Goal: Information Seeking & Learning: Learn about a topic

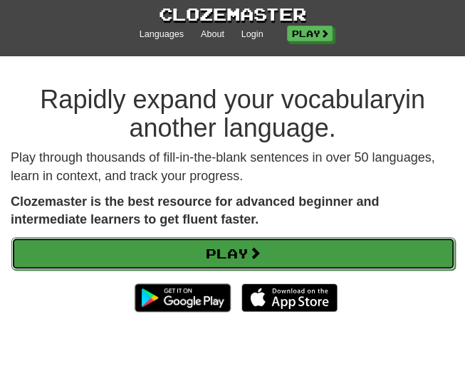
click at [219, 259] on link "Play" at bounding box center [233, 253] width 444 height 33
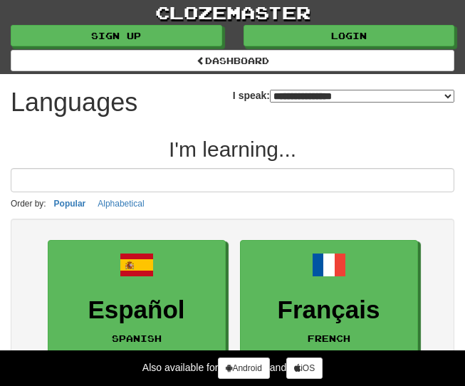
select select "*******"
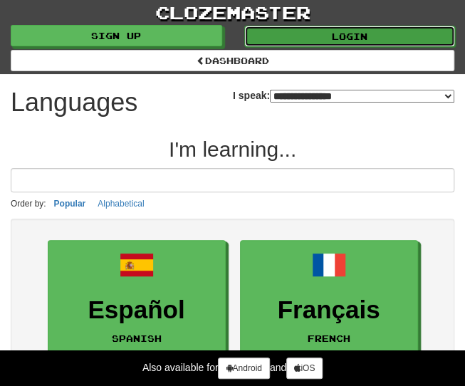
click at [311, 38] on link "Login" at bounding box center [349, 36] width 211 height 21
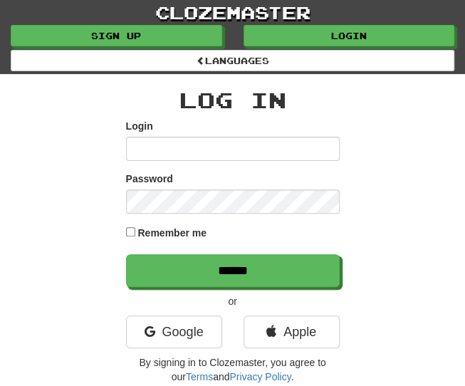
click at [189, 313] on div "Log In Login Password Remember me ****** or Google Apple By signing in to Cloze…" at bounding box center [233, 260] width 214 height 345
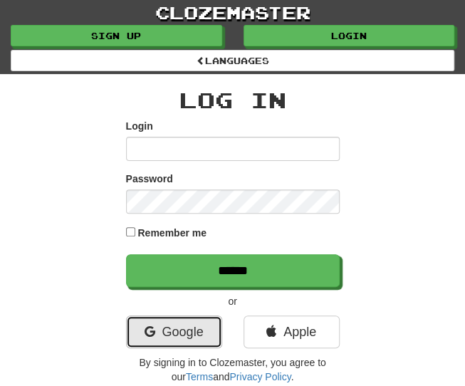
click at [188, 321] on link "Google" at bounding box center [174, 331] width 96 height 33
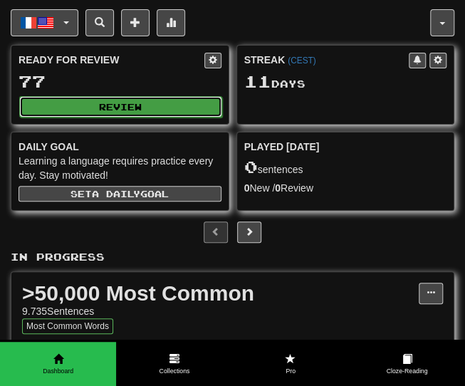
click at [150, 107] on button "Review" at bounding box center [120, 106] width 203 height 21
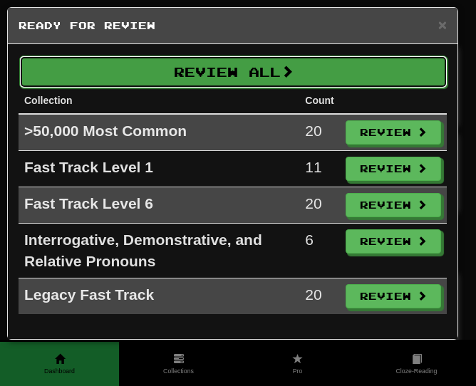
click at [186, 64] on button "Review All" at bounding box center [233, 72] width 428 height 33
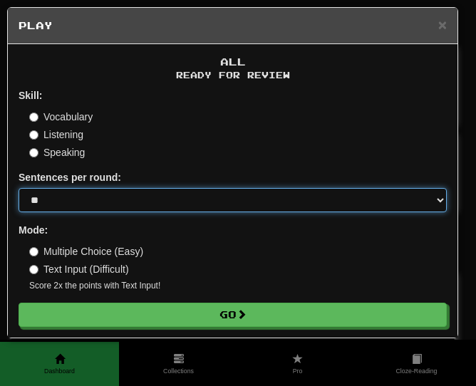
click at [141, 209] on select "* ** ** ** ** ** *** ********" at bounding box center [233, 200] width 428 height 24
select select "********"
click at [19, 188] on select "* ** ** ** ** ** *** ********" at bounding box center [233, 200] width 428 height 24
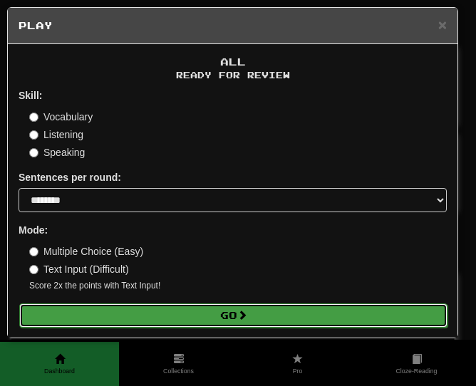
click at [102, 313] on button "Go" at bounding box center [233, 315] width 428 height 24
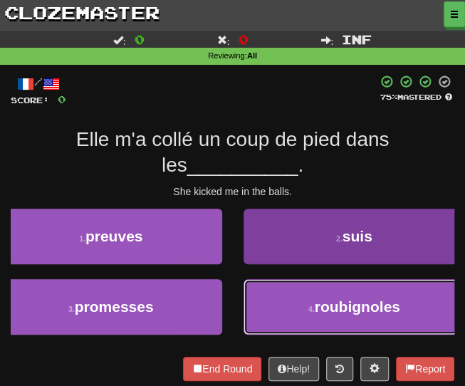
click at [337, 305] on span "roubignoles" at bounding box center [357, 306] width 85 height 16
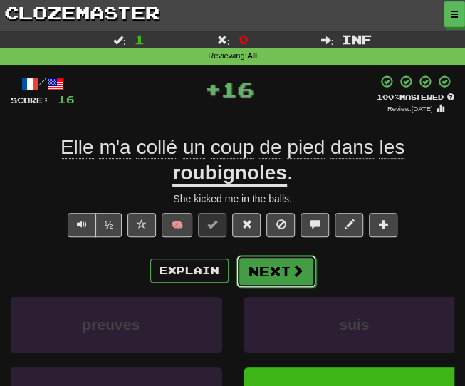
click at [272, 283] on button "Next" at bounding box center [276, 271] width 80 height 33
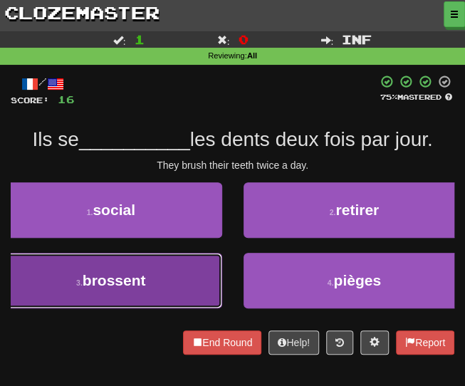
click at [148, 266] on button "3 . brossent" at bounding box center [111, 281] width 222 height 56
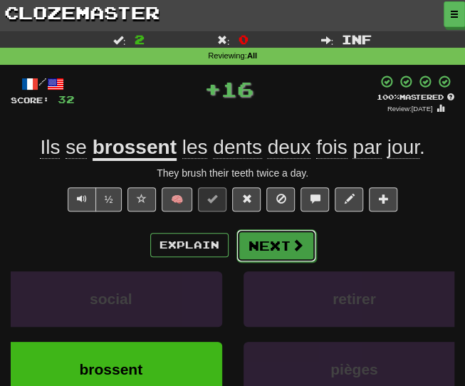
click at [256, 246] on button "Next" at bounding box center [276, 245] width 80 height 33
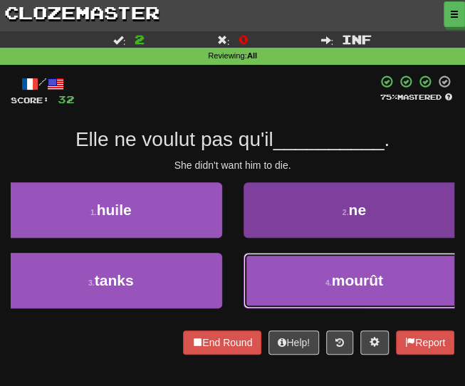
click at [280, 300] on button "4 . mourût" at bounding box center [354, 281] width 222 height 56
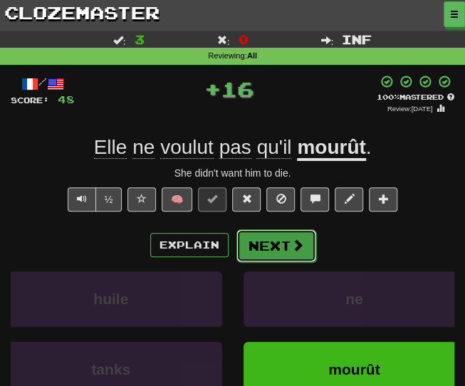
click at [265, 247] on button "Next" at bounding box center [276, 245] width 80 height 33
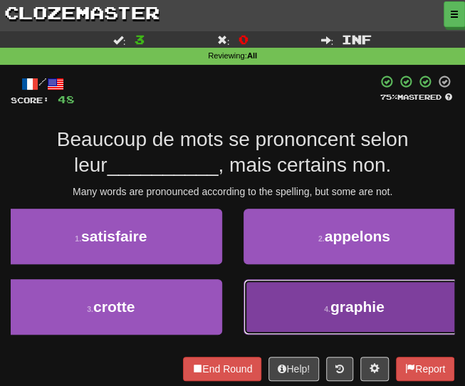
click at [271, 295] on button "4 . graphie" at bounding box center [354, 307] width 222 height 56
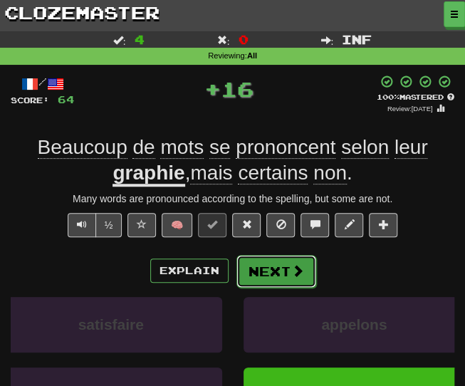
click at [261, 276] on button "Next" at bounding box center [276, 271] width 80 height 33
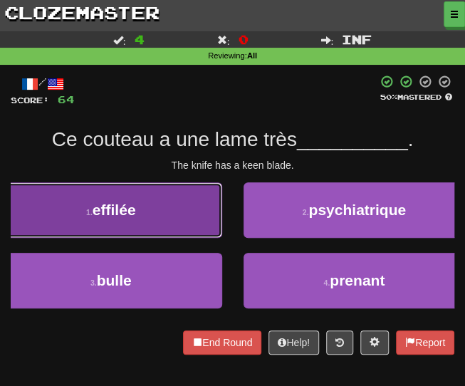
click at [119, 194] on button "1 . effilée" at bounding box center [111, 210] width 222 height 56
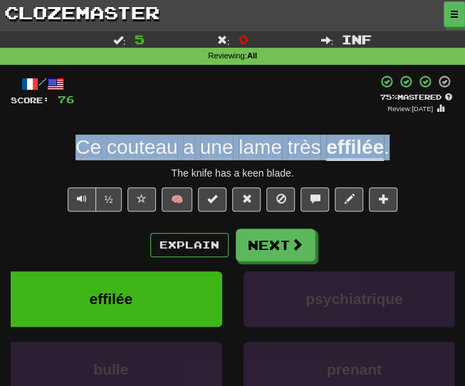
drag, startPoint x: 409, startPoint y: 151, endPoint x: 68, endPoint y: 139, distance: 341.2
click at [68, 139] on div "Ce couteau a une lame très effilée ." at bounding box center [233, 148] width 444 height 26
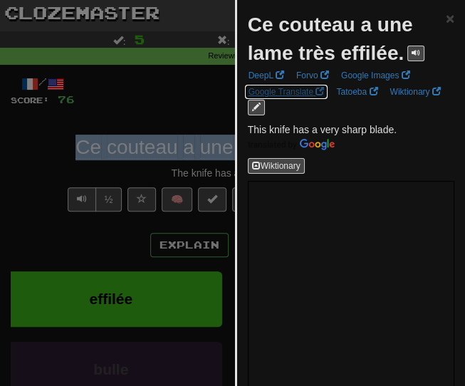
click at [288, 93] on link "Google Translate" at bounding box center [286, 92] width 85 height 16
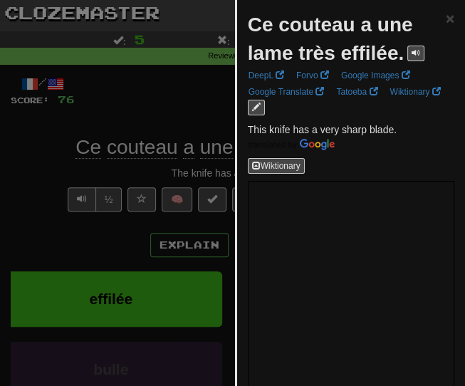
click at [165, 99] on div at bounding box center [232, 193] width 465 height 386
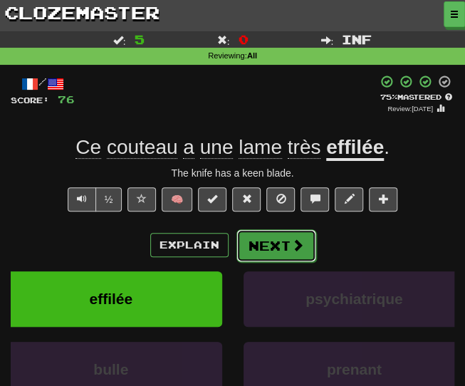
click at [253, 248] on button "Next" at bounding box center [276, 245] width 80 height 33
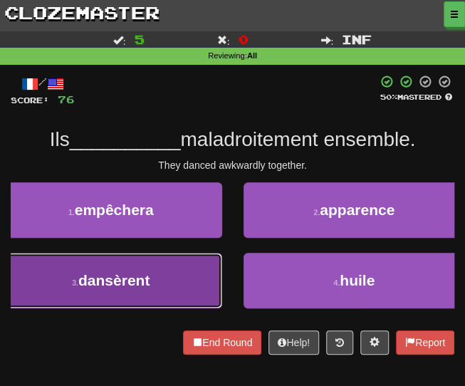
click at [141, 263] on button "3 . dansèrent" at bounding box center [111, 281] width 222 height 56
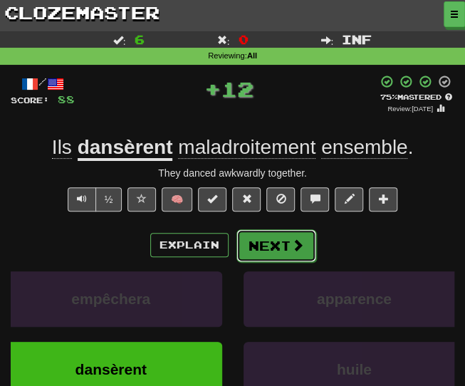
click at [266, 248] on button "Next" at bounding box center [276, 245] width 80 height 33
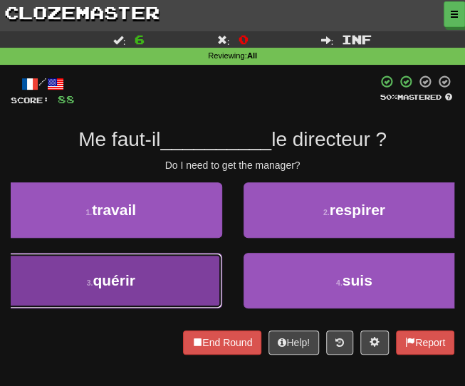
click at [178, 276] on button "3 . quérir" at bounding box center [111, 281] width 222 height 56
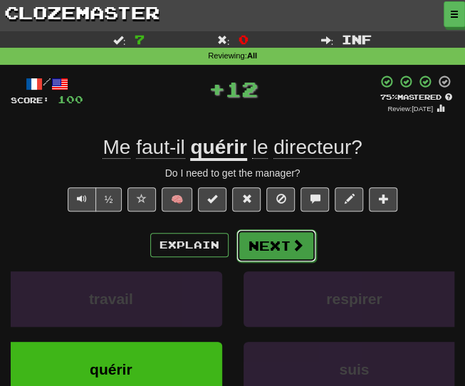
click at [276, 250] on button "Next" at bounding box center [276, 245] width 80 height 33
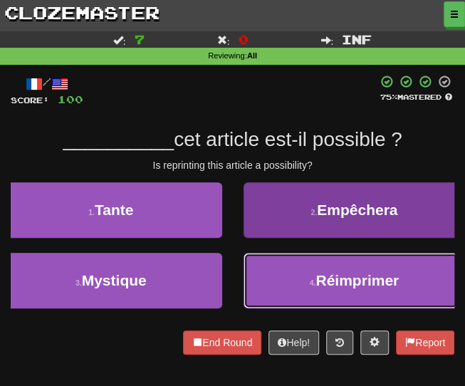
click at [292, 274] on button "4 . Réimprimer" at bounding box center [354, 281] width 222 height 56
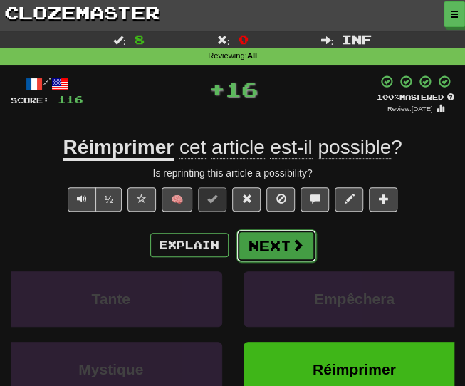
click at [256, 249] on button "Next" at bounding box center [276, 245] width 80 height 33
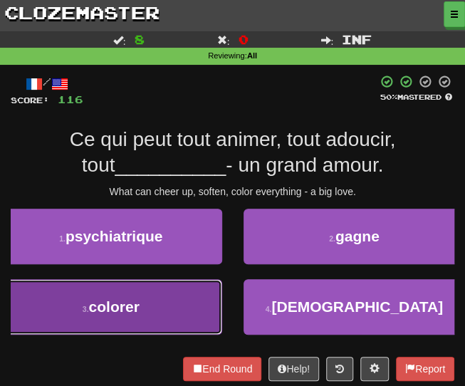
click at [142, 310] on button "3 . colorer" at bounding box center [111, 307] width 222 height 56
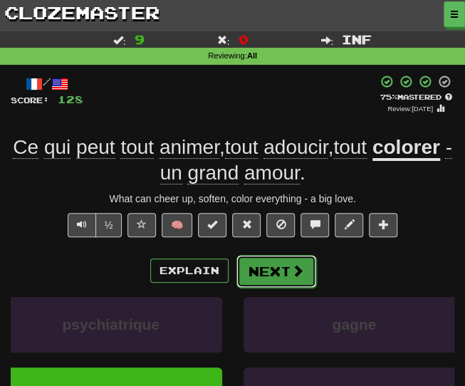
click at [270, 274] on button "Next" at bounding box center [276, 271] width 80 height 33
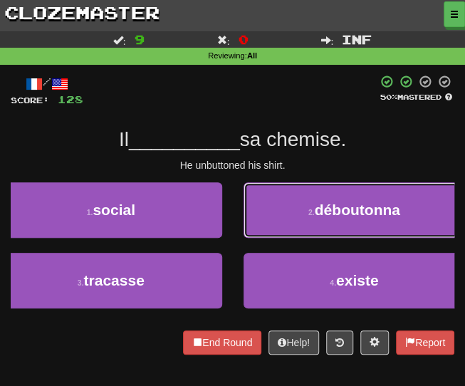
click at [315, 220] on button "2 . déboutonna" at bounding box center [354, 210] width 222 height 56
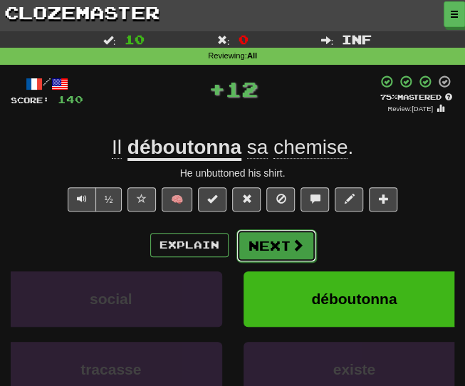
click at [275, 244] on button "Next" at bounding box center [276, 245] width 80 height 33
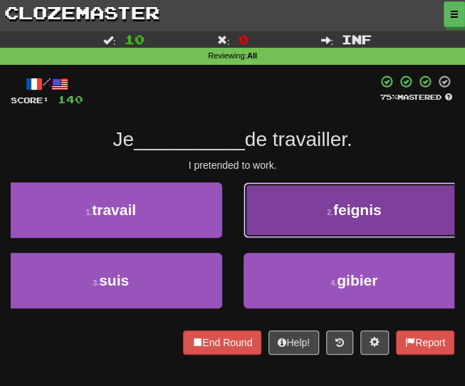
click at [256, 215] on button "2 . feignis" at bounding box center [354, 210] width 222 height 56
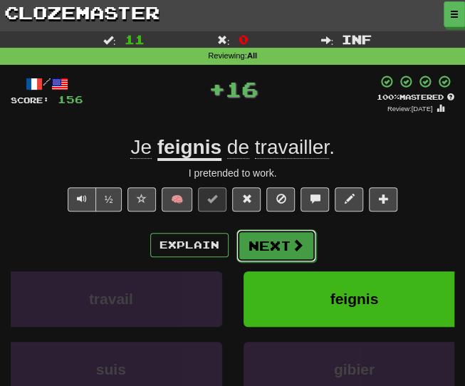
click at [274, 249] on button "Next" at bounding box center [276, 245] width 80 height 33
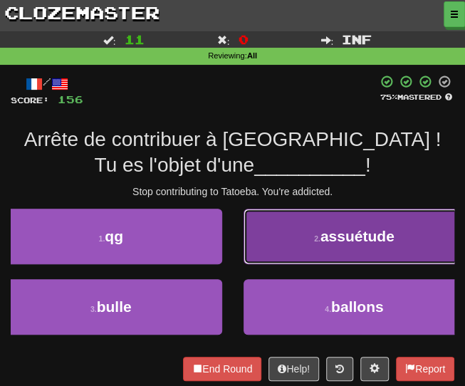
click at [273, 246] on button "2 . assuétude" at bounding box center [354, 237] width 222 height 56
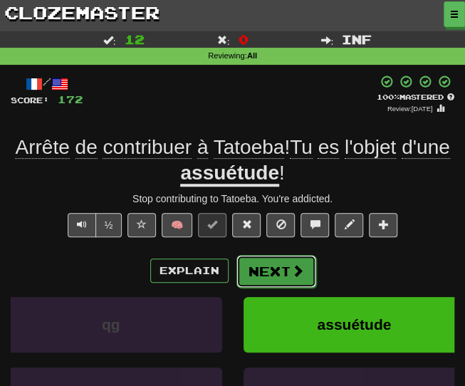
click at [271, 271] on button "Next" at bounding box center [276, 271] width 80 height 33
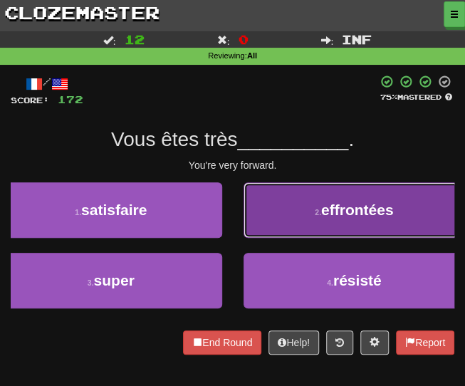
click at [268, 205] on button "2 . effrontées" at bounding box center [354, 210] width 222 height 56
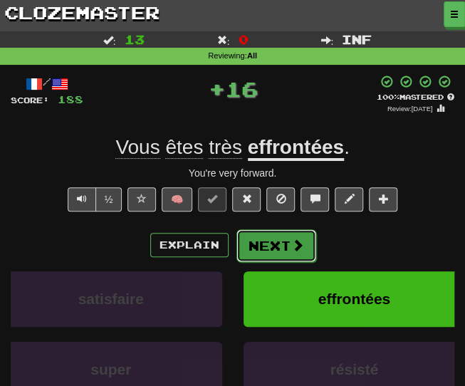
click at [266, 246] on button "Next" at bounding box center [276, 245] width 80 height 33
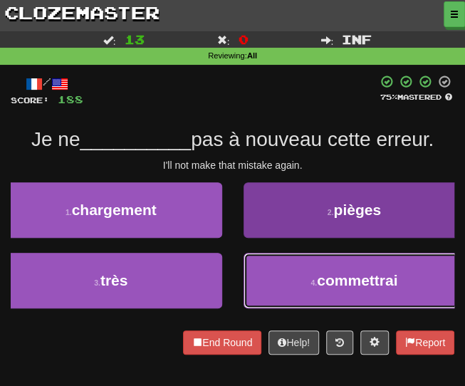
click at [280, 278] on button "4 . commettrai" at bounding box center [354, 281] width 222 height 56
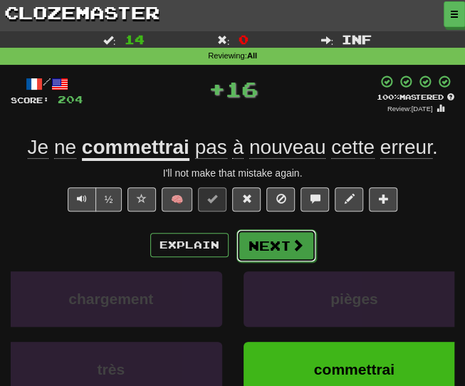
click at [264, 248] on button "Next" at bounding box center [276, 245] width 80 height 33
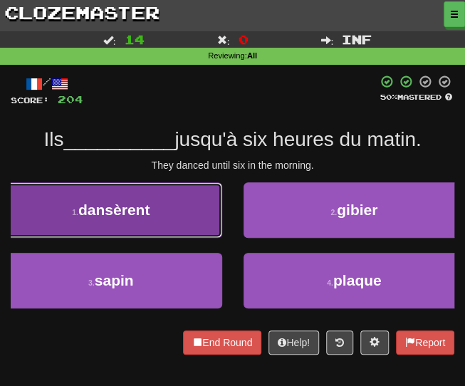
click at [89, 221] on button "1 . dansèrent" at bounding box center [111, 210] width 222 height 56
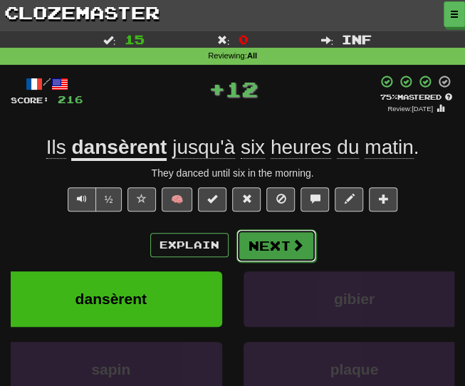
click at [258, 244] on button "Next" at bounding box center [276, 245] width 80 height 33
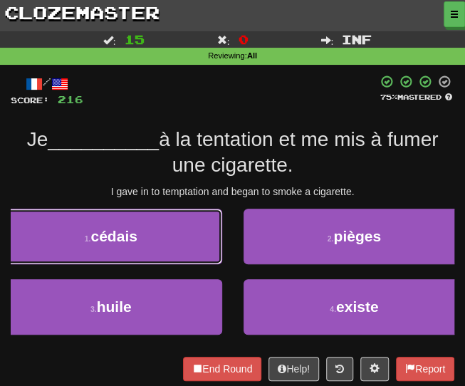
click at [136, 248] on button "1 . cédais" at bounding box center [111, 237] width 222 height 56
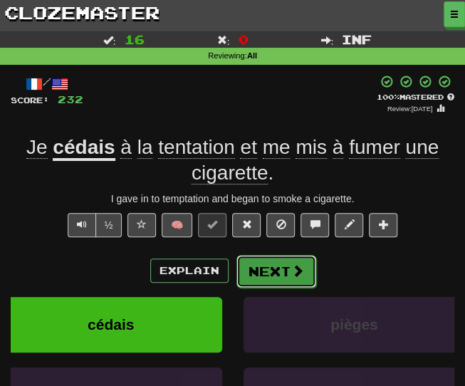
click at [258, 283] on button "Next" at bounding box center [276, 271] width 80 height 33
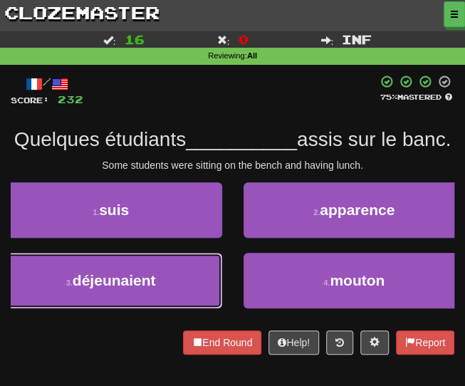
drag, startPoint x: 130, startPoint y: 294, endPoint x: 137, endPoint y: 293, distance: 7.3
click at [131, 295] on button "3 . déjeunaient" at bounding box center [111, 281] width 222 height 56
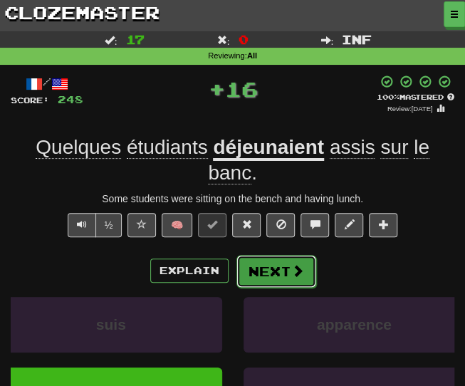
click at [280, 281] on button "Next" at bounding box center [276, 271] width 80 height 33
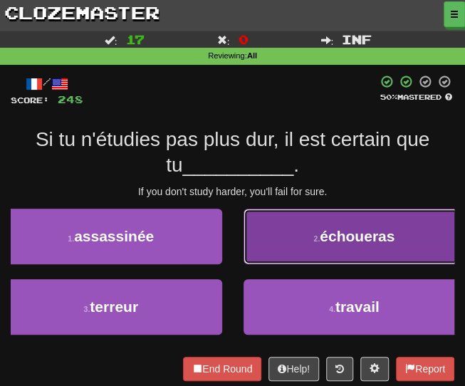
click at [271, 233] on button "2 . échoueras" at bounding box center [354, 237] width 222 height 56
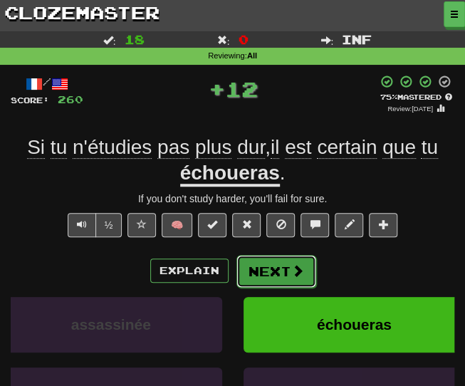
click at [260, 264] on button "Next" at bounding box center [276, 271] width 80 height 33
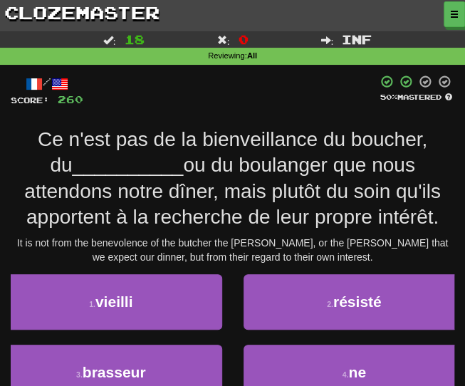
click at [33, 231] on div "/ Score: 260 50 % Mastered Ce n'est pas de la bienveillance du boucher, du ____…" at bounding box center [233, 261] width 444 height 372
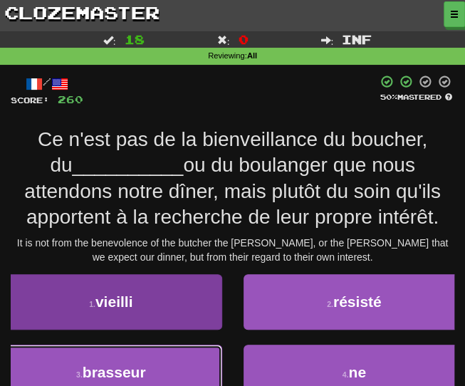
click at [121, 362] on button "3 . brasseur" at bounding box center [111, 373] width 222 height 56
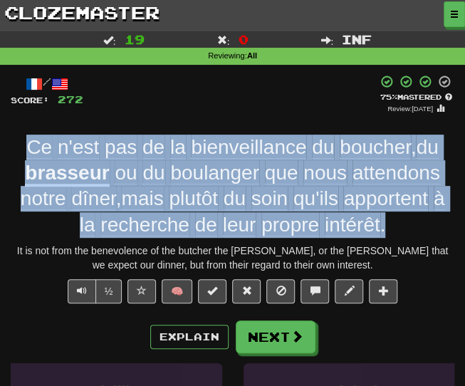
drag, startPoint x: 390, startPoint y: 229, endPoint x: 27, endPoint y: 146, distance: 372.5
click at [27, 146] on div "Ce n'est pas de la bienveillance du boucher , du brasseur ou du boulanger que n…" at bounding box center [233, 187] width 444 height 104
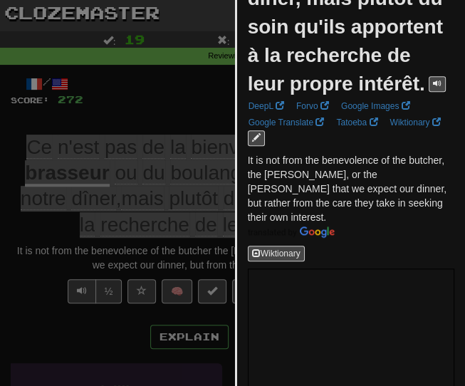
scroll to position [214, 0]
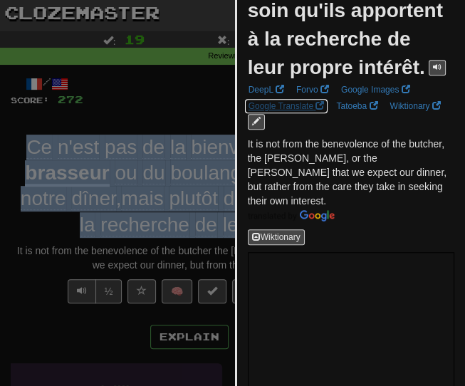
click at [273, 114] on link "Google Translate" at bounding box center [286, 106] width 85 height 16
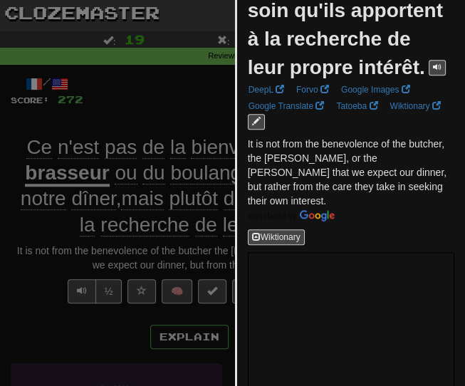
click at [164, 94] on div at bounding box center [232, 193] width 465 height 386
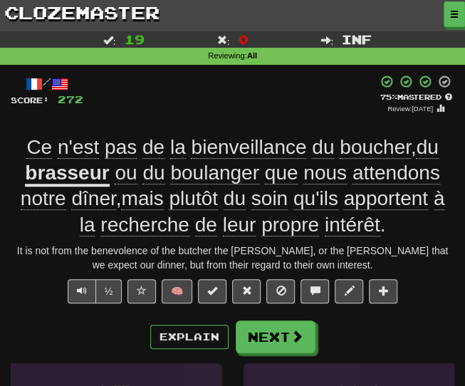
click at [181, 92] on div "+ 12" at bounding box center [230, 94] width 294 height 39
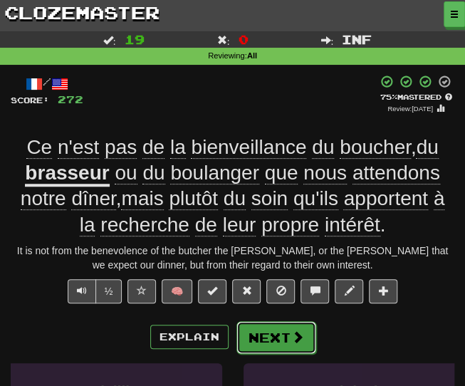
click at [274, 343] on button "Next" at bounding box center [276, 337] width 80 height 33
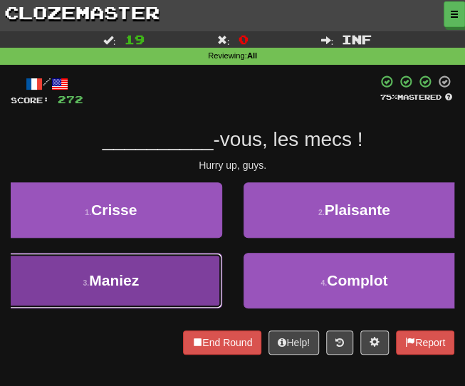
click at [149, 272] on button "3 . Maniez" at bounding box center [111, 281] width 222 height 56
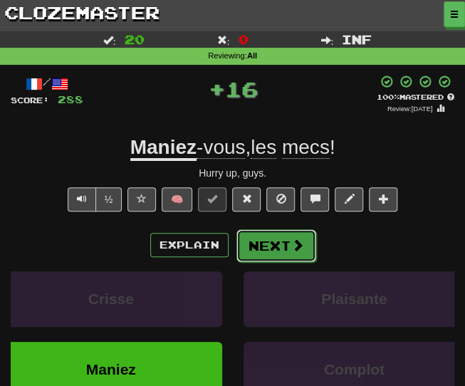
click at [262, 238] on button "Next" at bounding box center [276, 245] width 80 height 33
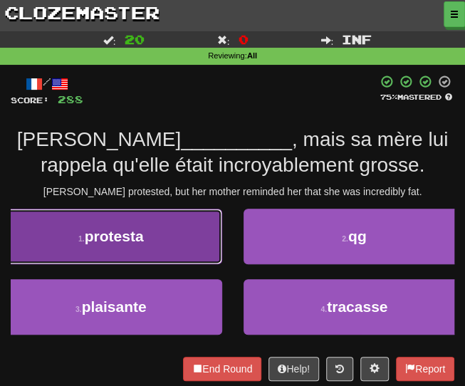
click at [149, 243] on button "1 . protesta" at bounding box center [111, 237] width 222 height 56
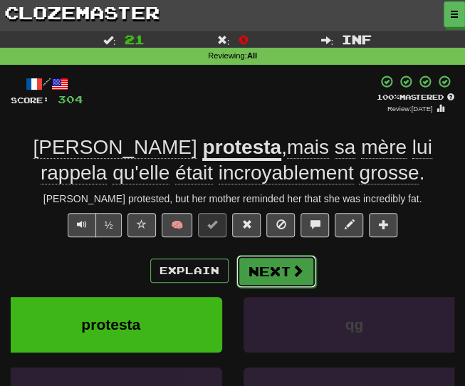
click at [266, 269] on button "Next" at bounding box center [276, 271] width 80 height 33
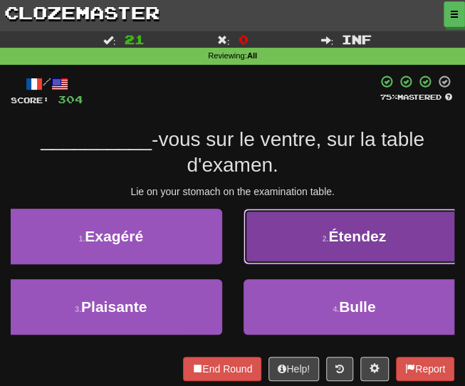
click at [325, 243] on button "2 . Étendez" at bounding box center [354, 237] width 222 height 56
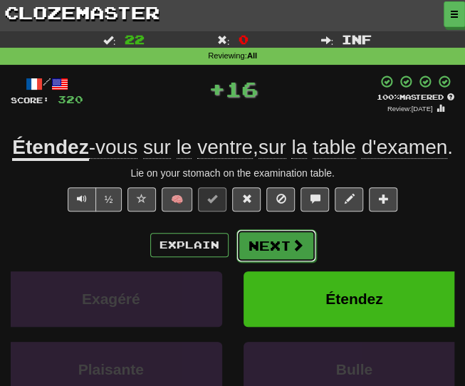
click at [261, 262] on button "Next" at bounding box center [276, 245] width 80 height 33
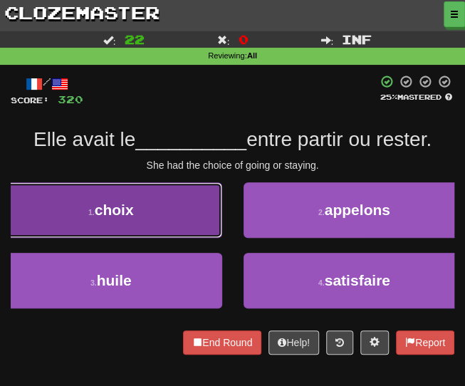
click at [139, 189] on button "1 . choix" at bounding box center [111, 210] width 222 height 56
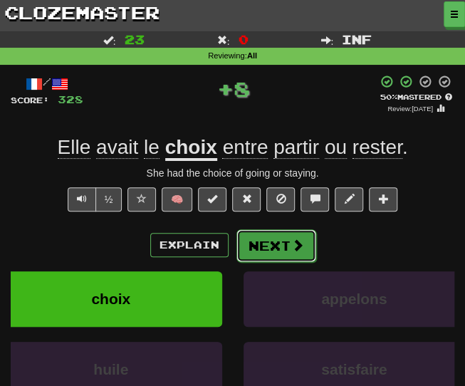
click at [288, 244] on button "Next" at bounding box center [276, 245] width 80 height 33
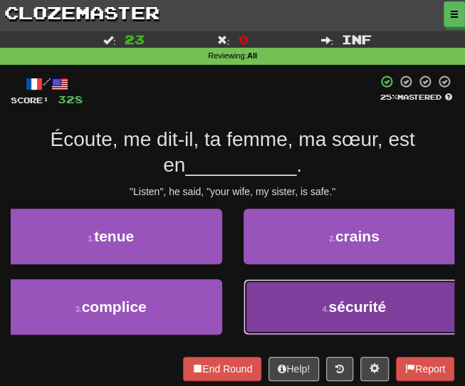
click at [296, 294] on button "4 . sécurité" at bounding box center [354, 307] width 222 height 56
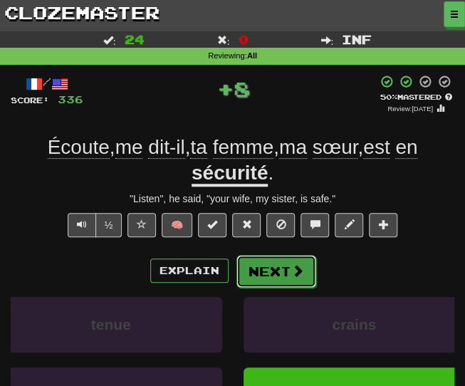
click at [264, 268] on button "Next" at bounding box center [276, 271] width 80 height 33
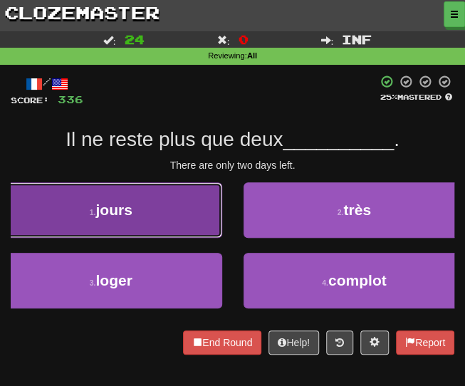
click at [136, 204] on button "1 . jours" at bounding box center [111, 210] width 222 height 56
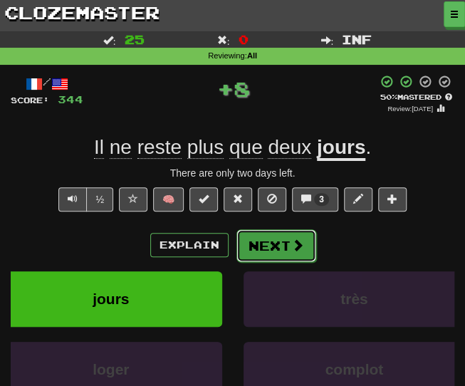
click at [251, 246] on button "Next" at bounding box center [276, 245] width 80 height 33
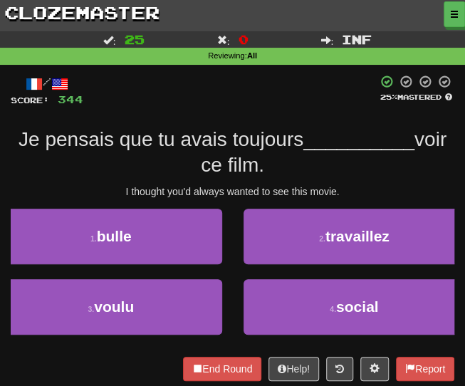
click at [120, 173] on div "Je pensais que tu avais toujours __________ voir ce film." at bounding box center [233, 153] width 444 height 52
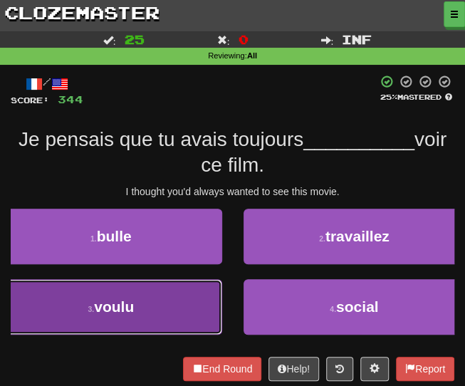
click at [128, 298] on span "voulu" at bounding box center [114, 306] width 40 height 16
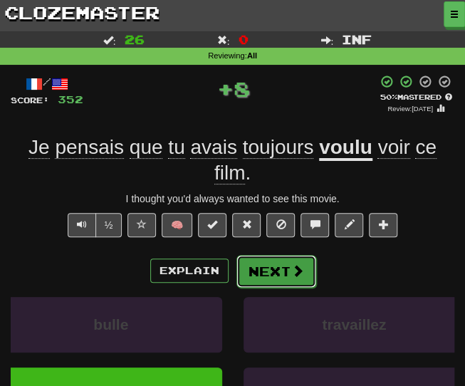
click at [276, 277] on button "Next" at bounding box center [276, 271] width 80 height 33
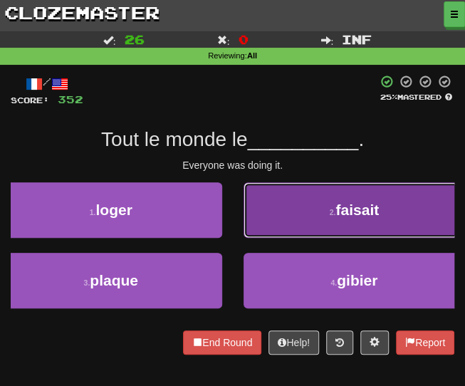
click at [290, 229] on button "2 . faisait" at bounding box center [354, 210] width 222 height 56
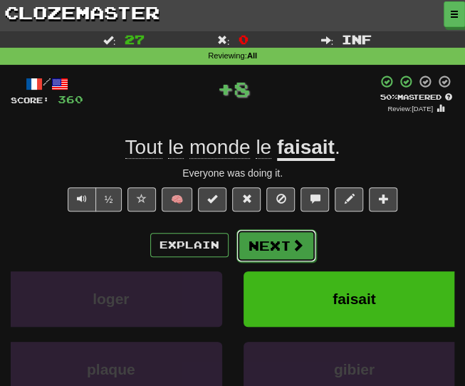
click at [272, 247] on button "Next" at bounding box center [276, 245] width 80 height 33
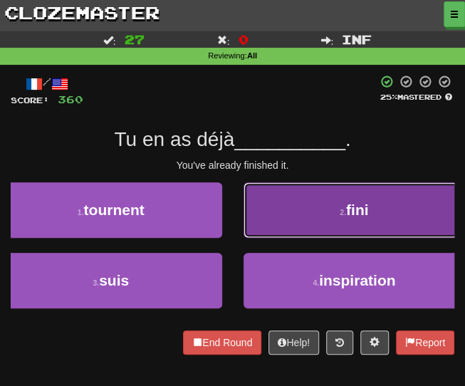
click at [318, 227] on button "2 . fini" at bounding box center [354, 210] width 222 height 56
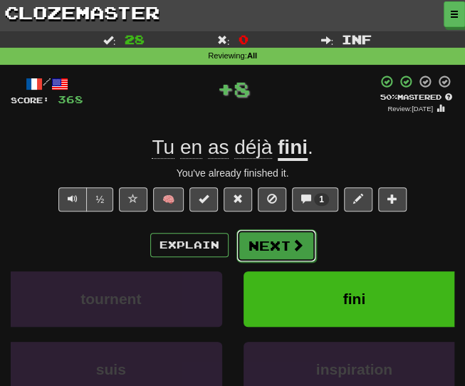
click at [275, 247] on button "Next" at bounding box center [276, 245] width 80 height 33
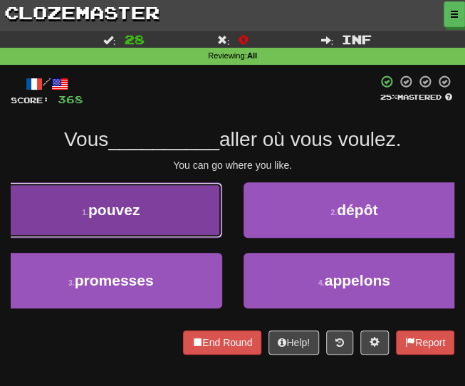
click at [132, 214] on span "pouvez" at bounding box center [113, 209] width 51 height 16
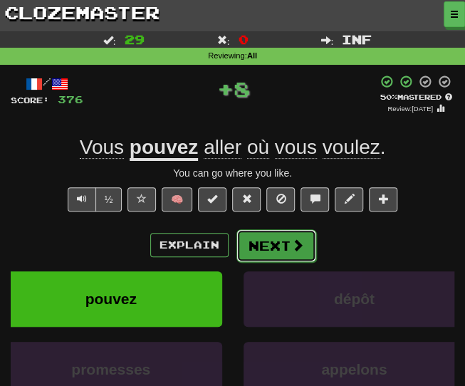
click at [254, 250] on button "Next" at bounding box center [276, 245] width 80 height 33
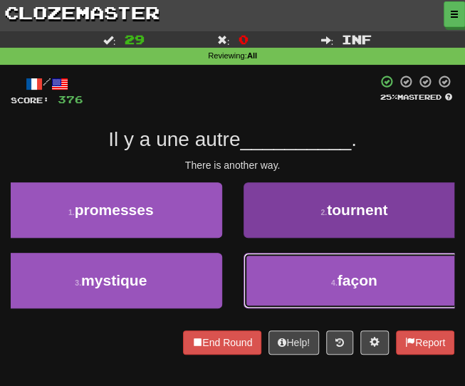
click at [266, 276] on button "4 . façon" at bounding box center [354, 281] width 222 height 56
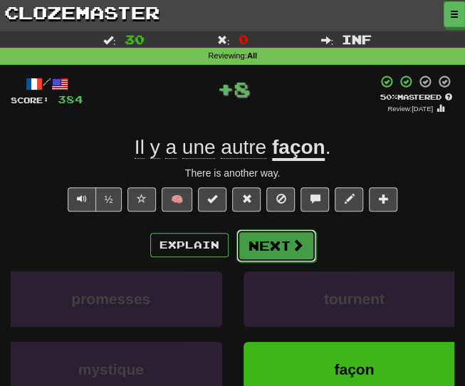
click at [253, 243] on button "Next" at bounding box center [276, 245] width 80 height 33
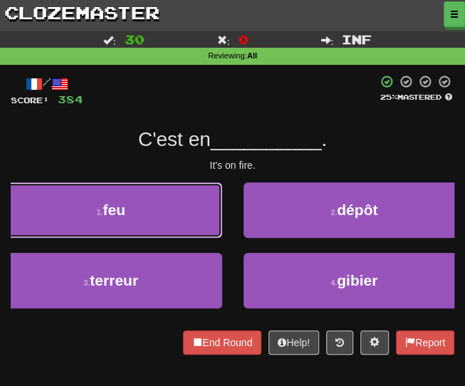
drag, startPoint x: 135, startPoint y: 194, endPoint x: 151, endPoint y: 211, distance: 23.2
click at [135, 194] on button "1 . feu" at bounding box center [111, 210] width 222 height 56
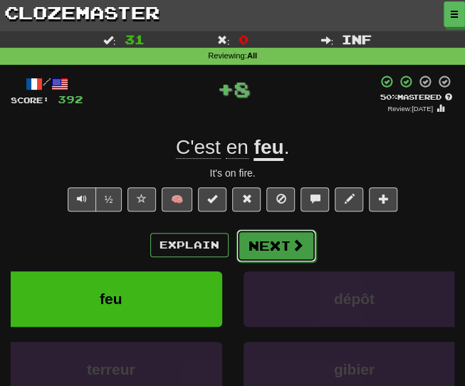
click at [259, 240] on button "Next" at bounding box center [276, 245] width 80 height 33
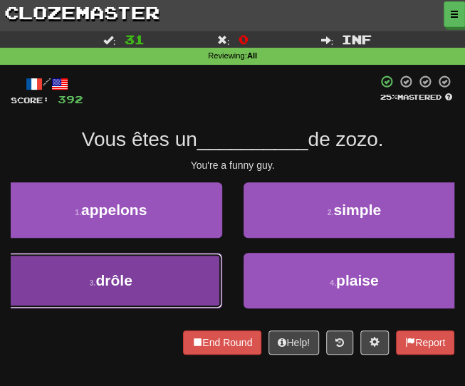
click at [134, 283] on button "3 . drôle" at bounding box center [111, 281] width 222 height 56
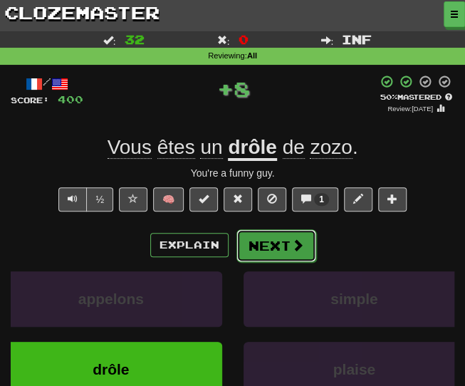
click at [278, 246] on button "Next" at bounding box center [276, 245] width 80 height 33
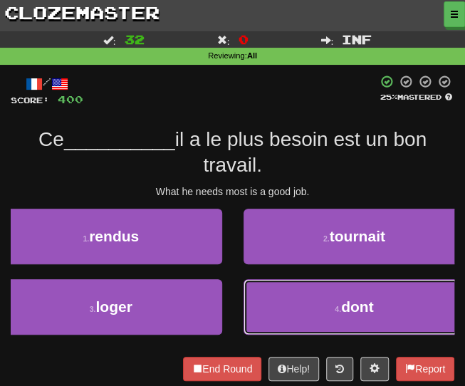
click at [273, 327] on button "4 . dont" at bounding box center [354, 307] width 222 height 56
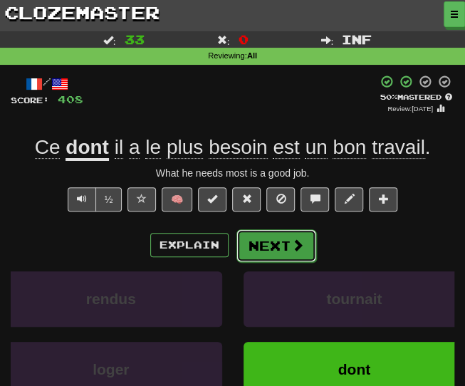
click at [284, 247] on button "Next" at bounding box center [276, 245] width 80 height 33
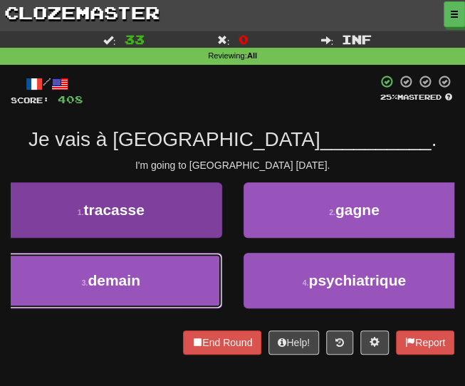
click at [116, 279] on span "demain" at bounding box center [114, 280] width 53 height 16
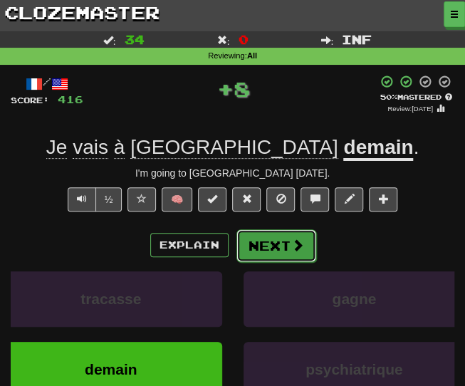
click at [250, 248] on button "Next" at bounding box center [276, 245] width 80 height 33
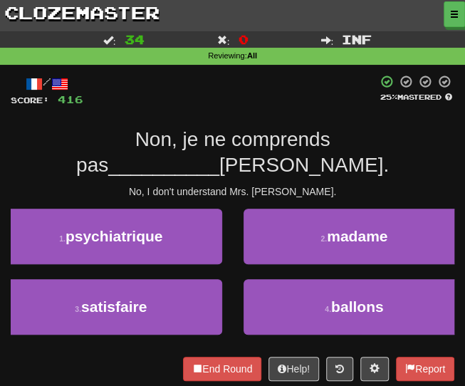
click at [182, 113] on div "/ Score: 416 25 % Mastered Non, je ne comprends pas __________ Kunze. No, I don…" at bounding box center [233, 227] width 444 height 305
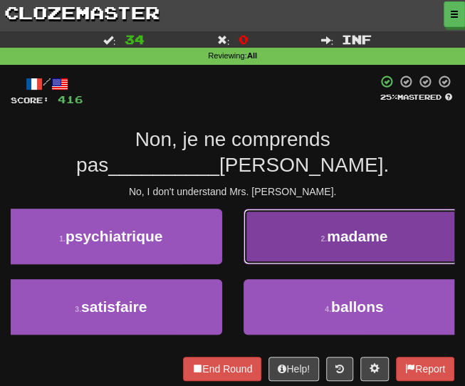
click at [282, 230] on button "2 . madame" at bounding box center [354, 237] width 222 height 56
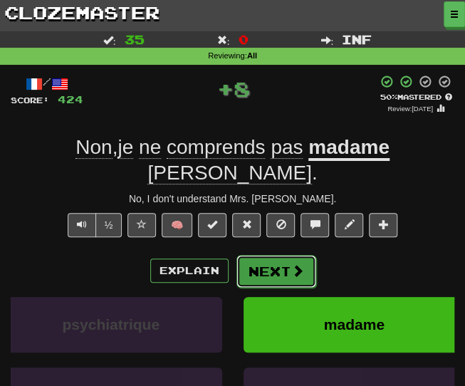
click at [254, 255] on button "Next" at bounding box center [276, 271] width 80 height 33
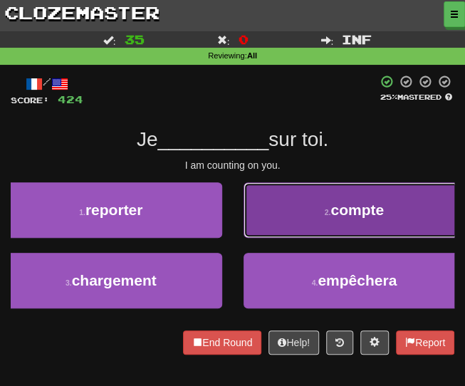
click at [294, 210] on button "2 . compte" at bounding box center [354, 210] width 222 height 56
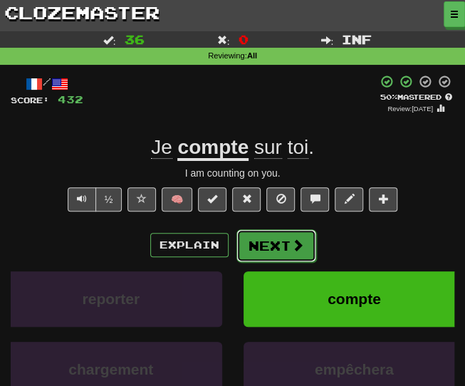
click at [257, 254] on button "Next" at bounding box center [276, 245] width 80 height 33
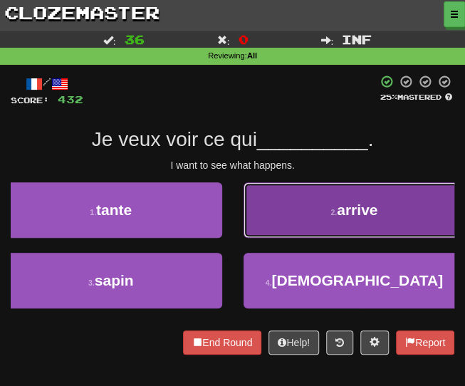
click at [279, 199] on button "2 . arrive" at bounding box center [354, 210] width 222 height 56
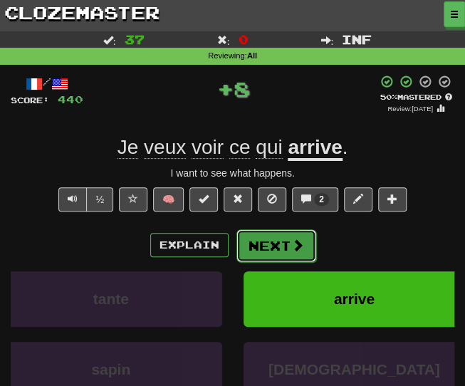
click at [277, 249] on button "Next" at bounding box center [276, 245] width 80 height 33
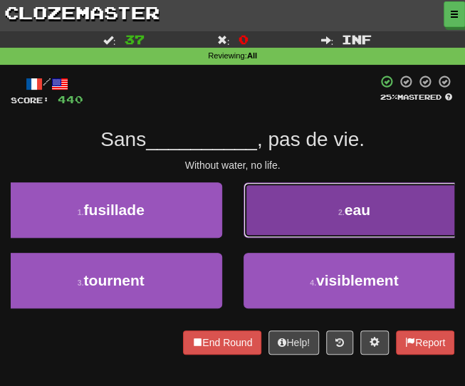
click at [300, 211] on button "2 . eau" at bounding box center [354, 210] width 222 height 56
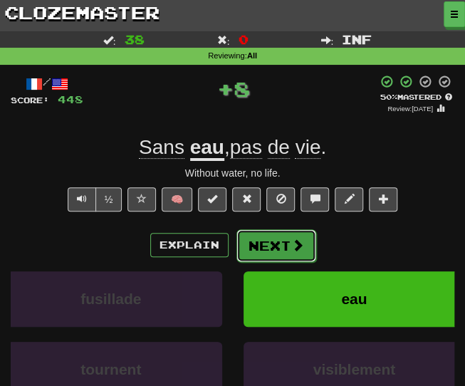
click at [271, 239] on button "Next" at bounding box center [276, 245] width 80 height 33
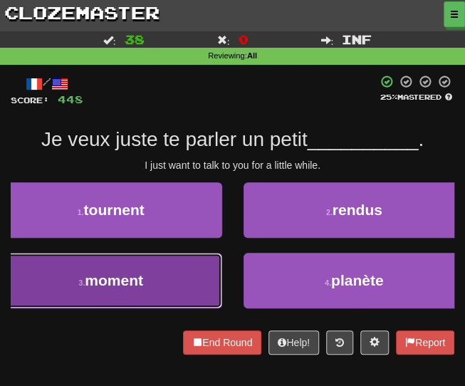
click at [166, 281] on button "3 . moment" at bounding box center [111, 281] width 222 height 56
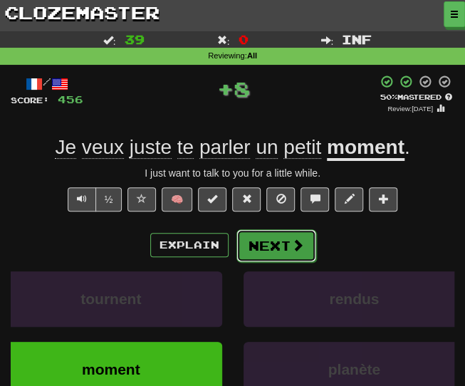
click at [263, 245] on button "Next" at bounding box center [276, 245] width 80 height 33
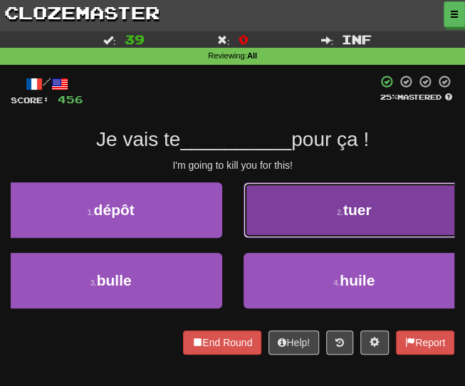
click at [265, 224] on button "2 . tuer" at bounding box center [354, 210] width 222 height 56
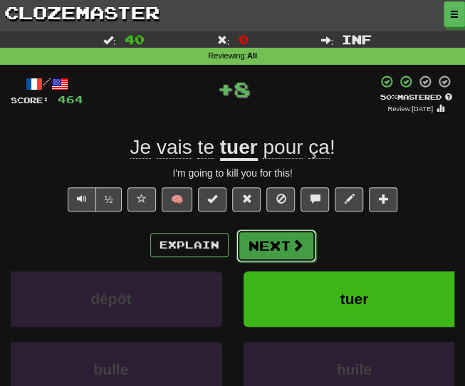
click at [263, 244] on button "Next" at bounding box center [276, 245] width 80 height 33
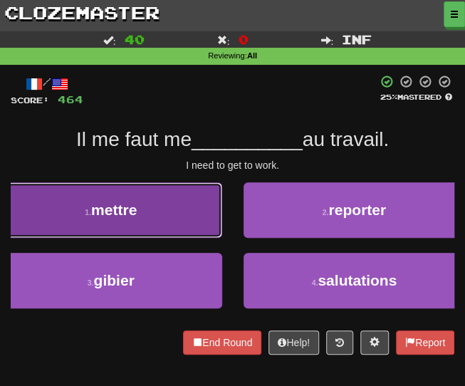
click at [97, 196] on button "1 . mettre" at bounding box center [111, 210] width 222 height 56
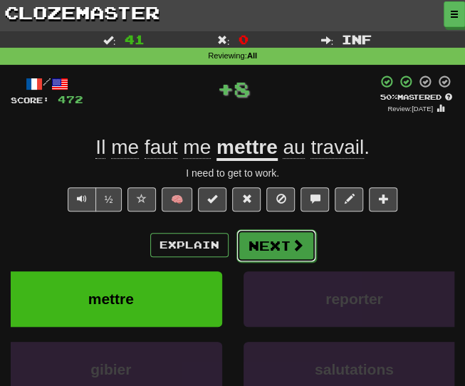
click at [273, 253] on button "Next" at bounding box center [276, 245] width 80 height 33
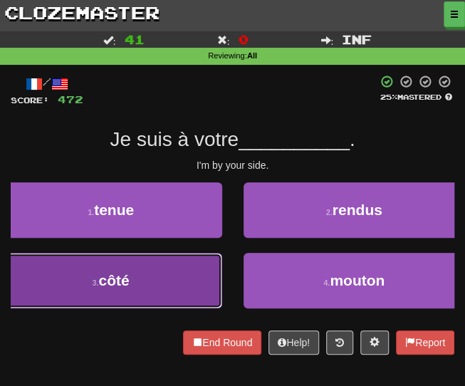
click at [122, 260] on button "3 . côté" at bounding box center [111, 281] width 222 height 56
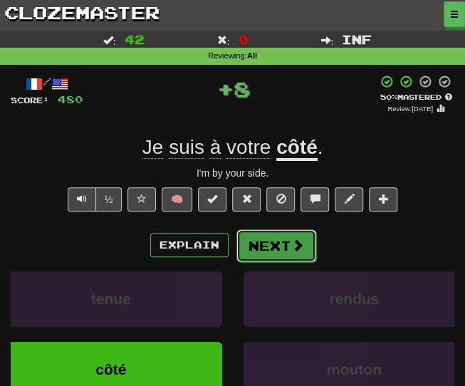
click at [279, 247] on button "Next" at bounding box center [276, 245] width 80 height 33
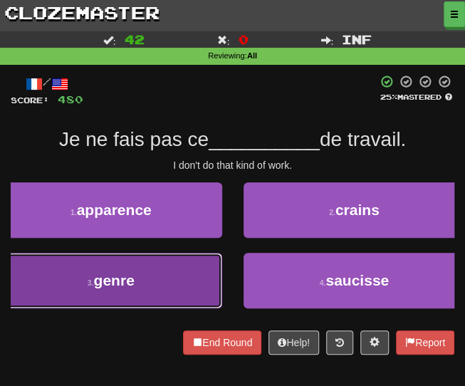
click at [107, 288] on button "3 . genre" at bounding box center [111, 281] width 222 height 56
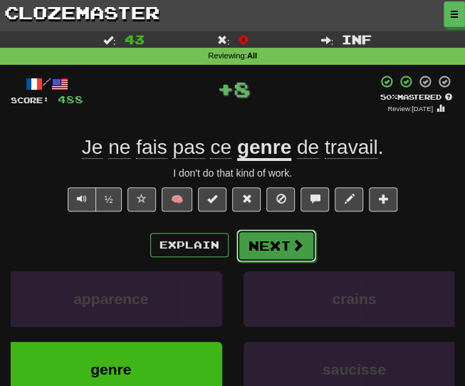
click at [266, 238] on button "Next" at bounding box center [276, 245] width 80 height 33
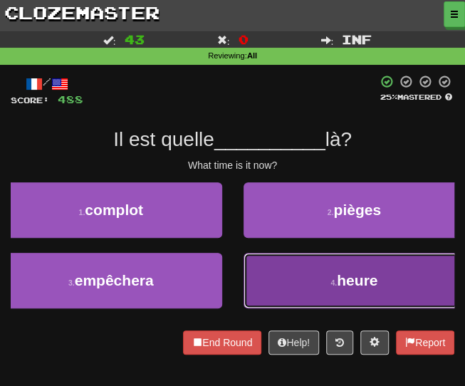
click at [333, 299] on button "4 . heure" at bounding box center [354, 281] width 222 height 56
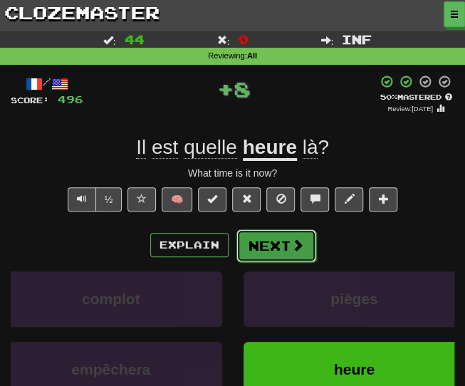
click at [277, 254] on button "Next" at bounding box center [276, 245] width 80 height 33
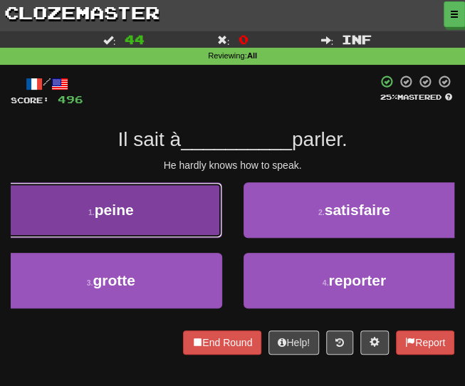
click at [79, 229] on button "1 . peine" at bounding box center [111, 210] width 222 height 56
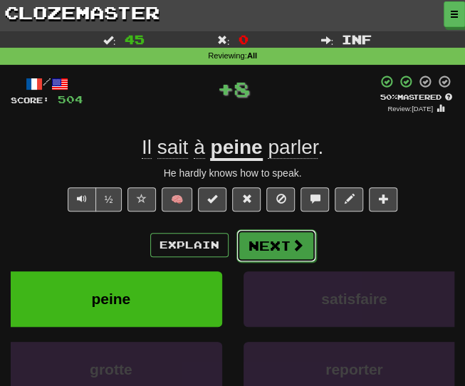
click at [259, 245] on button "Next" at bounding box center [276, 245] width 80 height 33
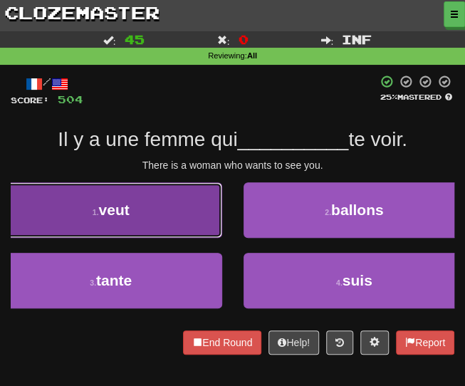
click at [127, 191] on button "1 . veut" at bounding box center [111, 210] width 222 height 56
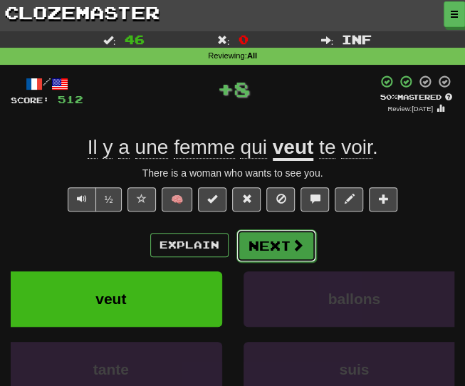
click at [275, 241] on button "Next" at bounding box center [276, 245] width 80 height 33
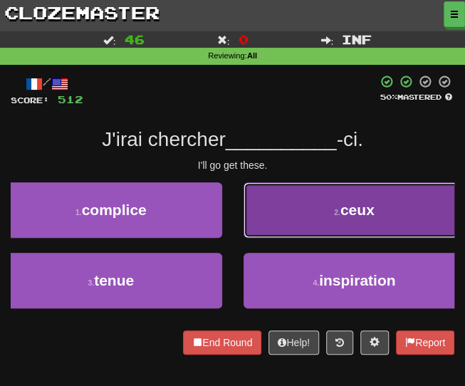
click at [284, 207] on button "2 . ceux" at bounding box center [354, 210] width 222 height 56
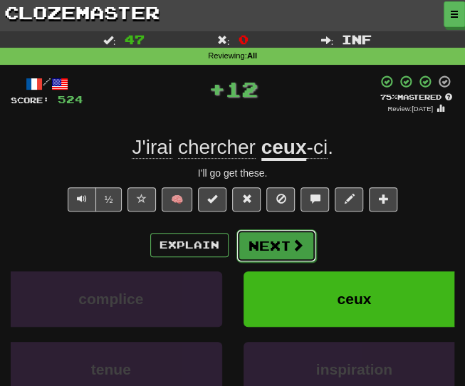
click at [282, 246] on button "Next" at bounding box center [276, 245] width 80 height 33
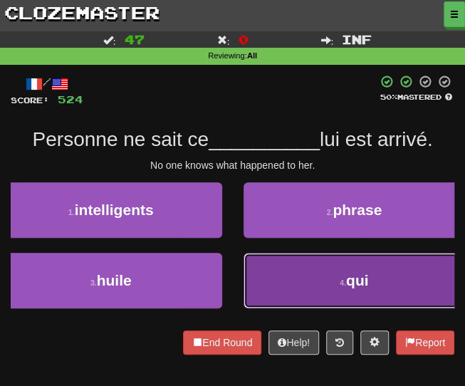
click at [263, 288] on button "4 . qui" at bounding box center [354, 281] width 222 height 56
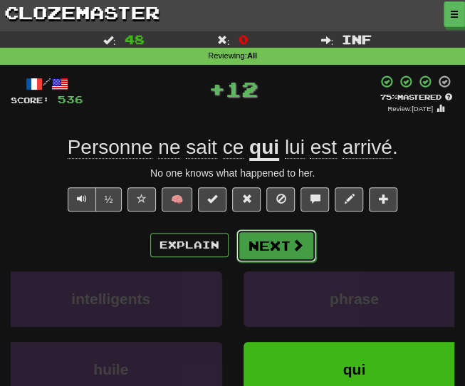
click at [263, 248] on button "Next" at bounding box center [276, 245] width 80 height 33
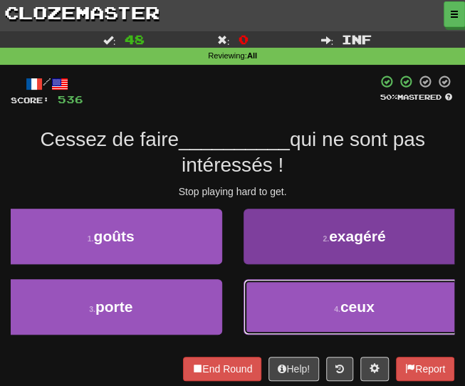
click at [305, 300] on button "4 . ceux" at bounding box center [354, 307] width 222 height 56
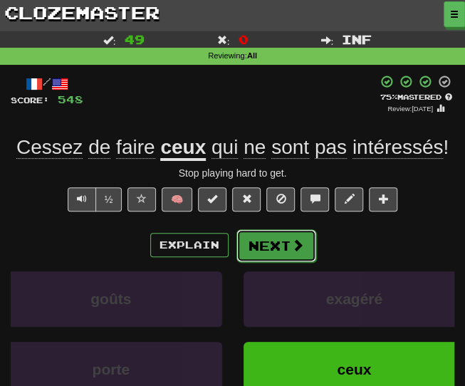
click at [258, 251] on button "Next" at bounding box center [276, 245] width 80 height 33
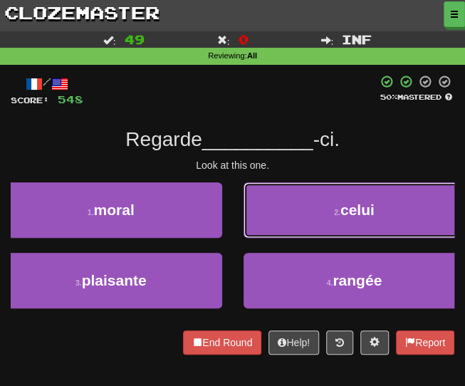
click at [323, 217] on button "2 . celui" at bounding box center [354, 210] width 222 height 56
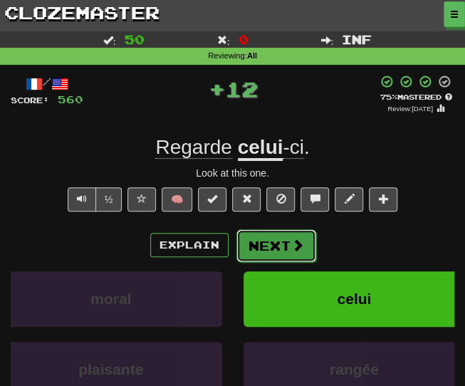
click at [275, 234] on button "Next" at bounding box center [276, 245] width 80 height 33
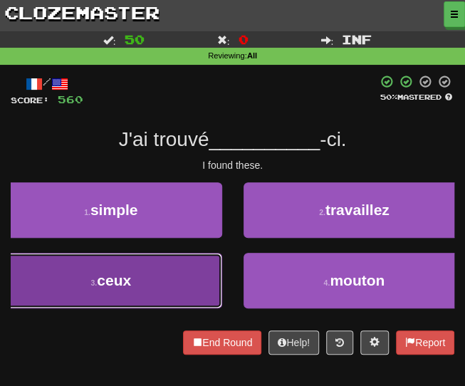
click at [144, 271] on button "3 . ceux" at bounding box center [111, 281] width 222 height 56
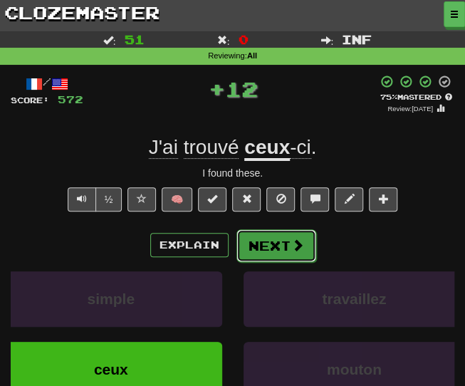
click at [246, 257] on button "Next" at bounding box center [276, 245] width 80 height 33
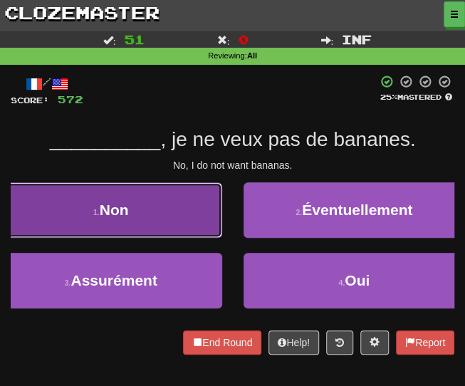
click at [95, 229] on button "1 . Non" at bounding box center [111, 210] width 222 height 56
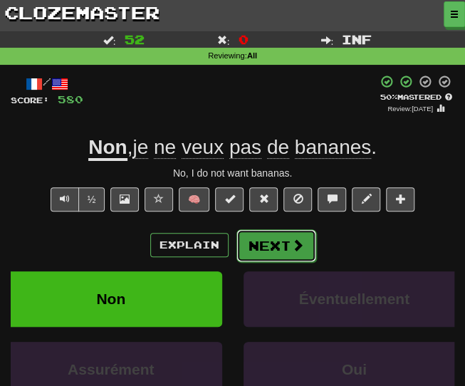
click at [288, 236] on button "Next" at bounding box center [276, 245] width 80 height 33
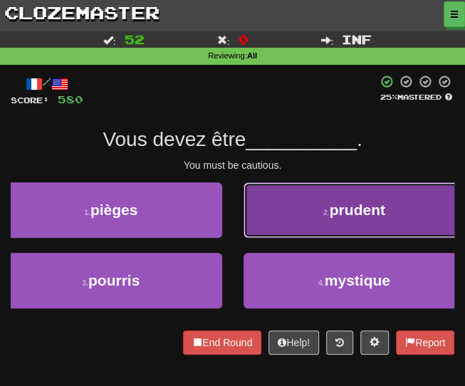
click at [283, 213] on button "2 . prudent" at bounding box center [354, 210] width 222 height 56
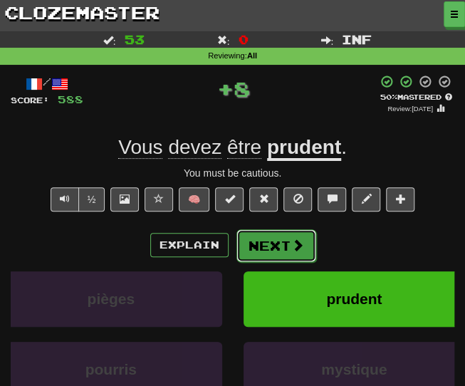
click at [256, 247] on button "Next" at bounding box center [276, 245] width 80 height 33
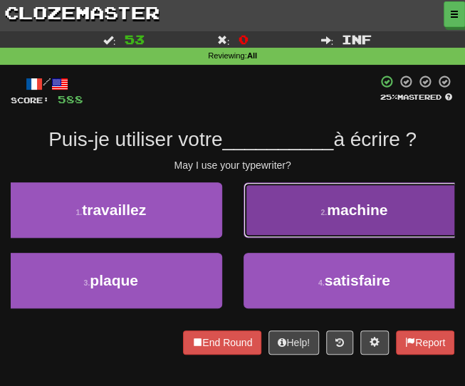
click at [268, 210] on button "2 . machine" at bounding box center [354, 210] width 222 height 56
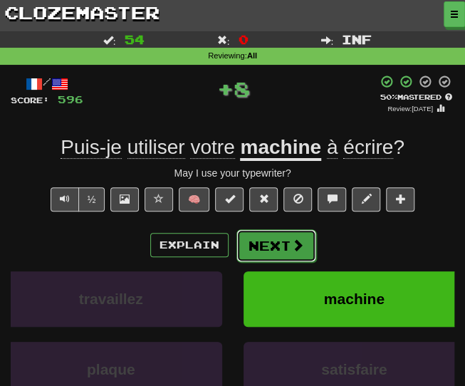
click at [270, 234] on button "Next" at bounding box center [276, 245] width 80 height 33
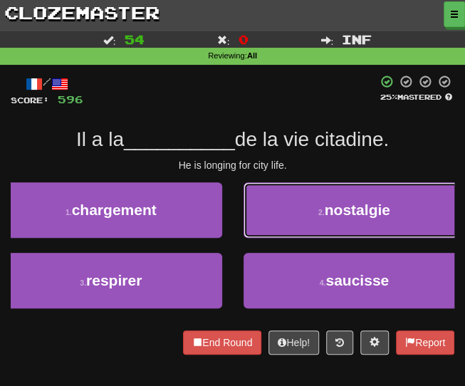
drag, startPoint x: 330, startPoint y: 214, endPoint x: 322, endPoint y: 214, distance: 8.5
click at [329, 216] on span "nostalgie" at bounding box center [357, 209] width 65 height 16
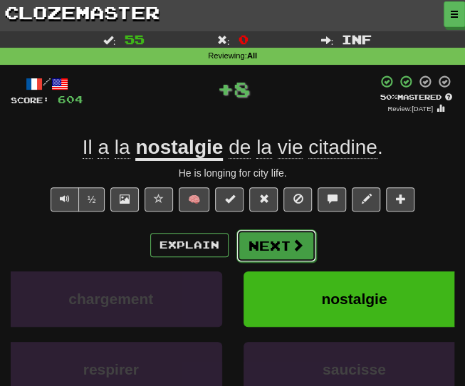
click at [266, 251] on button "Next" at bounding box center [276, 245] width 80 height 33
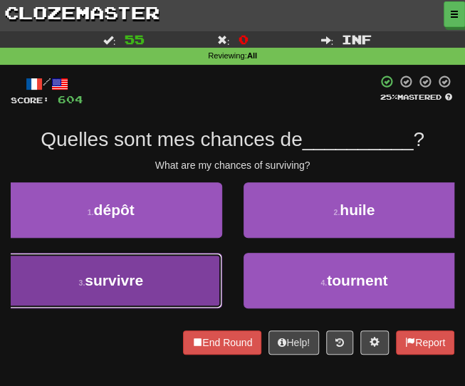
click at [104, 281] on span "survivre" at bounding box center [114, 280] width 58 height 16
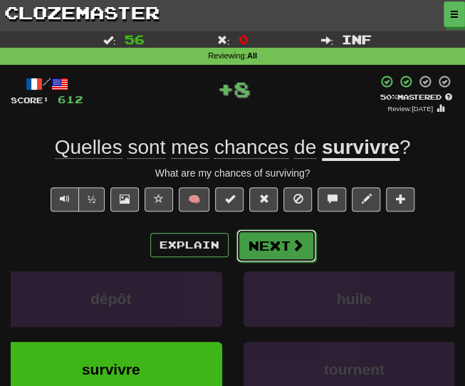
click at [261, 253] on button "Next" at bounding box center [276, 245] width 80 height 33
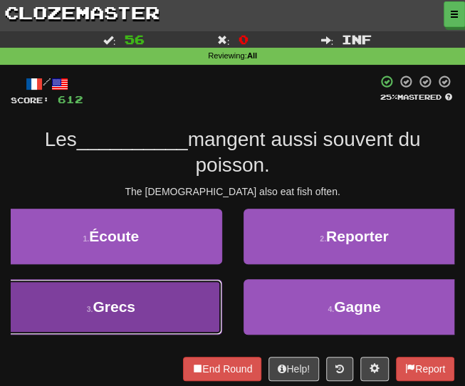
click at [150, 304] on button "3 . Grecs" at bounding box center [111, 307] width 222 height 56
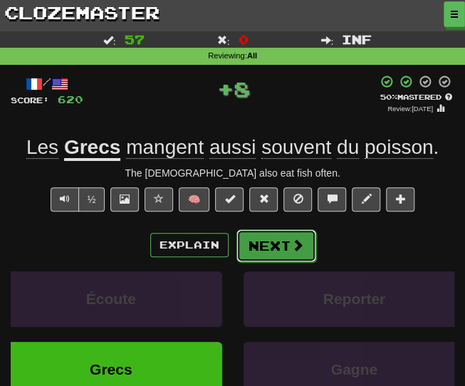
click at [263, 253] on button "Next" at bounding box center [276, 245] width 80 height 33
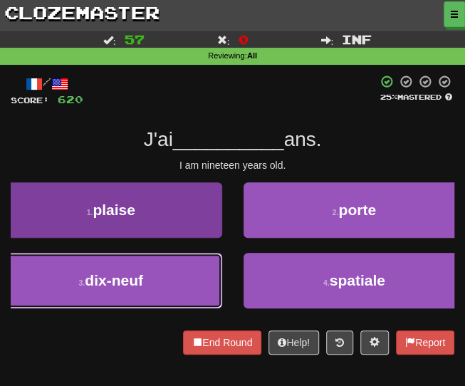
click at [168, 284] on button "3 . dix-neuf" at bounding box center [111, 281] width 222 height 56
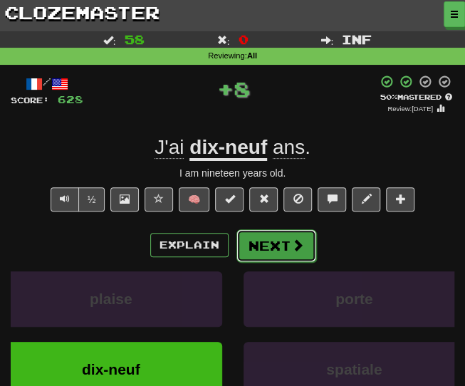
click at [256, 251] on button "Next" at bounding box center [276, 245] width 80 height 33
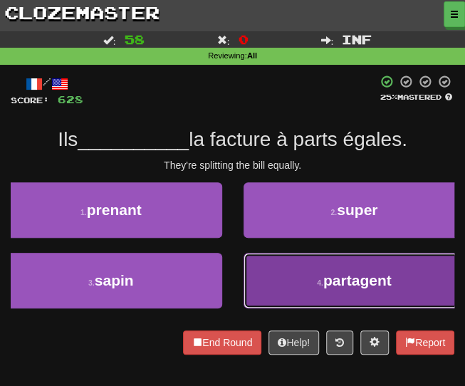
click at [290, 293] on button "4 . partagent" at bounding box center [354, 281] width 222 height 56
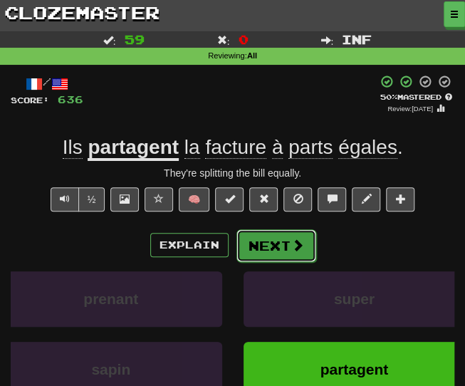
click at [252, 241] on button "Next" at bounding box center [276, 245] width 80 height 33
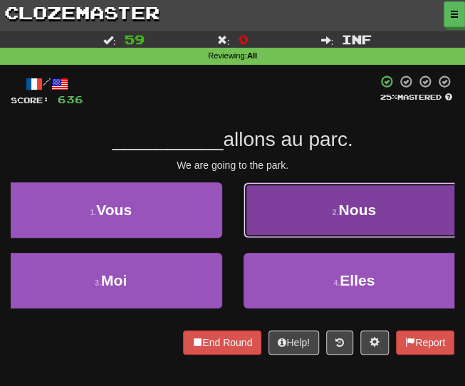
click at [302, 221] on button "2 . Nous" at bounding box center [354, 210] width 222 height 56
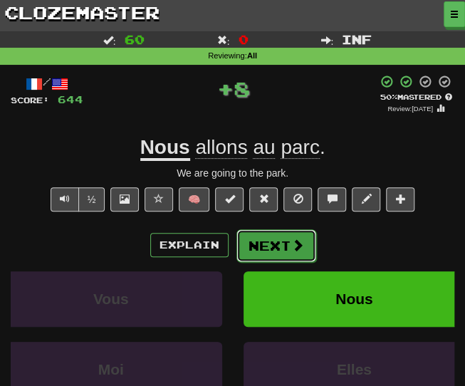
click at [254, 246] on button "Next" at bounding box center [276, 245] width 80 height 33
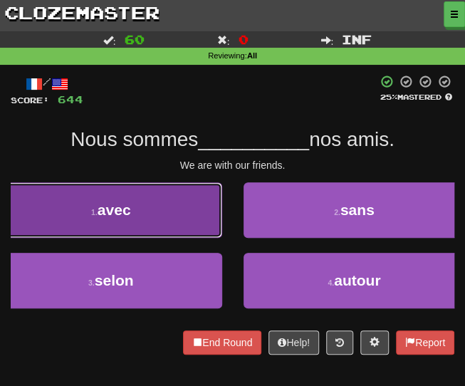
click at [130, 203] on span "avec" at bounding box center [114, 209] width 33 height 16
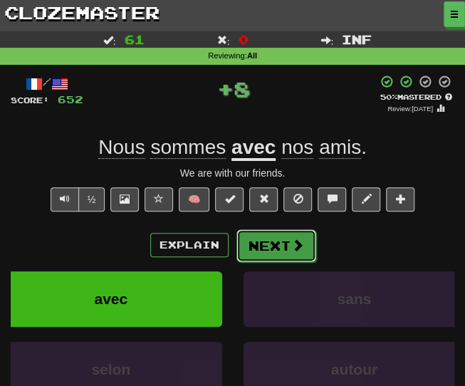
click at [270, 246] on button "Next" at bounding box center [276, 245] width 80 height 33
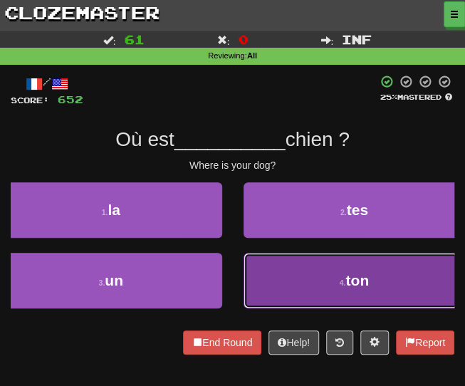
click at [279, 290] on button "4 . ton" at bounding box center [354, 281] width 222 height 56
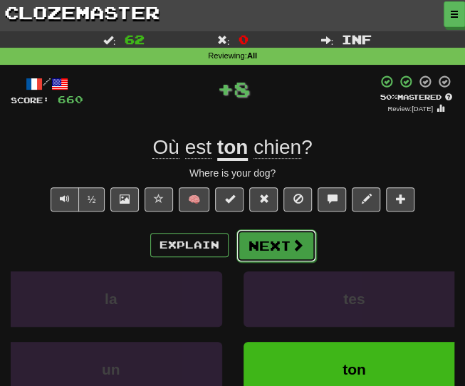
click at [248, 236] on button "Next" at bounding box center [276, 245] width 80 height 33
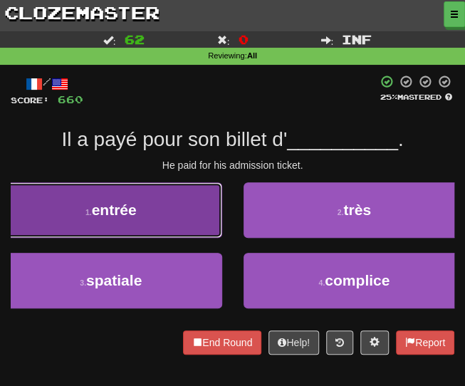
click at [85, 194] on button "1 . entrée" at bounding box center [111, 210] width 222 height 56
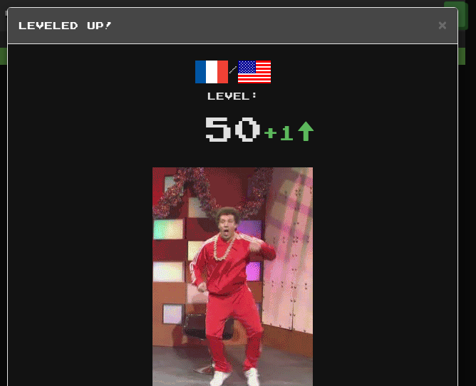
click at [436, 25] on div "× Leveled Up!" at bounding box center [232, 26] width 449 height 36
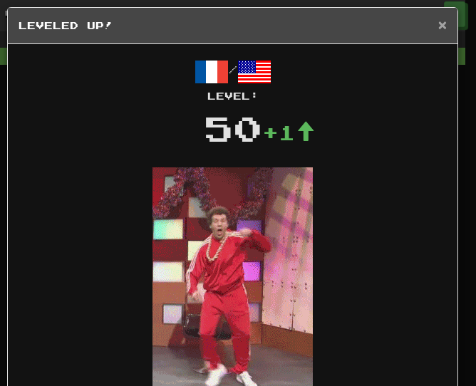
click at [438, 31] on span "×" at bounding box center [442, 24] width 9 height 16
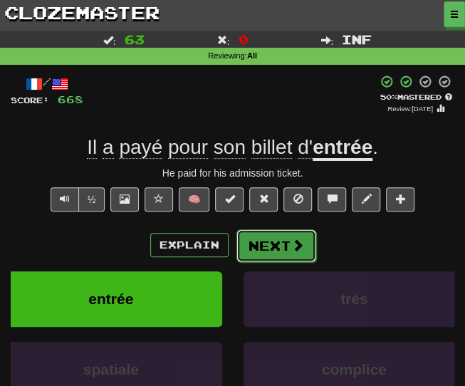
click at [280, 245] on button "Next" at bounding box center [276, 245] width 80 height 33
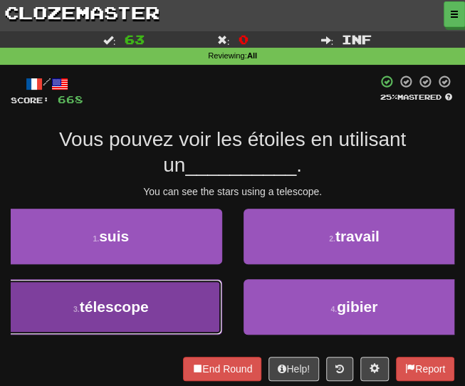
click at [182, 299] on button "3 . télescope" at bounding box center [111, 307] width 222 height 56
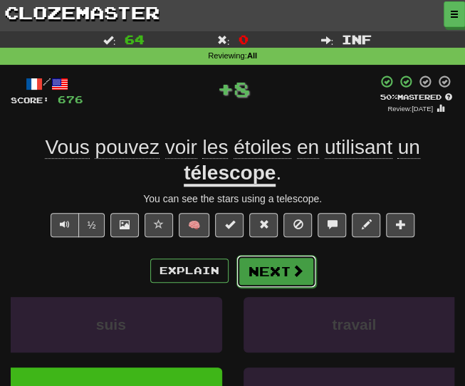
click at [269, 268] on button "Next" at bounding box center [276, 271] width 80 height 33
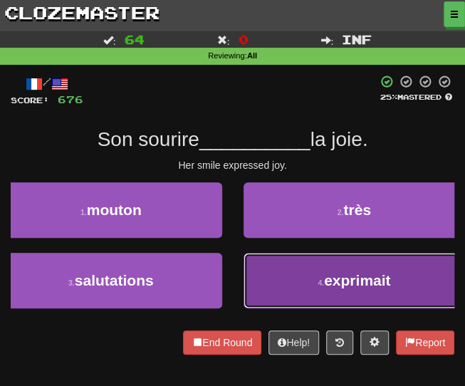
click at [273, 298] on button "4 . exprimait" at bounding box center [354, 281] width 222 height 56
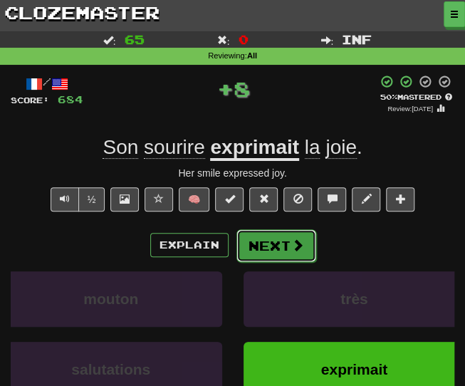
click at [248, 243] on button "Next" at bounding box center [276, 245] width 80 height 33
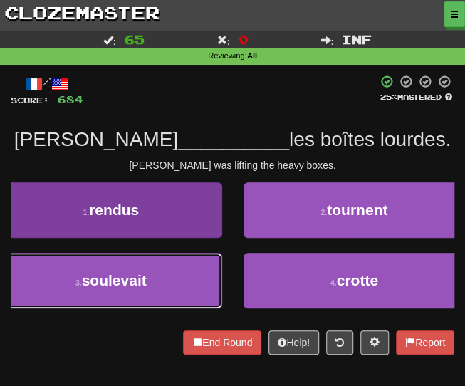
click at [100, 273] on span "soulevait" at bounding box center [114, 280] width 65 height 16
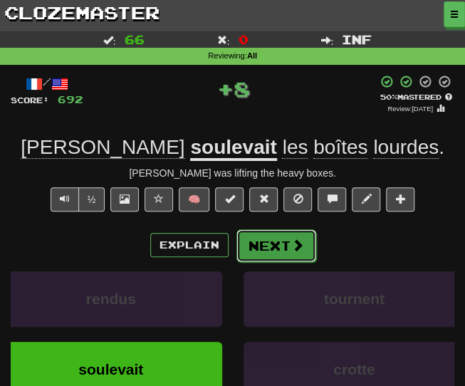
click at [263, 254] on button "Next" at bounding box center [276, 245] width 80 height 33
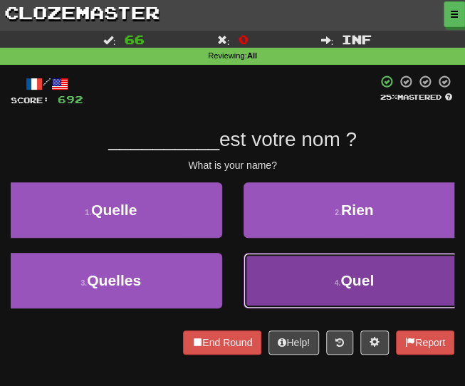
click at [323, 277] on button "4 . Quel" at bounding box center [354, 281] width 222 height 56
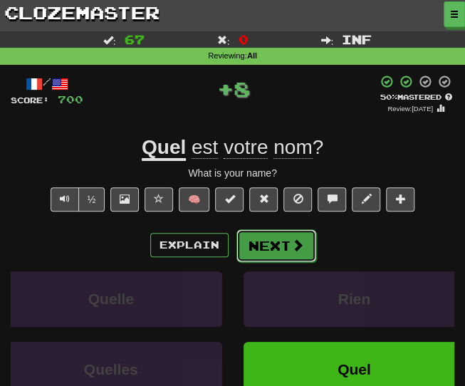
click at [269, 244] on button "Next" at bounding box center [276, 245] width 80 height 33
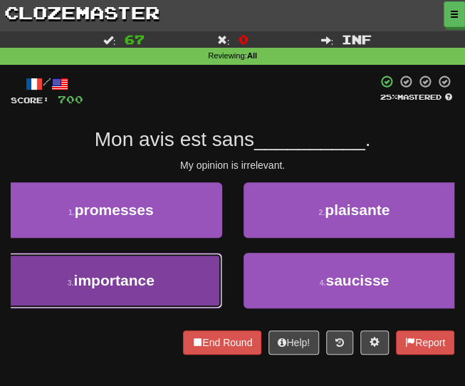
click at [150, 278] on span "importance" at bounding box center [114, 280] width 80 height 16
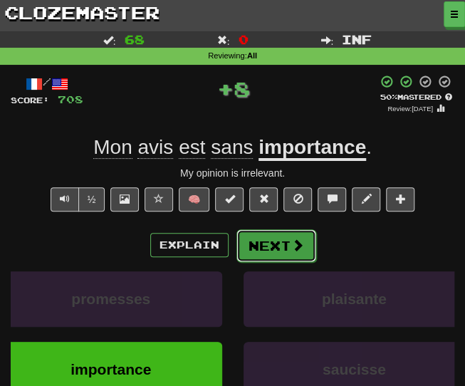
click at [275, 251] on button "Next" at bounding box center [276, 245] width 80 height 33
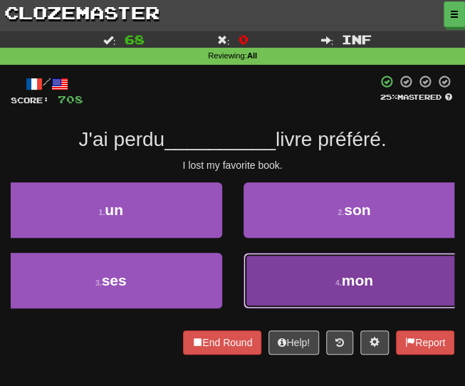
click at [273, 281] on button "4 . mon" at bounding box center [354, 281] width 222 height 56
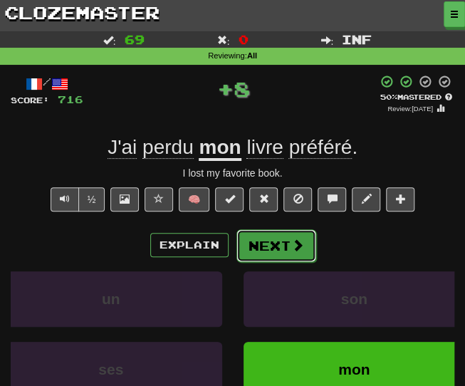
click at [281, 238] on button "Next" at bounding box center [276, 245] width 80 height 33
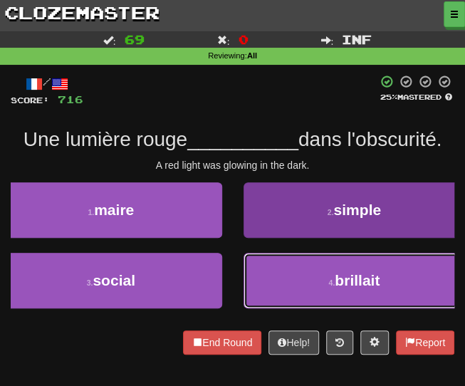
click at [257, 282] on button "4 . brillait" at bounding box center [354, 281] width 222 height 56
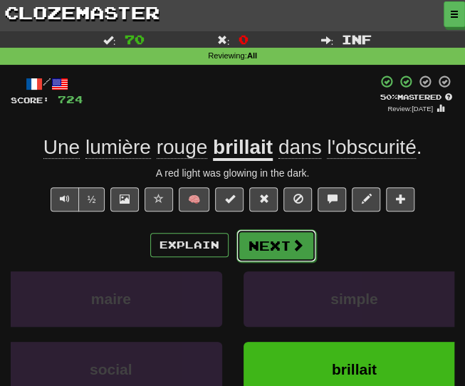
click at [252, 244] on button "Next" at bounding box center [276, 245] width 80 height 33
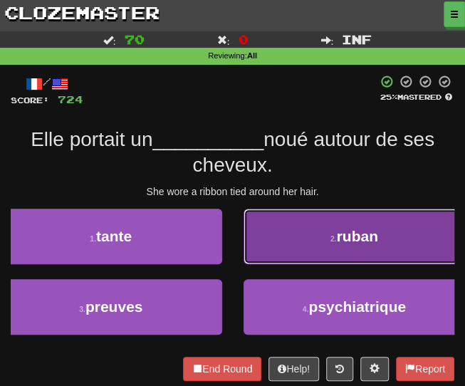
click at [305, 248] on button "2 . ruban" at bounding box center [354, 237] width 222 height 56
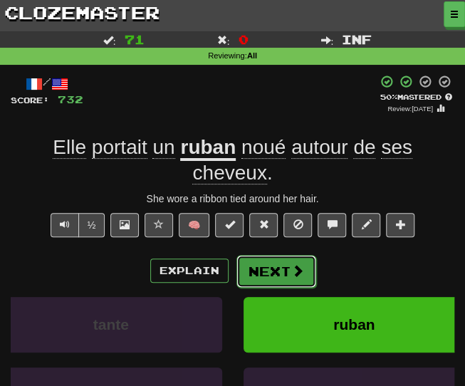
click at [263, 275] on button "Next" at bounding box center [276, 271] width 80 height 33
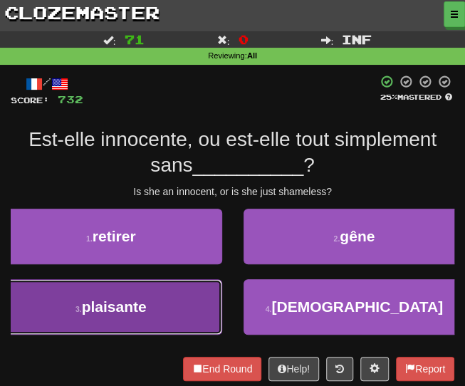
click at [181, 316] on button "3 . plaisante" at bounding box center [111, 307] width 222 height 56
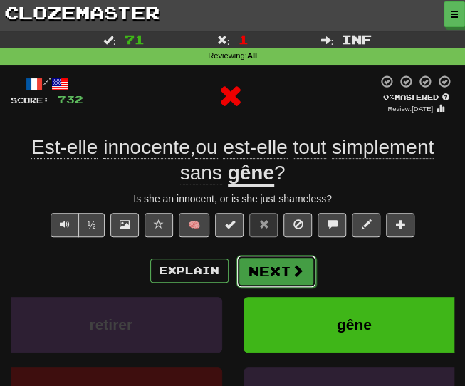
click at [256, 281] on button "Next" at bounding box center [276, 271] width 80 height 33
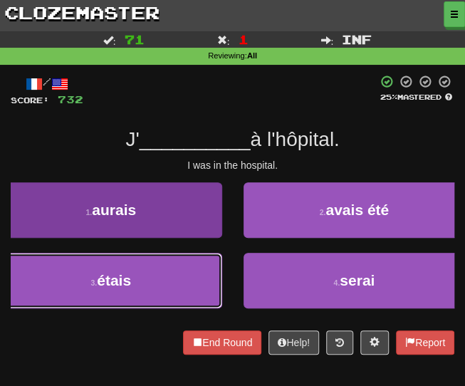
click at [172, 293] on button "3 . étais" at bounding box center [111, 281] width 222 height 56
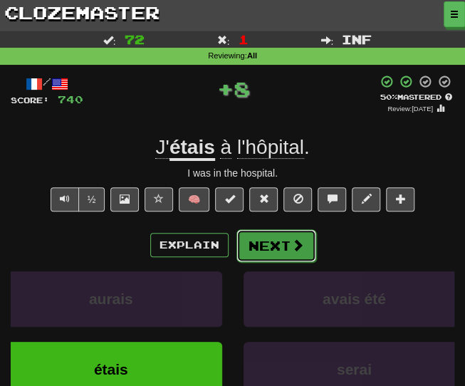
click at [247, 248] on button "Next" at bounding box center [276, 245] width 80 height 33
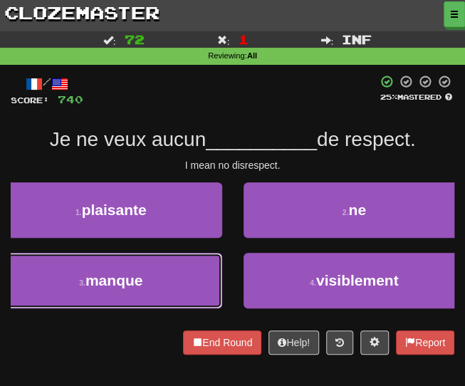
drag, startPoint x: 174, startPoint y: 281, endPoint x: 184, endPoint y: 268, distance: 16.2
click at [174, 283] on button "3 . manque" at bounding box center [111, 281] width 222 height 56
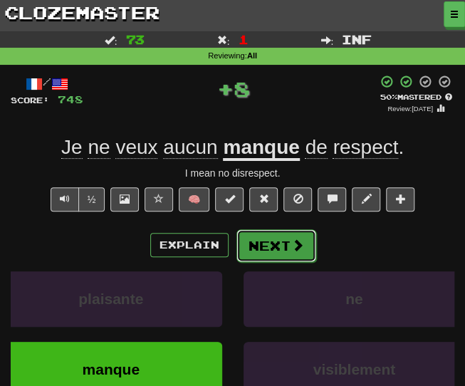
click at [280, 242] on button "Next" at bounding box center [276, 245] width 80 height 33
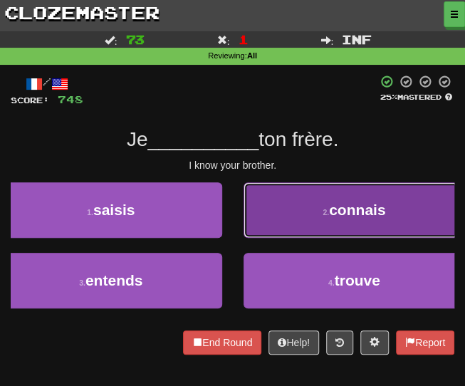
click at [263, 229] on button "2 . connais" at bounding box center [354, 210] width 222 height 56
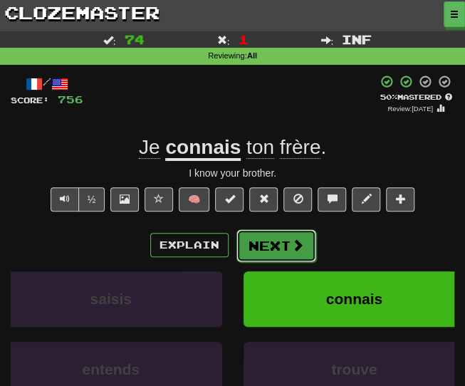
click at [240, 240] on button "Next" at bounding box center [276, 245] width 80 height 33
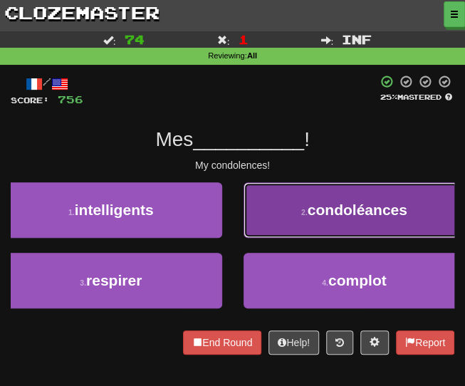
click at [283, 216] on button "2 . condoléances" at bounding box center [354, 210] width 222 height 56
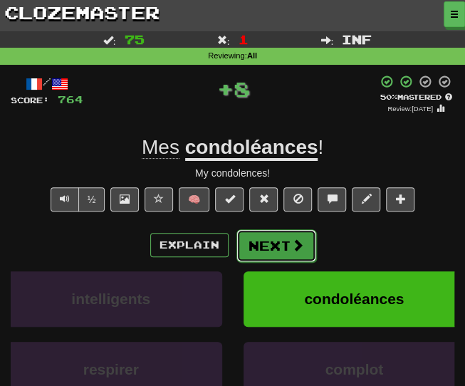
click at [271, 247] on button "Next" at bounding box center [276, 245] width 80 height 33
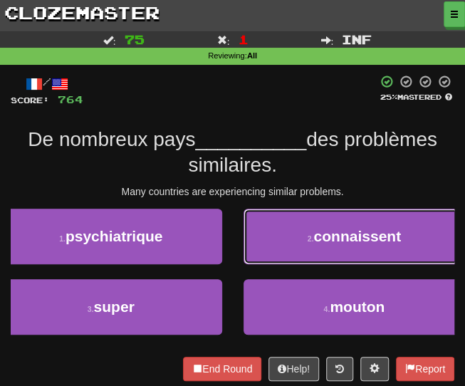
click at [268, 238] on button "2 . connaissent" at bounding box center [354, 237] width 222 height 56
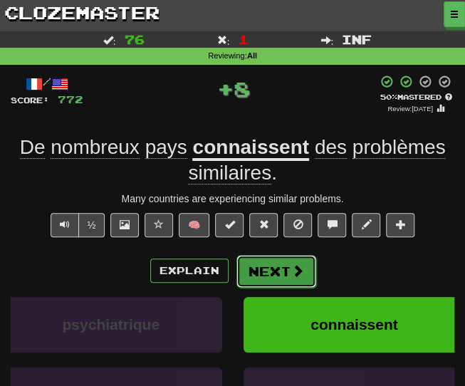
click at [248, 271] on button "Next" at bounding box center [276, 271] width 80 height 33
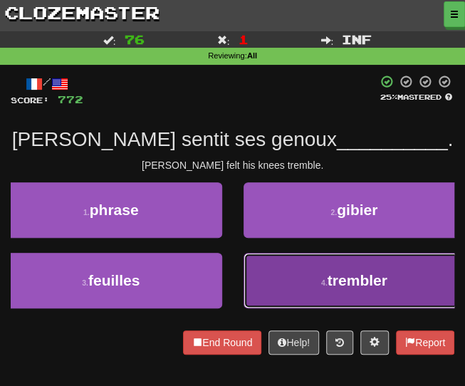
click at [288, 278] on button "4 . trembler" at bounding box center [354, 281] width 222 height 56
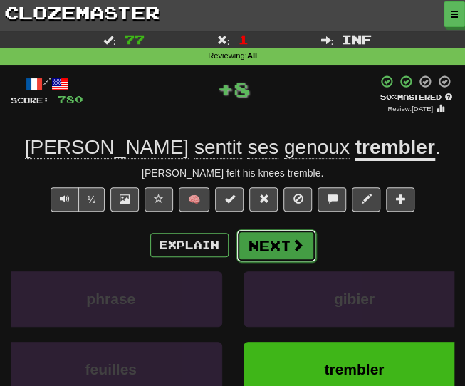
click at [251, 246] on button "Next" at bounding box center [276, 245] width 80 height 33
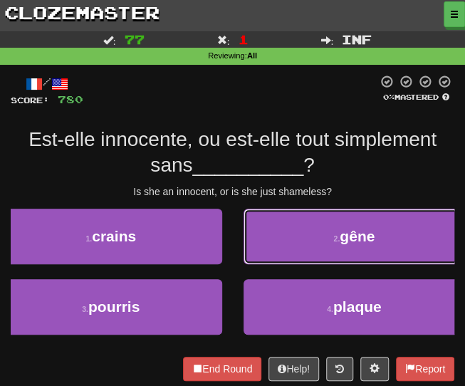
drag, startPoint x: 253, startPoint y: 246, endPoint x: 261, endPoint y: 237, distance: 11.6
click at [254, 246] on button "2 . gêne" at bounding box center [354, 237] width 222 height 56
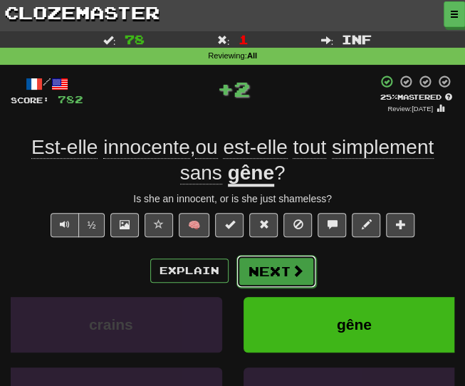
click at [259, 273] on button "Next" at bounding box center [276, 271] width 80 height 33
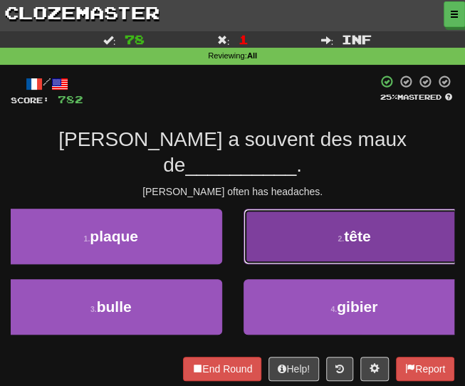
click at [307, 223] on button "2 . tête" at bounding box center [354, 237] width 222 height 56
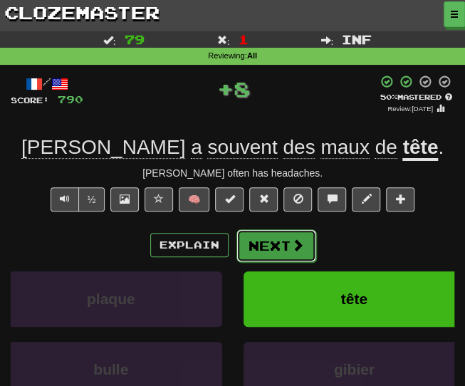
click at [260, 251] on button "Next" at bounding box center [276, 245] width 80 height 33
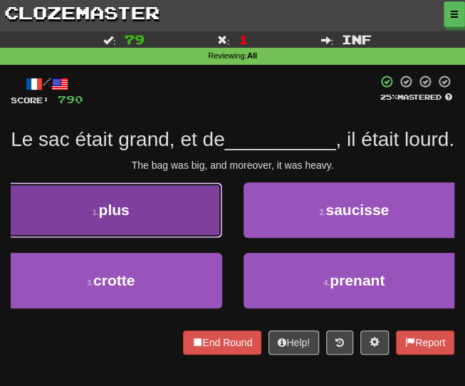
click at [164, 238] on button "1 . plus" at bounding box center [111, 210] width 222 height 56
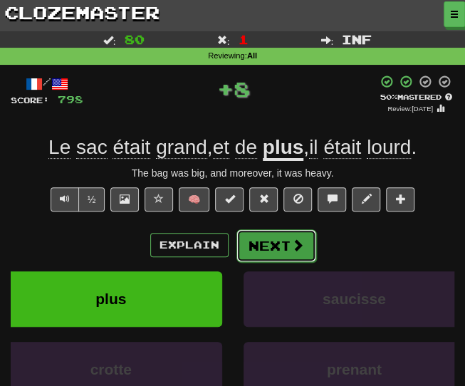
click at [271, 247] on button "Next" at bounding box center [276, 245] width 80 height 33
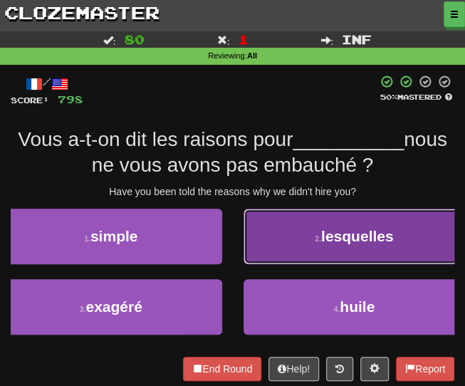
click at [301, 231] on button "2 . lesquelles" at bounding box center [354, 237] width 222 height 56
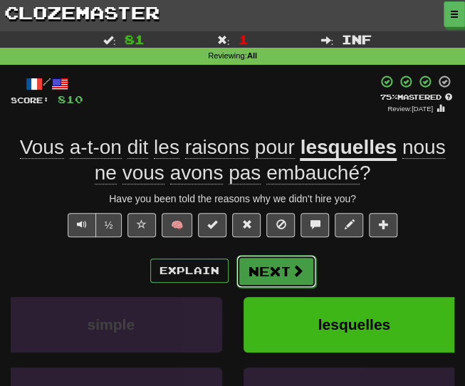
click at [275, 283] on button "Next" at bounding box center [276, 271] width 80 height 33
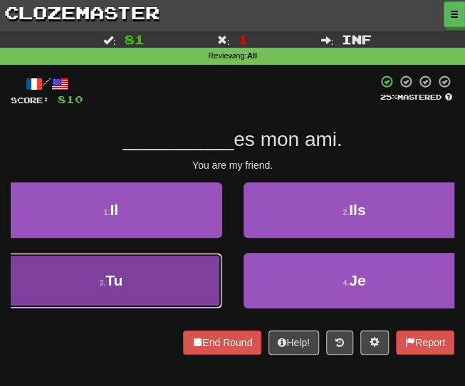
click at [179, 281] on button "3 . Tu" at bounding box center [111, 281] width 222 height 56
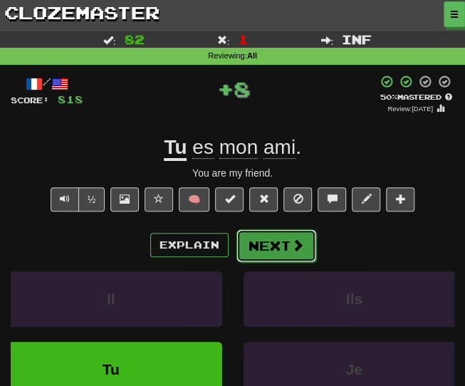
click at [243, 246] on button "Next" at bounding box center [276, 245] width 80 height 33
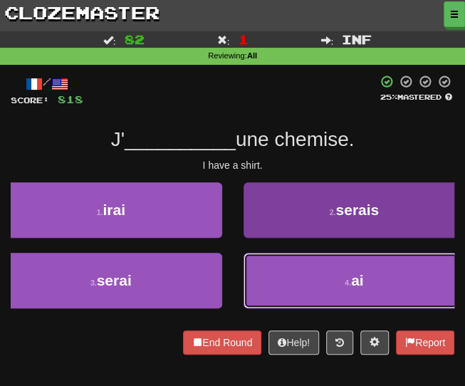
click at [305, 290] on button "4 . ai" at bounding box center [354, 281] width 222 height 56
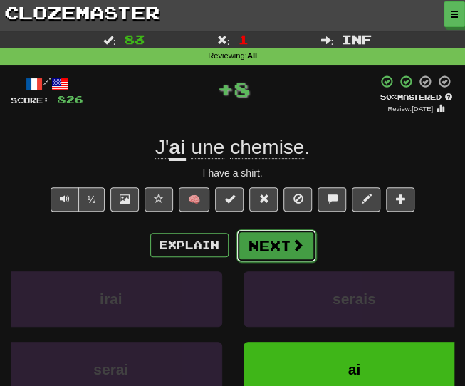
click at [266, 246] on button "Next" at bounding box center [276, 245] width 80 height 33
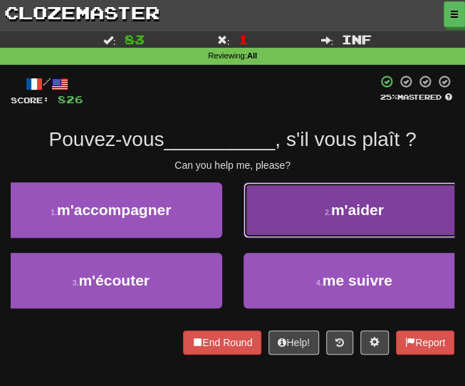
click at [330, 215] on small "2 ." at bounding box center [328, 212] width 6 height 9
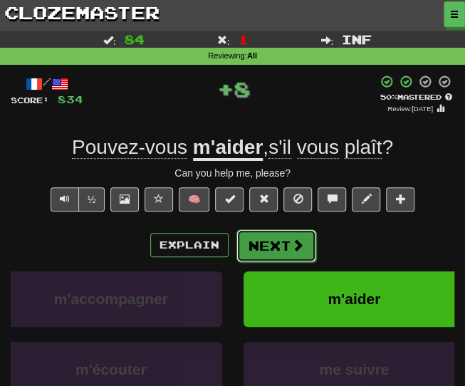
click at [288, 250] on button "Next" at bounding box center [276, 245] width 80 height 33
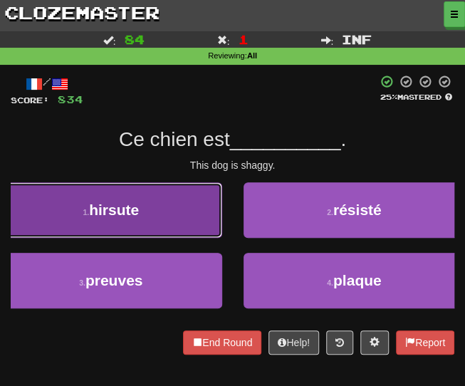
click at [177, 196] on button "1 . hirsute" at bounding box center [111, 210] width 222 height 56
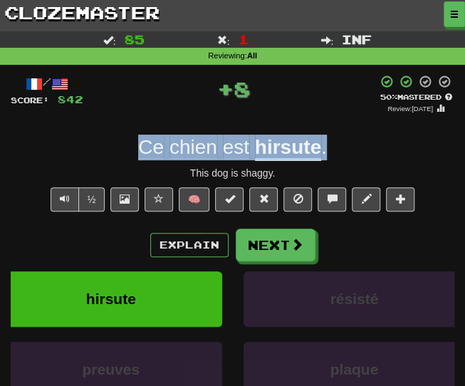
drag, startPoint x: 337, startPoint y: 147, endPoint x: 137, endPoint y: 135, distance: 201.1
click at [137, 135] on div "Ce chien est hirsute ." at bounding box center [233, 148] width 444 height 26
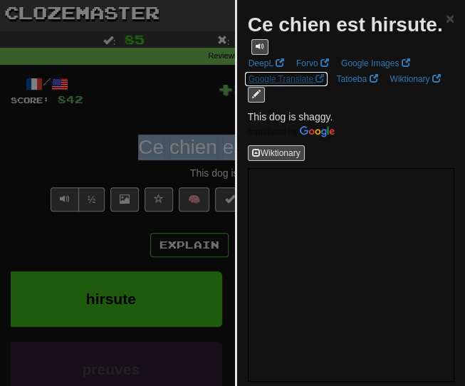
click at [294, 87] on link "Google Translate" at bounding box center [286, 79] width 85 height 16
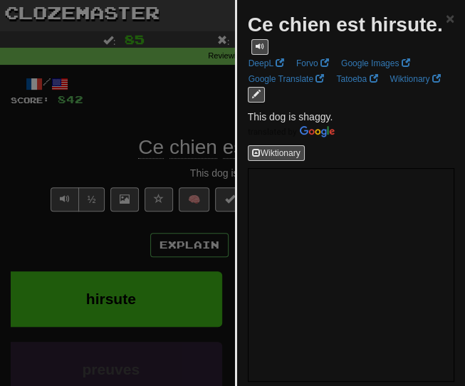
click at [127, 120] on div at bounding box center [232, 193] width 465 height 386
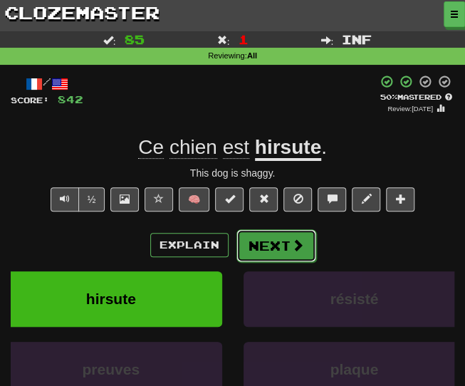
click at [272, 243] on button "Next" at bounding box center [276, 245] width 80 height 33
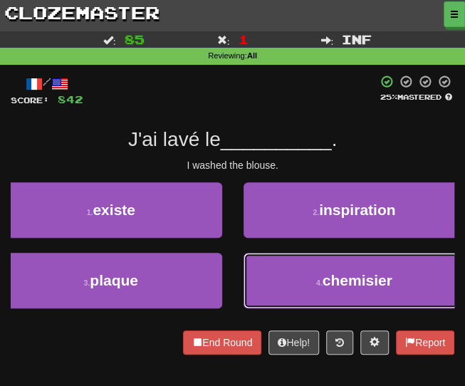
click at [308, 263] on button "4 . chemisier" at bounding box center [354, 281] width 222 height 56
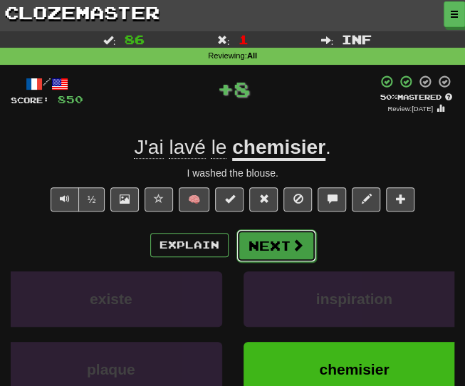
click at [293, 249] on span at bounding box center [297, 244] width 13 height 13
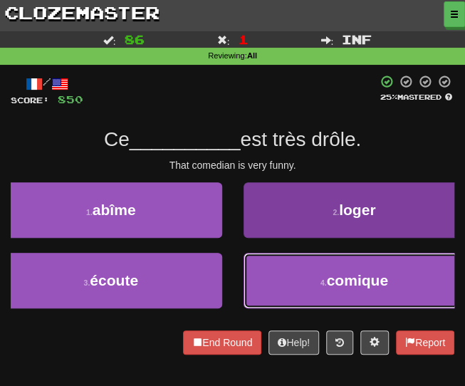
click at [290, 279] on button "4 . comique" at bounding box center [354, 281] width 222 height 56
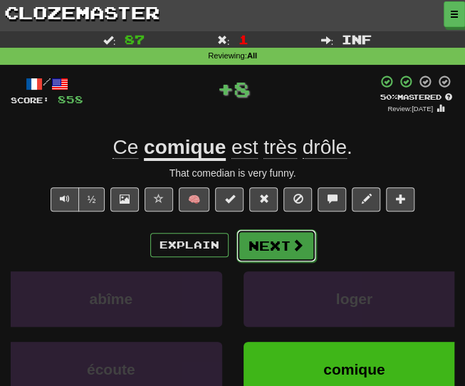
click at [279, 249] on button "Next" at bounding box center [276, 245] width 80 height 33
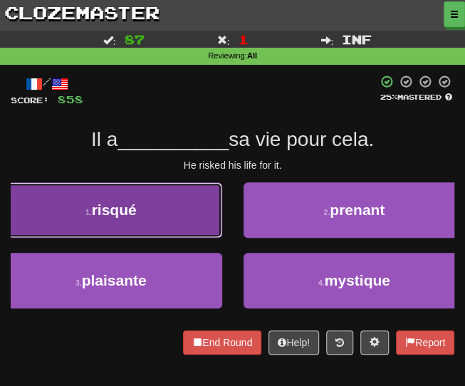
click at [127, 193] on button "1 . risqué" at bounding box center [111, 210] width 222 height 56
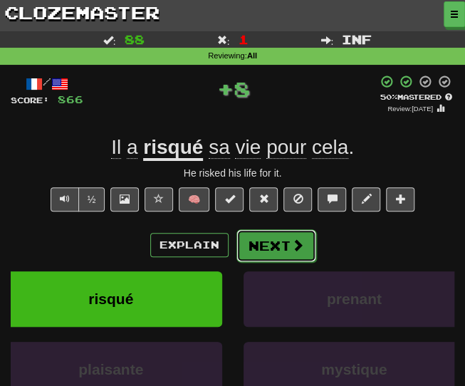
click at [283, 244] on button "Next" at bounding box center [276, 245] width 80 height 33
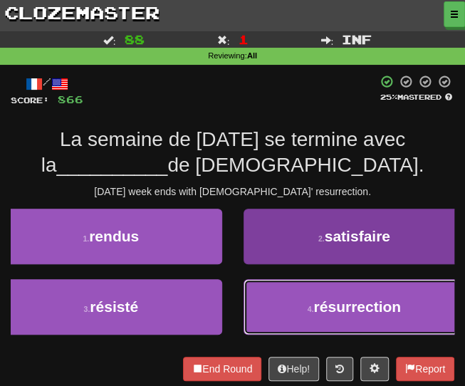
click at [291, 298] on button "4 . résurrection" at bounding box center [354, 307] width 222 height 56
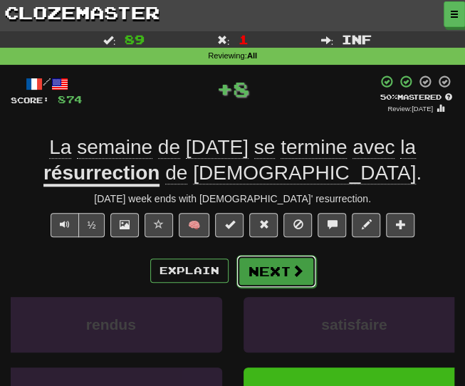
click at [268, 274] on button "Next" at bounding box center [276, 271] width 80 height 33
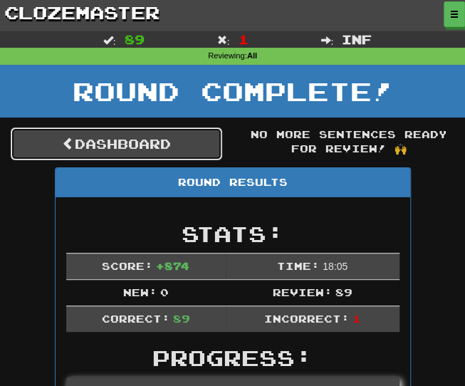
click at [120, 147] on link "Dashboard" at bounding box center [116, 143] width 211 height 33
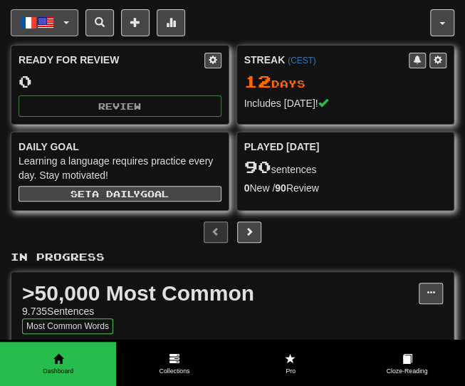
click at [63, 35] on button "Français / English" at bounding box center [45, 22] width 68 height 27
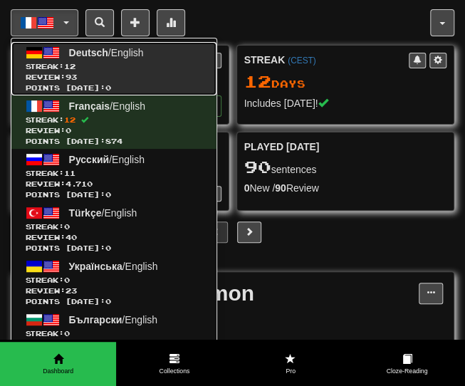
click at [151, 76] on span "Review: 93" at bounding box center [114, 77] width 177 height 11
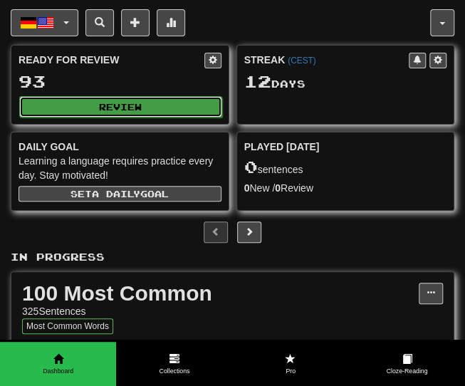
click at [135, 110] on button "Review" at bounding box center [120, 106] width 203 height 21
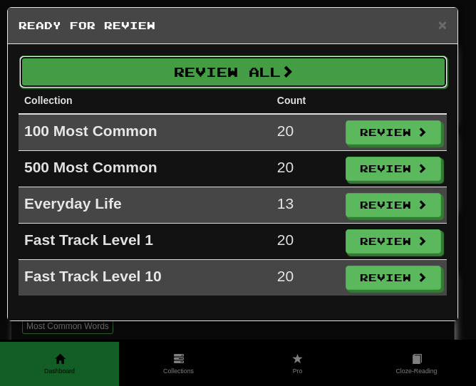
click at [189, 75] on button "Review All" at bounding box center [233, 72] width 428 height 33
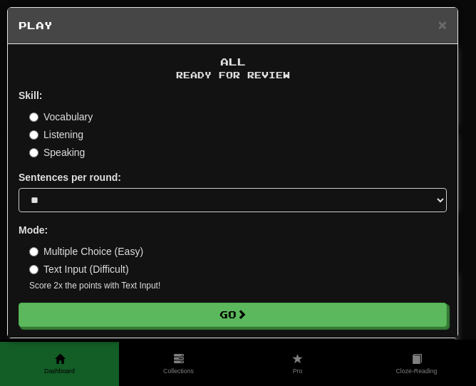
click at [157, 212] on form "Skill: Vocabulary Listening Speaking Sentences per round: * ** ** ** ** ** *** …" at bounding box center [233, 207] width 428 height 238
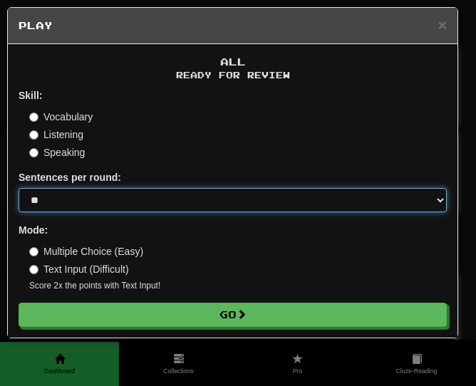
click at [142, 199] on select "* ** ** ** ** ** *** ********" at bounding box center [233, 200] width 428 height 24
select select "********"
click at [19, 188] on select "* ** ** ** ** ** *** ********" at bounding box center [233, 200] width 428 height 24
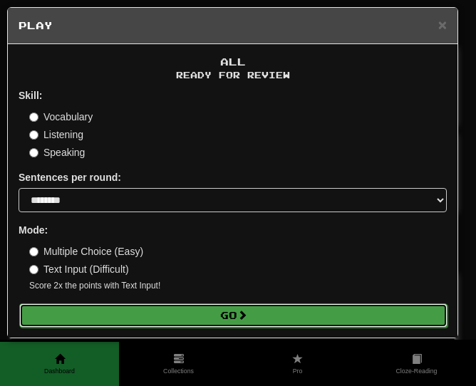
click at [110, 311] on button "Go" at bounding box center [233, 315] width 428 height 24
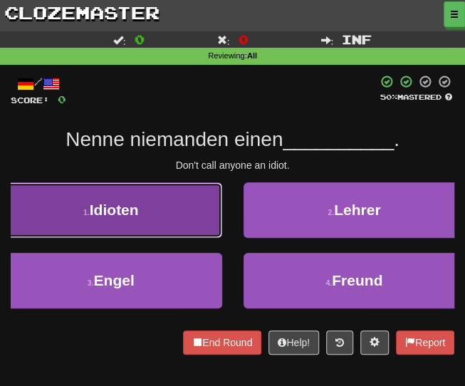
click at [146, 224] on button "1 . Idioten" at bounding box center [111, 210] width 222 height 56
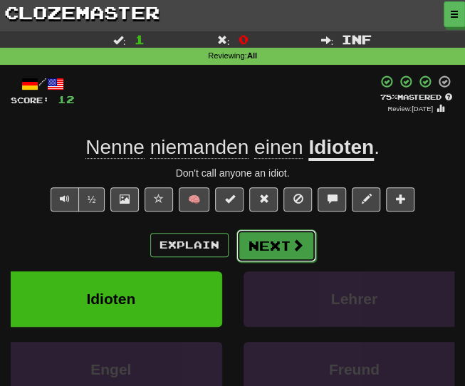
click at [267, 251] on button "Next" at bounding box center [276, 245] width 80 height 33
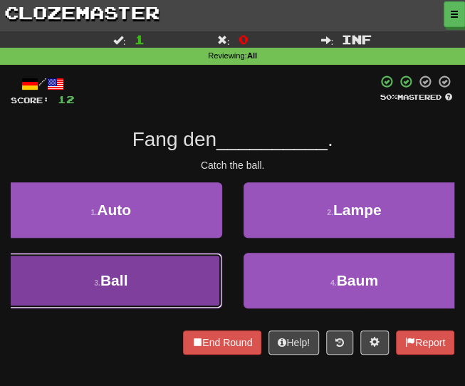
click at [166, 276] on button "3 . Ball" at bounding box center [111, 281] width 222 height 56
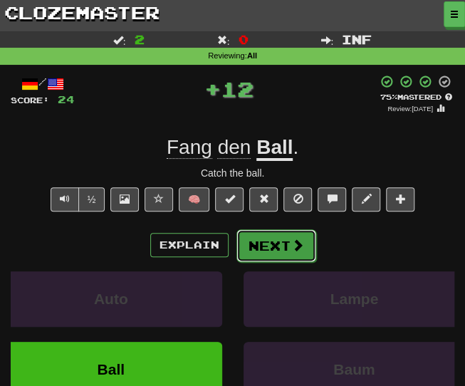
click at [253, 249] on button "Next" at bounding box center [276, 245] width 80 height 33
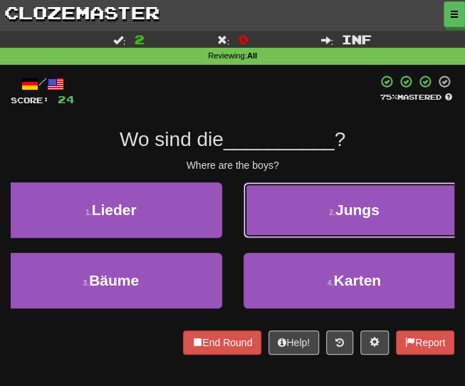
click at [333, 213] on small "2 ." at bounding box center [332, 212] width 6 height 9
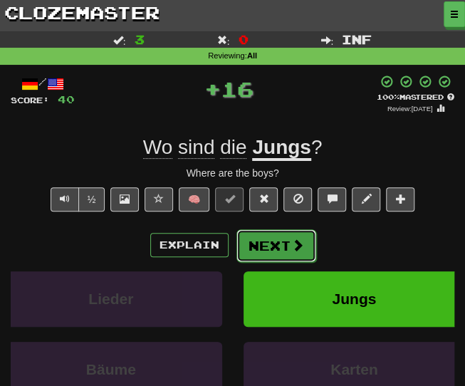
click at [271, 246] on button "Next" at bounding box center [276, 245] width 80 height 33
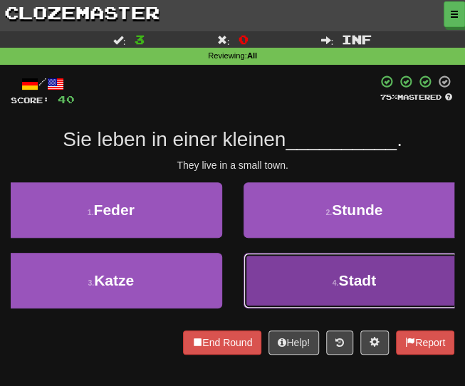
click at [269, 273] on button "4 . Stadt" at bounding box center [354, 281] width 222 height 56
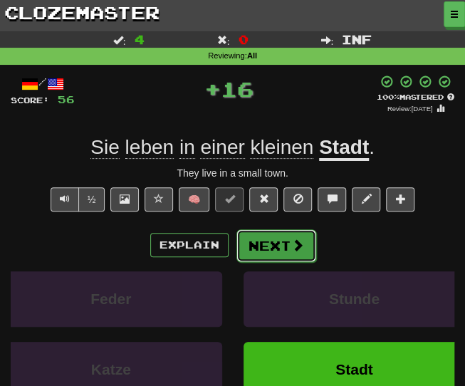
click at [258, 245] on button "Next" at bounding box center [276, 245] width 80 height 33
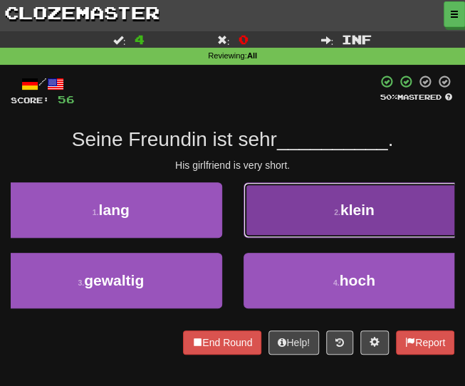
click at [254, 227] on button "2 . klein" at bounding box center [354, 210] width 222 height 56
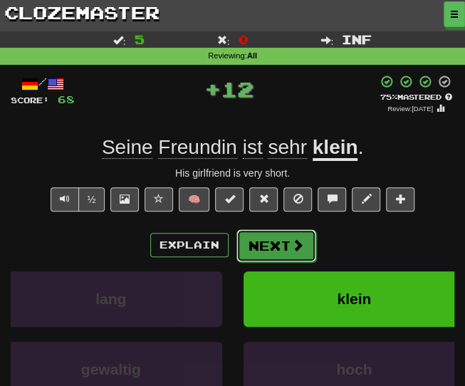
click at [256, 241] on button "Next" at bounding box center [276, 245] width 80 height 33
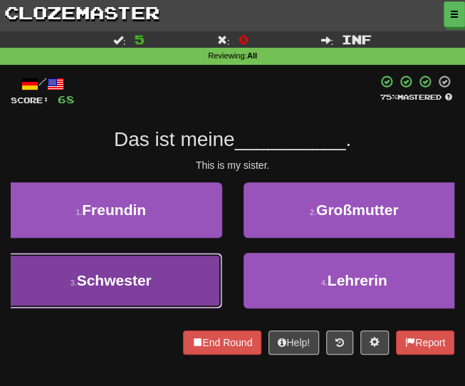
click at [142, 279] on span "Schwester" at bounding box center [114, 280] width 75 height 16
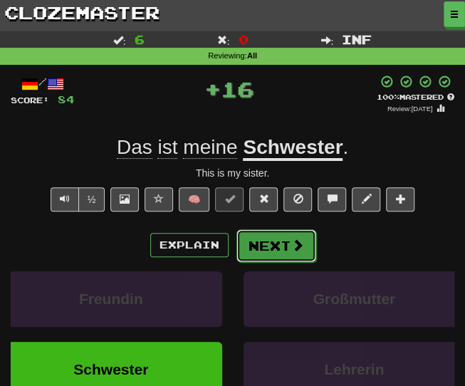
click at [258, 257] on button "Next" at bounding box center [276, 245] width 80 height 33
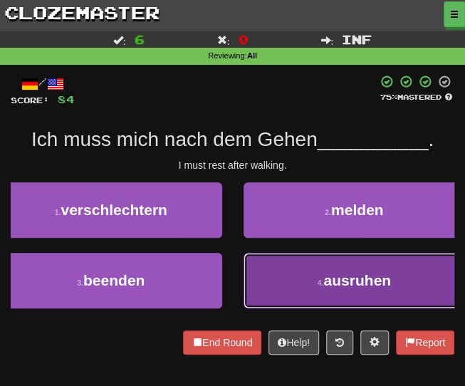
click at [274, 292] on button "4 . ausruhen" at bounding box center [354, 281] width 222 height 56
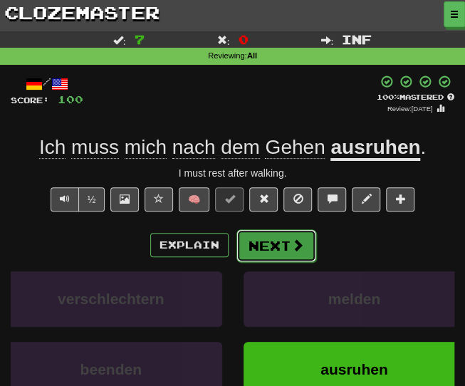
click at [273, 254] on button "Next" at bounding box center [276, 245] width 80 height 33
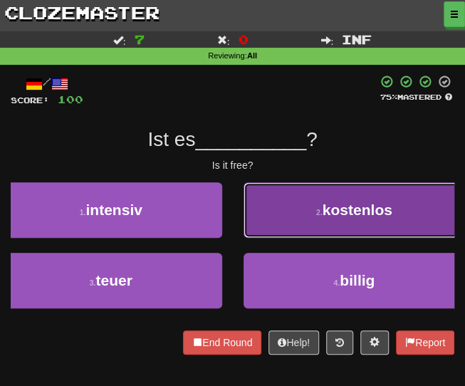
click at [308, 224] on button "2 . kostenlos" at bounding box center [354, 210] width 222 height 56
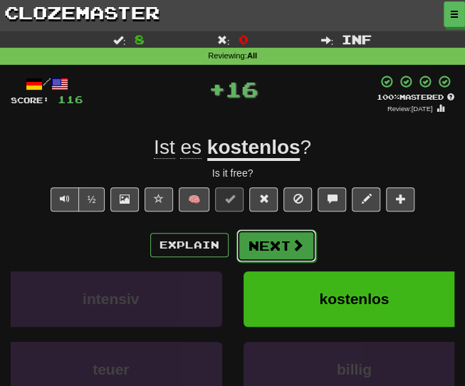
click at [273, 240] on button "Next" at bounding box center [276, 245] width 80 height 33
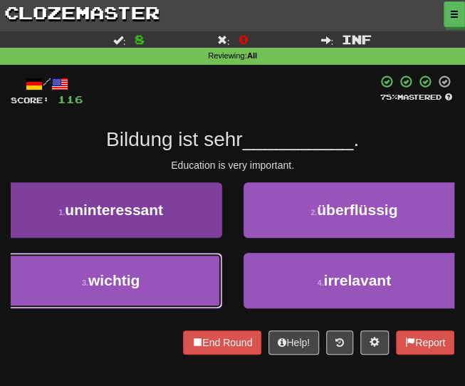
drag, startPoint x: 191, startPoint y: 291, endPoint x: 194, endPoint y: 284, distance: 7.7
click at [192, 291] on button "3 . wichtig" at bounding box center [111, 281] width 222 height 56
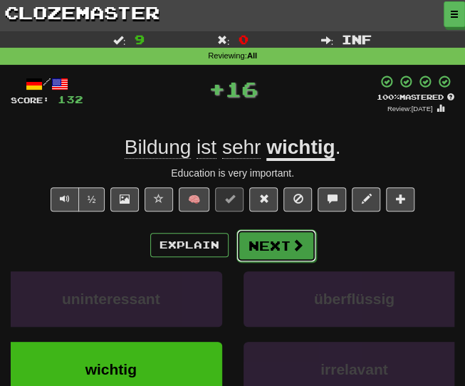
click at [259, 248] on button "Next" at bounding box center [276, 245] width 80 height 33
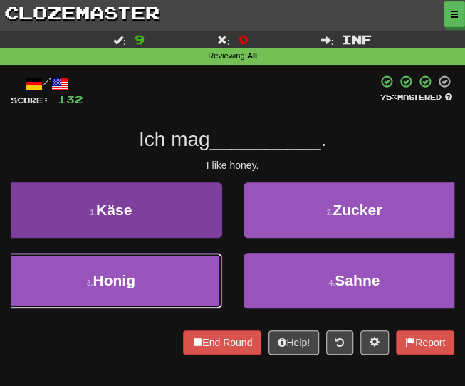
drag, startPoint x: 158, startPoint y: 288, endPoint x: 167, endPoint y: 282, distance: 10.7
click at [159, 288] on button "3 . Honig" at bounding box center [111, 281] width 222 height 56
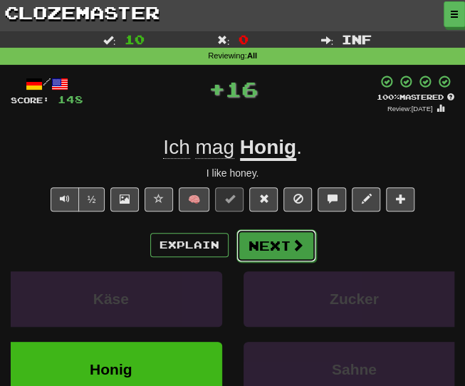
click at [265, 248] on button "Next" at bounding box center [276, 245] width 80 height 33
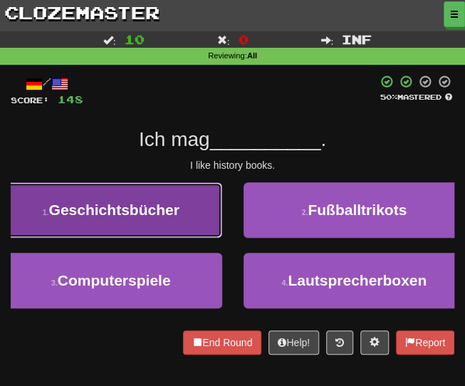
click at [189, 210] on button "1 . Geschichtsbücher" at bounding box center [111, 210] width 222 height 56
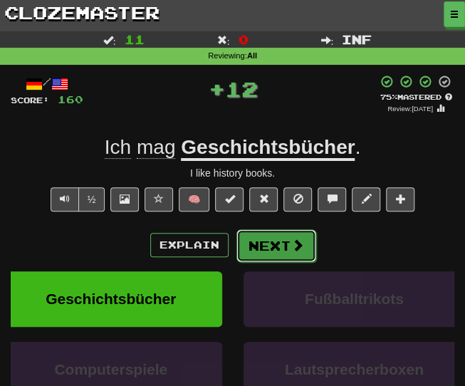
click at [282, 248] on button "Next" at bounding box center [276, 245] width 80 height 33
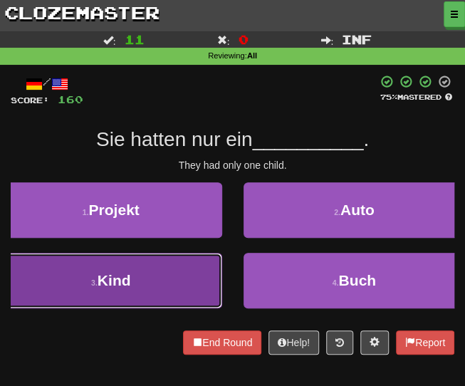
click at [147, 290] on button "3 . Kind" at bounding box center [111, 281] width 222 height 56
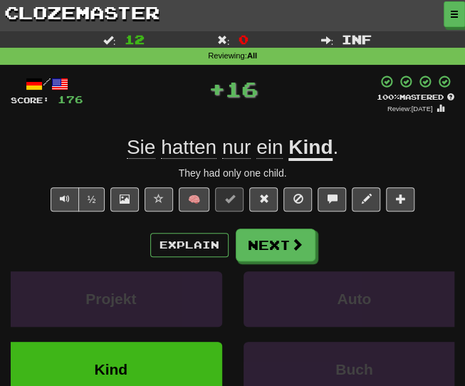
click at [252, 261] on div "Explain Next Projekt Auto Kind Buch Learn more: Projekt Auto Kind Buch" at bounding box center [233, 331] width 444 height 205
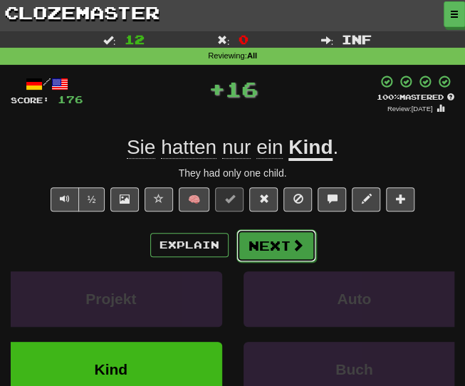
click at [251, 240] on button "Next" at bounding box center [276, 245] width 80 height 33
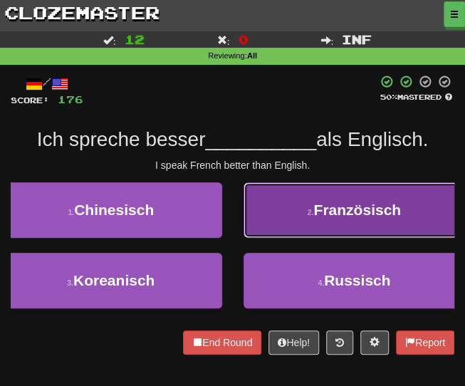
click at [296, 226] on button "2 . Französisch" at bounding box center [354, 210] width 222 height 56
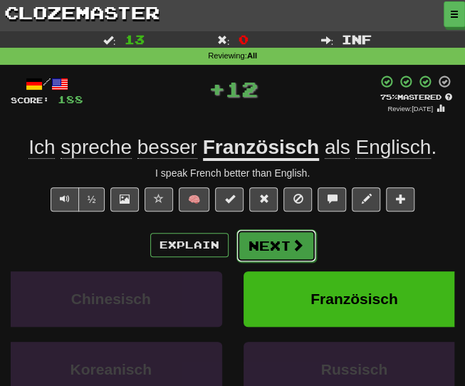
click at [285, 246] on button "Next" at bounding box center [276, 245] width 80 height 33
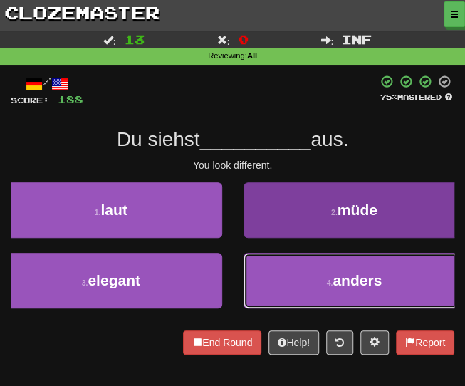
click at [282, 284] on button "4 . anders" at bounding box center [354, 281] width 222 height 56
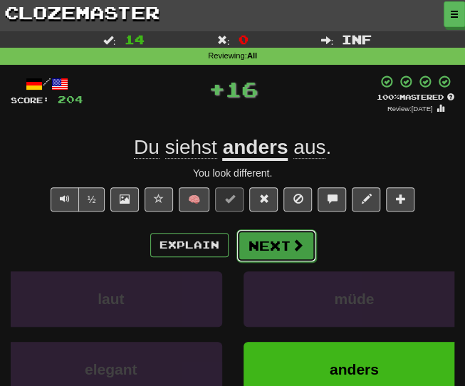
click at [260, 246] on button "Next" at bounding box center [276, 245] width 80 height 33
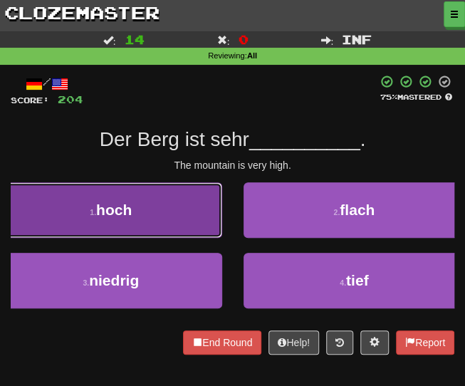
click at [151, 205] on button "1 . hoch" at bounding box center [111, 210] width 222 height 56
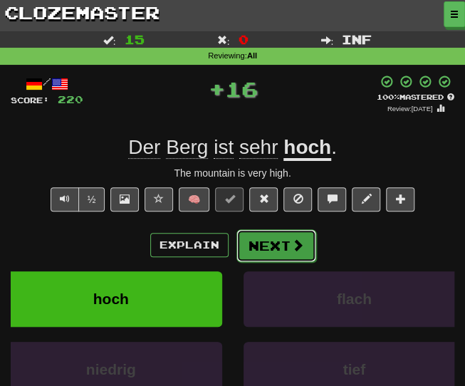
click at [277, 250] on button "Next" at bounding box center [276, 245] width 80 height 33
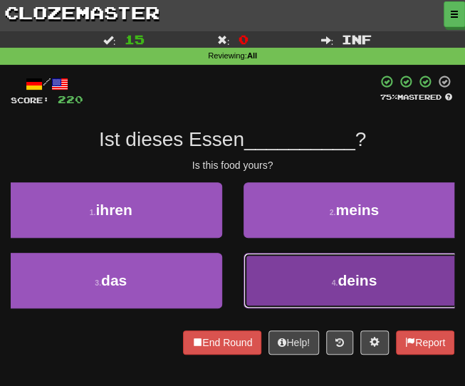
click at [293, 287] on button "4 . deins" at bounding box center [354, 281] width 222 height 56
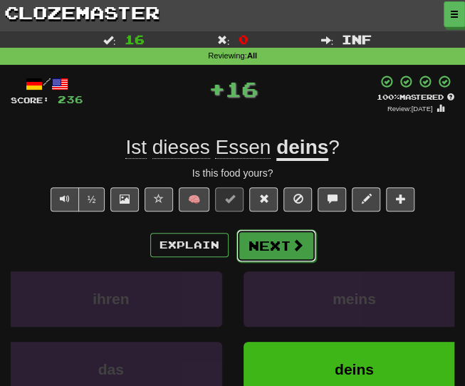
click at [274, 253] on button "Next" at bounding box center [276, 245] width 80 height 33
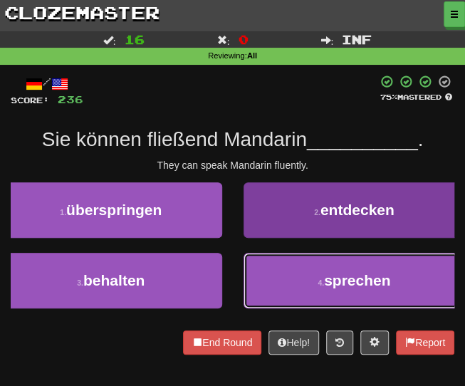
click at [290, 306] on button "4 . sprechen" at bounding box center [354, 281] width 222 height 56
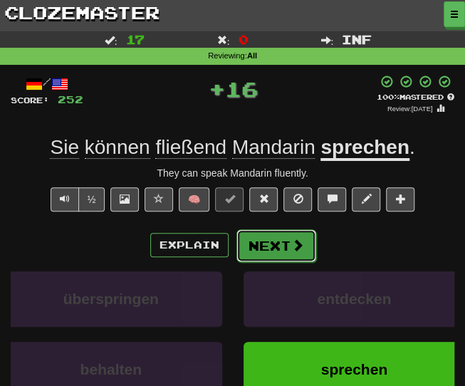
click at [275, 251] on button "Next" at bounding box center [276, 245] width 80 height 33
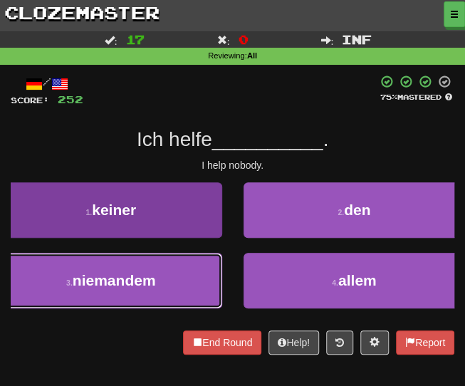
click at [165, 278] on button "3 . niemandem" at bounding box center [111, 281] width 222 height 56
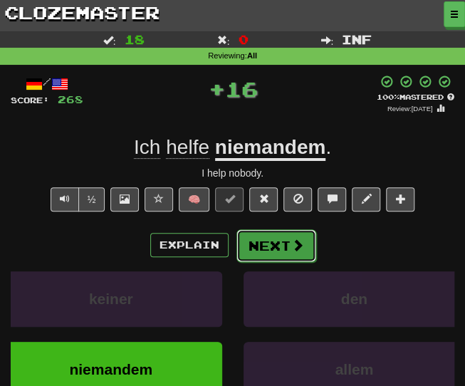
click at [263, 242] on button "Next" at bounding box center [276, 245] width 80 height 33
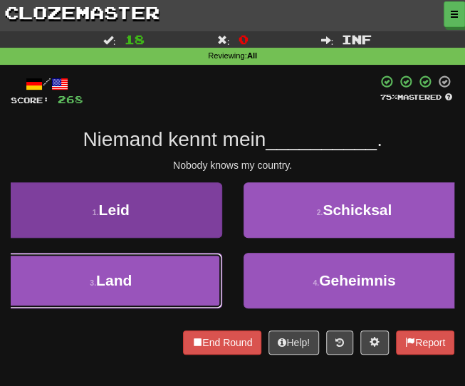
click at [140, 284] on button "3 . Land" at bounding box center [111, 281] width 222 height 56
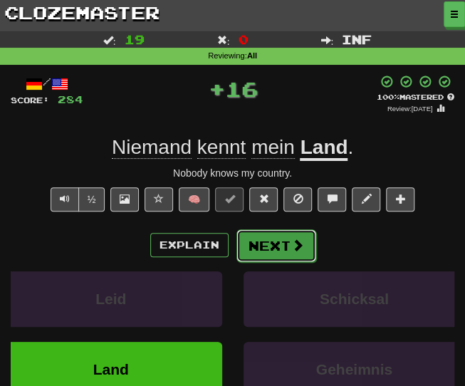
click at [254, 251] on button "Next" at bounding box center [276, 245] width 80 height 33
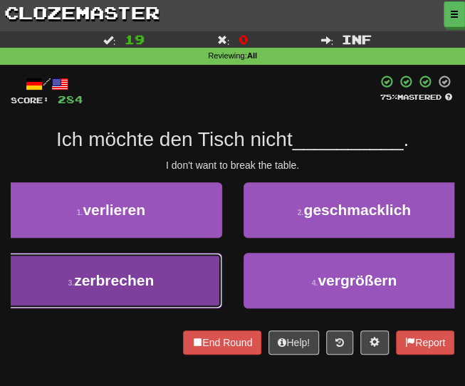
click at [132, 283] on span "zerbrechen" at bounding box center [114, 280] width 80 height 16
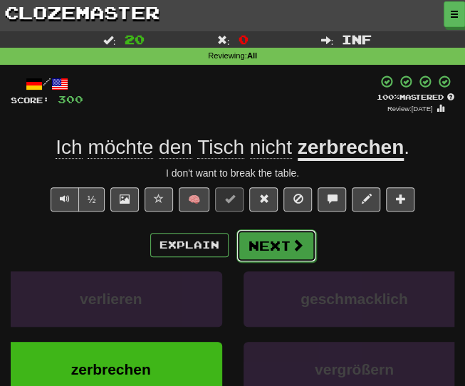
click at [266, 251] on button "Next" at bounding box center [276, 245] width 80 height 33
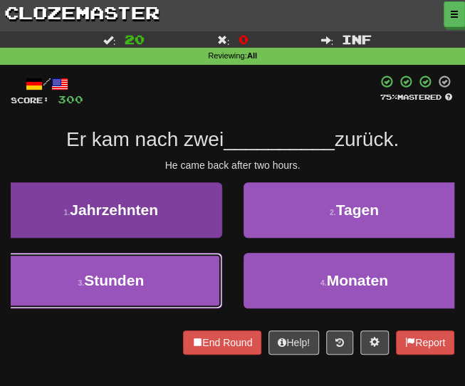
click at [162, 278] on button "3 . Stunden" at bounding box center [111, 281] width 222 height 56
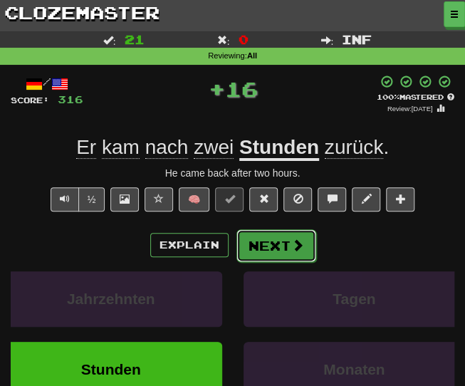
click at [271, 250] on button "Next" at bounding box center [276, 245] width 80 height 33
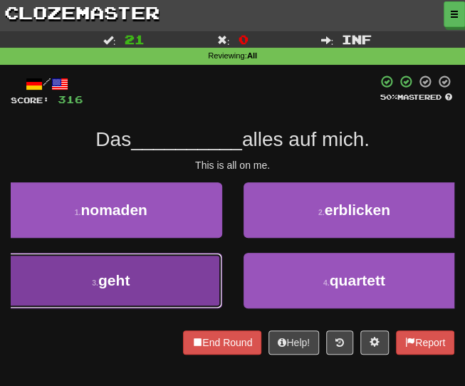
click at [140, 280] on button "3 . geht" at bounding box center [111, 281] width 222 height 56
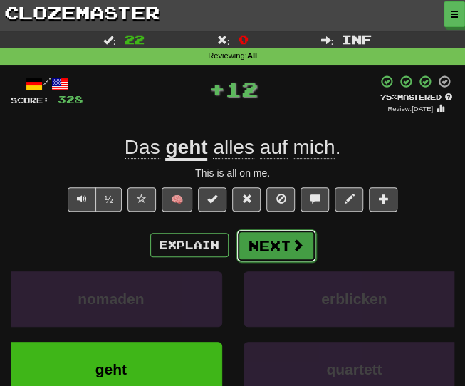
click at [276, 251] on button "Next" at bounding box center [276, 245] width 80 height 33
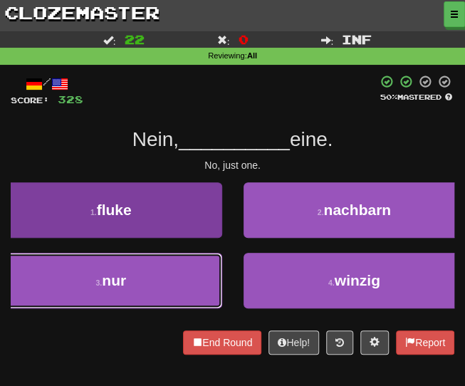
click at [134, 278] on button "3 . nur" at bounding box center [111, 281] width 222 height 56
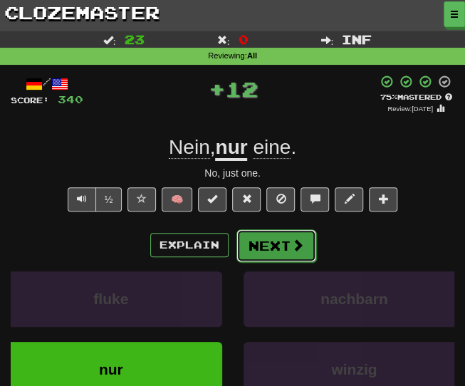
click at [265, 254] on button "Next" at bounding box center [276, 245] width 80 height 33
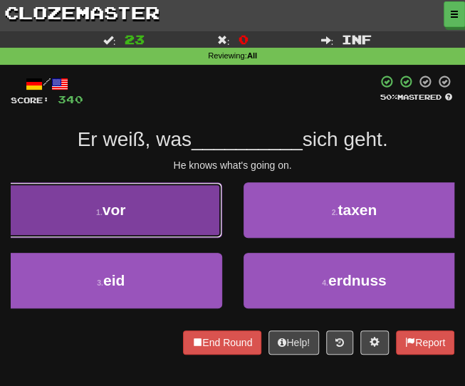
click at [156, 204] on button "1 . vor" at bounding box center [111, 210] width 222 height 56
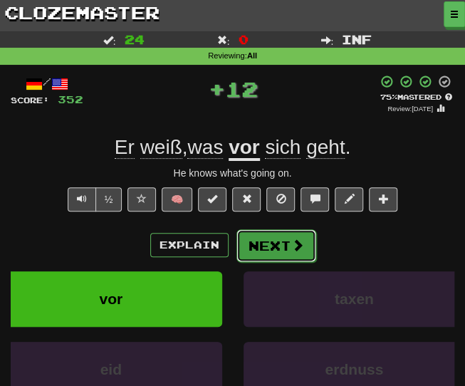
click at [259, 243] on button "Next" at bounding box center [276, 245] width 80 height 33
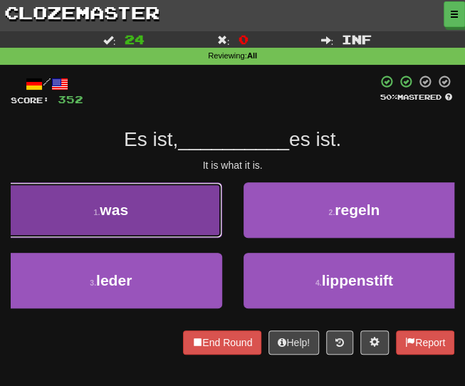
click at [184, 194] on button "1 . was" at bounding box center [111, 210] width 222 height 56
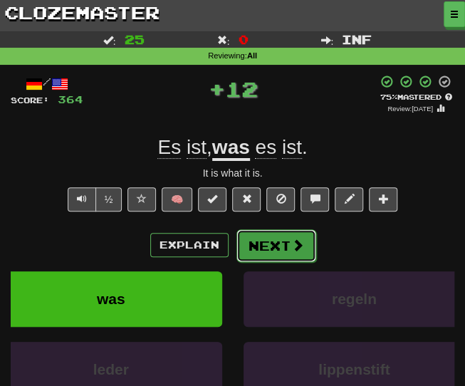
click at [260, 247] on button "Next" at bounding box center [276, 245] width 80 height 33
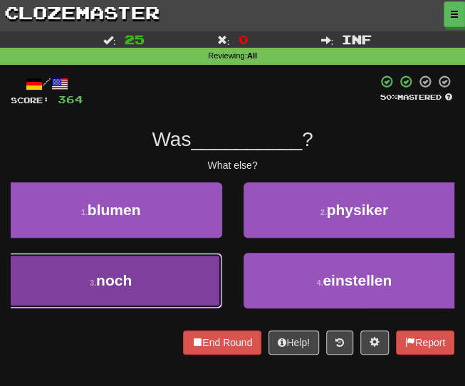
click at [143, 263] on button "3 . noch" at bounding box center [111, 281] width 222 height 56
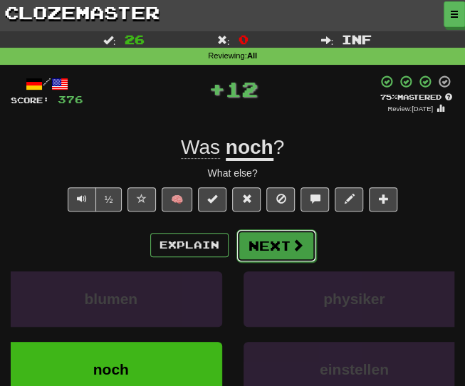
click at [256, 247] on button "Next" at bounding box center [276, 245] width 80 height 33
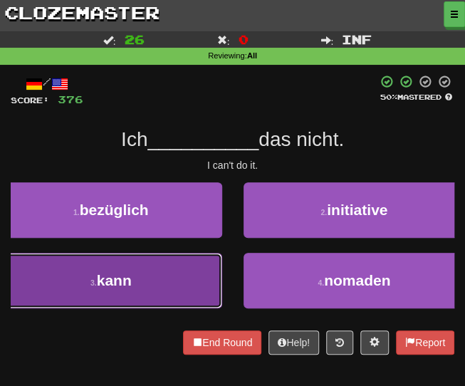
click at [137, 273] on button "3 . kann" at bounding box center [111, 281] width 222 height 56
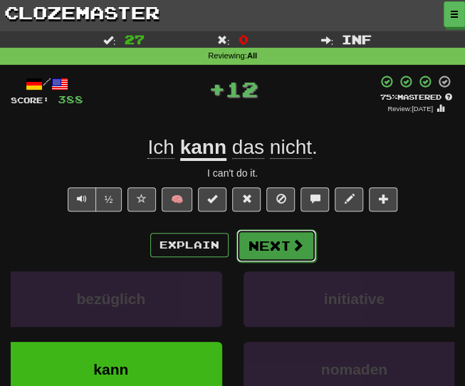
click at [265, 250] on button "Next" at bounding box center [276, 245] width 80 height 33
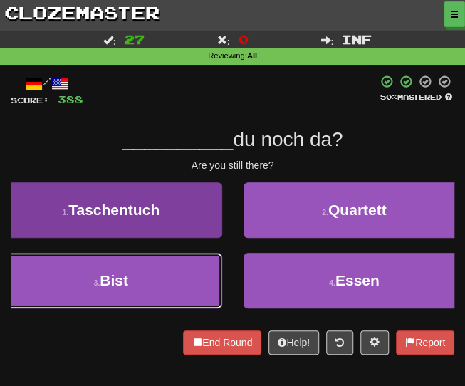
click at [149, 279] on button "3 . Bist" at bounding box center [111, 281] width 222 height 56
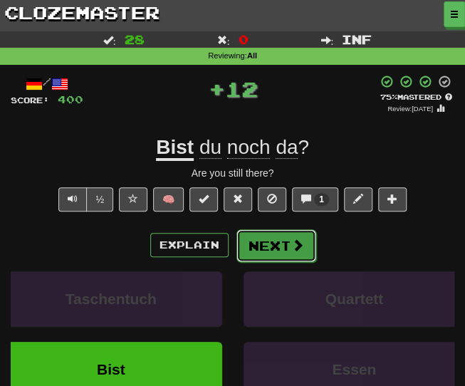
click at [255, 246] on button "Next" at bounding box center [276, 245] width 80 height 33
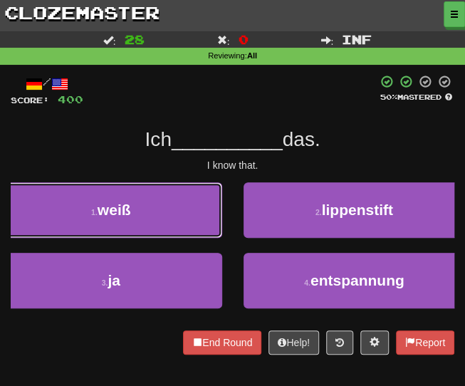
click at [143, 213] on button "1 . weiß" at bounding box center [111, 210] width 222 height 56
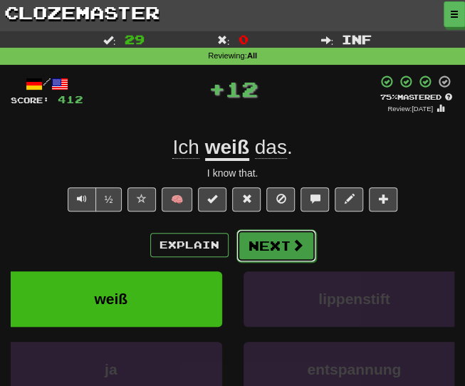
click at [272, 239] on button "Next" at bounding box center [276, 245] width 80 height 33
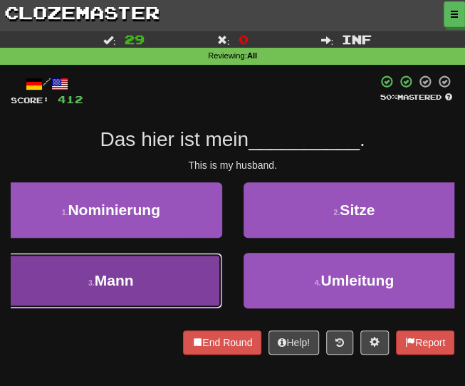
click at [168, 270] on button "3 . Mann" at bounding box center [111, 281] width 222 height 56
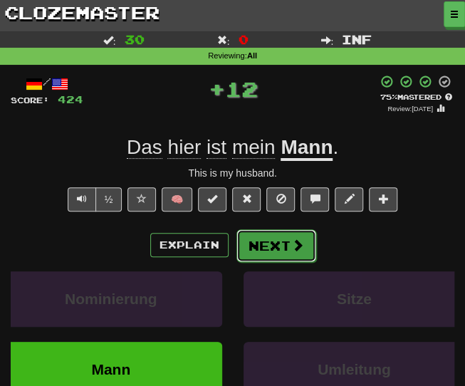
click at [258, 250] on button "Next" at bounding box center [276, 245] width 80 height 33
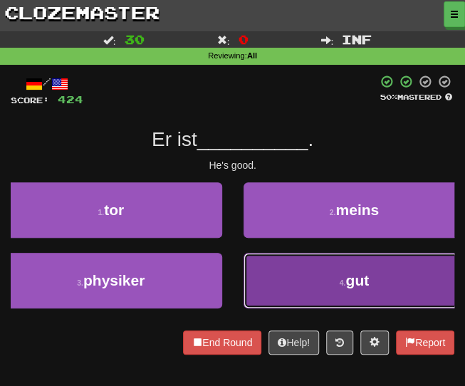
click at [296, 279] on button "4 . gut" at bounding box center [354, 281] width 222 height 56
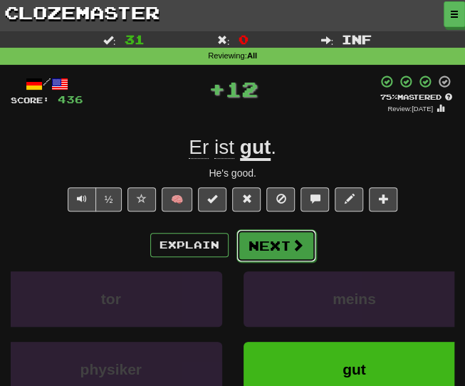
click at [255, 247] on button "Next" at bounding box center [276, 245] width 80 height 33
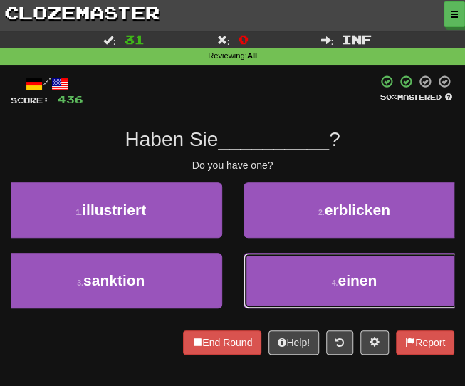
click at [282, 266] on button "4 . einen" at bounding box center [354, 281] width 222 height 56
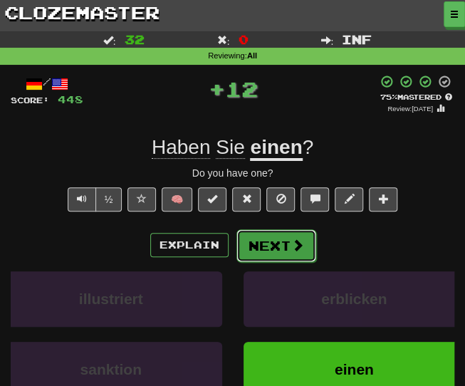
click at [259, 246] on button "Next" at bounding box center [276, 245] width 80 height 33
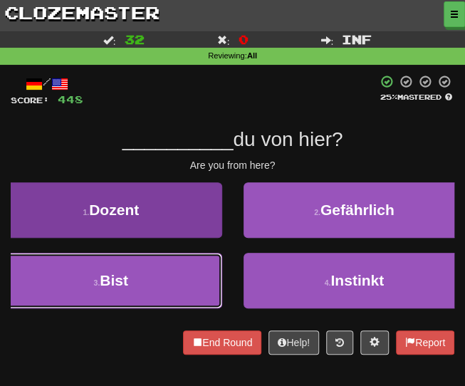
click at [141, 285] on button "3 . Bist" at bounding box center [111, 281] width 222 height 56
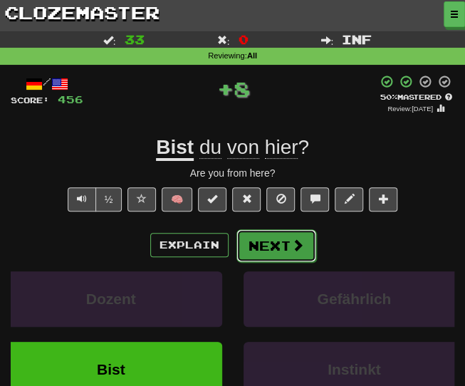
click at [253, 248] on button "Next" at bounding box center [276, 245] width 80 height 33
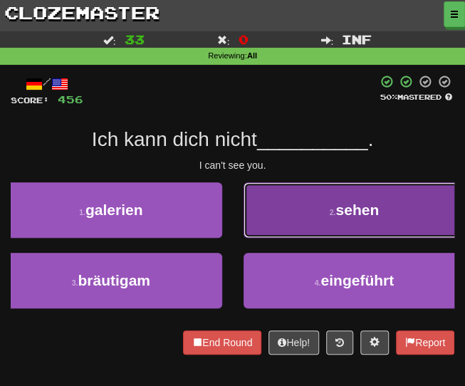
click at [329, 224] on button "2 . sehen" at bounding box center [354, 210] width 222 height 56
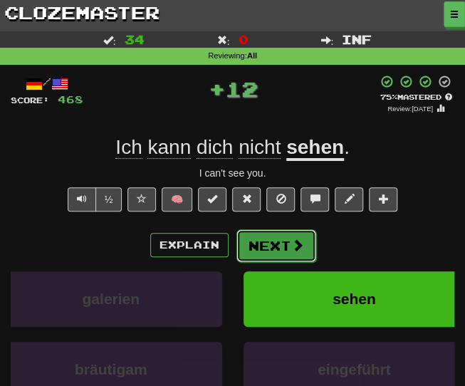
click at [261, 249] on button "Next" at bounding box center [276, 245] width 80 height 33
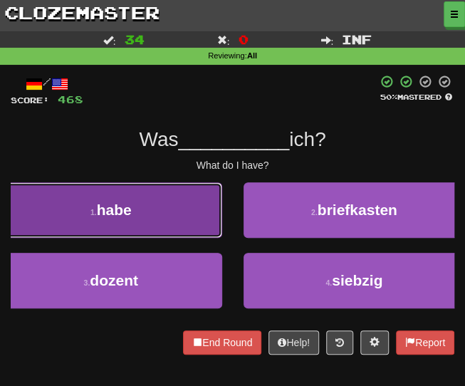
click at [111, 211] on span "habe" at bounding box center [114, 209] width 35 height 16
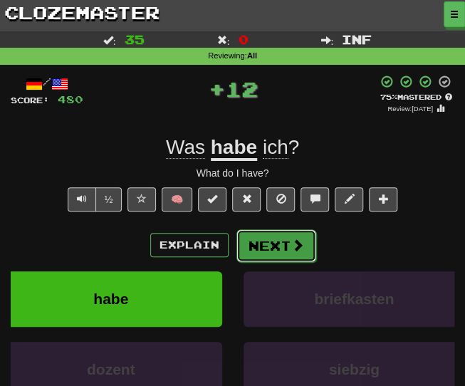
click at [254, 243] on button "Next" at bounding box center [276, 245] width 80 height 33
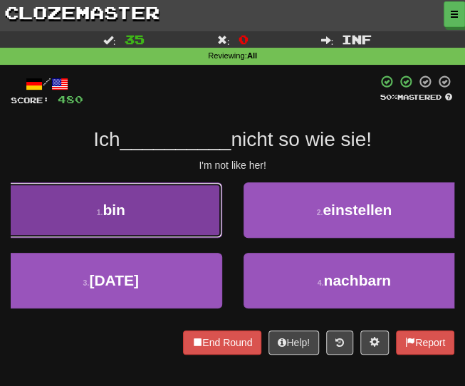
click at [159, 221] on button "1 . bin" at bounding box center [111, 210] width 222 height 56
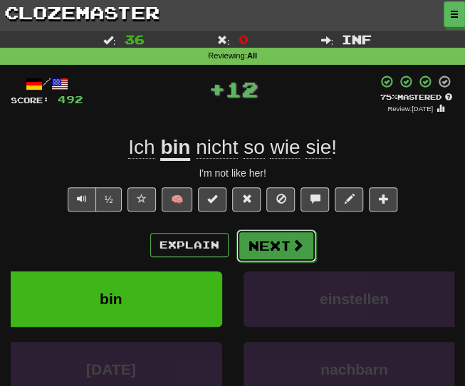
click at [265, 247] on button "Next" at bounding box center [276, 245] width 80 height 33
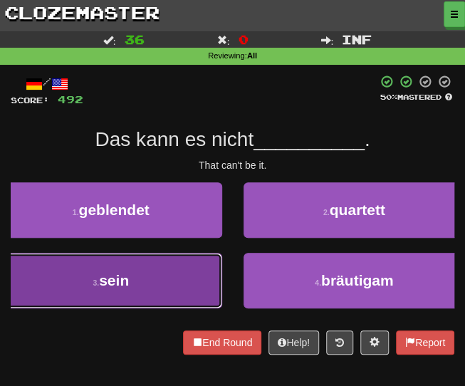
click at [105, 307] on button "3 . sein" at bounding box center [111, 281] width 222 height 56
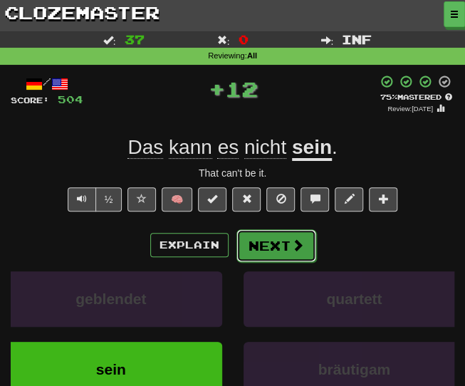
click at [269, 258] on button "Next" at bounding box center [276, 245] width 80 height 33
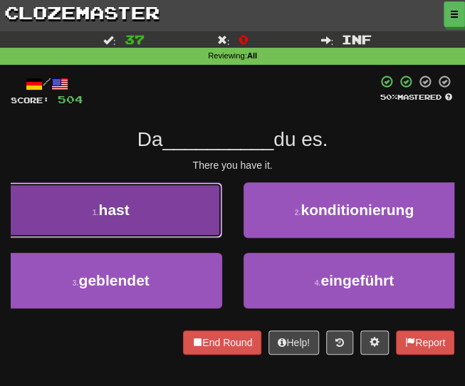
click at [116, 203] on span "hast" at bounding box center [114, 209] width 31 height 16
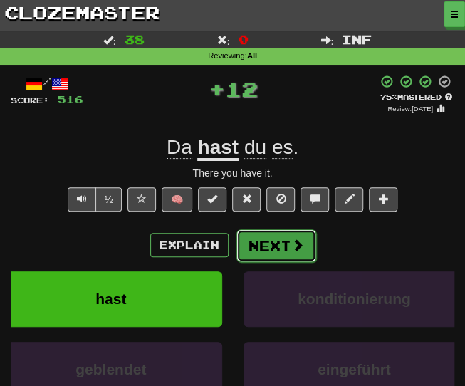
click at [260, 241] on button "Next" at bounding box center [276, 245] width 80 height 33
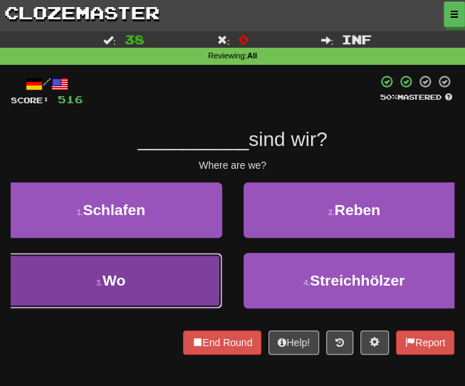
click at [152, 269] on button "3 . Wo" at bounding box center [111, 281] width 222 height 56
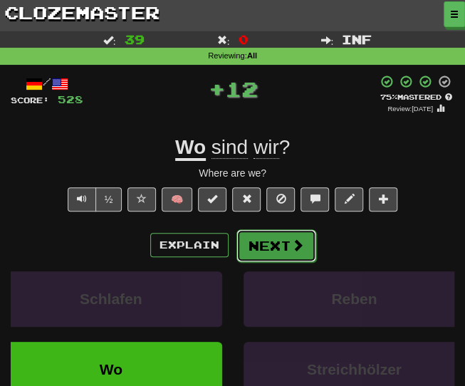
click at [253, 244] on button "Next" at bounding box center [276, 245] width 80 height 33
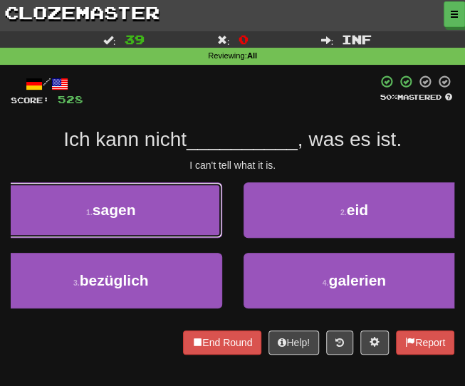
click at [172, 216] on button "1 . sagen" at bounding box center [111, 210] width 222 height 56
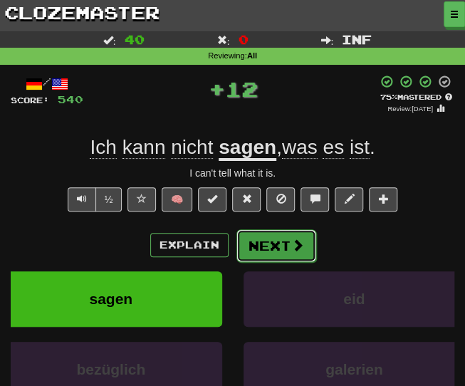
click at [255, 246] on button "Next" at bounding box center [276, 245] width 80 height 33
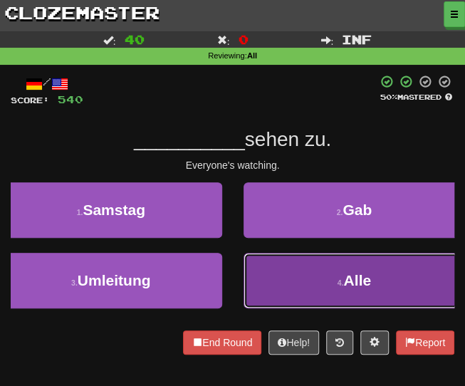
click at [278, 286] on button "4 . Alle" at bounding box center [354, 281] width 222 height 56
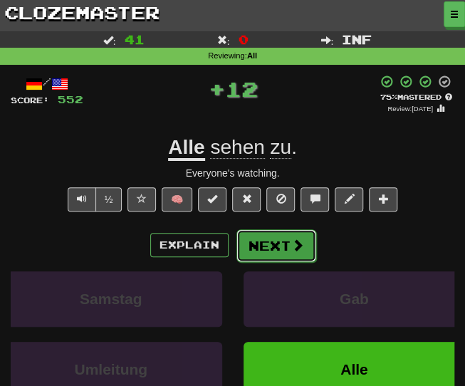
click at [257, 243] on button "Next" at bounding box center [276, 245] width 80 height 33
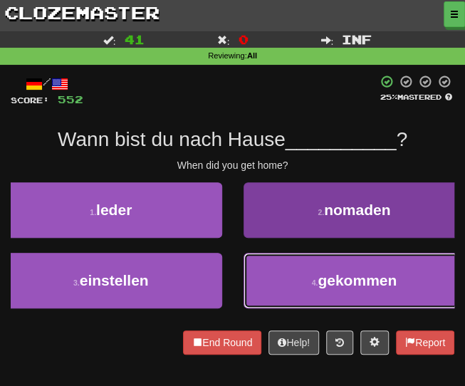
click at [272, 280] on button "4 . gekommen" at bounding box center [354, 281] width 222 height 56
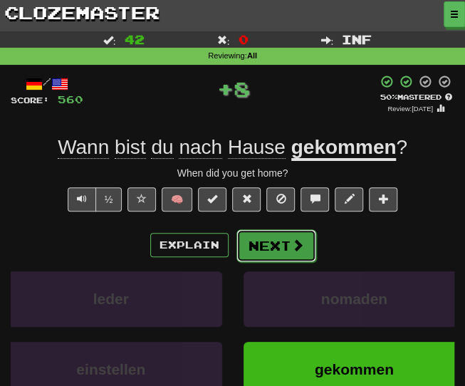
click at [268, 257] on button "Next" at bounding box center [276, 245] width 80 height 33
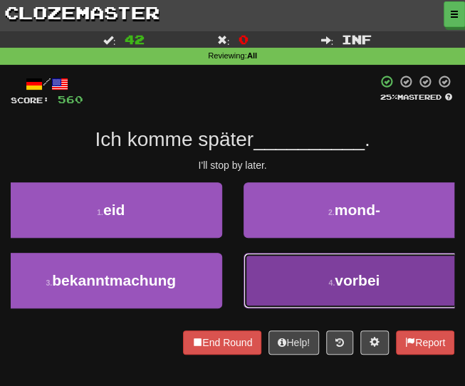
click at [269, 257] on button "4 . vorbei" at bounding box center [354, 281] width 222 height 56
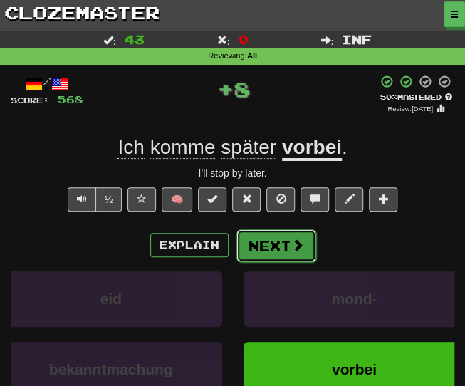
click at [257, 254] on button "Next" at bounding box center [276, 245] width 80 height 33
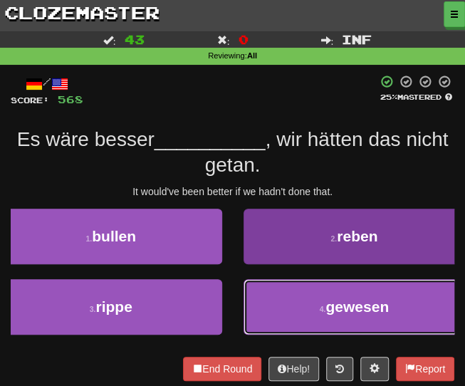
click at [278, 322] on button "4 . gewesen" at bounding box center [354, 307] width 222 height 56
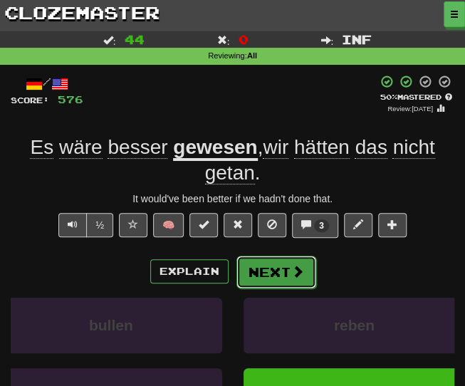
click at [269, 276] on button "Next" at bounding box center [276, 272] width 80 height 33
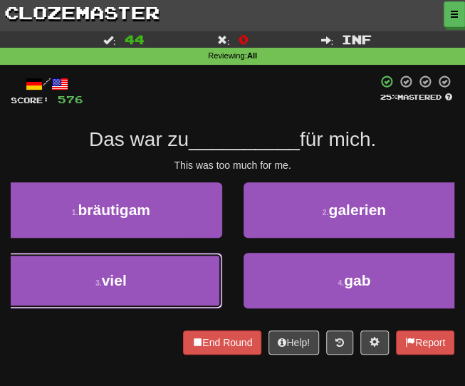
drag, startPoint x: 117, startPoint y: 275, endPoint x: 126, endPoint y: 266, distance: 12.6
click at [120, 276] on span "viel" at bounding box center [114, 280] width 25 height 16
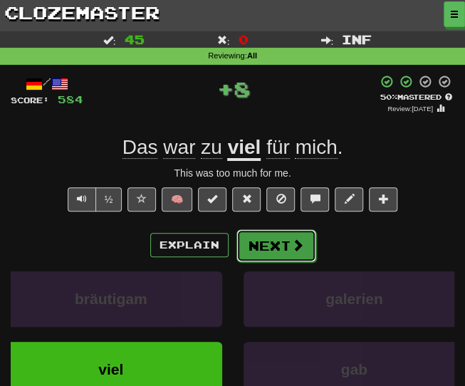
click at [269, 245] on button "Next" at bounding box center [276, 245] width 80 height 33
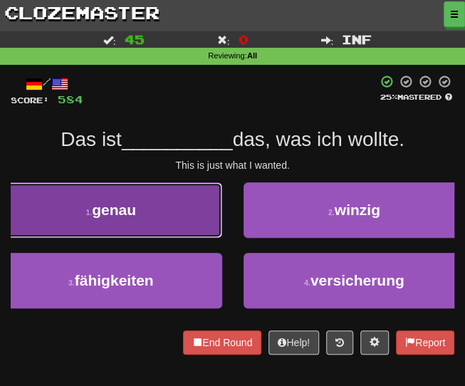
click at [120, 186] on button "1 . genau" at bounding box center [111, 210] width 222 height 56
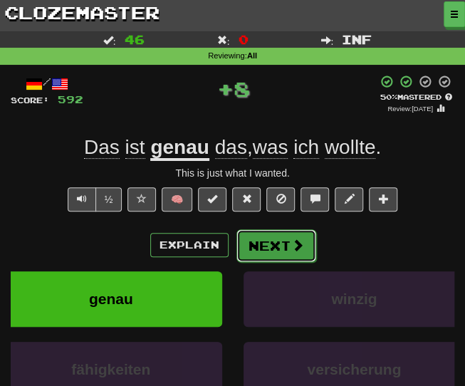
click at [271, 244] on button "Next" at bounding box center [276, 245] width 80 height 33
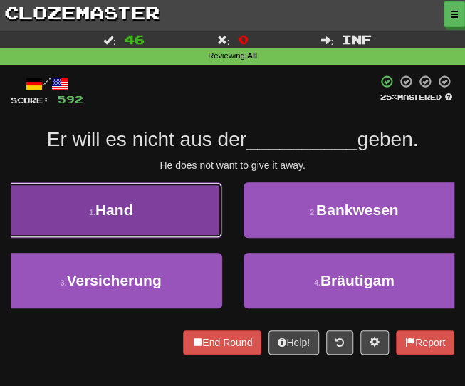
click at [179, 229] on button "1 . Hand" at bounding box center [111, 210] width 222 height 56
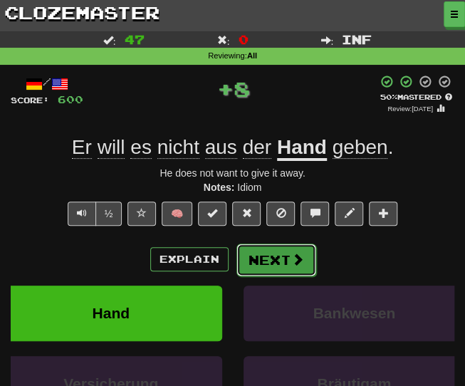
click at [280, 258] on button "Next" at bounding box center [276, 259] width 80 height 33
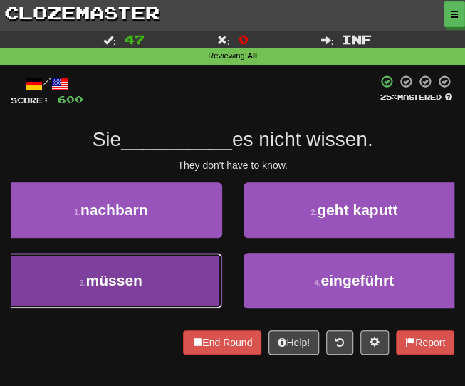
click at [162, 281] on button "3 . müssen" at bounding box center [111, 281] width 222 height 56
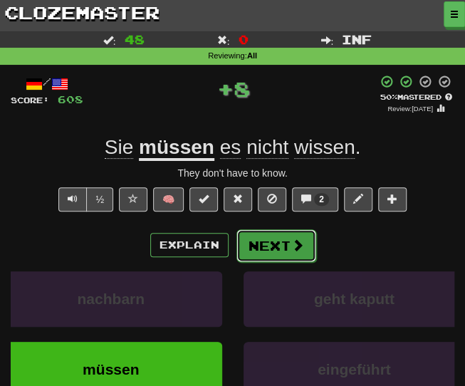
click at [266, 253] on button "Next" at bounding box center [276, 245] width 80 height 33
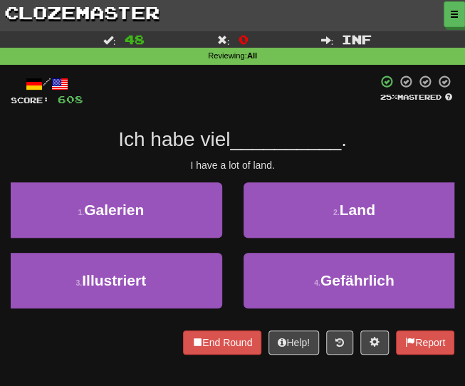
click at [261, 180] on div "/ Score: 608 25 % Mastered Ich habe viel __________ . I have a lot of land. 1 .…" at bounding box center [233, 215] width 444 height 280
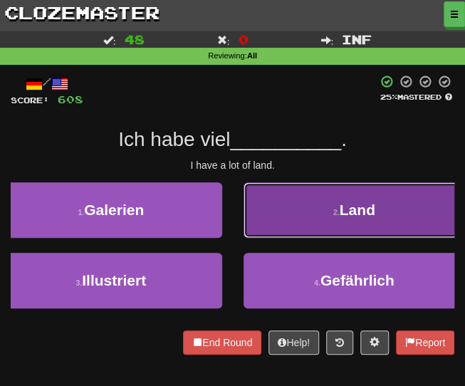
click at [285, 203] on button "2 . Land" at bounding box center [354, 210] width 222 height 56
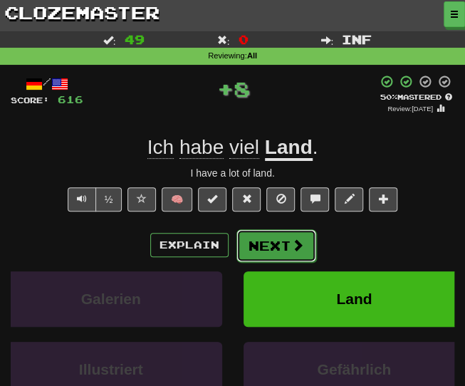
click at [266, 243] on button "Next" at bounding box center [276, 245] width 80 height 33
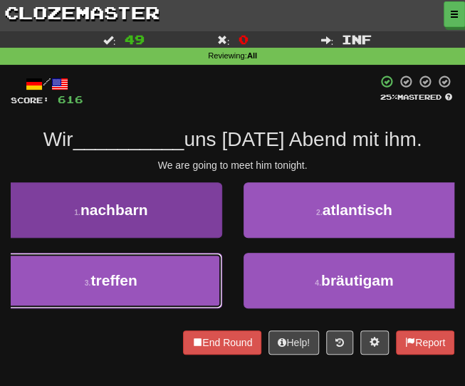
click at [155, 283] on button "3 . treffen" at bounding box center [111, 281] width 222 height 56
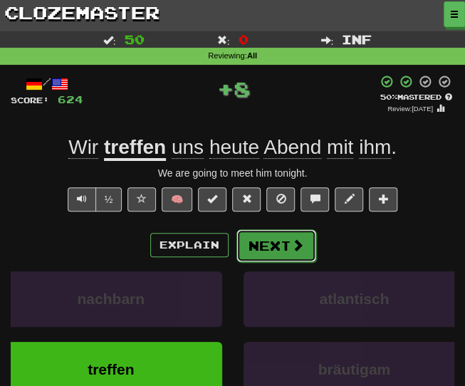
click at [246, 243] on button "Next" at bounding box center [276, 245] width 80 height 33
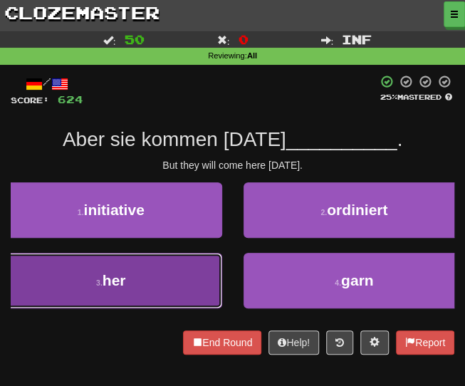
click at [147, 268] on button "3 . her" at bounding box center [111, 281] width 222 height 56
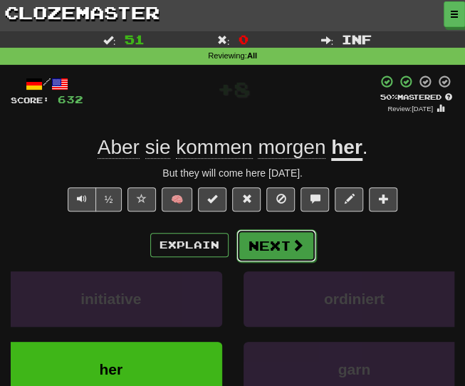
click at [263, 251] on button "Next" at bounding box center [276, 245] width 80 height 33
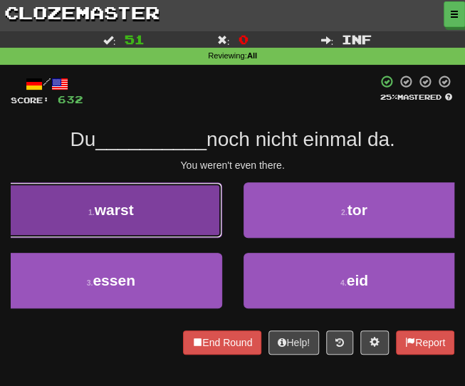
click at [131, 229] on button "1 . warst" at bounding box center [111, 210] width 222 height 56
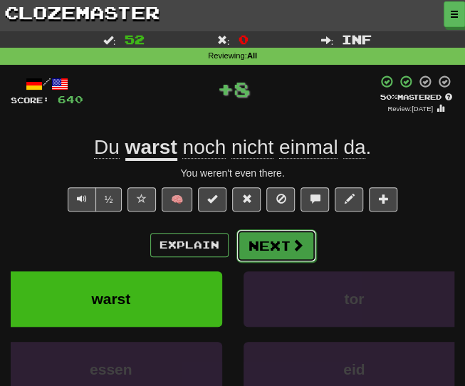
click at [269, 251] on button "Next" at bounding box center [276, 245] width 80 height 33
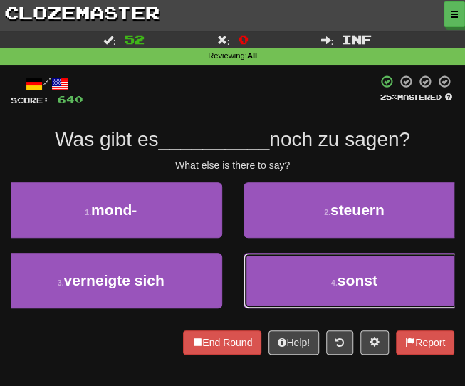
click at [275, 271] on button "4 . sonst" at bounding box center [354, 281] width 222 height 56
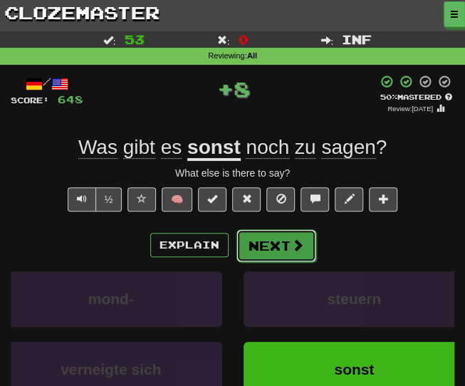
click at [263, 256] on button "Next" at bounding box center [276, 245] width 80 height 33
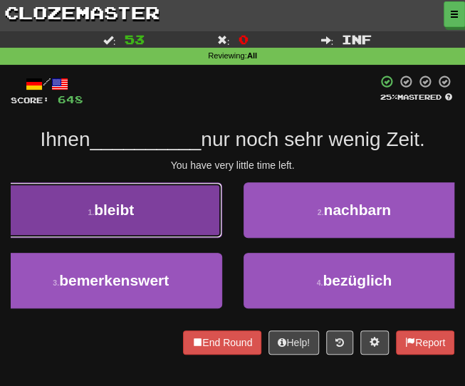
click at [135, 208] on button "1 . bleibt" at bounding box center [111, 210] width 222 height 56
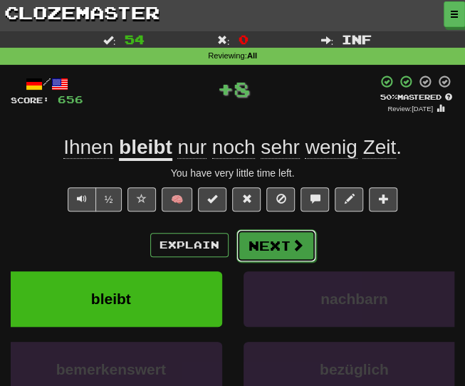
click at [272, 257] on button "Next" at bounding box center [276, 245] width 80 height 33
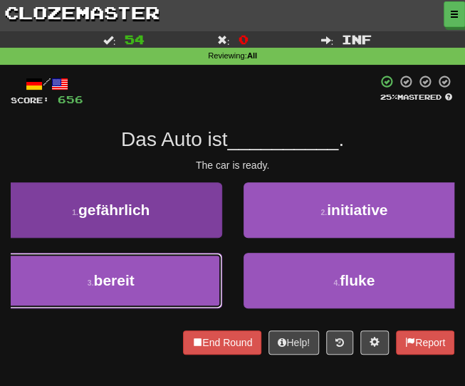
click at [194, 295] on button "3 . bereit" at bounding box center [111, 281] width 222 height 56
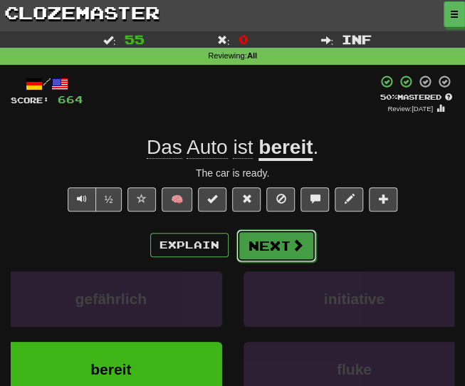
click at [263, 243] on button "Next" at bounding box center [276, 245] width 80 height 33
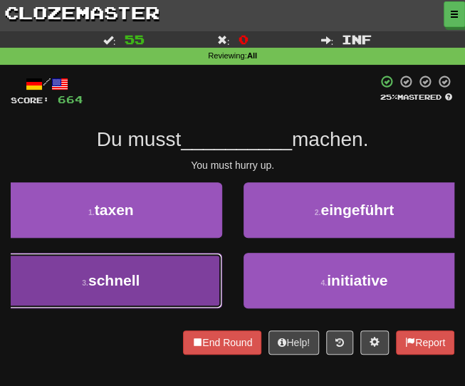
click at [155, 270] on button "3 . schnell" at bounding box center [111, 281] width 222 height 56
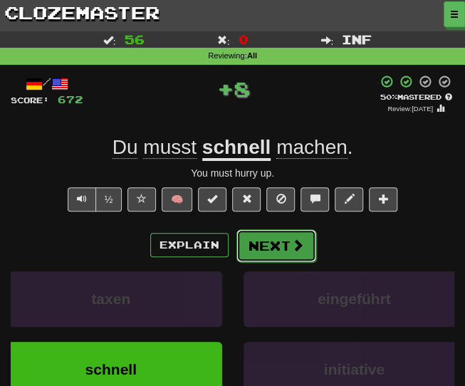
click at [259, 250] on button "Next" at bounding box center [276, 245] width 80 height 33
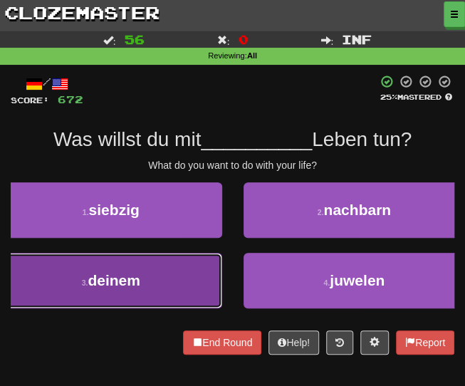
click at [140, 287] on span "deinem" at bounding box center [114, 280] width 53 height 16
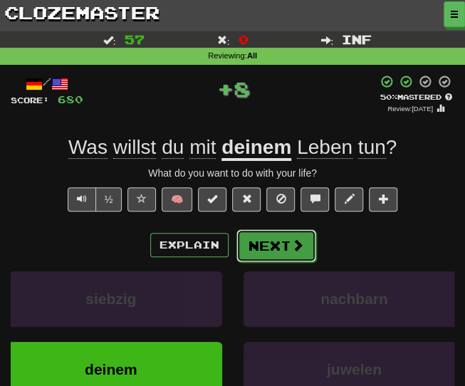
click at [267, 241] on button "Next" at bounding box center [276, 245] width 80 height 33
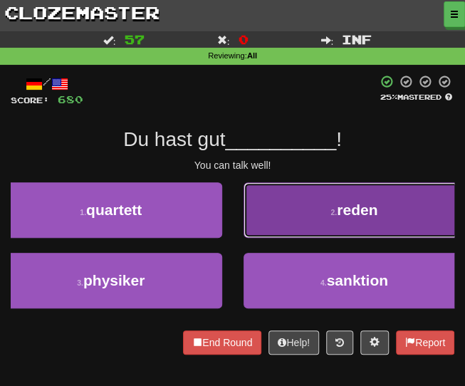
click at [244, 213] on button "2 . reden" at bounding box center [354, 210] width 222 height 56
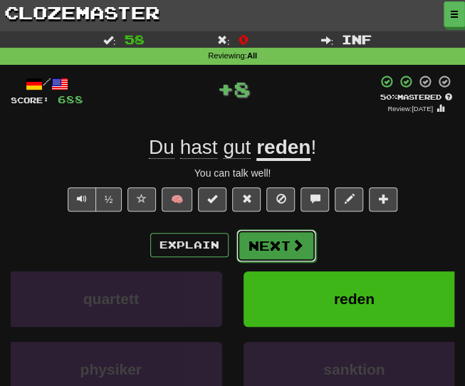
click at [247, 253] on button "Next" at bounding box center [276, 245] width 80 height 33
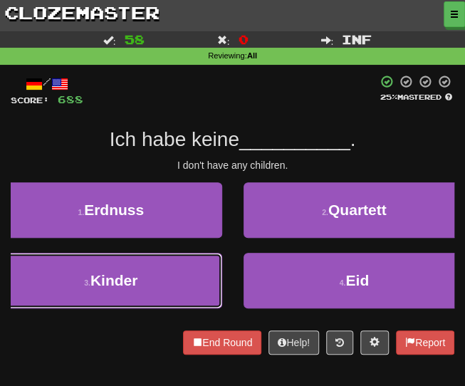
click at [138, 261] on button "3 . Kinder" at bounding box center [111, 281] width 222 height 56
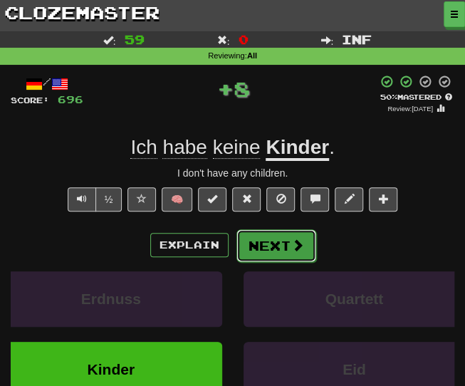
click at [258, 242] on button "Next" at bounding box center [276, 245] width 80 height 33
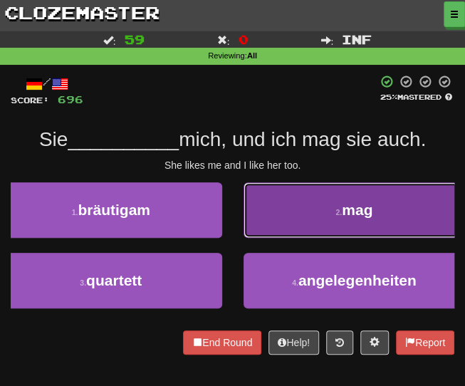
click at [289, 223] on button "2 . mag" at bounding box center [354, 210] width 222 height 56
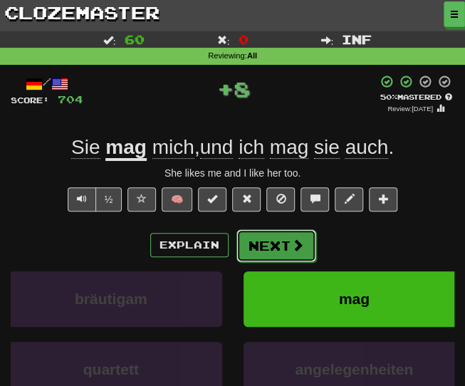
click at [257, 240] on button "Next" at bounding box center [276, 245] width 80 height 33
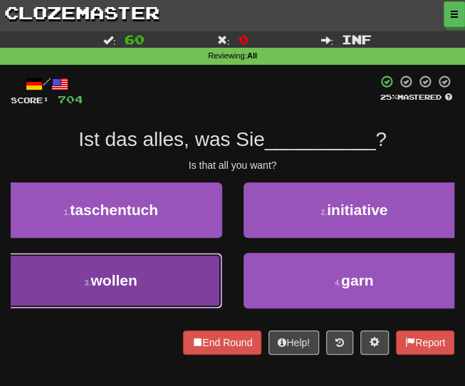
click at [155, 266] on button "3 . wollen" at bounding box center [111, 281] width 222 height 56
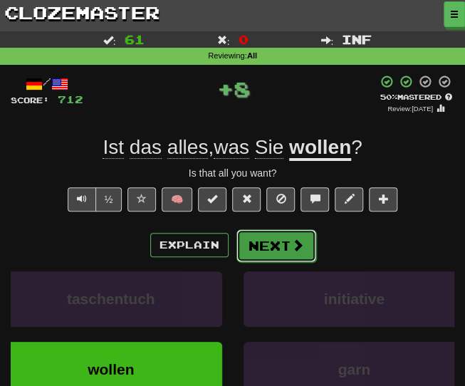
click at [263, 249] on button "Next" at bounding box center [276, 245] width 80 height 33
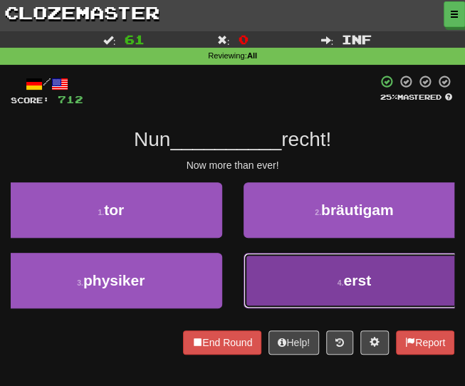
click at [279, 283] on button "4 . erst" at bounding box center [354, 281] width 222 height 56
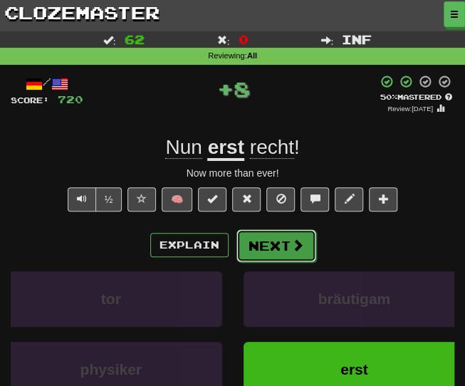
click at [261, 244] on button "Next" at bounding box center [276, 245] width 80 height 33
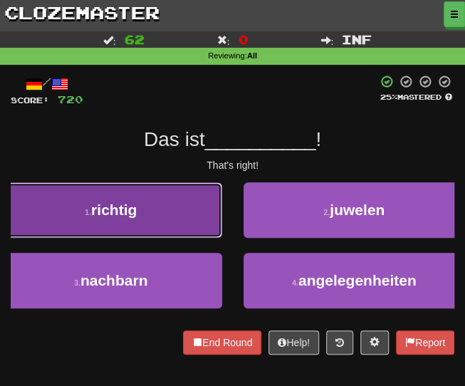
click at [199, 196] on button "1 . richtig" at bounding box center [111, 210] width 222 height 56
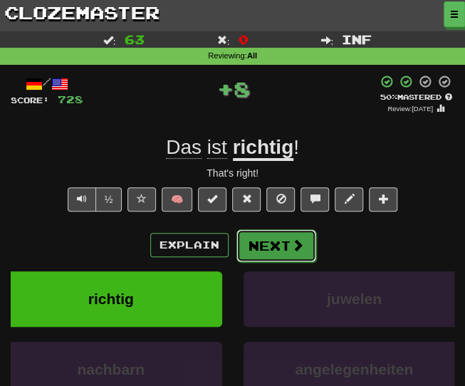
click at [279, 241] on button "Next" at bounding box center [276, 245] width 80 height 33
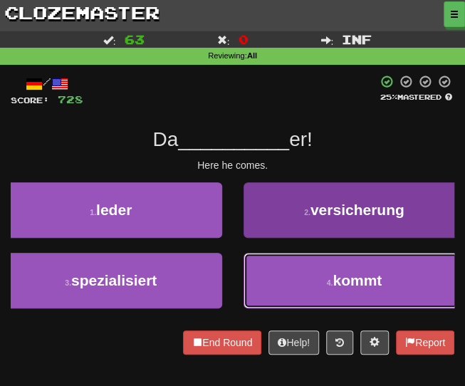
click at [293, 285] on button "4 . kommt" at bounding box center [354, 281] width 222 height 56
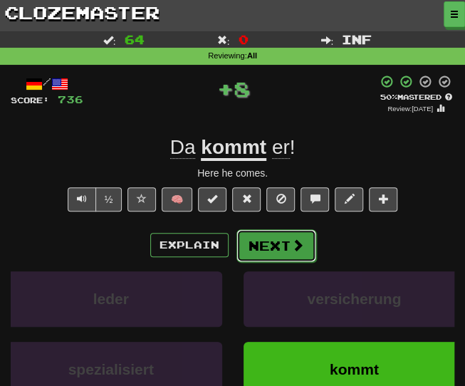
click at [259, 253] on button "Next" at bounding box center [276, 245] width 80 height 33
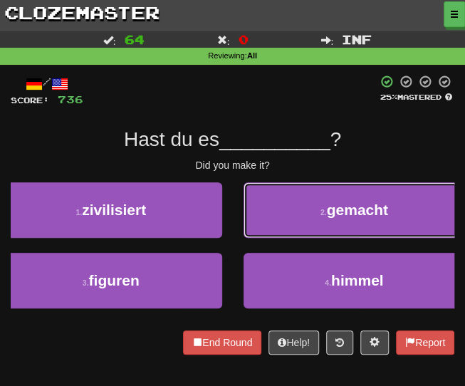
click at [274, 223] on button "2 . gemacht" at bounding box center [354, 210] width 222 height 56
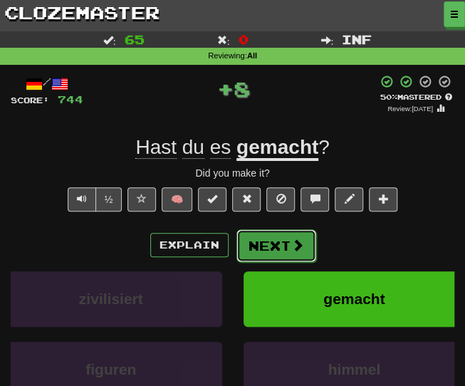
click at [248, 244] on button "Next" at bounding box center [276, 245] width 80 height 33
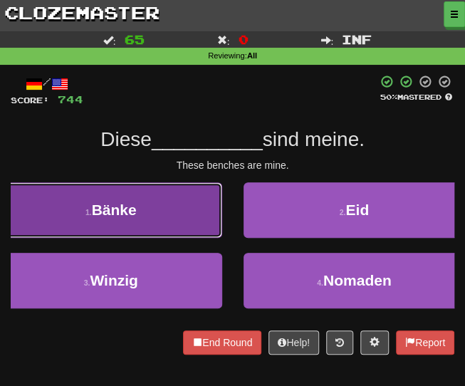
click at [154, 224] on button "1 . Bänke" at bounding box center [111, 210] width 222 height 56
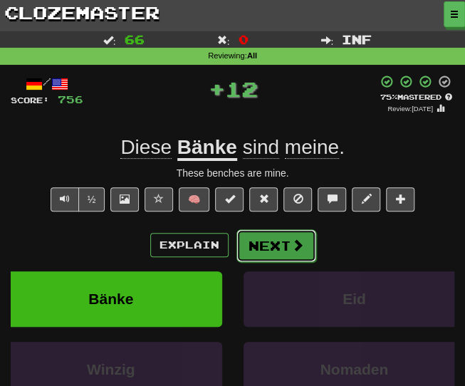
click at [270, 250] on button "Next" at bounding box center [276, 245] width 80 height 33
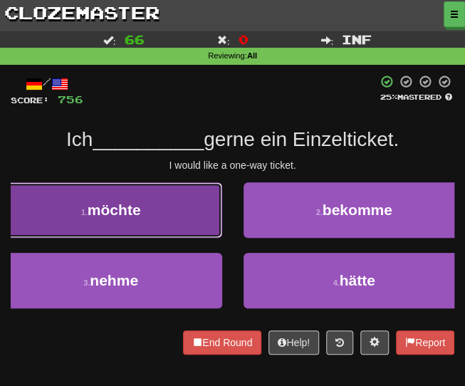
click at [136, 212] on span "möchte" at bounding box center [114, 209] width 53 height 16
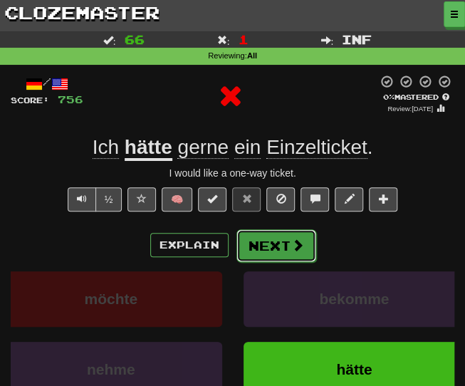
click at [264, 251] on button "Next" at bounding box center [276, 245] width 80 height 33
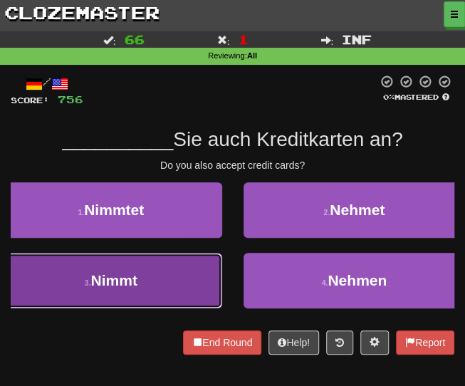
click at [115, 277] on span "Nimmt" at bounding box center [113, 280] width 46 height 16
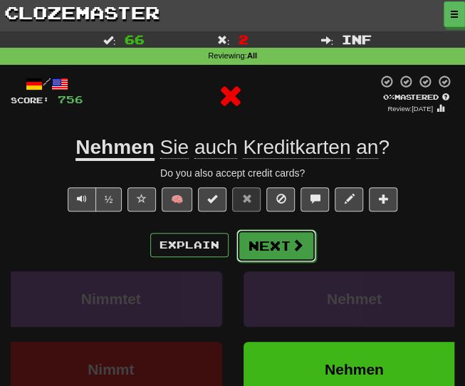
click at [264, 246] on button "Next" at bounding box center [276, 245] width 80 height 33
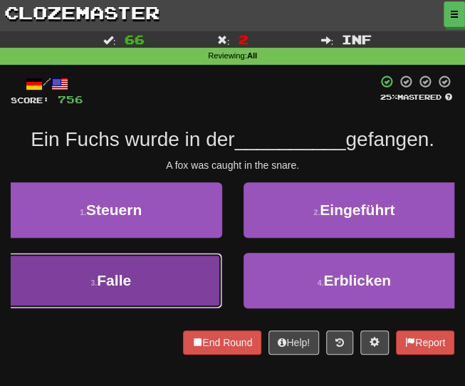
click at [174, 280] on button "3 . Falle" at bounding box center [111, 281] width 222 height 56
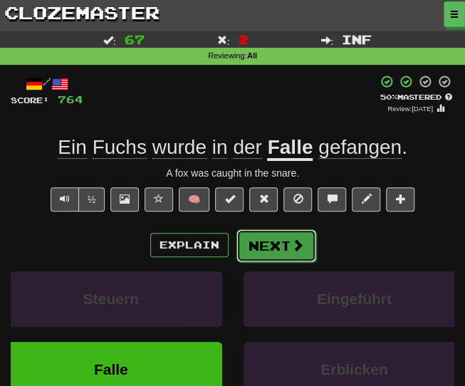
click at [276, 245] on button "Next" at bounding box center [276, 245] width 80 height 33
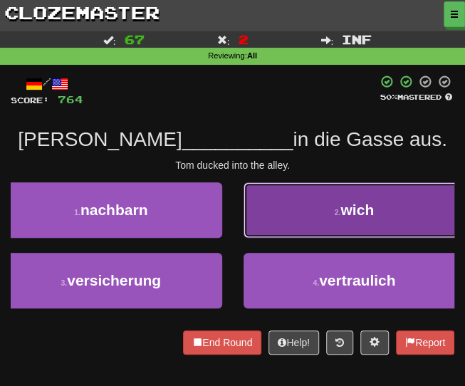
click at [268, 225] on button "2 . wich" at bounding box center [354, 210] width 222 height 56
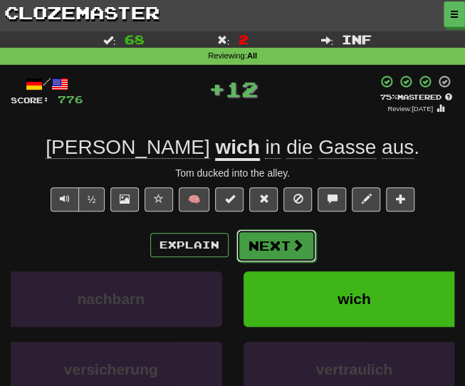
click at [261, 241] on button "Next" at bounding box center [276, 245] width 80 height 33
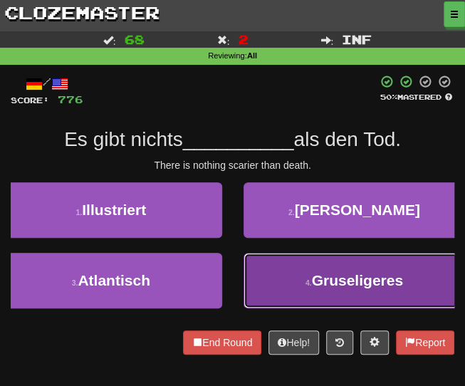
click at [316, 292] on button "4 . Gruseligeres" at bounding box center [354, 281] width 222 height 56
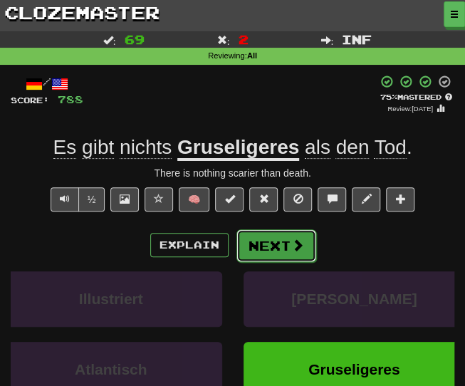
click at [267, 248] on button "Next" at bounding box center [276, 245] width 80 height 33
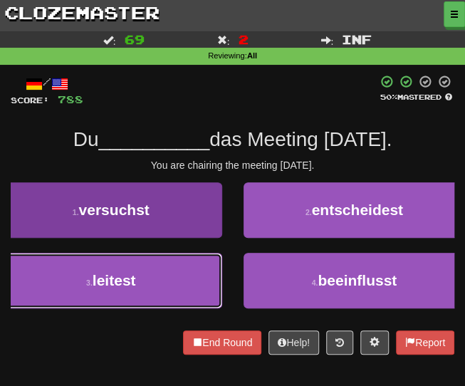
click at [166, 281] on button "3 . leitest" at bounding box center [111, 281] width 222 height 56
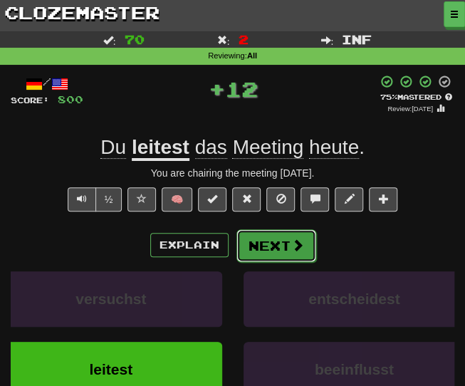
click at [258, 246] on button "Next" at bounding box center [276, 245] width 80 height 33
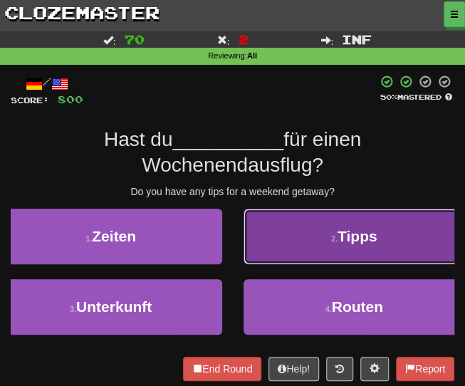
click at [278, 232] on button "2 . Tipps" at bounding box center [354, 237] width 222 height 56
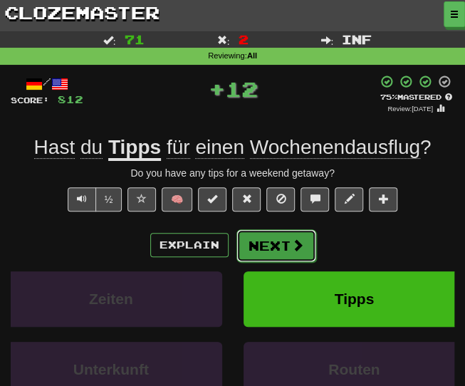
drag, startPoint x: 266, startPoint y: 251, endPoint x: 265, endPoint y: 237, distance: 13.5
click at [265, 237] on button "Next" at bounding box center [276, 245] width 80 height 33
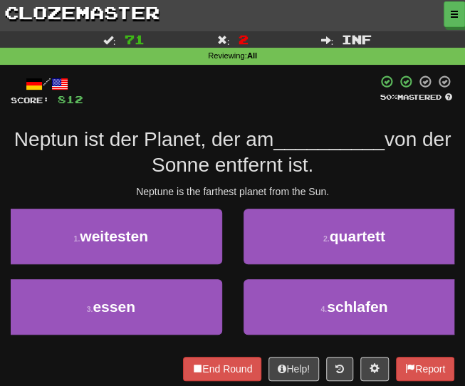
click at [69, 178] on div "Neptun ist der Planet, der am __________ von der Sonne entfernt ist." at bounding box center [233, 153] width 444 height 52
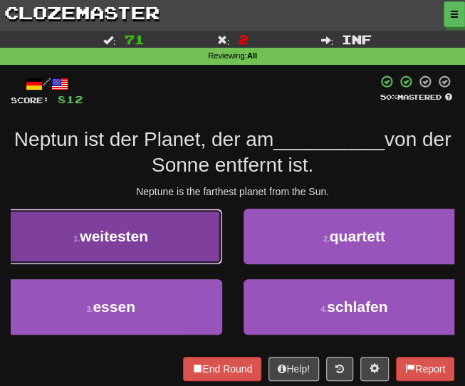
click at [124, 241] on span "weitesten" at bounding box center [114, 236] width 68 height 16
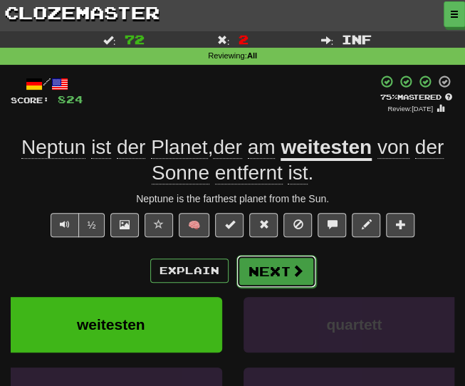
click at [270, 283] on button "Next" at bounding box center [276, 271] width 80 height 33
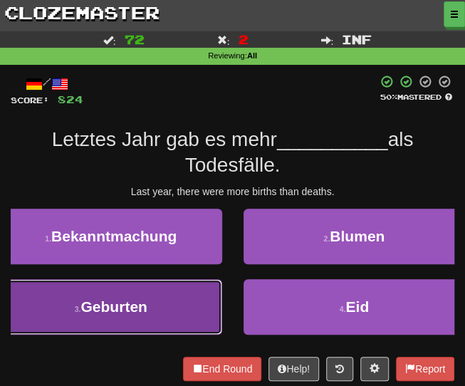
click at [149, 295] on button "3 . Geburten" at bounding box center [111, 307] width 222 height 56
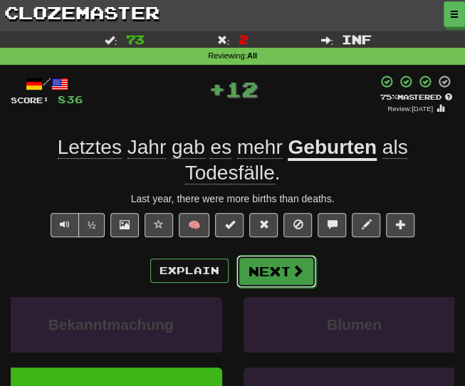
click at [271, 271] on button "Next" at bounding box center [276, 271] width 80 height 33
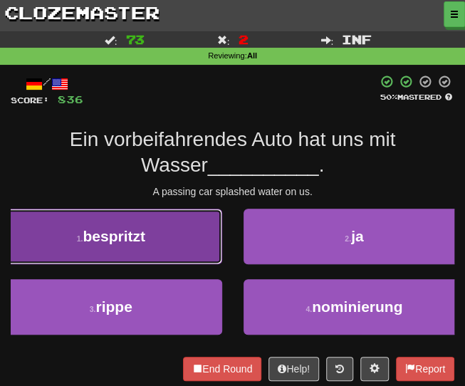
click at [134, 241] on span "bespritzt" at bounding box center [114, 236] width 63 height 16
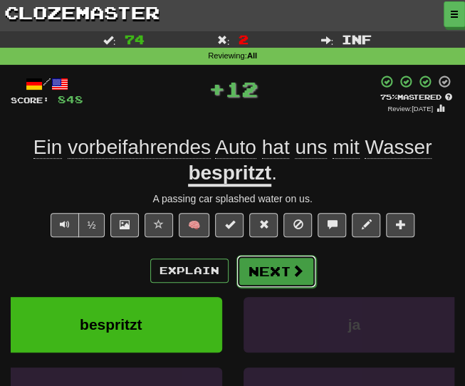
click at [273, 271] on button "Next" at bounding box center [276, 271] width 80 height 33
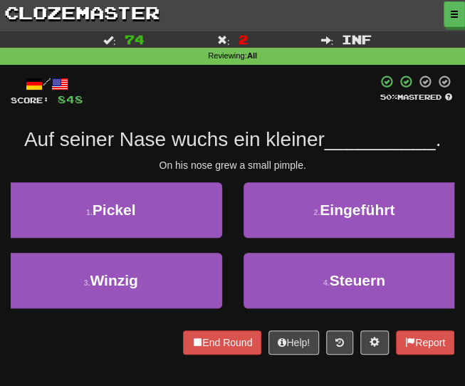
click at [145, 181] on div "/ Score: 848 50 % Mastered Auf seiner Nase wuchs ein kleiner __________ . On hi…" at bounding box center [233, 215] width 444 height 280
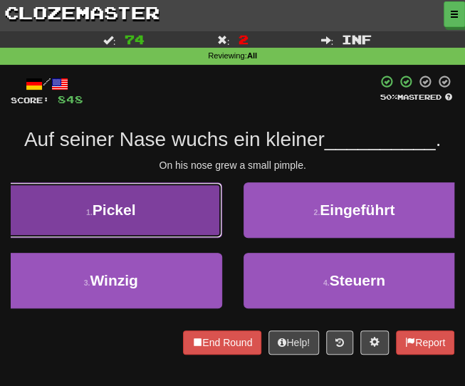
click at [138, 199] on button "1 . Pickel" at bounding box center [111, 210] width 222 height 56
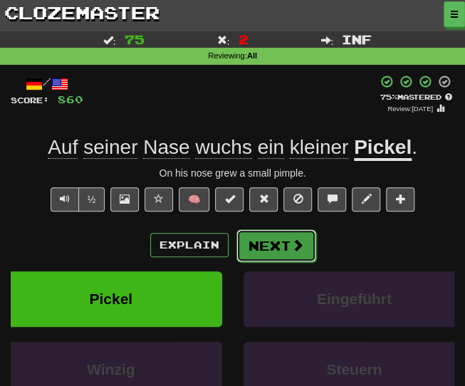
click at [270, 248] on button "Next" at bounding box center [276, 245] width 80 height 33
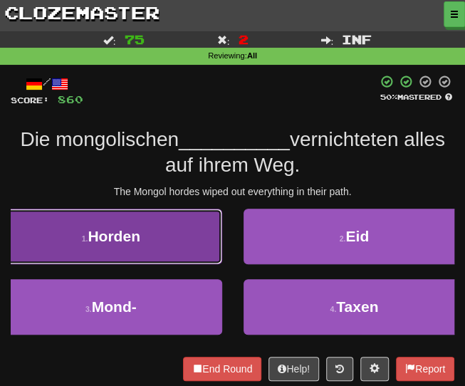
click at [120, 247] on button "1 . Horden" at bounding box center [111, 237] width 222 height 56
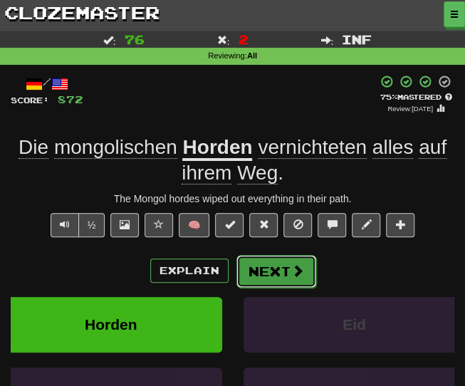
click at [274, 276] on button "Next" at bounding box center [276, 271] width 80 height 33
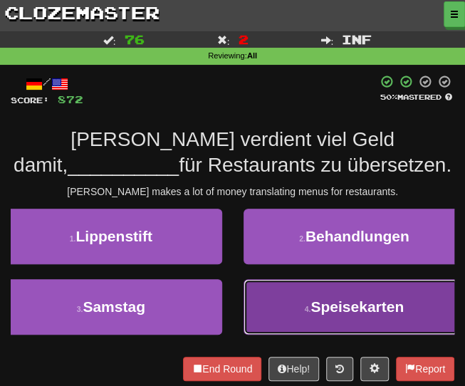
click at [288, 285] on button "4 . Speisekarten" at bounding box center [354, 307] width 222 height 56
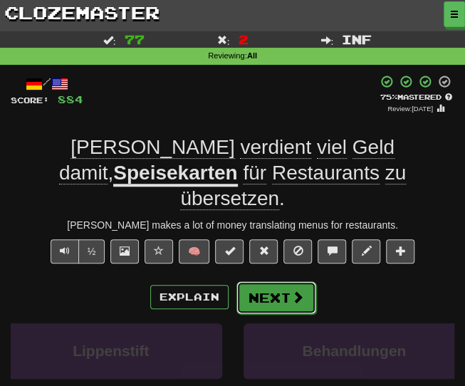
click at [276, 281] on button "Next" at bounding box center [276, 297] width 80 height 33
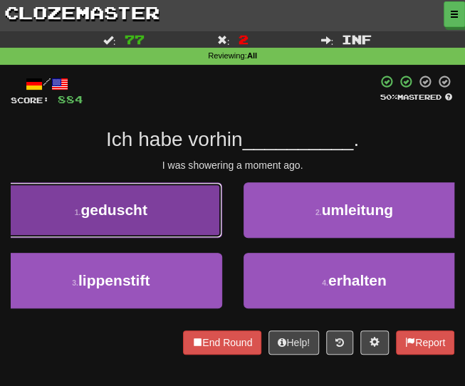
drag, startPoint x: 153, startPoint y: 223, endPoint x: 159, endPoint y: 226, distance: 7.3
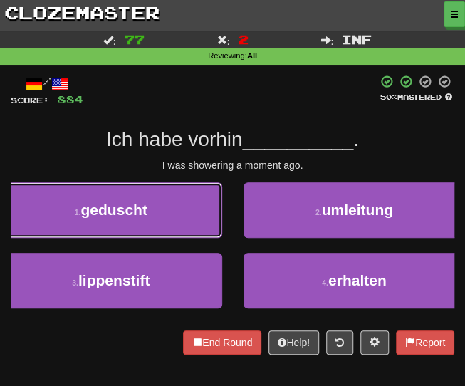
click at [152, 222] on button "1 . geduscht" at bounding box center [111, 210] width 222 height 56
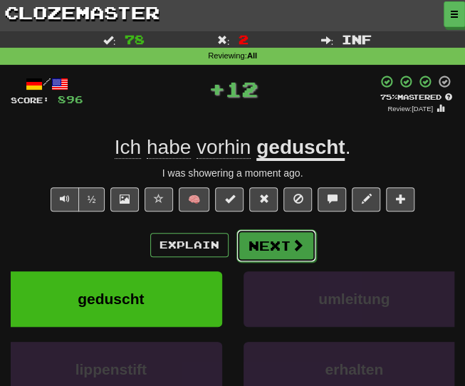
click at [268, 245] on button "Next" at bounding box center [276, 245] width 80 height 33
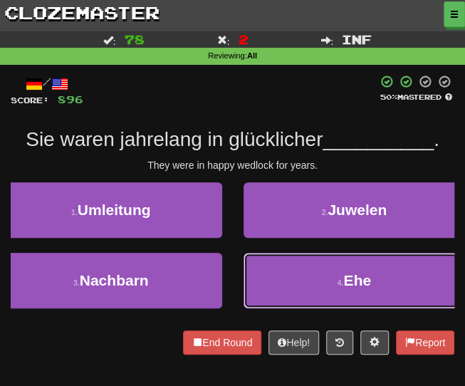
click at [289, 268] on button "4 . Ehe" at bounding box center [354, 281] width 222 height 56
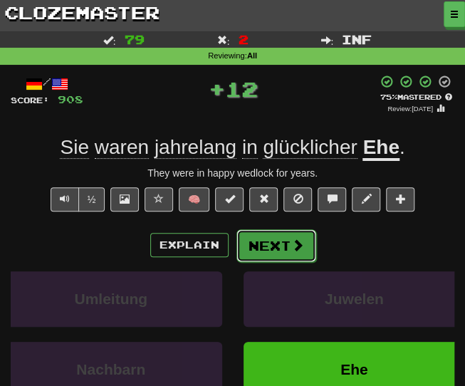
click at [261, 236] on button "Next" at bounding box center [276, 245] width 80 height 33
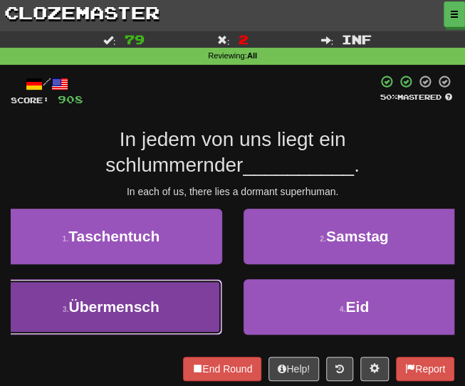
click at [172, 296] on button "3 . Übermensch" at bounding box center [111, 307] width 222 height 56
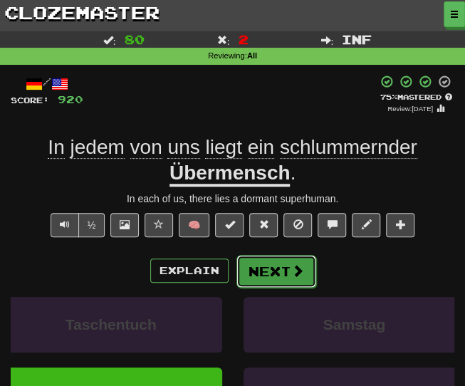
click at [270, 276] on button "Next" at bounding box center [276, 271] width 80 height 33
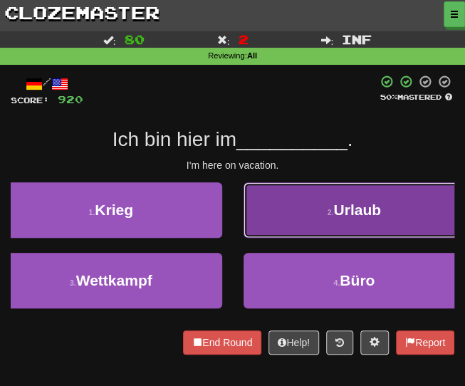
click at [272, 224] on button "2 . Urlaub" at bounding box center [354, 210] width 222 height 56
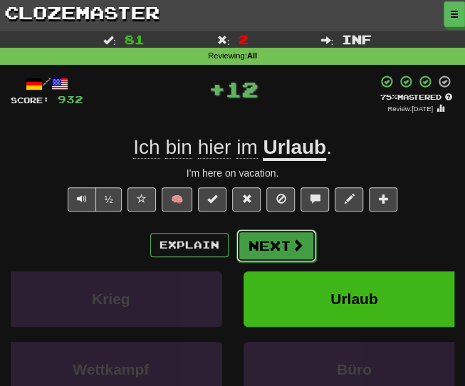
click at [284, 244] on button "Next" at bounding box center [276, 245] width 80 height 33
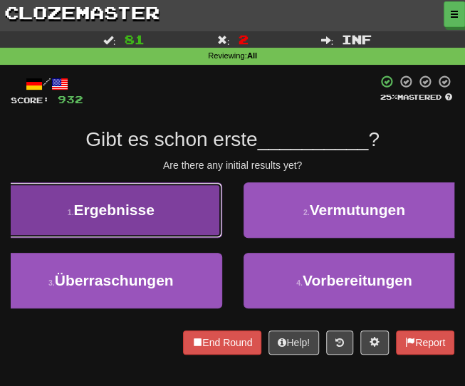
click at [141, 210] on span "Ergebnisse" at bounding box center [114, 209] width 80 height 16
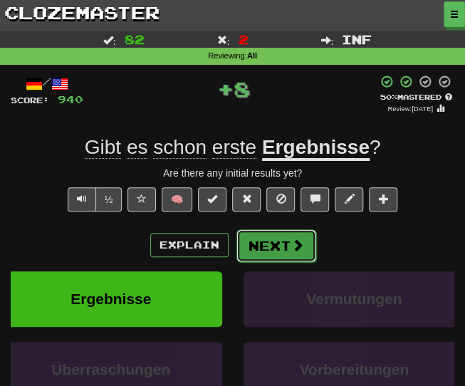
click at [264, 250] on button "Next" at bounding box center [276, 245] width 80 height 33
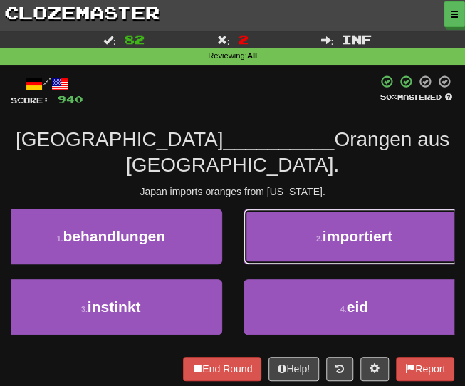
click at [281, 214] on button "2 . importiert" at bounding box center [354, 237] width 222 height 56
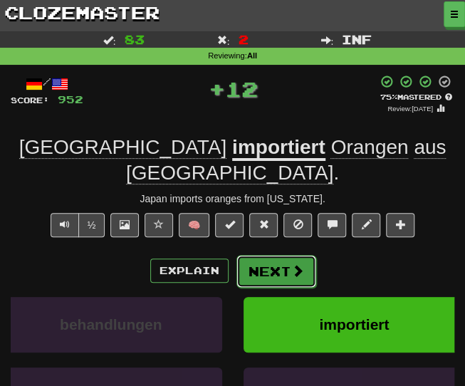
click at [259, 255] on button "Next" at bounding box center [276, 271] width 80 height 33
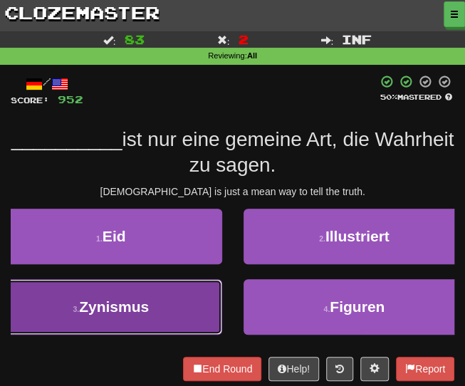
click at [138, 297] on button "3 . Zynismus" at bounding box center [111, 307] width 222 height 56
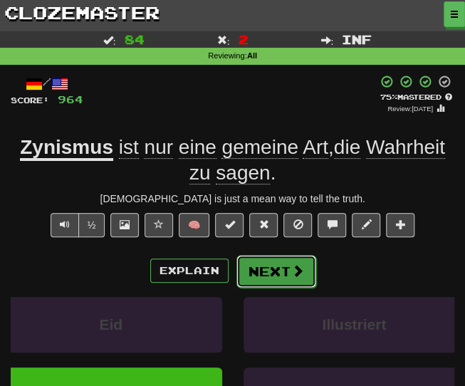
click at [268, 272] on button "Next" at bounding box center [276, 271] width 80 height 33
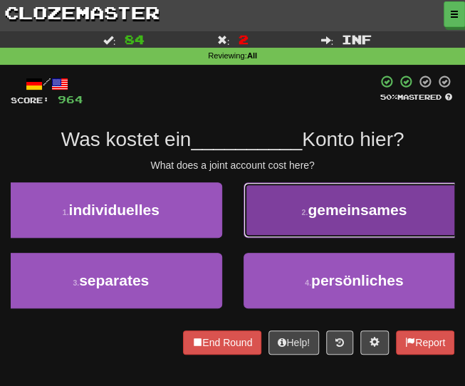
click at [313, 211] on span "gemeinsames" at bounding box center [357, 209] width 99 height 16
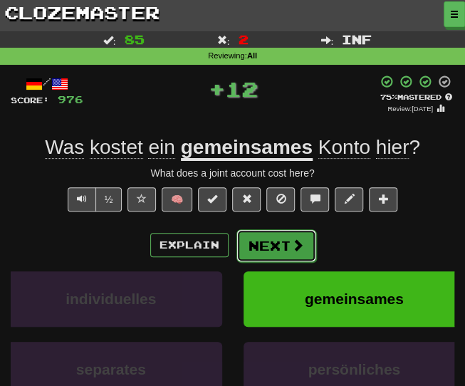
click at [273, 244] on button "Next" at bounding box center [276, 245] width 80 height 33
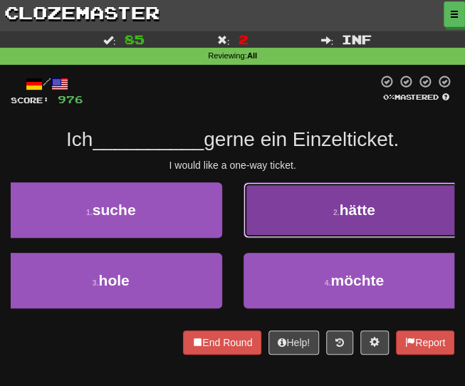
click at [310, 206] on button "2 . hätte" at bounding box center [354, 210] width 222 height 56
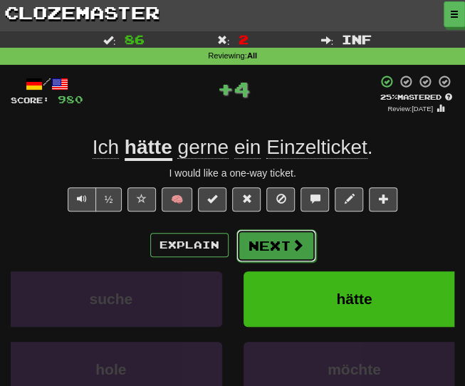
click at [278, 250] on button "Next" at bounding box center [276, 245] width 80 height 33
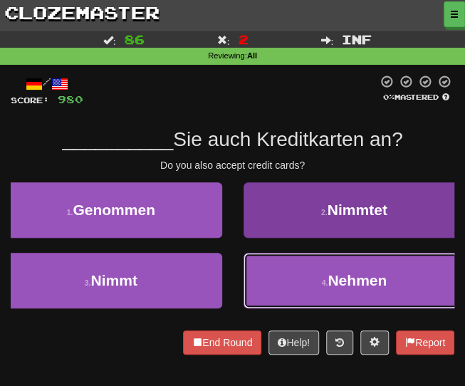
click at [278, 276] on button "4 . Nehmen" at bounding box center [354, 281] width 222 height 56
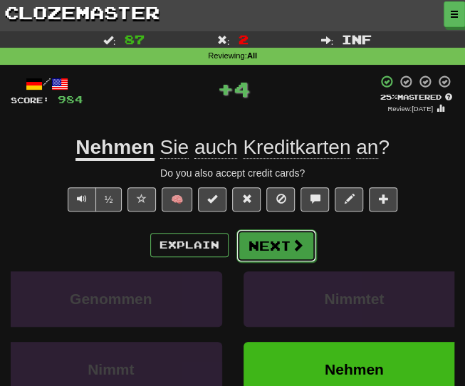
click at [263, 247] on button "Next" at bounding box center [276, 245] width 80 height 33
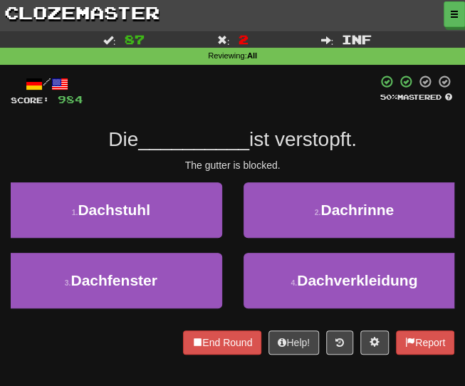
click at [207, 115] on div "/ Score: 984 50 % Mastered Die __________ ist verstopft. The gutter is blocked.…" at bounding box center [233, 215] width 444 height 280
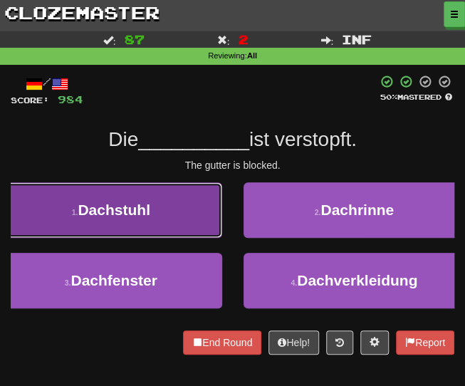
click at [136, 234] on button "1 . Dachstuhl" at bounding box center [111, 210] width 222 height 56
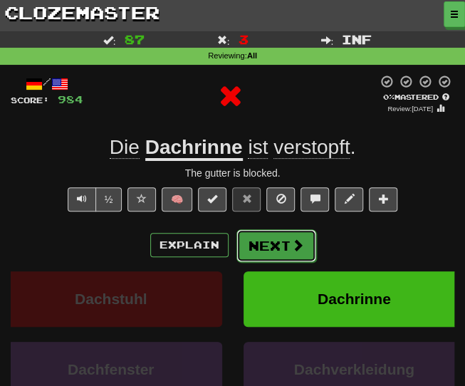
click at [259, 256] on button "Next" at bounding box center [276, 245] width 80 height 33
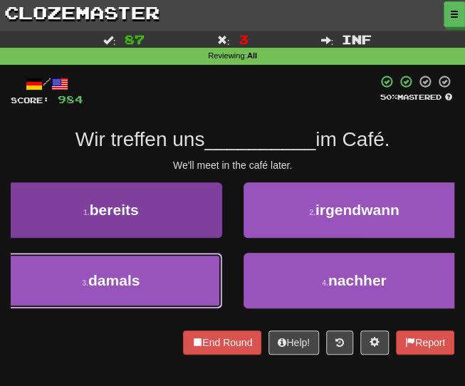
click at [151, 278] on button "3 . damals" at bounding box center [111, 281] width 222 height 56
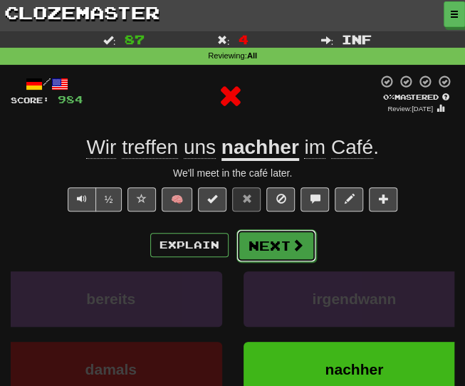
click at [256, 248] on button "Next" at bounding box center [276, 245] width 80 height 33
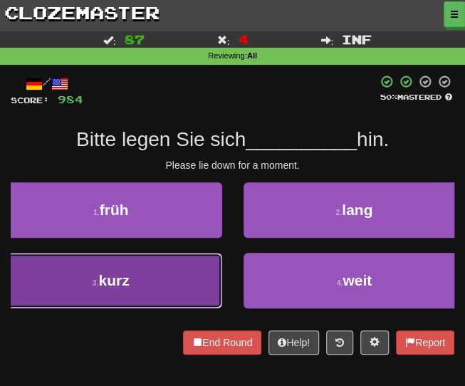
click at [155, 290] on button "3 . kurz" at bounding box center [111, 281] width 222 height 56
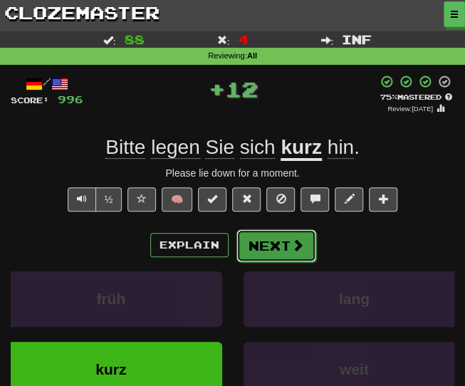
click at [278, 249] on button "Next" at bounding box center [276, 245] width 80 height 33
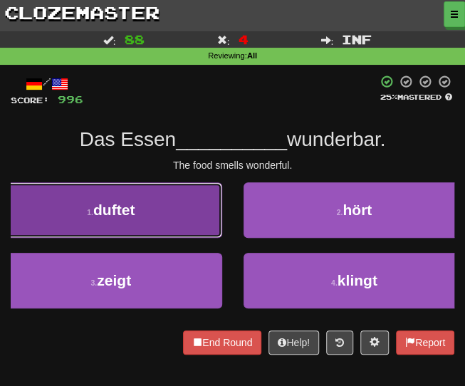
click at [154, 196] on button "1 . duftet" at bounding box center [111, 210] width 222 height 56
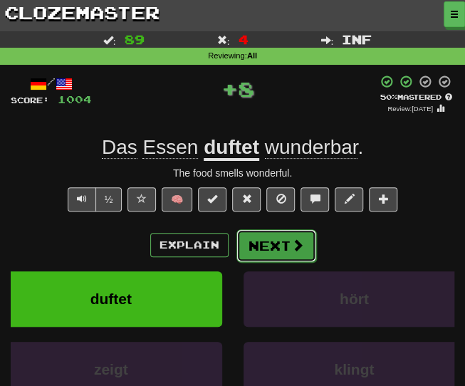
click at [266, 258] on button "Next" at bounding box center [276, 245] width 80 height 33
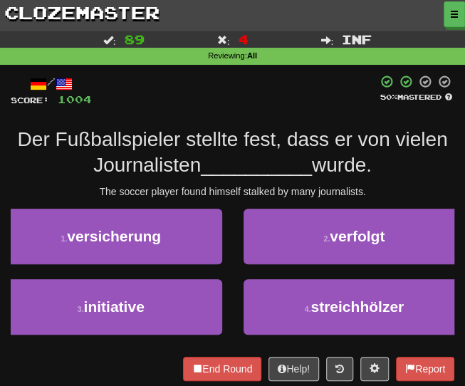
click at [193, 107] on div "/ Score: 1004 50 % Mastered Der Fußballspieler stellte fest, dass er von vielen…" at bounding box center [233, 227] width 444 height 305
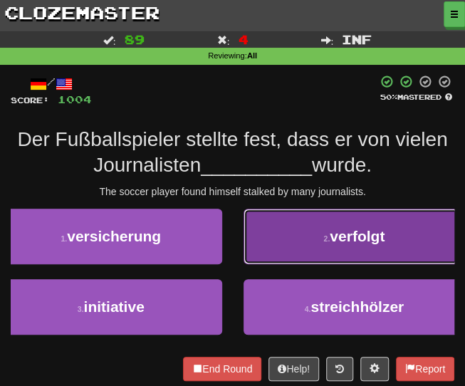
click at [278, 257] on button "2 . verfolgt" at bounding box center [354, 237] width 222 height 56
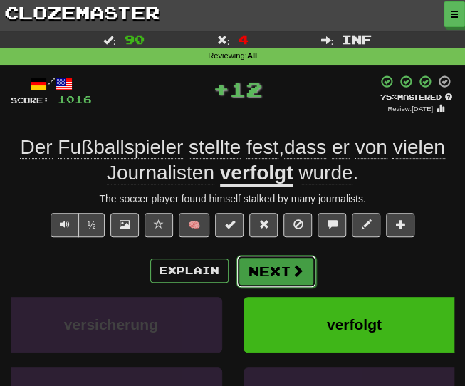
click at [262, 280] on button "Next" at bounding box center [276, 271] width 80 height 33
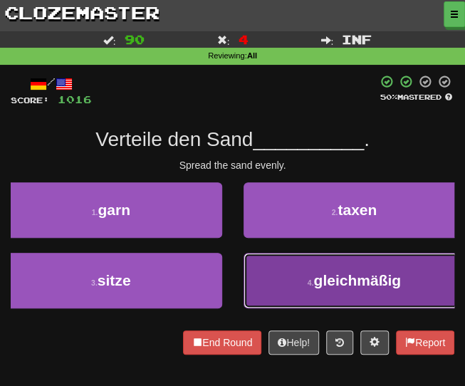
click at [362, 280] on span "gleichmäßig" at bounding box center [357, 280] width 88 height 16
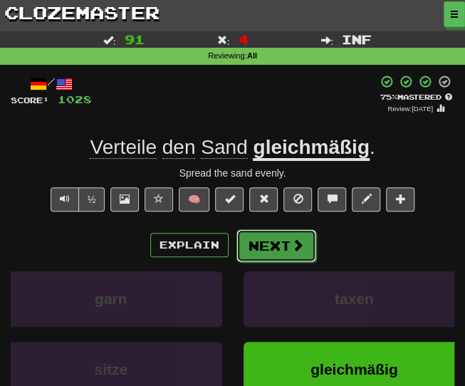
click at [257, 248] on button "Next" at bounding box center [276, 245] width 80 height 33
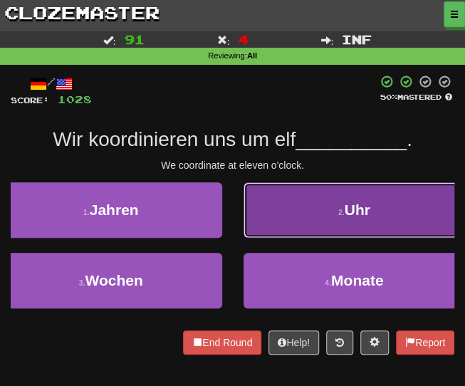
click at [294, 209] on button "2 . Uhr" at bounding box center [354, 210] width 222 height 56
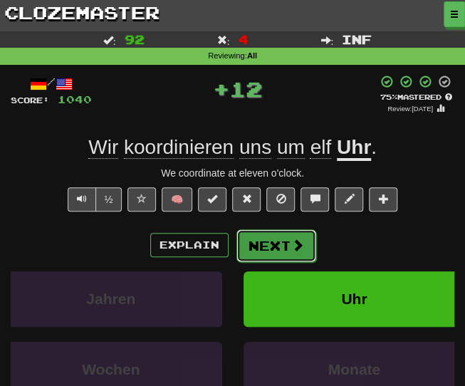
drag, startPoint x: 265, startPoint y: 234, endPoint x: 266, endPoint y: 243, distance: 9.4
click at [266, 243] on button "Next" at bounding box center [276, 245] width 80 height 33
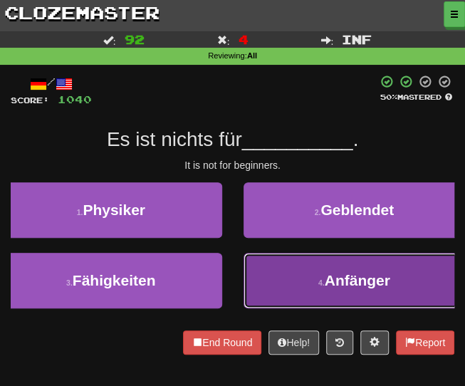
click at [293, 286] on button "4 . Anfänger" at bounding box center [354, 281] width 222 height 56
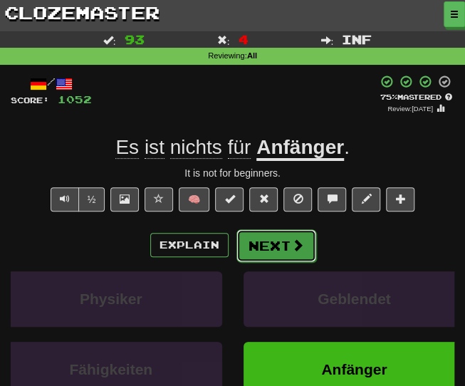
click at [268, 239] on button "Next" at bounding box center [276, 245] width 80 height 33
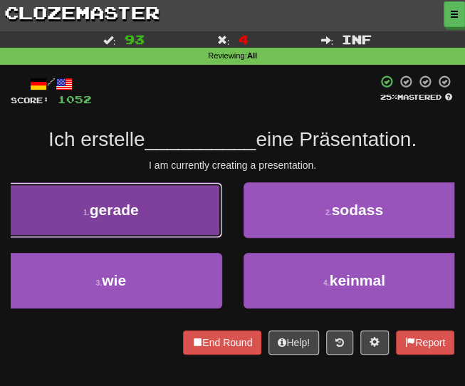
drag, startPoint x: 162, startPoint y: 185, endPoint x: 163, endPoint y: 157, distance: 27.8
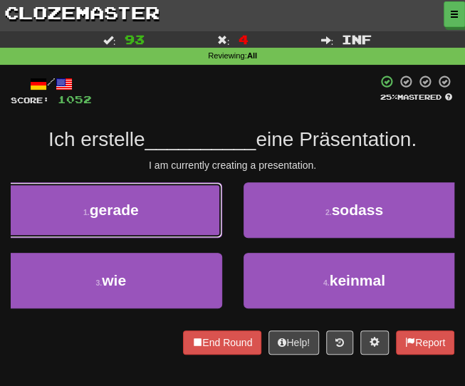
click at [161, 185] on button "1 . gerade" at bounding box center [111, 210] width 222 height 56
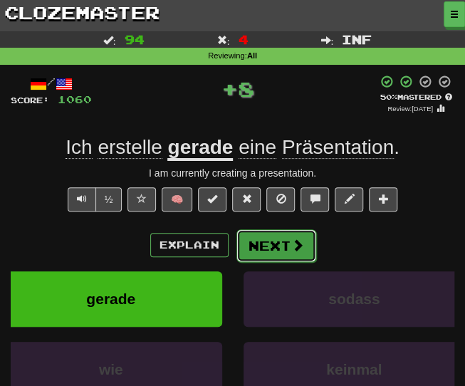
click at [276, 243] on button "Next" at bounding box center [276, 245] width 80 height 33
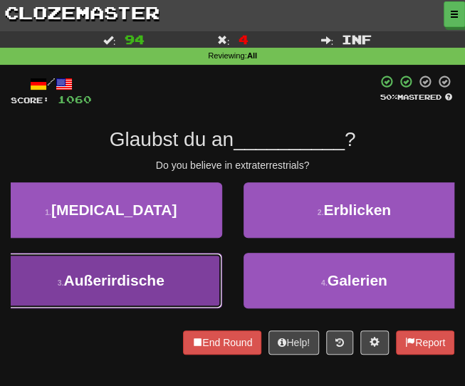
click at [152, 262] on button "3 . Außerirdische" at bounding box center [111, 281] width 222 height 56
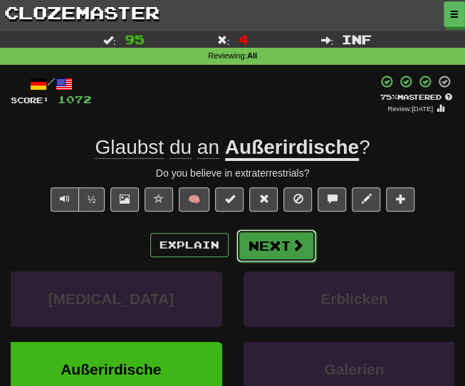
click at [283, 252] on button "Next" at bounding box center [276, 245] width 80 height 33
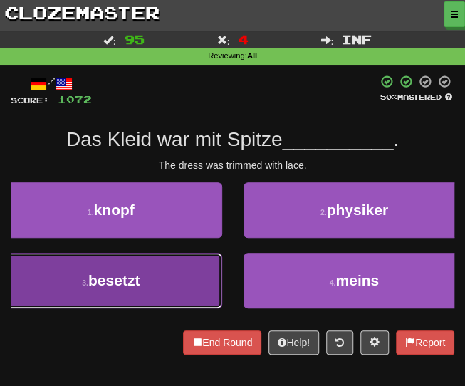
click at [179, 269] on button "3 . besetzt" at bounding box center [111, 281] width 222 height 56
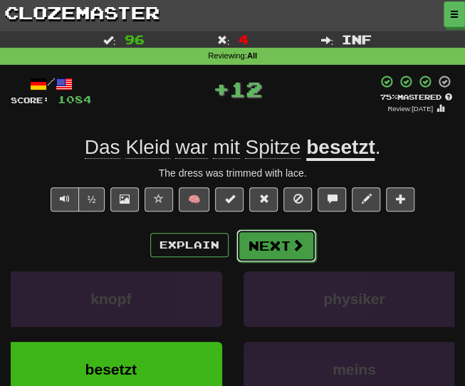
click at [278, 239] on button "Next" at bounding box center [276, 245] width 80 height 33
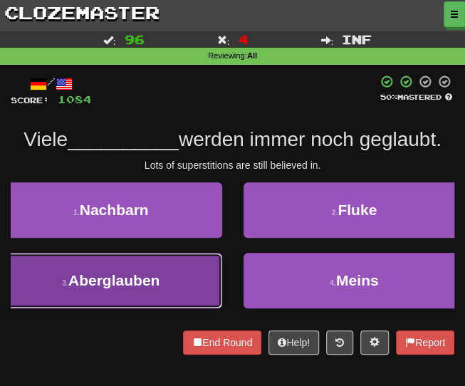
click at [202, 273] on button "3 . Aberglauben" at bounding box center [111, 281] width 222 height 56
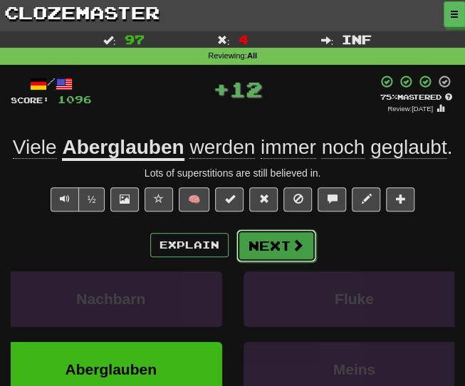
click at [278, 244] on button "Next" at bounding box center [276, 245] width 80 height 33
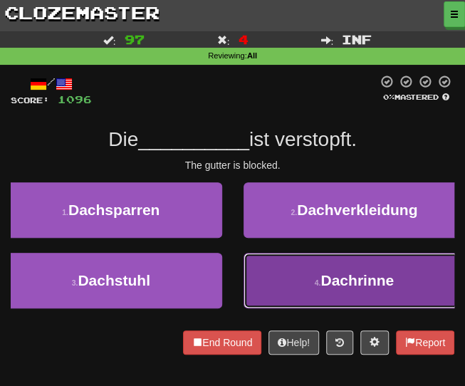
click at [313, 289] on button "4 . Dachrinne" at bounding box center [354, 281] width 222 height 56
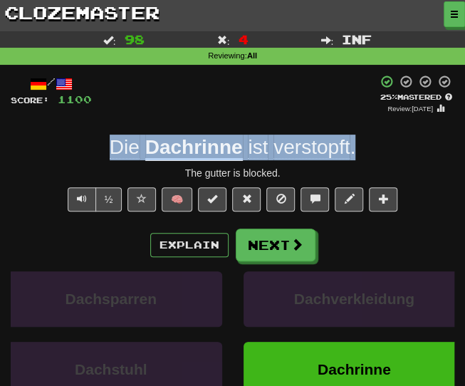
drag, startPoint x: 232, startPoint y: 138, endPoint x: 111, endPoint y: 136, distance: 121.0
click at [111, 136] on div "Die Dachrinne ist verstopft ." at bounding box center [233, 148] width 444 height 26
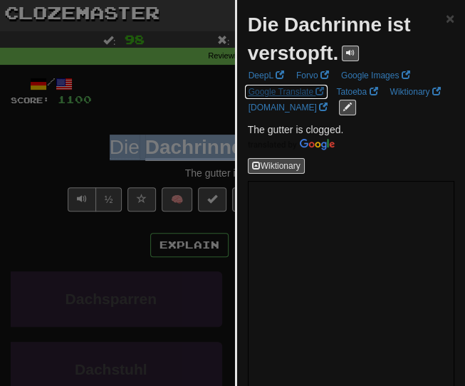
click at [287, 93] on link "Google Translate" at bounding box center [286, 92] width 85 height 16
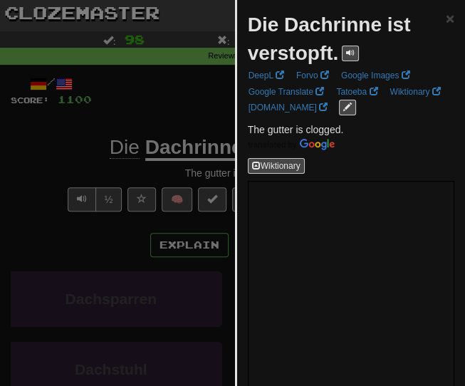
click at [125, 83] on div at bounding box center [232, 193] width 465 height 386
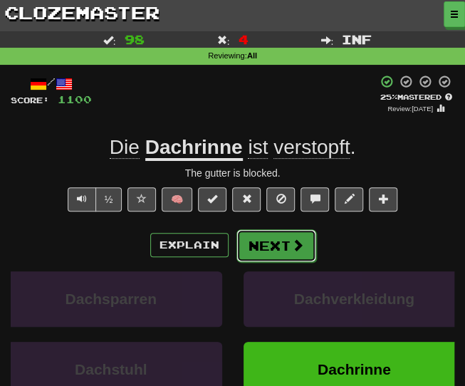
click at [271, 241] on button "Next" at bounding box center [276, 245] width 80 height 33
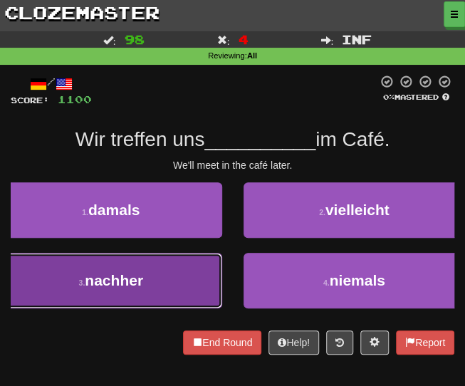
click at [121, 284] on span "nachher" at bounding box center [114, 280] width 58 height 16
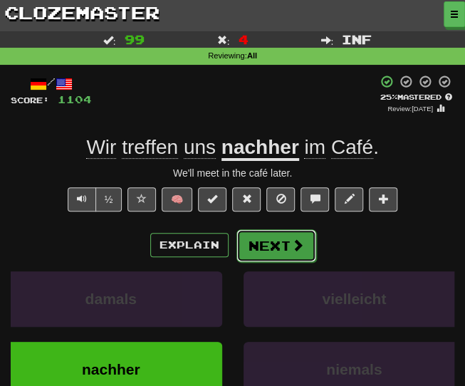
click at [259, 254] on button "Next" at bounding box center [276, 245] width 80 height 33
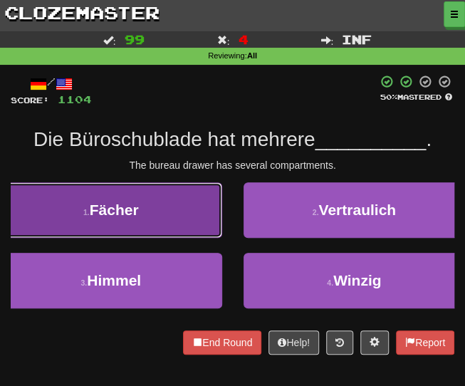
click at [142, 214] on button "1 . Fächer" at bounding box center [111, 210] width 222 height 56
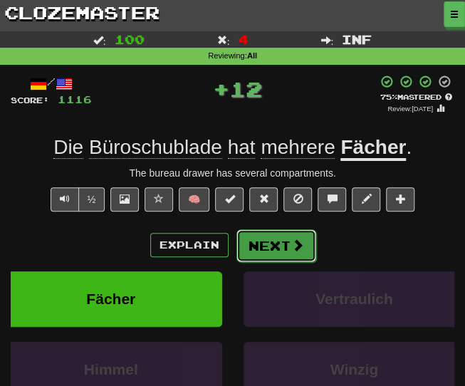
click at [288, 243] on button "Next" at bounding box center [276, 245] width 80 height 33
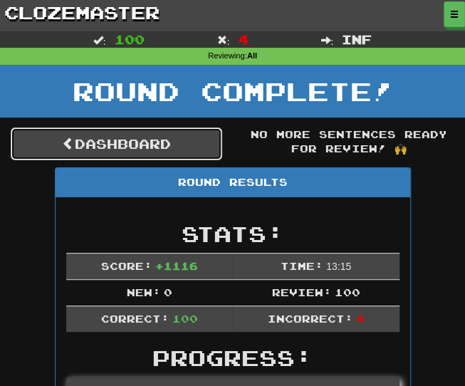
click at [130, 152] on link "Dashboard" at bounding box center [116, 143] width 211 height 33
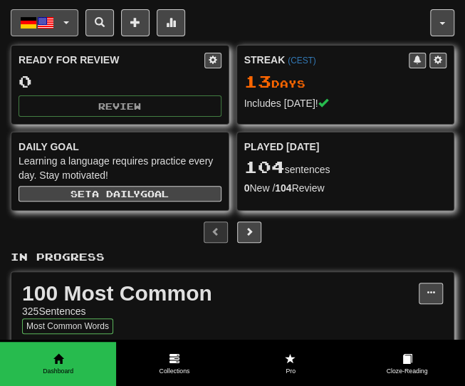
click at [63, 26] on button "Deutsch / English" at bounding box center [45, 22] width 68 height 27
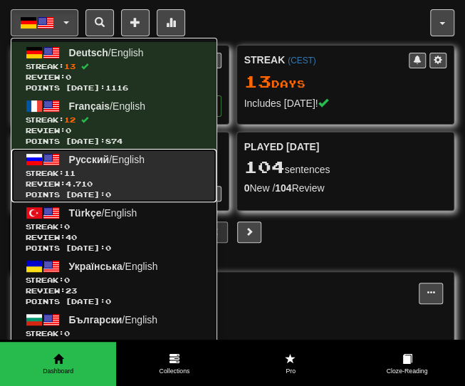
click at [147, 187] on span "Review: 4.710" at bounding box center [114, 184] width 177 height 11
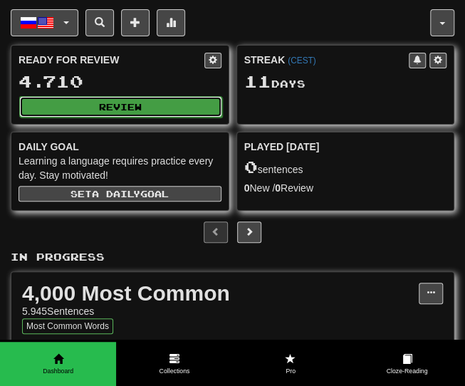
click at [145, 104] on button "Review" at bounding box center [120, 106] width 203 height 21
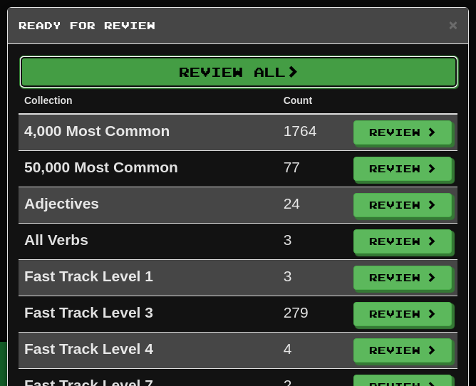
click at [251, 83] on button "Review All" at bounding box center [238, 72] width 439 height 33
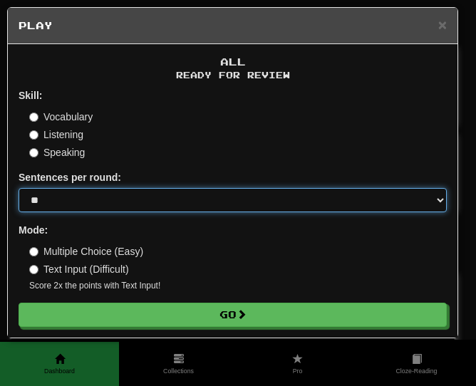
click at [174, 195] on select "* ** ** ** ** ** *** ********" at bounding box center [233, 200] width 428 height 24
select select "********"
click at [19, 188] on select "* ** ** ** ** ** *** ********" at bounding box center [233, 200] width 428 height 24
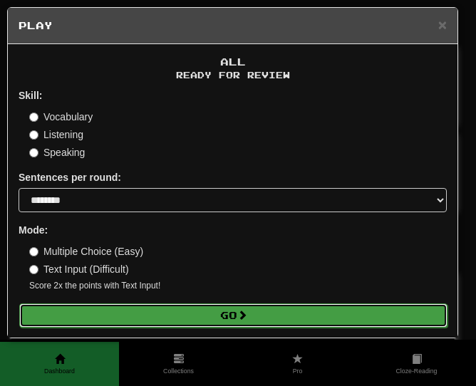
click at [100, 315] on button "Go" at bounding box center [233, 315] width 428 height 24
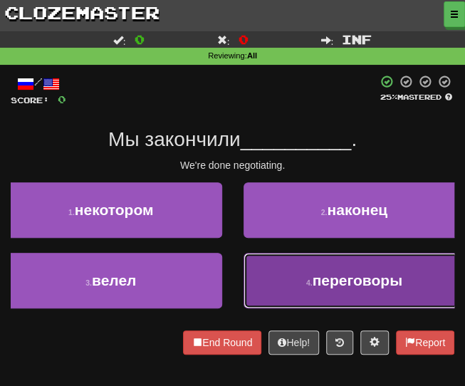
click at [303, 276] on button "4 . переговоры" at bounding box center [354, 281] width 222 height 56
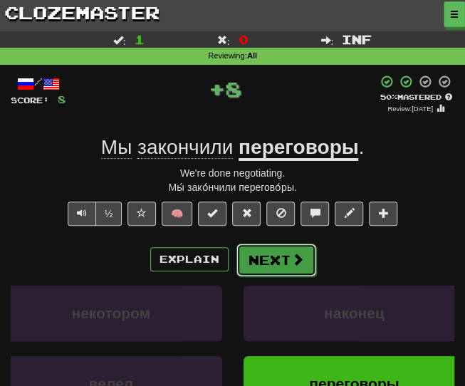
click at [271, 256] on button "Next" at bounding box center [276, 259] width 80 height 33
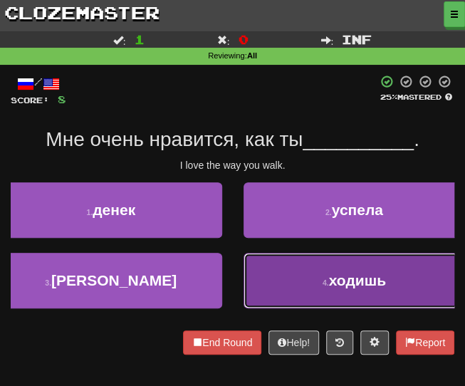
click at [322, 283] on small "4 ." at bounding box center [325, 282] width 6 height 9
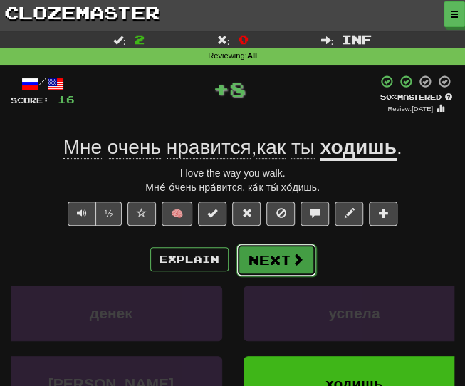
click at [291, 260] on span at bounding box center [297, 259] width 13 height 13
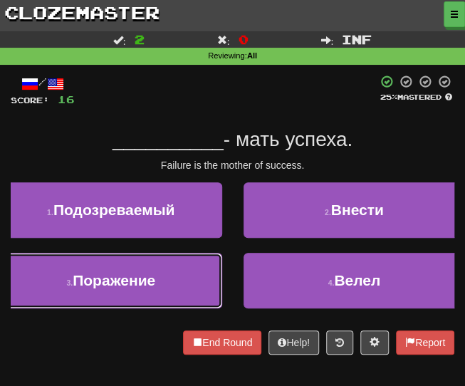
click at [132, 280] on span "Поражение" at bounding box center [114, 280] width 83 height 16
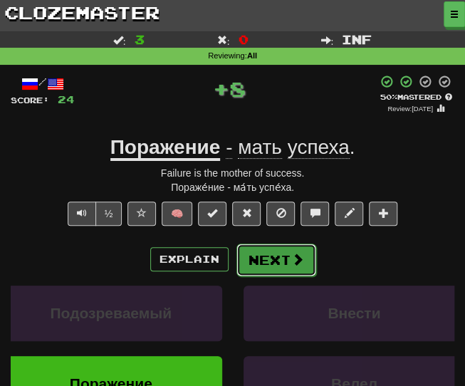
click at [280, 263] on button "Next" at bounding box center [276, 259] width 80 height 33
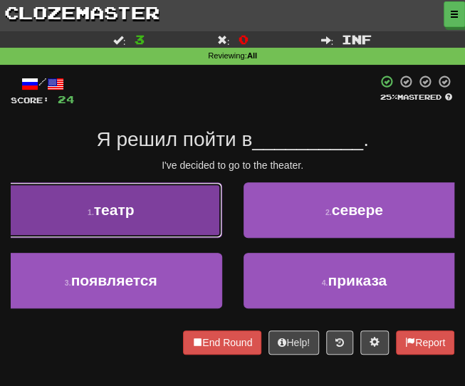
click at [144, 209] on button "1 . театр" at bounding box center [111, 210] width 222 height 56
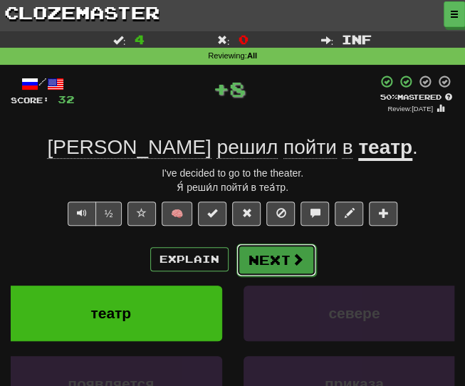
click at [295, 253] on span at bounding box center [297, 259] width 13 height 13
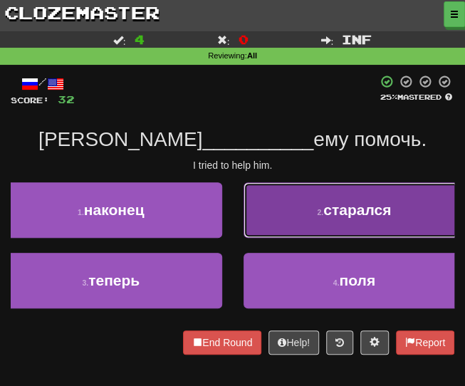
click at [301, 200] on button "2 . старался" at bounding box center [354, 210] width 222 height 56
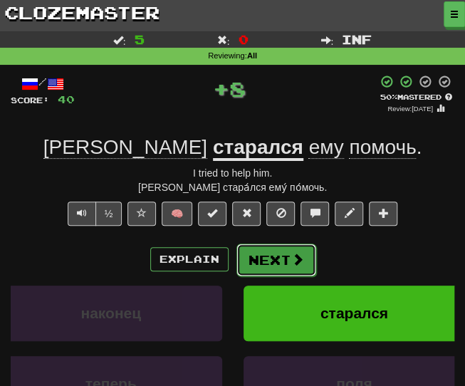
click at [268, 245] on button "Next" at bounding box center [276, 259] width 80 height 33
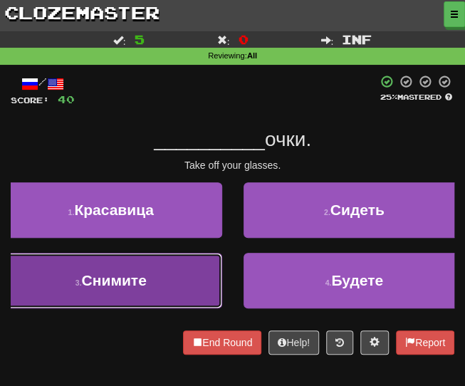
click at [140, 270] on button "3 . Снимите" at bounding box center [111, 281] width 222 height 56
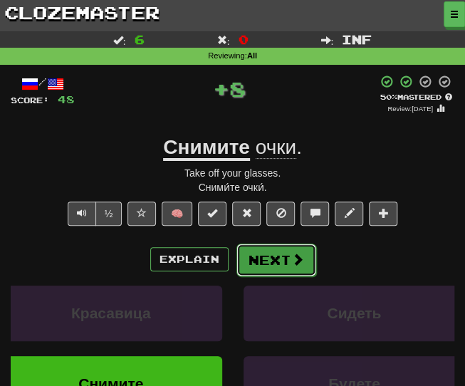
click at [283, 258] on button "Next" at bounding box center [276, 259] width 80 height 33
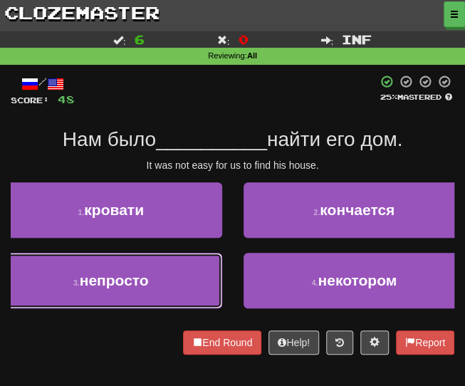
click at [151, 281] on button "3 . непросто" at bounding box center [111, 281] width 222 height 56
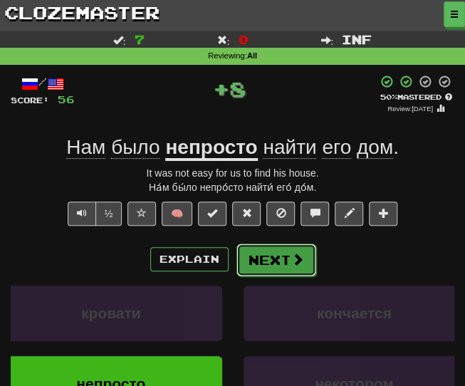
click at [270, 268] on button "Next" at bounding box center [276, 259] width 80 height 33
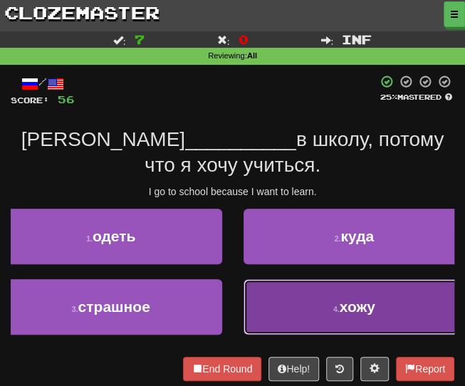
click at [282, 299] on button "4 . хожу" at bounding box center [354, 307] width 222 height 56
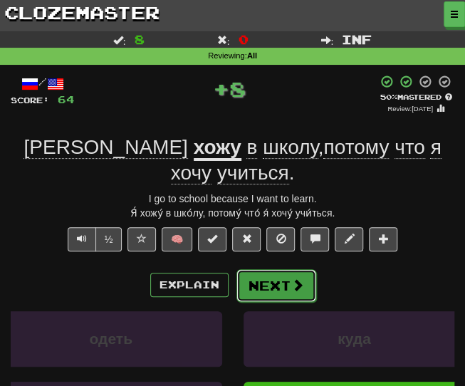
click at [265, 269] on button "Next" at bounding box center [276, 285] width 80 height 33
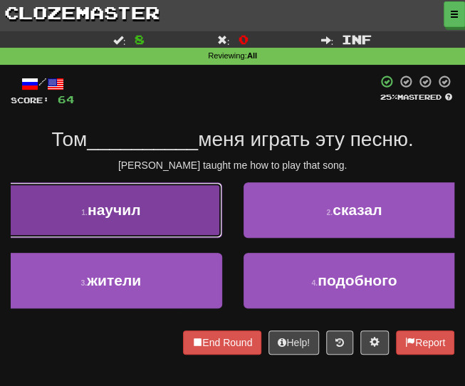
click at [153, 205] on button "1 . научил" at bounding box center [111, 210] width 222 height 56
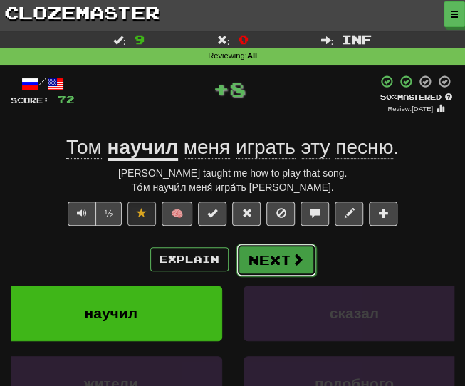
click at [293, 264] on span at bounding box center [297, 259] width 13 height 13
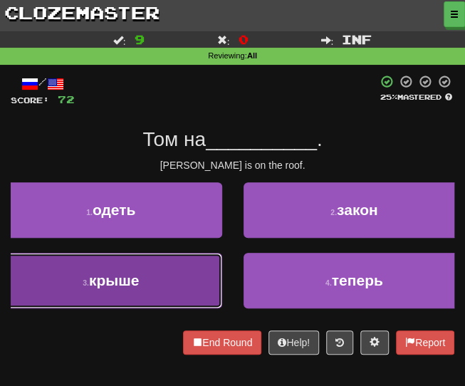
click at [182, 276] on button "3 . крыше" at bounding box center [111, 281] width 222 height 56
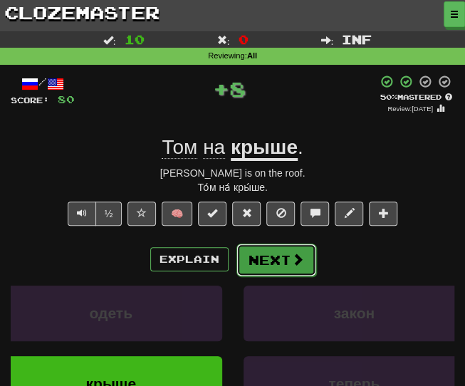
click at [258, 263] on button "Next" at bounding box center [276, 259] width 80 height 33
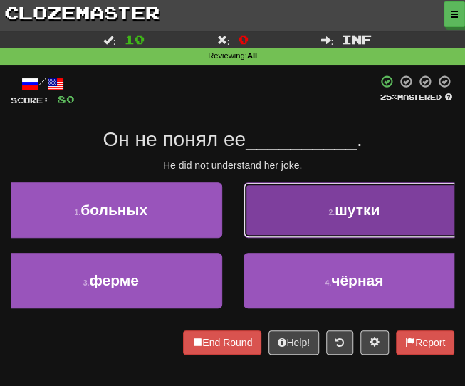
click at [283, 211] on button "2 . шутки" at bounding box center [354, 210] width 222 height 56
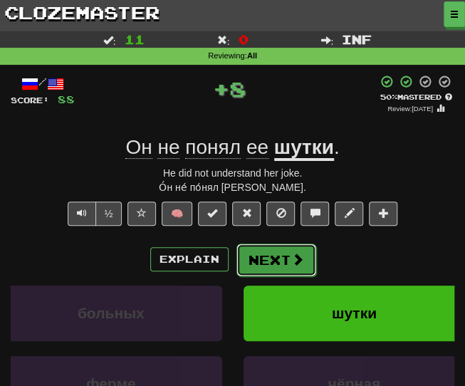
click at [282, 264] on button "Next" at bounding box center [276, 259] width 80 height 33
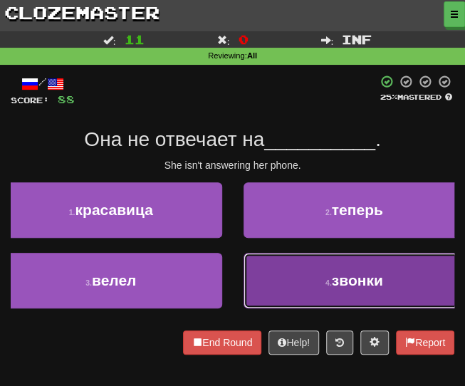
click at [293, 277] on button "4 . звонки" at bounding box center [354, 281] width 222 height 56
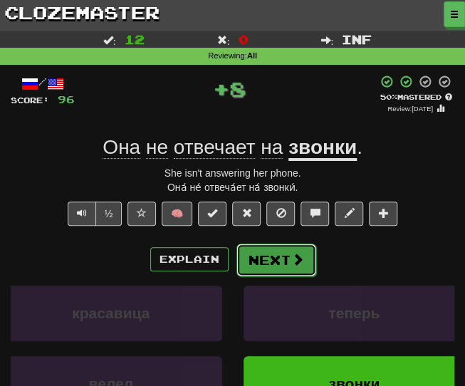
click at [266, 258] on button "Next" at bounding box center [276, 259] width 80 height 33
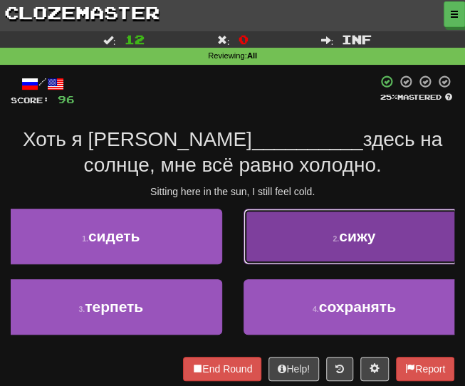
click at [296, 246] on button "2 . сижу" at bounding box center [354, 237] width 222 height 56
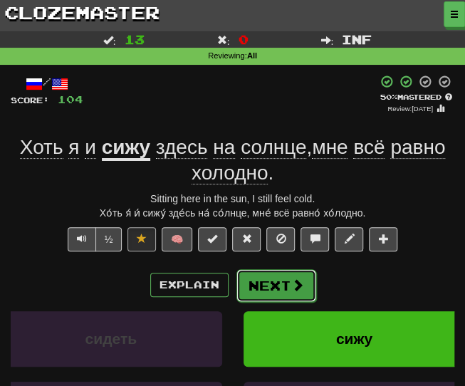
click at [291, 290] on span at bounding box center [297, 284] width 13 height 13
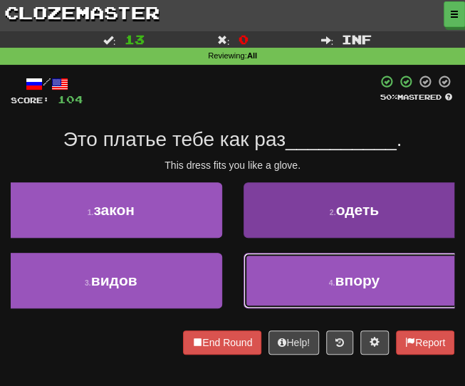
click at [293, 299] on button "4 . впору" at bounding box center [354, 281] width 222 height 56
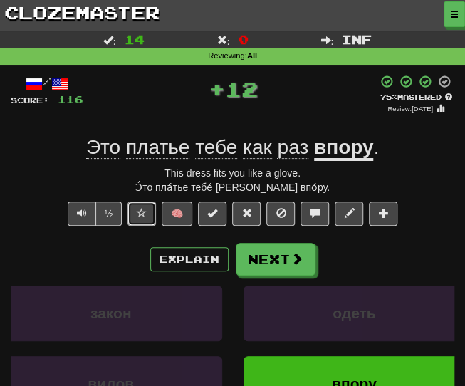
click at [145, 209] on span at bounding box center [142, 213] width 10 height 10
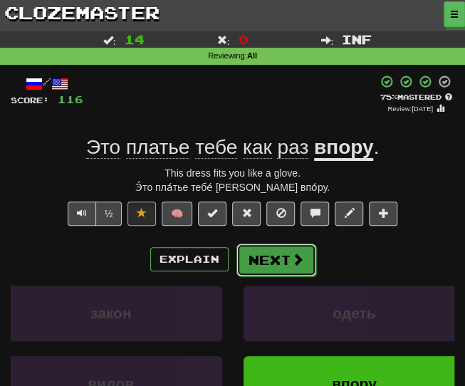
click at [271, 258] on button "Next" at bounding box center [276, 259] width 80 height 33
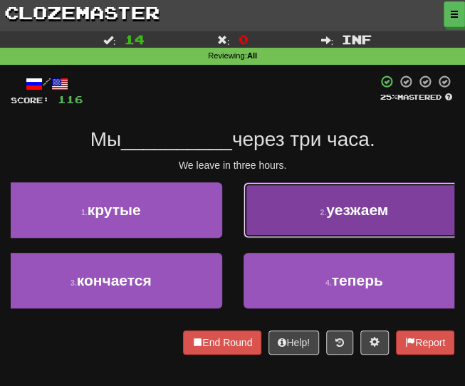
click at [325, 214] on small "2 ." at bounding box center [323, 212] width 6 height 9
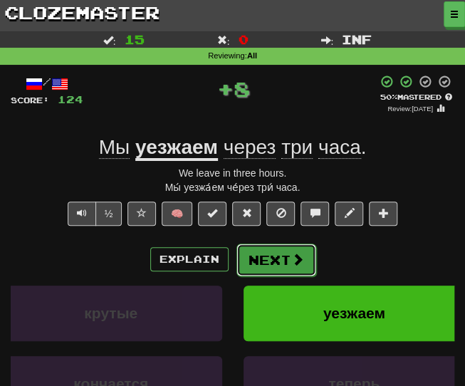
click at [275, 256] on button "Next" at bounding box center [276, 259] width 80 height 33
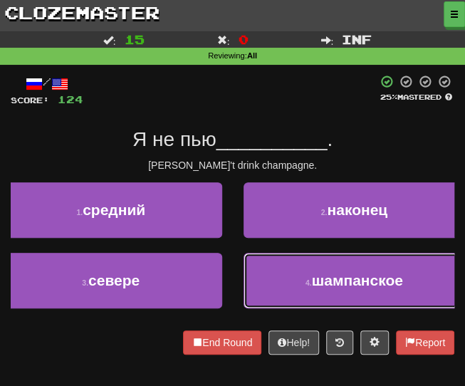
click at [278, 284] on button "4 . шампанское" at bounding box center [354, 281] width 222 height 56
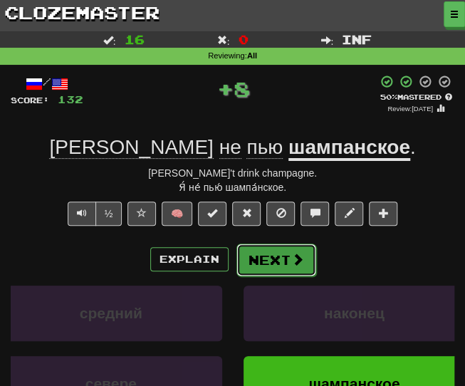
click at [275, 252] on button "Next" at bounding box center [276, 259] width 80 height 33
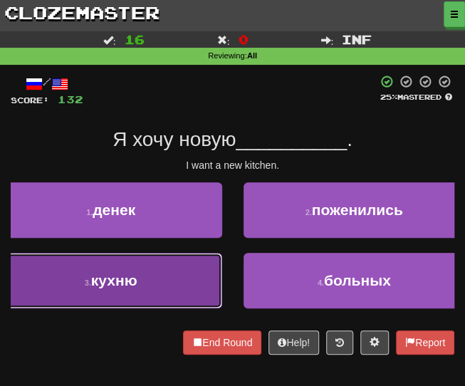
click at [145, 263] on button "3 . кухню" at bounding box center [111, 281] width 222 height 56
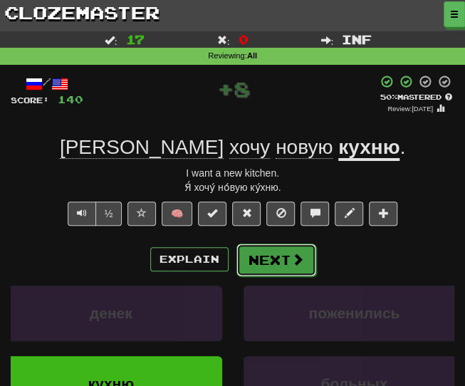
click at [272, 250] on button "Next" at bounding box center [276, 259] width 80 height 33
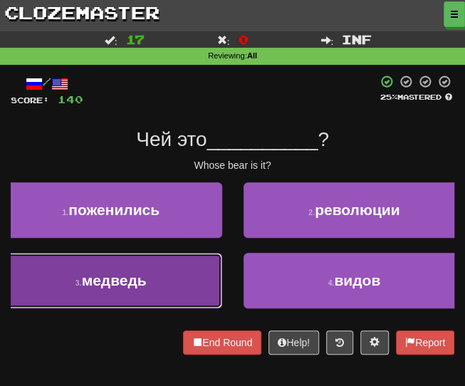
click at [144, 278] on span "медведь" at bounding box center [114, 280] width 65 height 16
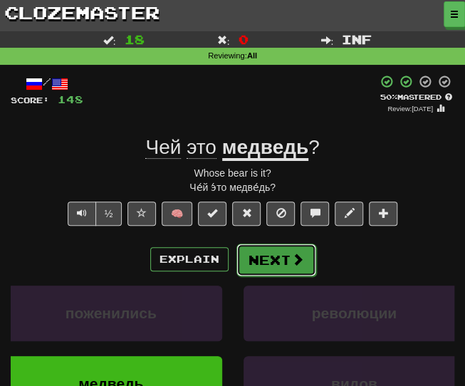
click at [285, 259] on button "Next" at bounding box center [276, 259] width 80 height 33
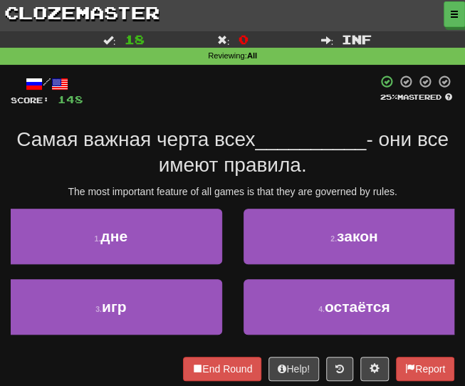
click at [238, 98] on div at bounding box center [230, 91] width 294 height 32
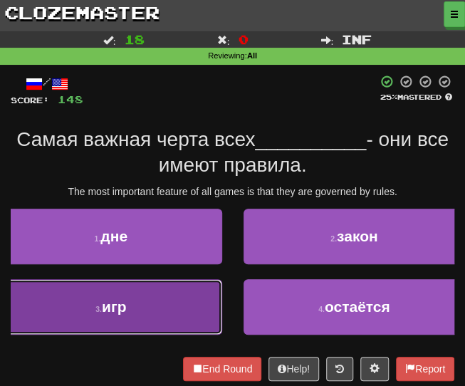
click at [115, 319] on button "3 . игр" at bounding box center [111, 307] width 222 height 56
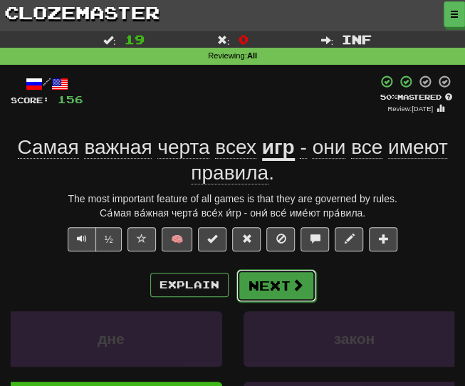
click at [272, 291] on button "Next" at bounding box center [276, 285] width 80 height 33
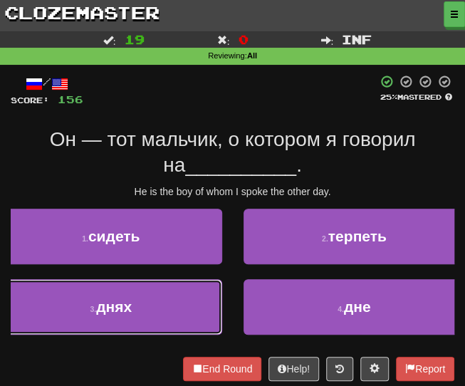
click at [177, 305] on button "3 . днях" at bounding box center [111, 307] width 222 height 56
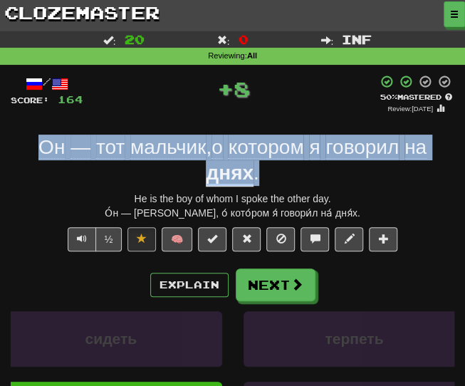
drag, startPoint x: 280, startPoint y: 177, endPoint x: 31, endPoint y: 129, distance: 254.5
click at [31, 129] on div "/ Score: 164 + 8 50 % Mastered Review: [DATE] Он — тот мальчик , о котором я го…" at bounding box center [233, 301] width 444 height 453
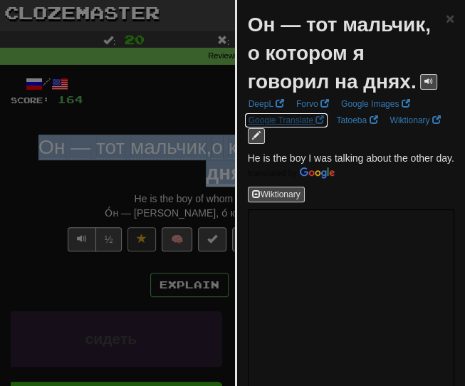
click at [285, 128] on link "Google Translate" at bounding box center [286, 120] width 85 height 16
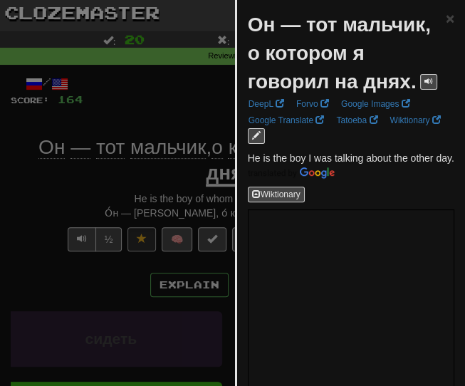
click at [174, 96] on div at bounding box center [232, 193] width 465 height 386
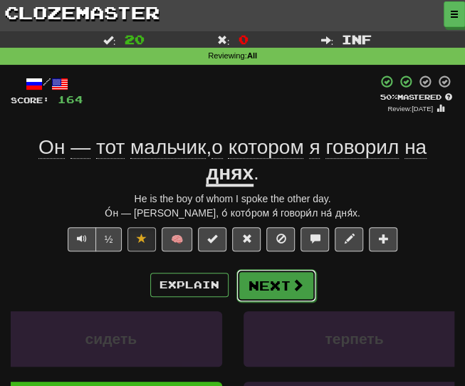
click at [282, 291] on button "Next" at bounding box center [276, 285] width 80 height 33
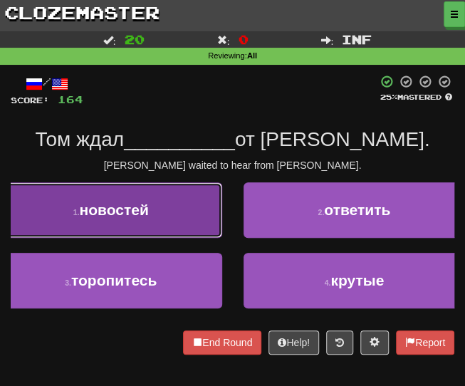
click at [141, 213] on span "новостей" at bounding box center [114, 209] width 69 height 16
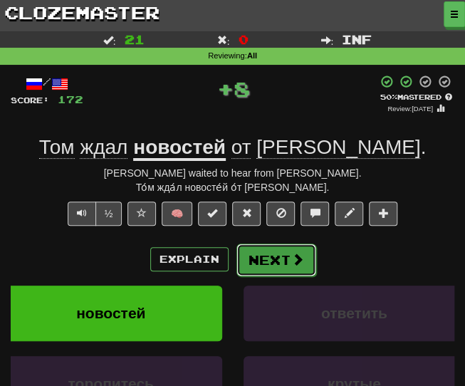
click at [268, 267] on button "Next" at bounding box center [276, 259] width 80 height 33
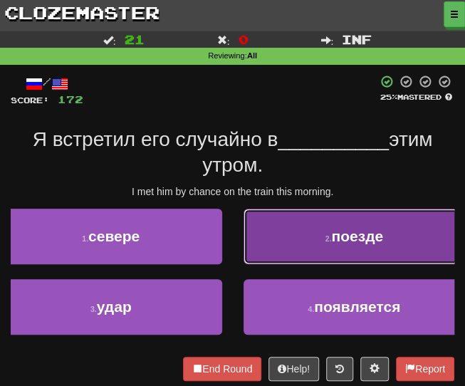
click at [357, 223] on button "2 . поезде" at bounding box center [354, 237] width 222 height 56
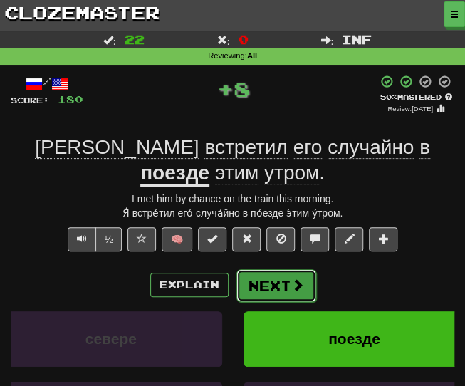
click at [284, 269] on button "Next" at bounding box center [276, 285] width 80 height 33
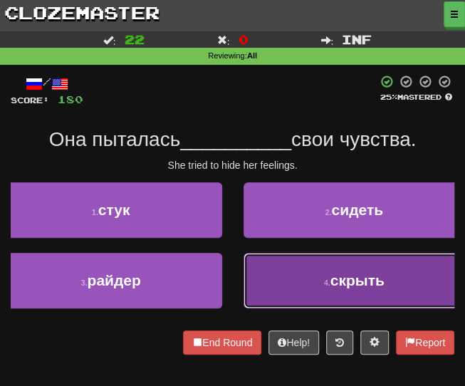
click at [291, 285] on button "4 . скрыть" at bounding box center [354, 281] width 222 height 56
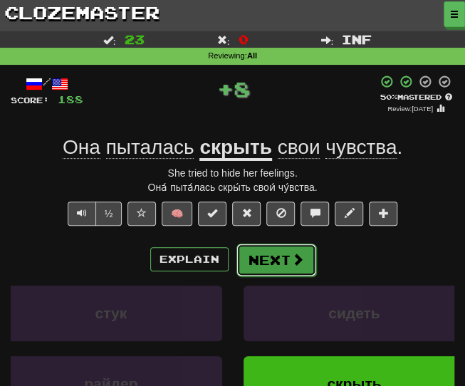
click at [269, 263] on button "Next" at bounding box center [276, 259] width 80 height 33
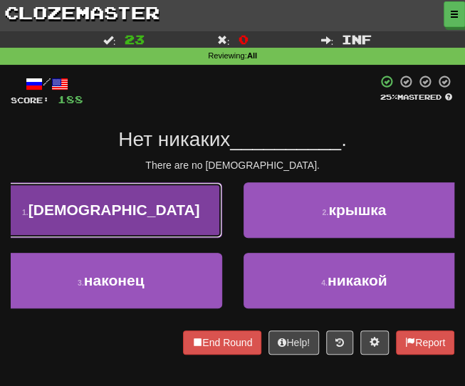
click at [144, 223] on button "1 . [DEMOGRAPHIC_DATA]" at bounding box center [111, 210] width 222 height 56
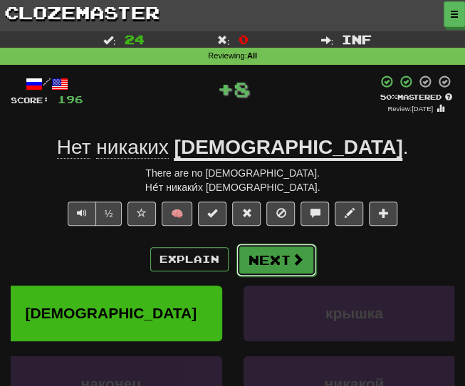
click at [279, 261] on button "Next" at bounding box center [276, 259] width 80 height 33
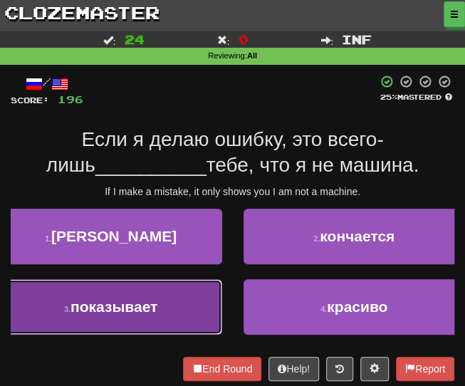
click at [147, 311] on span "показывает" at bounding box center [113, 306] width 87 height 16
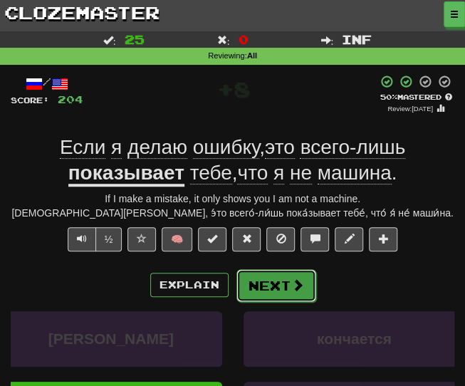
click at [282, 287] on button "Next" at bounding box center [276, 285] width 80 height 33
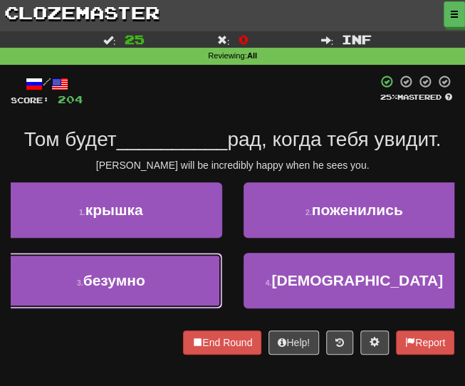
click at [176, 281] on button "3 . безумно" at bounding box center [111, 281] width 222 height 56
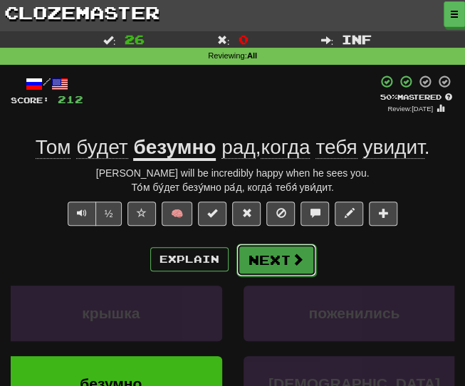
click at [283, 261] on button "Next" at bounding box center [276, 259] width 80 height 33
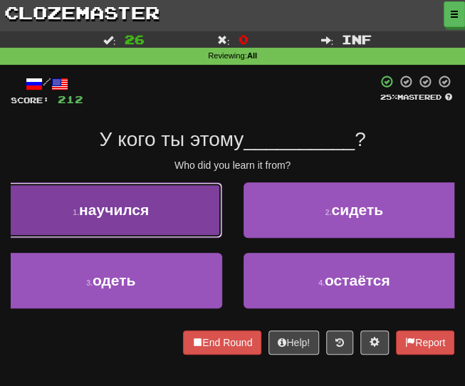
click at [144, 215] on span "научился" at bounding box center [114, 209] width 70 height 16
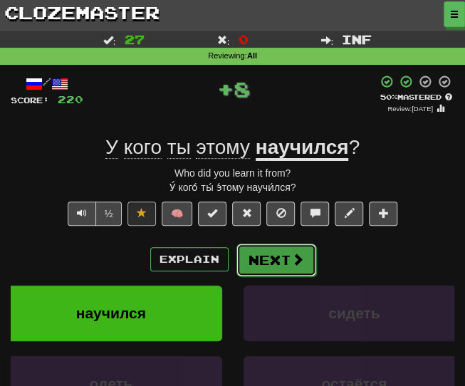
click at [272, 261] on button "Next" at bounding box center [276, 259] width 80 height 33
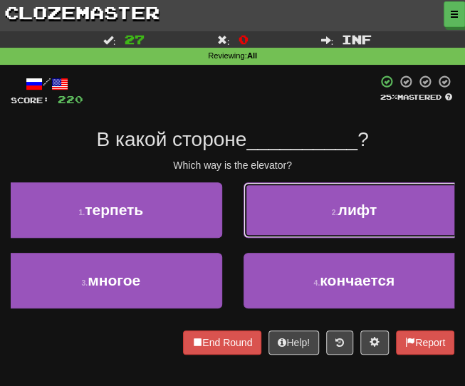
drag, startPoint x: 299, startPoint y: 193, endPoint x: 313, endPoint y: 194, distance: 14.3
click at [302, 194] on button "2 . лифт" at bounding box center [354, 210] width 222 height 56
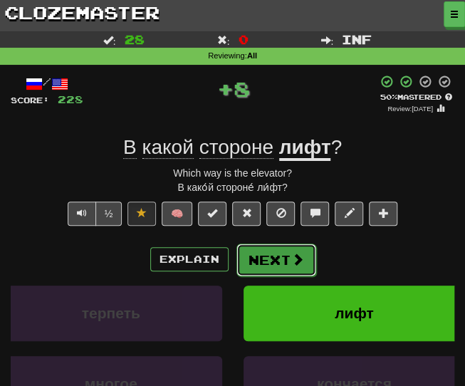
click at [278, 264] on button "Next" at bounding box center [276, 259] width 80 height 33
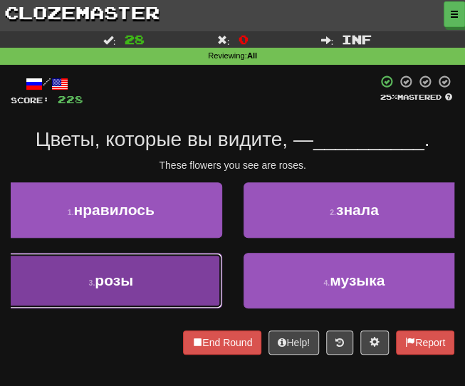
click at [155, 274] on button "3 . розы" at bounding box center [111, 281] width 222 height 56
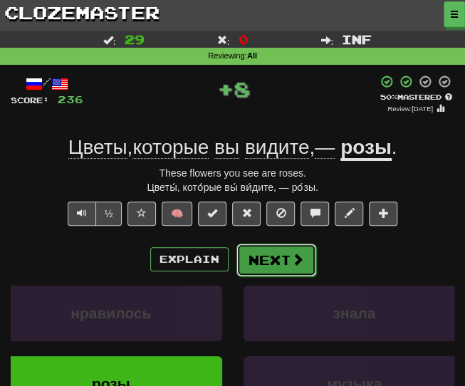
click at [266, 261] on button "Next" at bounding box center [276, 259] width 80 height 33
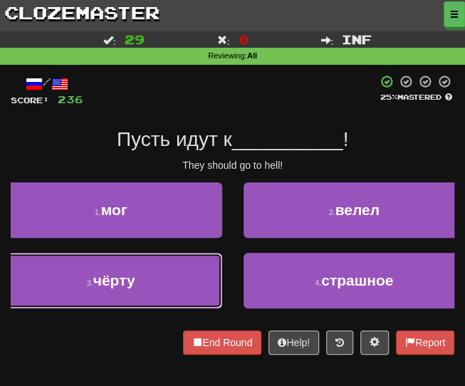
click at [132, 280] on span "чёрту" at bounding box center [114, 280] width 42 height 16
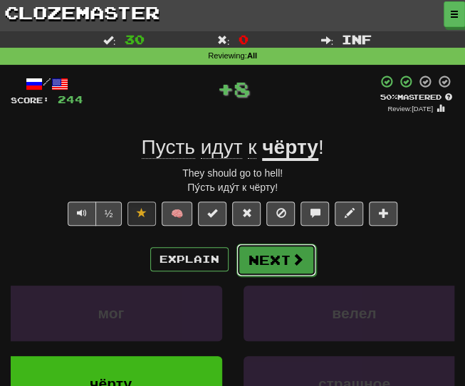
click at [271, 259] on button "Next" at bounding box center [276, 259] width 80 height 33
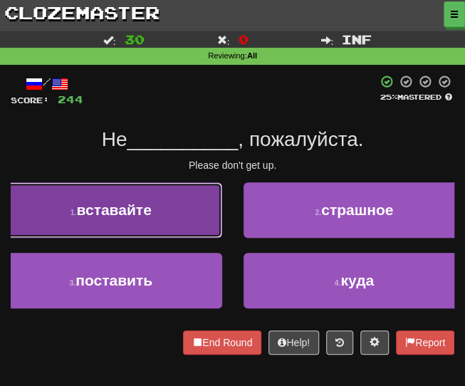
click at [140, 227] on button "1 . вставайте" at bounding box center [111, 210] width 222 height 56
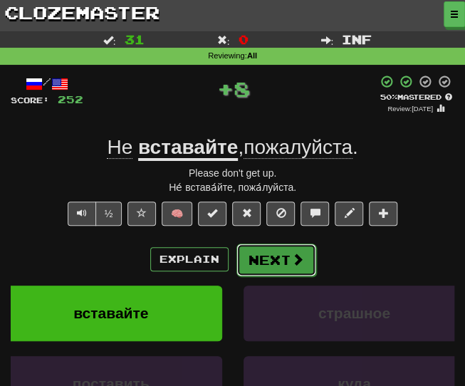
click at [269, 256] on button "Next" at bounding box center [276, 259] width 80 height 33
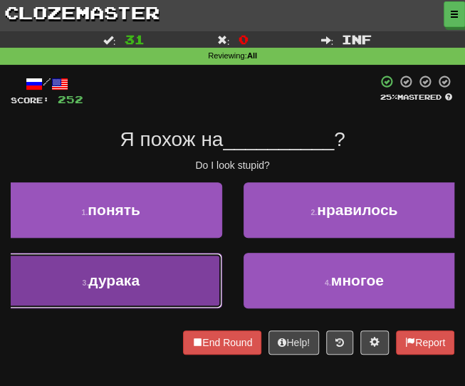
click at [149, 266] on button "3 . дурака" at bounding box center [111, 281] width 222 height 56
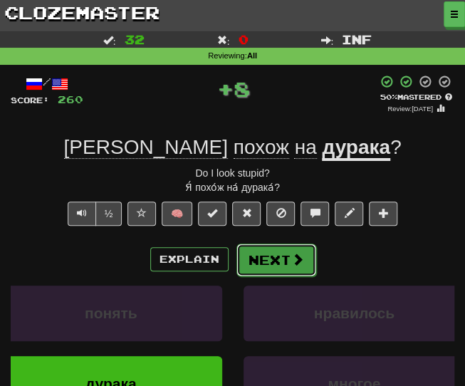
click at [268, 263] on button "Next" at bounding box center [276, 259] width 80 height 33
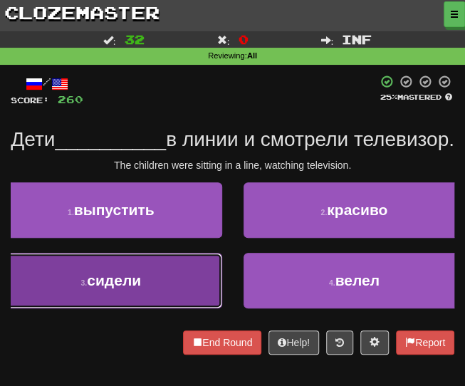
click at [157, 305] on button "3 . сидели" at bounding box center [111, 281] width 222 height 56
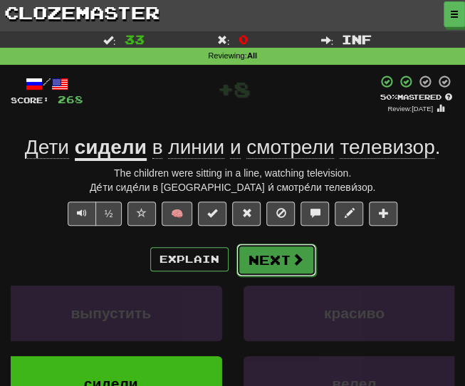
click at [265, 257] on button "Next" at bounding box center [276, 259] width 80 height 33
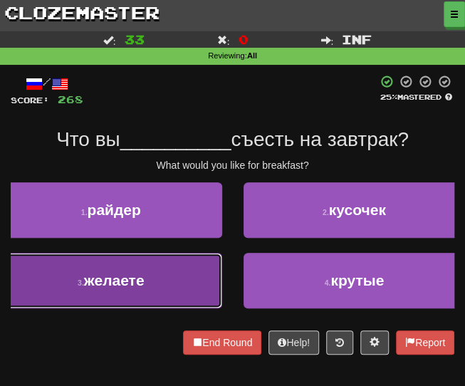
click at [153, 283] on button "3 . желаете" at bounding box center [111, 281] width 222 height 56
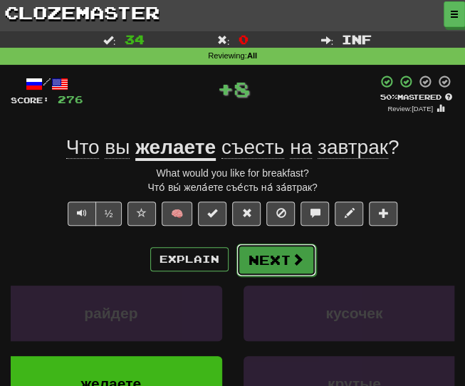
click at [269, 256] on button "Next" at bounding box center [276, 259] width 80 height 33
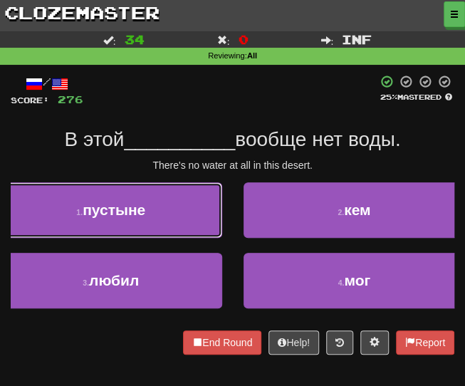
drag, startPoint x: 158, startPoint y: 219, endPoint x: 163, endPoint y: 199, distance: 20.5
click at [158, 219] on button "1 . пустыне" at bounding box center [111, 210] width 222 height 56
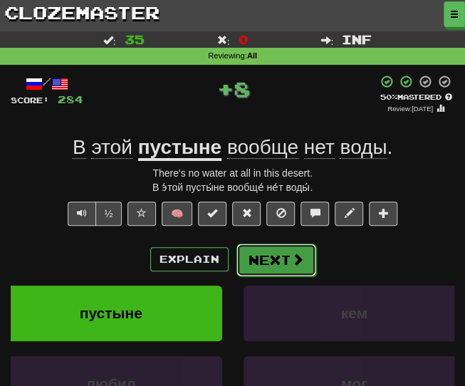
click at [275, 266] on button "Next" at bounding box center [276, 259] width 80 height 33
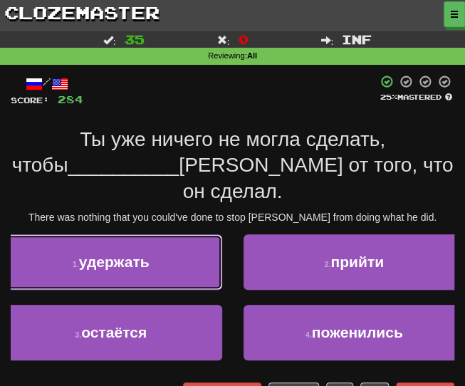
click at [165, 234] on button "1 . удержать" at bounding box center [111, 262] width 222 height 56
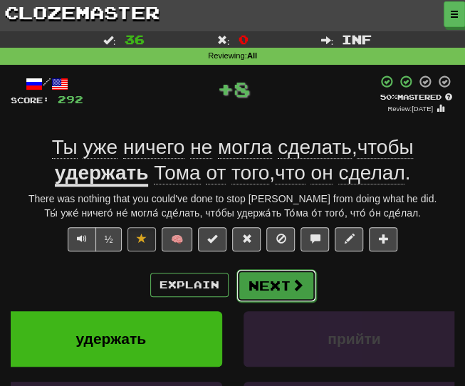
click at [295, 283] on span at bounding box center [297, 284] width 13 height 13
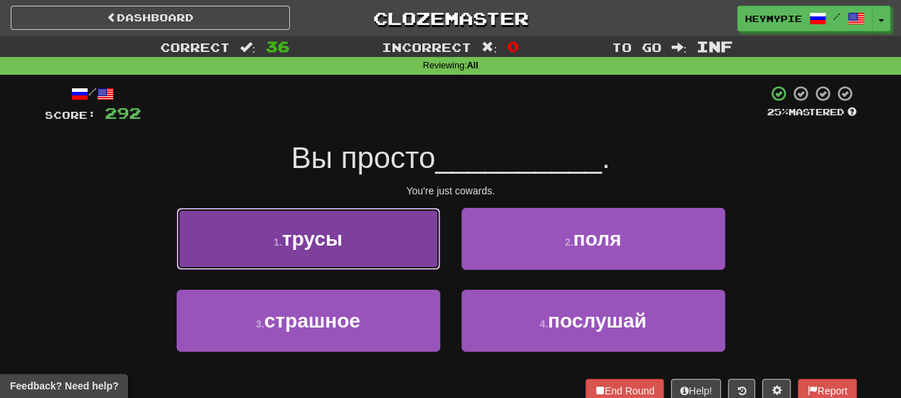
click at [342, 233] on span "трусы" at bounding box center [312, 239] width 61 height 22
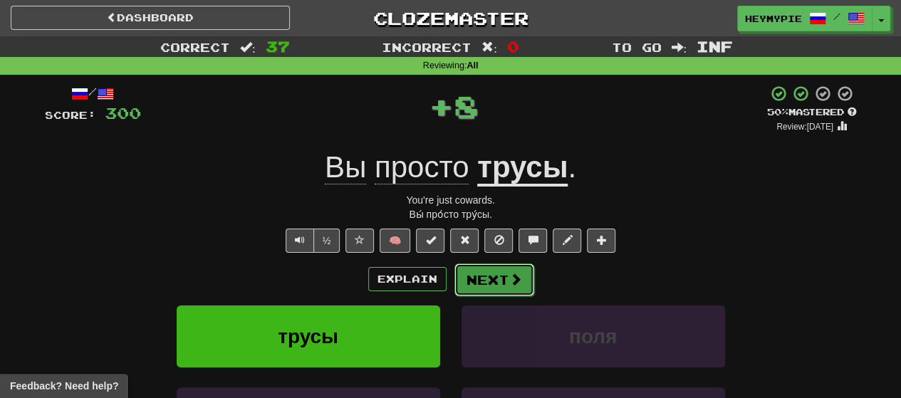
click at [464, 280] on span at bounding box center [515, 279] width 13 height 13
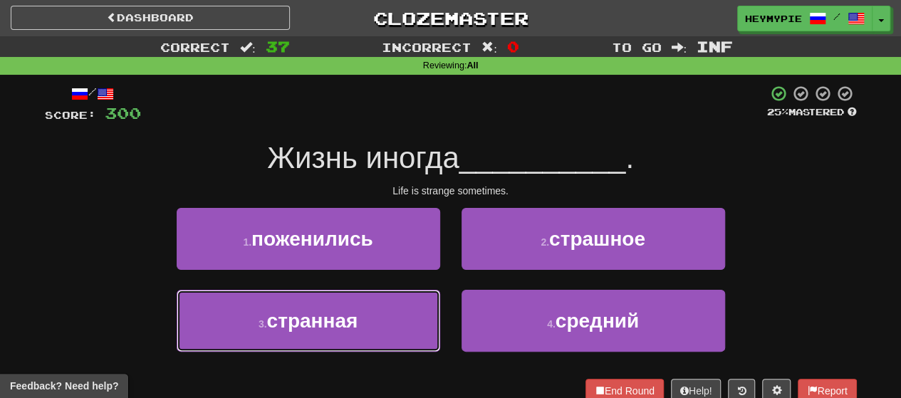
click at [352, 303] on button "3 . странная" at bounding box center [308, 321] width 263 height 62
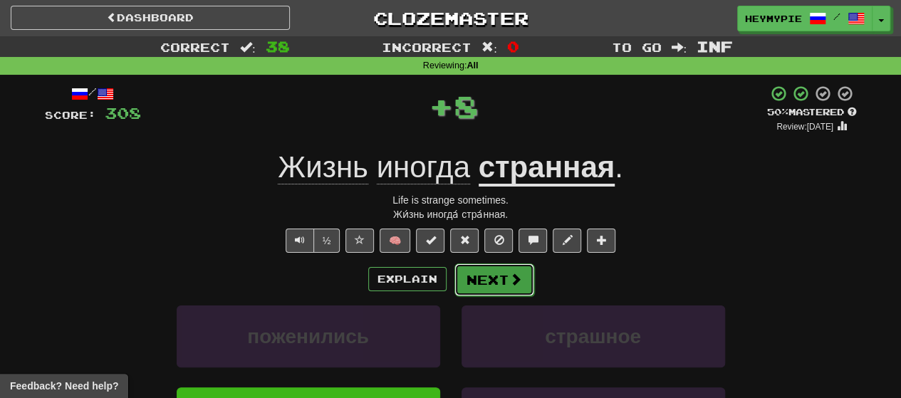
click at [464, 275] on button "Next" at bounding box center [494, 279] width 80 height 33
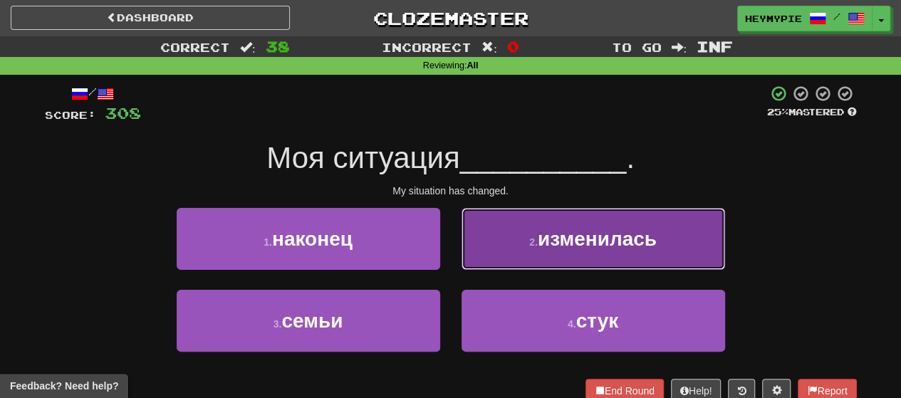
click at [464, 230] on span "изменилась" at bounding box center [596, 239] width 119 height 22
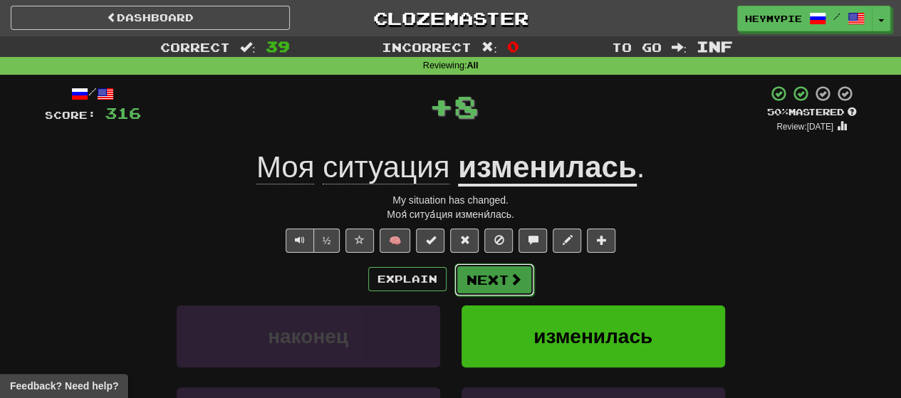
click at [464, 273] on span at bounding box center [515, 279] width 13 height 13
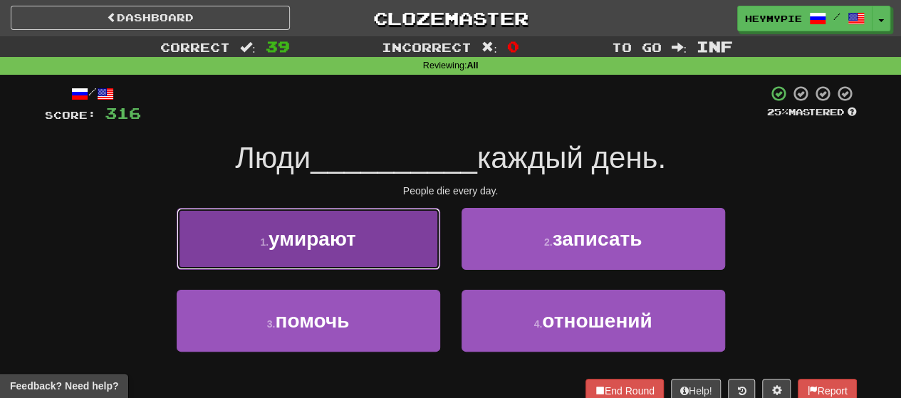
click at [299, 220] on button "1 . умирают" at bounding box center [308, 239] width 263 height 62
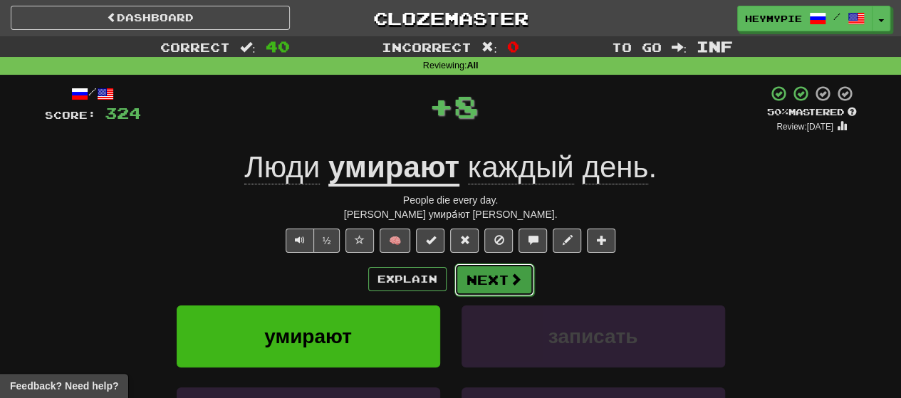
click at [464, 287] on button "Next" at bounding box center [494, 279] width 80 height 33
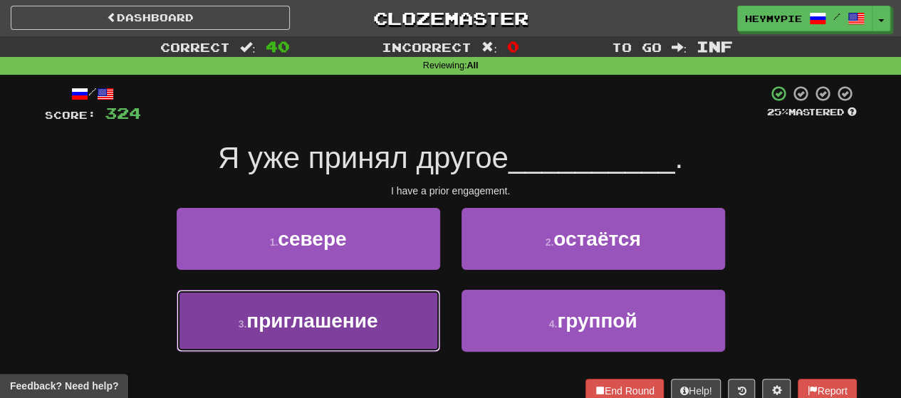
click at [337, 320] on span "приглашение" at bounding box center [311, 321] width 131 height 22
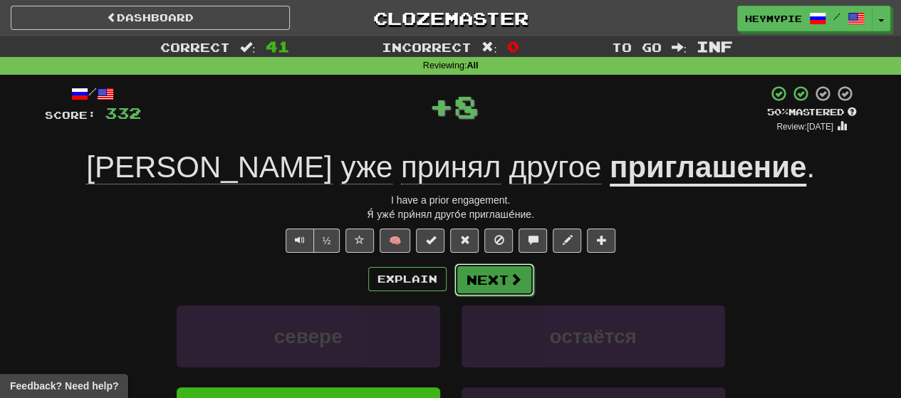
click at [464, 281] on button "Next" at bounding box center [494, 279] width 80 height 33
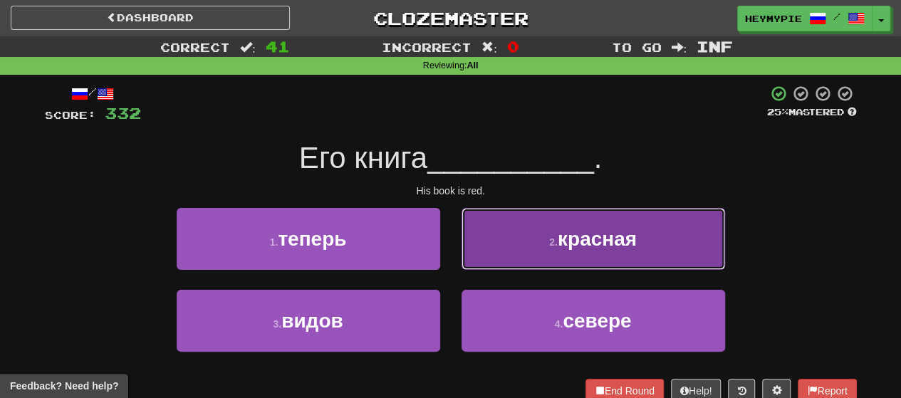
click at [464, 260] on button "2 . красная" at bounding box center [592, 239] width 263 height 62
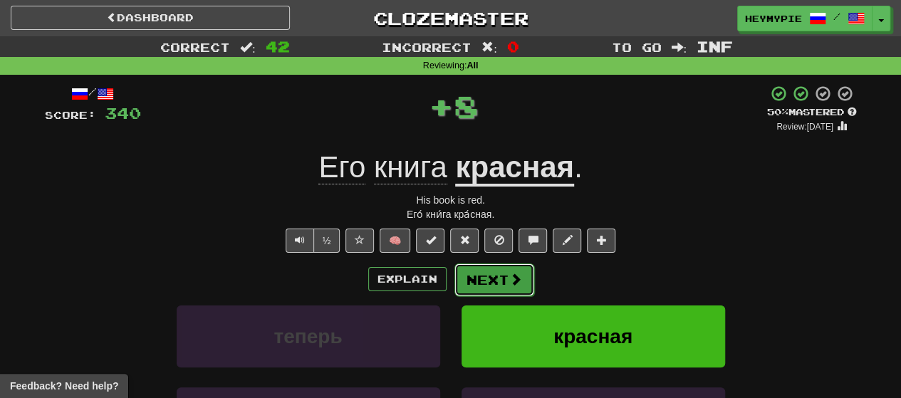
click at [464, 285] on button "Next" at bounding box center [494, 279] width 80 height 33
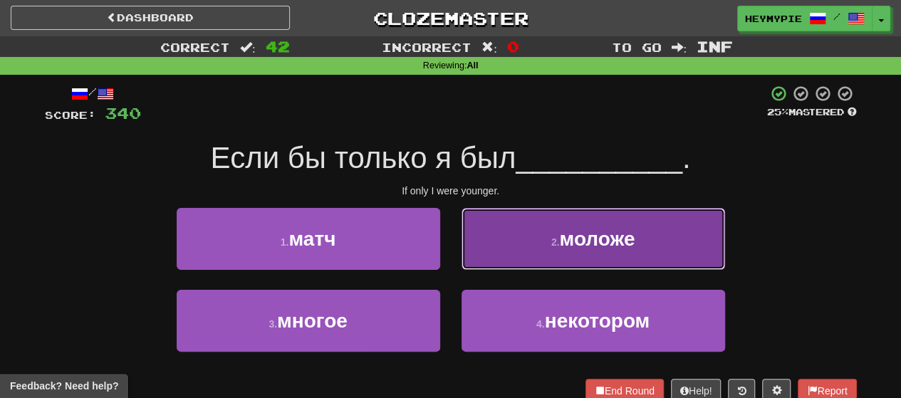
click at [464, 241] on button "2 . моложе" at bounding box center [592, 239] width 263 height 62
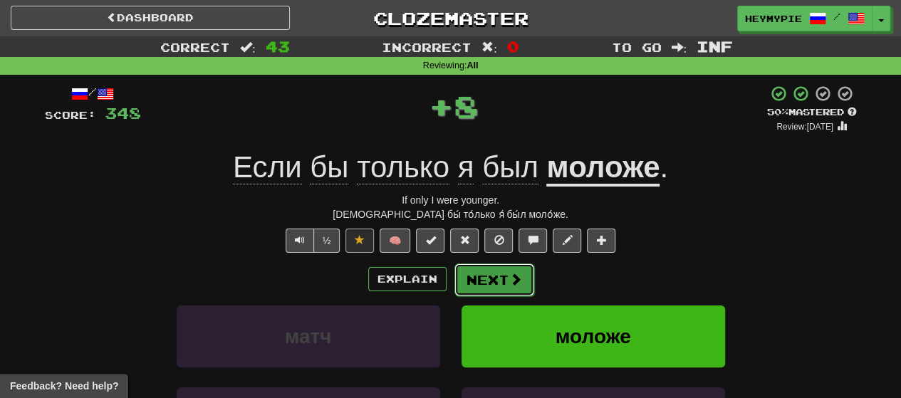
click at [464, 288] on button "Next" at bounding box center [494, 279] width 80 height 33
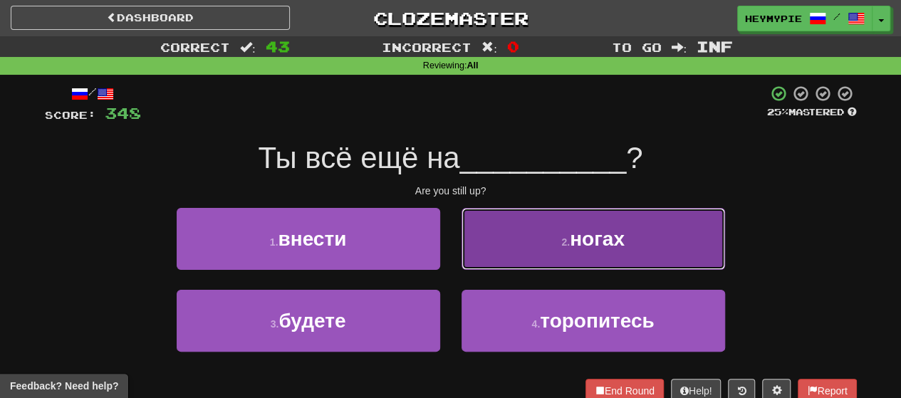
click at [464, 246] on button "2 . ногах" at bounding box center [592, 239] width 263 height 62
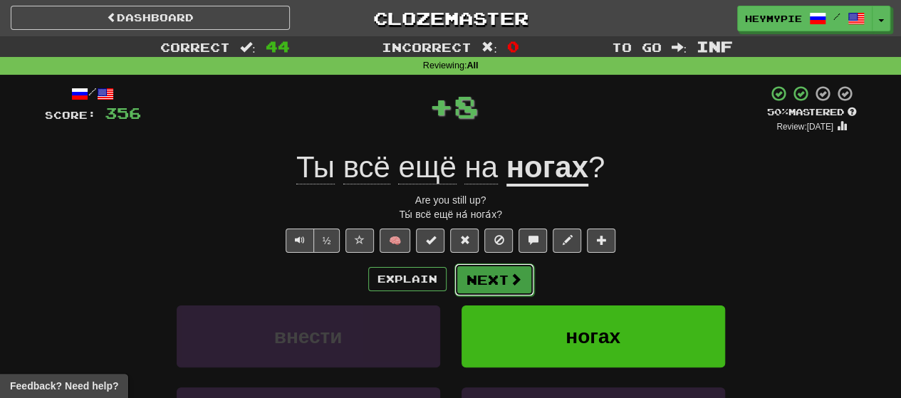
click at [464, 282] on button "Next" at bounding box center [494, 279] width 80 height 33
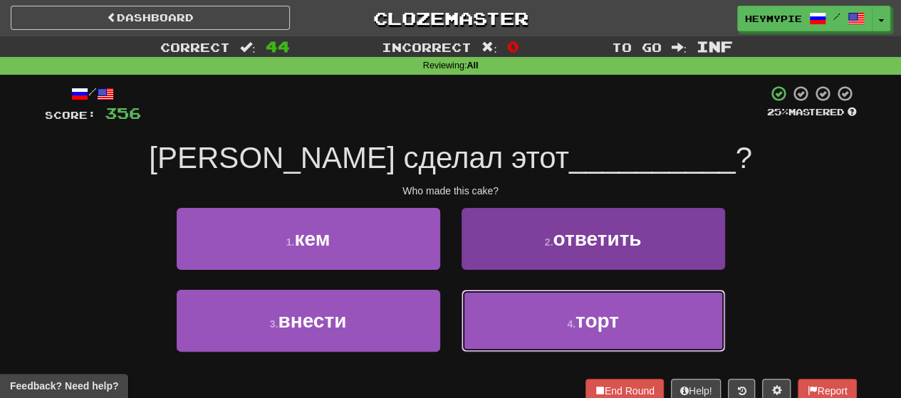
click at [464, 325] on button "4 . торт" at bounding box center [592, 321] width 263 height 62
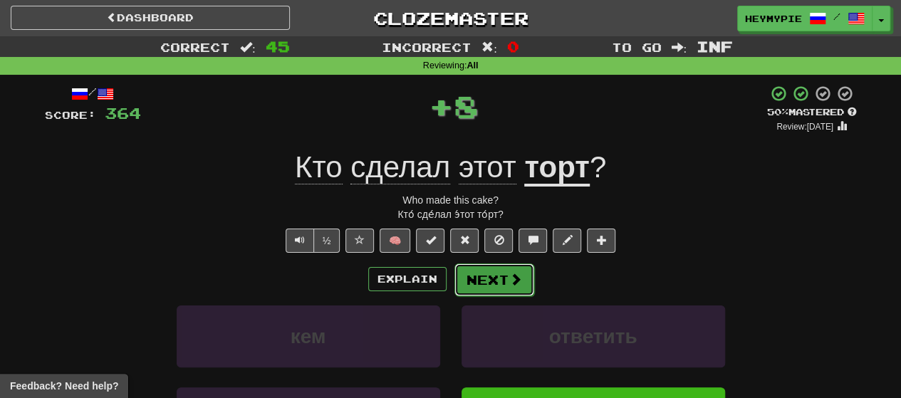
click at [464, 276] on button "Next" at bounding box center [494, 279] width 80 height 33
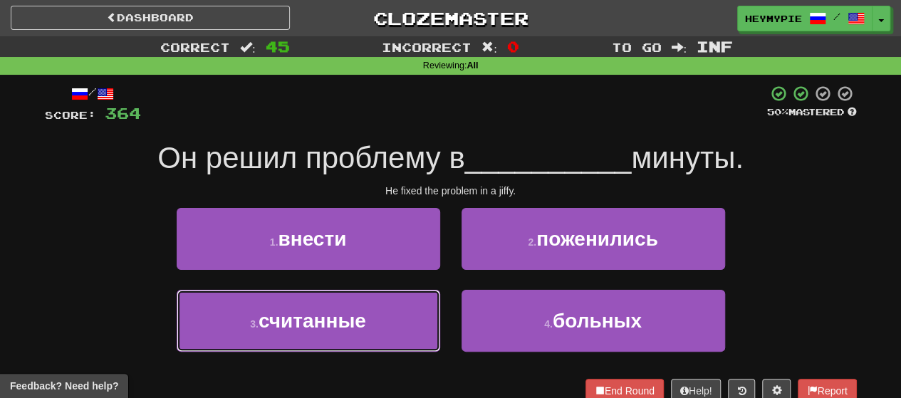
drag, startPoint x: 358, startPoint y: 304, endPoint x: 367, endPoint y: 299, distance: 10.5
click at [359, 304] on button "3 . считанные" at bounding box center [308, 321] width 263 height 62
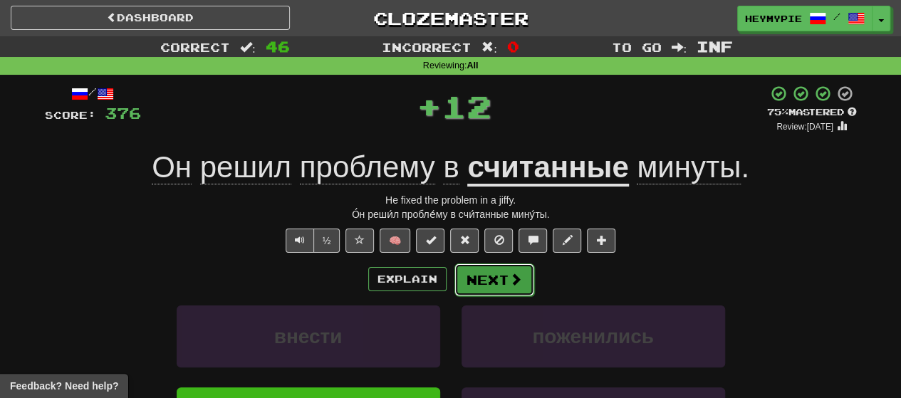
click at [464, 285] on button "Next" at bounding box center [494, 279] width 80 height 33
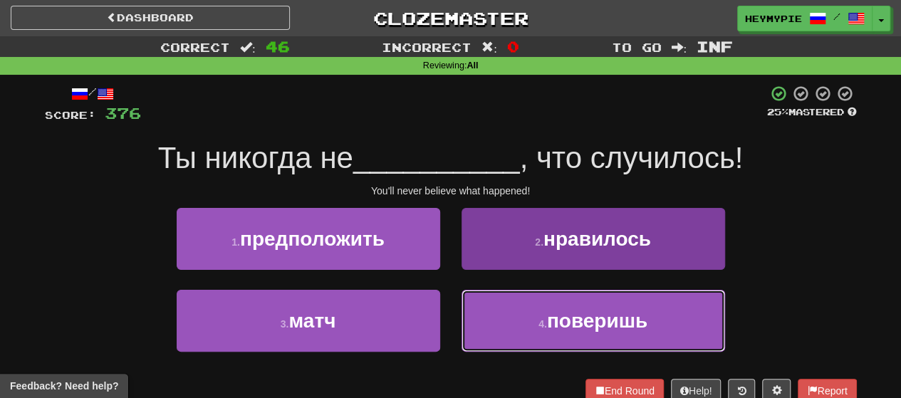
click at [464, 335] on button "4 . поверишь" at bounding box center [592, 321] width 263 height 62
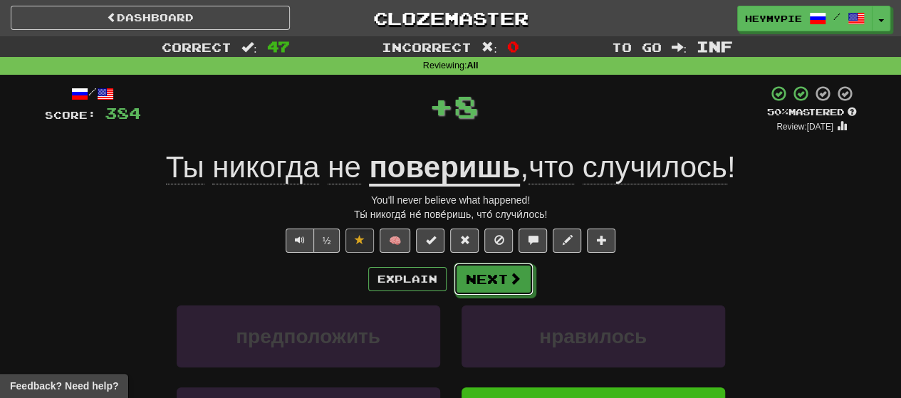
drag, startPoint x: 498, startPoint y: 274, endPoint x: 503, endPoint y: 201, distance: 72.7
click at [464, 274] on button "Next" at bounding box center [493, 279] width 80 height 33
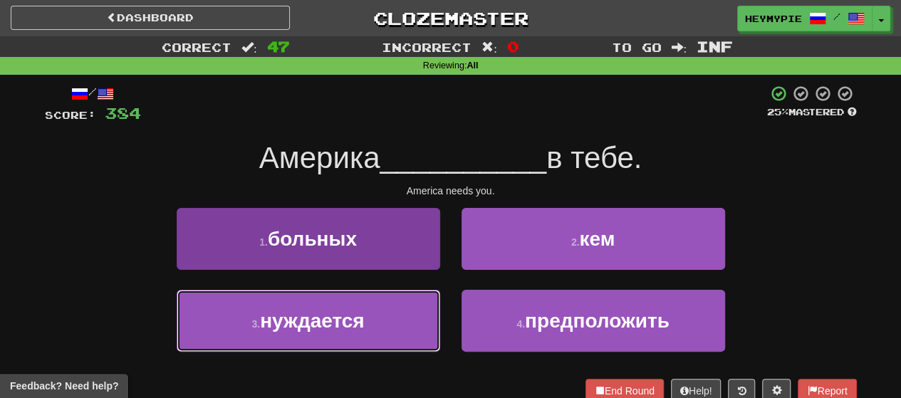
drag, startPoint x: 396, startPoint y: 315, endPoint x: 411, endPoint y: 305, distance: 18.0
click at [398, 315] on button "3 . нуждается" at bounding box center [308, 321] width 263 height 62
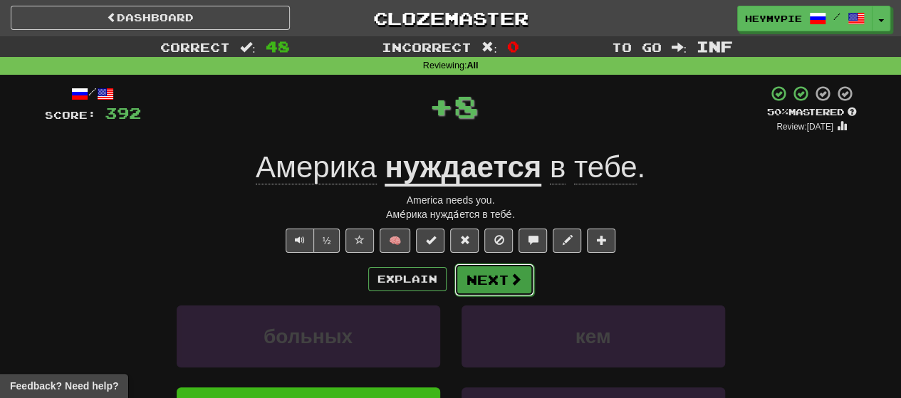
click at [464, 277] on button "Next" at bounding box center [494, 279] width 80 height 33
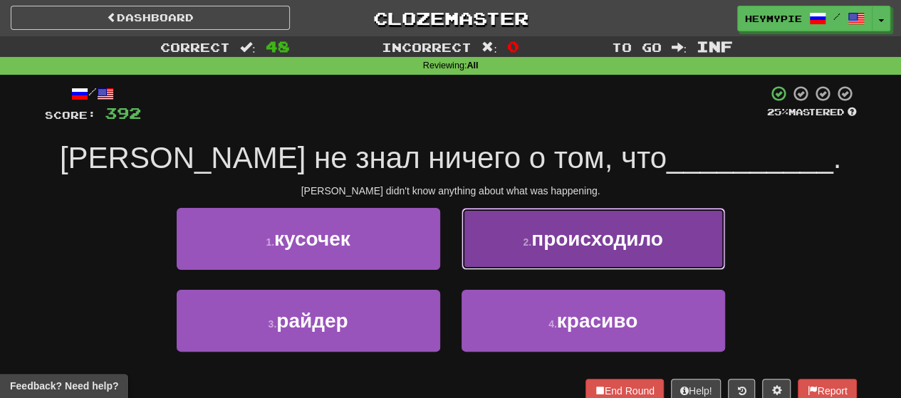
click at [464, 256] on button "2 . происходило" at bounding box center [592, 239] width 263 height 62
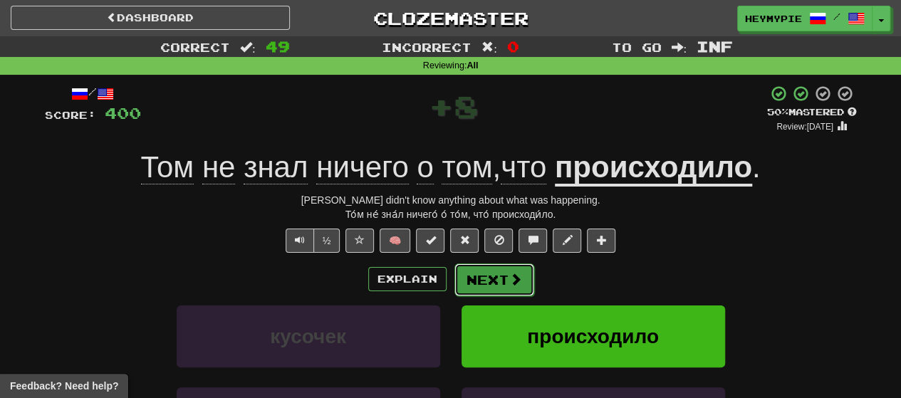
click at [464, 272] on button "Next" at bounding box center [494, 279] width 80 height 33
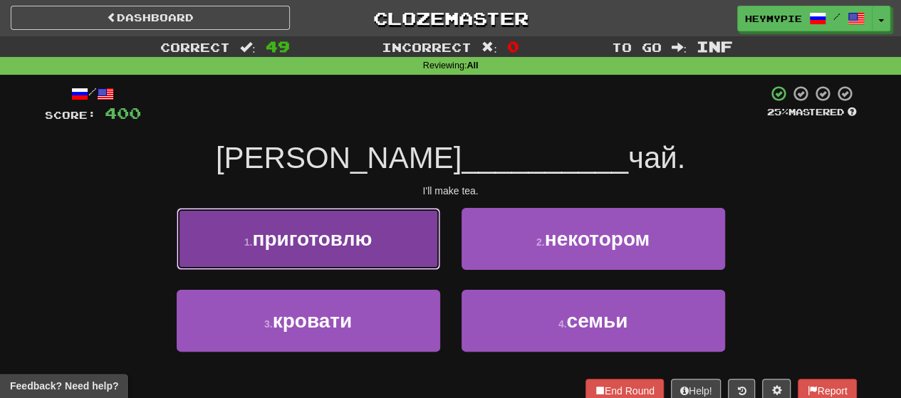
click at [332, 213] on button "1 . приготовлю" at bounding box center [308, 239] width 263 height 62
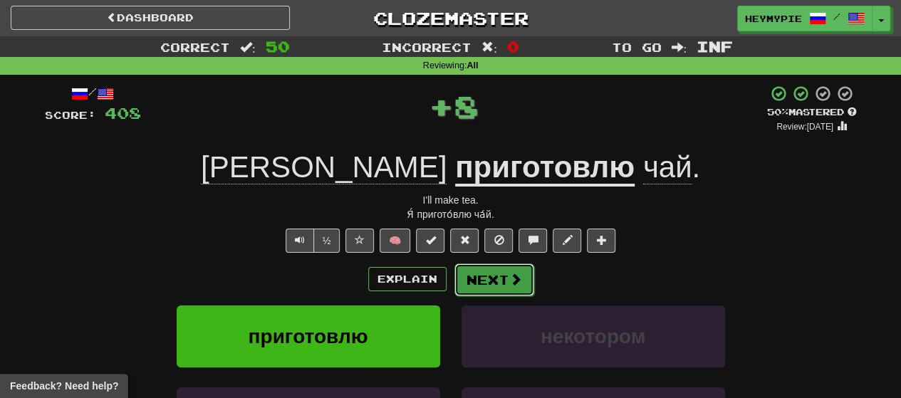
click at [464, 288] on button "Next" at bounding box center [494, 279] width 80 height 33
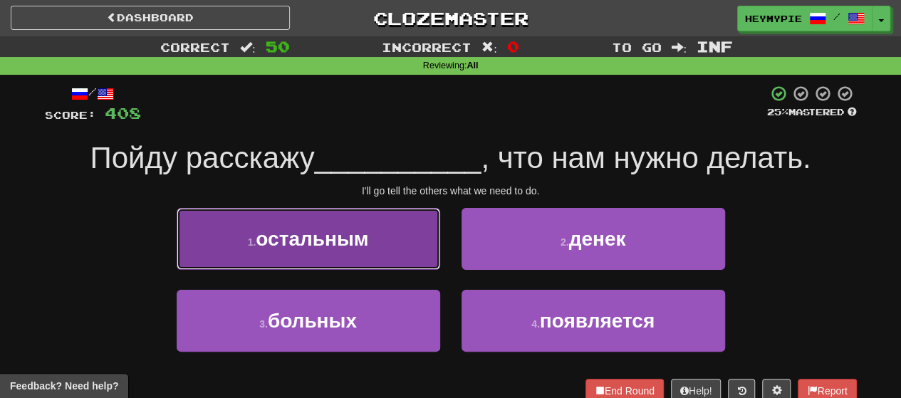
click at [364, 253] on button "1 . остальным" at bounding box center [308, 239] width 263 height 62
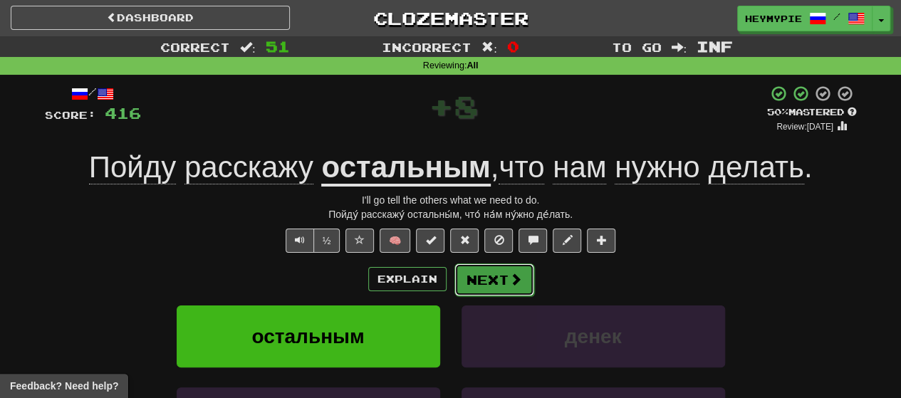
click at [464, 280] on button "Next" at bounding box center [494, 279] width 80 height 33
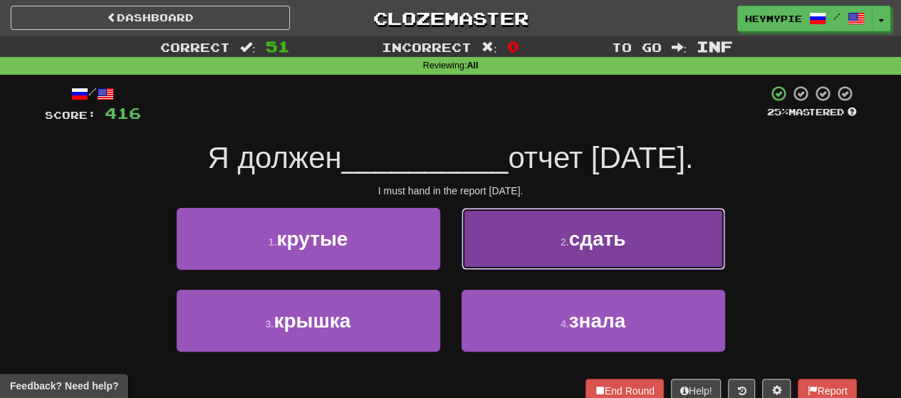
click at [464, 253] on button "2 . сдать" at bounding box center [592, 239] width 263 height 62
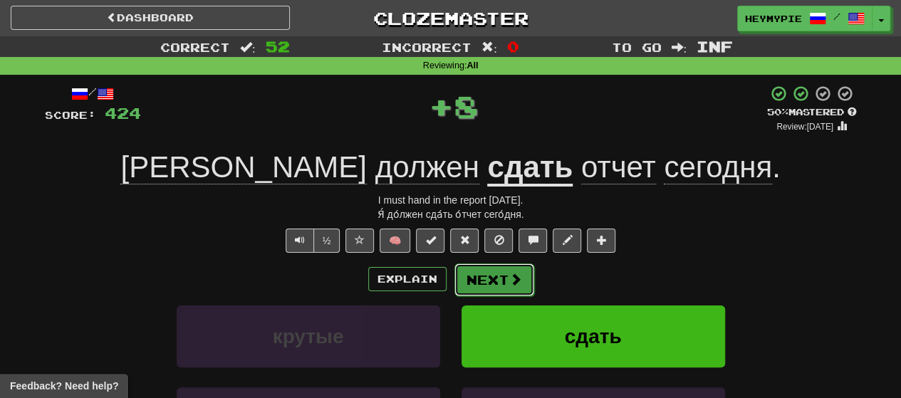
click at [464, 285] on button "Next" at bounding box center [494, 279] width 80 height 33
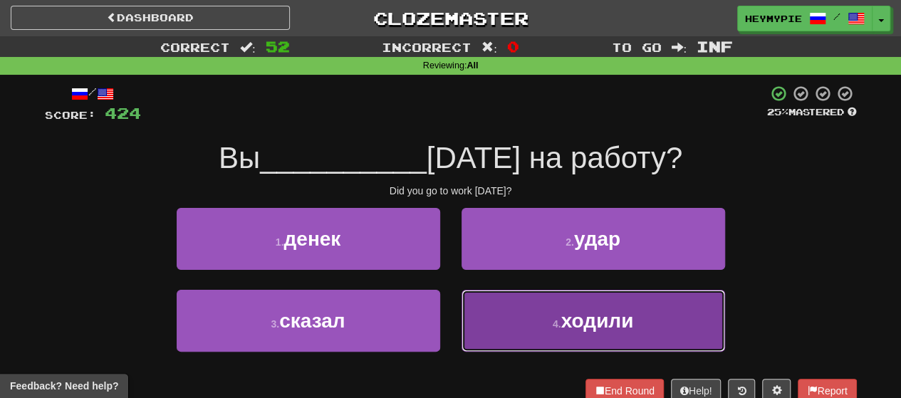
click at [464, 335] on button "4 . ходили" at bounding box center [592, 321] width 263 height 62
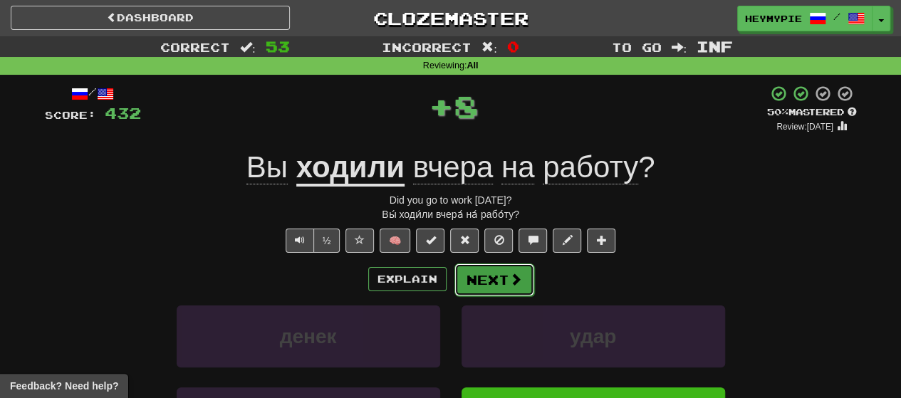
click at [464, 273] on button "Next" at bounding box center [494, 279] width 80 height 33
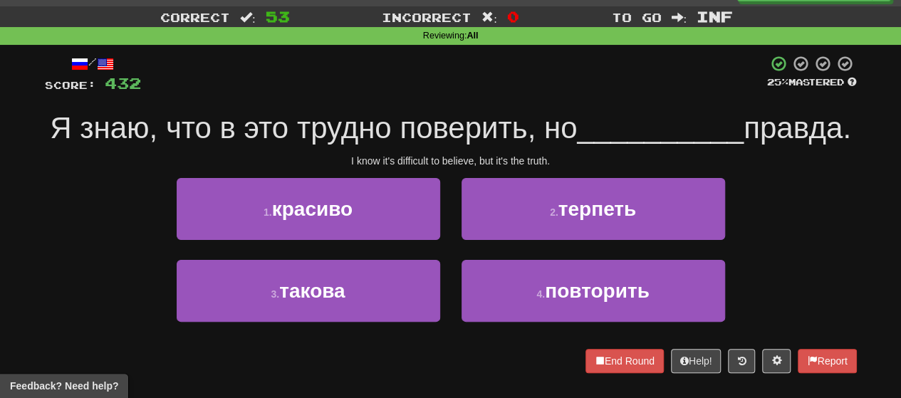
scroll to position [71, 0]
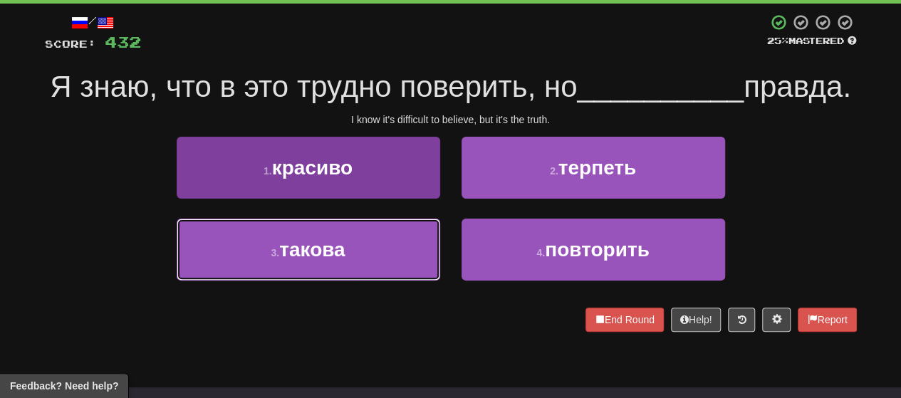
click at [369, 271] on button "3 . такова" at bounding box center [308, 250] width 263 height 62
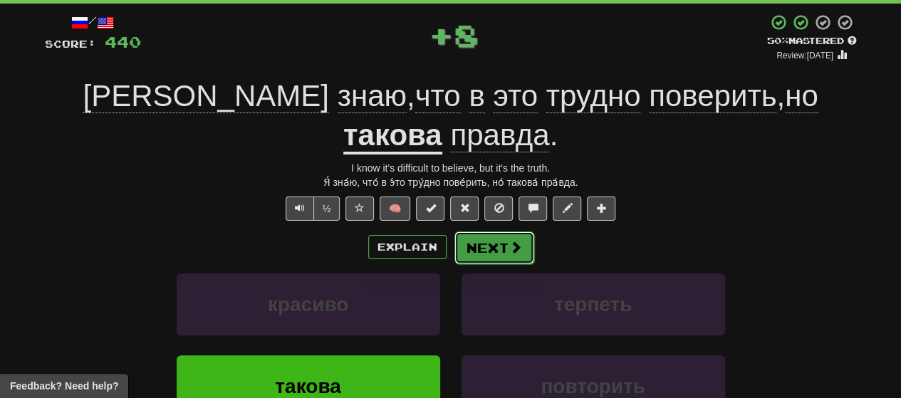
click at [464, 231] on button "Next" at bounding box center [494, 247] width 80 height 33
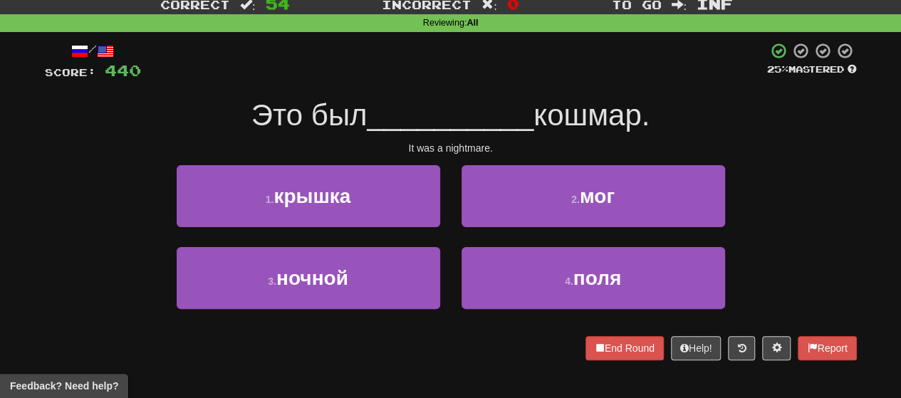
scroll to position [0, 0]
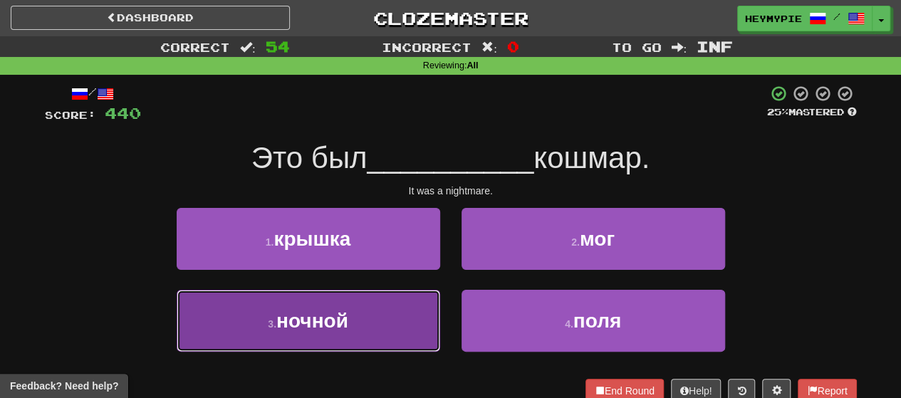
click at [384, 323] on button "3 . ночной" at bounding box center [308, 321] width 263 height 62
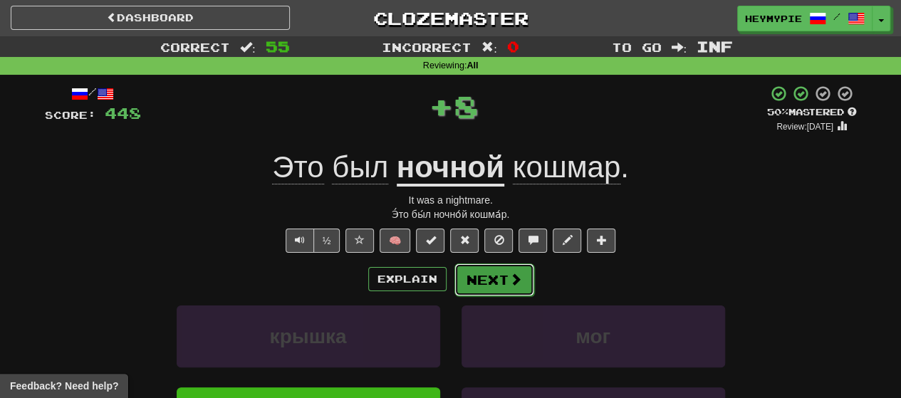
click at [464, 273] on button "Next" at bounding box center [494, 279] width 80 height 33
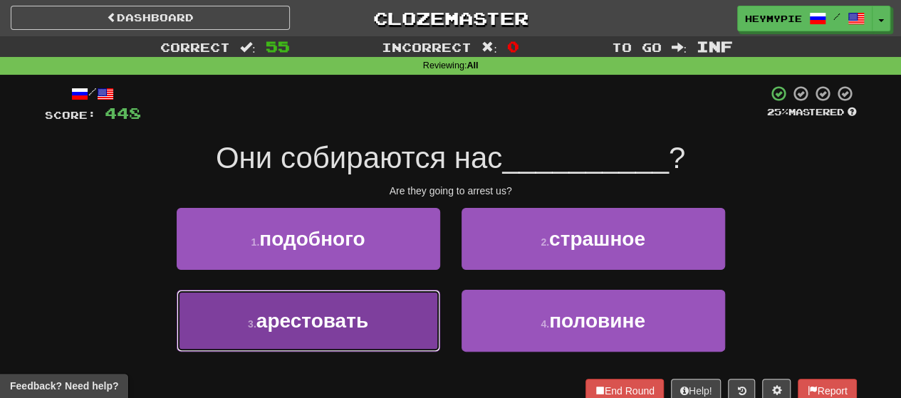
click at [369, 322] on button "3 . арестовать" at bounding box center [308, 321] width 263 height 62
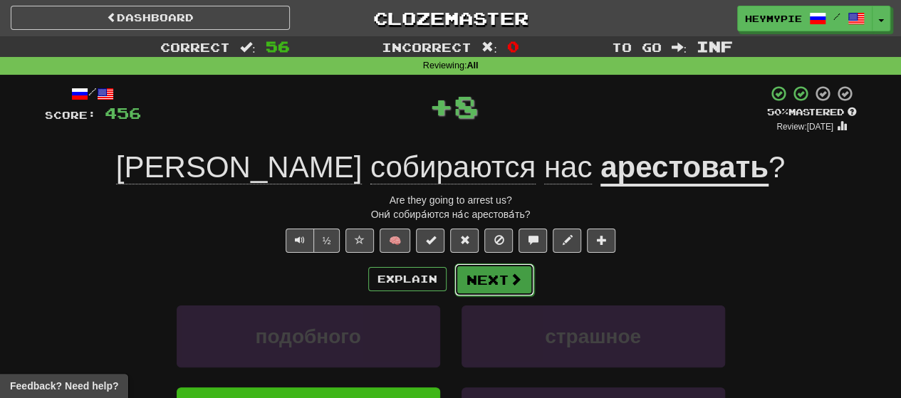
click at [464, 281] on button "Next" at bounding box center [494, 279] width 80 height 33
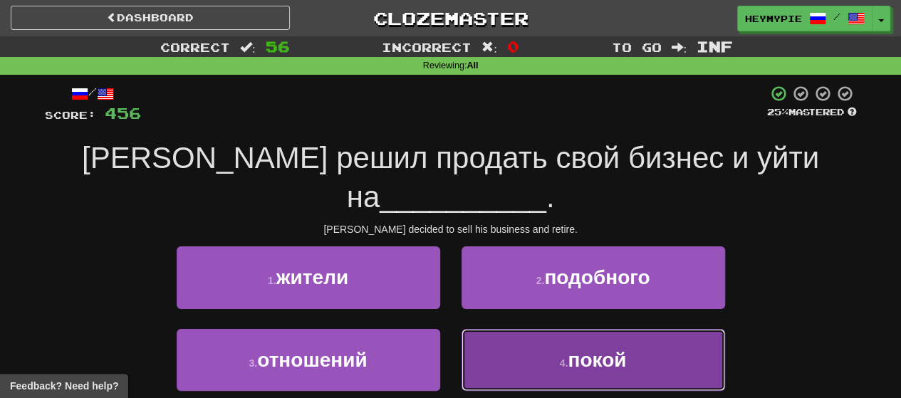
click at [464, 334] on button "4 . покой" at bounding box center [592, 360] width 263 height 62
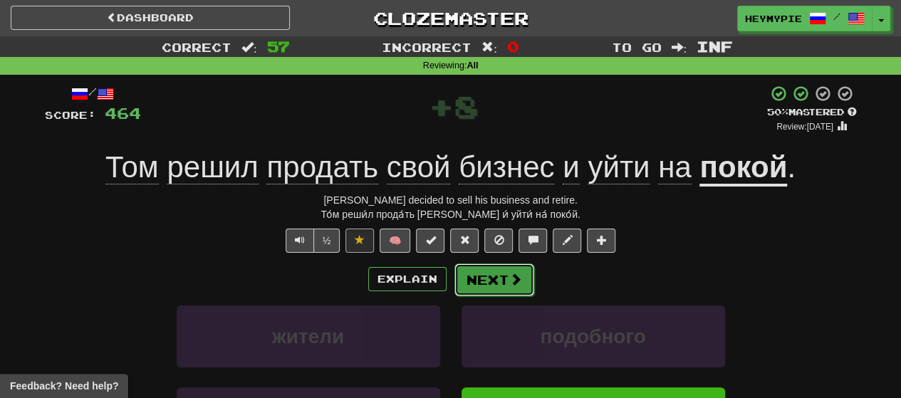
click at [464, 273] on button "Next" at bounding box center [494, 279] width 80 height 33
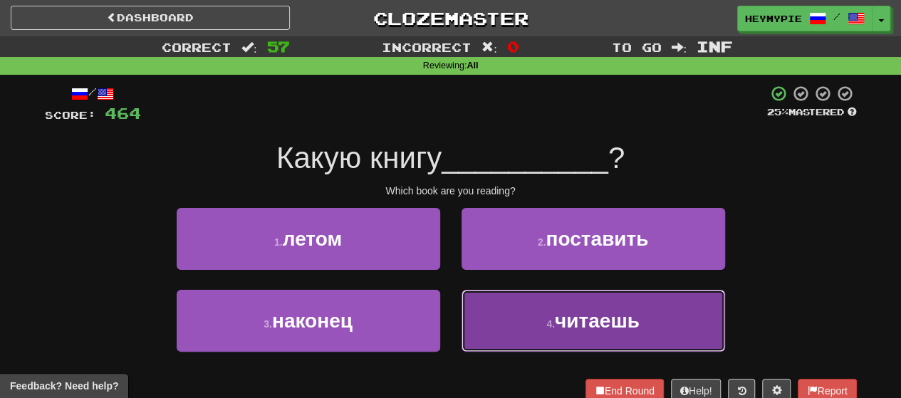
click at [464, 307] on button "4 . читаешь" at bounding box center [592, 321] width 263 height 62
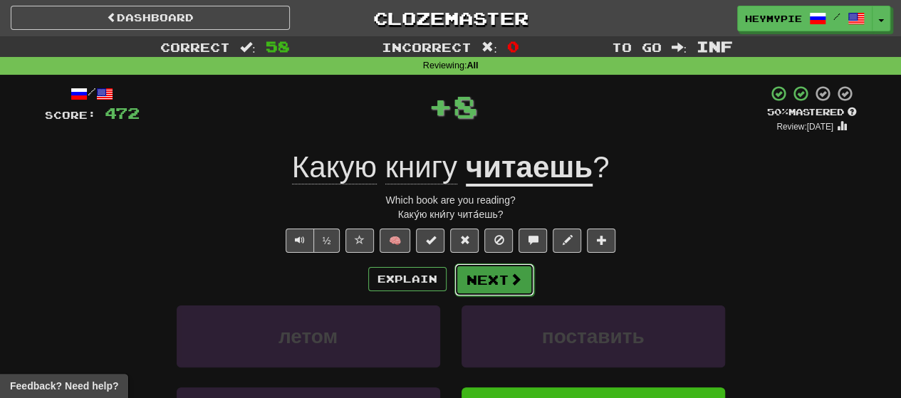
click at [464, 278] on button "Next" at bounding box center [494, 279] width 80 height 33
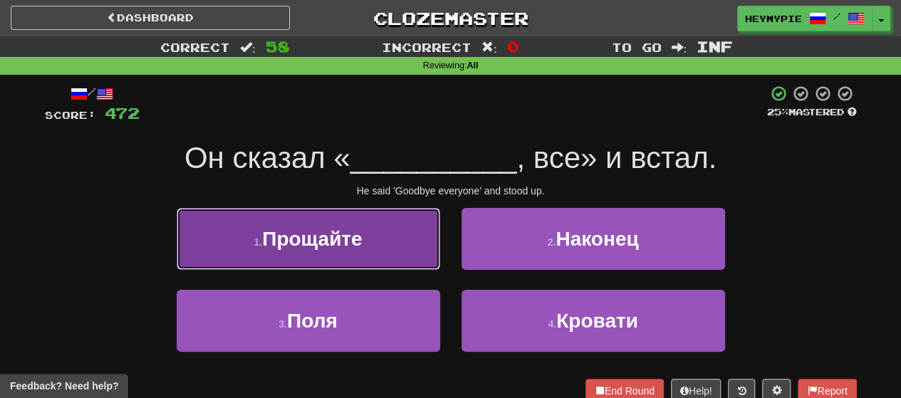
click at [365, 233] on button "1 . [GEOGRAPHIC_DATA]" at bounding box center [308, 239] width 263 height 62
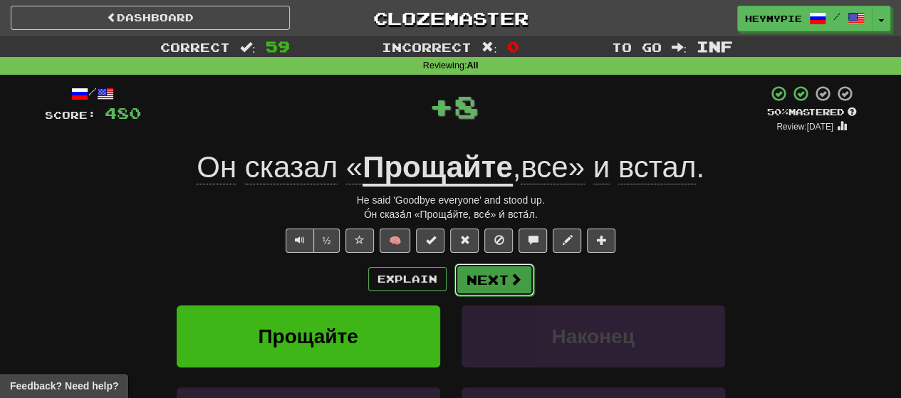
click at [464, 287] on button "Next" at bounding box center [494, 279] width 80 height 33
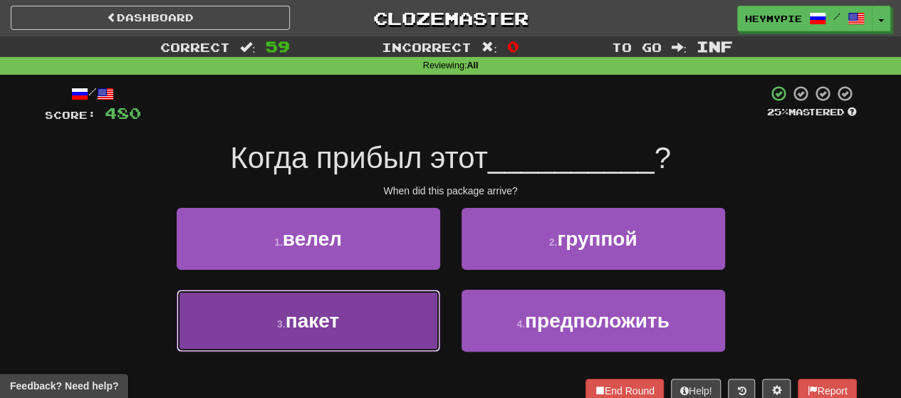
click at [340, 300] on button "3 . пакет" at bounding box center [308, 321] width 263 height 62
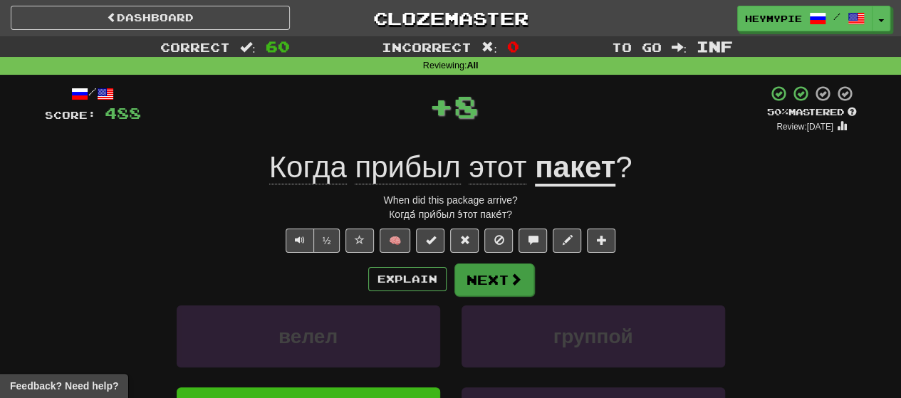
click at [464, 295] on div "Explain Next велел группой пакет предположить Learn more: велел группой пакет п…" at bounding box center [451, 377] width 812 height 229
click at [464, 285] on button "Next" at bounding box center [494, 279] width 80 height 33
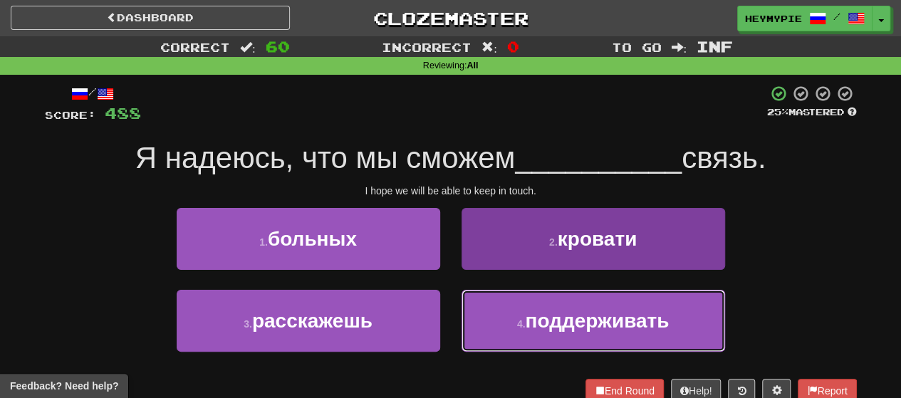
click at [464, 318] on button "4 . поддерживать" at bounding box center [592, 321] width 263 height 62
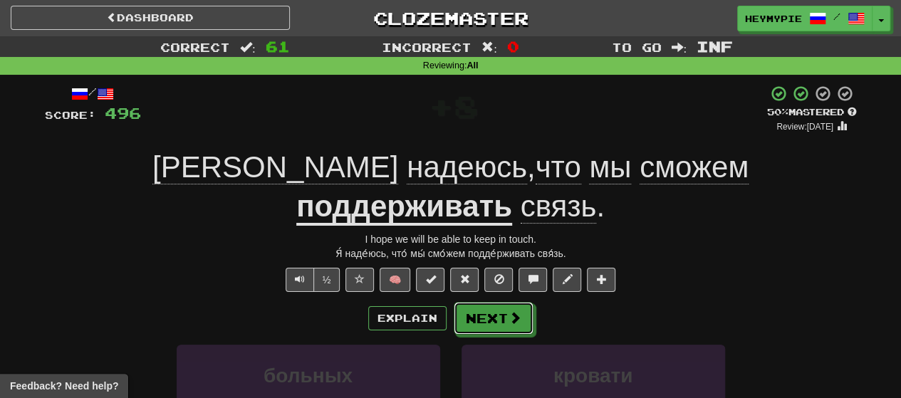
drag, startPoint x: 505, startPoint y: 284, endPoint x: 504, endPoint y: 199, distance: 85.4
click at [464, 302] on button "Next" at bounding box center [493, 318] width 80 height 33
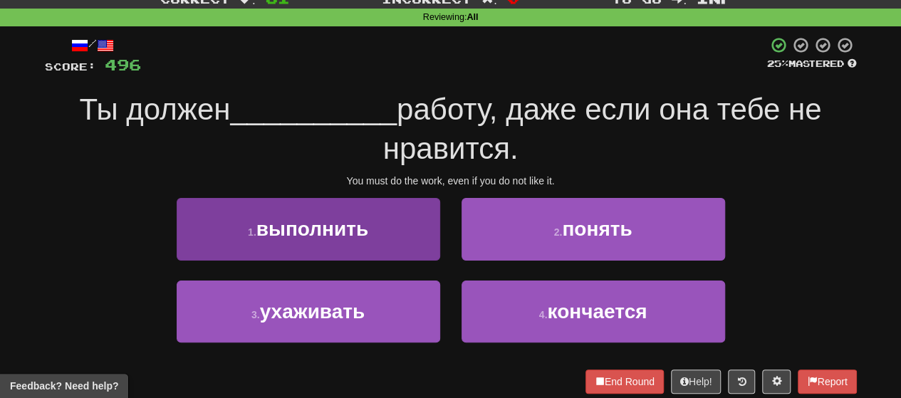
scroll to position [71, 0]
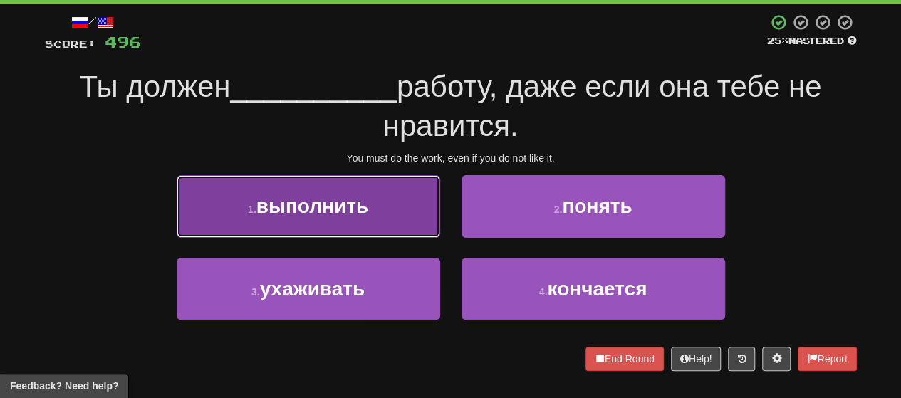
click at [355, 214] on span "выполнить" at bounding box center [312, 206] width 112 height 22
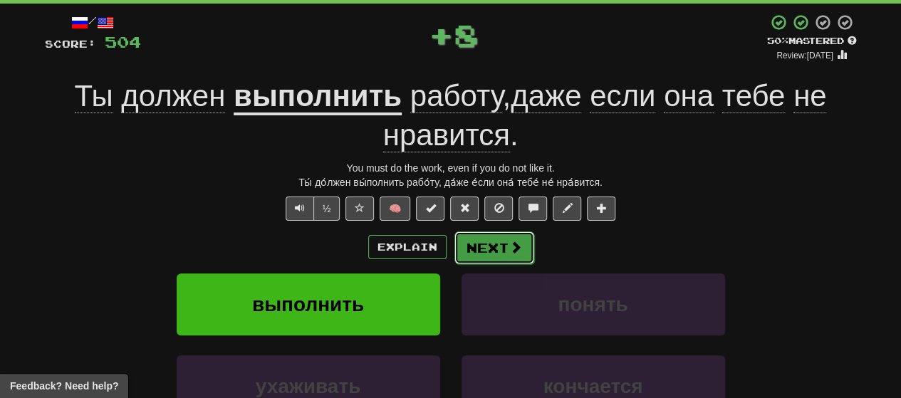
click at [464, 236] on button "Next" at bounding box center [494, 247] width 80 height 33
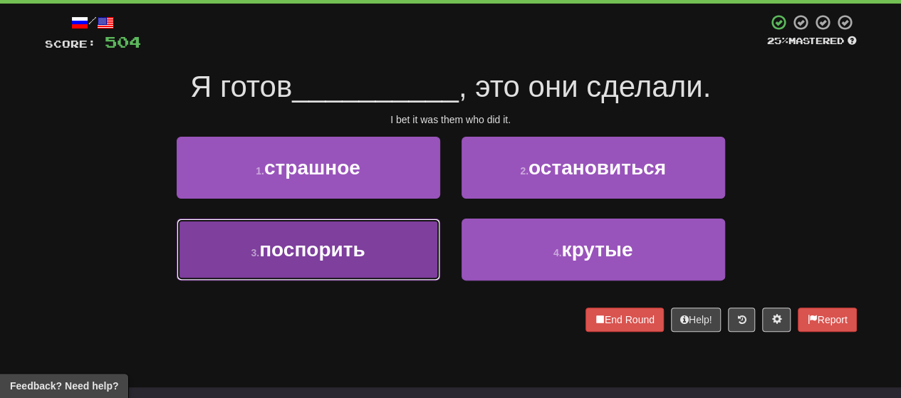
click at [355, 244] on span "поспорить" at bounding box center [311, 249] width 105 height 22
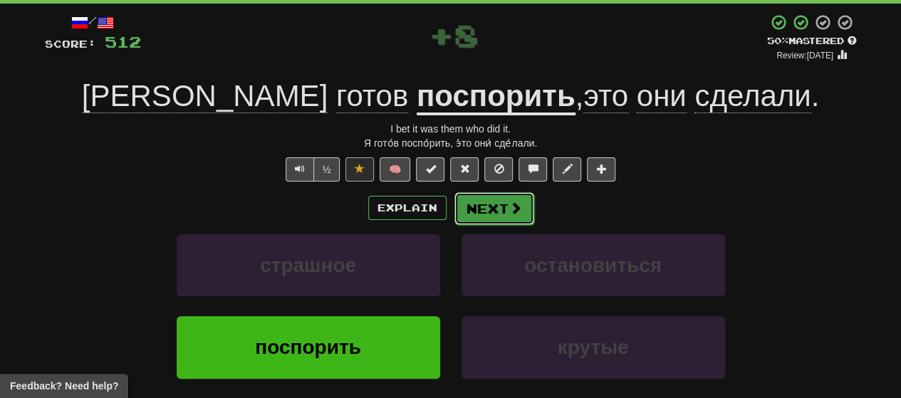
click at [464, 211] on button "Next" at bounding box center [494, 208] width 80 height 33
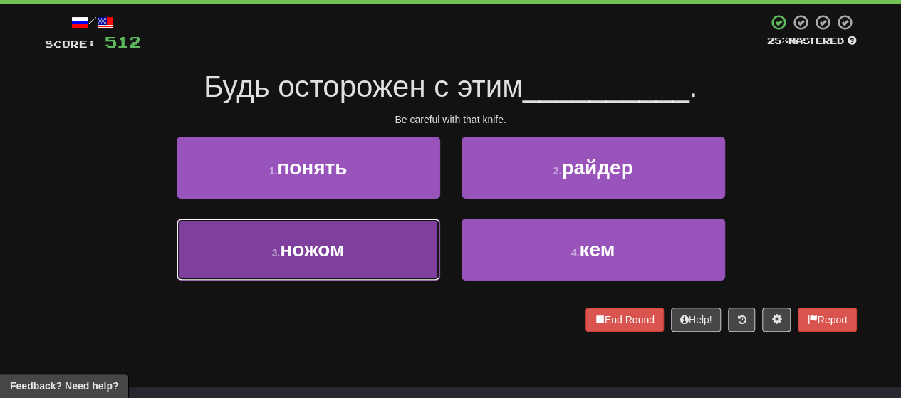
click at [373, 245] on button "3 . ножом" at bounding box center [308, 250] width 263 height 62
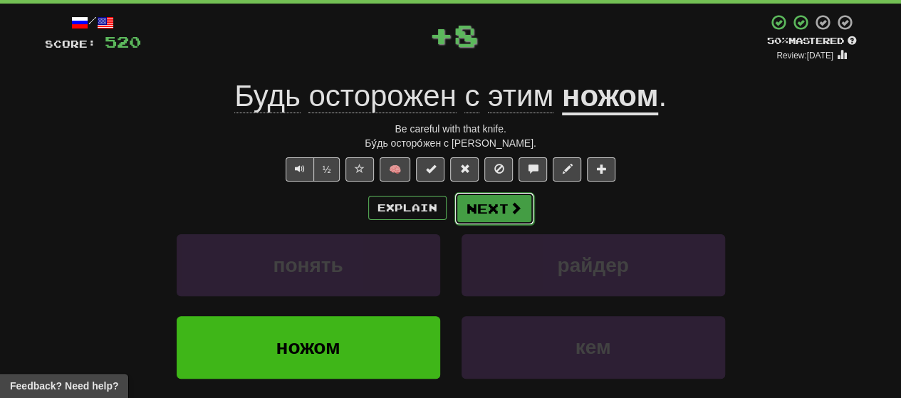
click at [464, 207] on span at bounding box center [515, 207] width 13 height 13
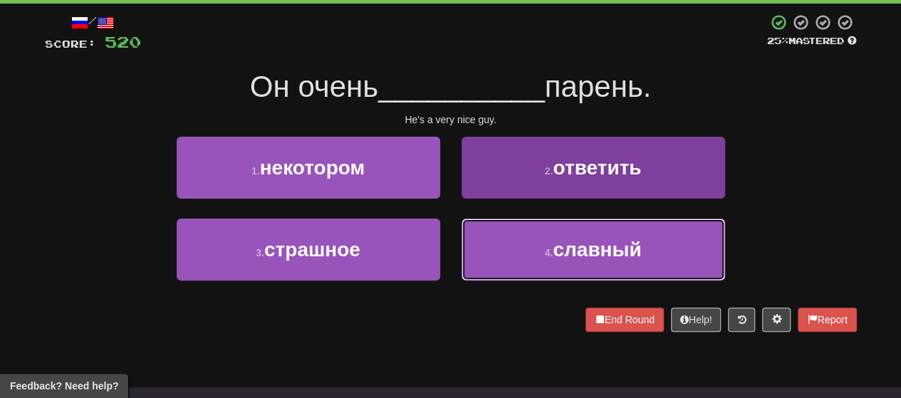
click at [464, 246] on button "4 . славный" at bounding box center [592, 250] width 263 height 62
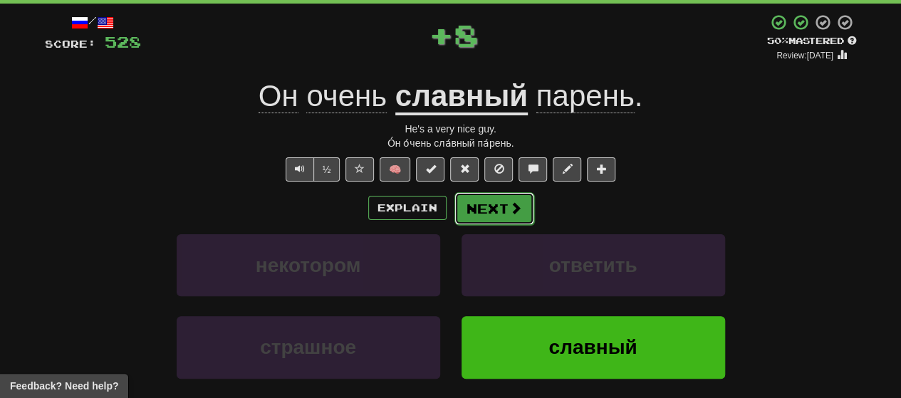
click at [464, 209] on button "Next" at bounding box center [494, 208] width 80 height 33
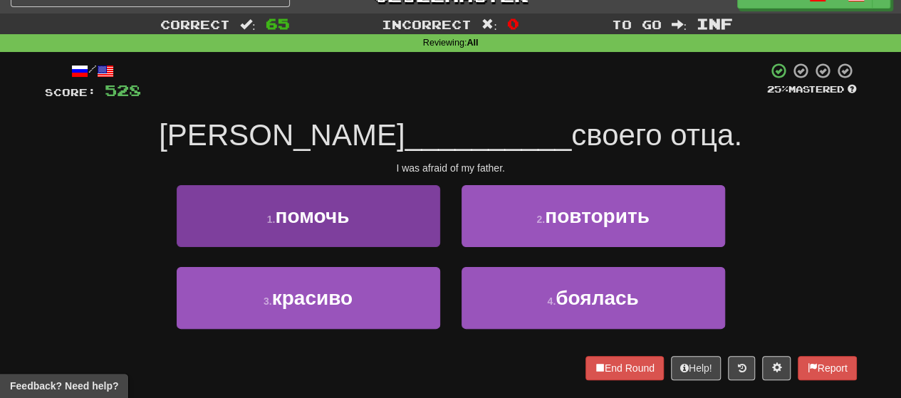
scroll to position [0, 0]
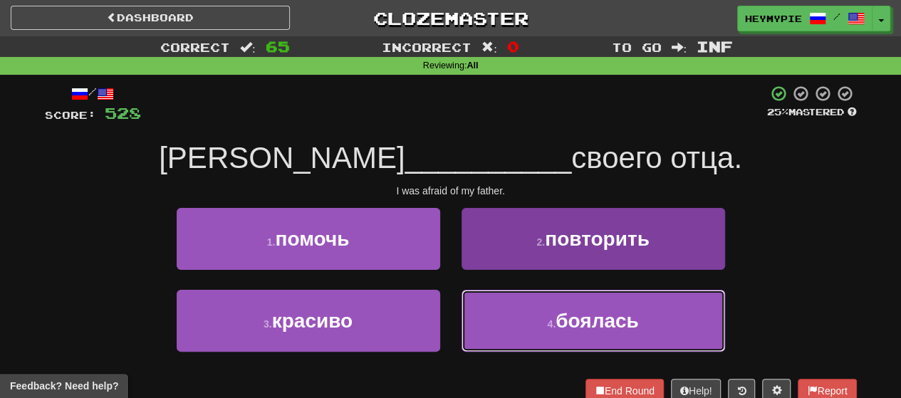
click at [464, 308] on button "4 . боялась" at bounding box center [592, 321] width 263 height 62
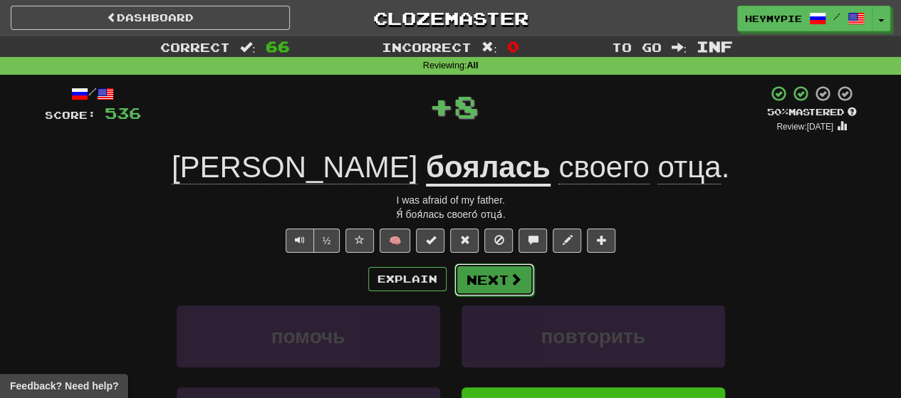
click at [464, 277] on button "Next" at bounding box center [494, 279] width 80 height 33
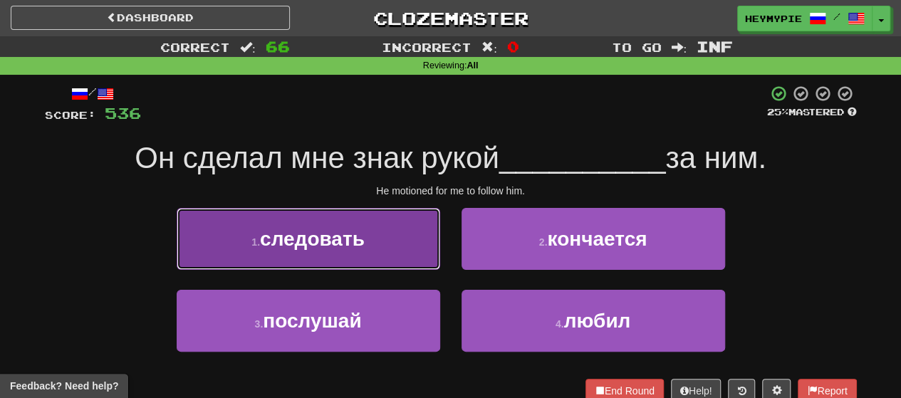
click at [363, 253] on button "1 . следовать" at bounding box center [308, 239] width 263 height 62
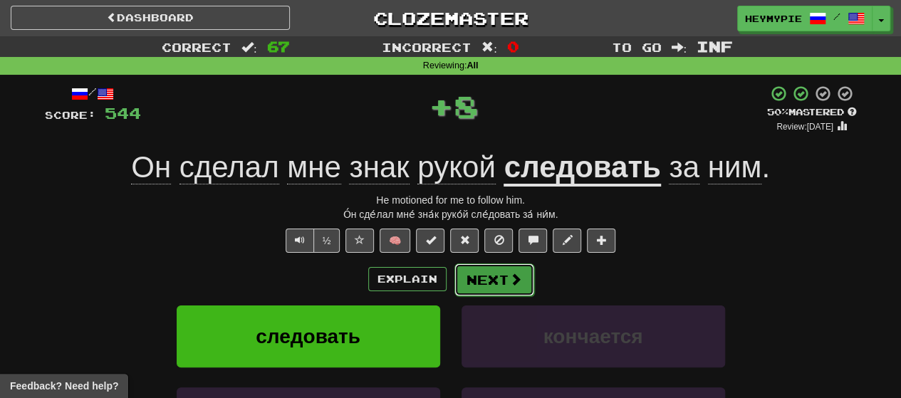
click at [464, 280] on button "Next" at bounding box center [494, 279] width 80 height 33
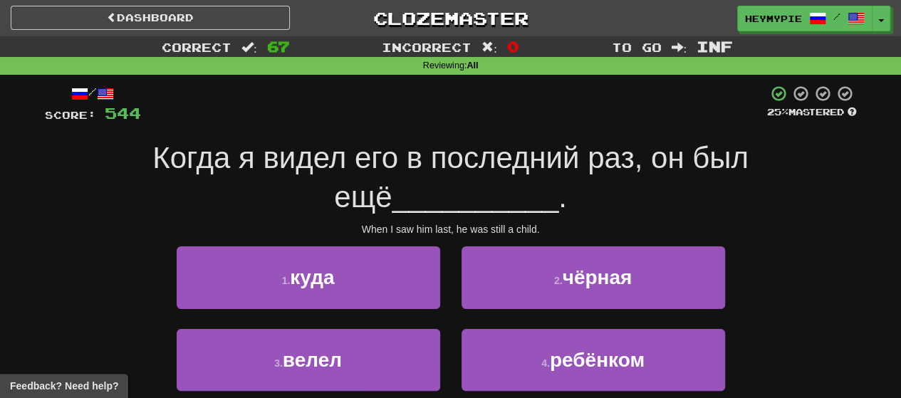
scroll to position [71, 0]
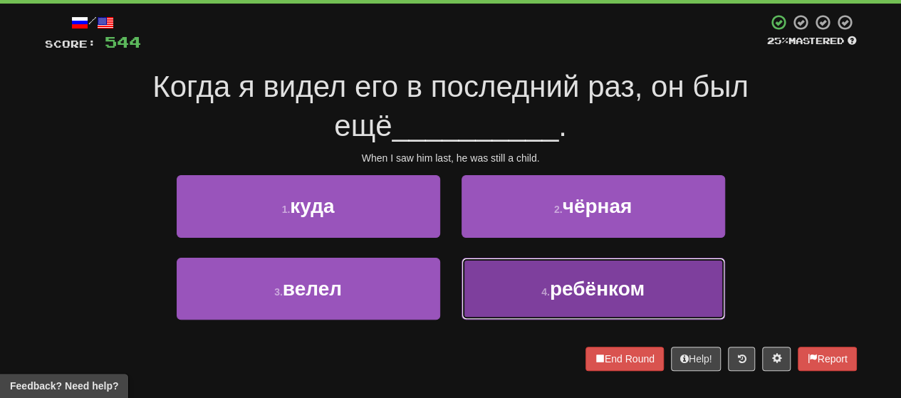
click at [464, 285] on button "4 . ребёнком" at bounding box center [592, 289] width 263 height 62
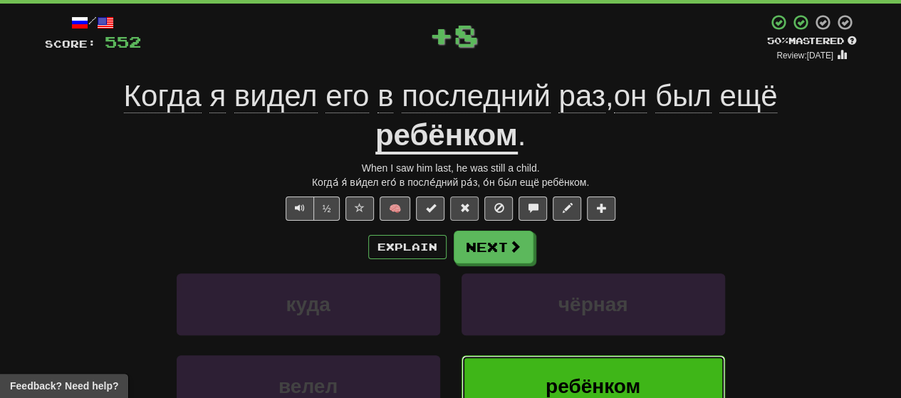
scroll to position [0, 0]
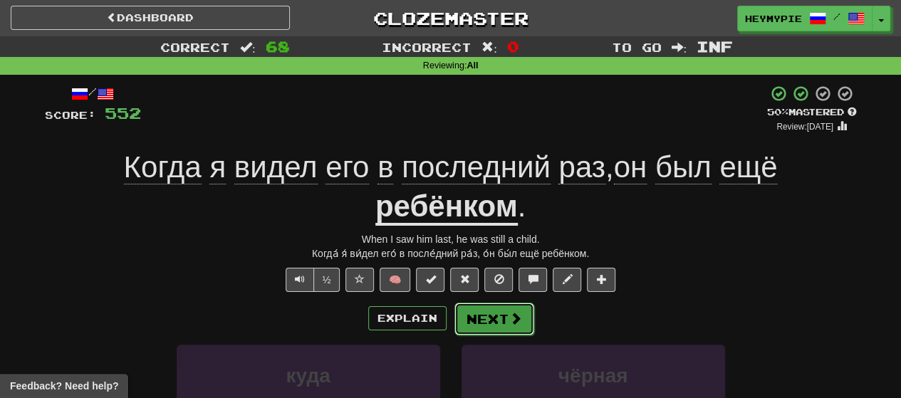
click at [464, 313] on button "Next" at bounding box center [494, 319] width 80 height 33
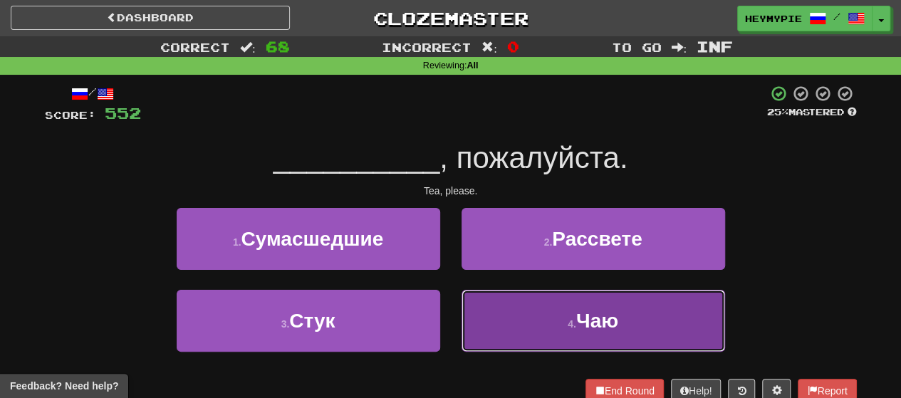
click at [464, 332] on button "4 . [GEOGRAPHIC_DATA]" at bounding box center [592, 321] width 263 height 62
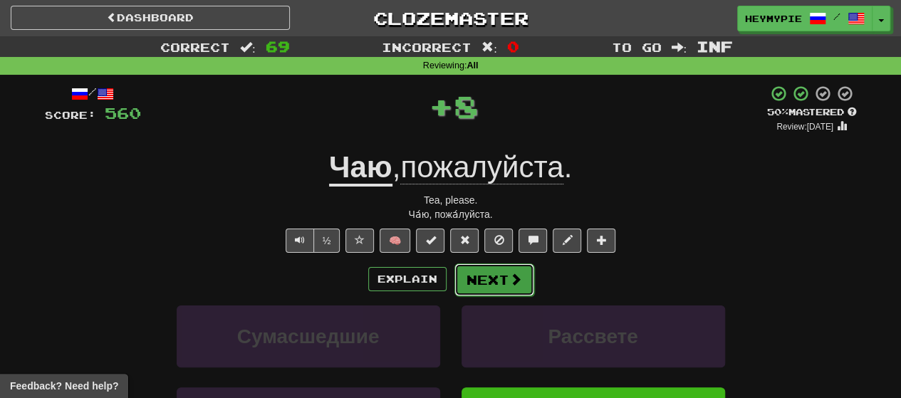
click at [464, 271] on button "Next" at bounding box center [494, 279] width 80 height 33
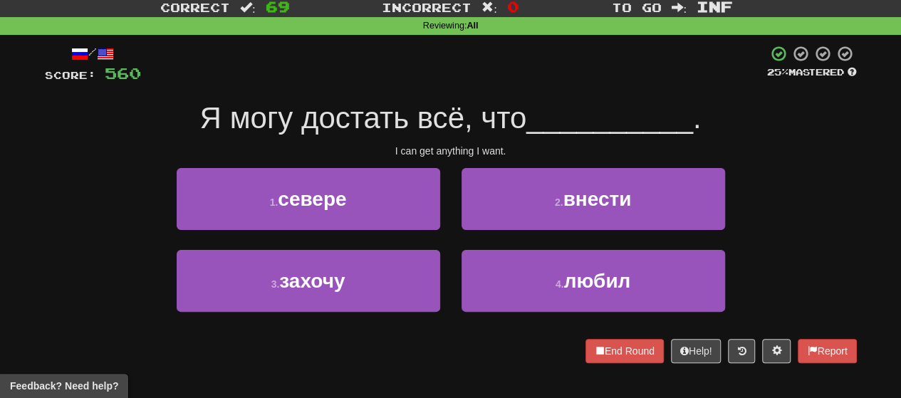
scroll to position [71, 0]
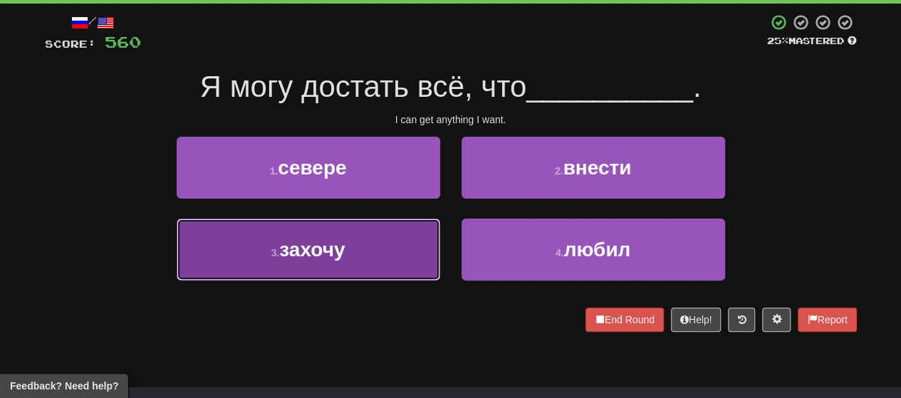
click at [318, 258] on span "захочу" at bounding box center [311, 249] width 65 height 22
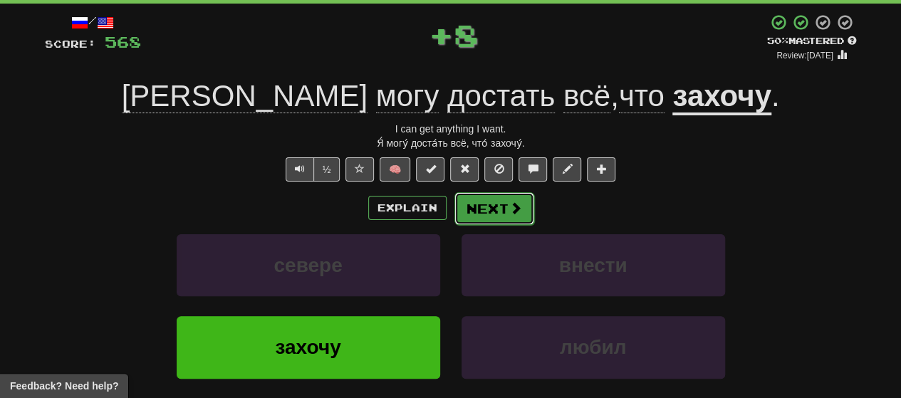
click at [464, 219] on button "Next" at bounding box center [494, 208] width 80 height 33
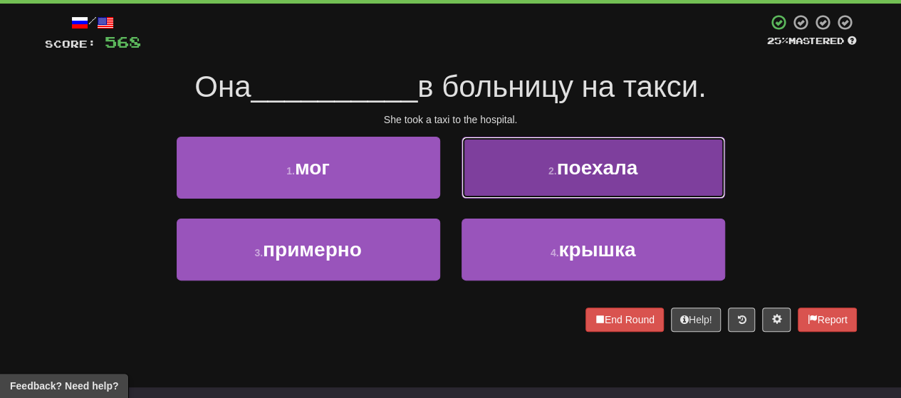
click at [464, 174] on button "2 . поехала" at bounding box center [592, 168] width 263 height 62
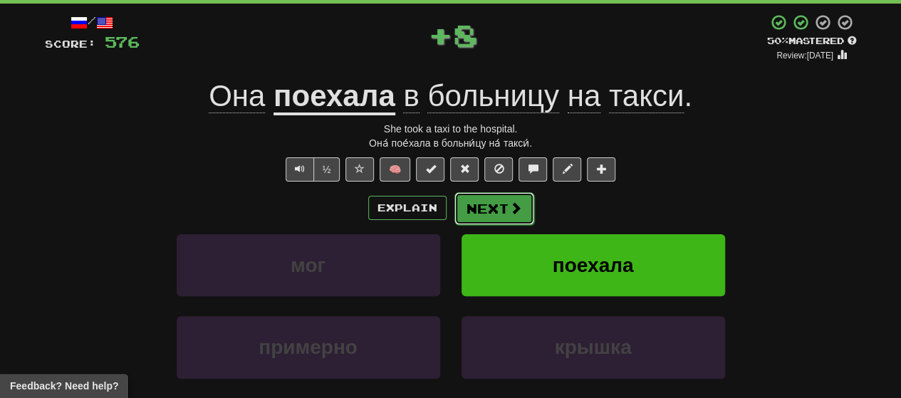
click at [464, 213] on button "Next" at bounding box center [494, 208] width 80 height 33
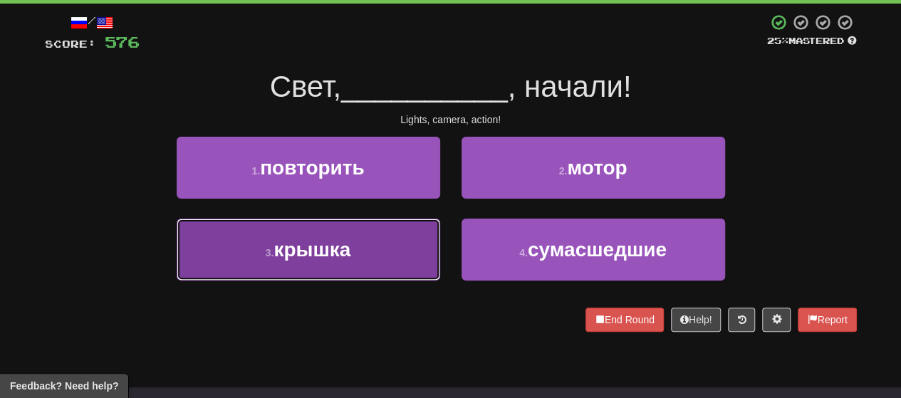
click at [372, 256] on button "3 . крышка" at bounding box center [308, 250] width 263 height 62
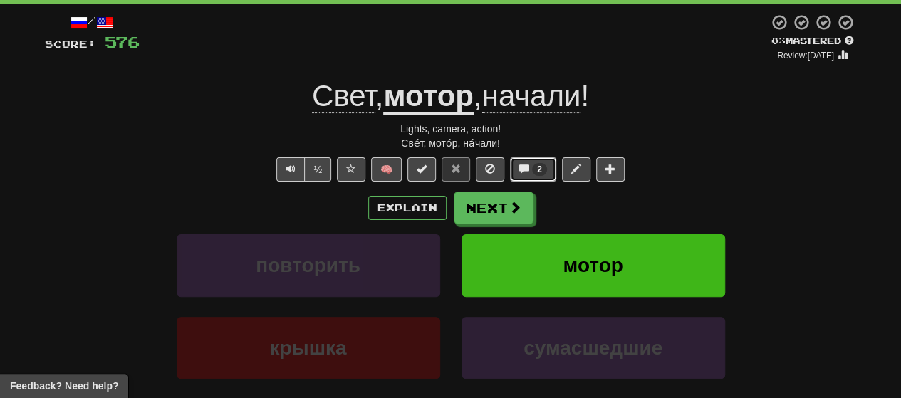
click at [464, 172] on span at bounding box center [524, 169] width 10 height 10
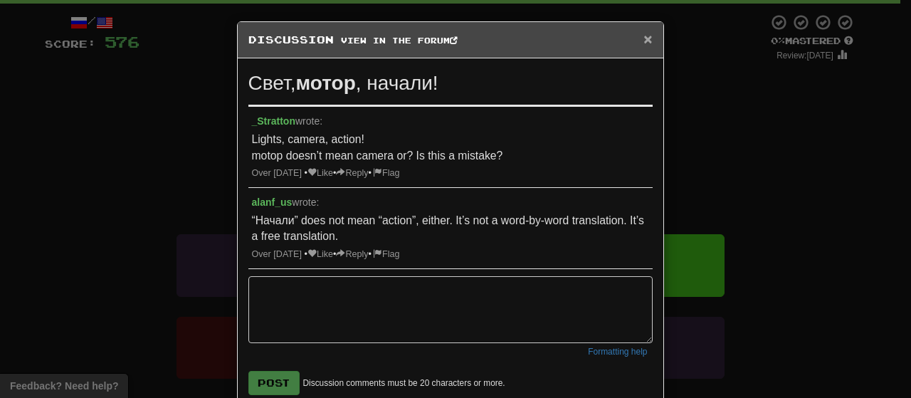
click at [464, 44] on span "×" at bounding box center [648, 39] width 9 height 16
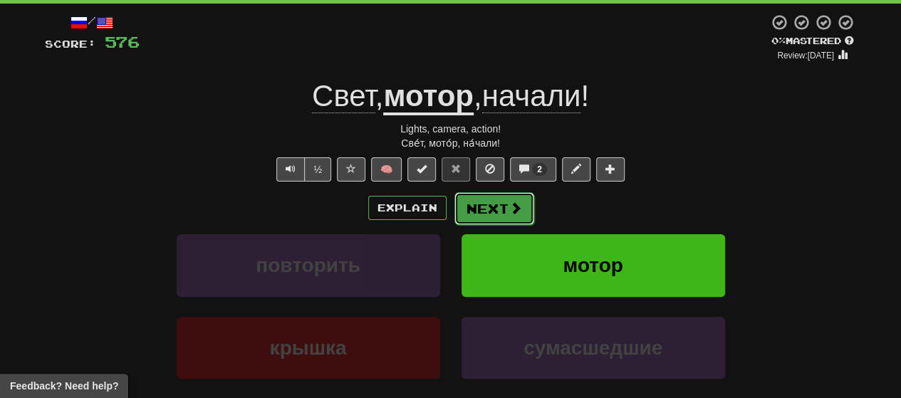
click at [464, 215] on button "Next" at bounding box center [494, 208] width 80 height 33
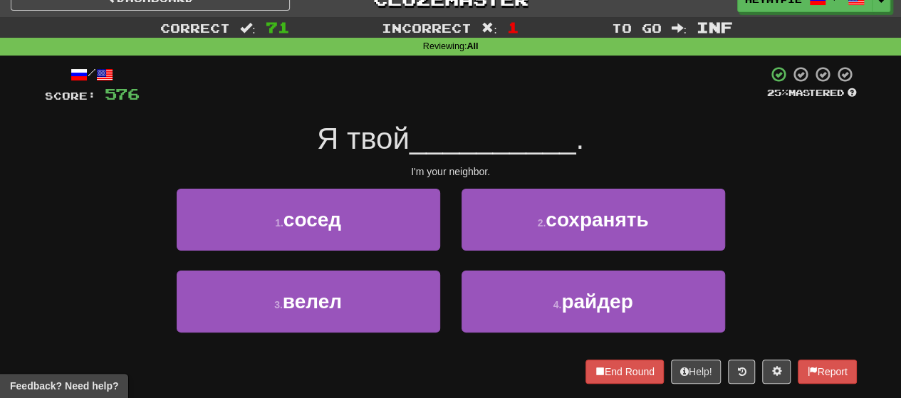
scroll to position [0, 0]
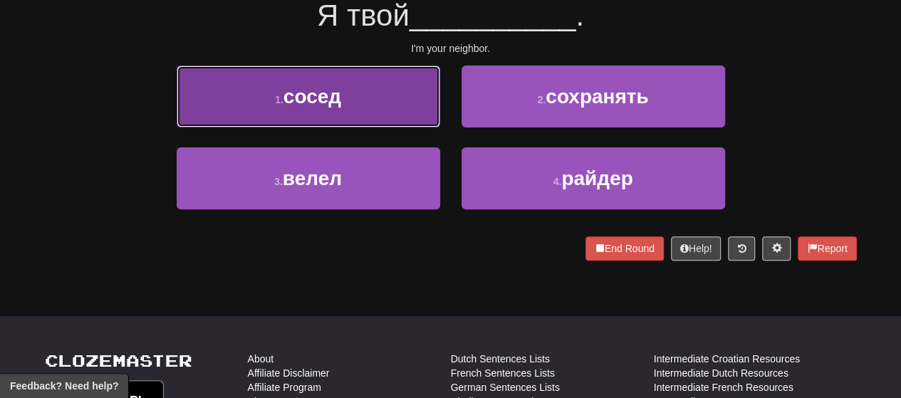
click at [335, 119] on button "1 . сосед" at bounding box center [308, 96] width 263 height 62
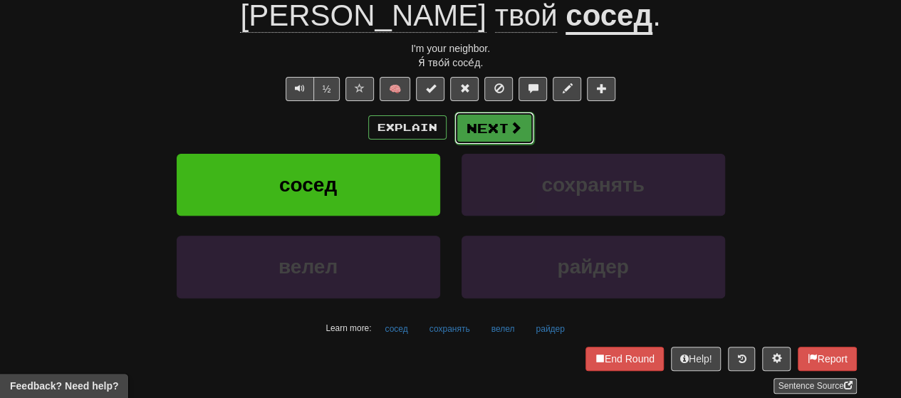
click at [464, 127] on button "Next" at bounding box center [494, 128] width 80 height 33
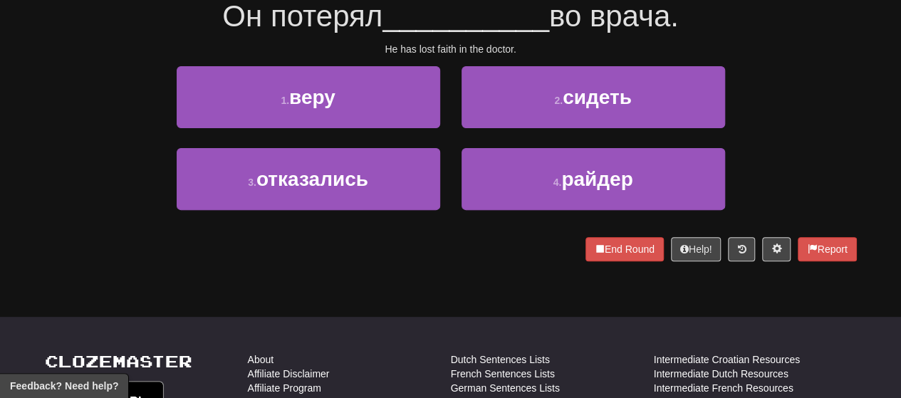
scroll to position [142, 0]
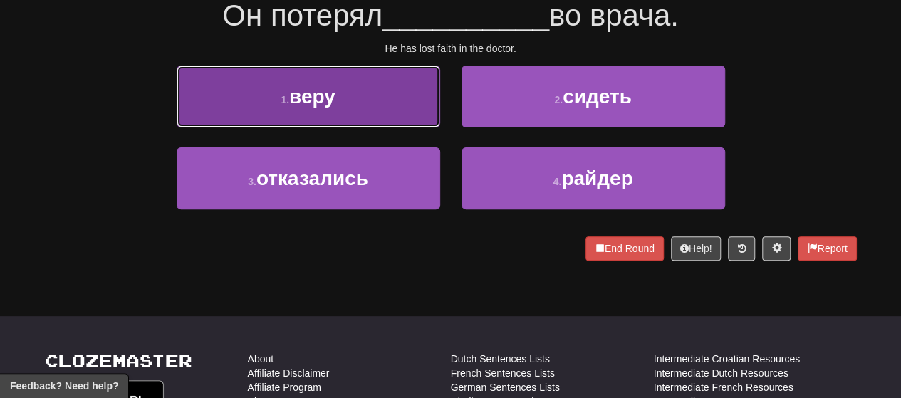
click at [375, 109] on button "1 . веру" at bounding box center [308, 96] width 263 height 62
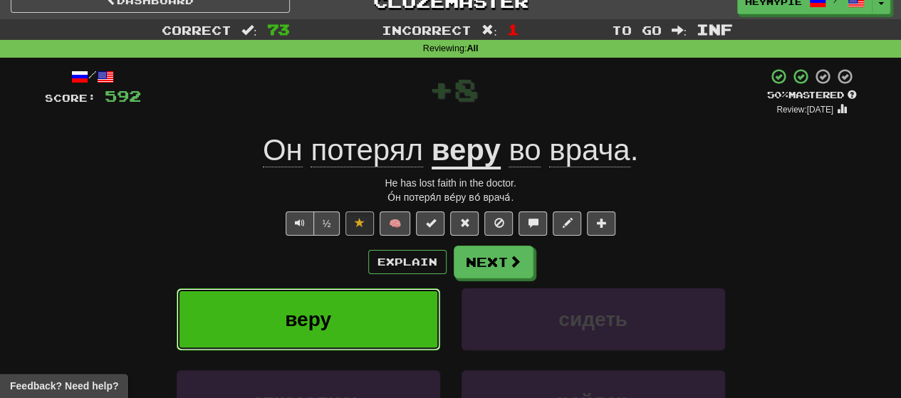
scroll to position [9, 0]
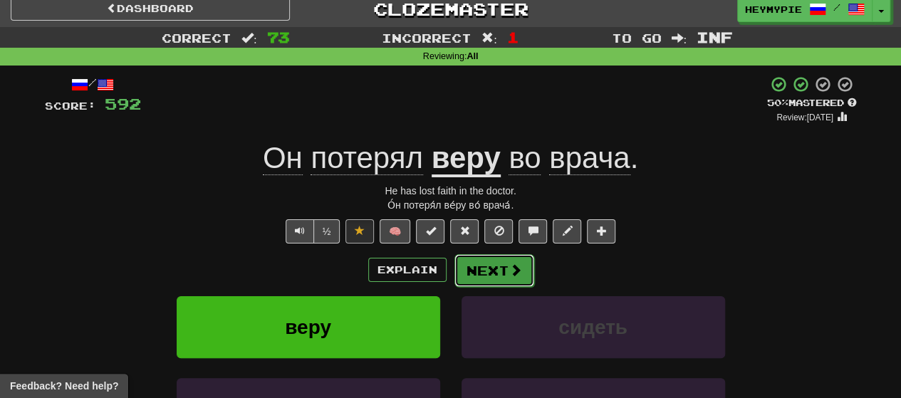
click at [464, 271] on button "Next" at bounding box center [494, 270] width 80 height 33
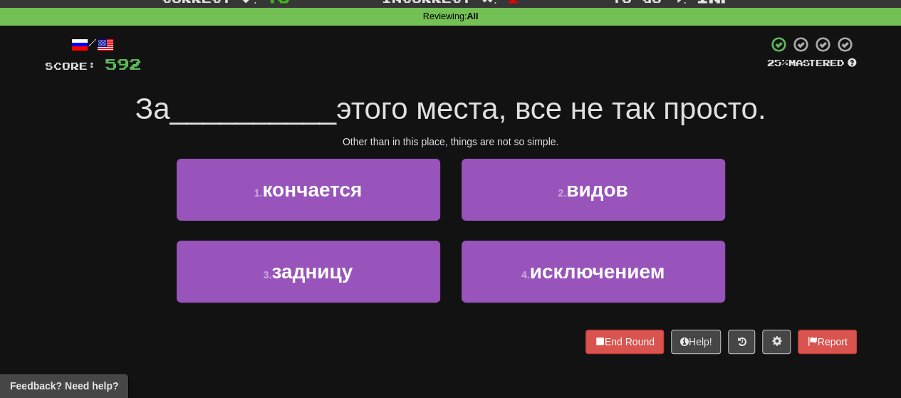
scroll to position [80, 0]
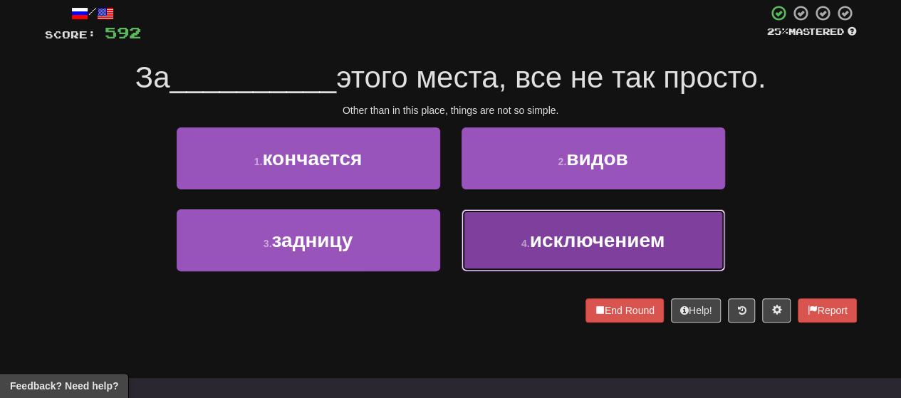
click at [464, 254] on button "4 . исключением" at bounding box center [592, 240] width 263 height 62
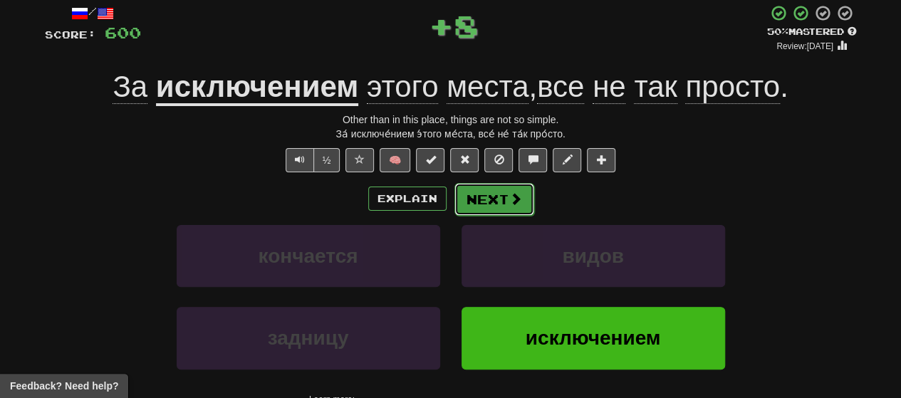
click at [464, 211] on button "Next" at bounding box center [494, 199] width 80 height 33
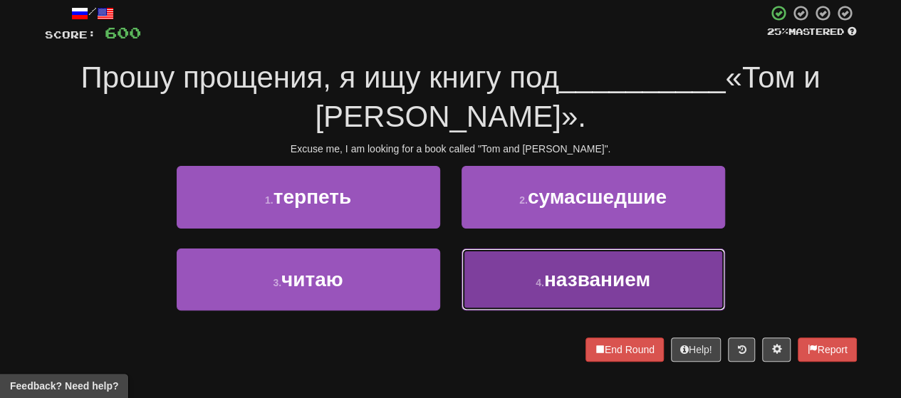
click at [464, 284] on span "названием" at bounding box center [597, 279] width 106 height 22
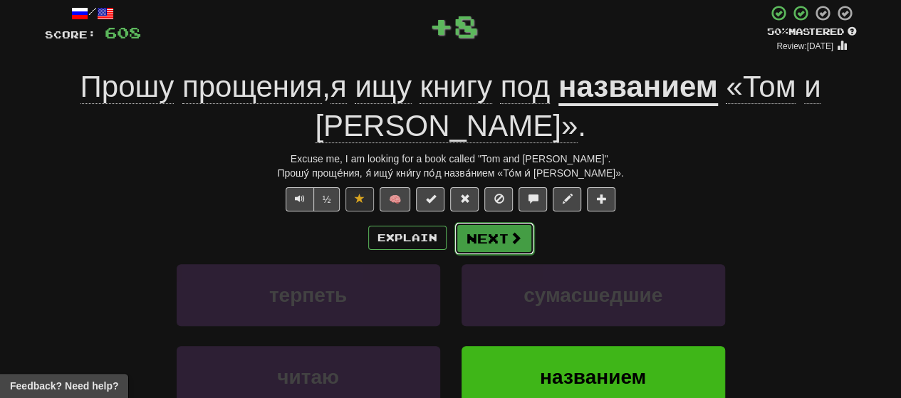
click at [464, 229] on button "Next" at bounding box center [494, 238] width 80 height 33
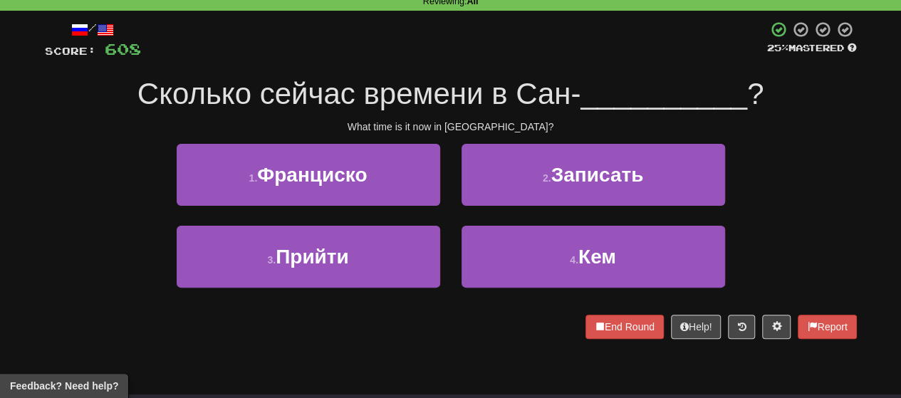
scroll to position [0, 0]
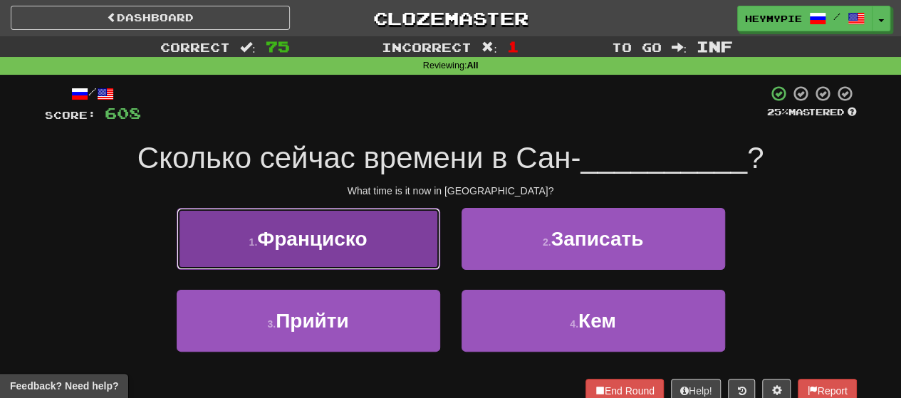
click at [378, 240] on button "1 . [GEOGRAPHIC_DATA]" at bounding box center [308, 239] width 263 height 62
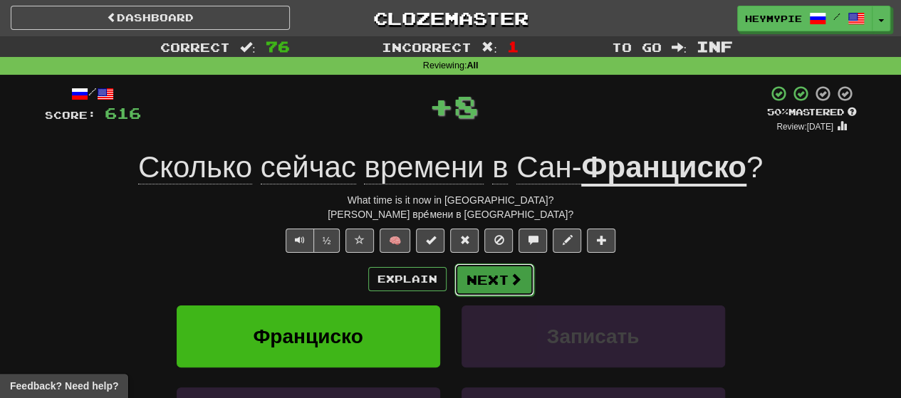
click at [464, 281] on span at bounding box center [515, 279] width 13 height 13
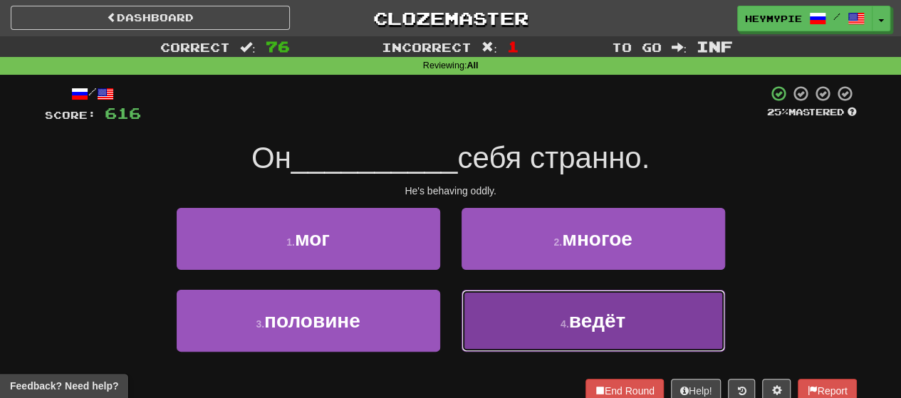
click at [464, 314] on button "4 . ведёт" at bounding box center [592, 321] width 263 height 62
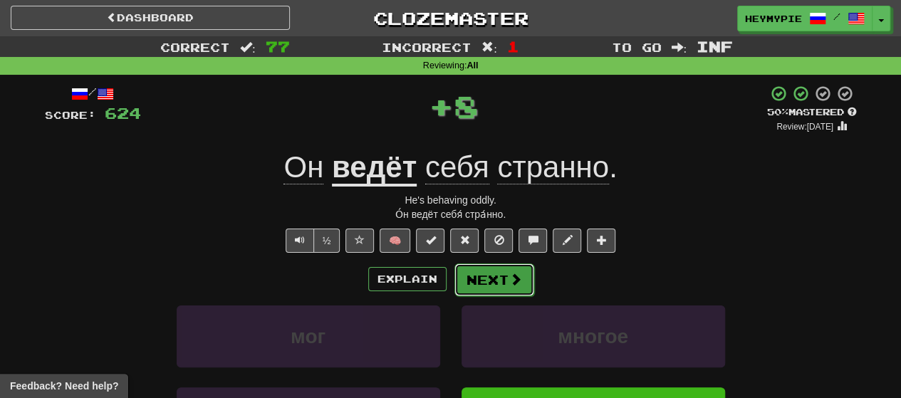
click at [464, 285] on button "Next" at bounding box center [494, 279] width 80 height 33
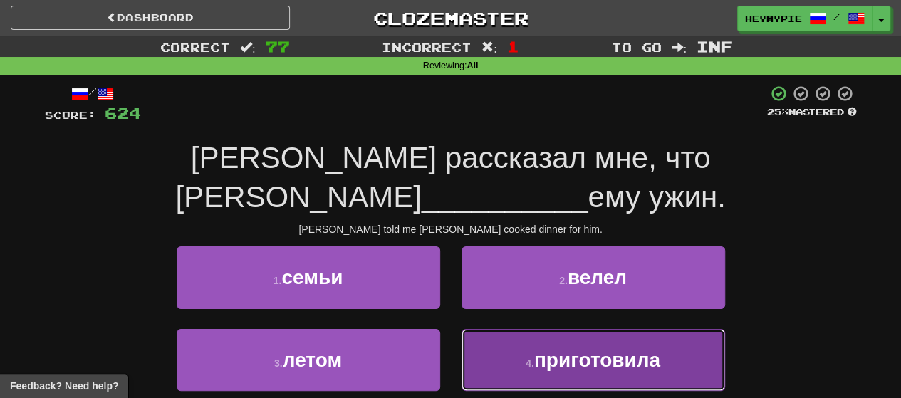
click at [464, 357] on small "4 ." at bounding box center [529, 362] width 9 height 11
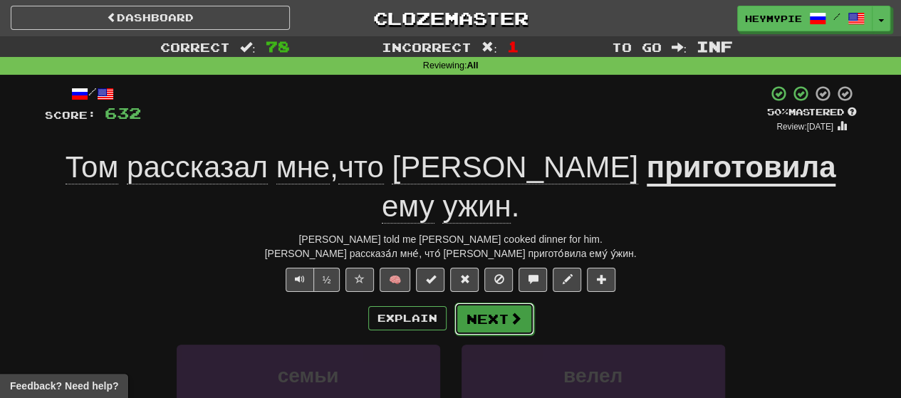
click at [464, 303] on button "Next" at bounding box center [494, 319] width 80 height 33
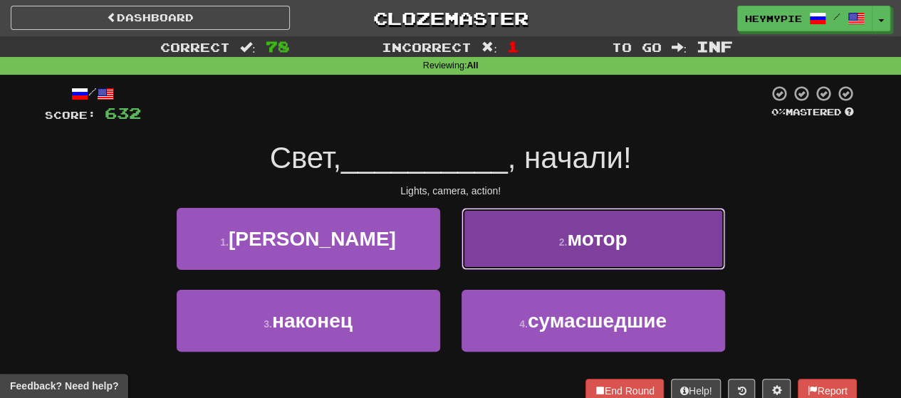
click at [464, 243] on button "2 . мотор" at bounding box center [592, 239] width 263 height 62
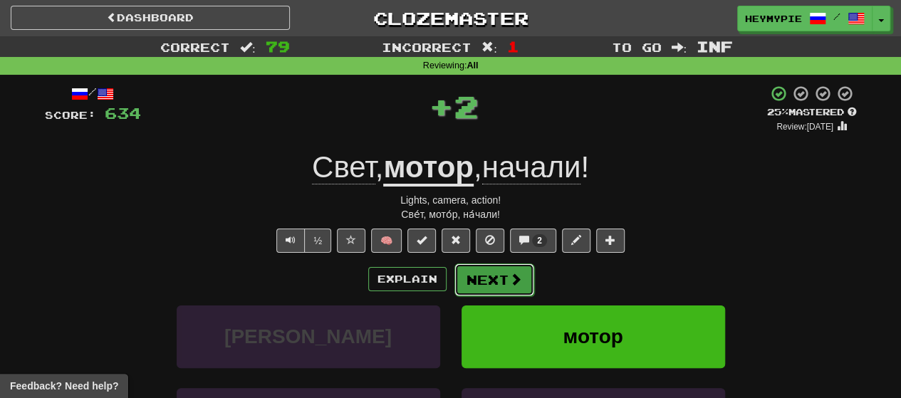
click at [464, 280] on button "Next" at bounding box center [494, 279] width 80 height 33
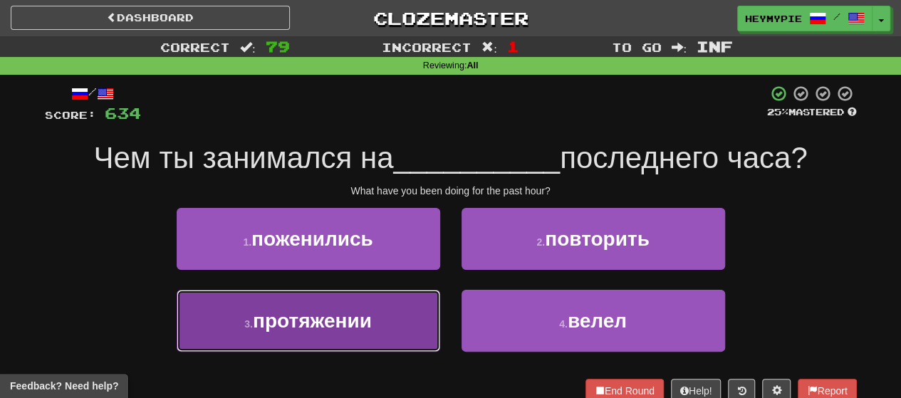
click at [346, 321] on span "протяжении" at bounding box center [312, 321] width 119 height 22
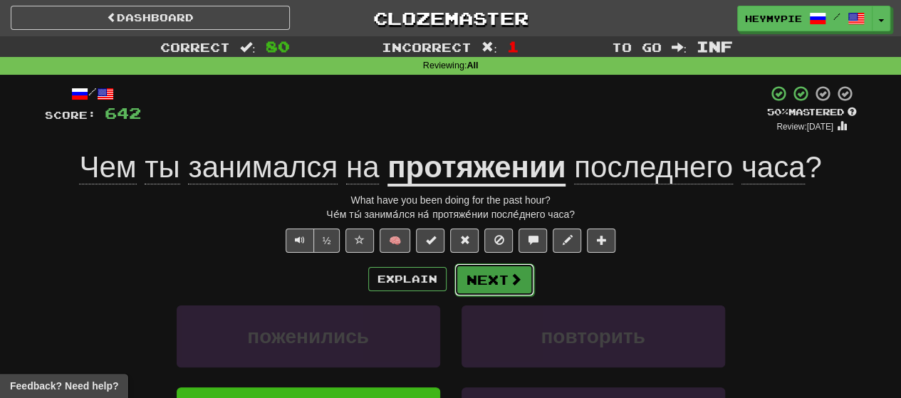
click at [464, 280] on button "Next" at bounding box center [494, 279] width 80 height 33
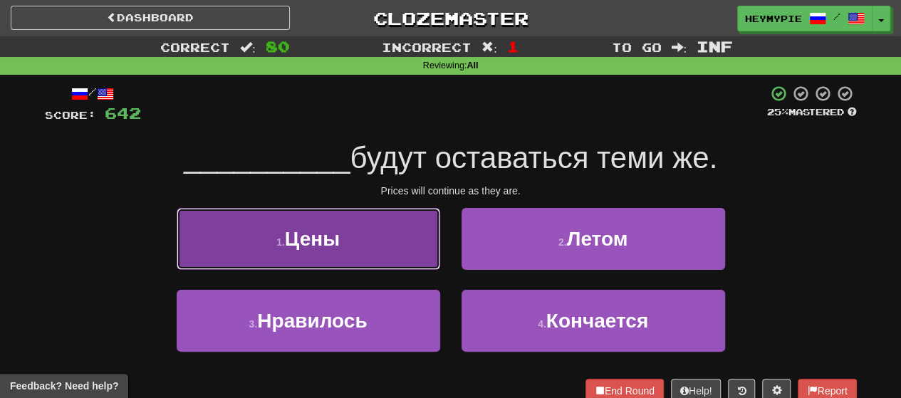
click at [313, 241] on span "Цены" at bounding box center [312, 239] width 55 height 22
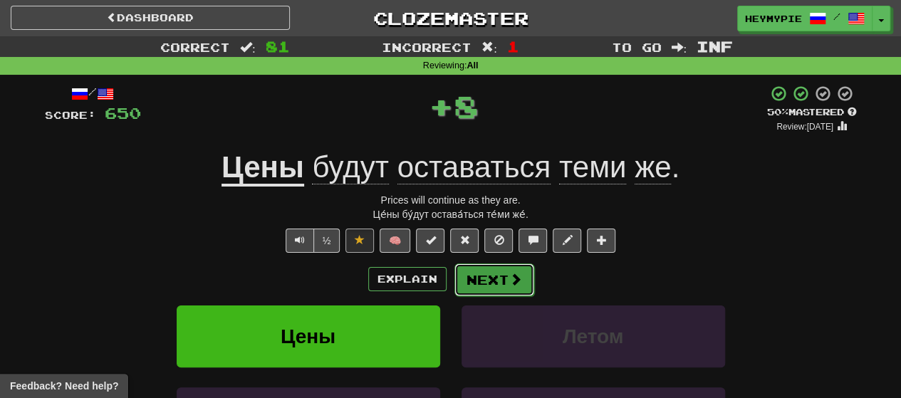
click at [464, 290] on button "Next" at bounding box center [494, 279] width 80 height 33
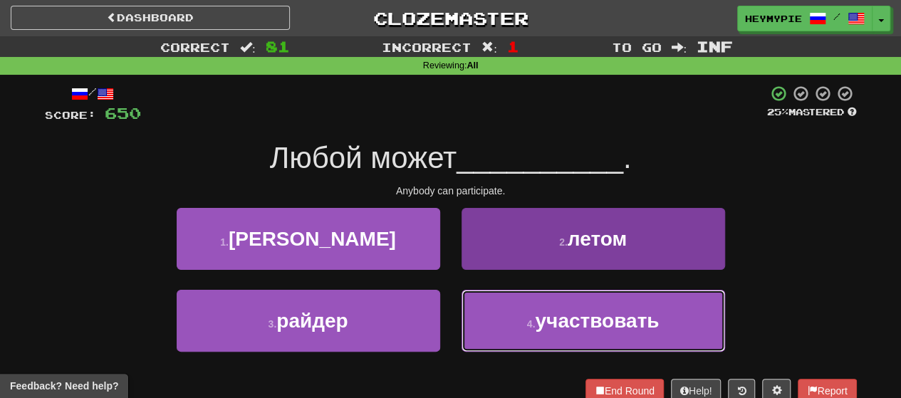
click at [464, 335] on button "4 . участвовать" at bounding box center [592, 321] width 263 height 62
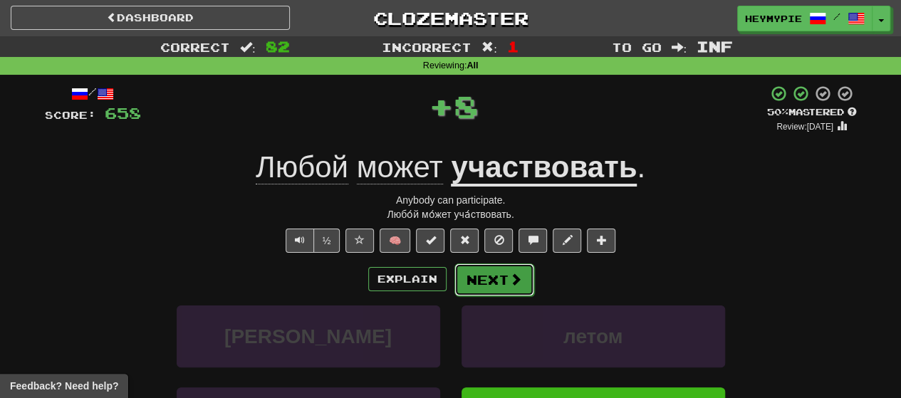
click at [464, 274] on button "Next" at bounding box center [494, 279] width 80 height 33
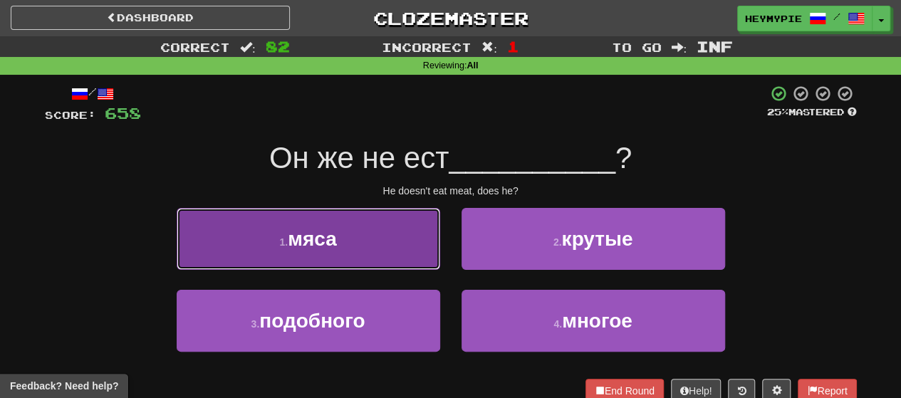
click at [399, 220] on button "1 . мяса" at bounding box center [308, 239] width 263 height 62
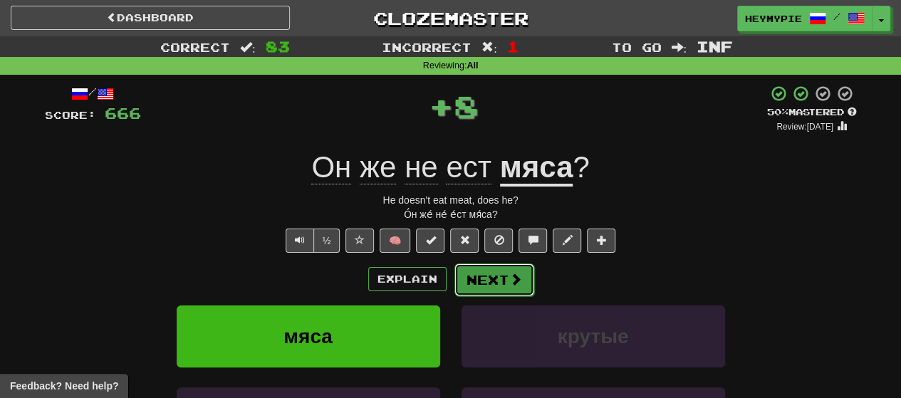
click at [464, 278] on button "Next" at bounding box center [494, 279] width 80 height 33
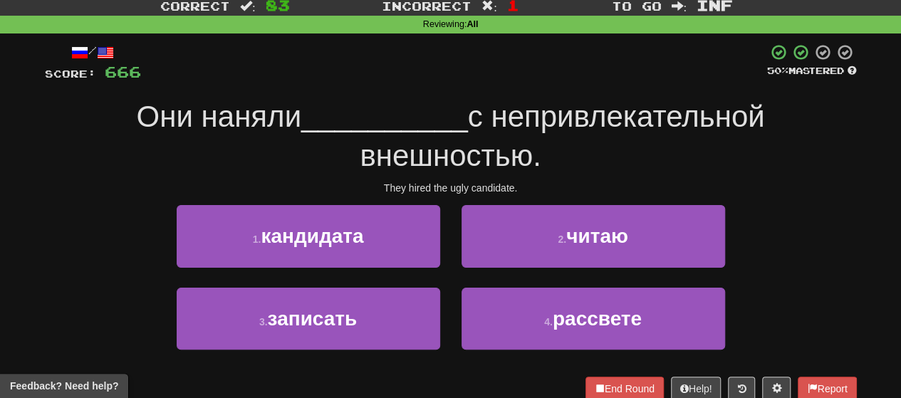
scroll to position [71, 0]
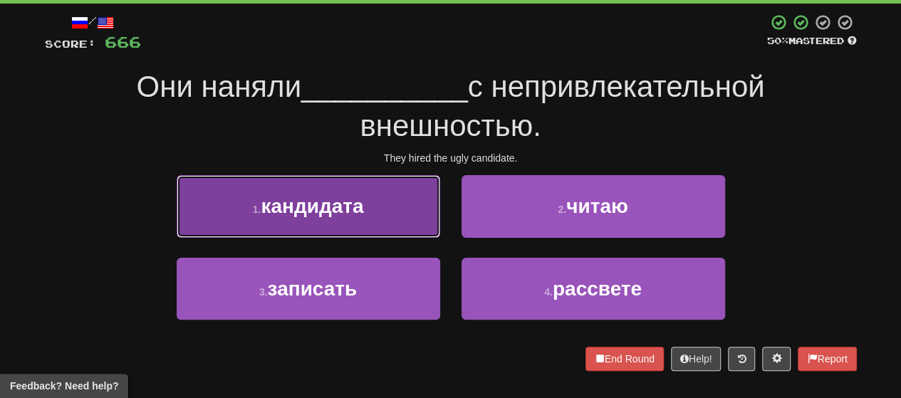
click at [392, 214] on button "1 . кандидата" at bounding box center [308, 206] width 263 height 62
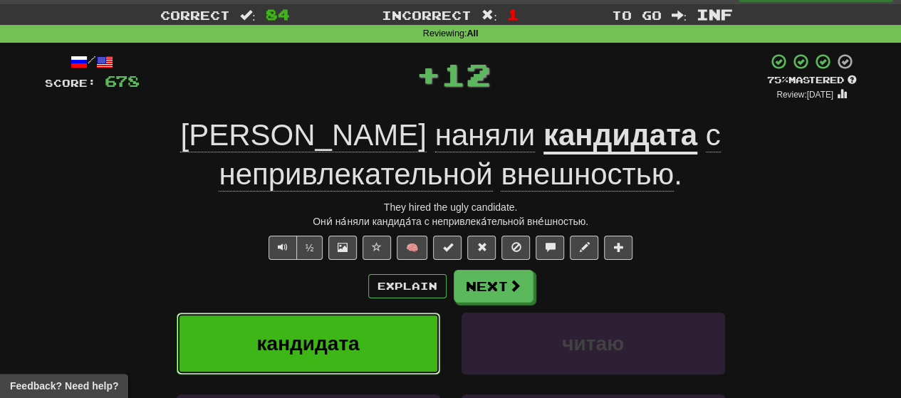
scroll to position [0, 0]
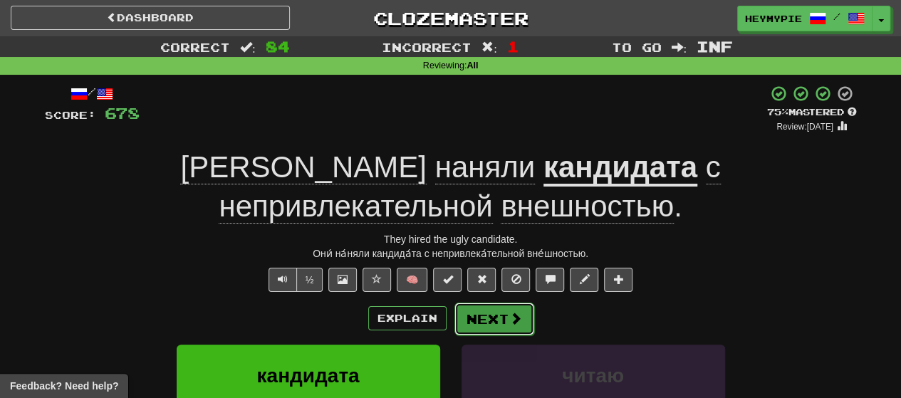
click at [464, 320] on button "Next" at bounding box center [494, 319] width 80 height 33
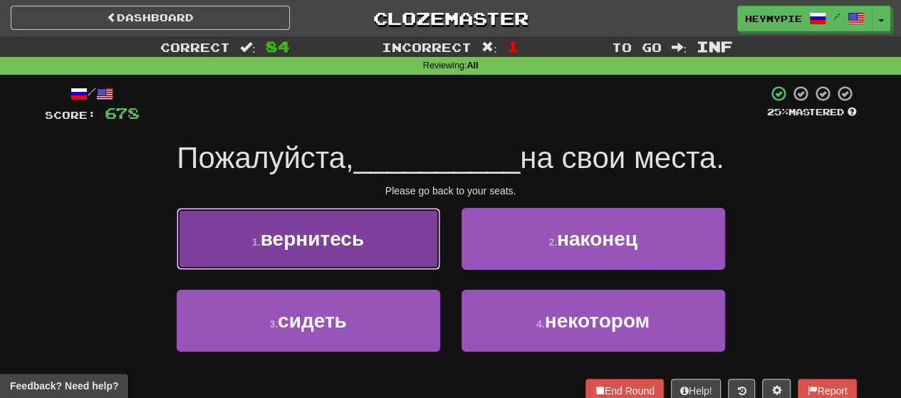
click at [377, 251] on button "1 . вернитесь" at bounding box center [308, 239] width 263 height 62
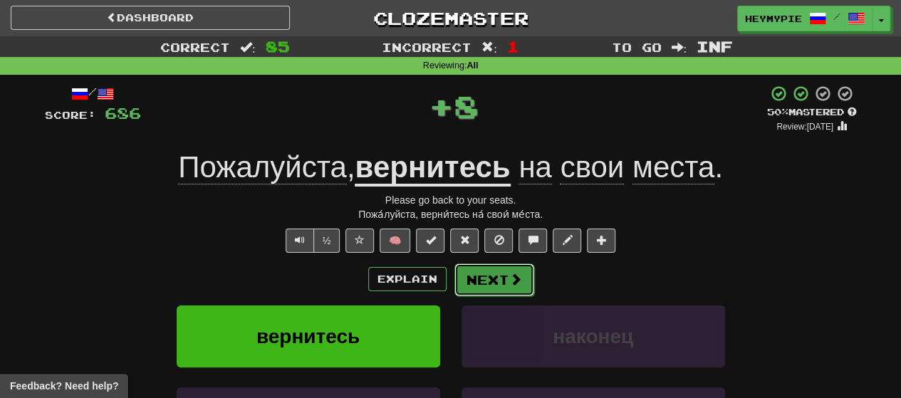
click at [464, 285] on button "Next" at bounding box center [494, 279] width 80 height 33
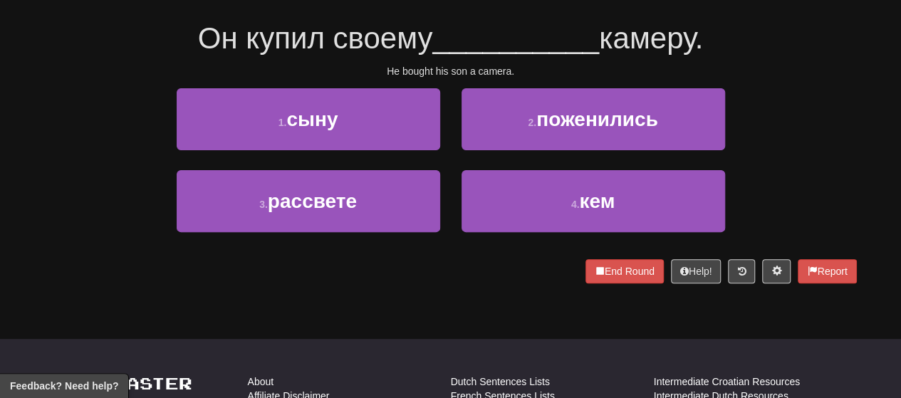
scroll to position [142, 0]
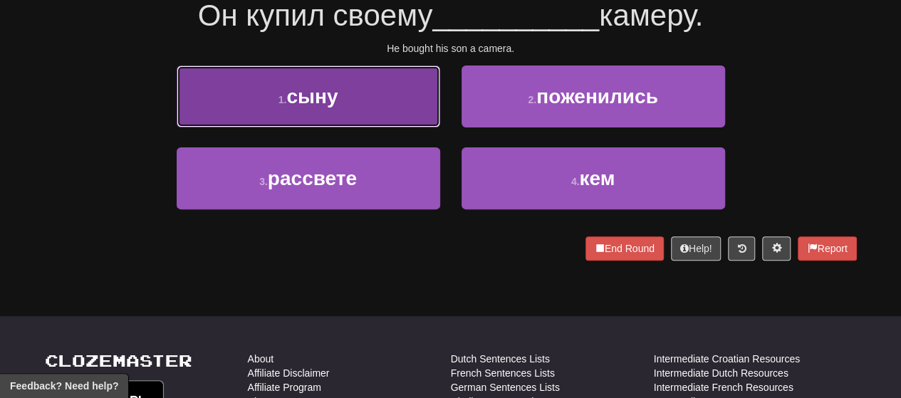
click at [358, 102] on button "1 . сыну" at bounding box center [308, 96] width 263 height 62
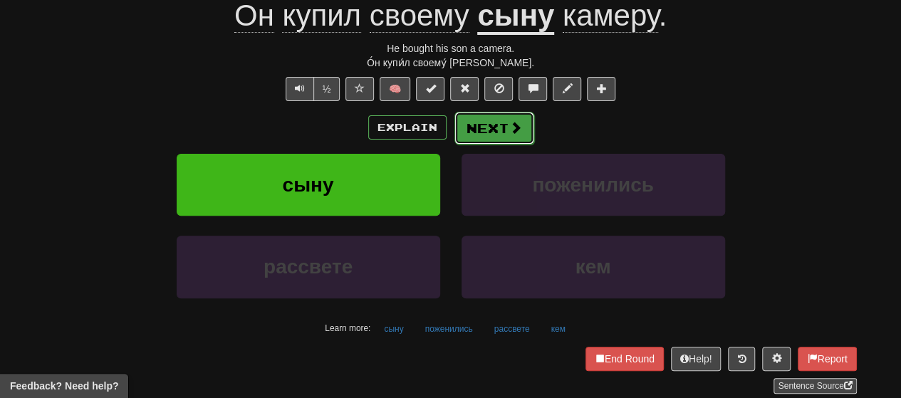
click at [464, 137] on button "Next" at bounding box center [494, 128] width 80 height 33
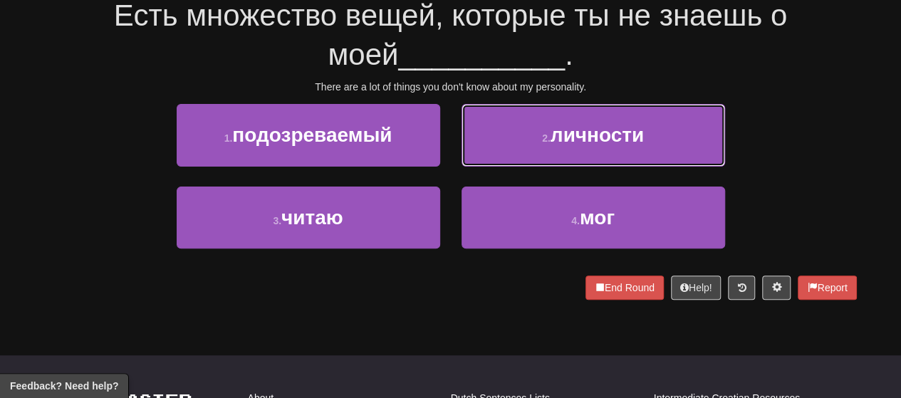
click at [464, 142] on button "2 . личности" at bounding box center [592, 135] width 263 height 62
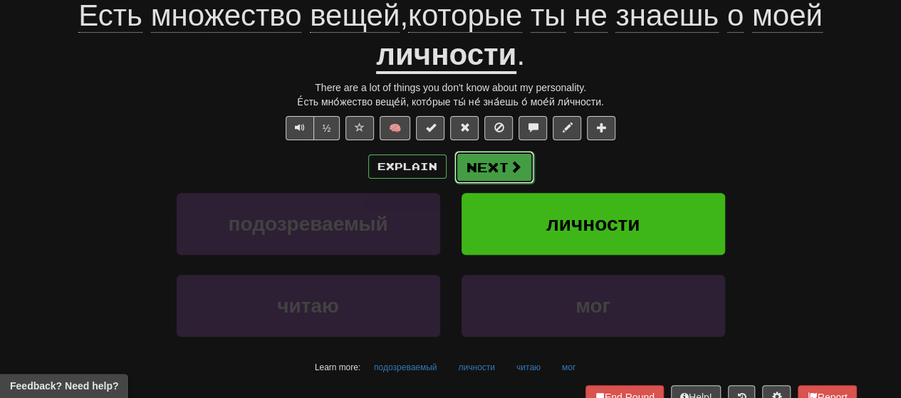
click at [464, 170] on button "Next" at bounding box center [494, 167] width 80 height 33
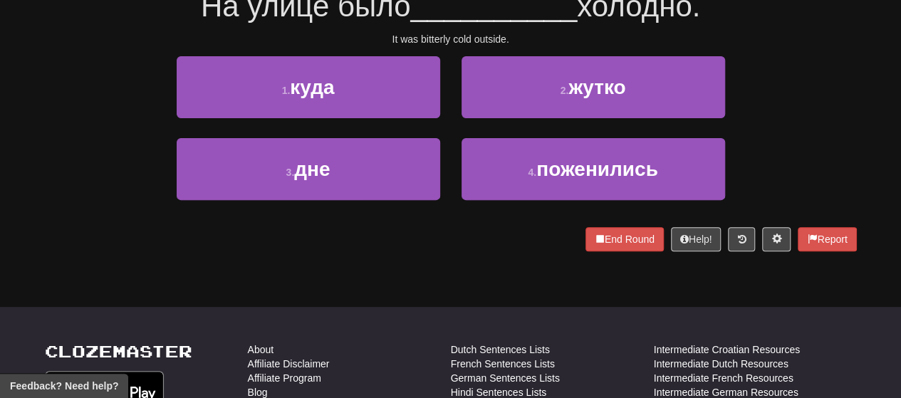
scroll to position [142, 0]
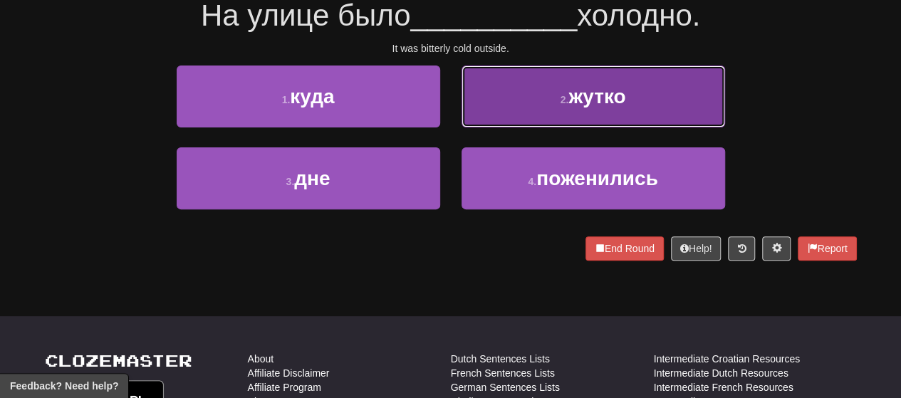
click at [464, 123] on button "2 . жутко" at bounding box center [592, 96] width 263 height 62
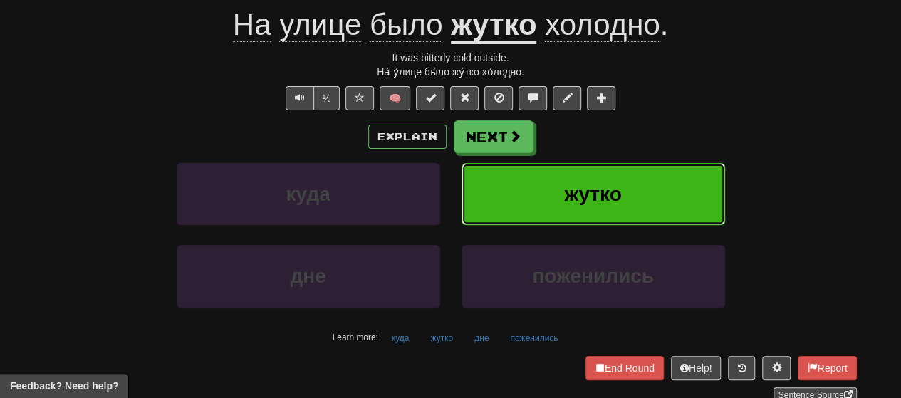
scroll to position [152, 0]
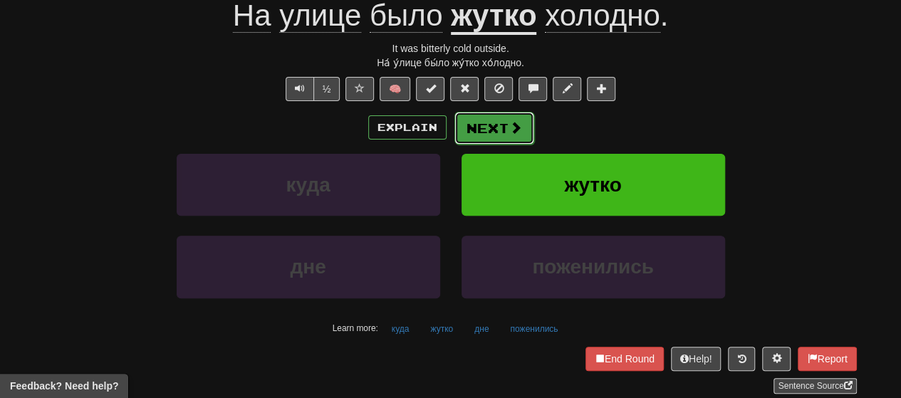
click at [464, 140] on button "Next" at bounding box center [494, 128] width 80 height 33
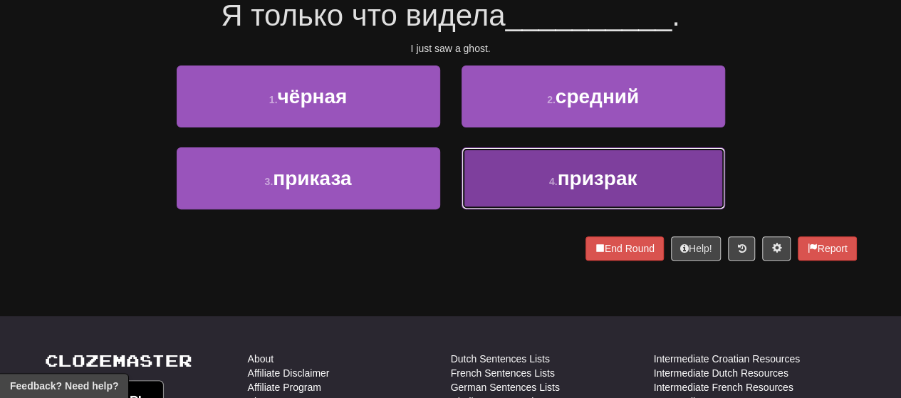
click at [464, 183] on button "4 . призрак" at bounding box center [592, 178] width 263 height 62
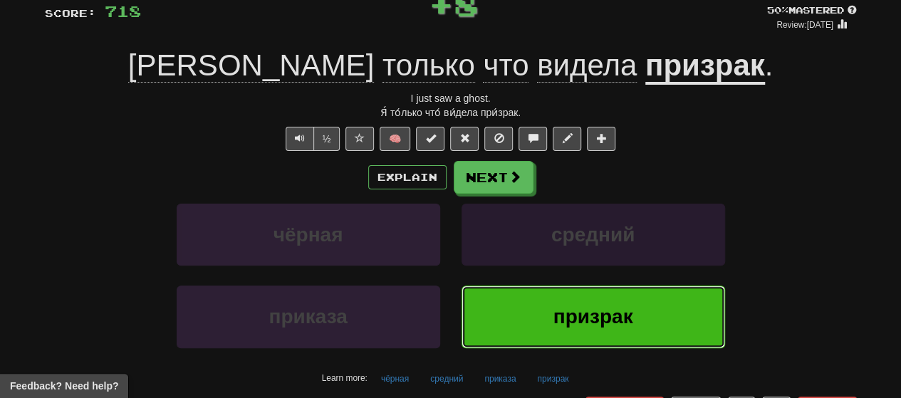
scroll to position [9, 0]
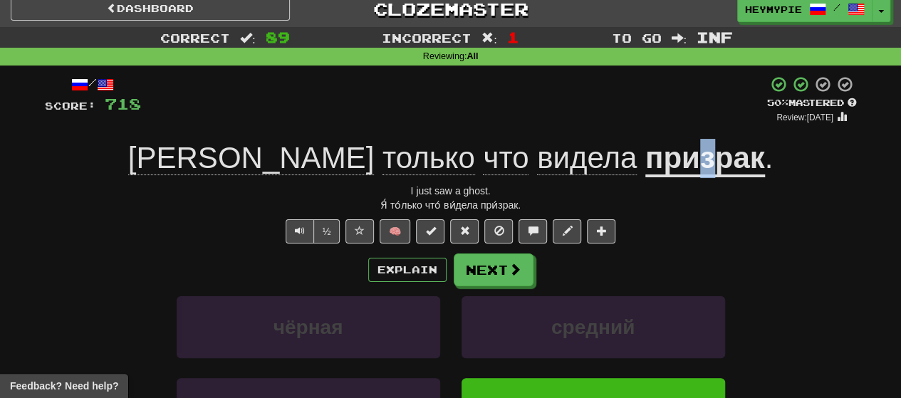
click at [464, 167] on u "призрак" at bounding box center [705, 159] width 120 height 36
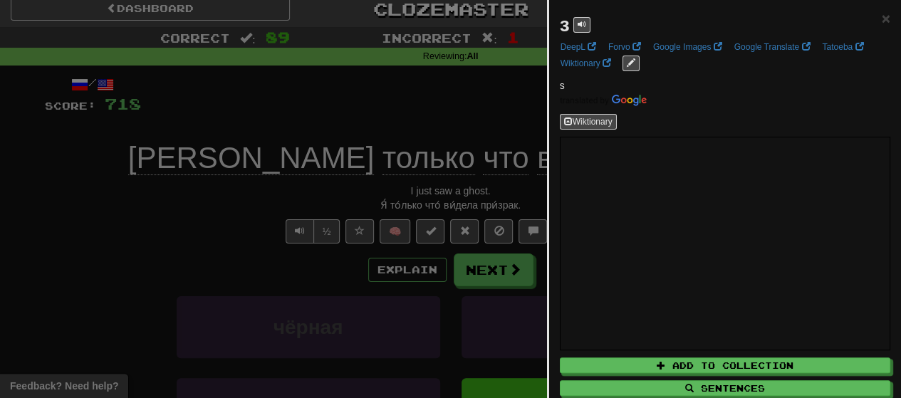
drag, startPoint x: 490, startPoint y: 127, endPoint x: 514, endPoint y: 137, distance: 25.5
click at [464, 127] on div at bounding box center [450, 199] width 901 height 398
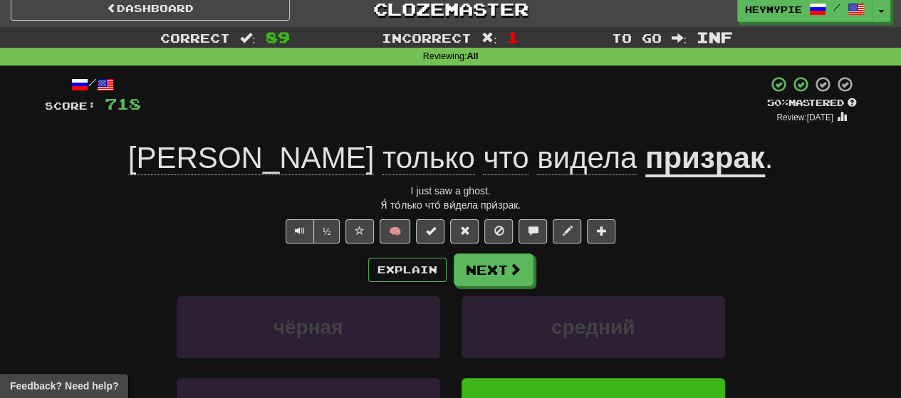
click at [464, 162] on div "Я только что видела призрак ." at bounding box center [451, 158] width 812 height 39
click at [464, 159] on u "призрак" at bounding box center [705, 159] width 120 height 36
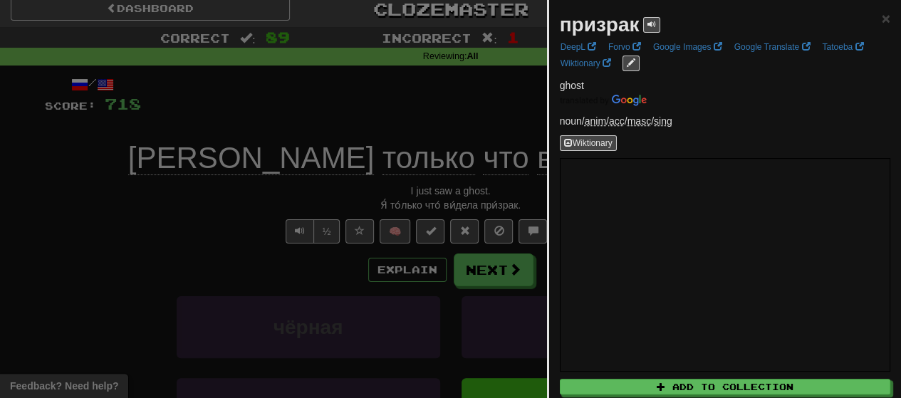
click at [464, 116] on div at bounding box center [450, 199] width 901 height 398
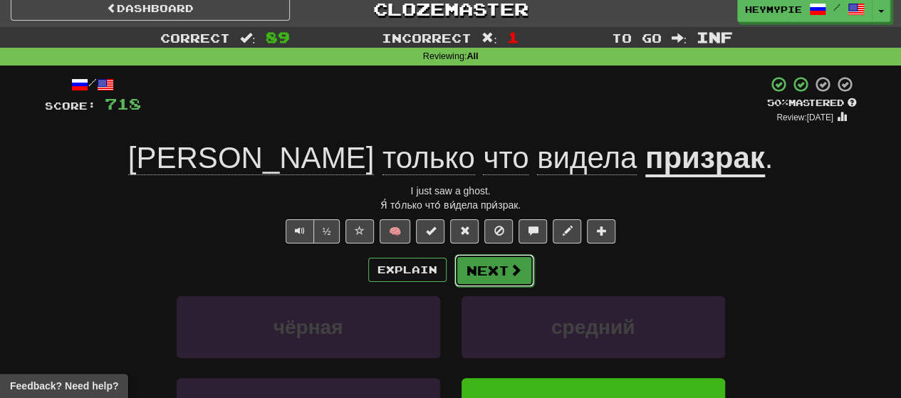
click at [464, 276] on button "Next" at bounding box center [494, 270] width 80 height 33
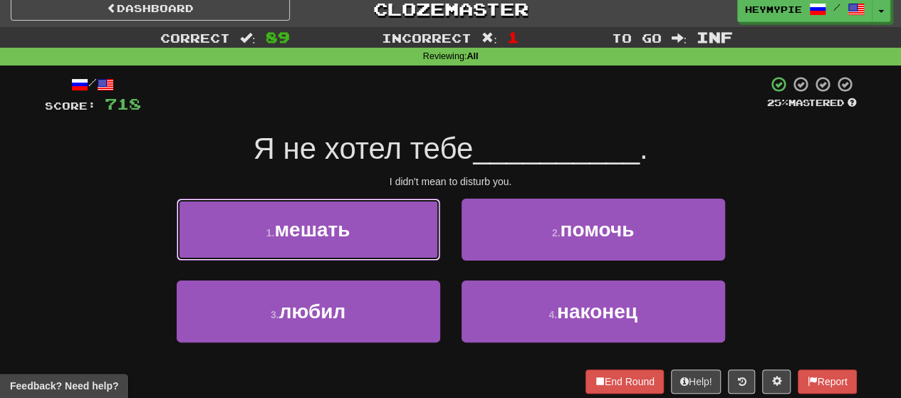
drag, startPoint x: 328, startPoint y: 241, endPoint x: 416, endPoint y: 244, distance: 88.3
click at [328, 240] on button "1 . мешать" at bounding box center [308, 230] width 263 height 62
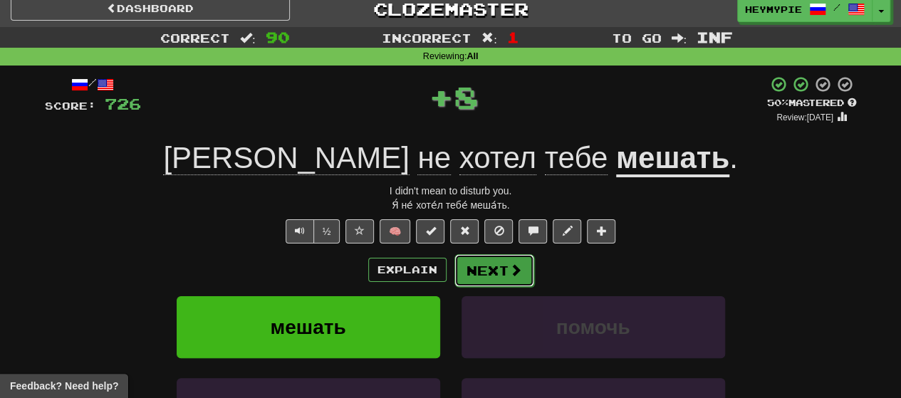
click at [464, 278] on button "Next" at bounding box center [494, 270] width 80 height 33
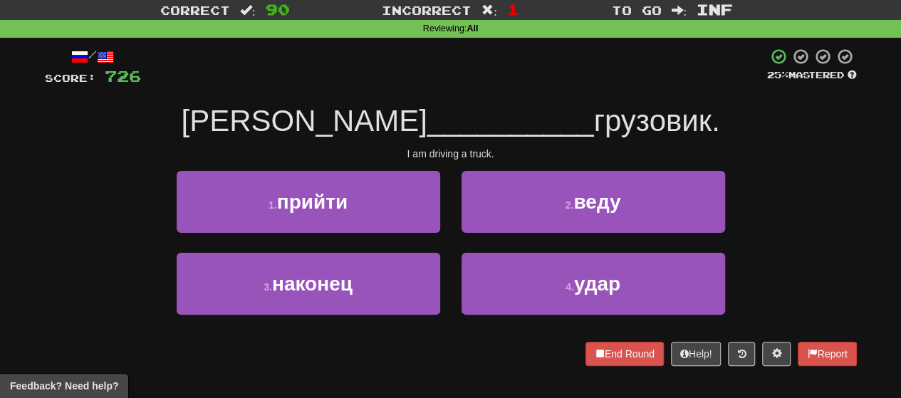
scroll to position [80, 0]
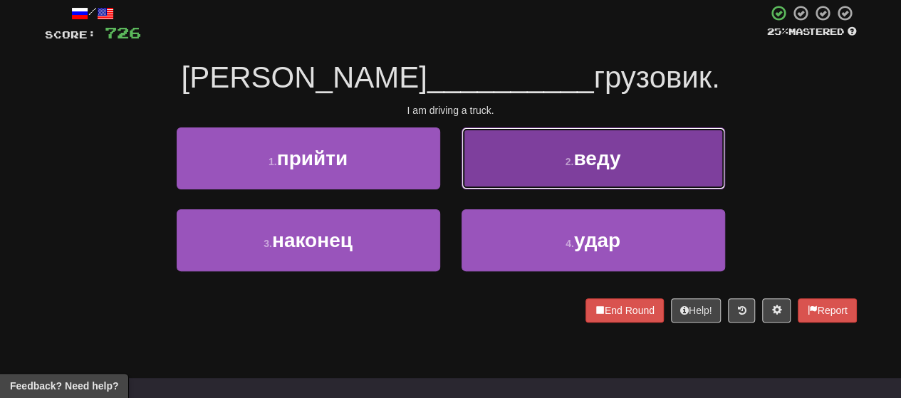
click at [464, 169] on button "2 . веду" at bounding box center [592, 158] width 263 height 62
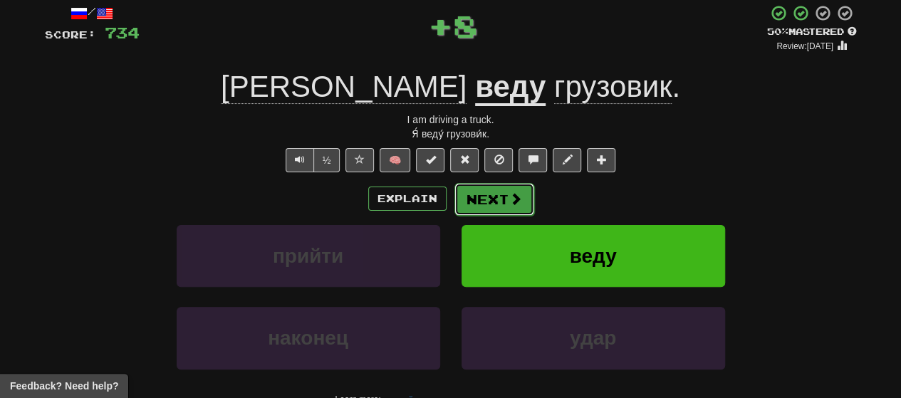
click at [464, 206] on button "Next" at bounding box center [494, 199] width 80 height 33
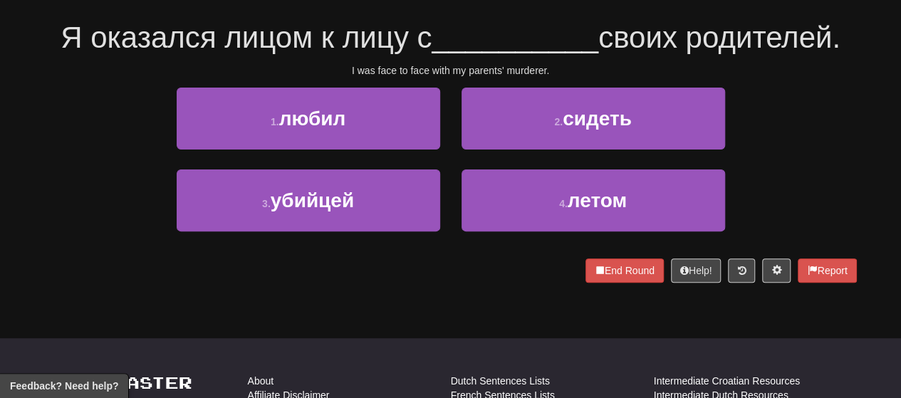
scroll to position [142, 0]
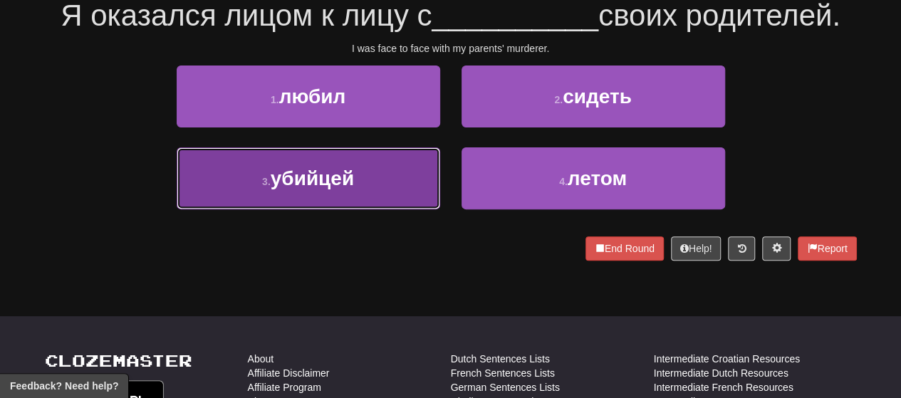
click at [362, 161] on button "3 . убийцей" at bounding box center [308, 178] width 263 height 62
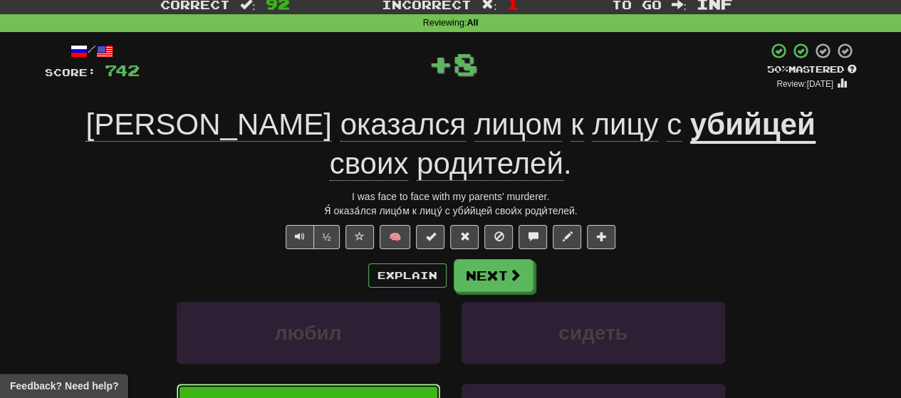
scroll to position [9, 0]
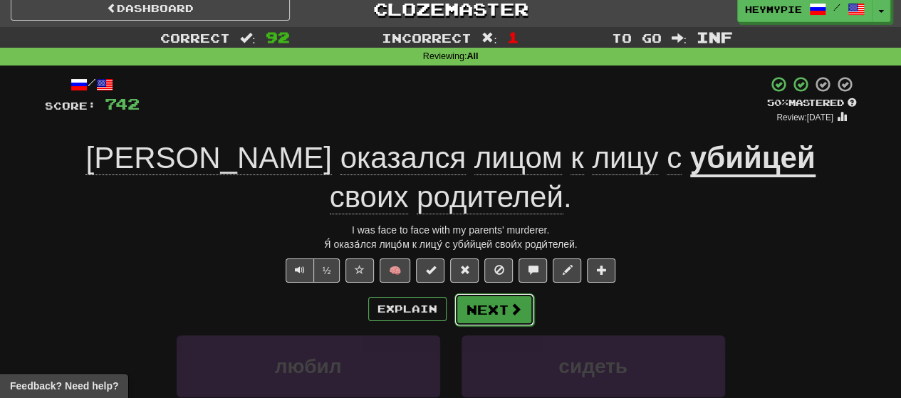
click at [464, 293] on button "Next" at bounding box center [494, 309] width 80 height 33
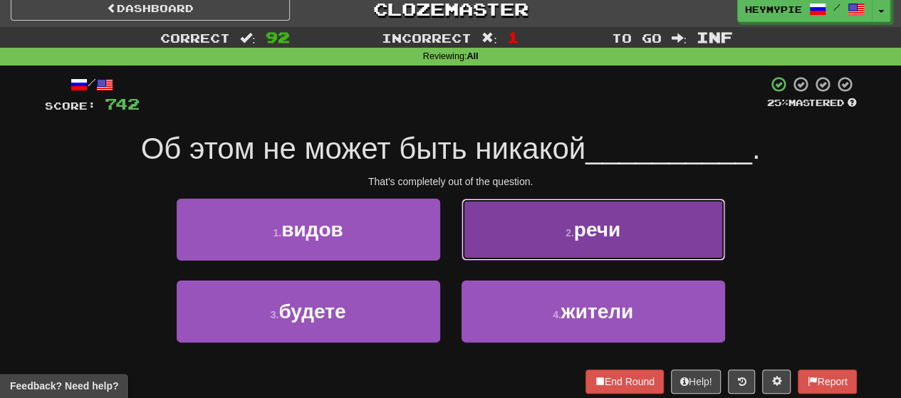
click at [464, 240] on span "речи" at bounding box center [597, 230] width 46 height 22
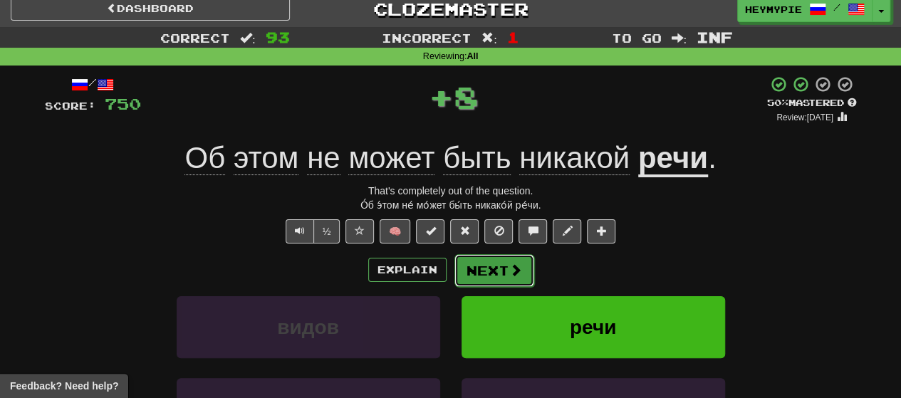
click at [464, 264] on button "Next" at bounding box center [494, 270] width 80 height 33
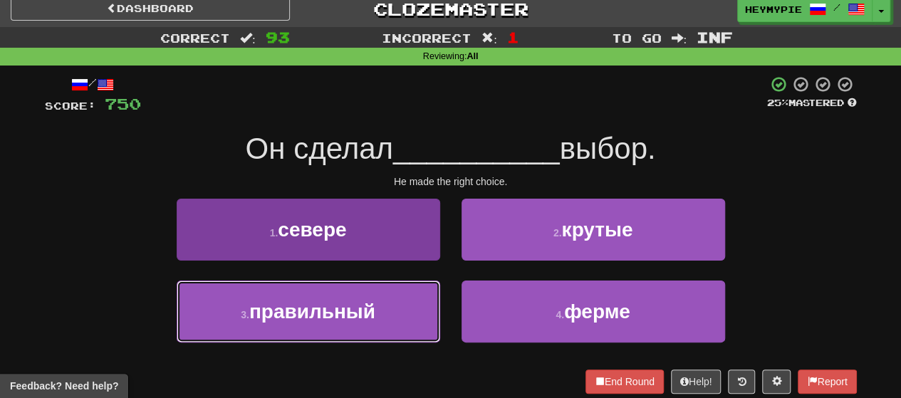
drag, startPoint x: 353, startPoint y: 318, endPoint x: 364, endPoint y: 303, distance: 19.4
click at [352, 319] on span "правильный" at bounding box center [312, 311] width 126 height 22
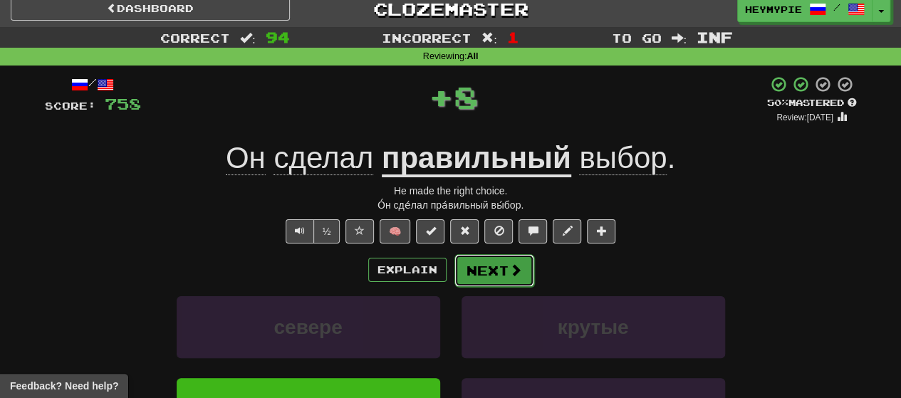
click at [464, 268] on button "Next" at bounding box center [494, 270] width 80 height 33
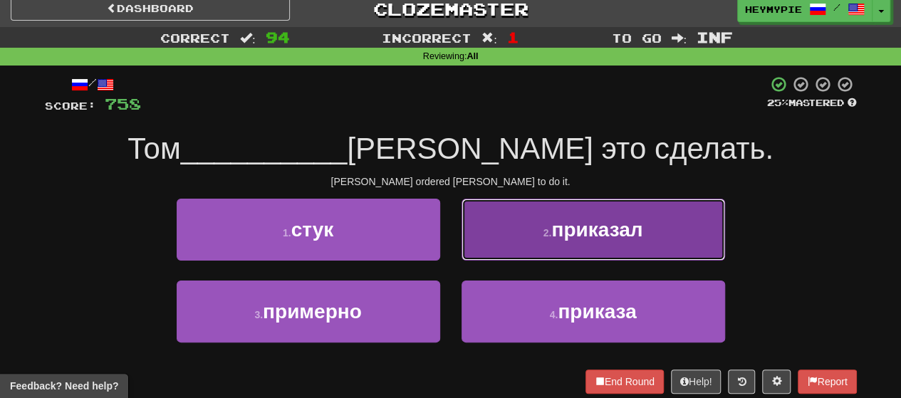
click at [464, 241] on button "2 . приказал" at bounding box center [592, 230] width 263 height 62
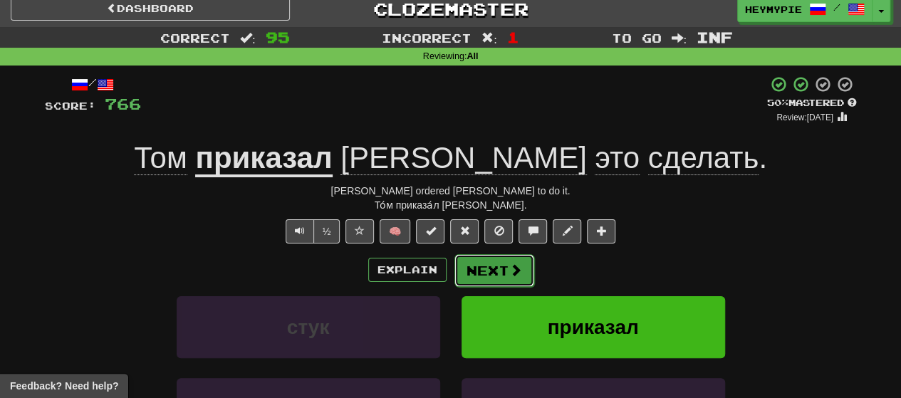
click at [464, 281] on button "Next" at bounding box center [494, 270] width 80 height 33
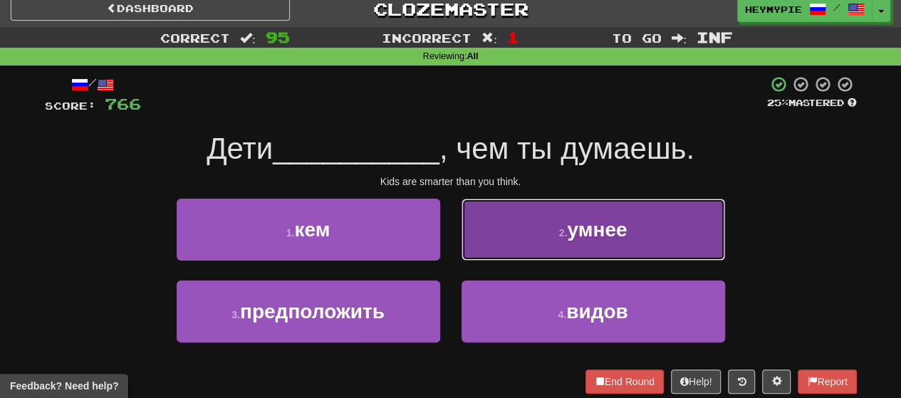
click at [464, 216] on button "2 . умнее" at bounding box center [592, 230] width 263 height 62
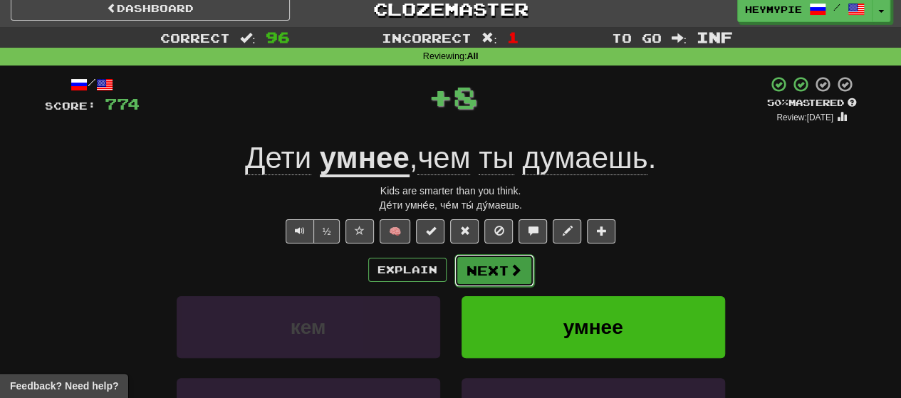
click at [464, 260] on button "Next" at bounding box center [494, 270] width 80 height 33
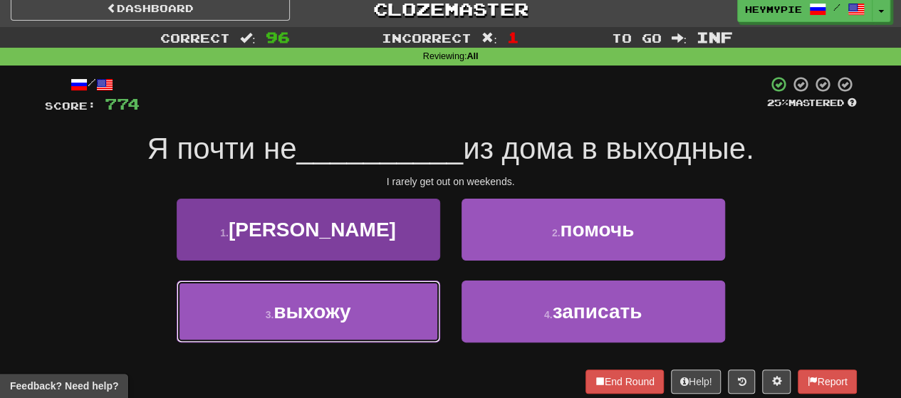
click at [313, 311] on span "выхожу" at bounding box center [311, 311] width 77 height 22
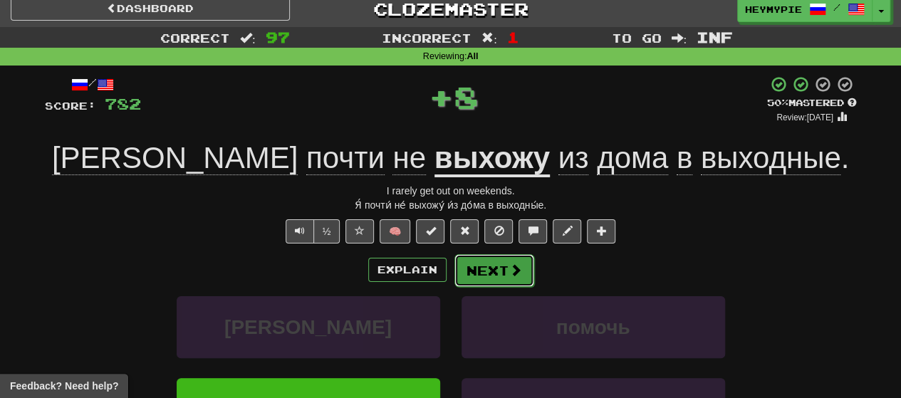
click at [464, 263] on button "Next" at bounding box center [494, 270] width 80 height 33
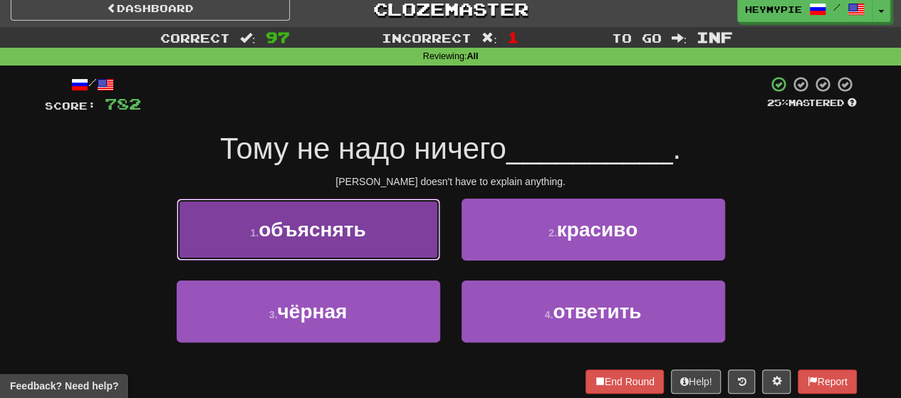
click at [378, 230] on button "1 . объяснять" at bounding box center [308, 230] width 263 height 62
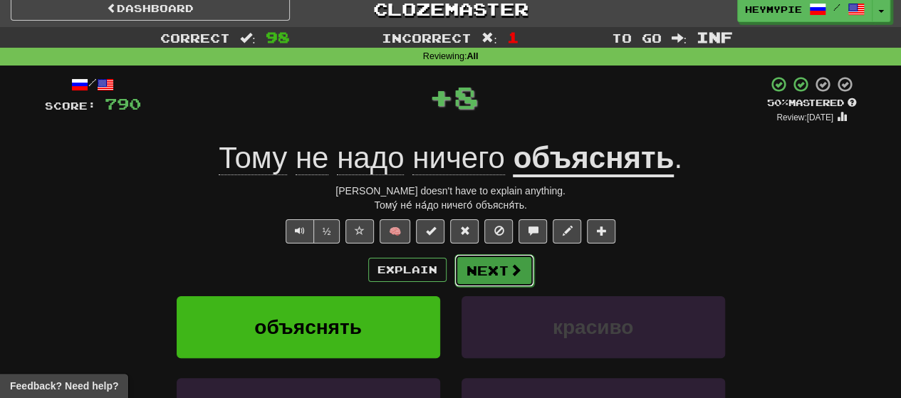
click at [464, 270] on button "Next" at bounding box center [494, 270] width 80 height 33
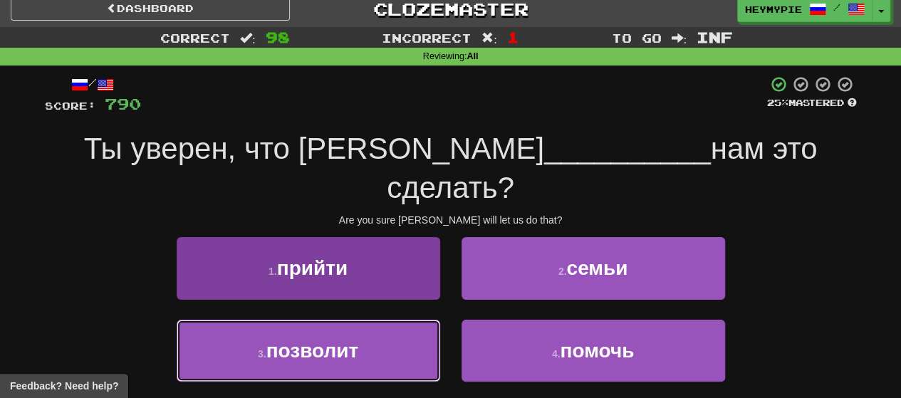
click at [367, 320] on button "3 . позволит" at bounding box center [308, 351] width 263 height 62
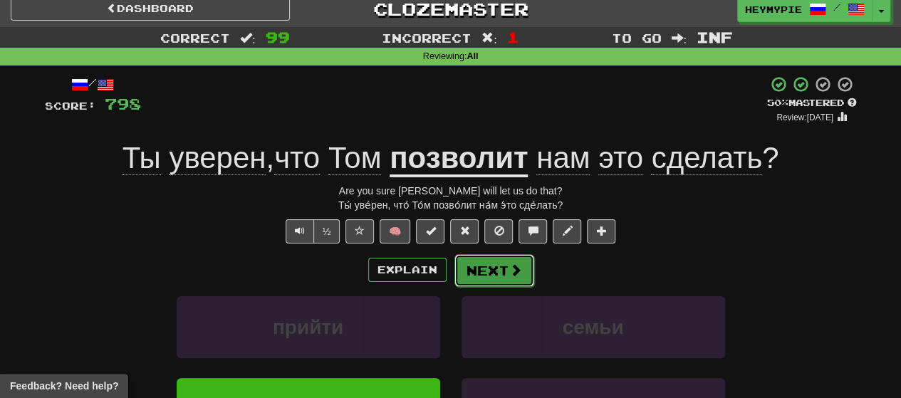
click at [464, 266] on button "Next" at bounding box center [494, 270] width 80 height 33
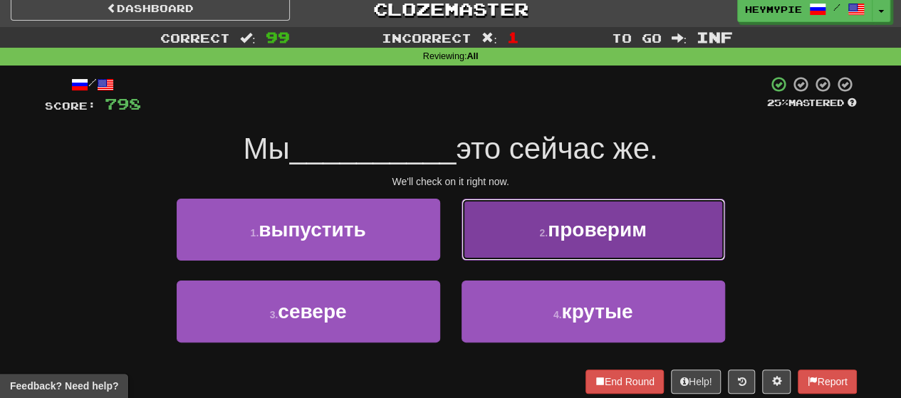
click at [464, 220] on button "2 . проверим" at bounding box center [592, 230] width 263 height 62
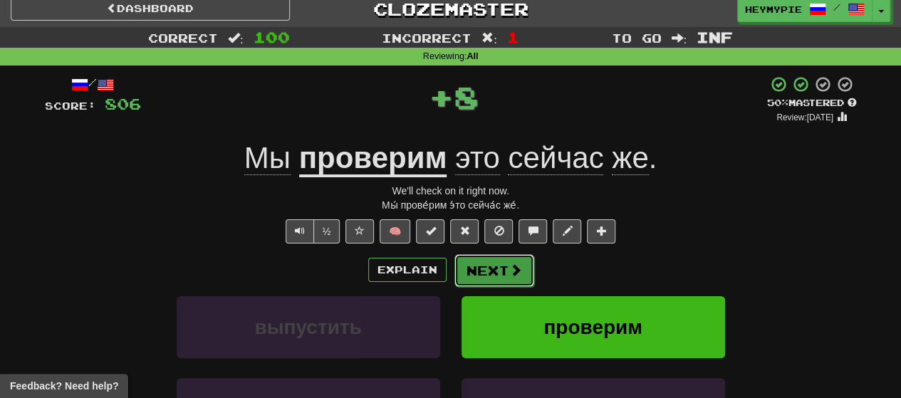
click at [464, 277] on button "Next" at bounding box center [494, 270] width 80 height 33
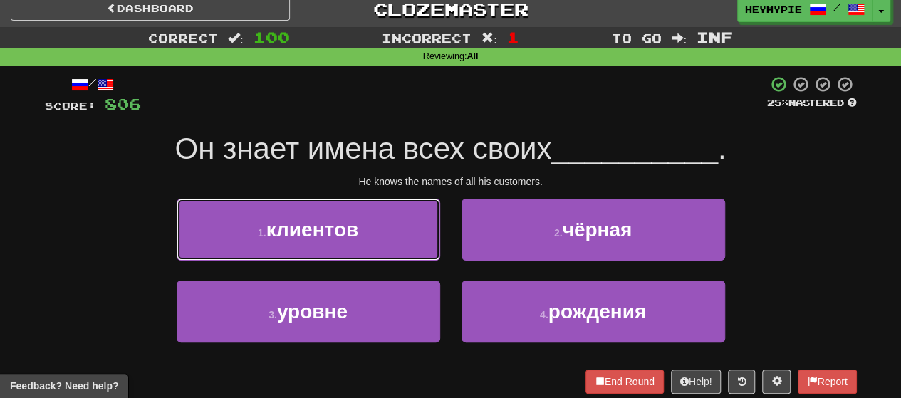
click at [355, 249] on button "1 . клиентов" at bounding box center [308, 230] width 263 height 62
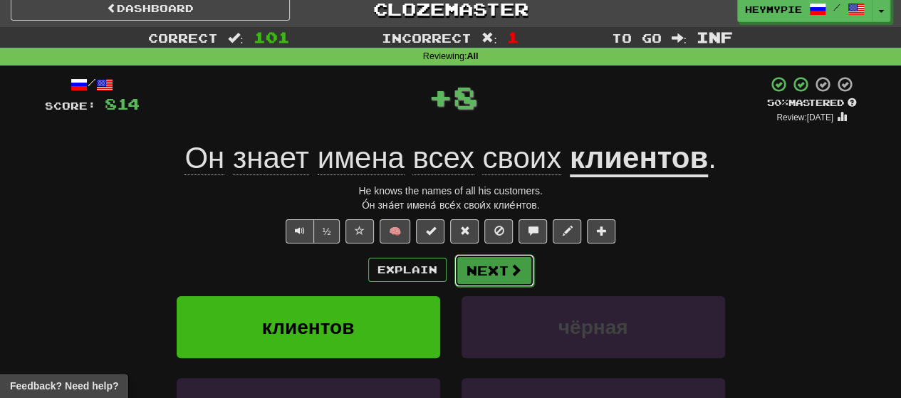
click at [464, 270] on button "Next" at bounding box center [494, 270] width 80 height 33
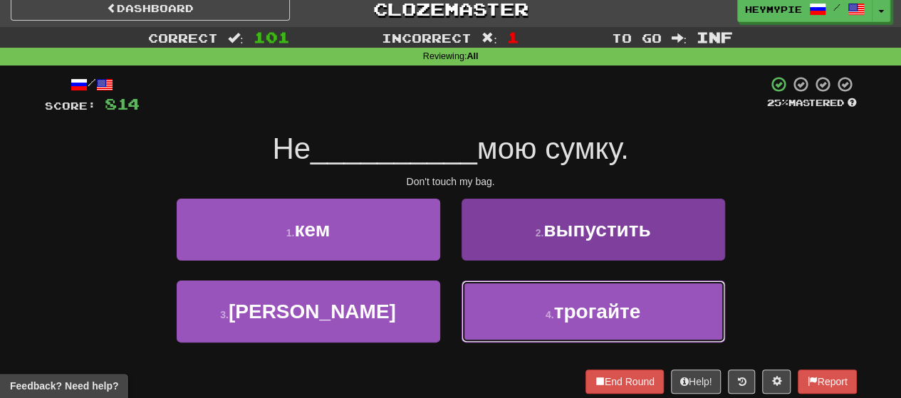
click at [464, 317] on button "4 . трогайте" at bounding box center [592, 311] width 263 height 62
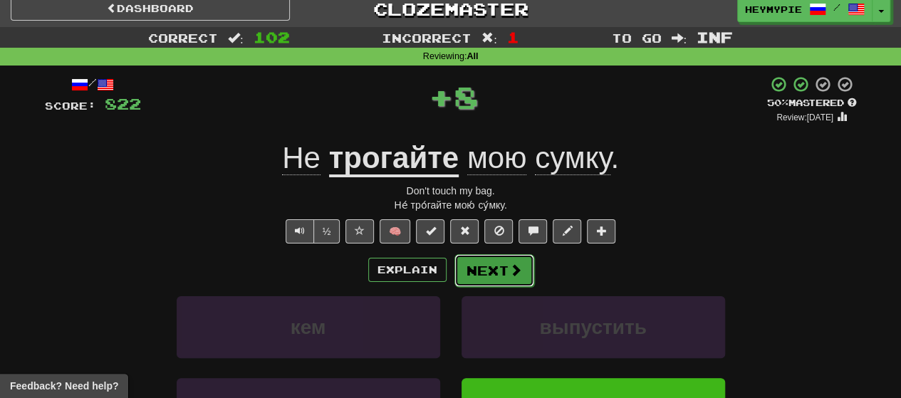
click at [464, 264] on button "Next" at bounding box center [494, 270] width 80 height 33
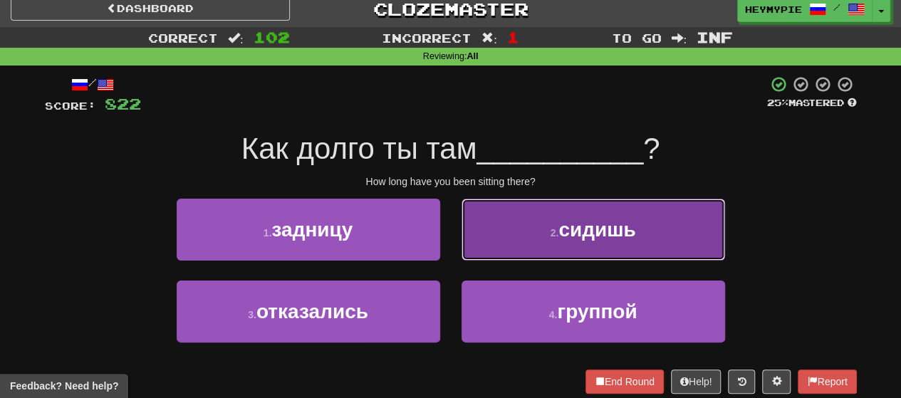
click at [464, 246] on button "2 . сидишь" at bounding box center [592, 230] width 263 height 62
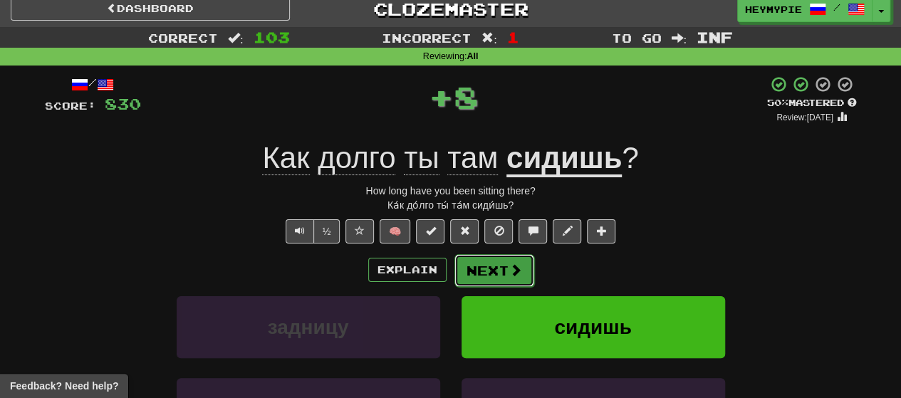
click at [464, 275] on button "Next" at bounding box center [494, 270] width 80 height 33
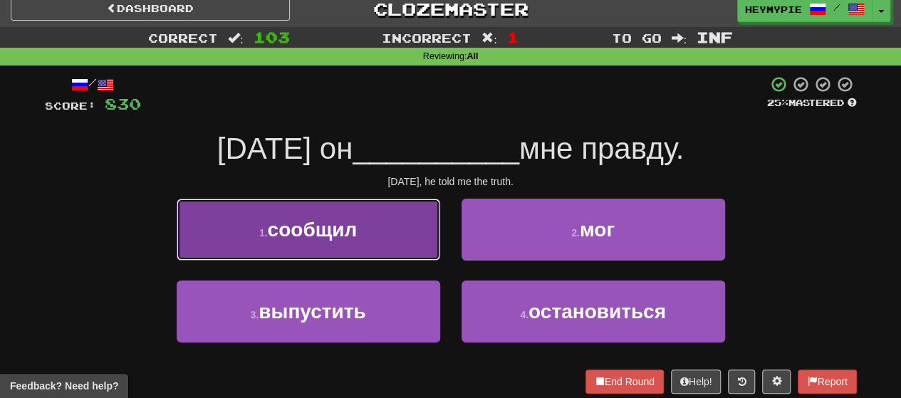
click at [390, 233] on button "1 . сообщил" at bounding box center [308, 230] width 263 height 62
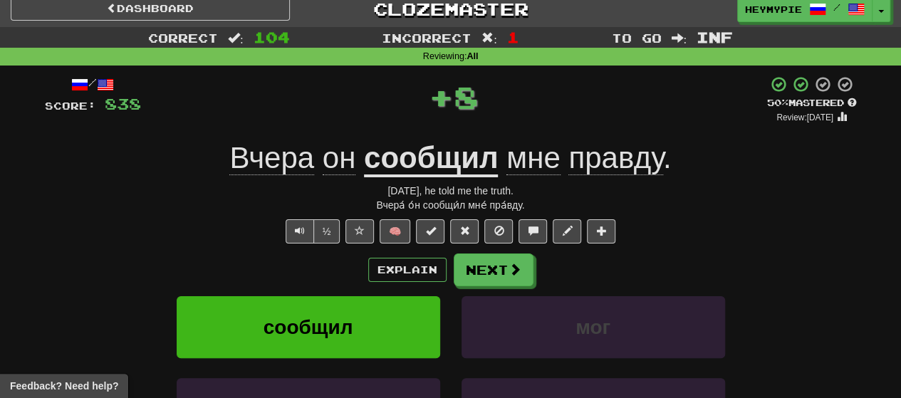
click at [390, 233] on button "🧠" at bounding box center [394, 231] width 31 height 24
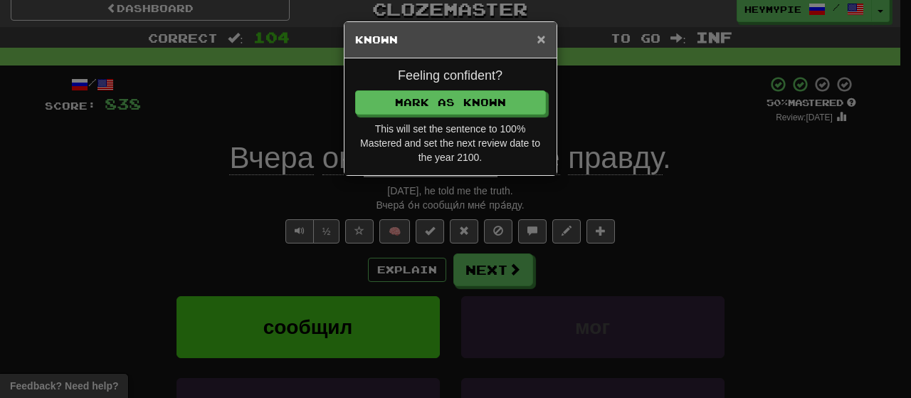
click at [464, 43] on span "×" at bounding box center [541, 39] width 9 height 16
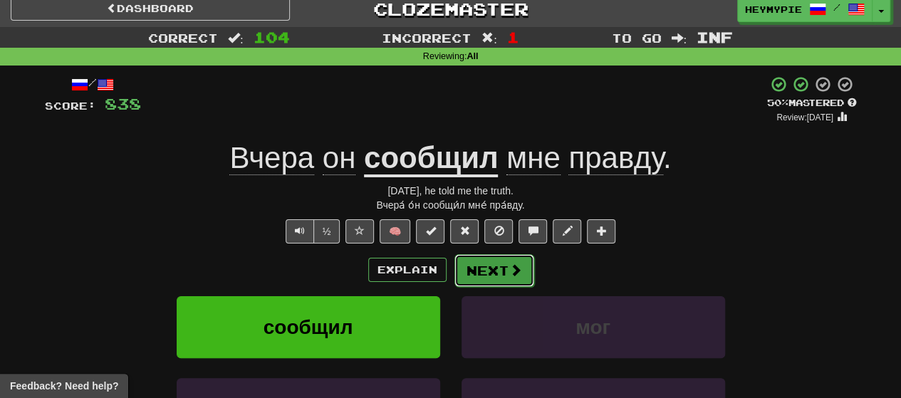
click at [464, 278] on button "Next" at bounding box center [494, 270] width 80 height 33
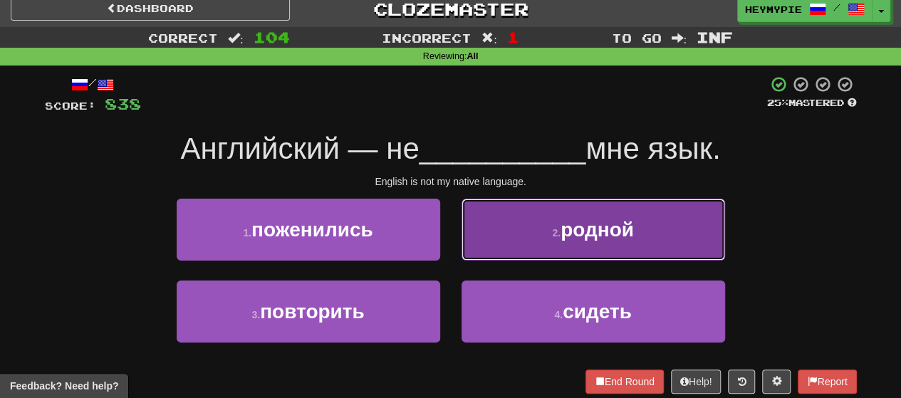
click at [464, 243] on button "2 . родной" at bounding box center [592, 230] width 263 height 62
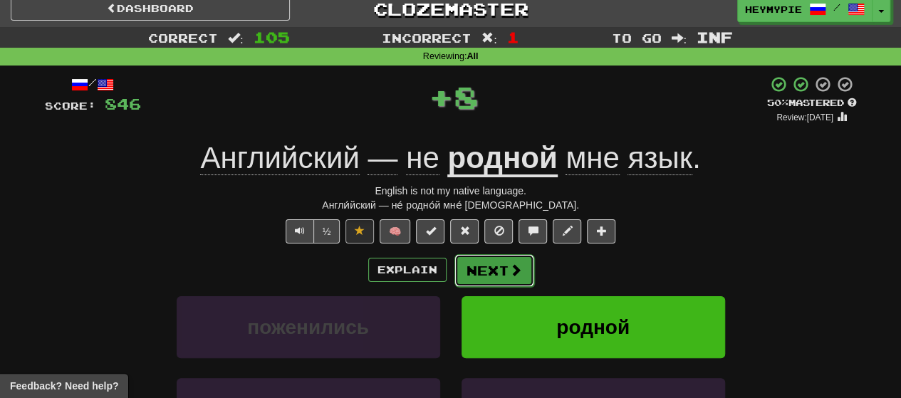
click at [464, 276] on button "Next" at bounding box center [494, 270] width 80 height 33
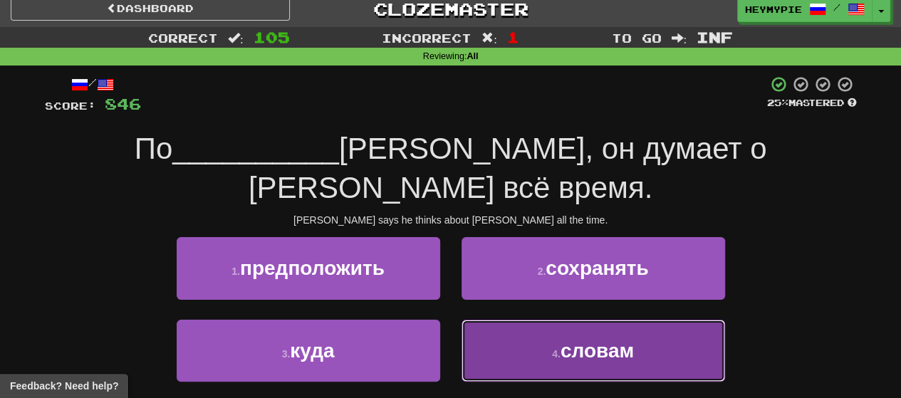
click at [464, 320] on button "4 . словам" at bounding box center [592, 351] width 263 height 62
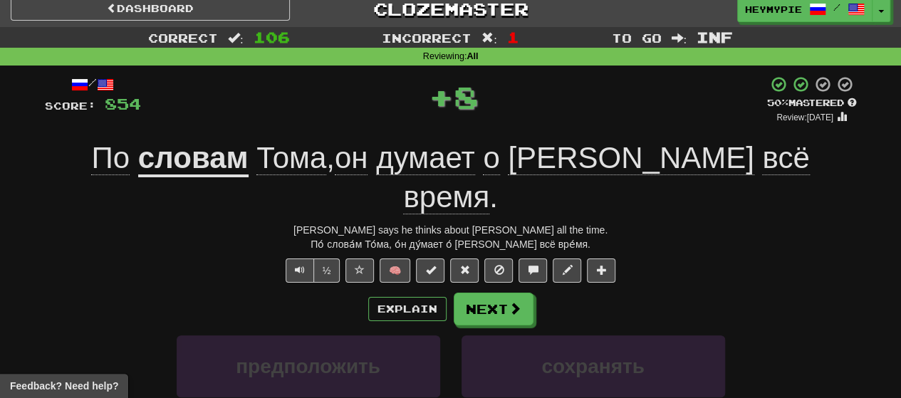
click at [464, 251] on div "/ Score: 854 + 8 50 % Mastered Review: [DATE] По словам [PERSON_NAME] , он дума…" at bounding box center [451, 324] width 812 height 499
click at [464, 293] on button "Next" at bounding box center [494, 309] width 80 height 33
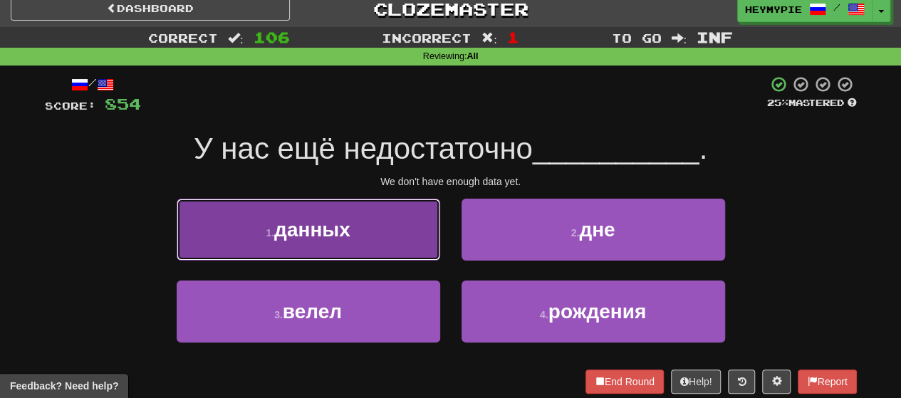
click at [334, 243] on button "1 . данных" at bounding box center [308, 230] width 263 height 62
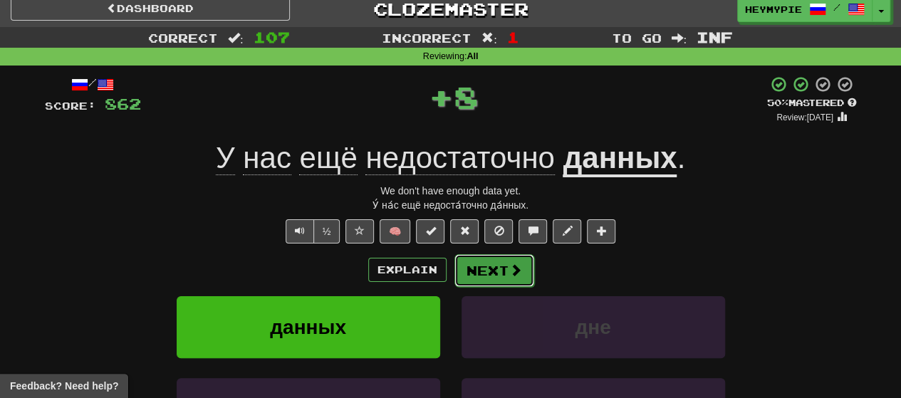
click at [464, 278] on button "Next" at bounding box center [494, 270] width 80 height 33
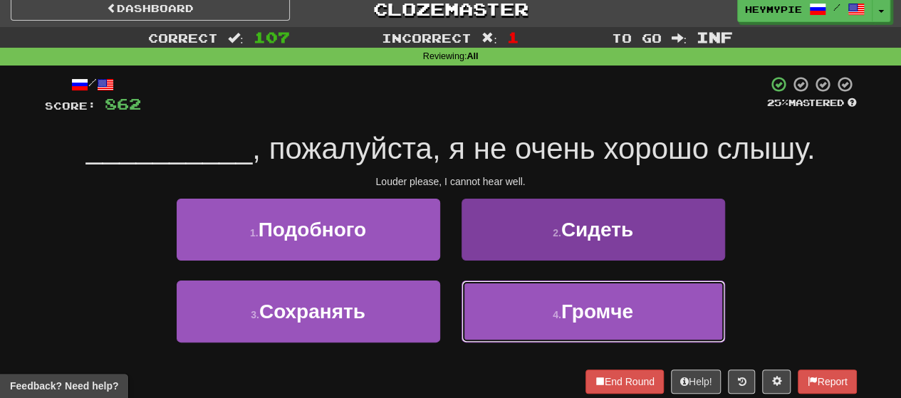
click at [464, 298] on button "4 . Громче" at bounding box center [592, 311] width 263 height 62
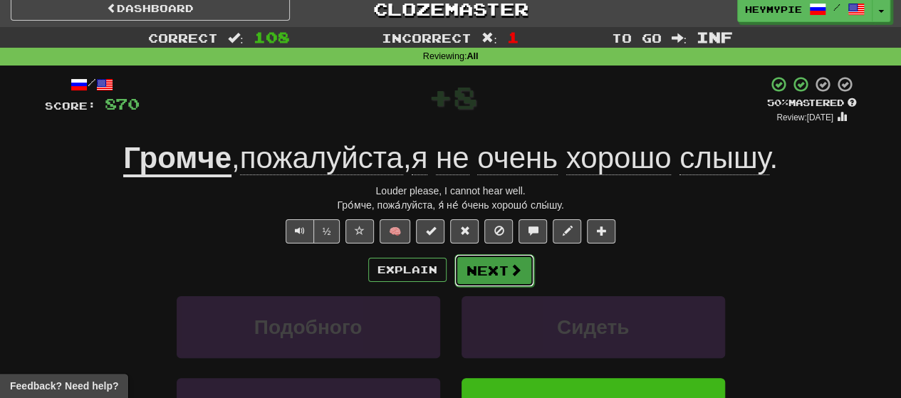
click at [464, 274] on button "Next" at bounding box center [494, 270] width 80 height 33
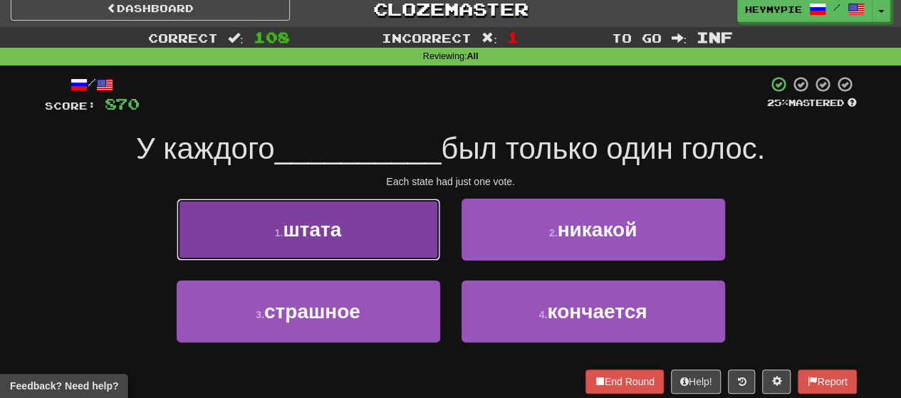
click at [337, 241] on button "1 . штата" at bounding box center [308, 230] width 263 height 62
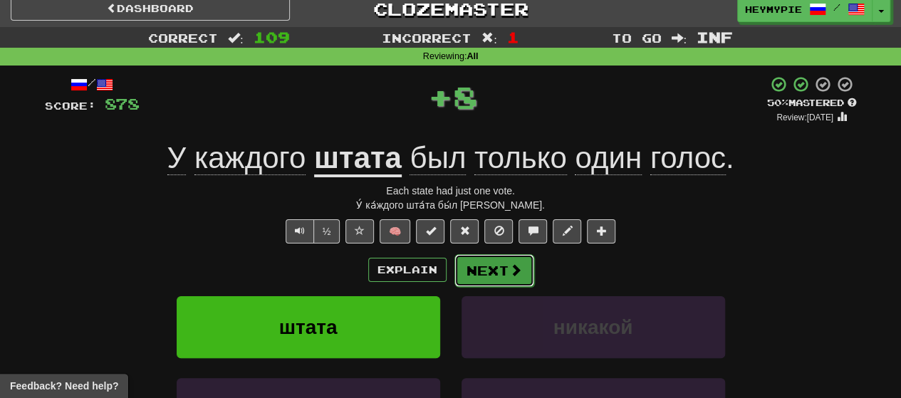
click at [464, 274] on button "Next" at bounding box center [494, 270] width 80 height 33
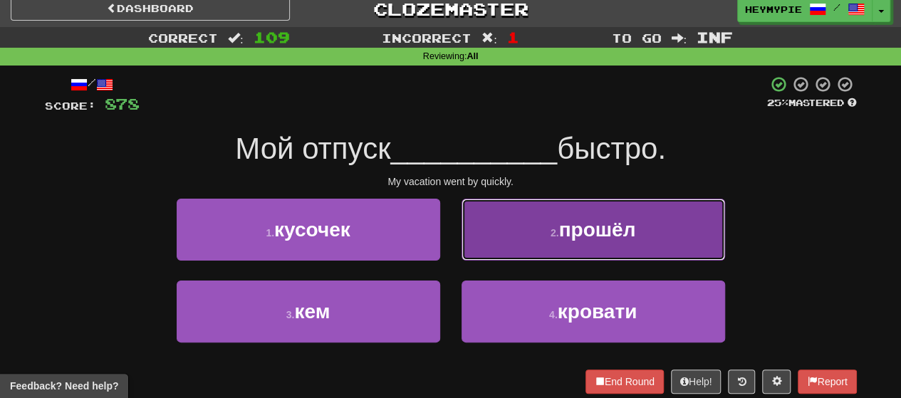
click at [464, 223] on button "2 . прошёл" at bounding box center [592, 230] width 263 height 62
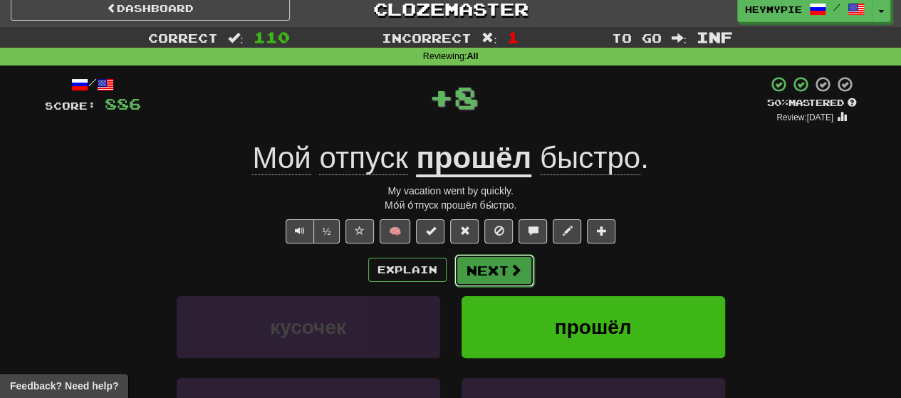
click at [464, 267] on button "Next" at bounding box center [494, 270] width 80 height 33
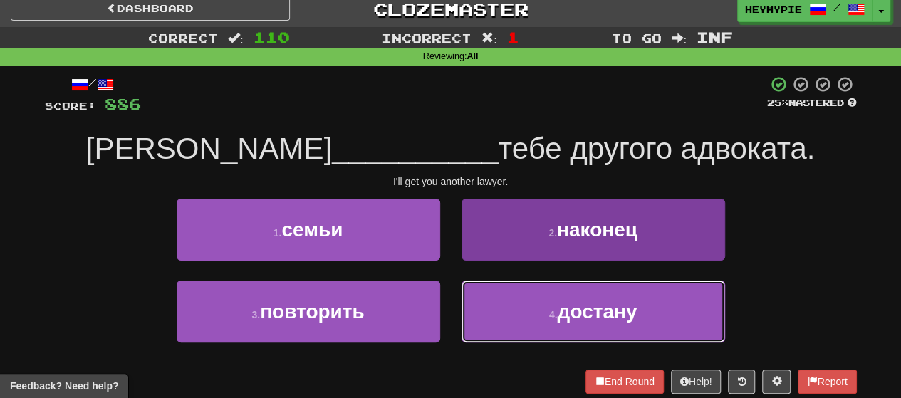
click at [464, 305] on button "4 . достану" at bounding box center [592, 311] width 263 height 62
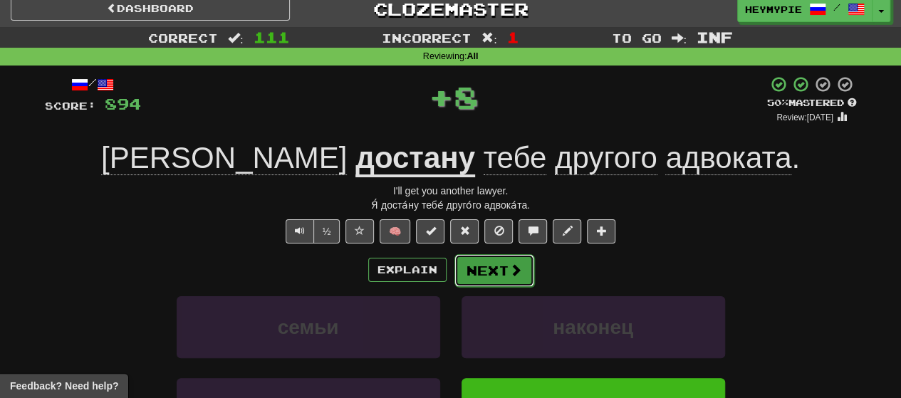
click at [464, 271] on button "Next" at bounding box center [494, 270] width 80 height 33
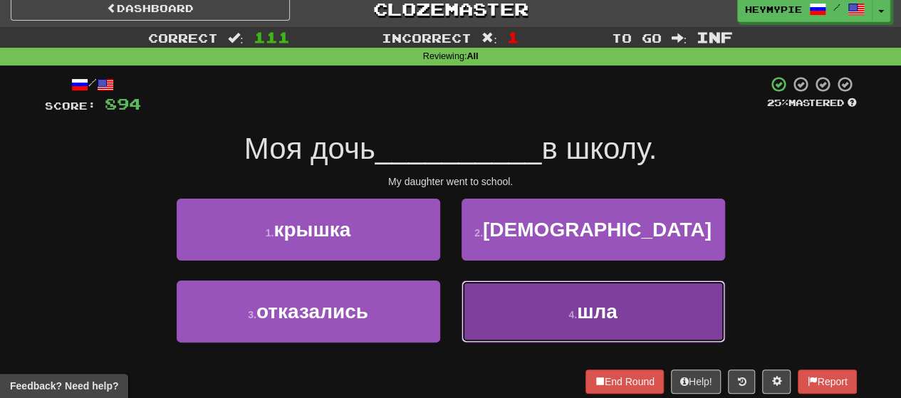
click at [464, 308] on button "4 . шла" at bounding box center [592, 311] width 263 height 62
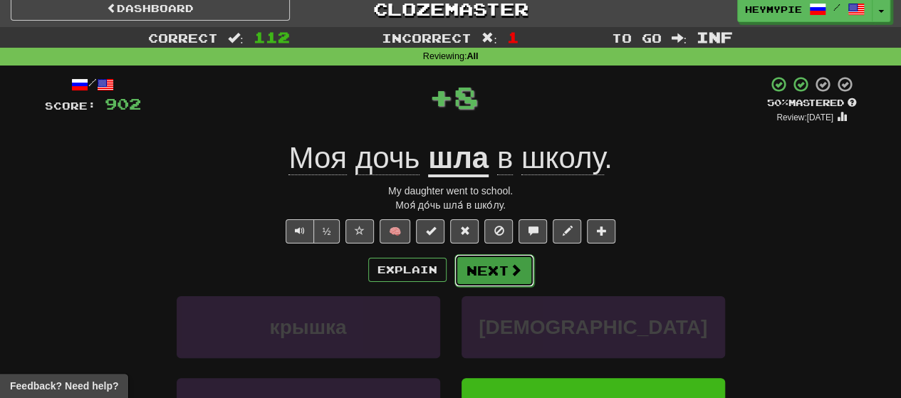
click at [464, 270] on button "Next" at bounding box center [494, 270] width 80 height 33
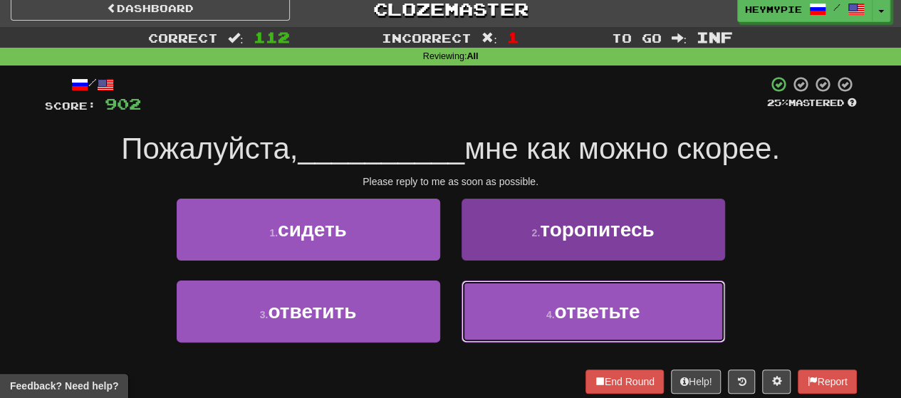
click at [464, 300] on button "4 . ответьте" at bounding box center [592, 311] width 263 height 62
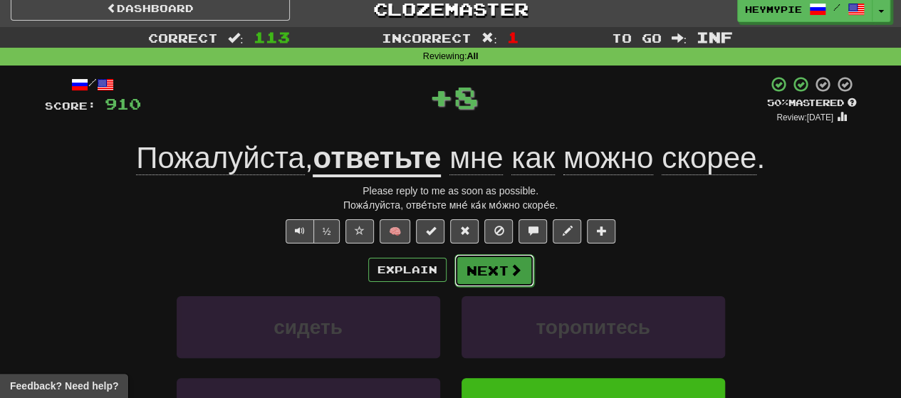
click at [464, 270] on button "Next" at bounding box center [494, 270] width 80 height 33
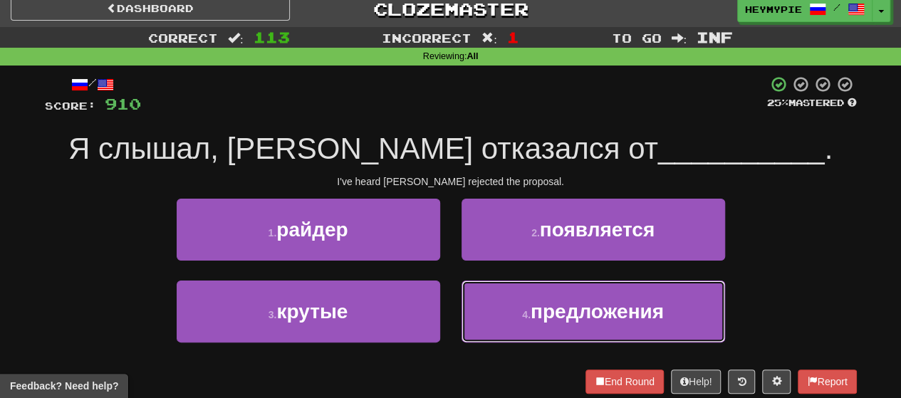
drag, startPoint x: 496, startPoint y: 295, endPoint x: 505, endPoint y: 288, distance: 11.7
click at [464, 296] on button "4 . предложения" at bounding box center [592, 311] width 263 height 62
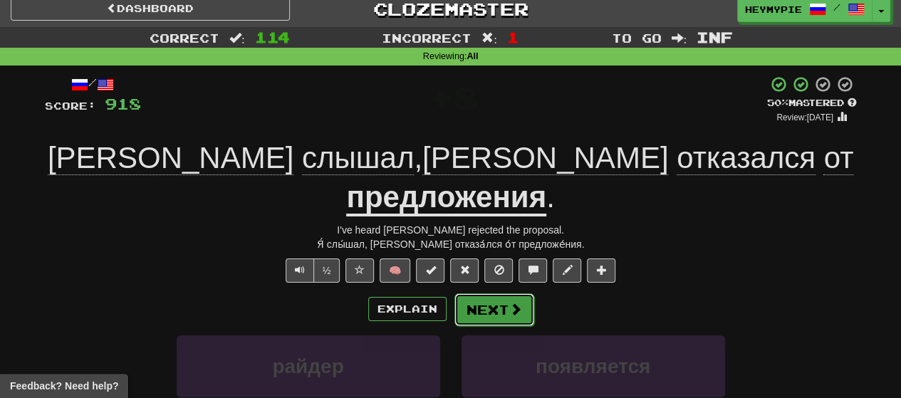
click at [464, 293] on button "Next" at bounding box center [494, 309] width 80 height 33
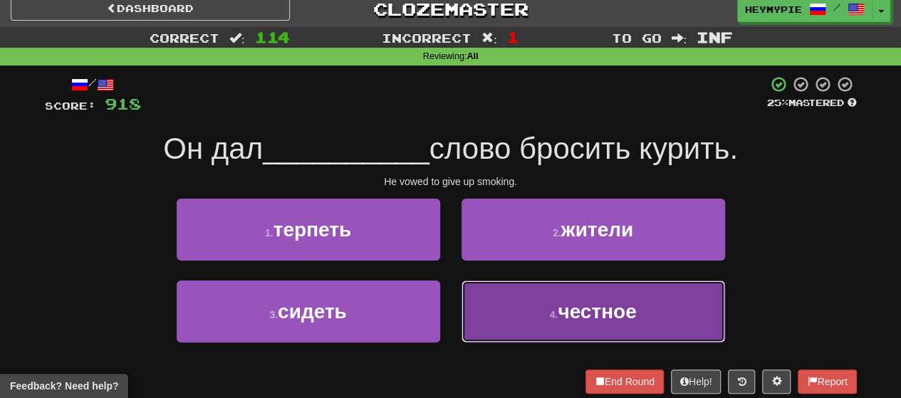
click at [464, 311] on button "4 . честное" at bounding box center [592, 311] width 263 height 62
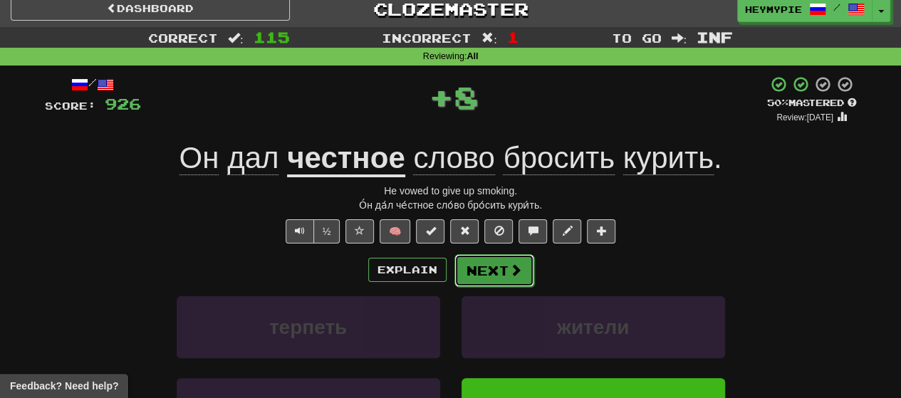
click at [464, 268] on button "Next" at bounding box center [494, 270] width 80 height 33
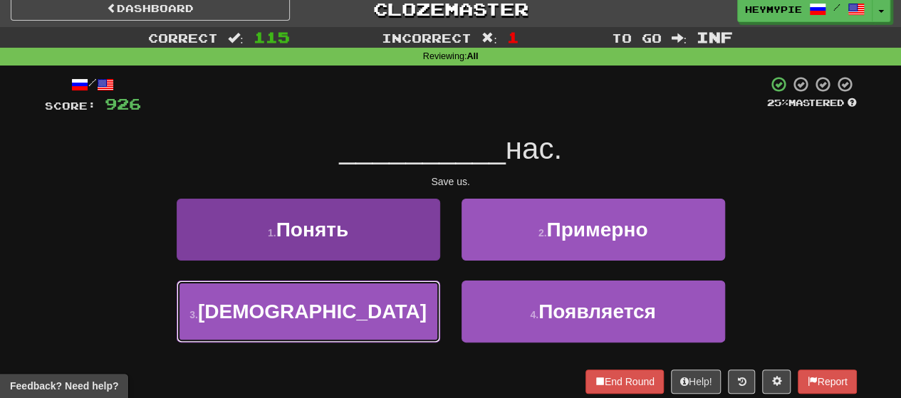
click at [344, 313] on span "[DEMOGRAPHIC_DATA]" at bounding box center [312, 311] width 229 height 22
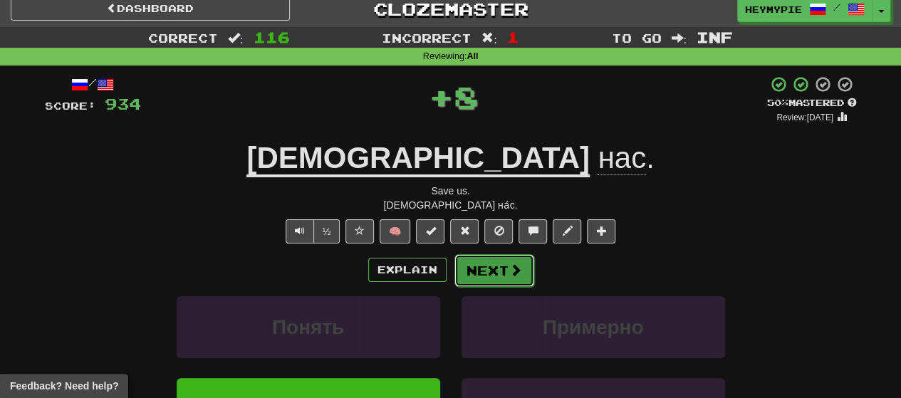
click at [464, 266] on button "Next" at bounding box center [494, 270] width 80 height 33
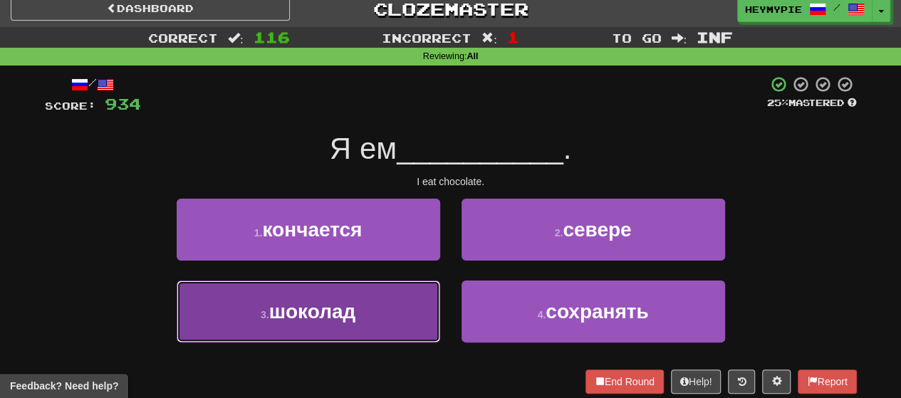
click at [346, 315] on span "шоколад" at bounding box center [312, 311] width 87 height 22
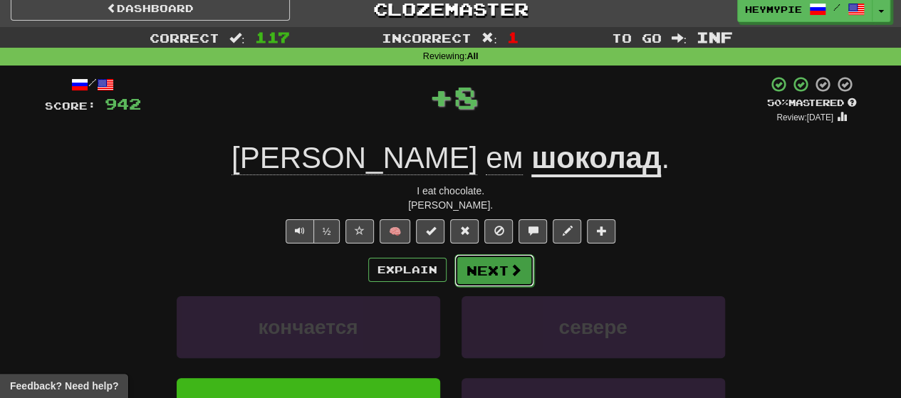
click at [464, 274] on button "Next" at bounding box center [494, 270] width 80 height 33
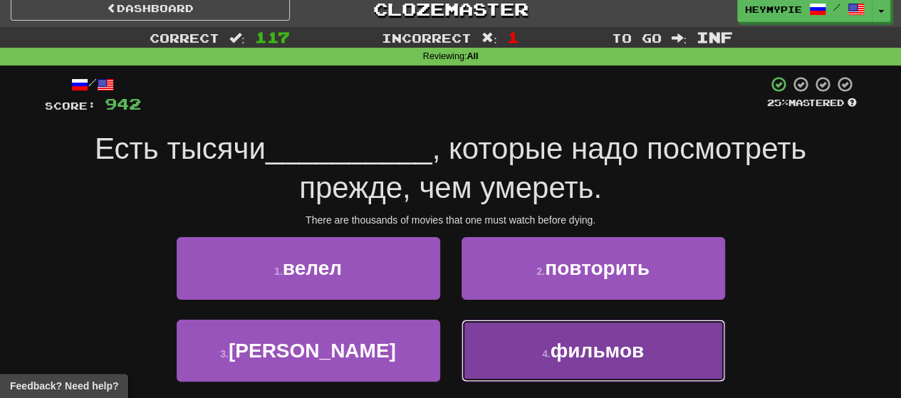
click at [464, 340] on button "4 . фильмов" at bounding box center [592, 351] width 263 height 62
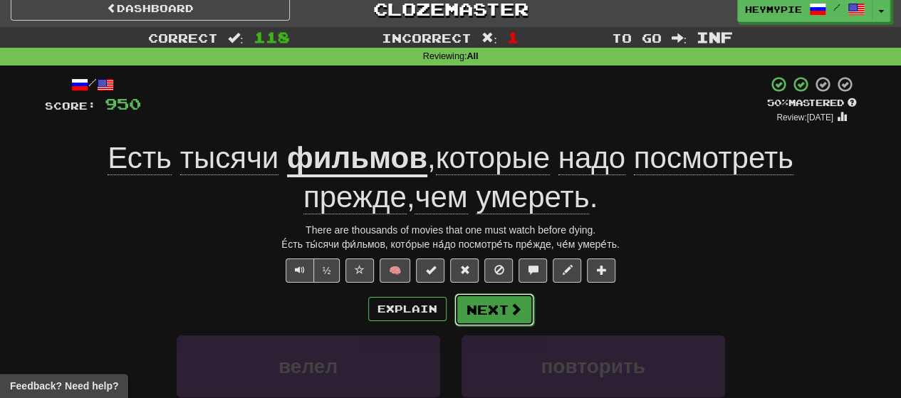
click at [464, 307] on button "Next" at bounding box center [494, 309] width 80 height 33
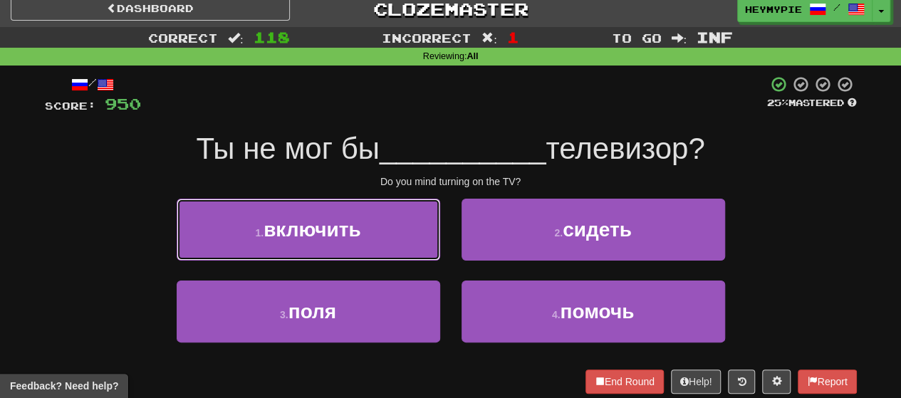
click at [310, 214] on button "1 . включить" at bounding box center [308, 230] width 263 height 62
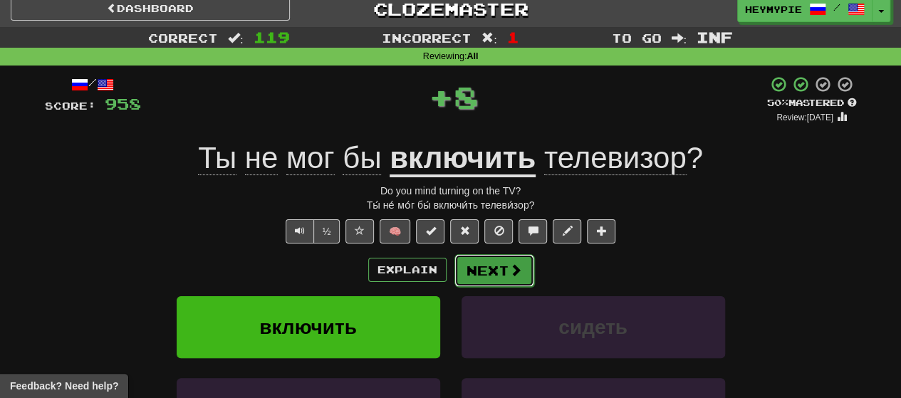
click at [464, 269] on button "Next" at bounding box center [494, 270] width 80 height 33
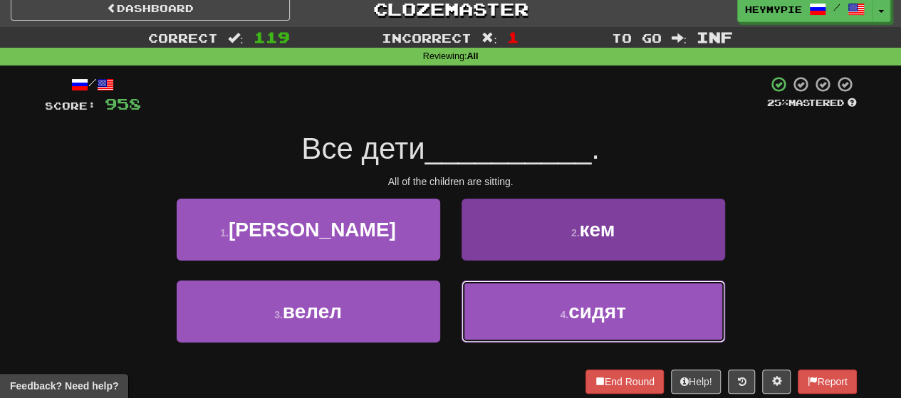
click at [464, 315] on button "4 . сидят" at bounding box center [592, 311] width 263 height 62
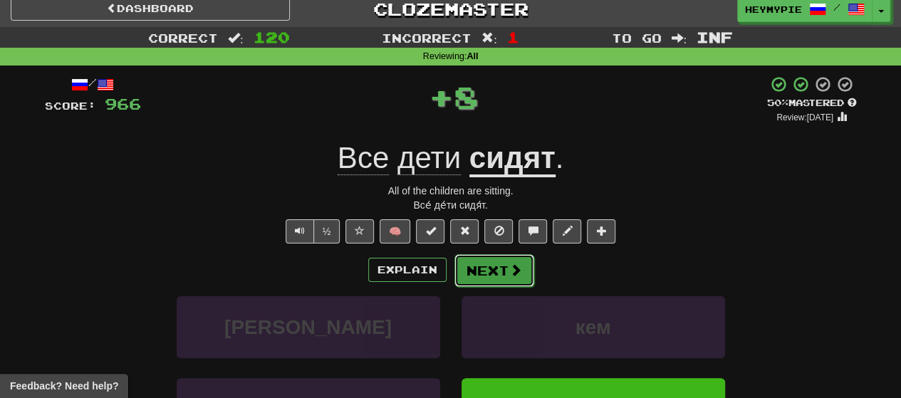
click at [464, 271] on button "Next" at bounding box center [494, 270] width 80 height 33
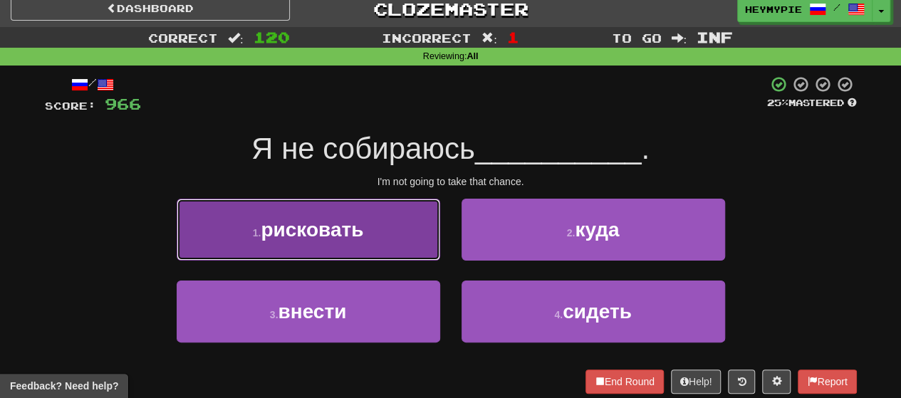
click at [368, 200] on button "1 . рисковать" at bounding box center [308, 230] width 263 height 62
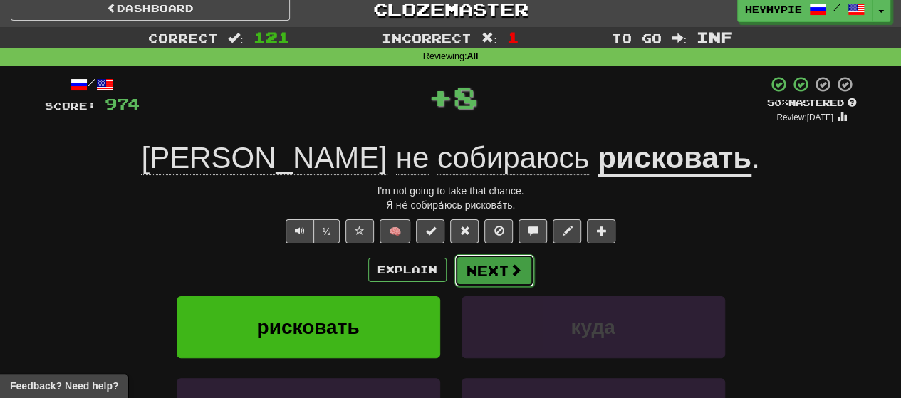
click at [464, 266] on span at bounding box center [515, 269] width 13 height 13
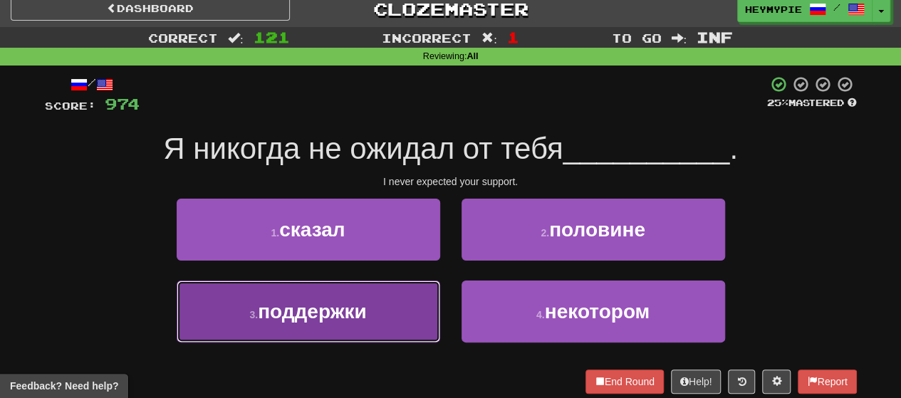
click at [371, 300] on button "3 . поддержки" at bounding box center [308, 311] width 263 height 62
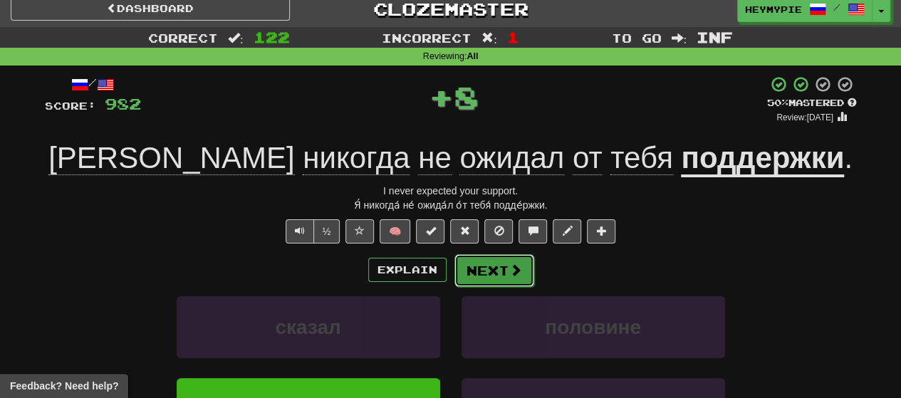
click at [464, 265] on button "Next" at bounding box center [494, 270] width 80 height 33
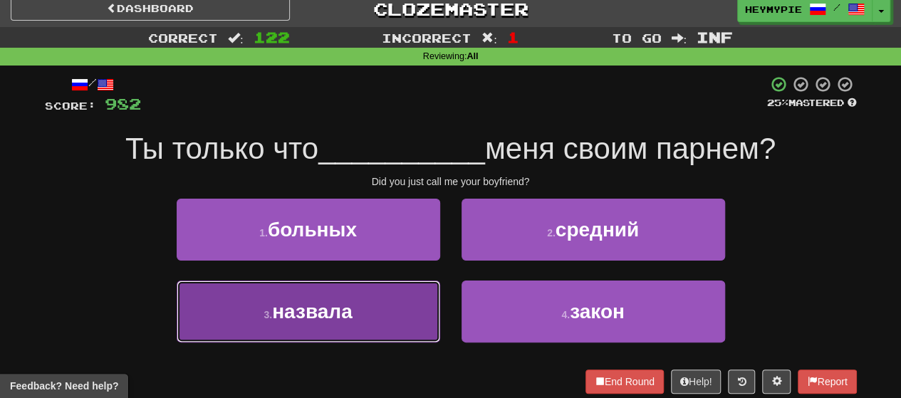
click at [340, 300] on span "назвала" at bounding box center [312, 311] width 80 height 22
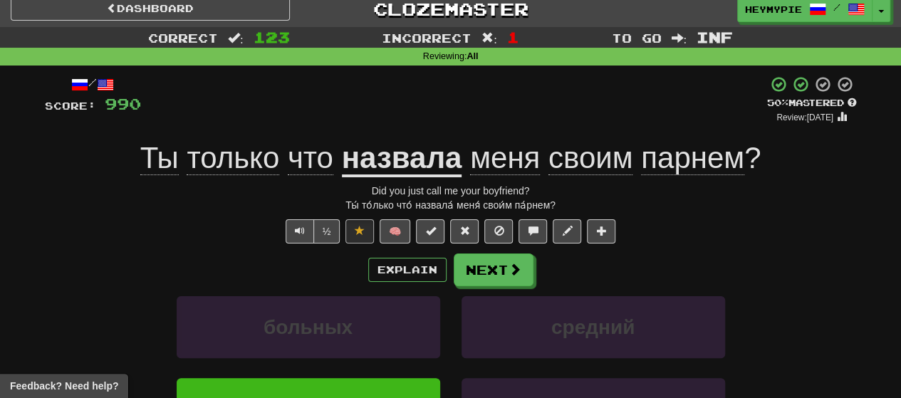
click at [416, 162] on u "назвала" at bounding box center [402, 159] width 120 height 36
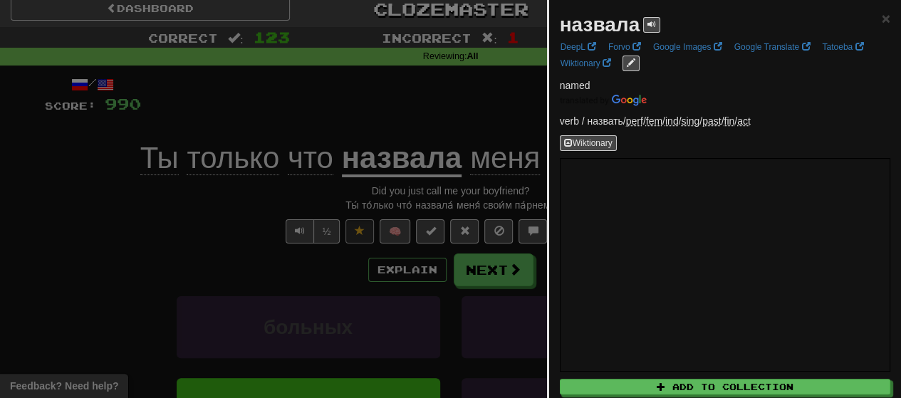
click at [404, 98] on div at bounding box center [450, 199] width 901 height 398
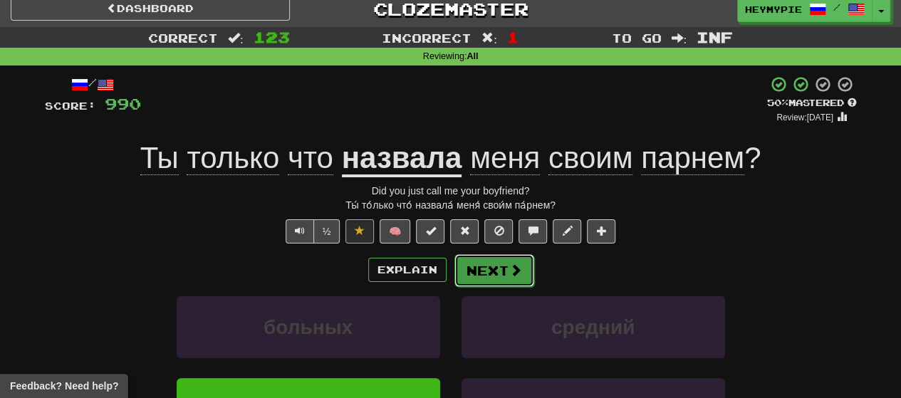
click at [464, 271] on button "Next" at bounding box center [494, 270] width 80 height 33
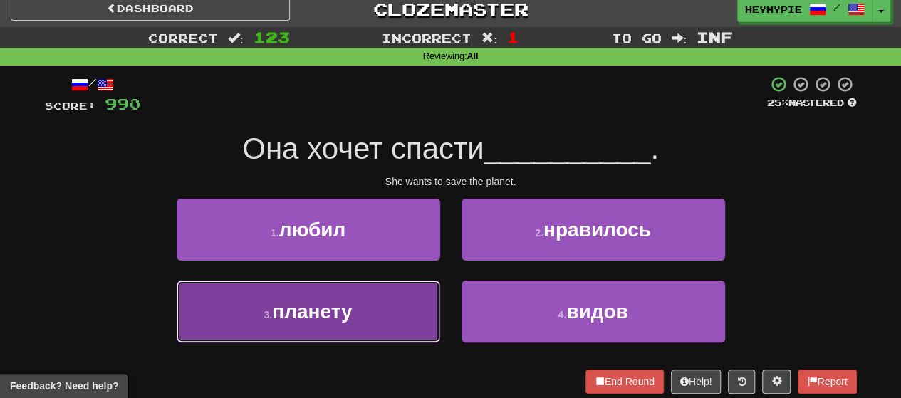
click at [340, 285] on button "3 . планету" at bounding box center [308, 311] width 263 height 62
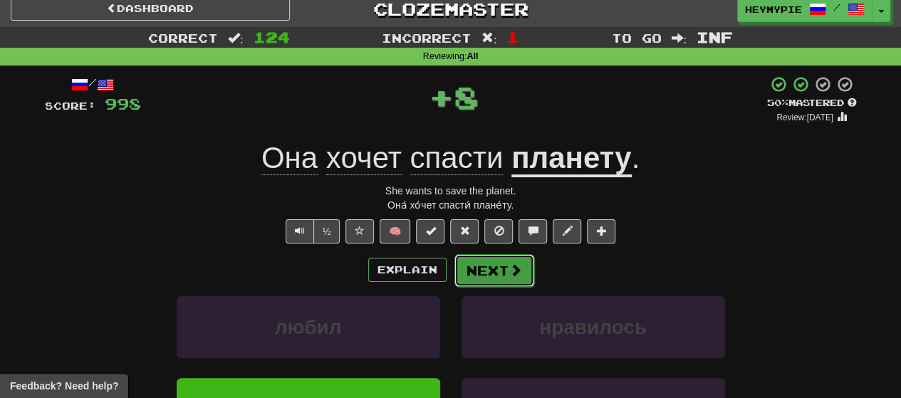
click at [464, 273] on button "Next" at bounding box center [494, 270] width 80 height 33
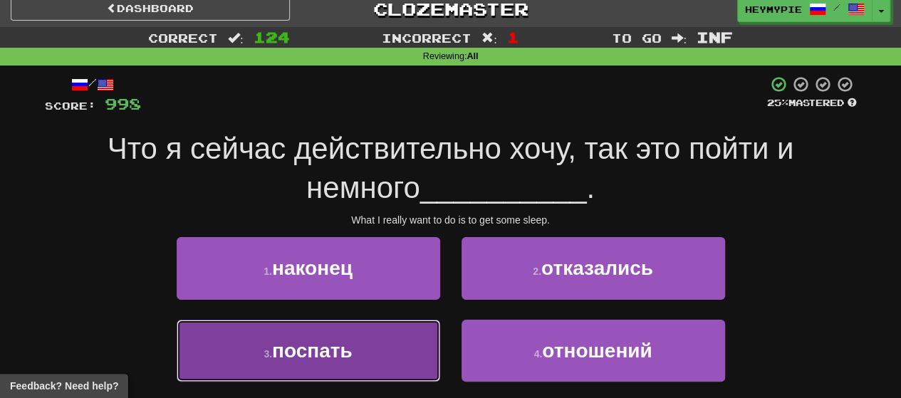
click at [343, 352] on span "поспать" at bounding box center [312, 351] width 80 height 22
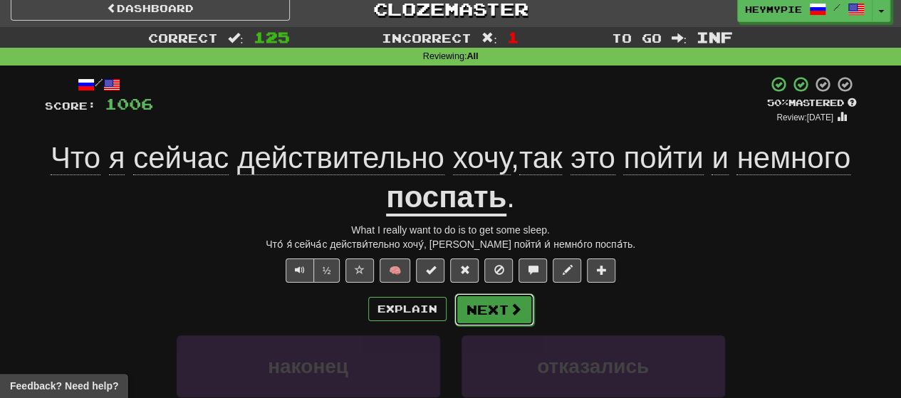
click at [464, 299] on button "Next" at bounding box center [494, 309] width 80 height 33
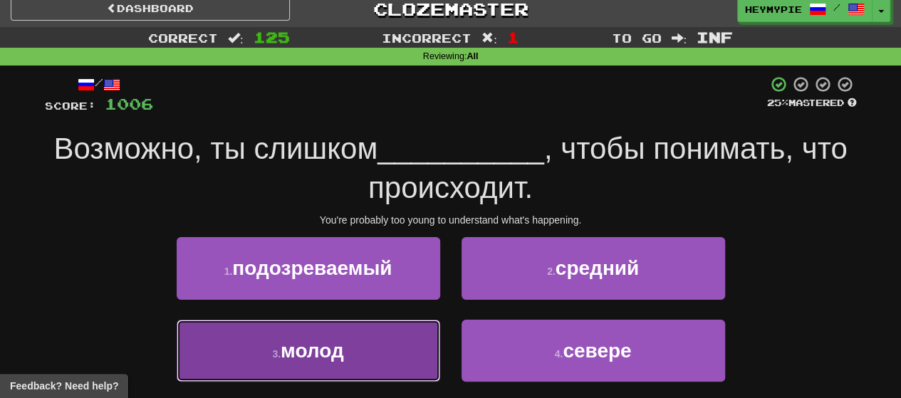
click at [376, 342] on button "3 . молод" at bounding box center [308, 351] width 263 height 62
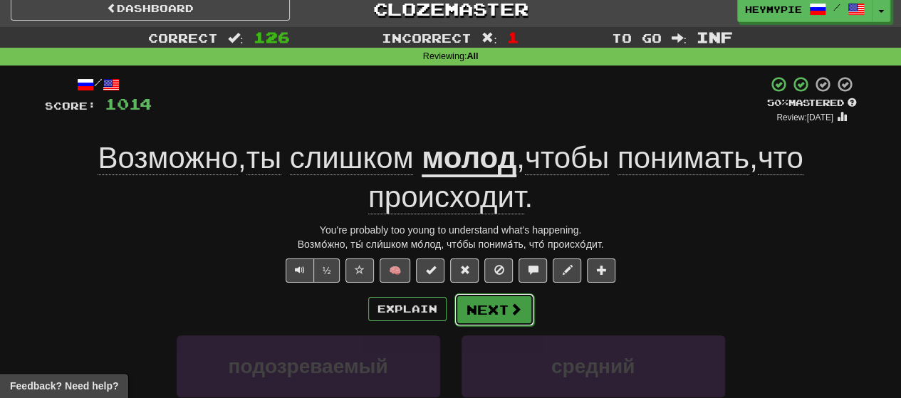
click at [464, 297] on button "Next" at bounding box center [494, 309] width 80 height 33
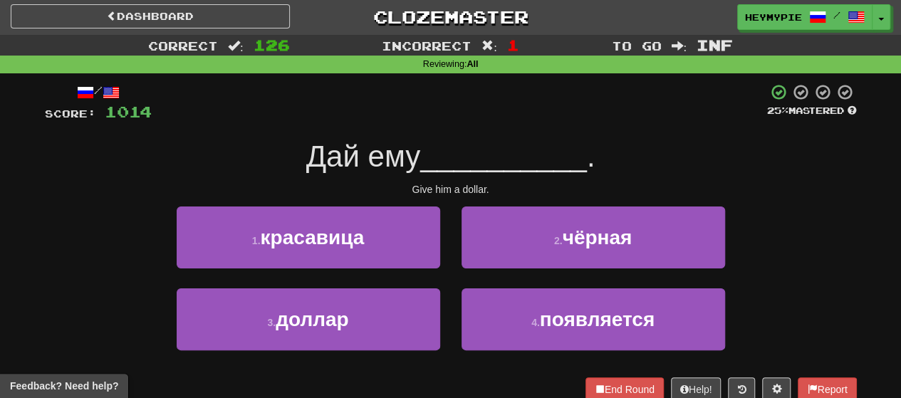
scroll to position [0, 0]
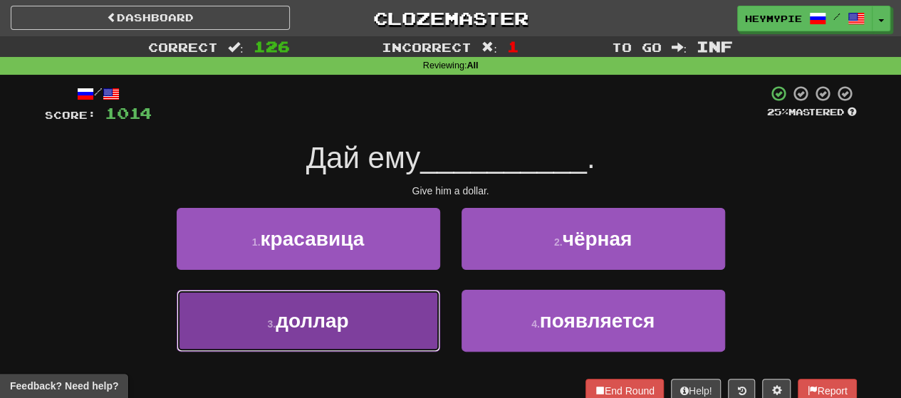
click at [345, 310] on span "доллар" at bounding box center [312, 321] width 73 height 22
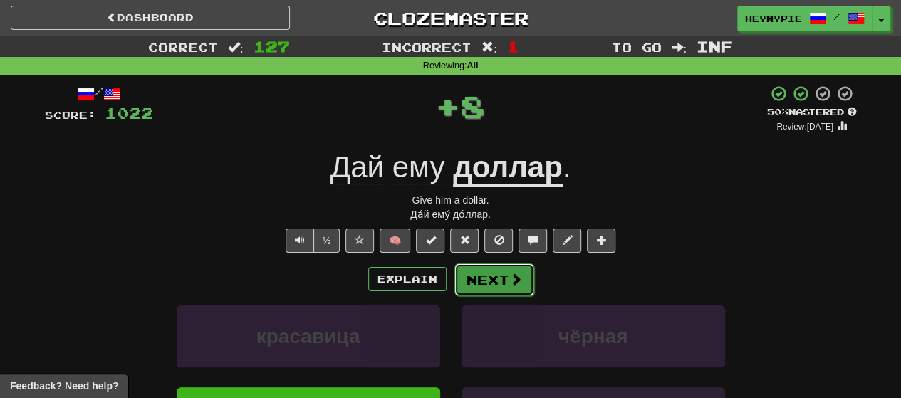
click at [464, 282] on button "Next" at bounding box center [494, 279] width 80 height 33
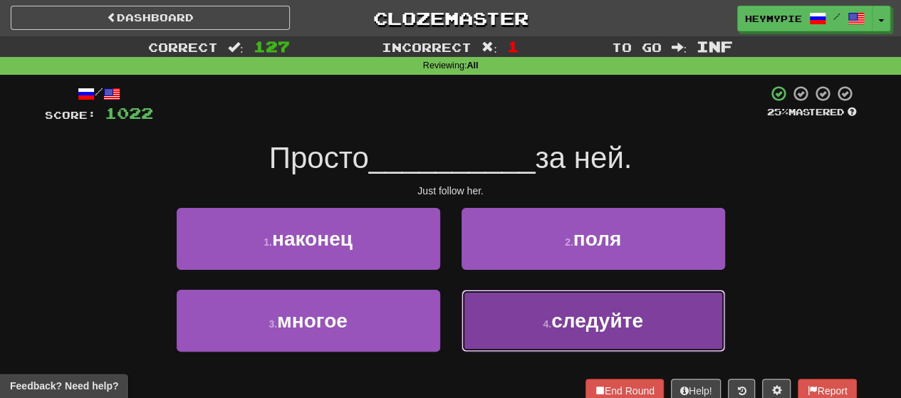
click at [464, 317] on button "4 . следуйте" at bounding box center [592, 321] width 263 height 62
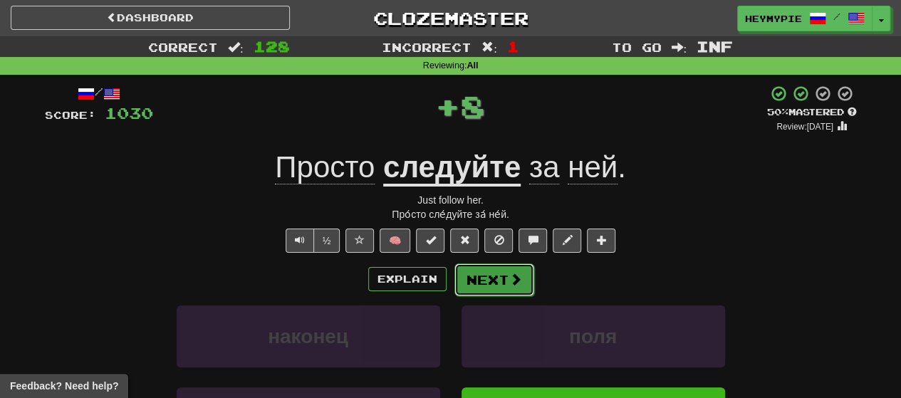
click at [464, 284] on button "Next" at bounding box center [494, 279] width 80 height 33
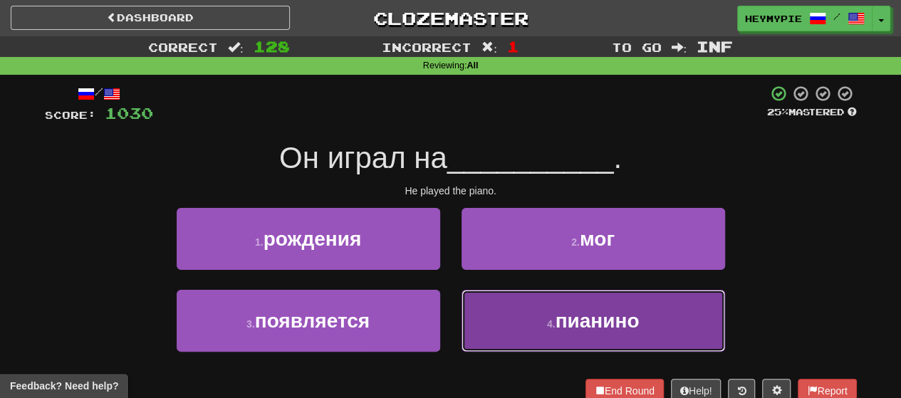
click at [464, 304] on button "4 . пианино" at bounding box center [592, 321] width 263 height 62
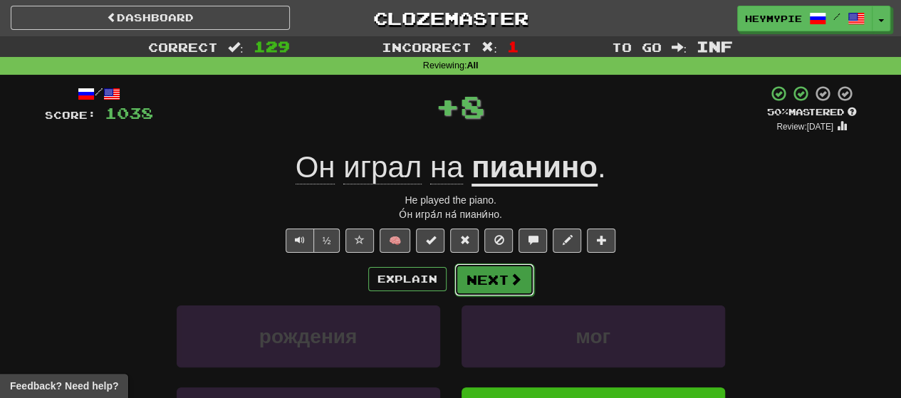
click at [464, 280] on button "Next" at bounding box center [494, 279] width 80 height 33
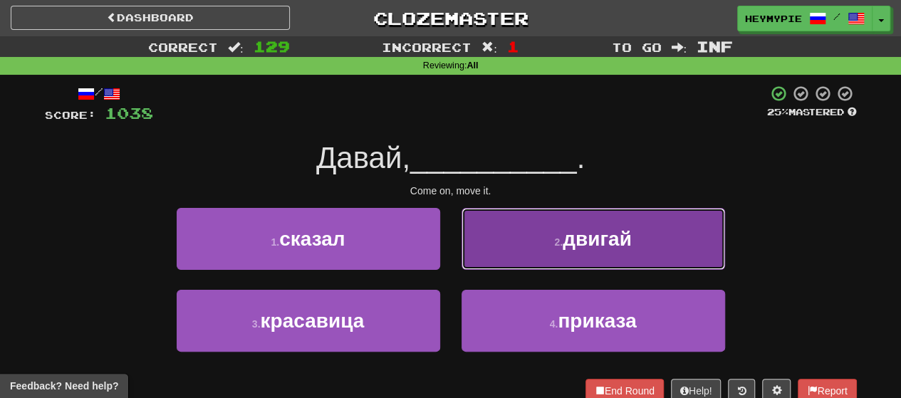
click at [464, 233] on button "2 . двигай" at bounding box center [592, 239] width 263 height 62
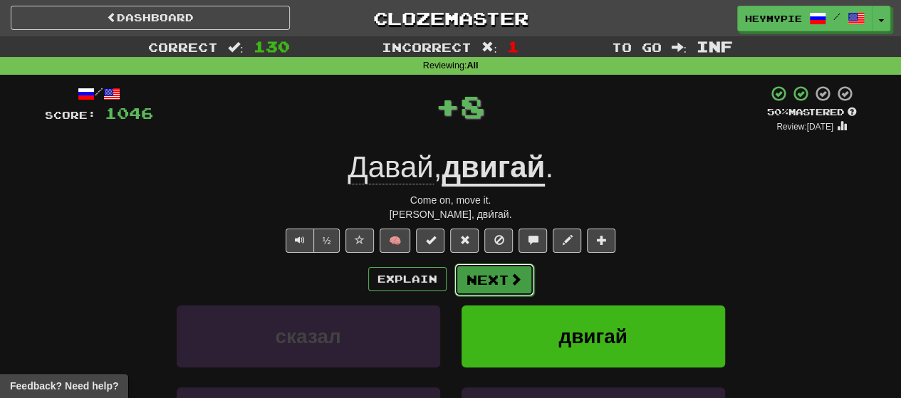
click at [464, 276] on button "Next" at bounding box center [494, 279] width 80 height 33
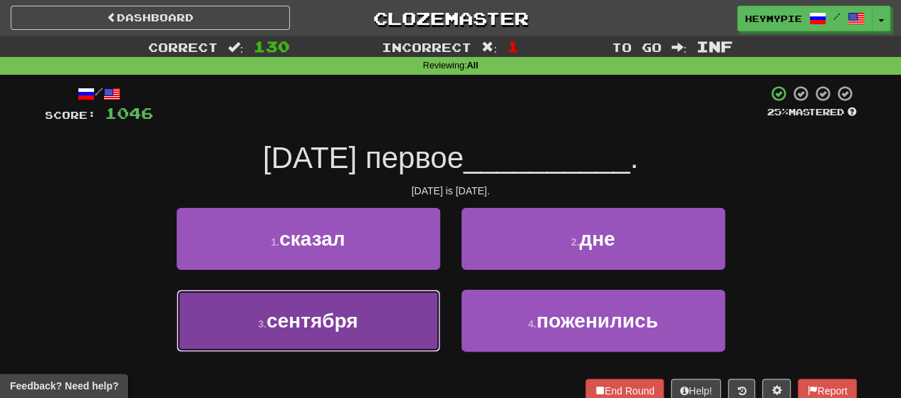
click at [389, 308] on button "3 . сентября" at bounding box center [308, 321] width 263 height 62
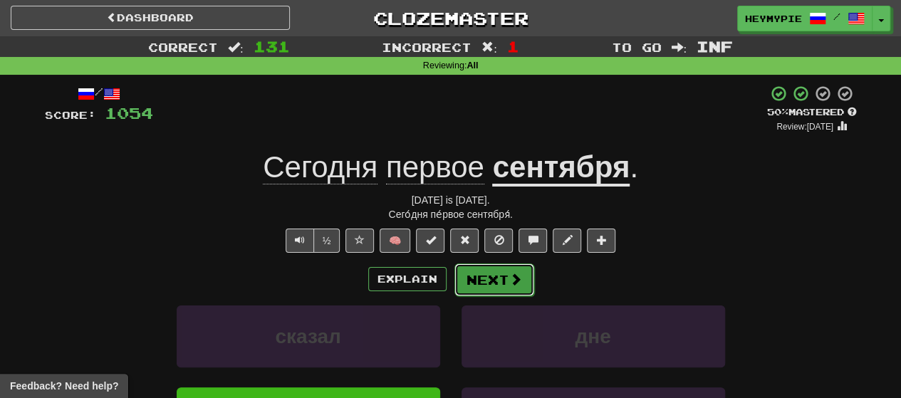
click at [464, 280] on button "Next" at bounding box center [494, 279] width 80 height 33
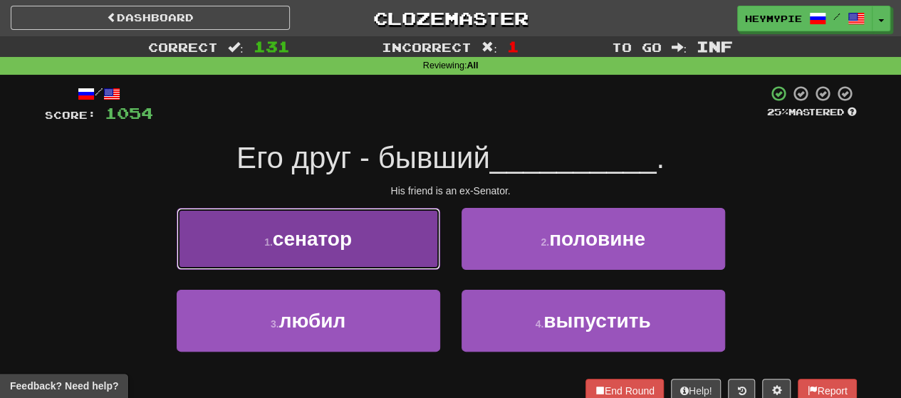
click at [356, 254] on button "1 . сенатор" at bounding box center [308, 239] width 263 height 62
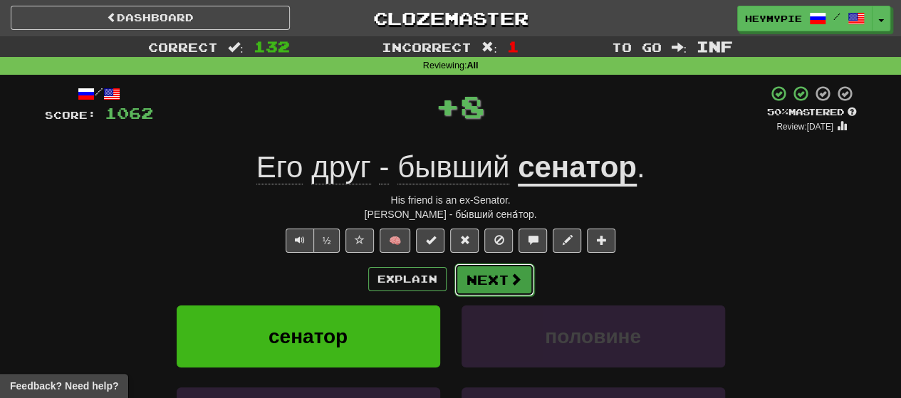
click at [464, 283] on button "Next" at bounding box center [494, 279] width 80 height 33
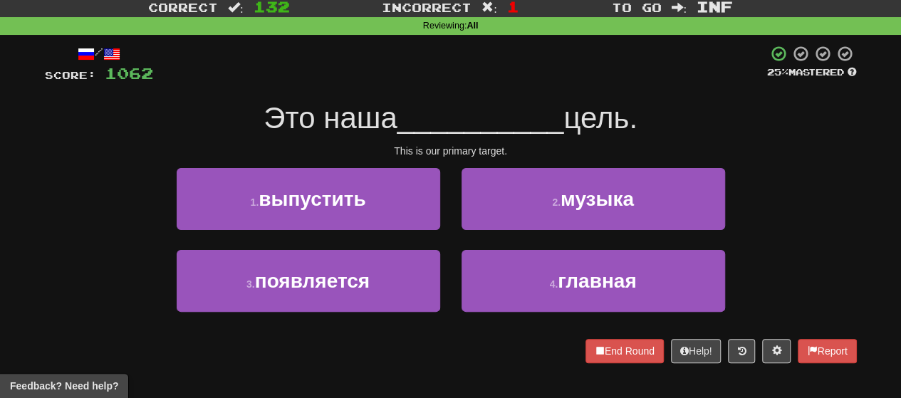
scroll to position [71, 0]
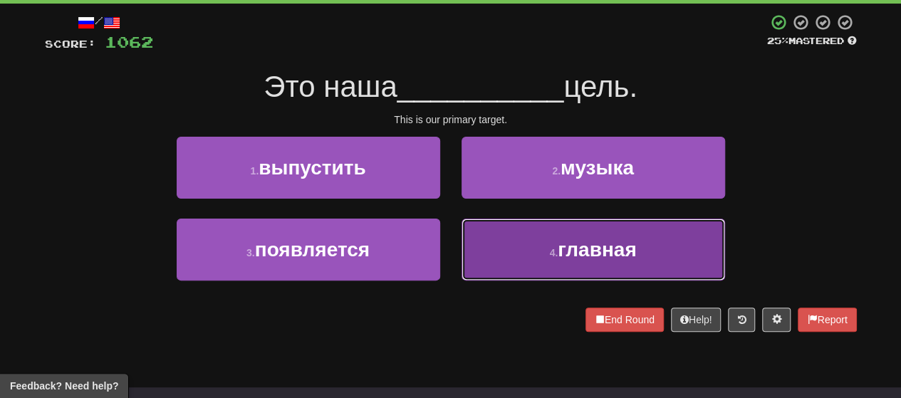
click at [464, 248] on button "4 . главная" at bounding box center [592, 250] width 263 height 62
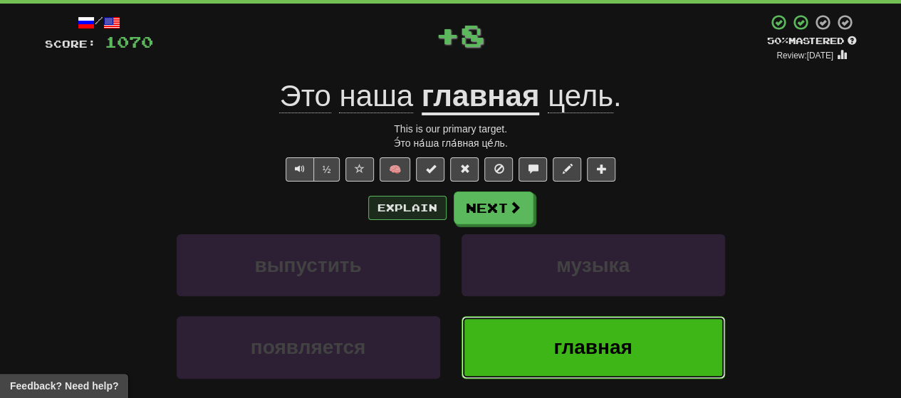
scroll to position [0, 0]
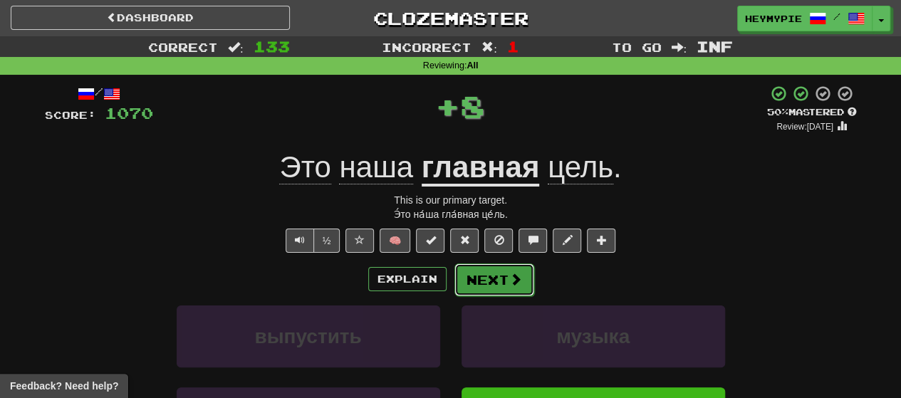
click at [464, 270] on button "Next" at bounding box center [494, 279] width 80 height 33
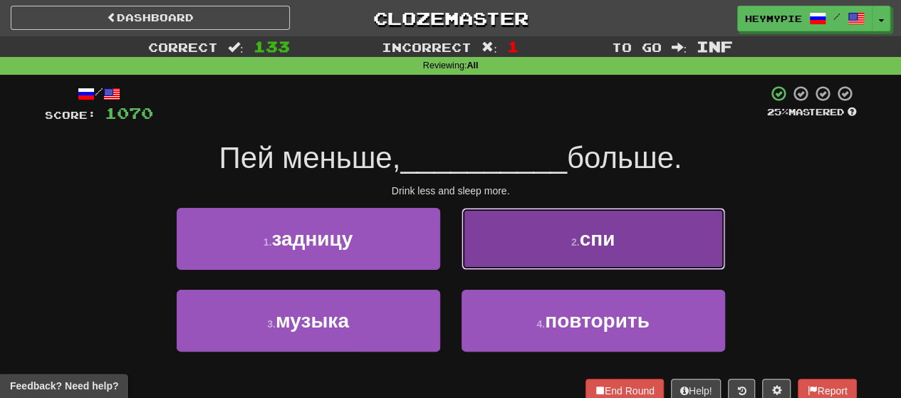
click at [464, 234] on button "2 . спи" at bounding box center [592, 239] width 263 height 62
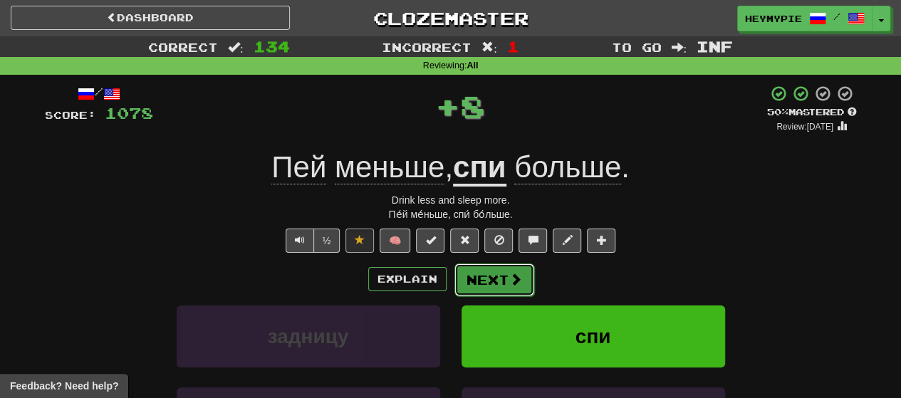
click at [464, 285] on button "Next" at bounding box center [494, 279] width 80 height 33
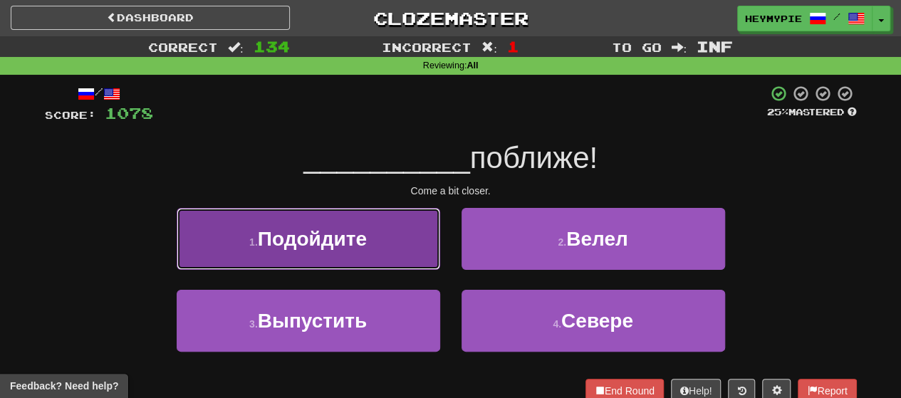
click at [364, 243] on span "Подойдите" at bounding box center [312, 239] width 109 height 22
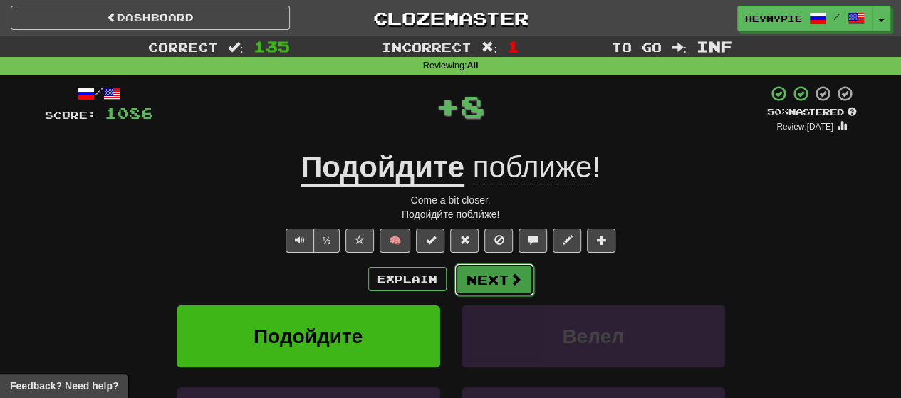
click at [464, 283] on button "Next" at bounding box center [494, 279] width 80 height 33
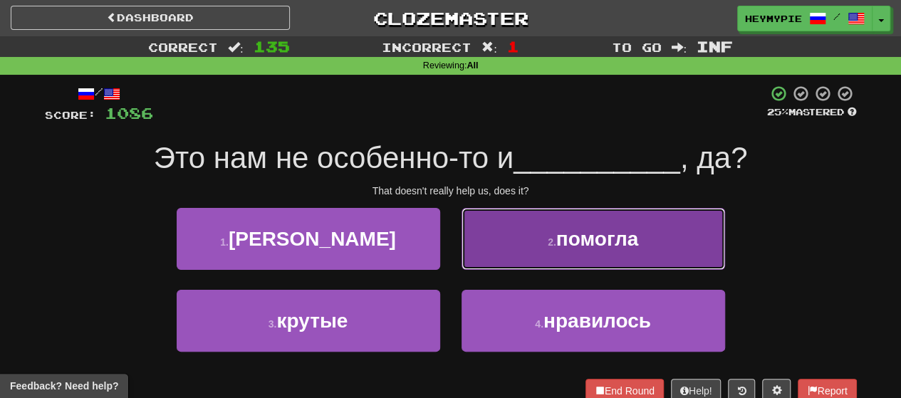
click at [464, 257] on button "2 . помогла" at bounding box center [592, 239] width 263 height 62
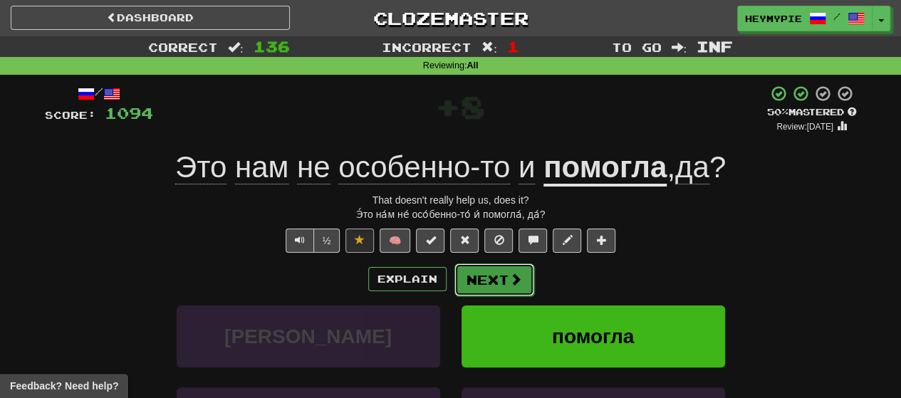
click at [464, 287] on button "Next" at bounding box center [494, 279] width 80 height 33
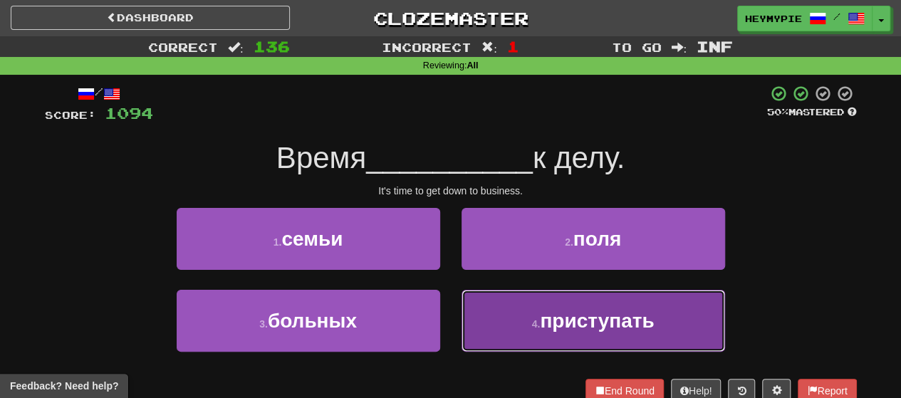
click at [464, 318] on button "4 . приступать" at bounding box center [592, 321] width 263 height 62
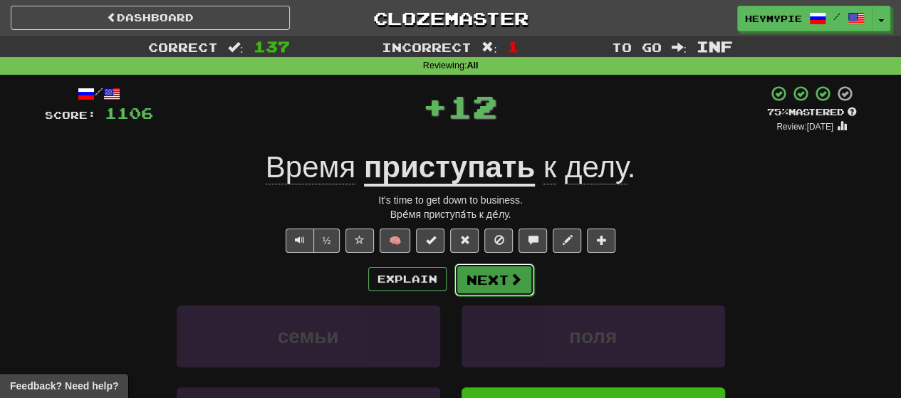
click at [464, 276] on button "Next" at bounding box center [494, 279] width 80 height 33
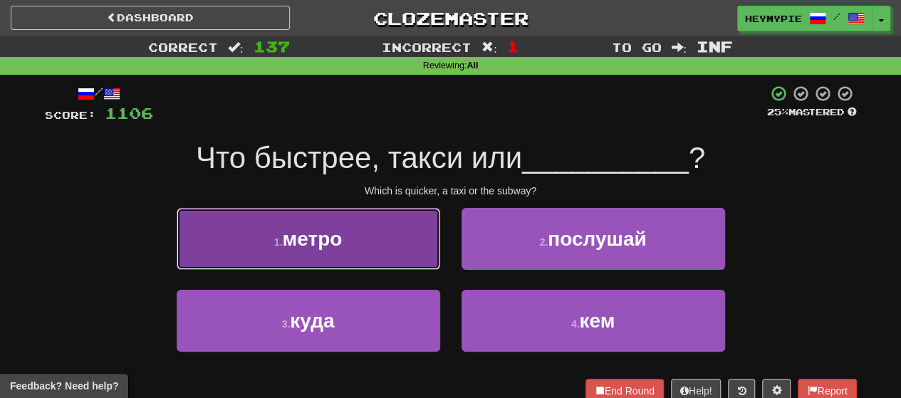
click at [390, 233] on button "1 . метро" at bounding box center [308, 239] width 263 height 62
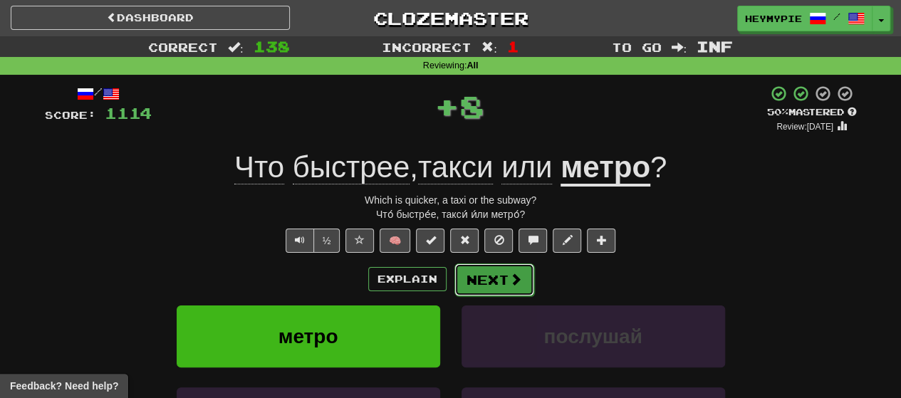
click at [464, 278] on button "Next" at bounding box center [494, 279] width 80 height 33
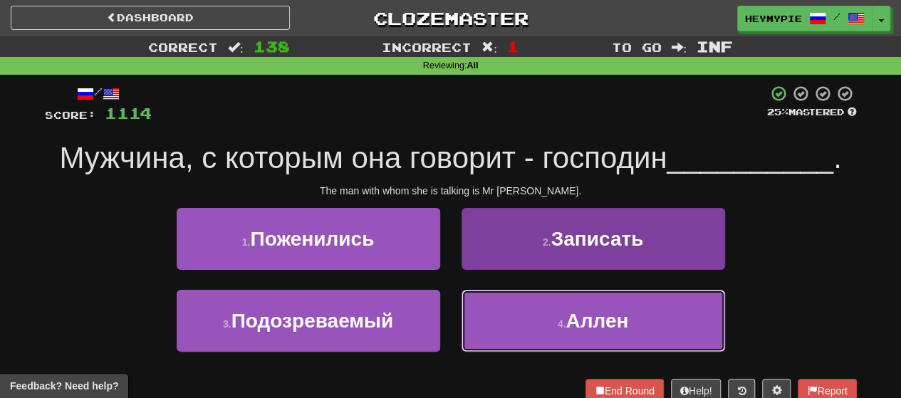
click at [464, 306] on button "4 . Аллен" at bounding box center [592, 321] width 263 height 62
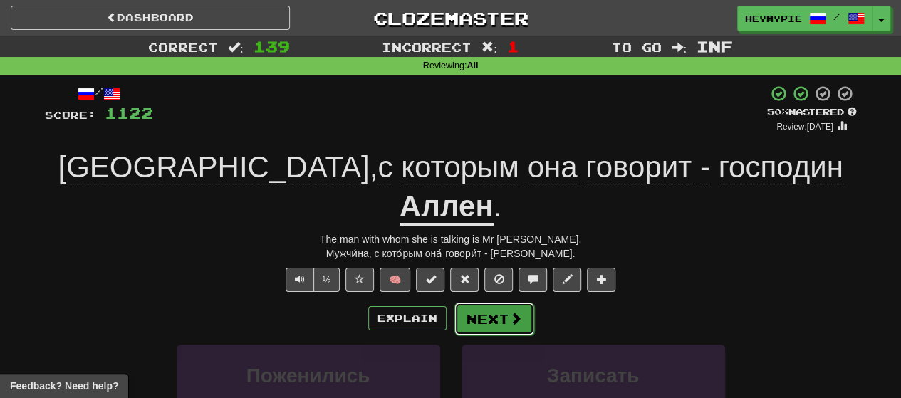
click at [464, 312] on span at bounding box center [515, 318] width 13 height 13
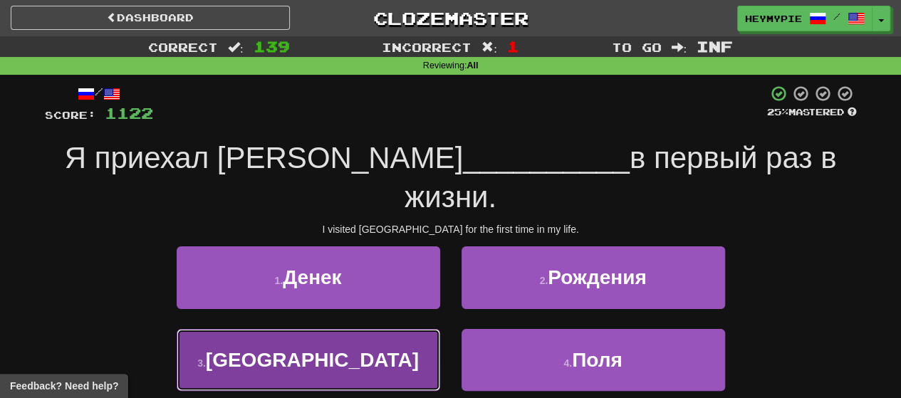
click at [373, 329] on button "3 . [GEOGRAPHIC_DATA]" at bounding box center [308, 360] width 263 height 62
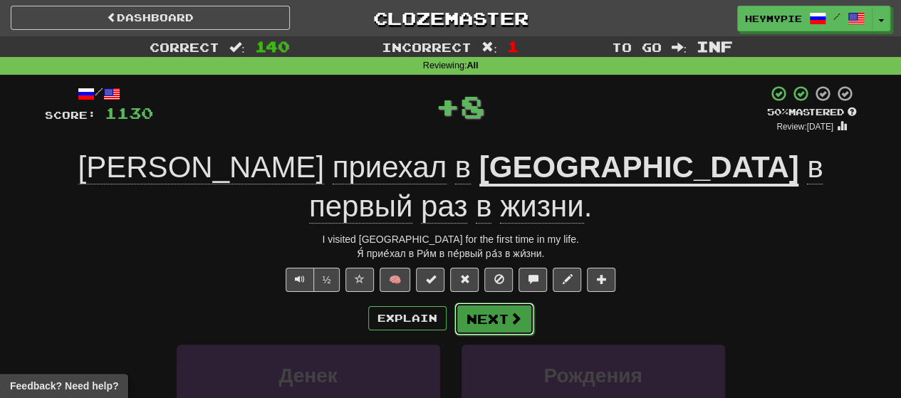
click at [464, 303] on button "Next" at bounding box center [494, 319] width 80 height 33
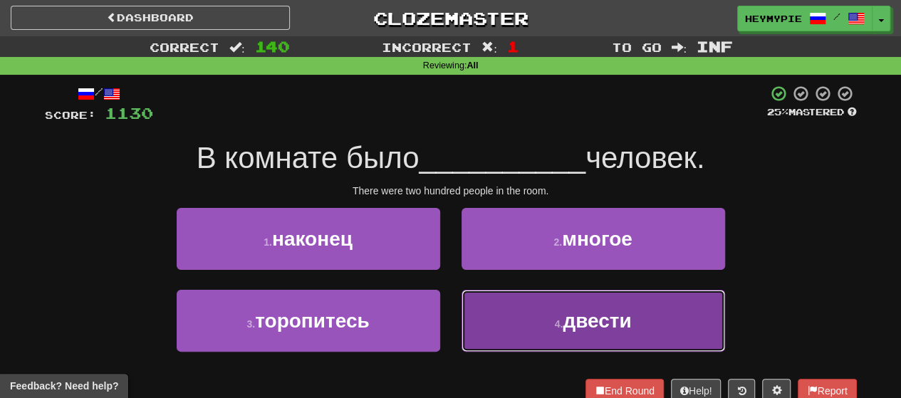
click at [464, 332] on button "4 . двести" at bounding box center [592, 321] width 263 height 62
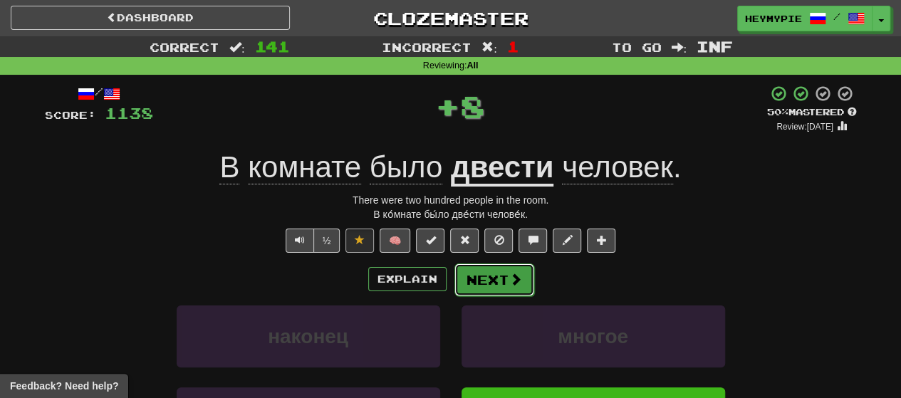
click at [464, 281] on button "Next" at bounding box center [494, 279] width 80 height 33
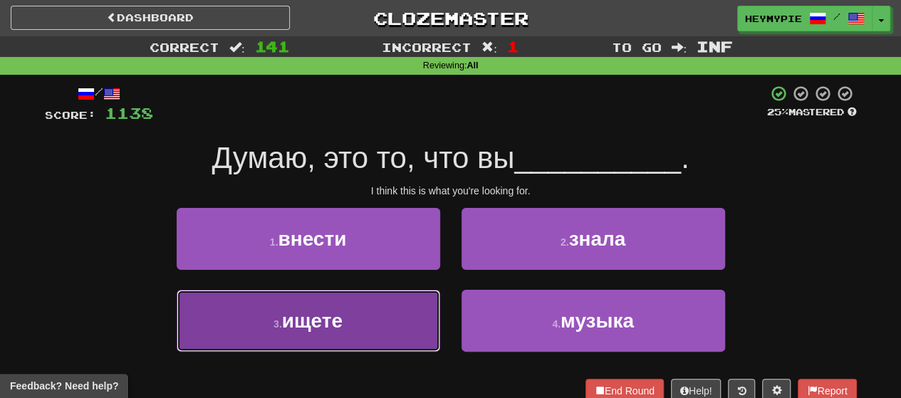
click at [353, 322] on button "3 . ищете" at bounding box center [308, 321] width 263 height 62
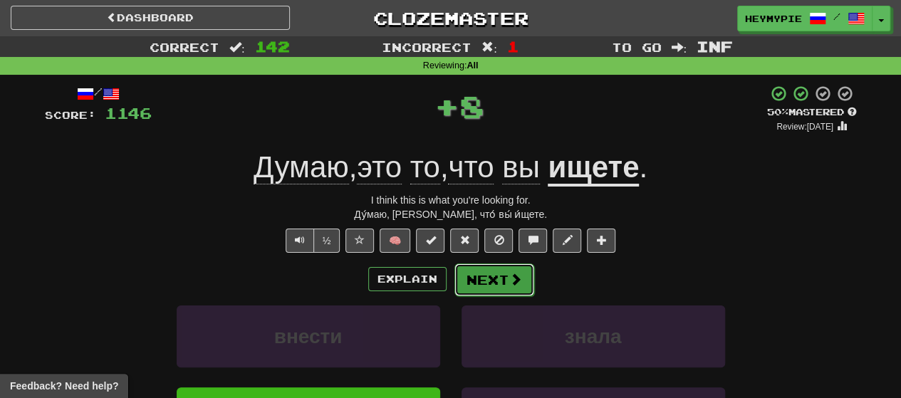
click at [464, 288] on button "Next" at bounding box center [494, 279] width 80 height 33
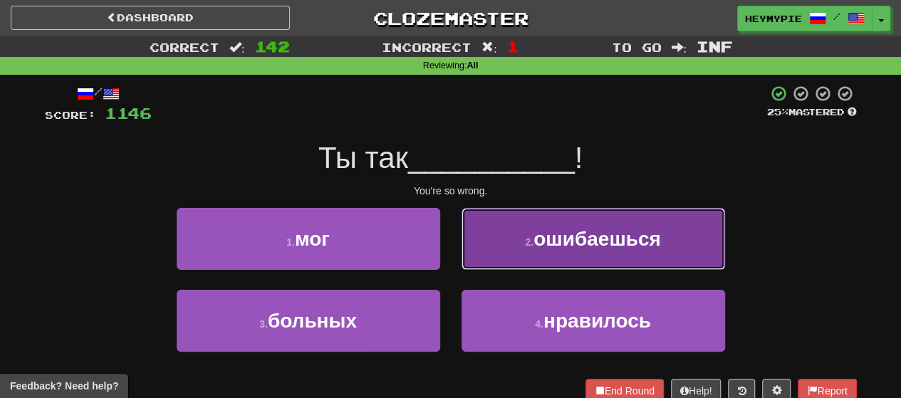
click at [464, 266] on button "2 . ошибаешься" at bounding box center [592, 239] width 263 height 62
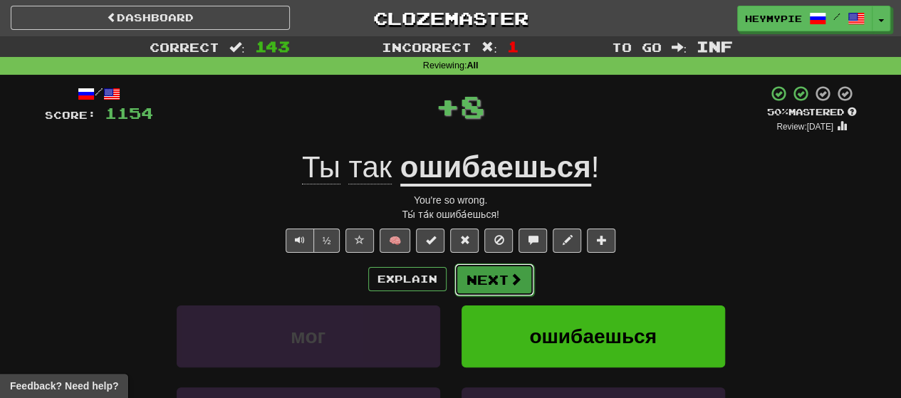
click at [464, 284] on button "Next" at bounding box center [494, 279] width 80 height 33
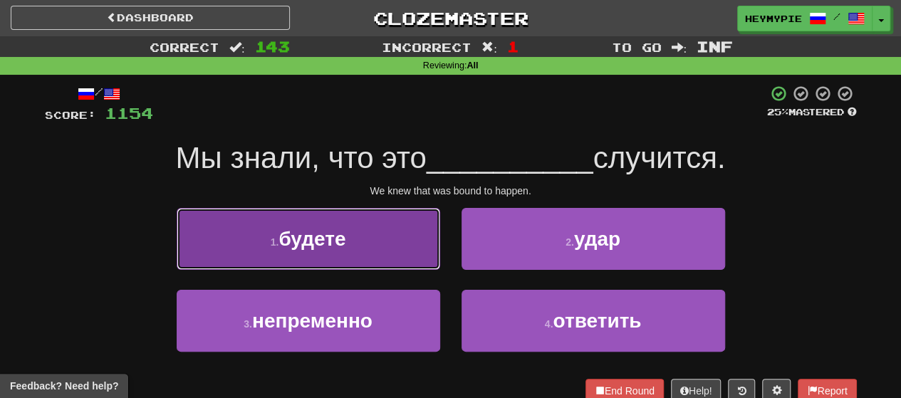
click at [392, 244] on button "1 . будете" at bounding box center [308, 239] width 263 height 62
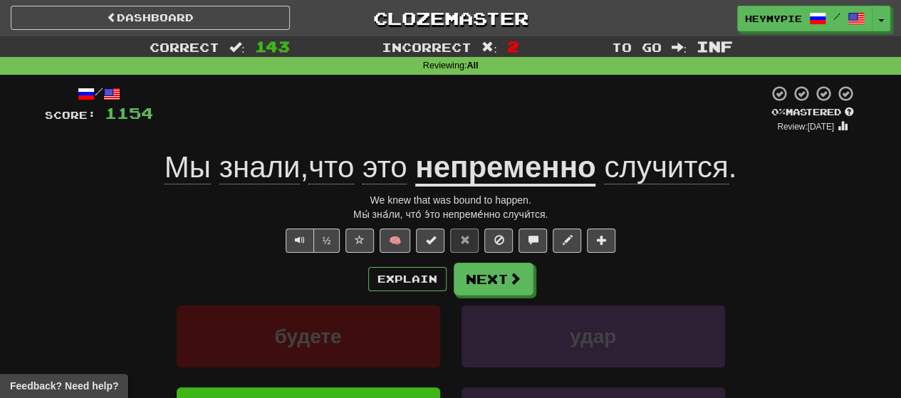
click at [464, 187] on div "Мы знали , что это непременно случится ." at bounding box center [451, 167] width 812 height 39
click at [464, 187] on div "/ Score: 1154 0 % Mastered Review: [DATE] Мы знали , что это непременно случитс…" at bounding box center [451, 315] width 812 height 461
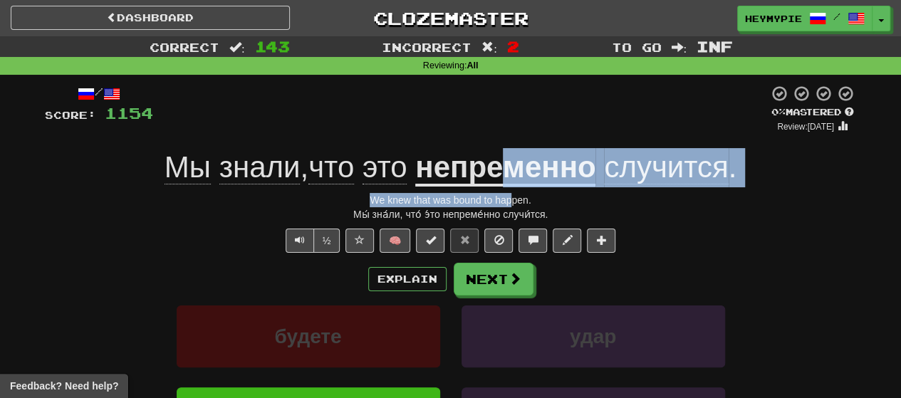
click at [464, 172] on u "непременно" at bounding box center [505, 168] width 180 height 36
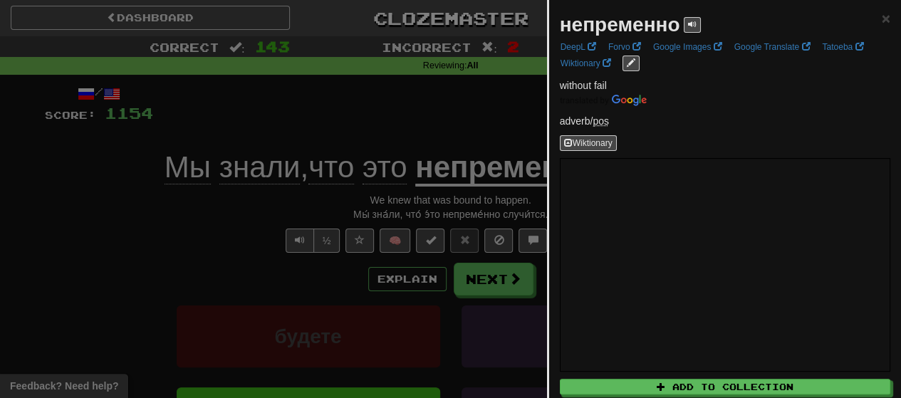
click at [406, 114] on div at bounding box center [450, 199] width 901 height 398
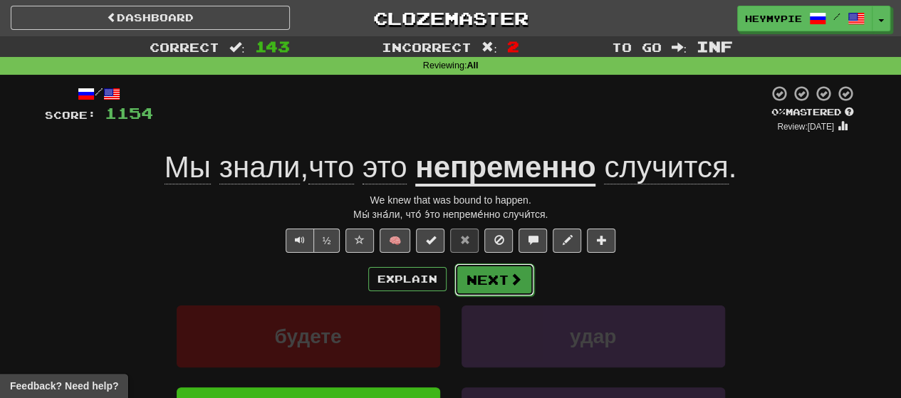
click at [464, 278] on button "Next" at bounding box center [494, 279] width 80 height 33
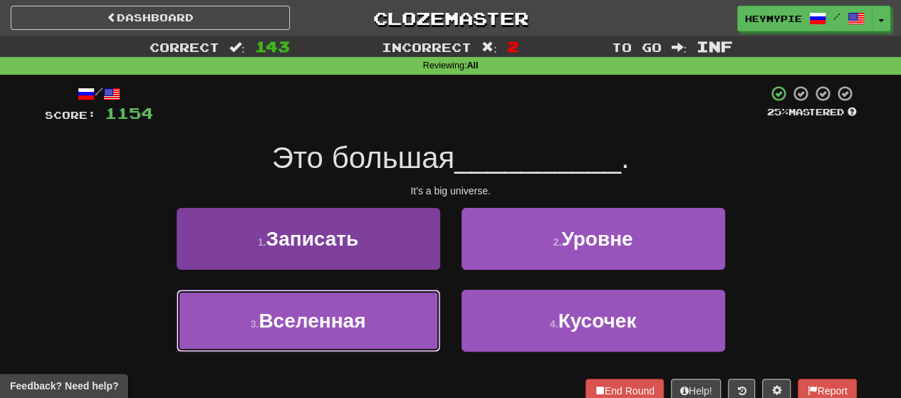
click at [339, 322] on span "Вселенная" at bounding box center [311, 321] width 107 height 22
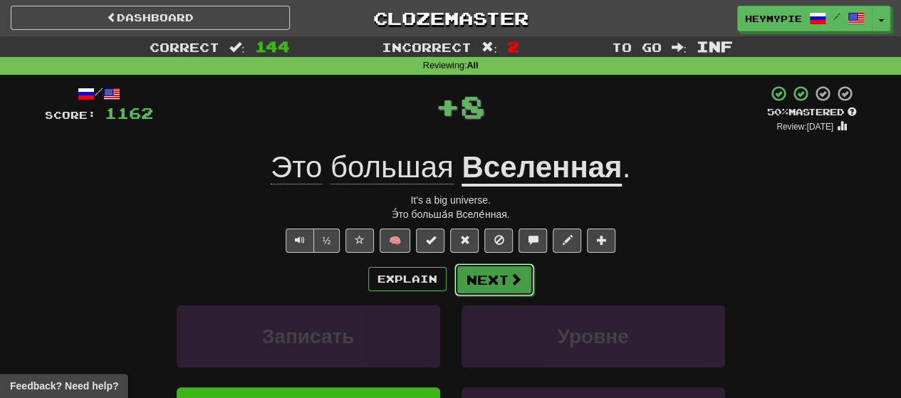
click at [464, 279] on button "Next" at bounding box center [494, 279] width 80 height 33
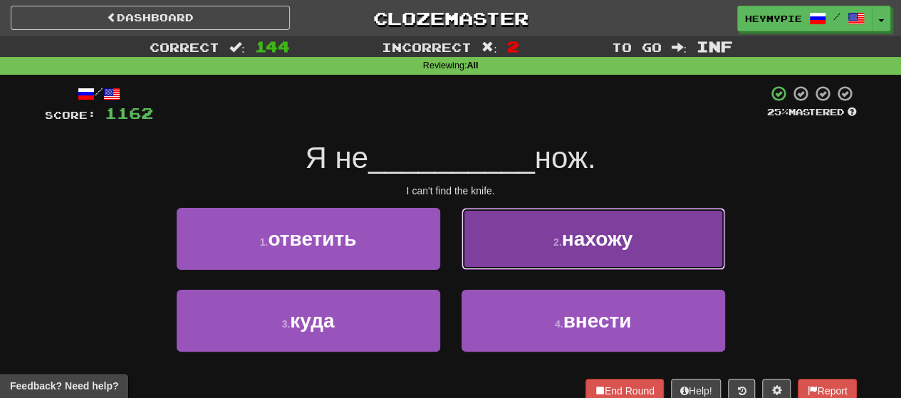
click at [464, 256] on button "2 . нахожу" at bounding box center [592, 239] width 263 height 62
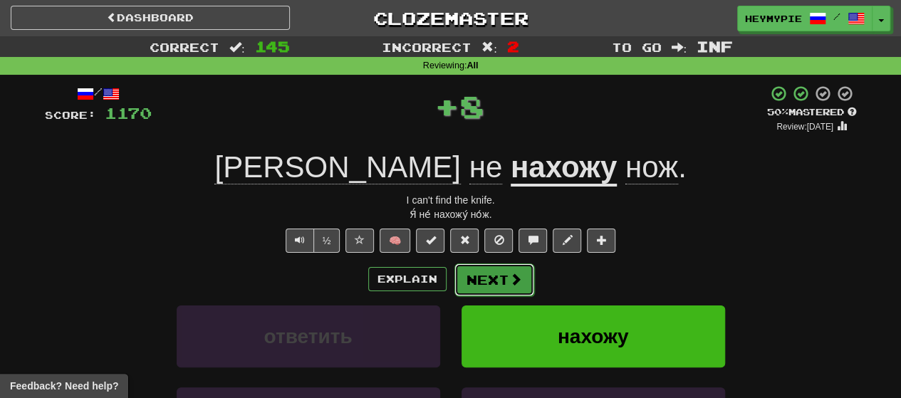
click at [464, 287] on button "Next" at bounding box center [494, 279] width 80 height 33
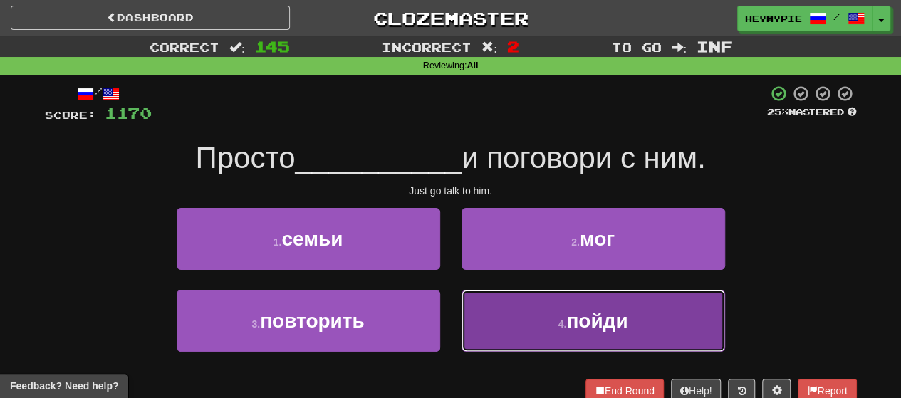
click at [464, 313] on button "4 . пойди" at bounding box center [592, 321] width 263 height 62
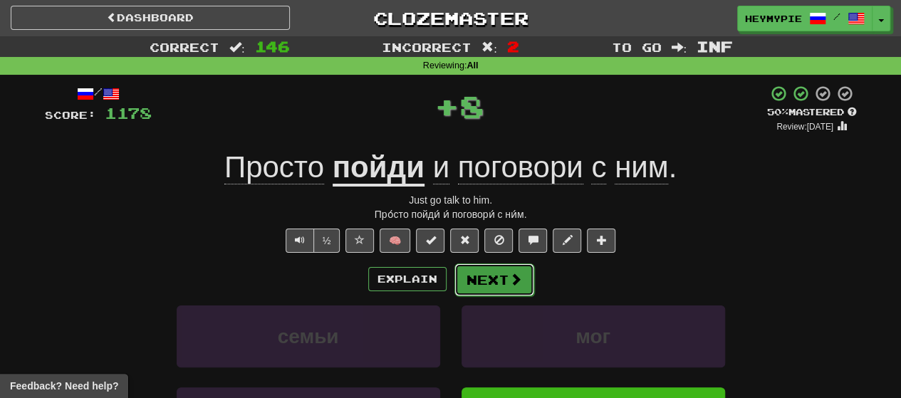
click at [464, 268] on button "Next" at bounding box center [494, 279] width 80 height 33
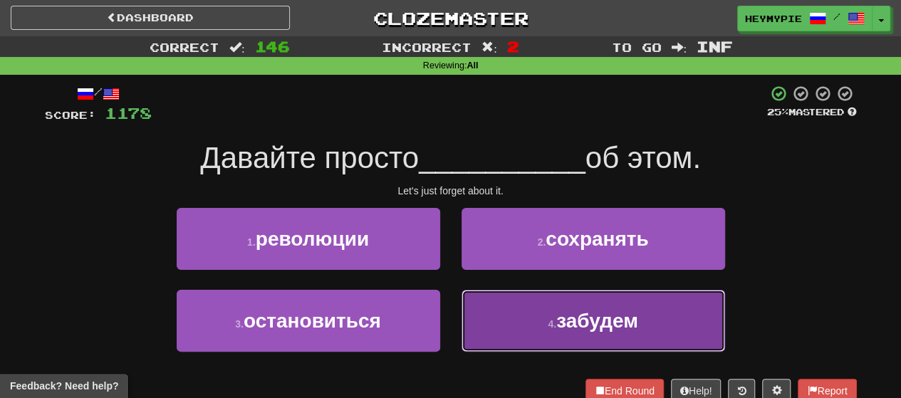
click at [464, 315] on button "4 . забудем" at bounding box center [592, 321] width 263 height 62
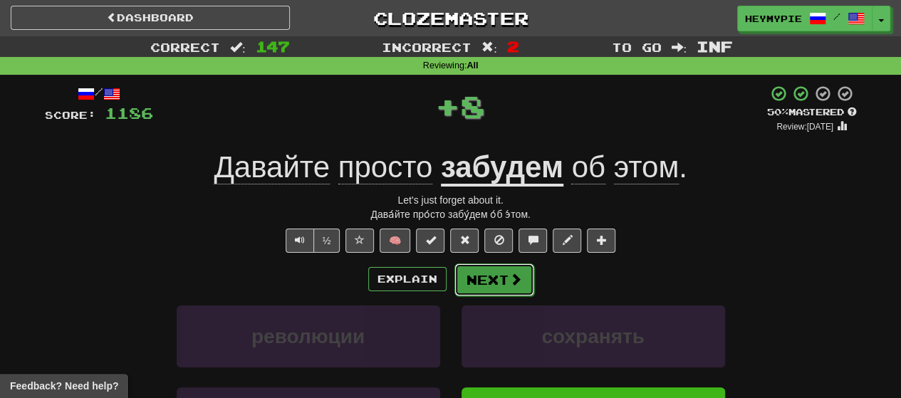
click at [464, 285] on button "Next" at bounding box center [494, 279] width 80 height 33
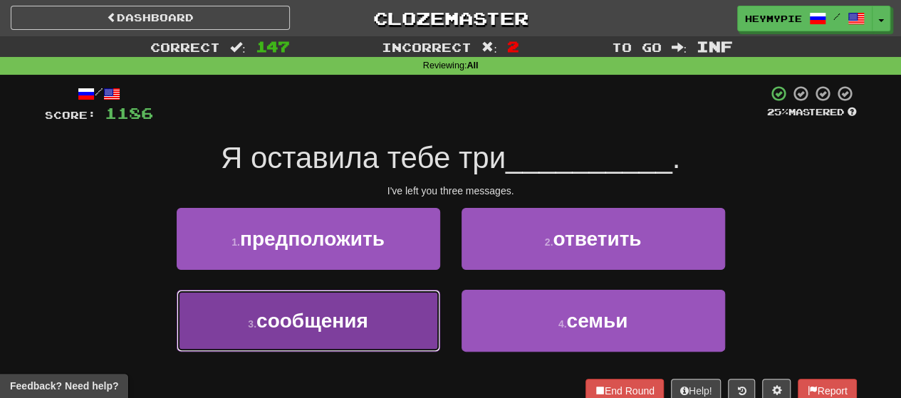
click at [344, 298] on button "3 . сообщения" at bounding box center [308, 321] width 263 height 62
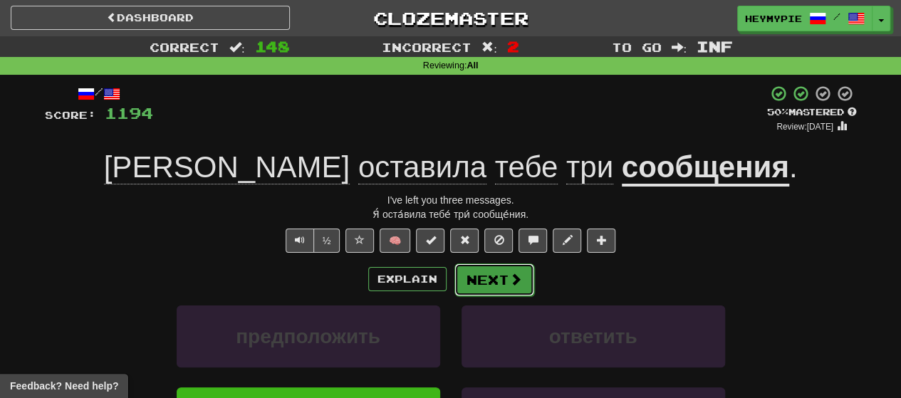
click at [464, 263] on button "Next" at bounding box center [494, 279] width 80 height 33
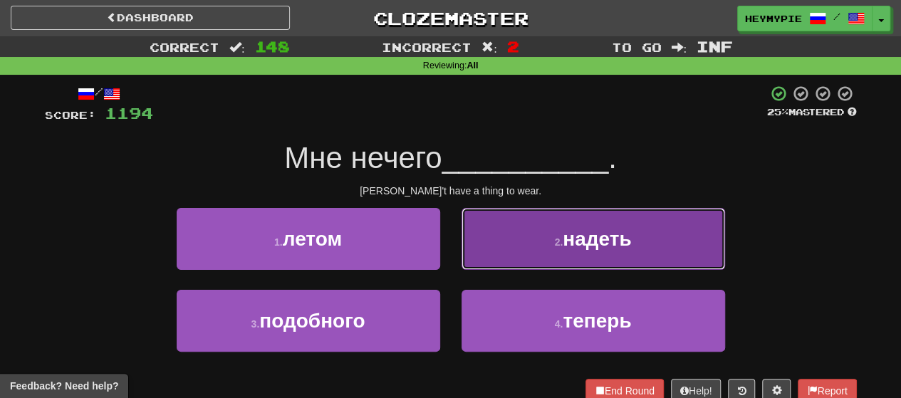
click at [464, 261] on button "2 . надеть" at bounding box center [592, 239] width 263 height 62
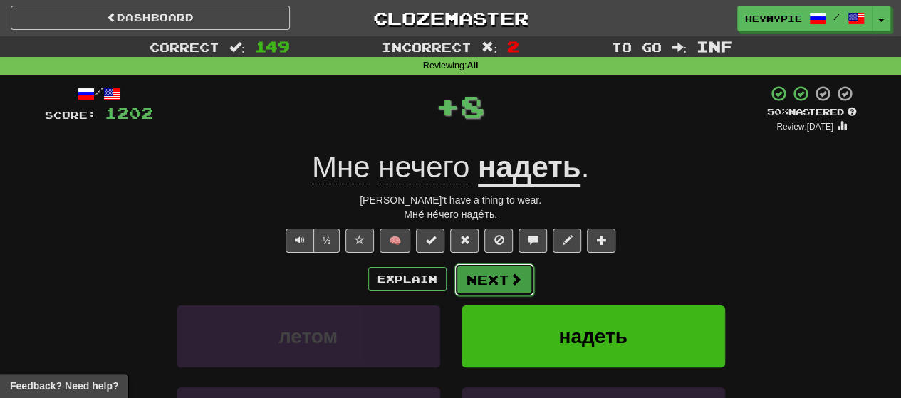
click at [464, 291] on button "Next" at bounding box center [494, 279] width 80 height 33
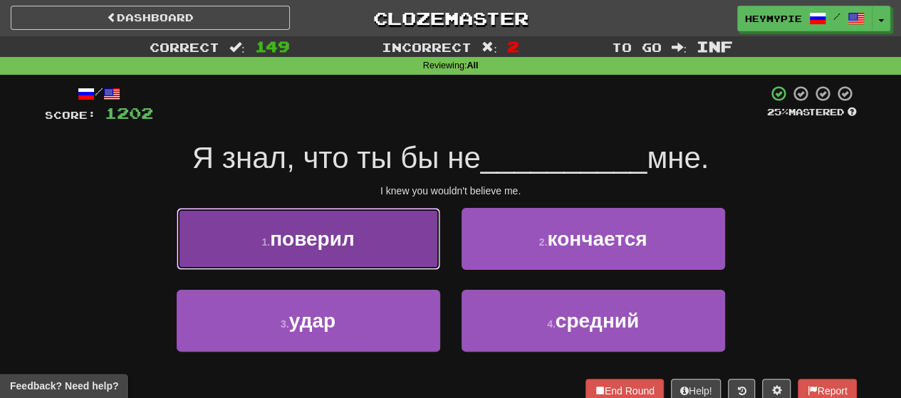
click at [376, 231] on button "1 . поверил" at bounding box center [308, 239] width 263 height 62
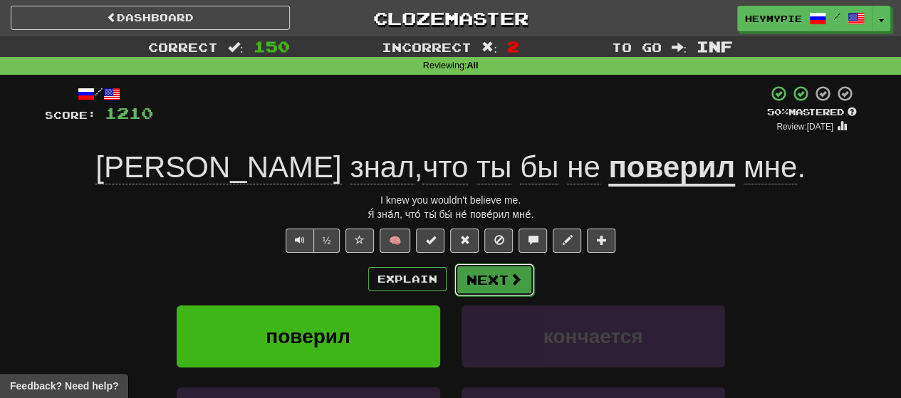
click at [464, 278] on button "Next" at bounding box center [494, 279] width 80 height 33
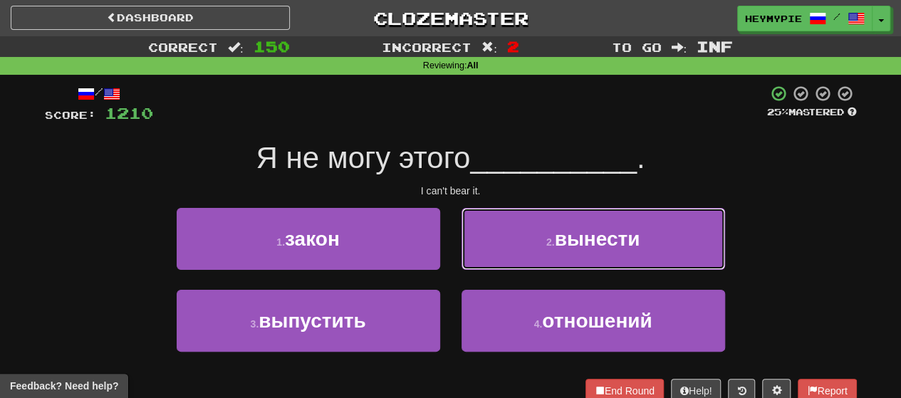
click at [464, 224] on button "2 . вынести" at bounding box center [592, 239] width 263 height 62
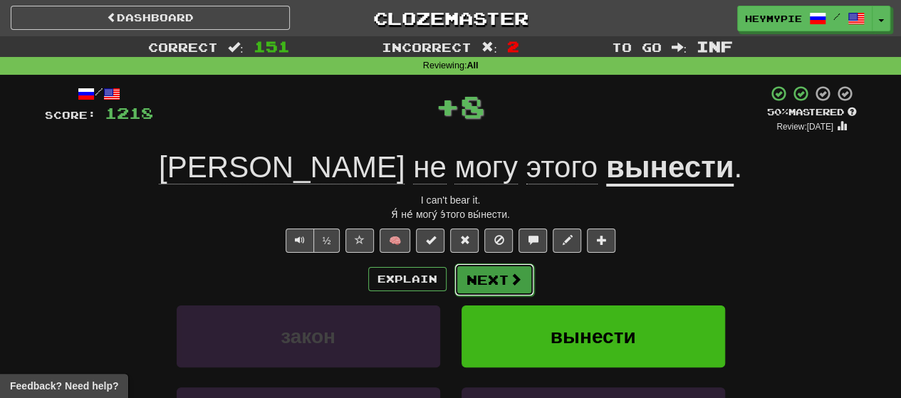
click at [464, 285] on button "Next" at bounding box center [494, 279] width 80 height 33
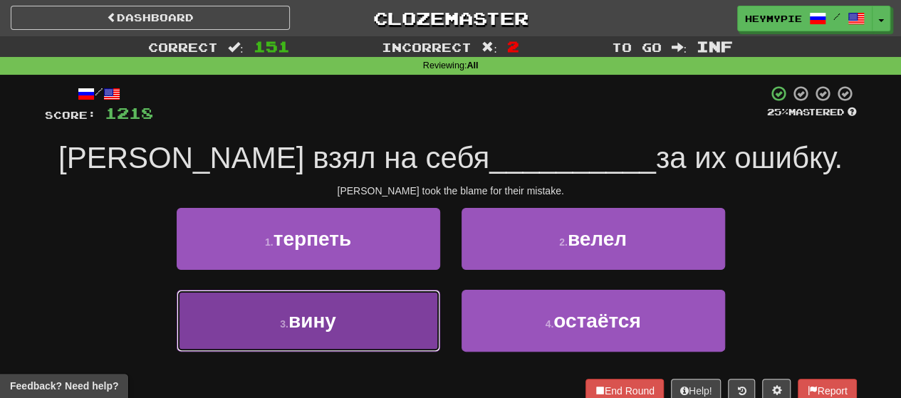
click at [348, 328] on button "3 . вину" at bounding box center [308, 321] width 263 height 62
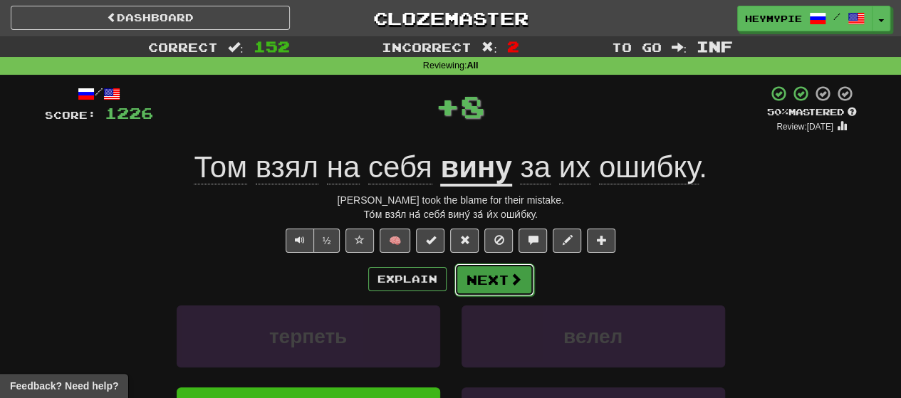
click at [464, 271] on button "Next" at bounding box center [494, 279] width 80 height 33
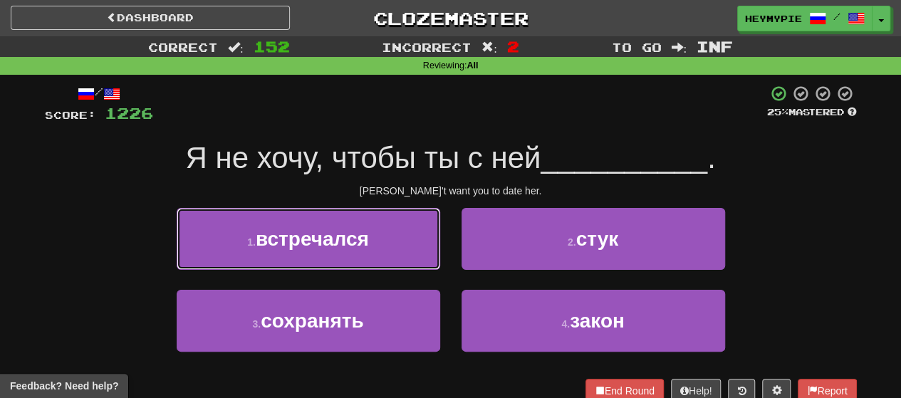
click at [357, 256] on button "1 . встречался" at bounding box center [308, 239] width 263 height 62
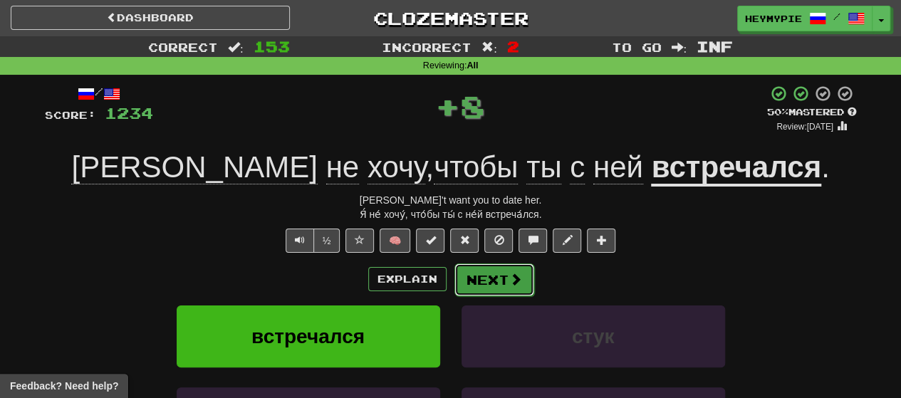
click at [464, 273] on button "Next" at bounding box center [494, 279] width 80 height 33
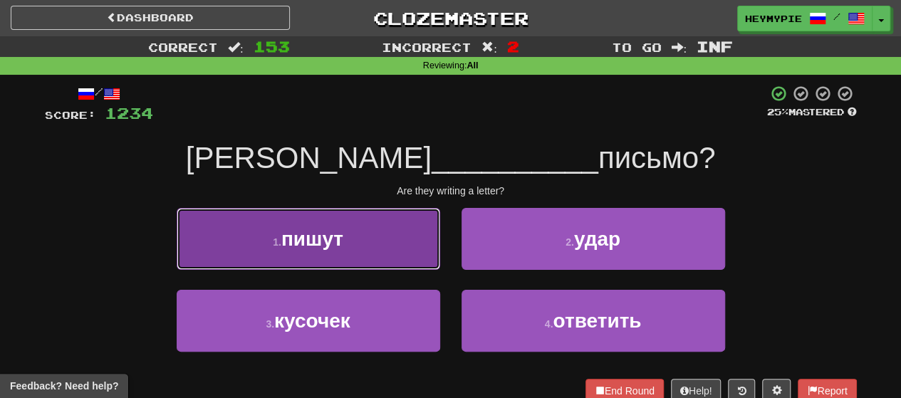
click at [372, 226] on button "1 . пишут" at bounding box center [308, 239] width 263 height 62
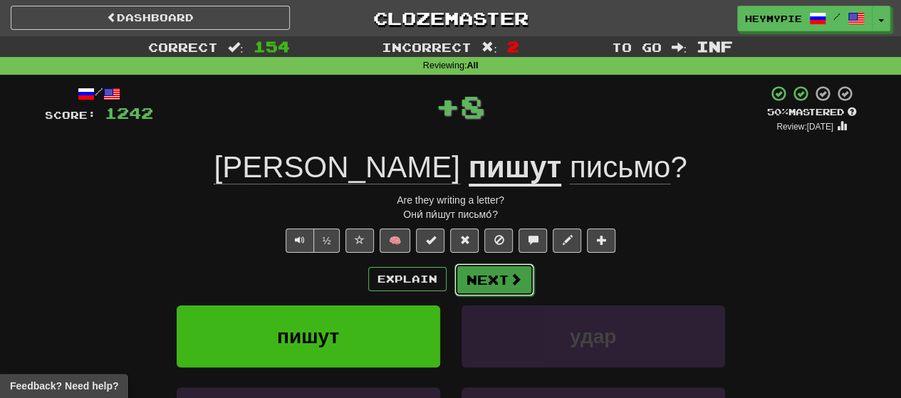
click at [464, 283] on span at bounding box center [515, 279] width 13 height 13
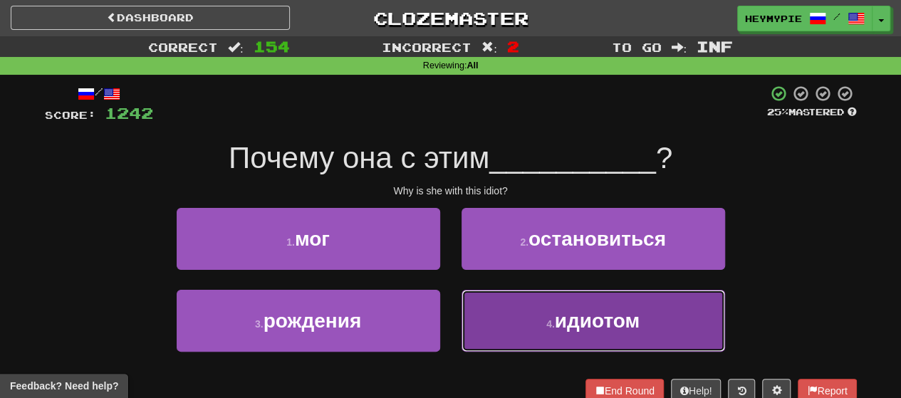
click at [464, 300] on button "4 . идиотом" at bounding box center [592, 321] width 263 height 62
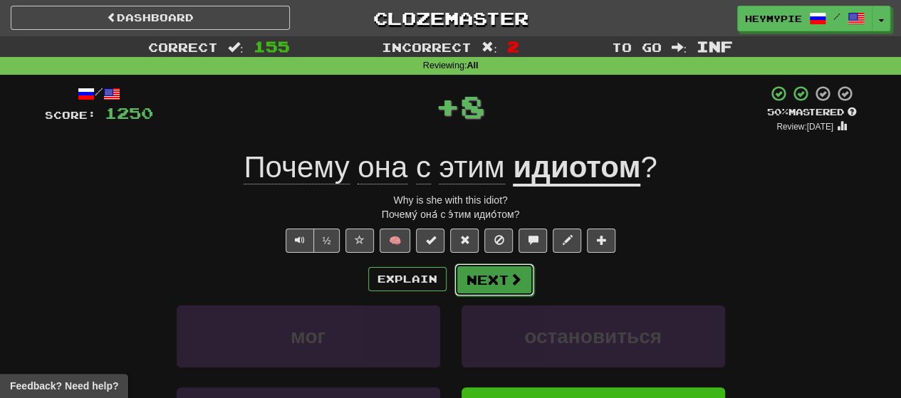
click at [464, 286] on button "Next" at bounding box center [494, 279] width 80 height 33
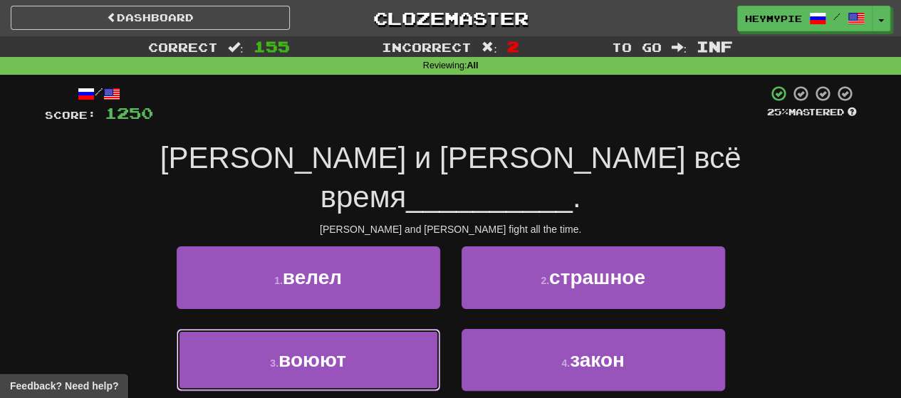
click at [380, 329] on button "3 . воюют" at bounding box center [308, 360] width 263 height 62
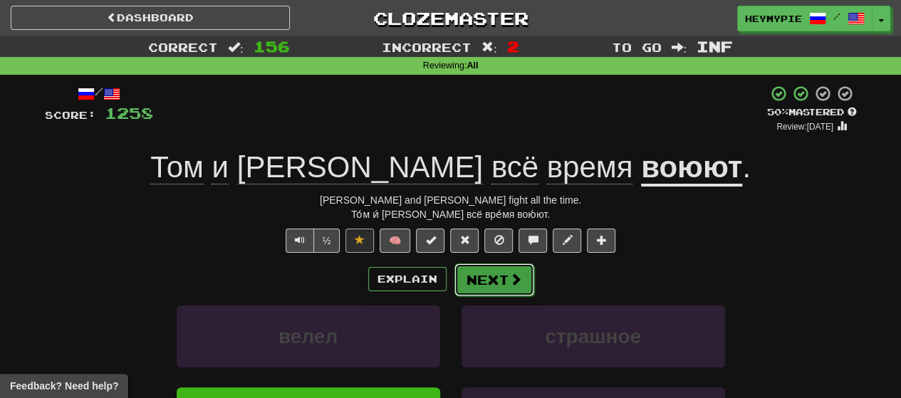
click at [464, 277] on button "Next" at bounding box center [494, 279] width 80 height 33
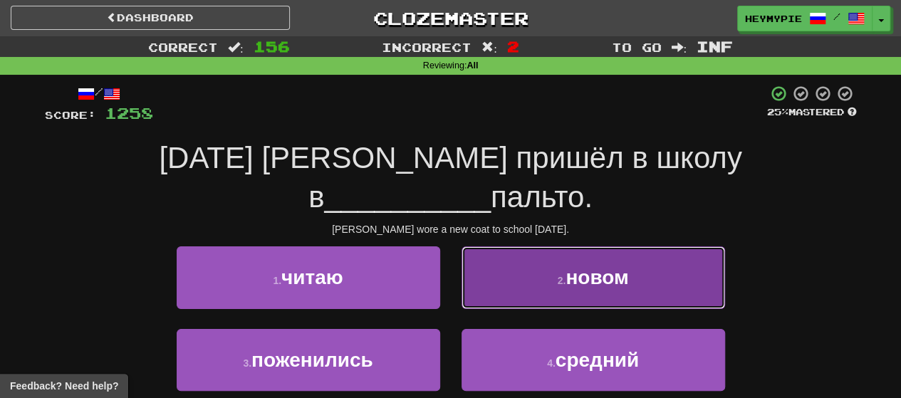
click at [464, 246] on button "2 . новом" at bounding box center [592, 277] width 263 height 62
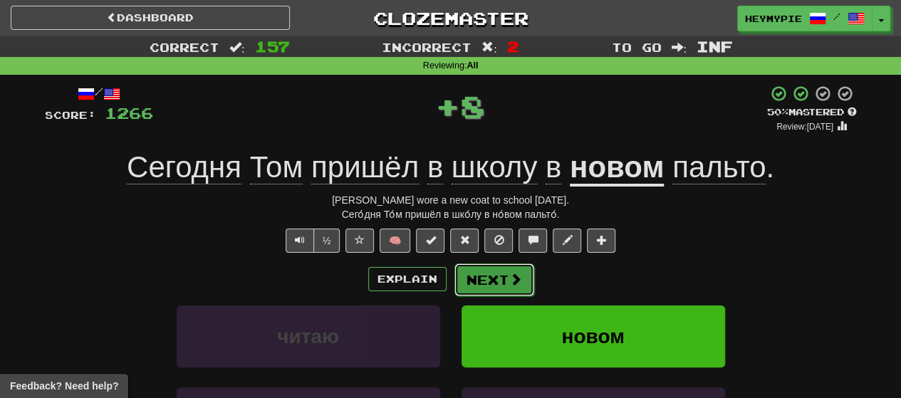
click at [464, 286] on button "Next" at bounding box center [494, 279] width 80 height 33
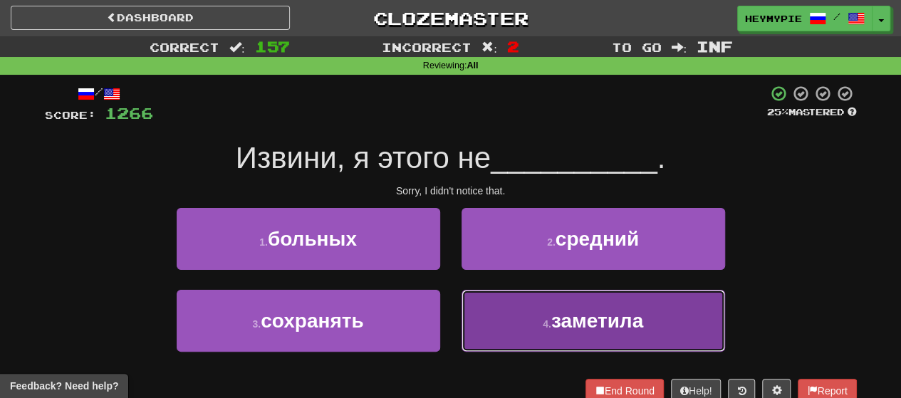
click at [464, 315] on span "заметила" at bounding box center [597, 321] width 92 height 22
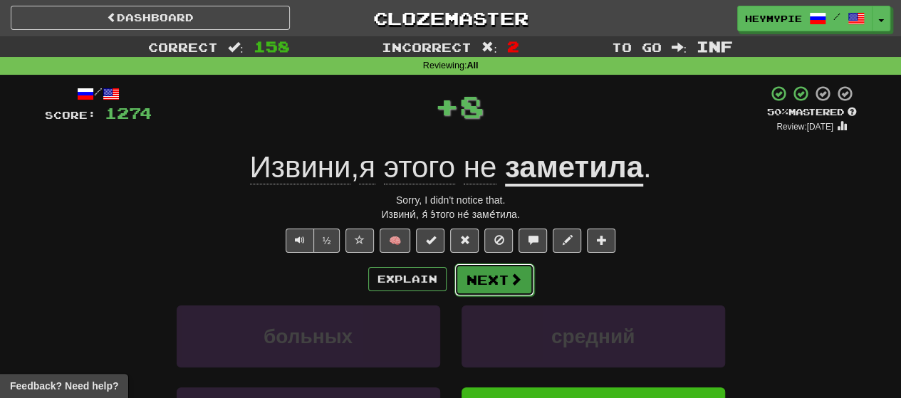
click at [464, 278] on button "Next" at bounding box center [494, 279] width 80 height 33
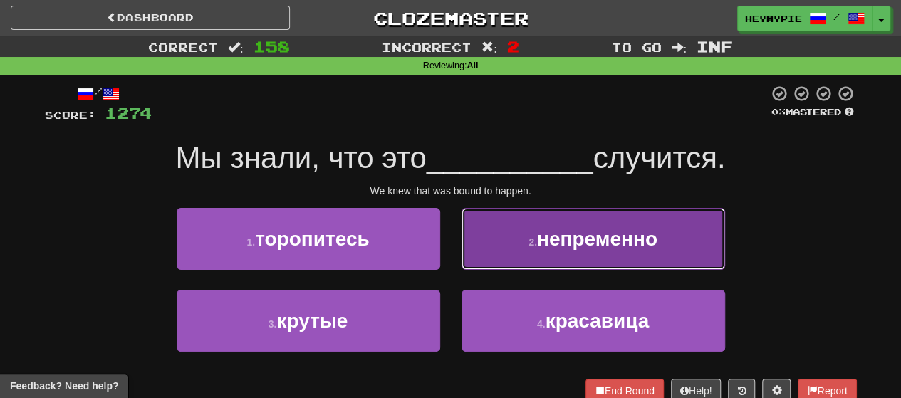
click at [464, 241] on span "непременно" at bounding box center [597, 239] width 120 height 22
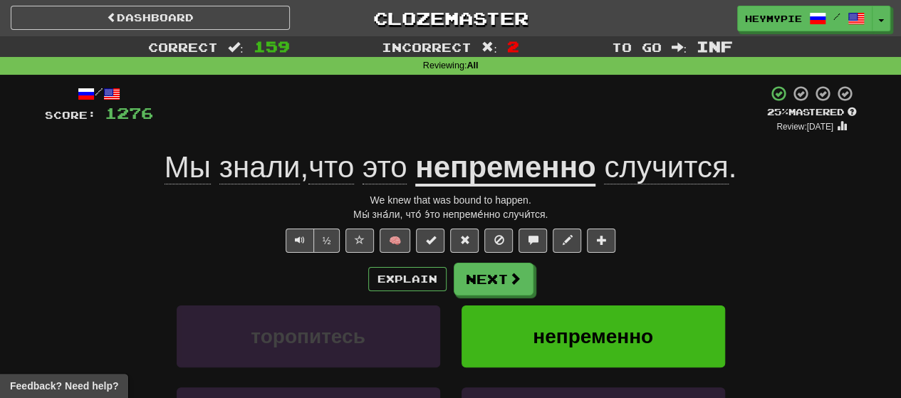
click at [464, 169] on span "случится" at bounding box center [666, 167] width 124 height 34
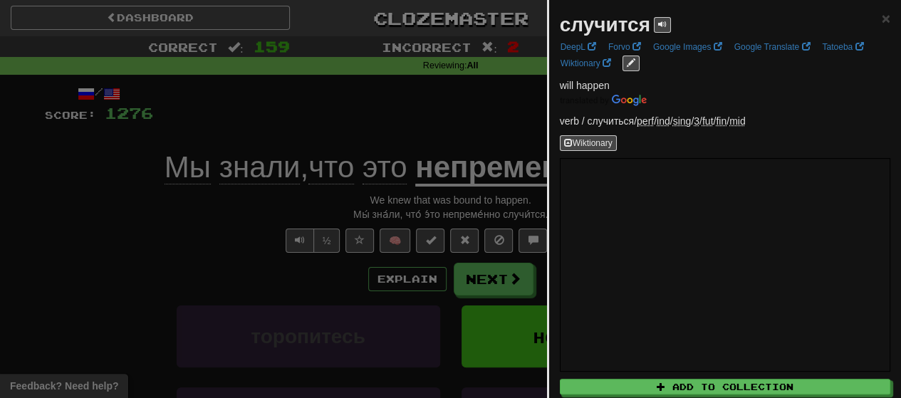
click at [301, 104] on div at bounding box center [450, 199] width 901 height 398
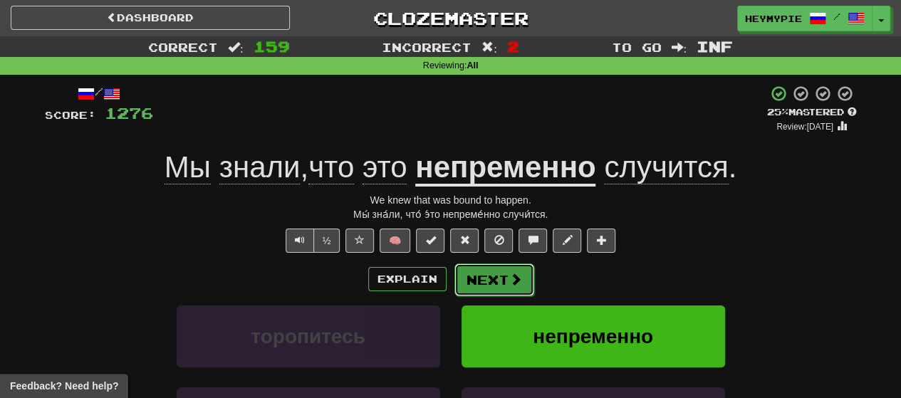
click at [464, 280] on button "Next" at bounding box center [494, 279] width 80 height 33
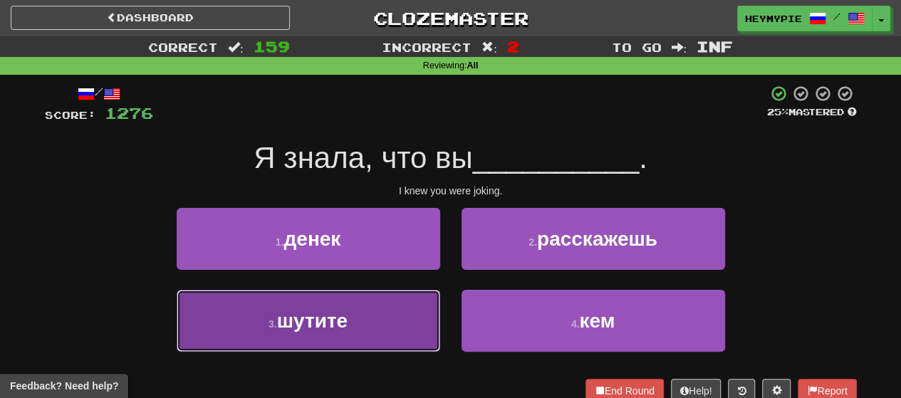
click at [350, 313] on button "3 . шутите" at bounding box center [308, 321] width 263 height 62
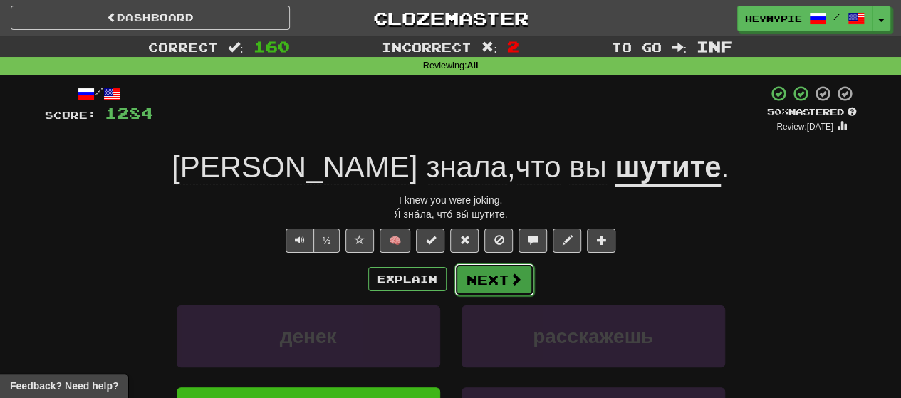
click at [464, 280] on button "Next" at bounding box center [494, 279] width 80 height 33
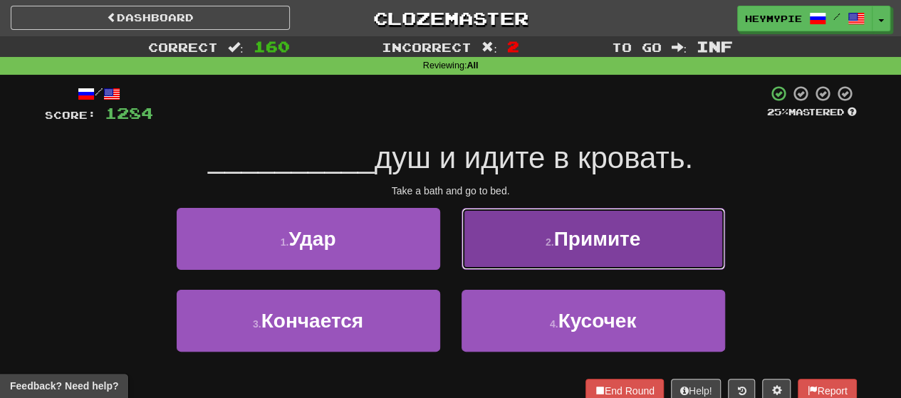
click at [464, 231] on span "Примите" at bounding box center [597, 239] width 87 height 22
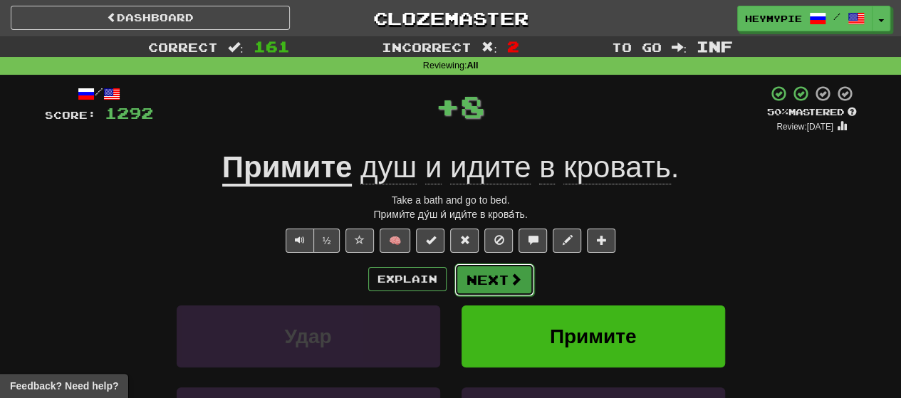
click at [464, 270] on button "Next" at bounding box center [494, 279] width 80 height 33
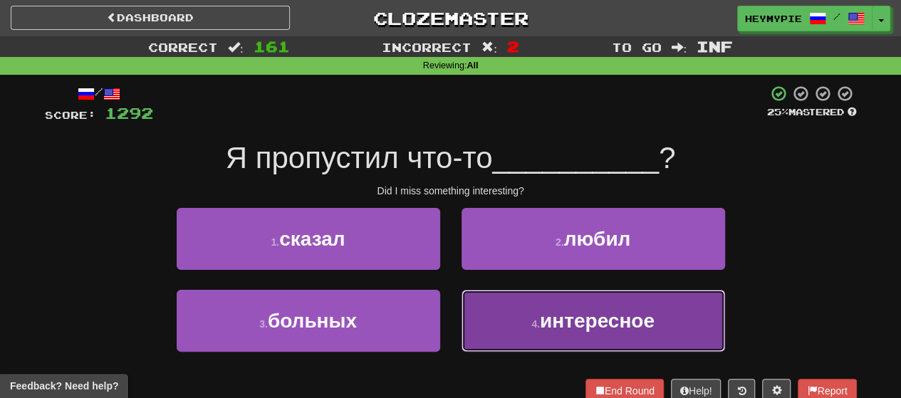
click at [464, 318] on small "4 ." at bounding box center [535, 323] width 9 height 11
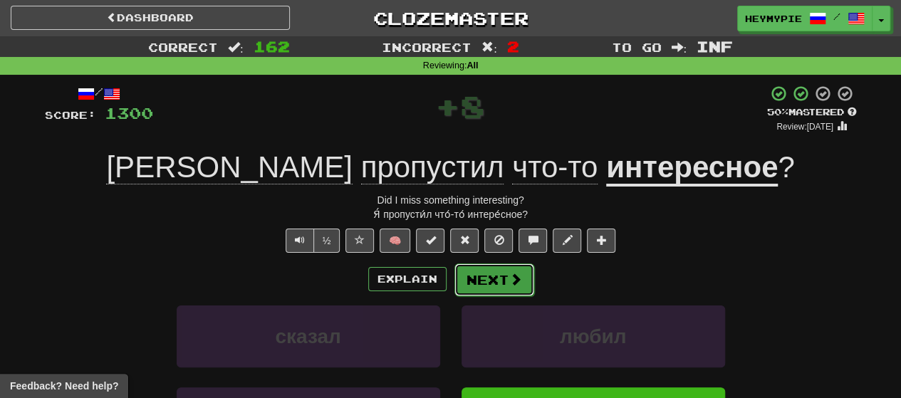
click at [464, 279] on button "Next" at bounding box center [494, 279] width 80 height 33
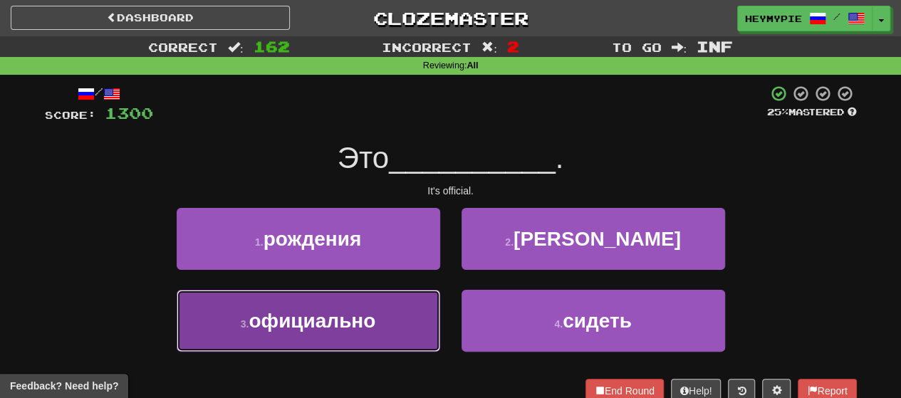
click at [380, 311] on button "3 . официально" at bounding box center [308, 321] width 263 height 62
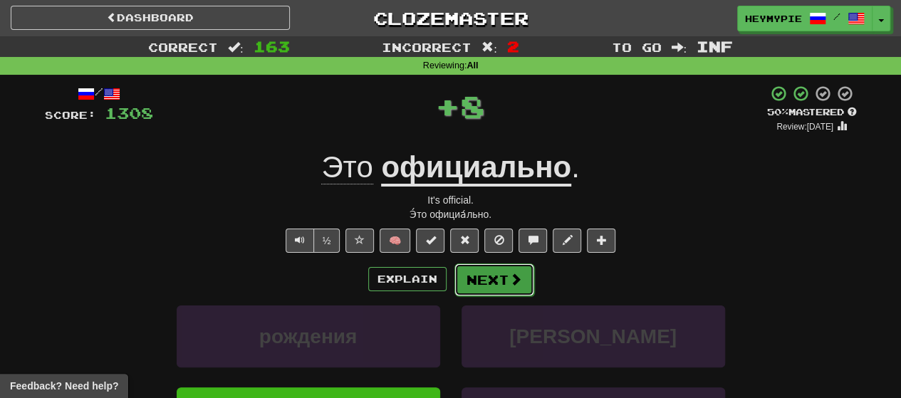
click at [464, 266] on button "Next" at bounding box center [494, 279] width 80 height 33
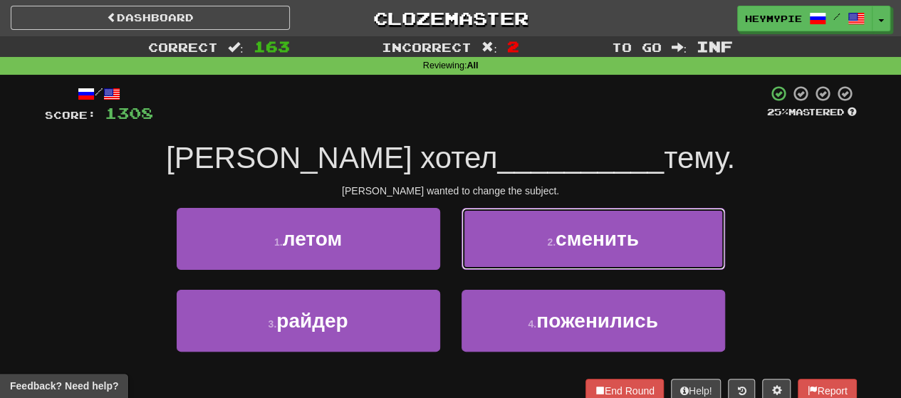
drag, startPoint x: 578, startPoint y: 248, endPoint x: 582, endPoint y: 229, distance: 20.2
click at [464, 248] on span "сменить" at bounding box center [596, 239] width 83 height 22
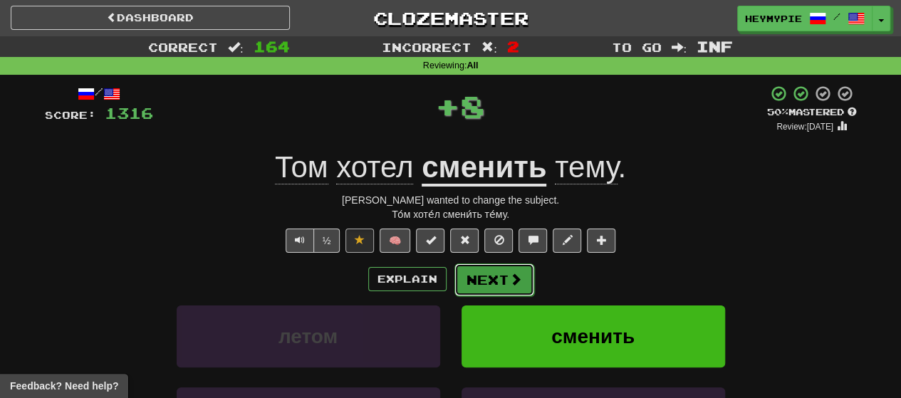
click at [464, 274] on button "Next" at bounding box center [494, 279] width 80 height 33
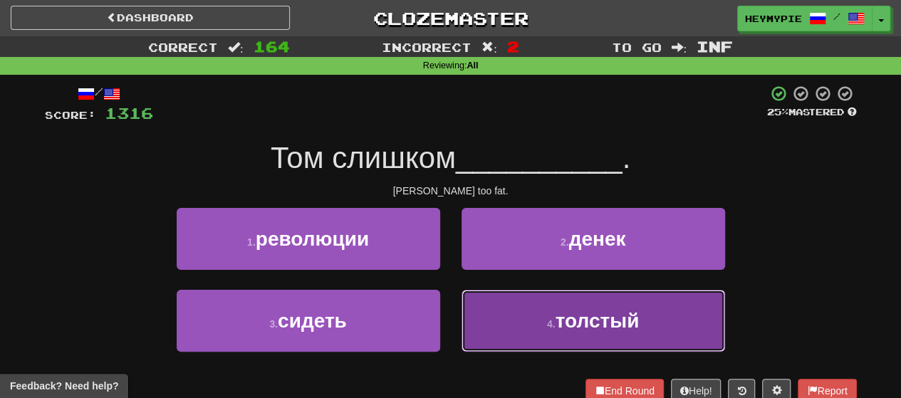
click at [464, 292] on button "4 . толстый" at bounding box center [592, 321] width 263 height 62
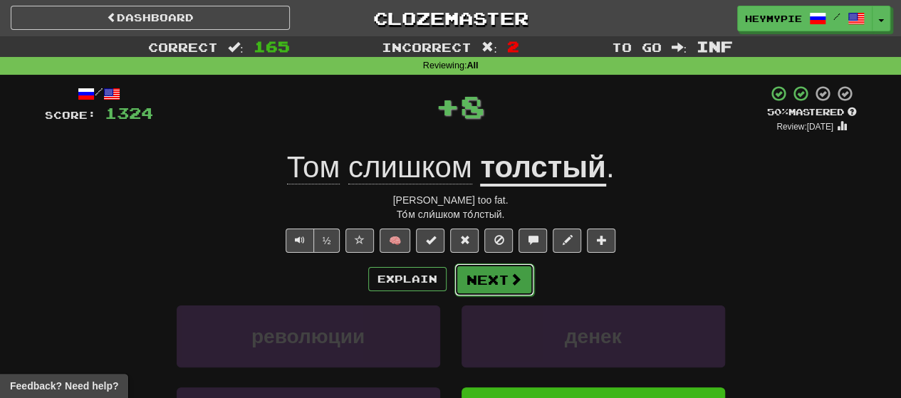
click at [464, 276] on button "Next" at bounding box center [494, 279] width 80 height 33
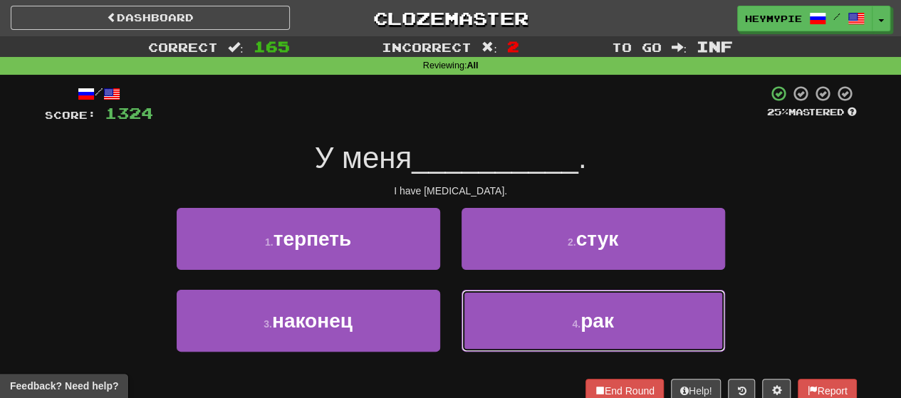
click at [464, 303] on button "4 . рак" at bounding box center [592, 321] width 263 height 62
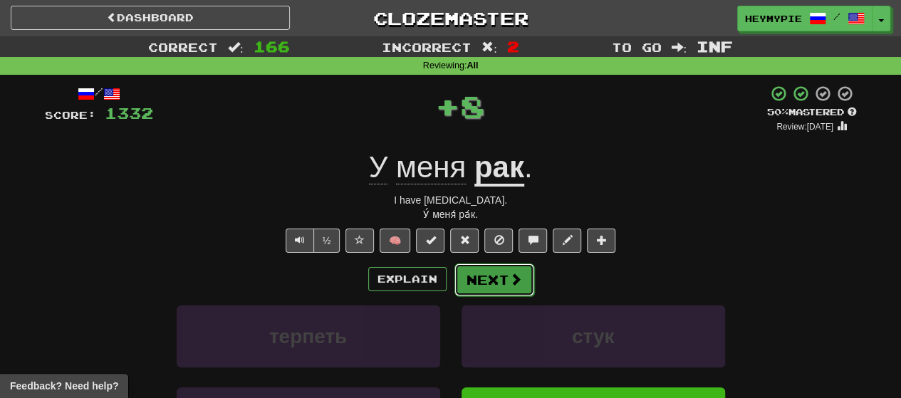
click at [464, 279] on button "Next" at bounding box center [494, 279] width 80 height 33
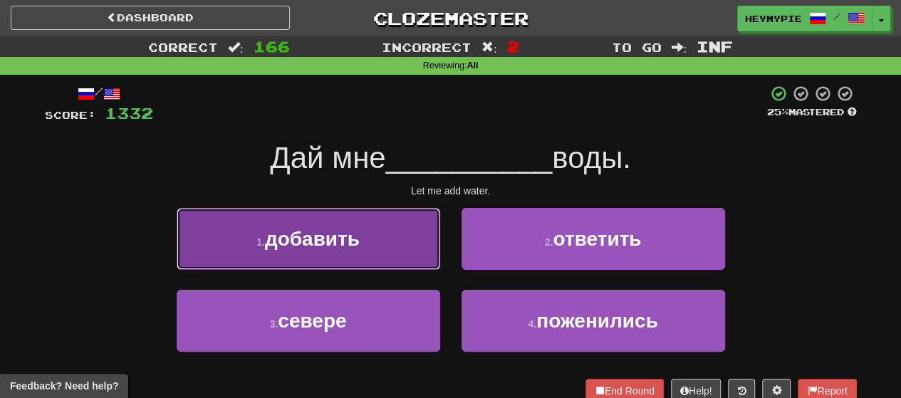
click at [343, 238] on span "добавить" at bounding box center [312, 239] width 95 height 22
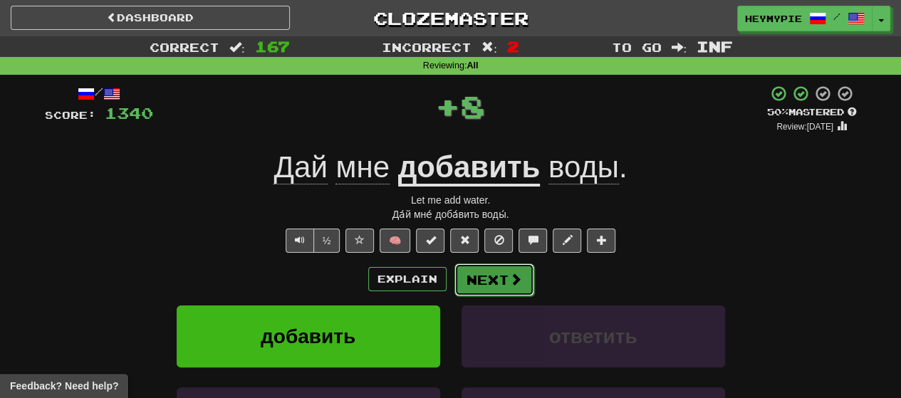
click at [464, 280] on button "Next" at bounding box center [494, 279] width 80 height 33
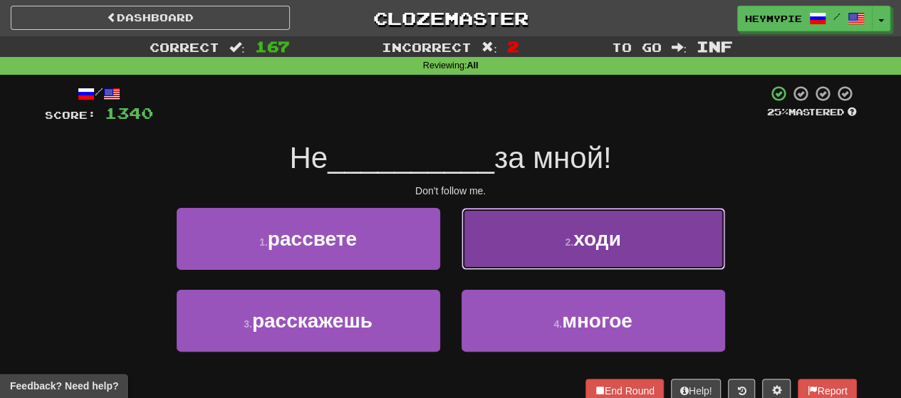
click at [464, 229] on button "2 . ходи" at bounding box center [592, 239] width 263 height 62
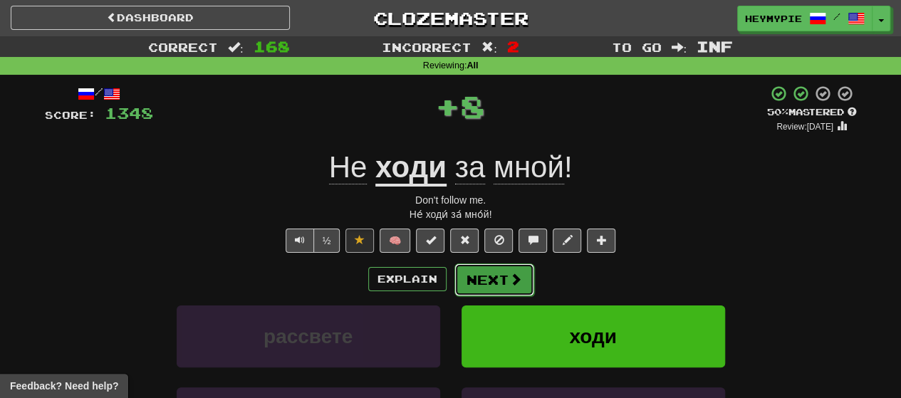
click at [464, 280] on button "Next" at bounding box center [494, 279] width 80 height 33
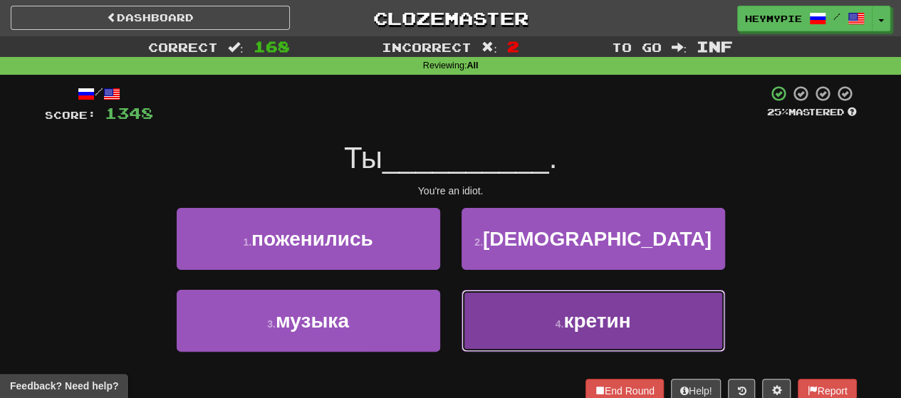
click at [464, 313] on button "4 . кретин" at bounding box center [592, 321] width 263 height 62
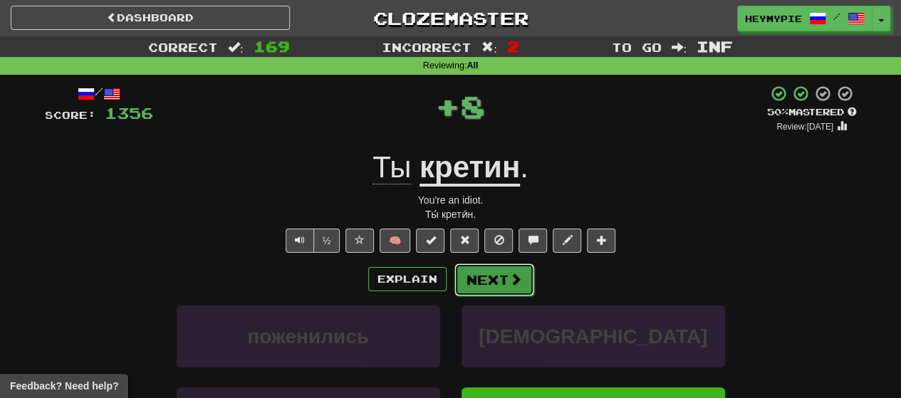
click at [464, 280] on button "Next" at bounding box center [494, 279] width 80 height 33
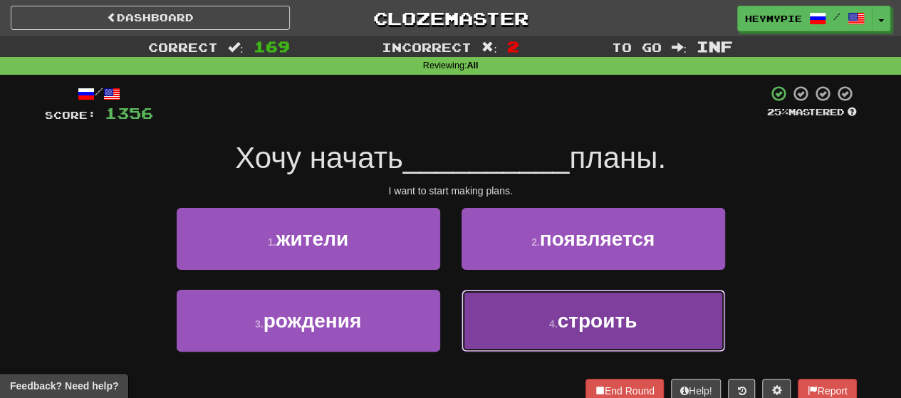
click at [464, 299] on button "4 . строить" at bounding box center [592, 321] width 263 height 62
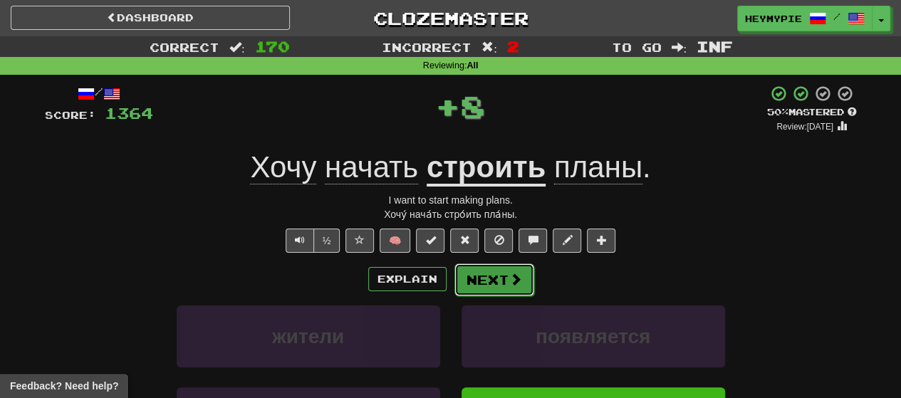
click at [464, 281] on button "Next" at bounding box center [494, 279] width 80 height 33
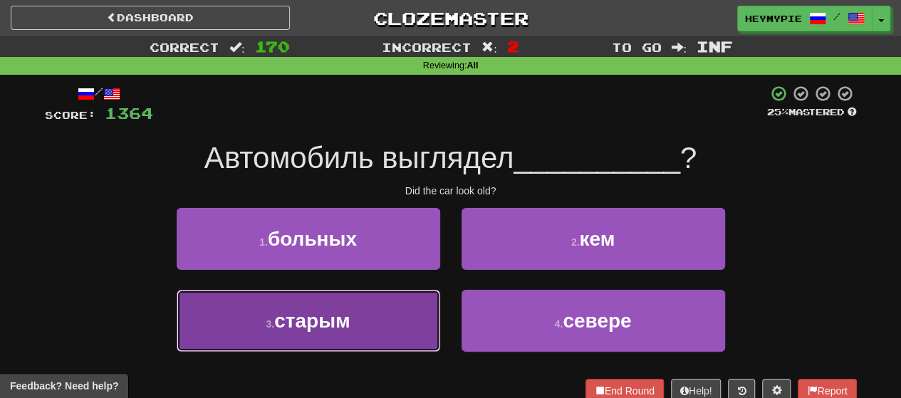
click at [414, 313] on button "3 . старым" at bounding box center [308, 321] width 263 height 62
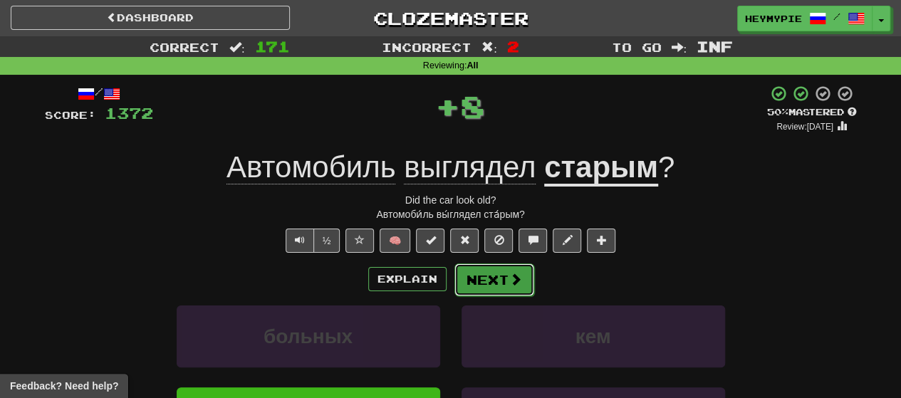
click at [464, 286] on button "Next" at bounding box center [494, 279] width 80 height 33
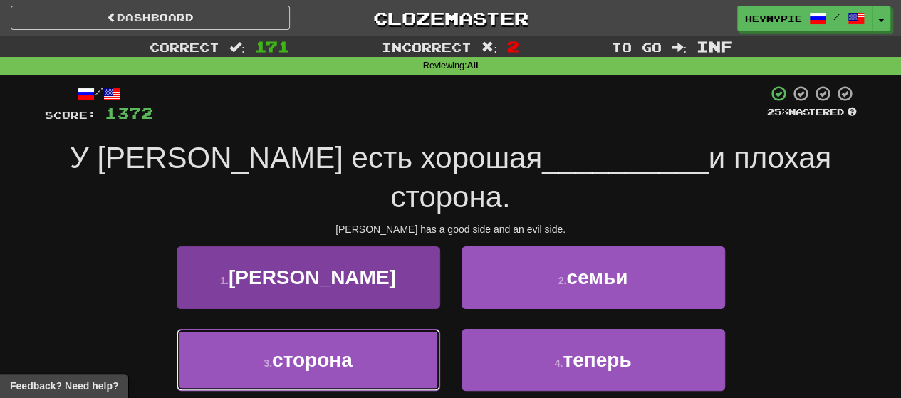
click at [365, 329] on button "3 . сторона" at bounding box center [308, 360] width 263 height 62
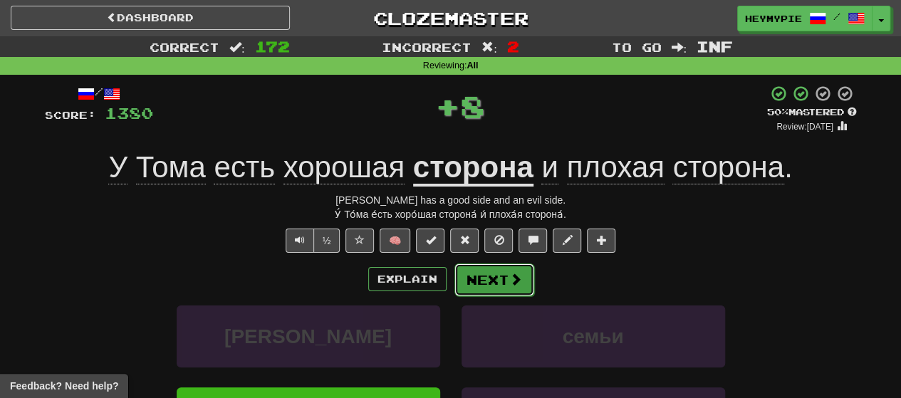
drag, startPoint x: 481, startPoint y: 271, endPoint x: 480, endPoint y: 278, distance: 8.0
click at [464, 278] on button "Next" at bounding box center [494, 279] width 80 height 33
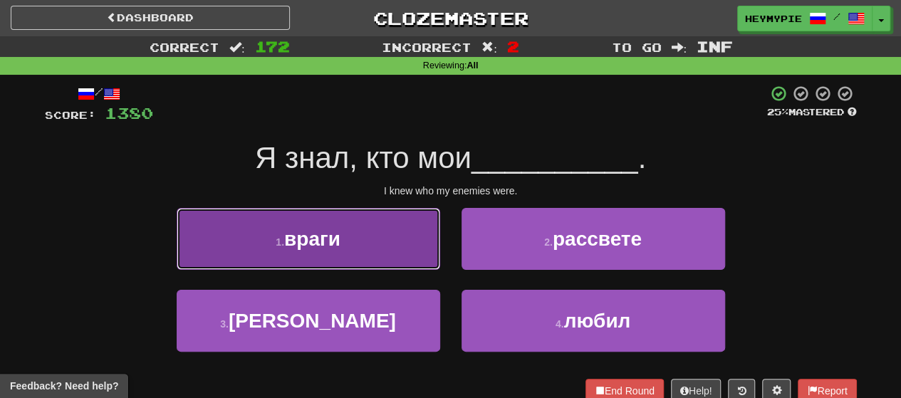
click at [357, 232] on button "1 . враги" at bounding box center [308, 239] width 263 height 62
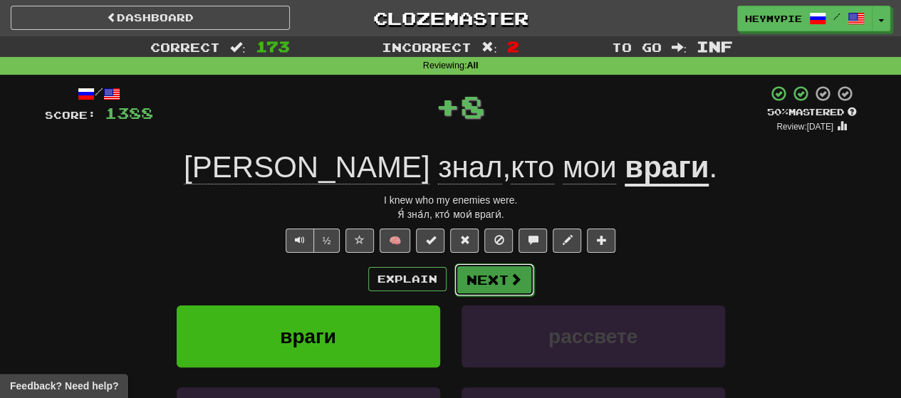
click at [464, 281] on button "Next" at bounding box center [494, 279] width 80 height 33
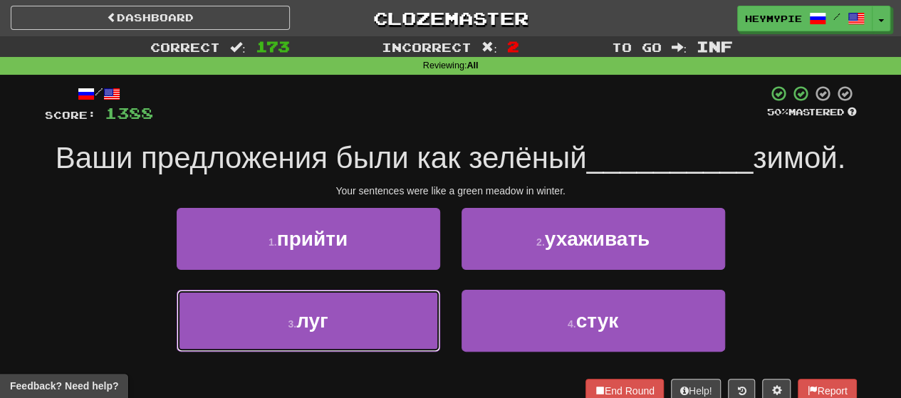
click at [357, 302] on button "3 . луг" at bounding box center [308, 321] width 263 height 62
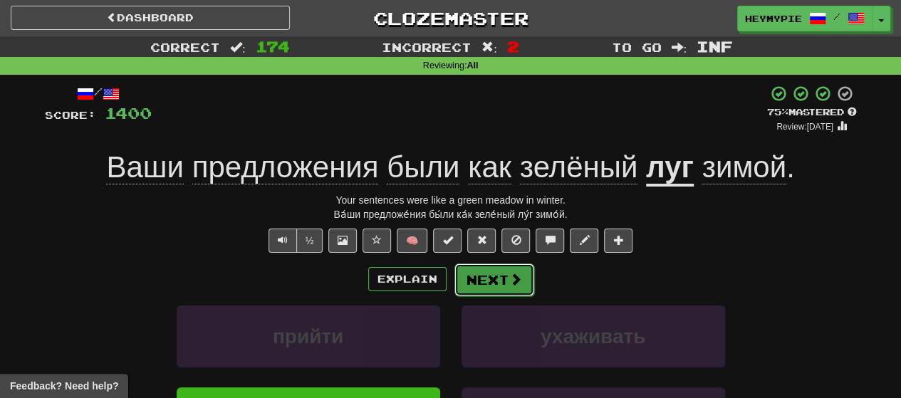
click at [464, 276] on button "Next" at bounding box center [494, 279] width 80 height 33
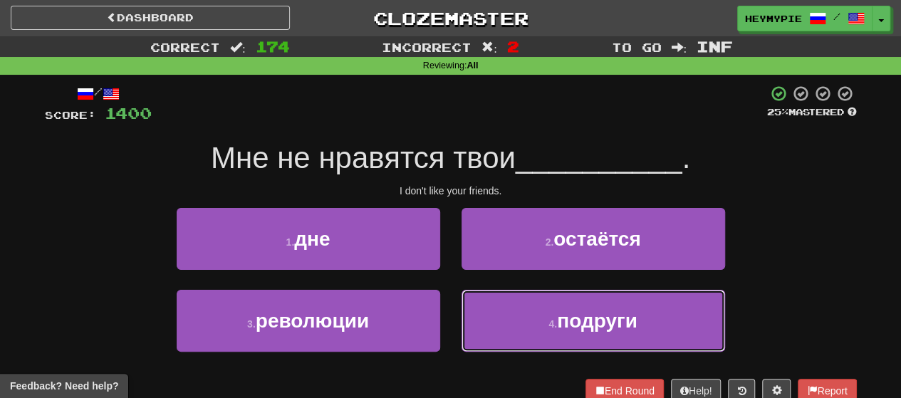
click at [464, 303] on button "4 . подруги" at bounding box center [592, 321] width 263 height 62
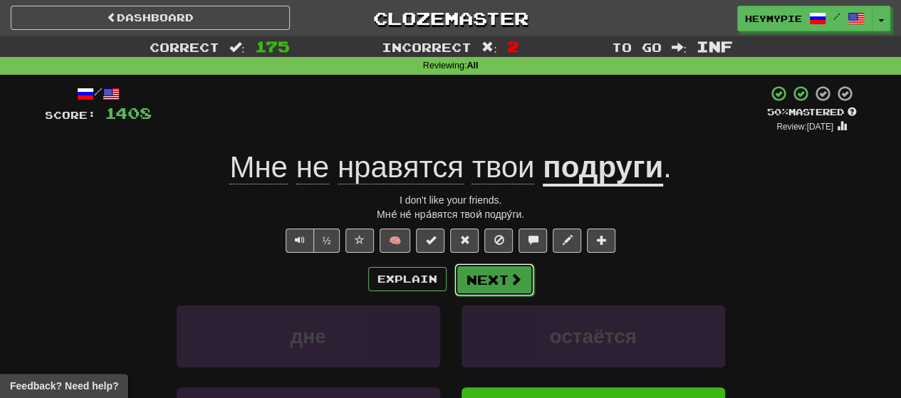
click at [464, 282] on button "Next" at bounding box center [494, 279] width 80 height 33
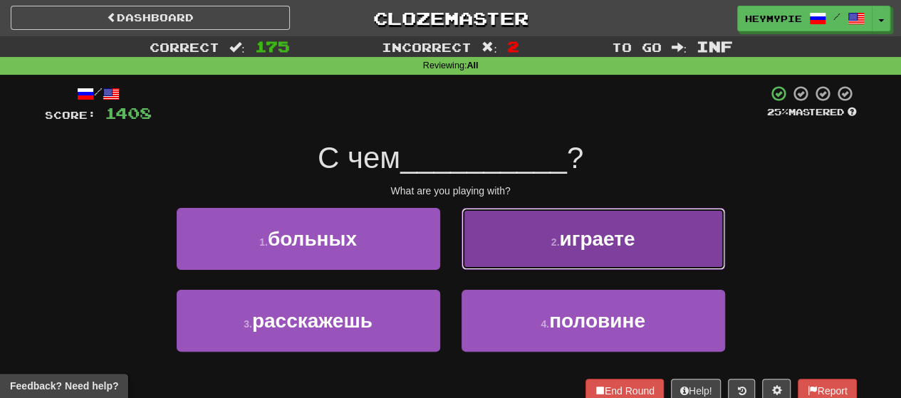
click at [464, 249] on span "играете" at bounding box center [596, 239] width 75 height 22
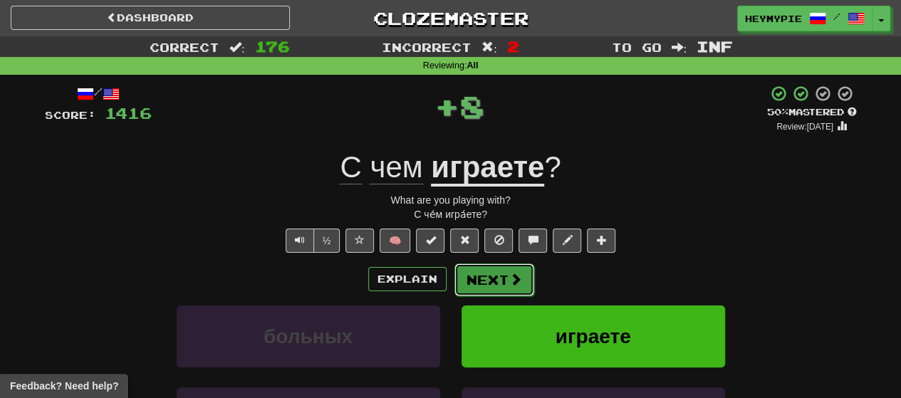
click at [464, 283] on button "Next" at bounding box center [494, 279] width 80 height 33
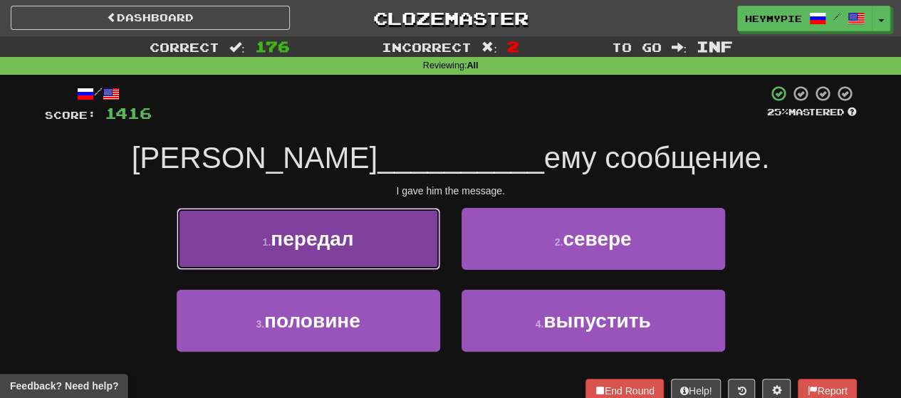
click at [338, 237] on span "передал" at bounding box center [312, 239] width 83 height 22
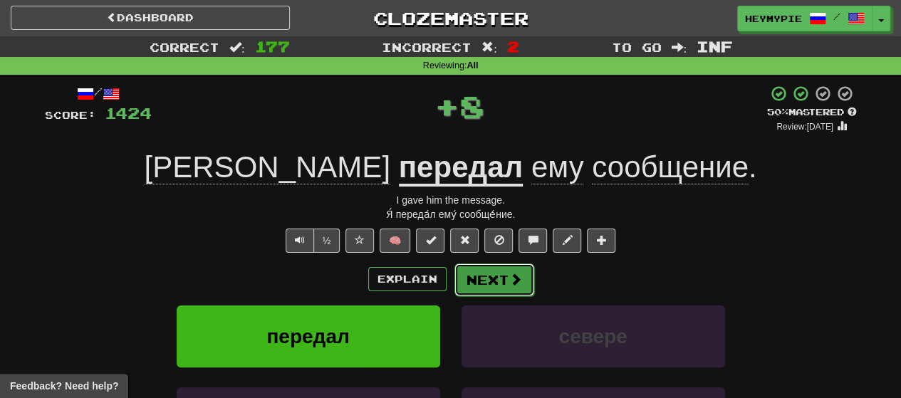
click at [464, 276] on button "Next" at bounding box center [494, 279] width 80 height 33
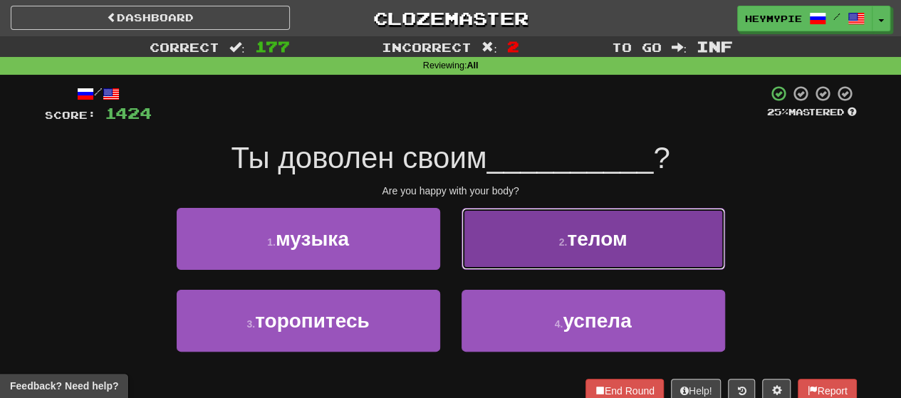
click at [464, 247] on button "2 . телом" at bounding box center [592, 239] width 263 height 62
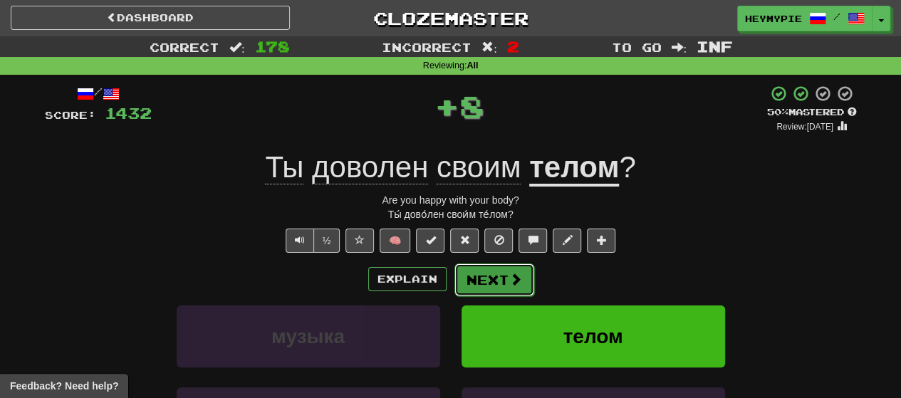
click at [464, 271] on button "Next" at bounding box center [494, 279] width 80 height 33
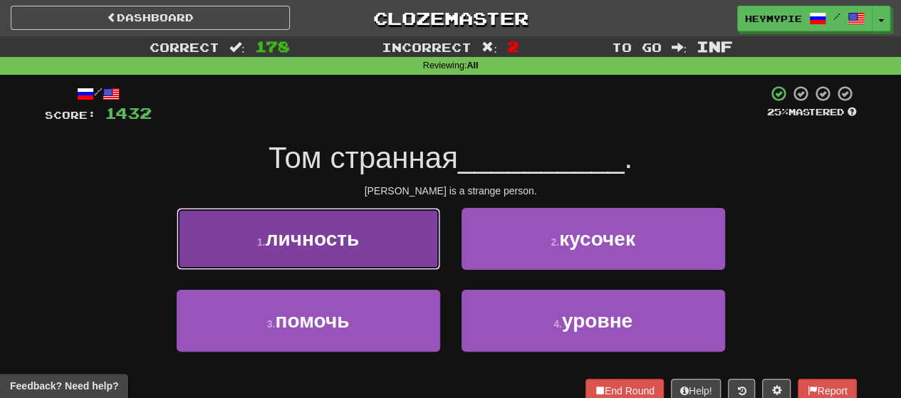
click at [346, 217] on button "1 . личность" at bounding box center [308, 239] width 263 height 62
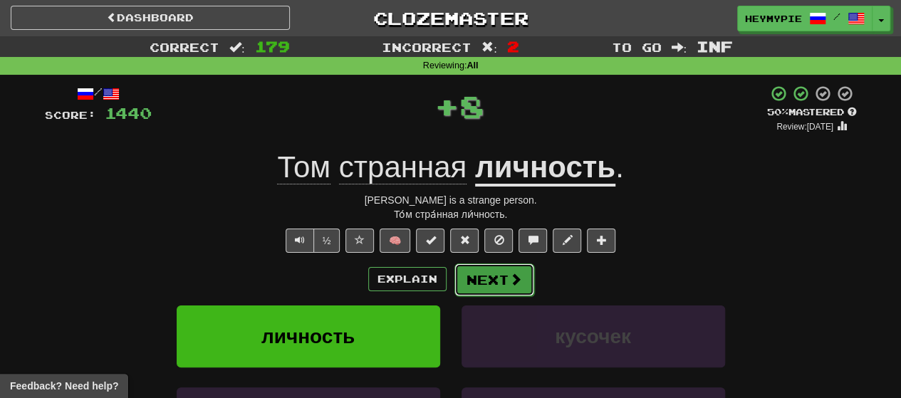
click at [464, 277] on button "Next" at bounding box center [494, 279] width 80 height 33
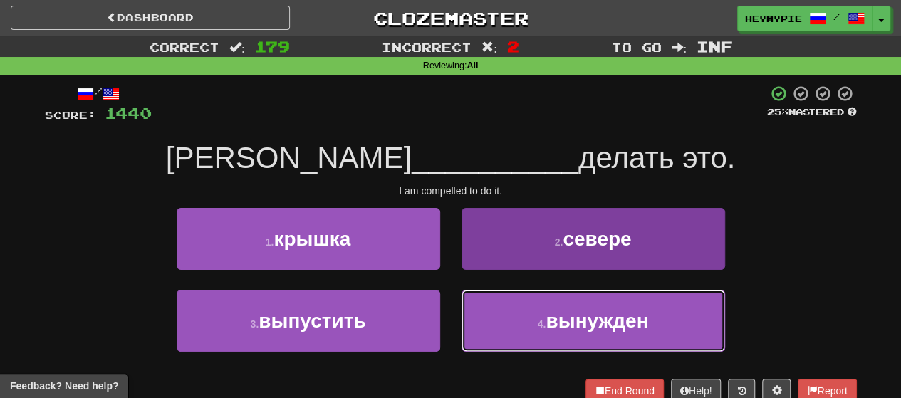
drag, startPoint x: 550, startPoint y: 324, endPoint x: 545, endPoint y: 309, distance: 15.5
click at [464, 325] on span "вынужден" at bounding box center [596, 321] width 103 height 22
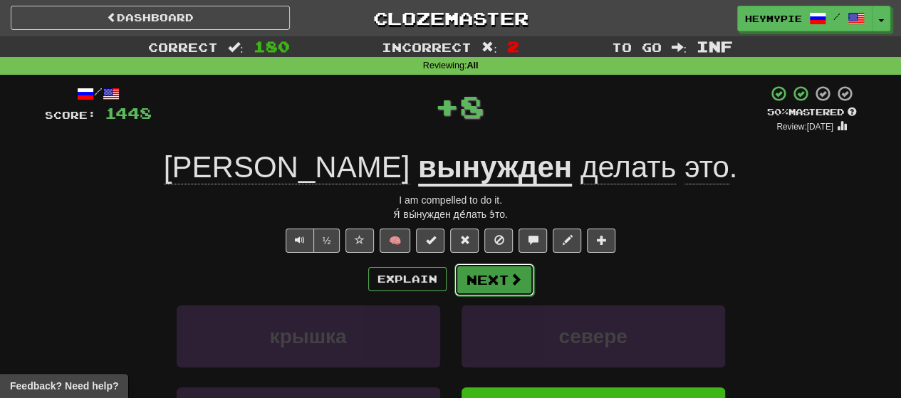
click at [464, 280] on button "Next" at bounding box center [494, 279] width 80 height 33
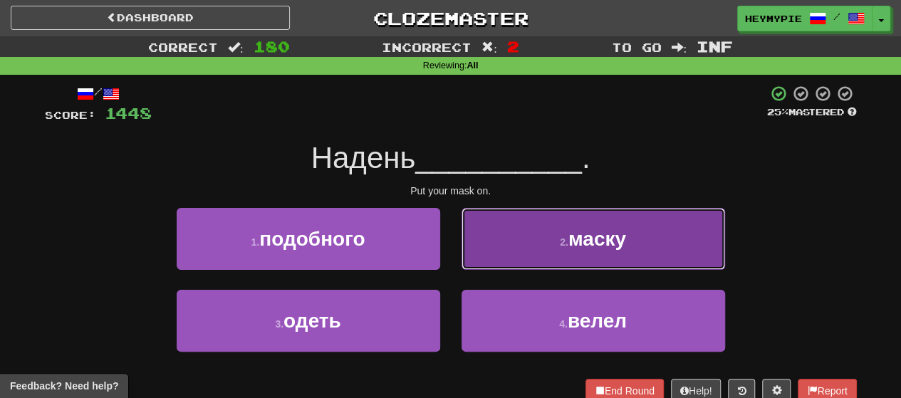
click at [464, 240] on button "2 . маску" at bounding box center [592, 239] width 263 height 62
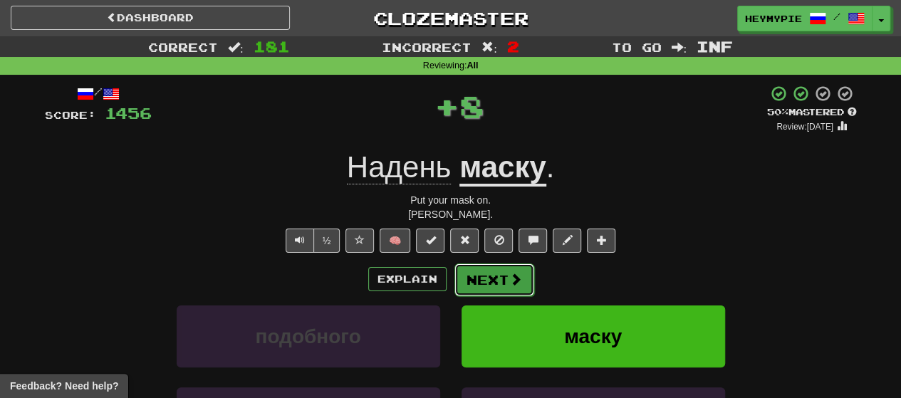
click at [464, 283] on button "Next" at bounding box center [494, 279] width 80 height 33
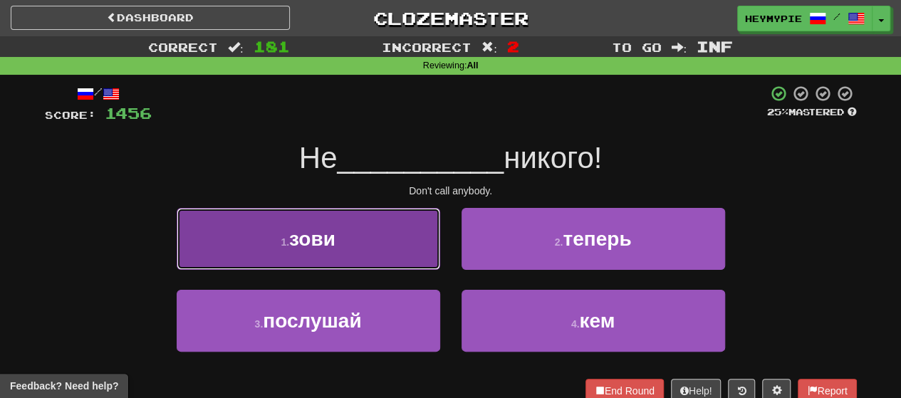
click at [387, 226] on button "1 . зови" at bounding box center [308, 239] width 263 height 62
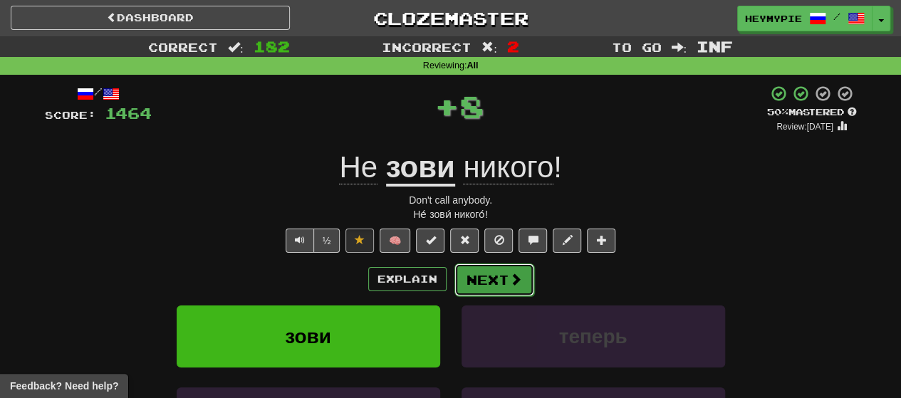
click at [464, 280] on span at bounding box center [515, 279] width 13 height 13
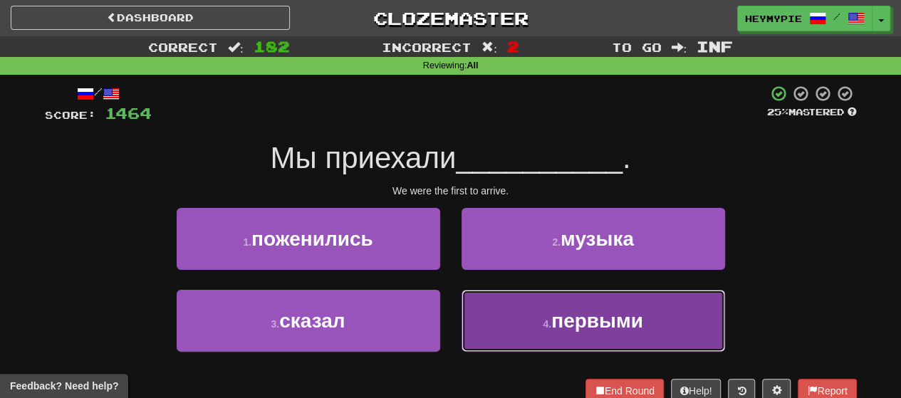
click at [464, 308] on button "4 . первыми" at bounding box center [592, 321] width 263 height 62
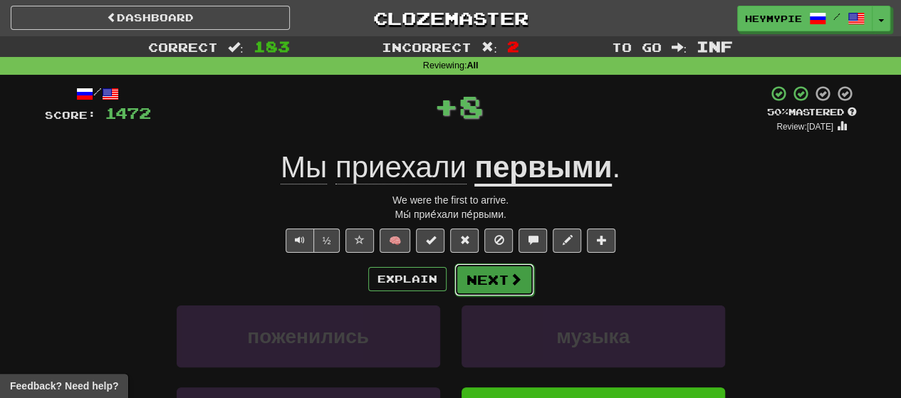
click at [464, 287] on button "Next" at bounding box center [494, 279] width 80 height 33
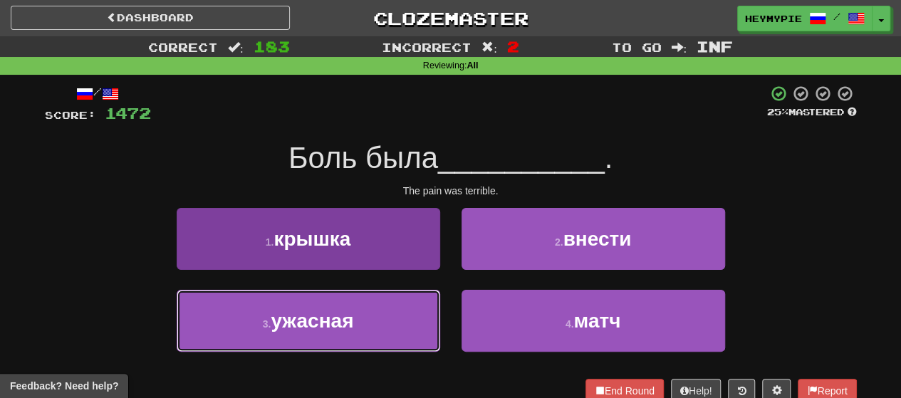
click at [405, 311] on button "3 . ужасная" at bounding box center [308, 321] width 263 height 62
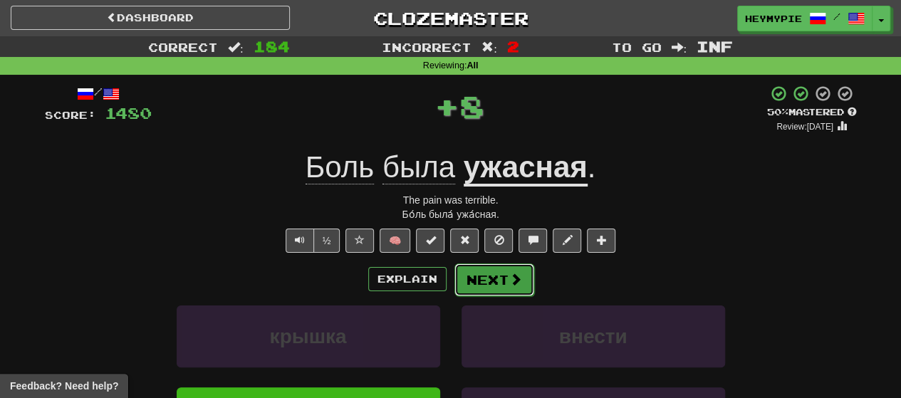
click at [464, 274] on button "Next" at bounding box center [494, 279] width 80 height 33
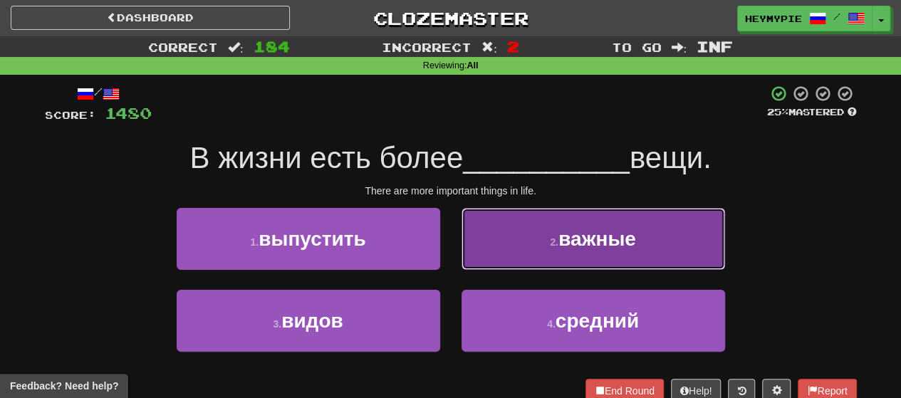
click at [464, 255] on button "2 . важные" at bounding box center [592, 239] width 263 height 62
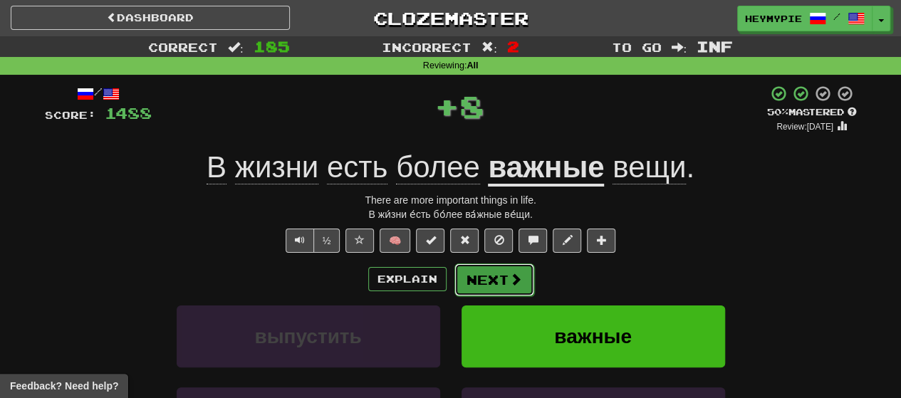
click at [464, 287] on button "Next" at bounding box center [494, 279] width 80 height 33
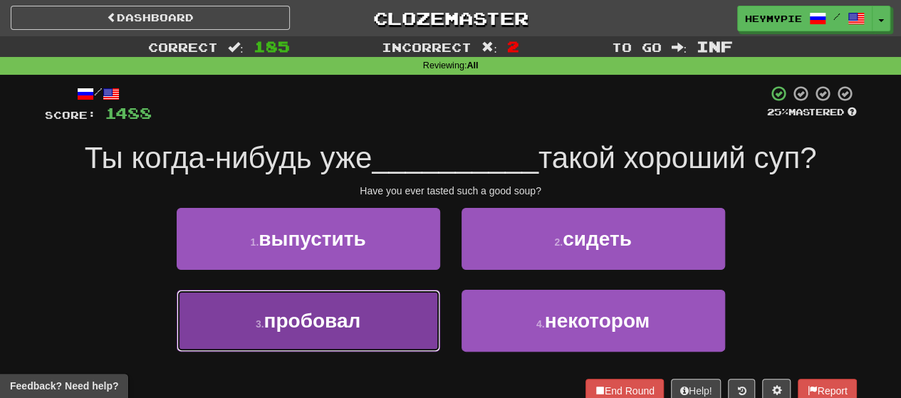
click at [383, 304] on button "3 . пробовал" at bounding box center [308, 321] width 263 height 62
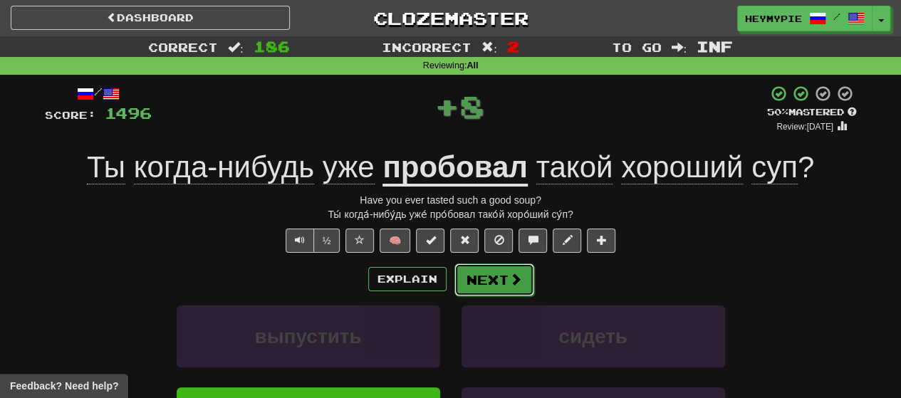
click at [464, 278] on button "Next" at bounding box center [494, 279] width 80 height 33
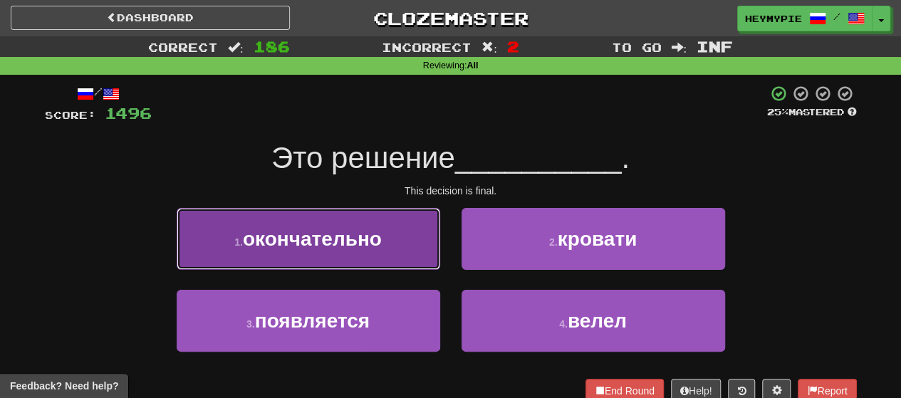
click at [363, 241] on span "окончательно" at bounding box center [312, 239] width 139 height 22
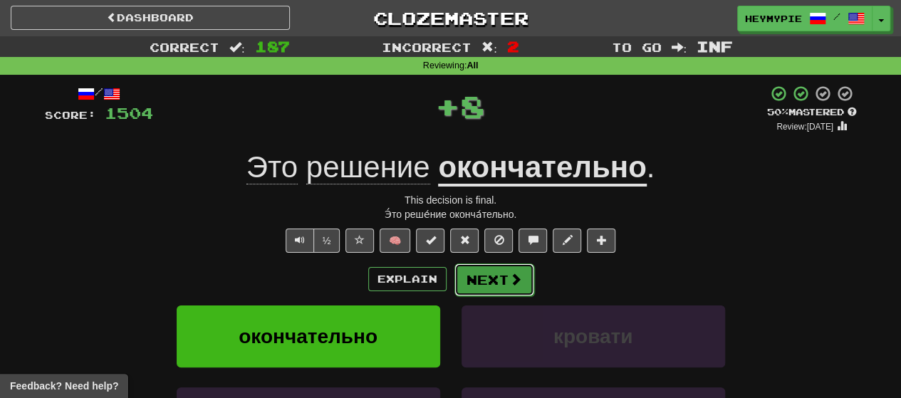
click at [464, 277] on button "Next" at bounding box center [494, 279] width 80 height 33
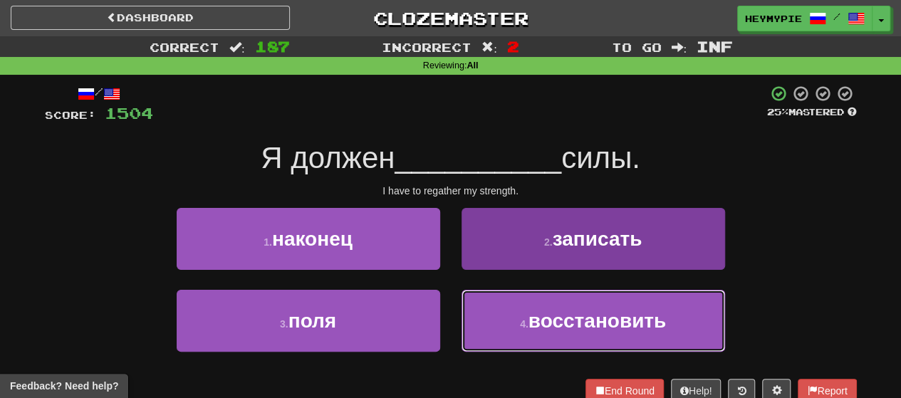
click at [464, 322] on span "восстановить" at bounding box center [596, 321] width 137 height 22
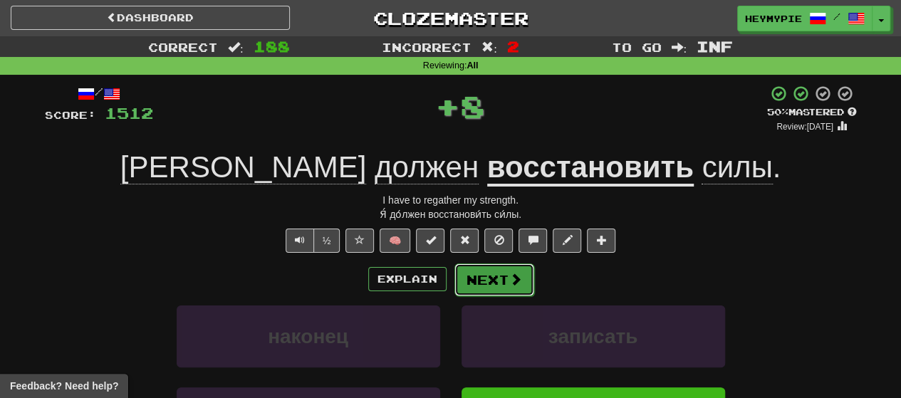
click at [464, 274] on button "Next" at bounding box center [494, 279] width 80 height 33
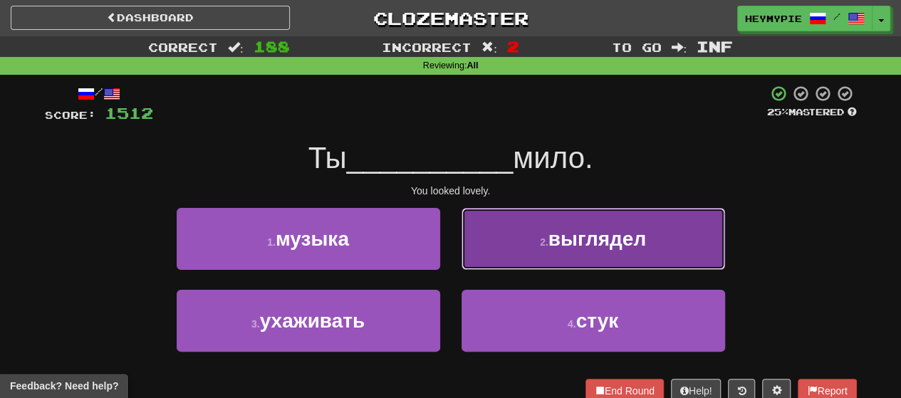
click at [464, 243] on button "2 . выглядел" at bounding box center [592, 239] width 263 height 62
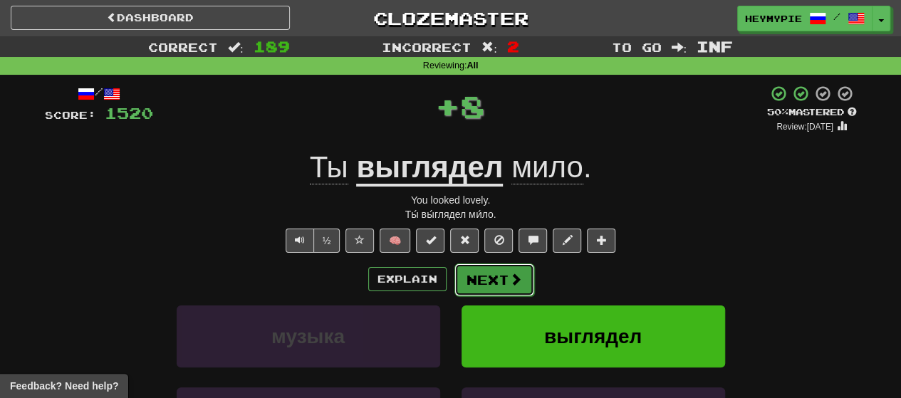
click at [464, 280] on button "Next" at bounding box center [494, 279] width 80 height 33
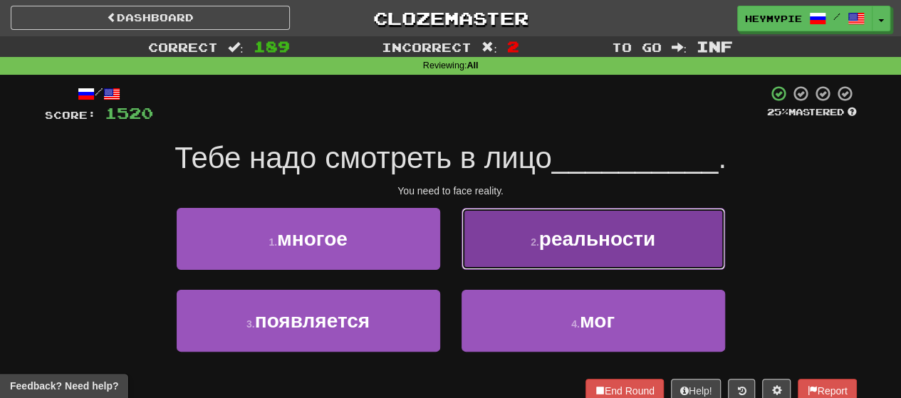
click at [464, 236] on button "2 . реальности" at bounding box center [592, 239] width 263 height 62
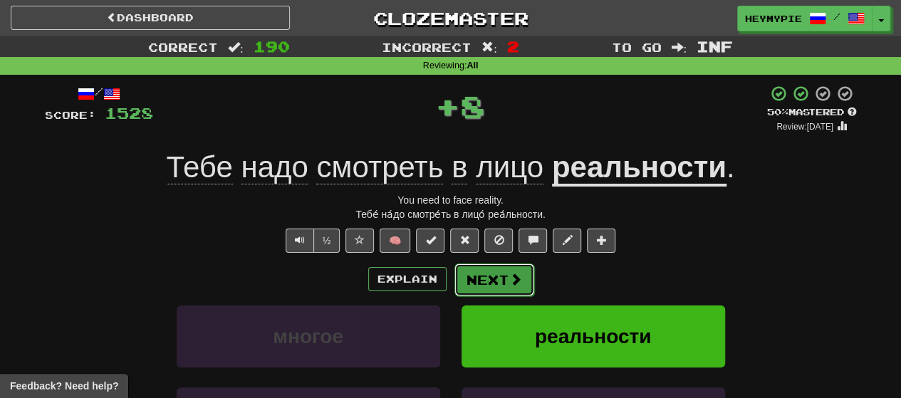
click at [464, 276] on button "Next" at bounding box center [494, 279] width 80 height 33
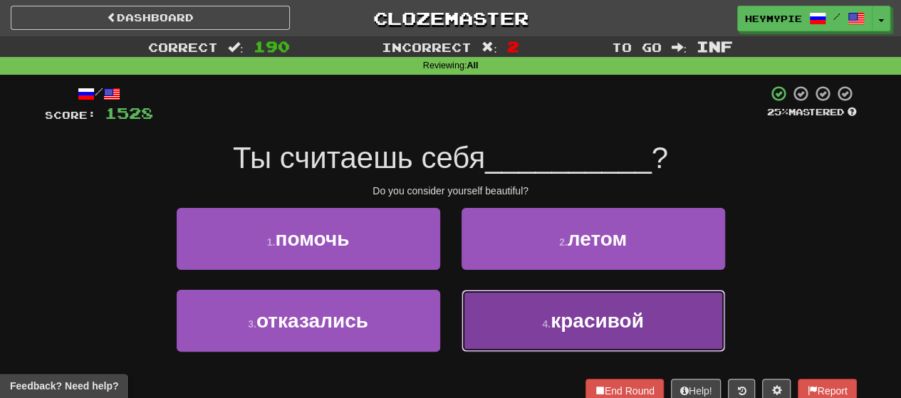
click at [464, 334] on button "4 . красивой" at bounding box center [592, 321] width 263 height 62
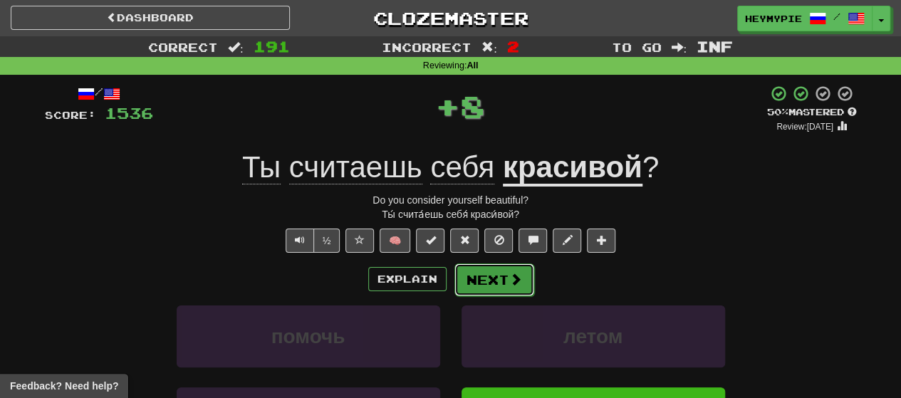
click at [464, 277] on button "Next" at bounding box center [494, 279] width 80 height 33
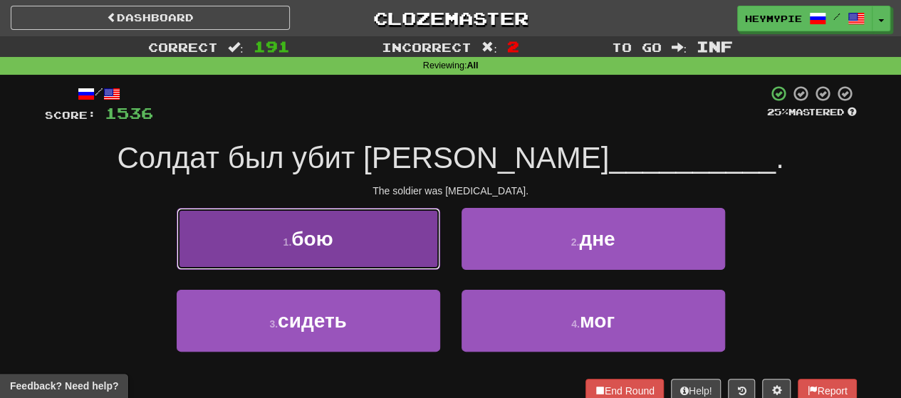
click at [367, 236] on button "1 . бою" at bounding box center [308, 239] width 263 height 62
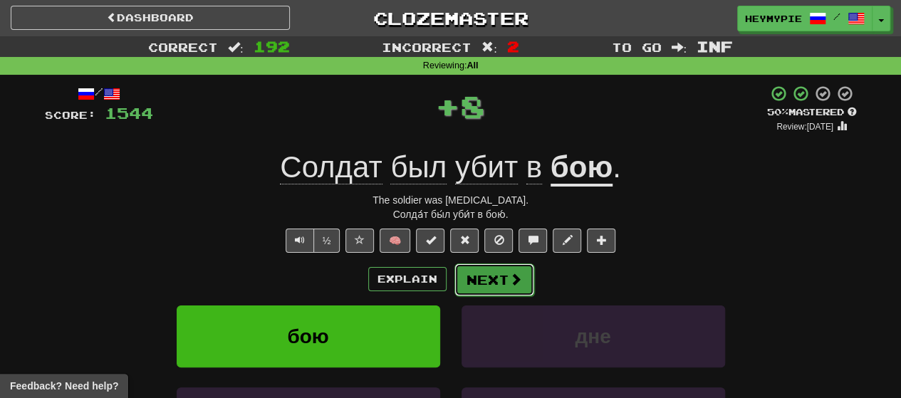
click at [464, 268] on button "Next" at bounding box center [494, 279] width 80 height 33
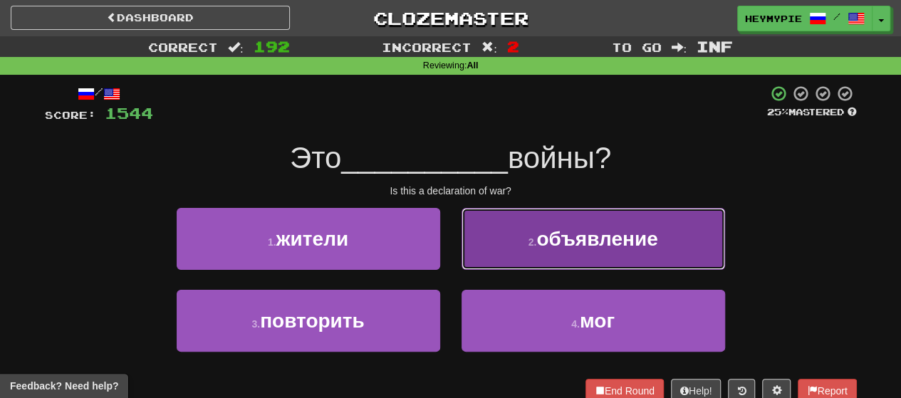
click at [464, 261] on button "2 . объявление" at bounding box center [592, 239] width 263 height 62
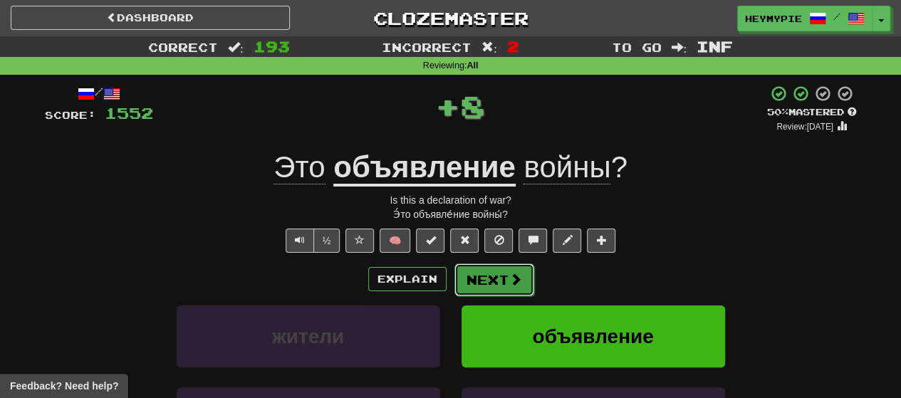
click at [464, 280] on button "Next" at bounding box center [494, 279] width 80 height 33
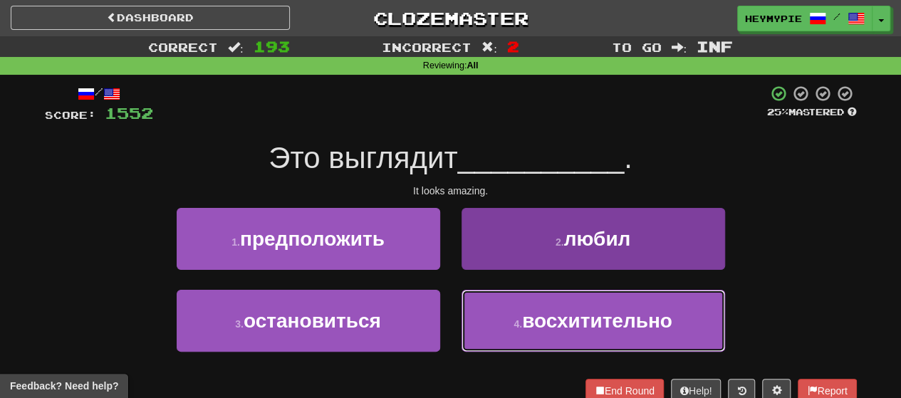
click at [464, 332] on button "4 . восхитительно" at bounding box center [592, 321] width 263 height 62
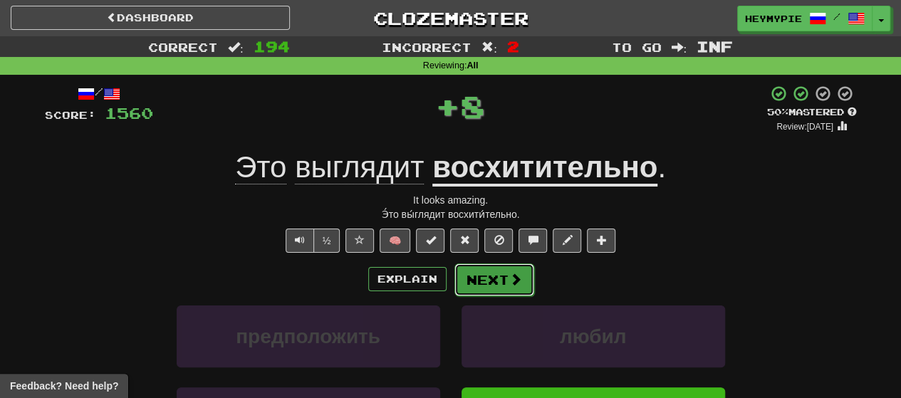
click at [464, 280] on button "Next" at bounding box center [494, 279] width 80 height 33
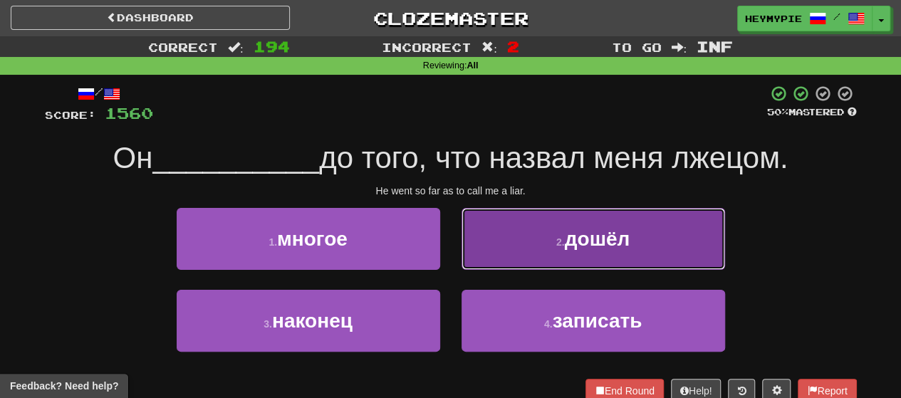
click at [464, 236] on button "2 . дошёл" at bounding box center [592, 239] width 263 height 62
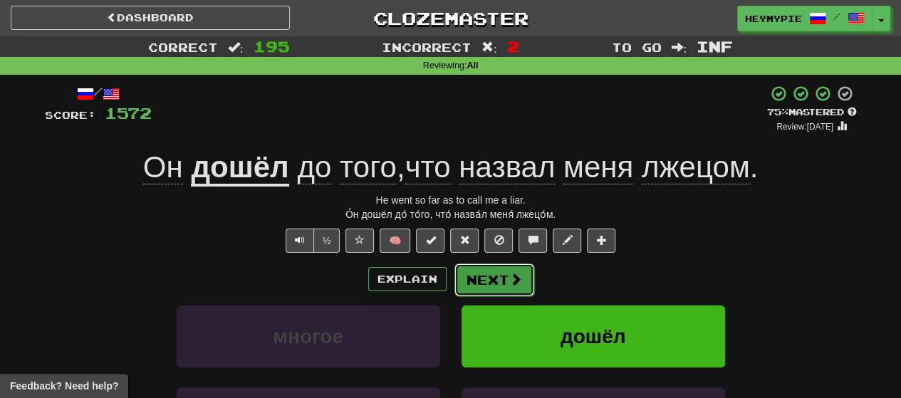
click at [464, 280] on button "Next" at bounding box center [494, 279] width 80 height 33
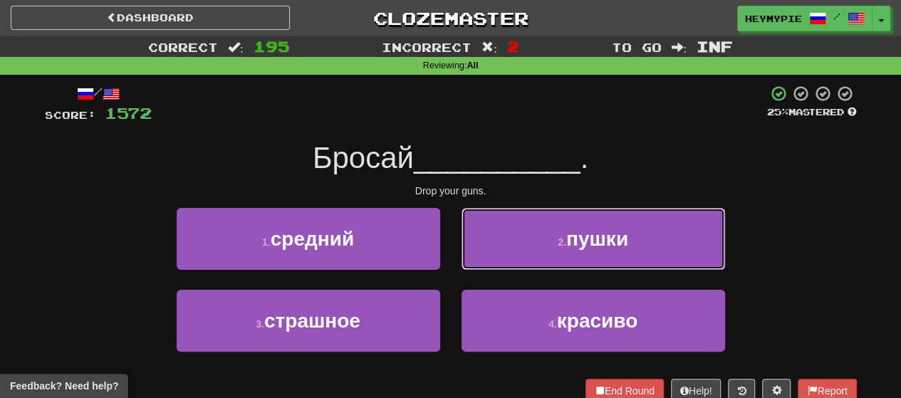
click at [464, 249] on button "2 . пушки" at bounding box center [592, 239] width 263 height 62
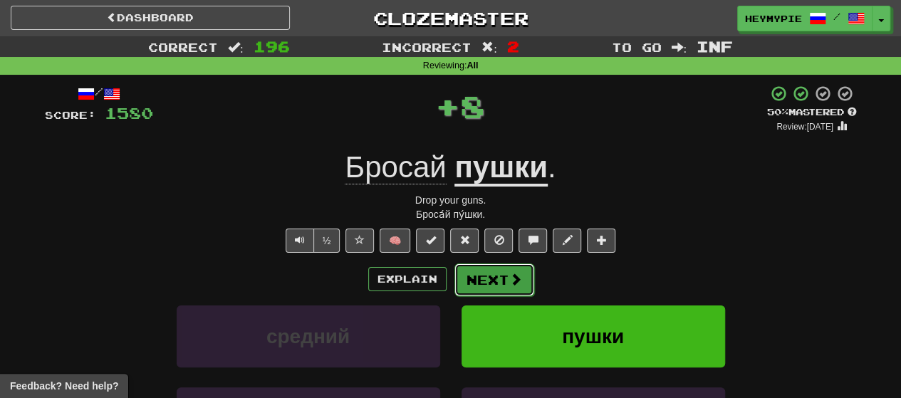
click at [464, 281] on button "Next" at bounding box center [494, 279] width 80 height 33
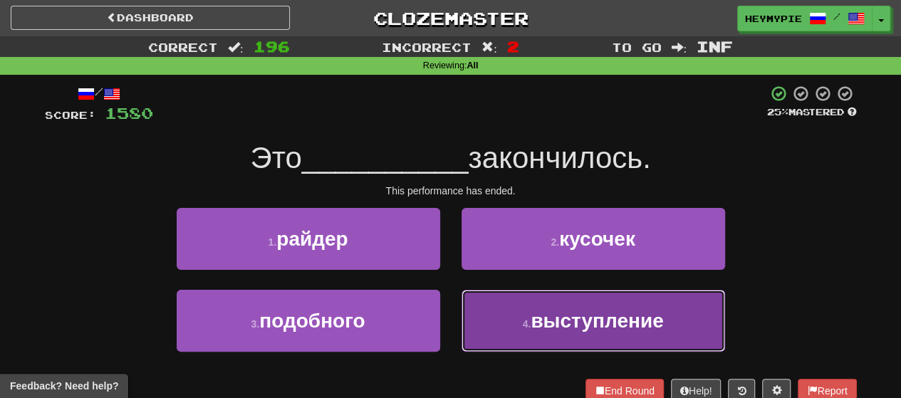
click at [464, 291] on button "4 . выступление" at bounding box center [592, 321] width 263 height 62
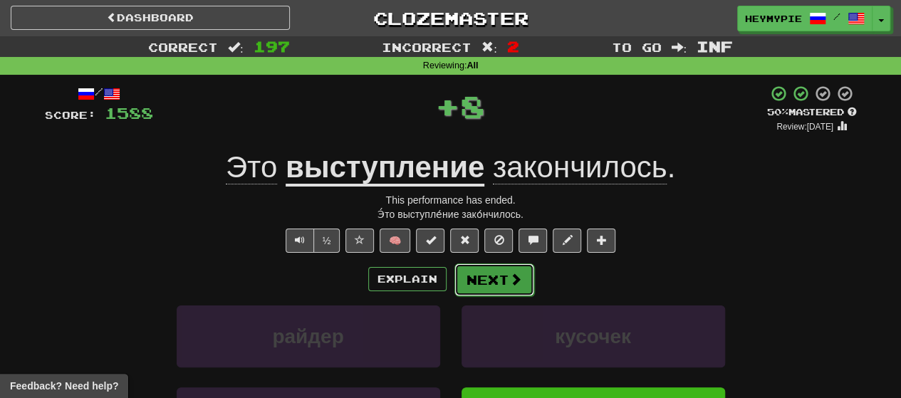
click at [464, 269] on button "Next" at bounding box center [494, 279] width 80 height 33
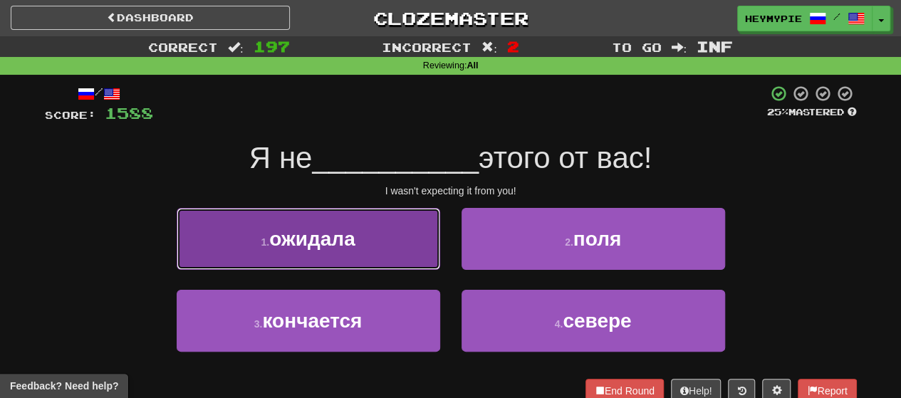
click at [355, 216] on button "1 . ожидала" at bounding box center [308, 239] width 263 height 62
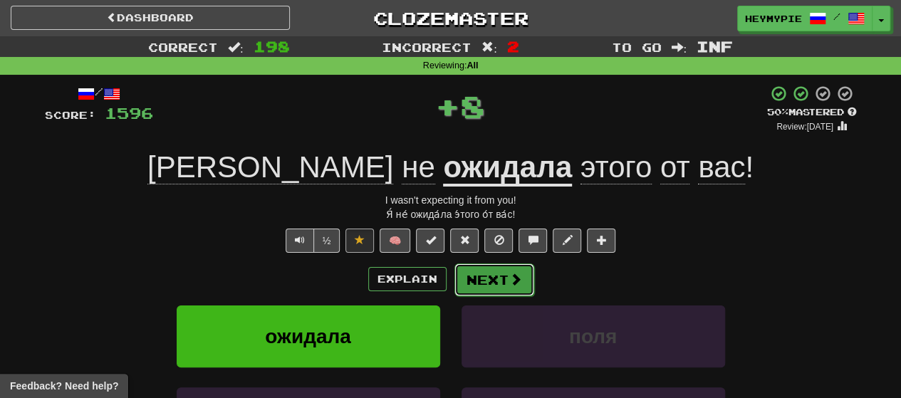
click at [464, 280] on button "Next" at bounding box center [494, 279] width 80 height 33
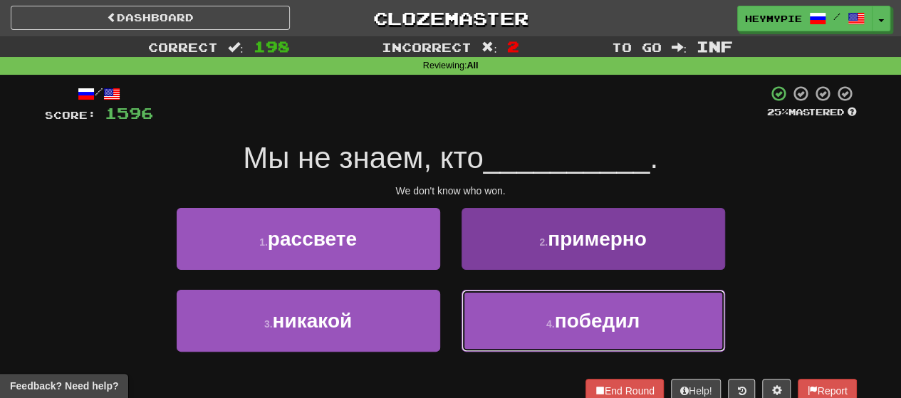
click at [464, 321] on button "4 . победил" at bounding box center [592, 321] width 263 height 62
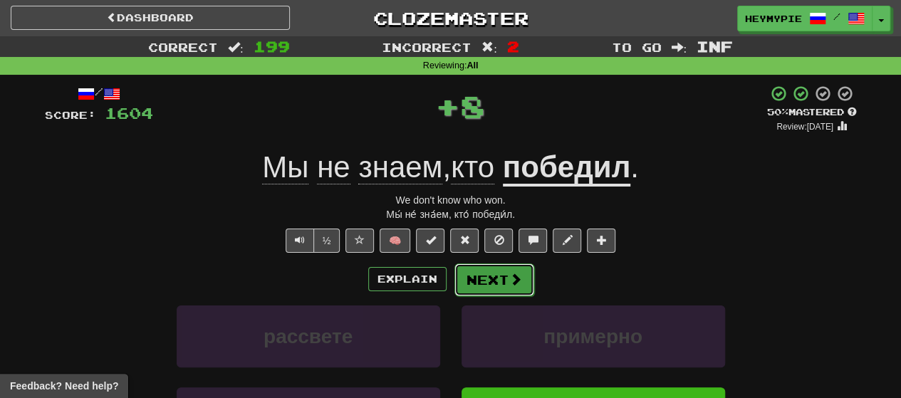
click at [464, 277] on button "Next" at bounding box center [494, 279] width 80 height 33
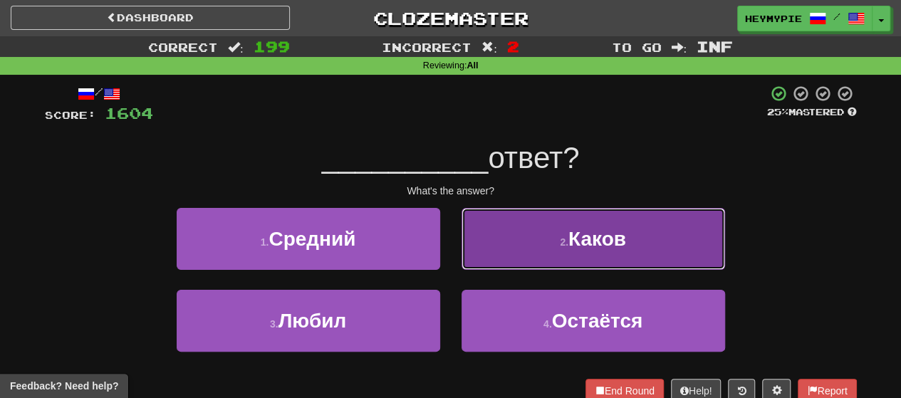
click at [464, 236] on button "2 . Каков" at bounding box center [592, 239] width 263 height 62
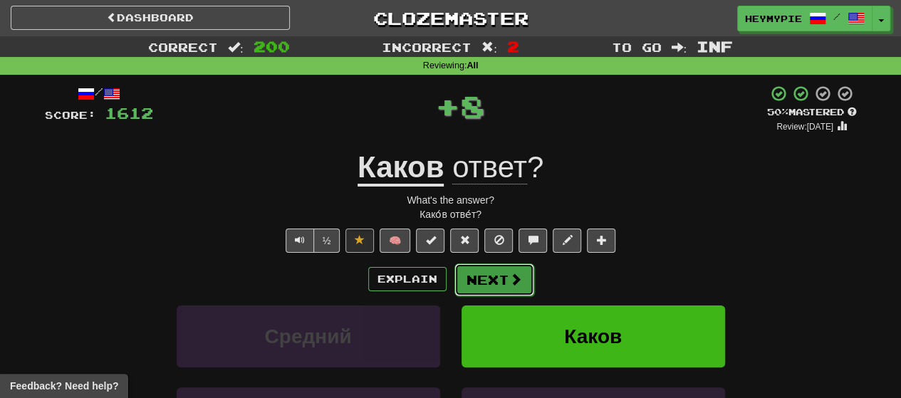
click at [464, 276] on span at bounding box center [515, 279] width 13 height 13
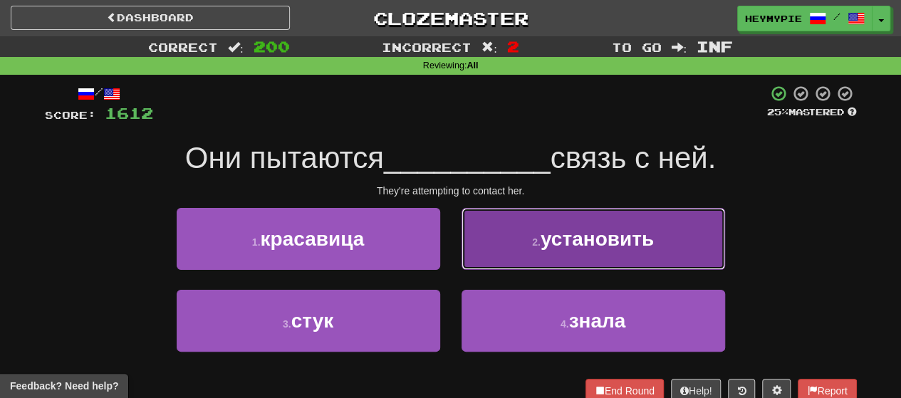
click at [464, 242] on button "2 . установить" at bounding box center [592, 239] width 263 height 62
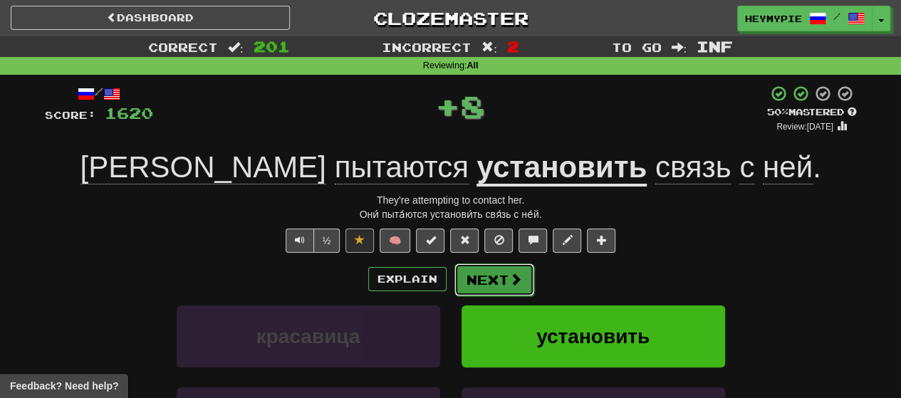
click at [464, 275] on button "Next" at bounding box center [494, 279] width 80 height 33
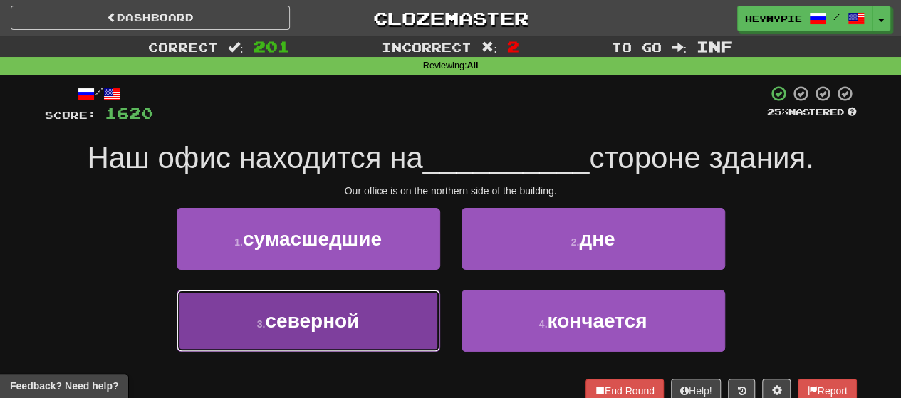
click at [389, 304] on button "3 . северной" at bounding box center [308, 321] width 263 height 62
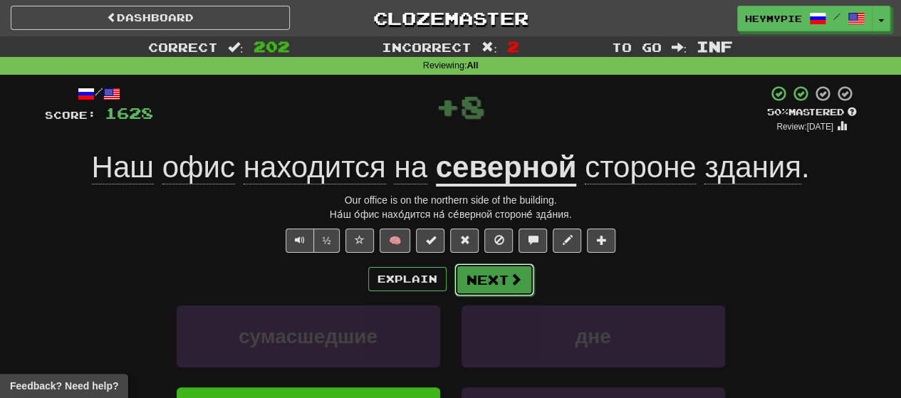
click at [464, 281] on button "Next" at bounding box center [494, 279] width 80 height 33
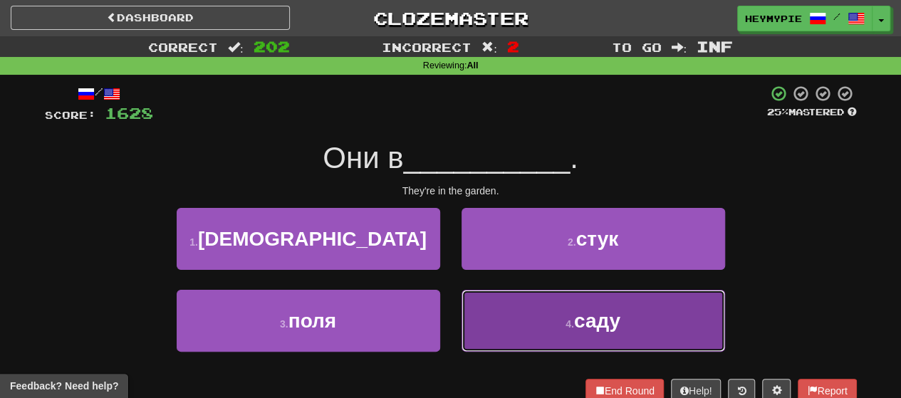
click at [464, 295] on button "4 . саду" at bounding box center [592, 321] width 263 height 62
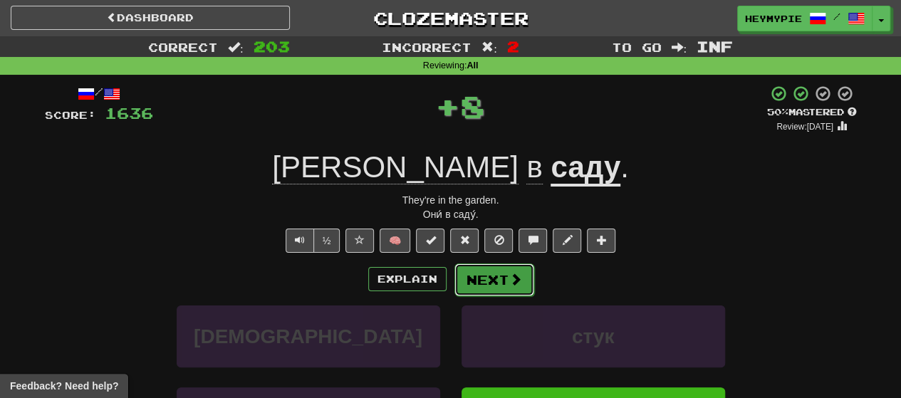
click at [464, 283] on button "Next" at bounding box center [494, 279] width 80 height 33
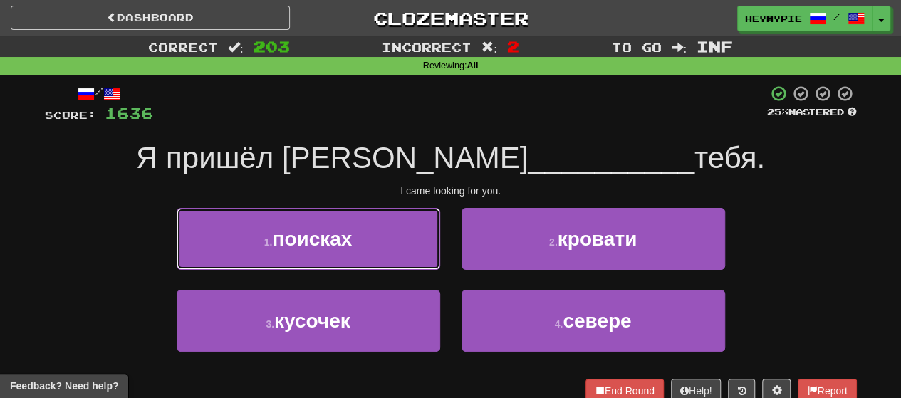
drag, startPoint x: 388, startPoint y: 225, endPoint x: 397, endPoint y: 227, distance: 9.5
click at [386, 226] on button "1 . поисках" at bounding box center [308, 239] width 263 height 62
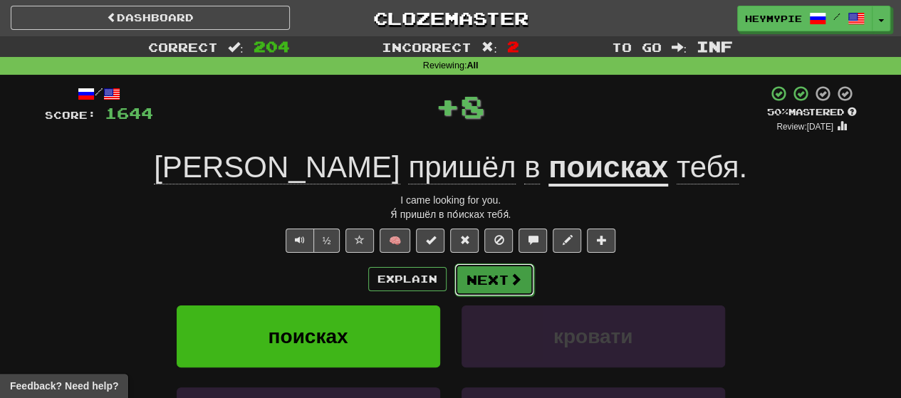
click at [464, 278] on span at bounding box center [515, 279] width 13 height 13
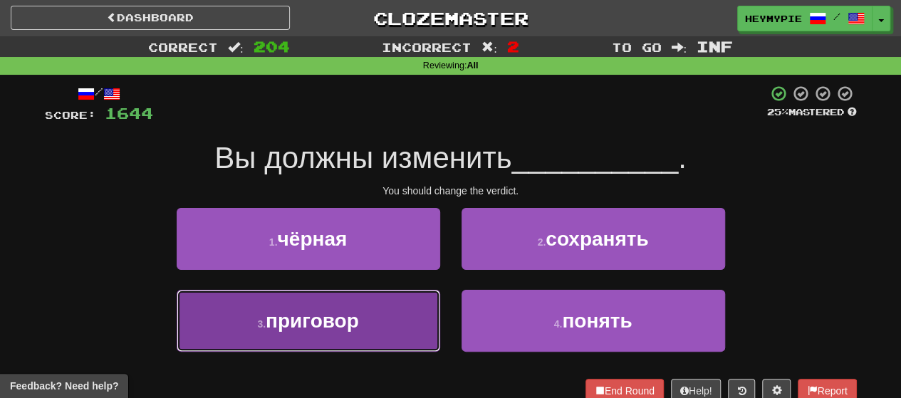
click at [370, 304] on button "3 . приговор" at bounding box center [308, 321] width 263 height 62
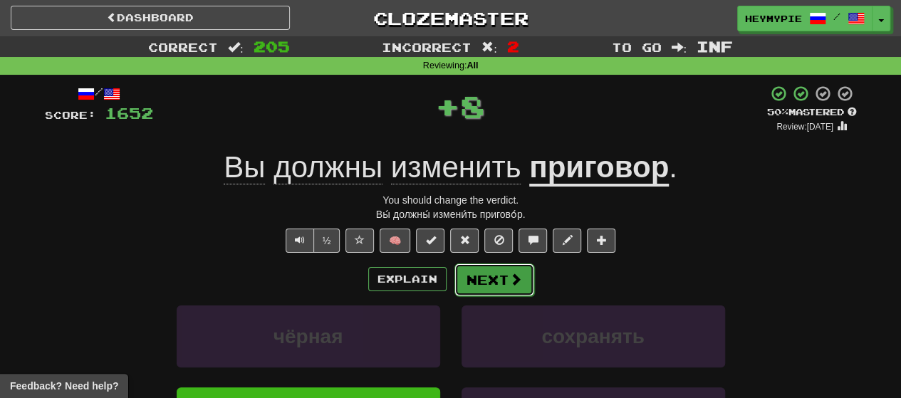
click at [464, 284] on button "Next" at bounding box center [494, 279] width 80 height 33
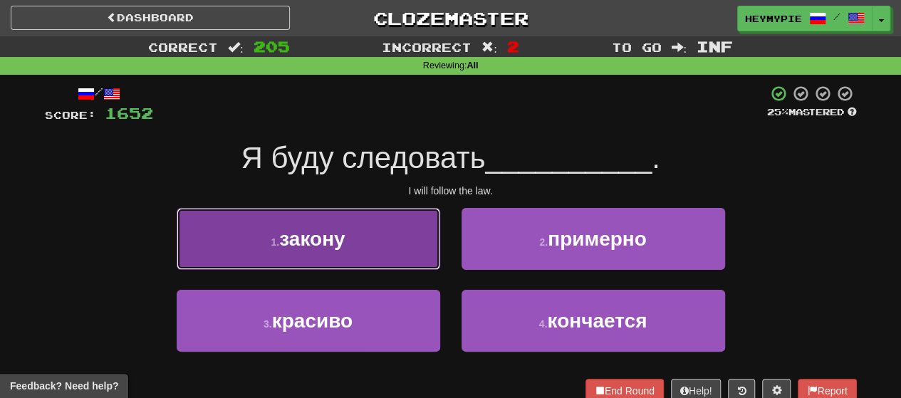
click at [371, 234] on button "1 . закону" at bounding box center [308, 239] width 263 height 62
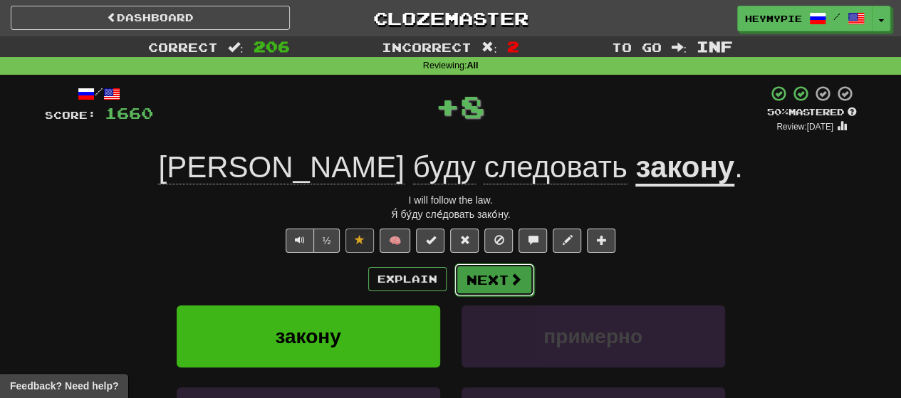
click at [464, 273] on span at bounding box center [515, 279] width 13 height 13
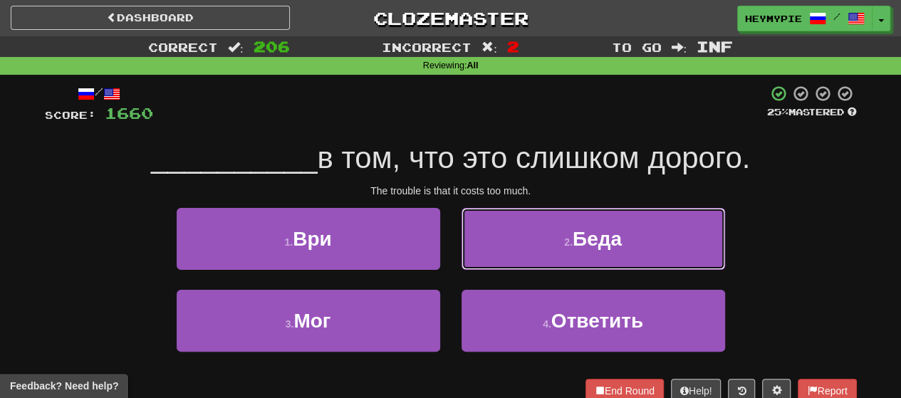
click at [464, 229] on button "2 . Беда" at bounding box center [592, 239] width 263 height 62
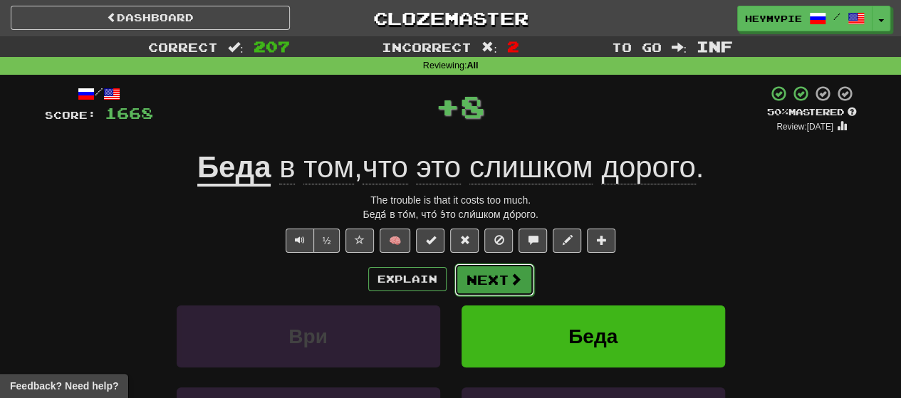
click at [464, 283] on button "Next" at bounding box center [494, 279] width 80 height 33
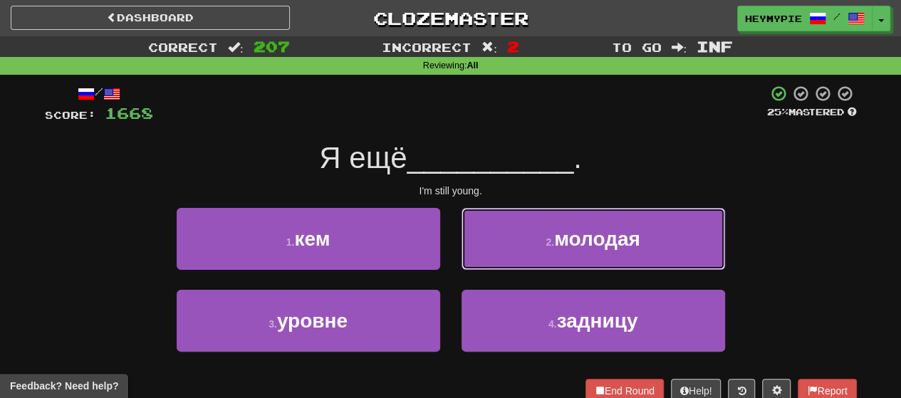
click at [464, 224] on button "2 . молодая" at bounding box center [592, 239] width 263 height 62
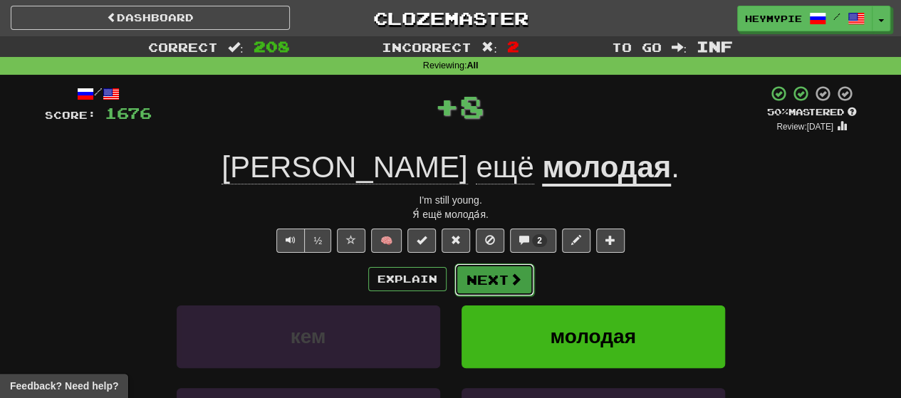
click at [464, 286] on button "Next" at bounding box center [494, 279] width 80 height 33
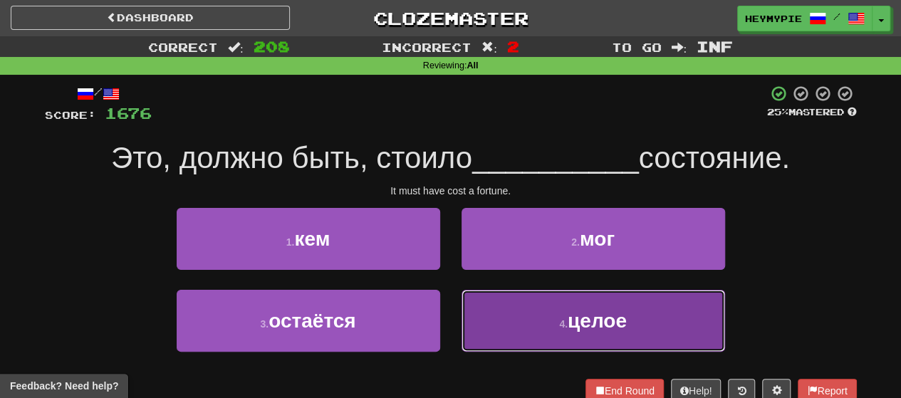
click at [464, 305] on button "4 . целое" at bounding box center [592, 321] width 263 height 62
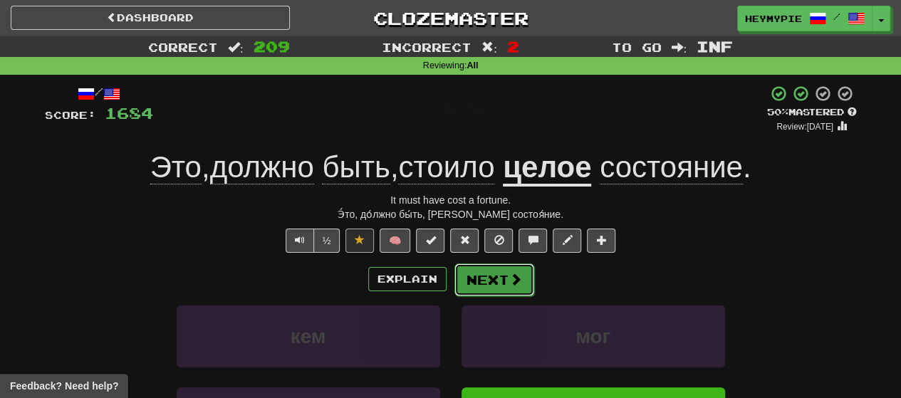
click at [464, 279] on button "Next" at bounding box center [494, 279] width 80 height 33
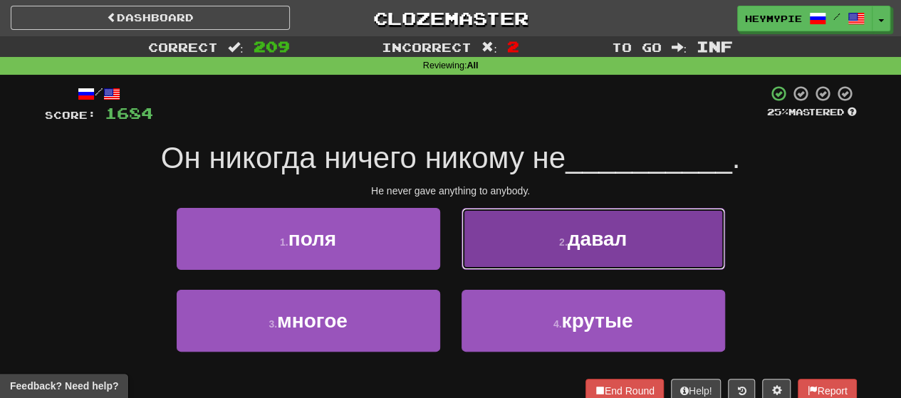
click at [464, 219] on button "2 . давал" at bounding box center [592, 239] width 263 height 62
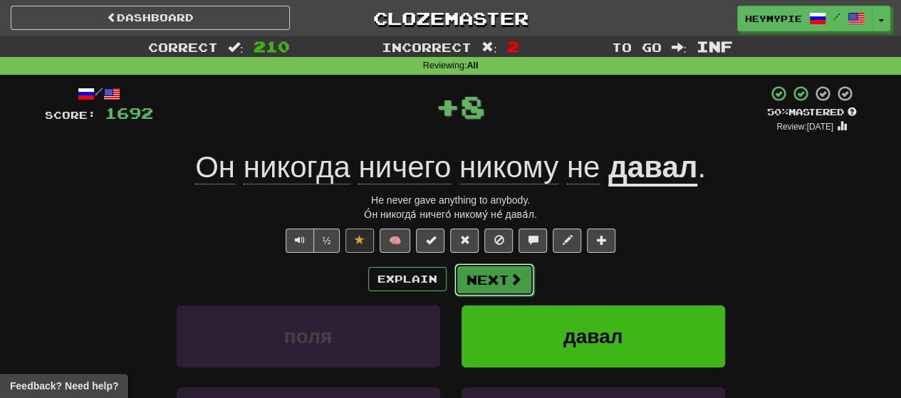
click at [464, 276] on button "Next" at bounding box center [494, 279] width 80 height 33
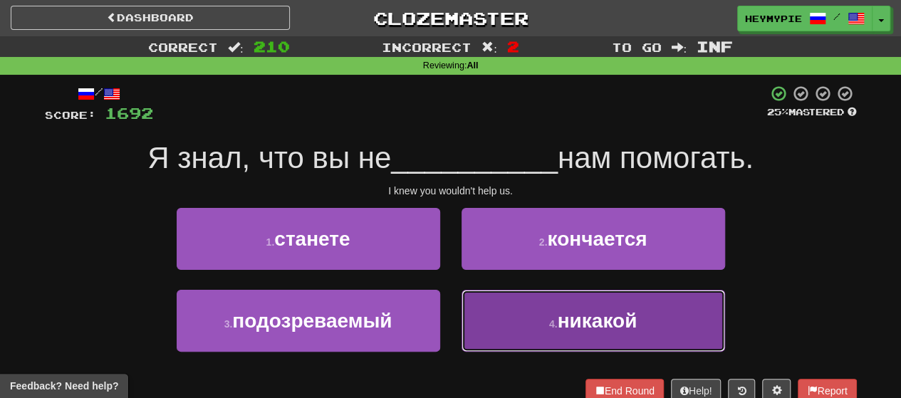
click at [464, 316] on button "4 . никакой" at bounding box center [592, 321] width 263 height 62
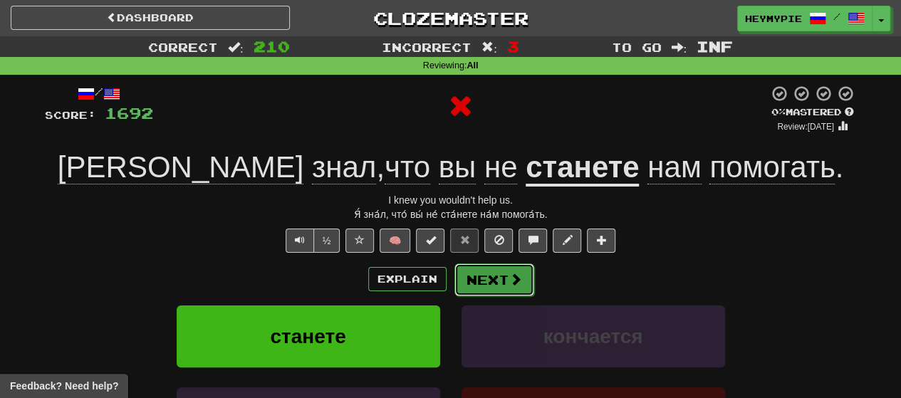
click at [464, 283] on button "Next" at bounding box center [494, 279] width 80 height 33
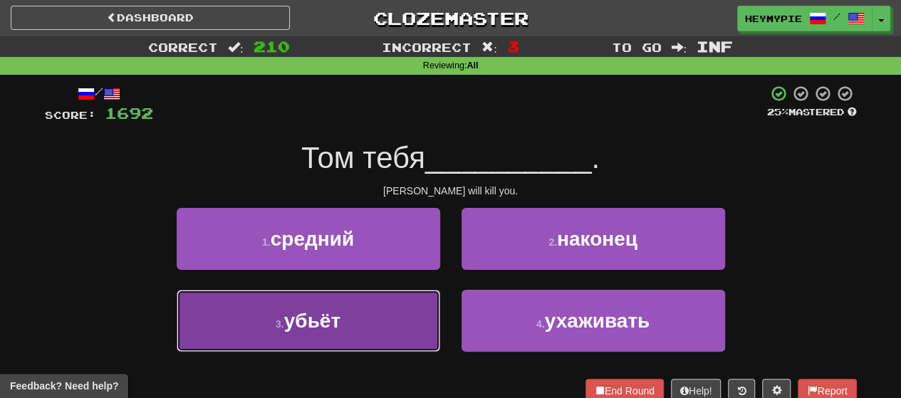
click at [355, 301] on button "3 . убьёт" at bounding box center [308, 321] width 263 height 62
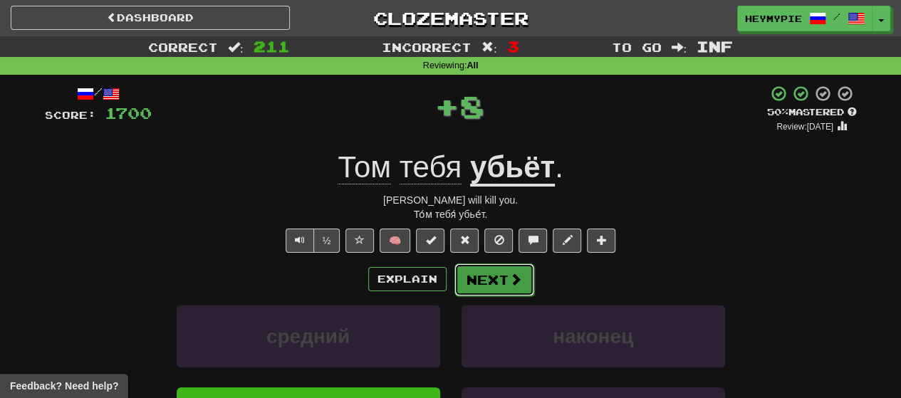
click at [464, 275] on button "Next" at bounding box center [494, 279] width 80 height 33
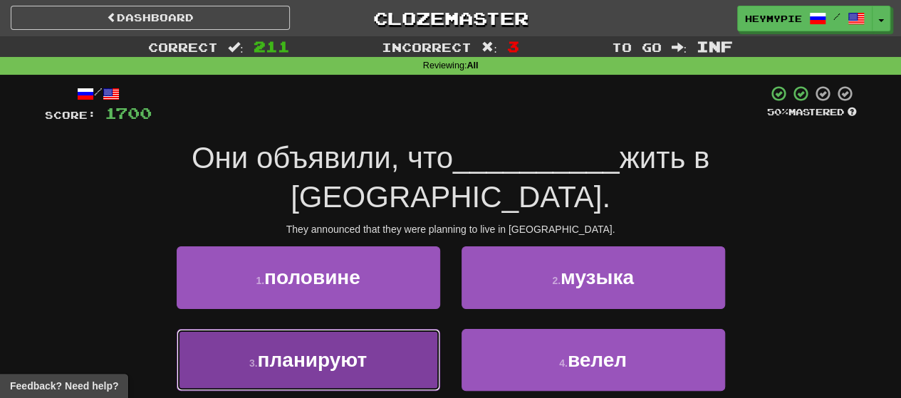
click at [362, 349] on span "планируют" at bounding box center [313, 360] width 110 height 22
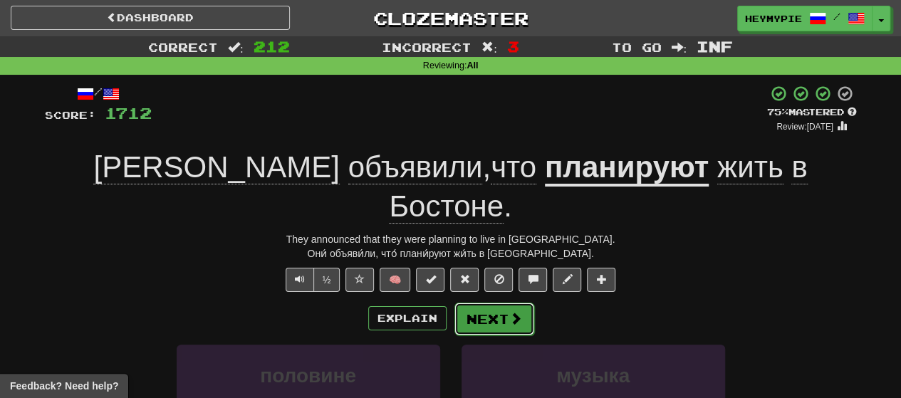
click at [464, 303] on button "Next" at bounding box center [494, 319] width 80 height 33
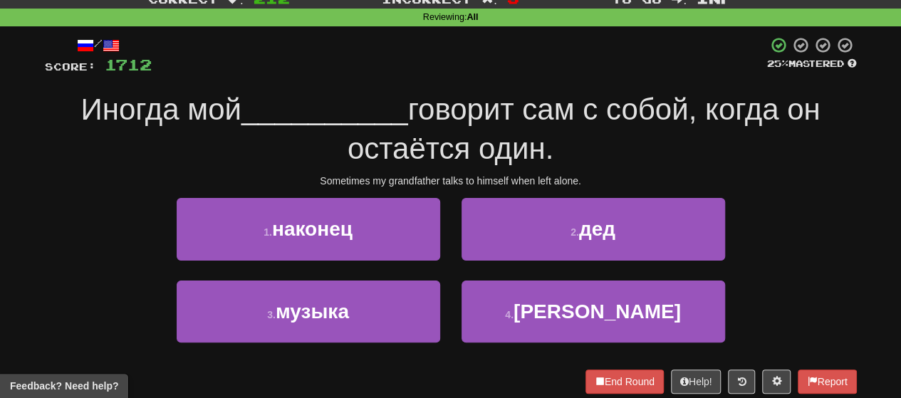
scroll to position [71, 0]
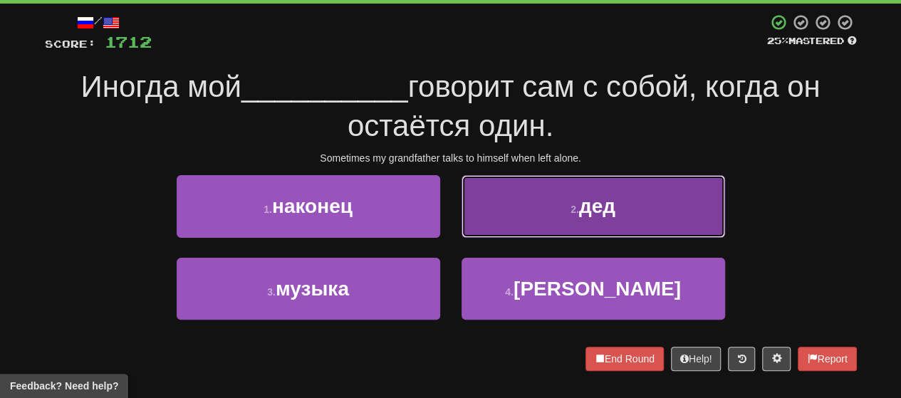
click at [464, 204] on button "2 . дед" at bounding box center [592, 206] width 263 height 62
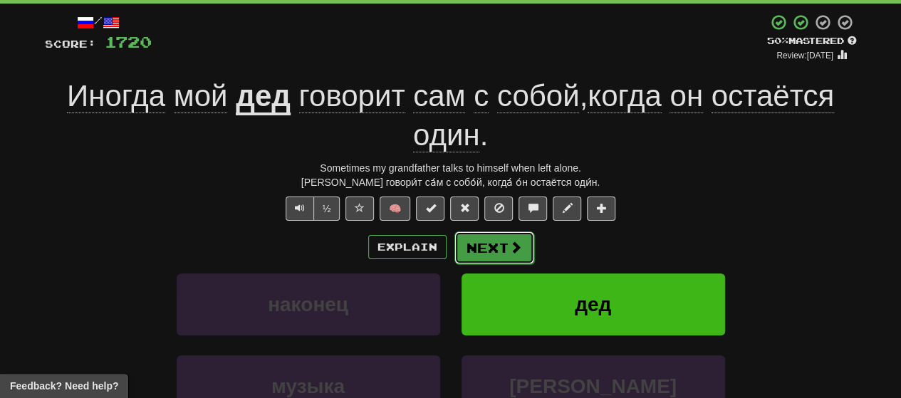
click at [464, 240] on button "Next" at bounding box center [494, 247] width 80 height 33
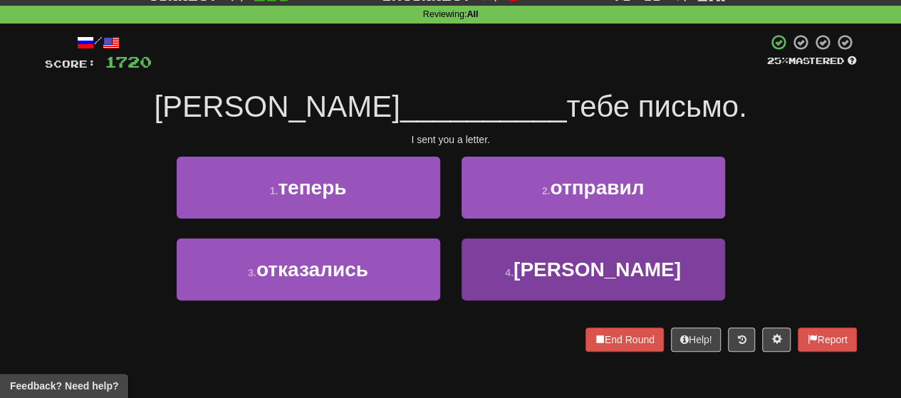
scroll to position [0, 0]
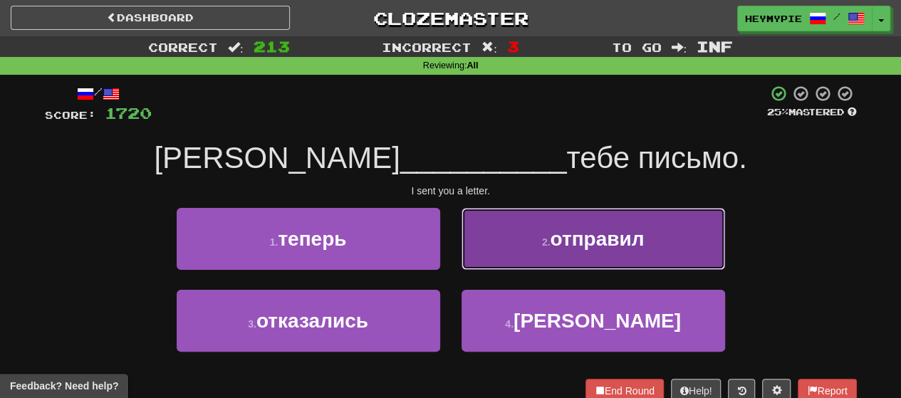
click at [464, 241] on button "2 . отправил" at bounding box center [592, 239] width 263 height 62
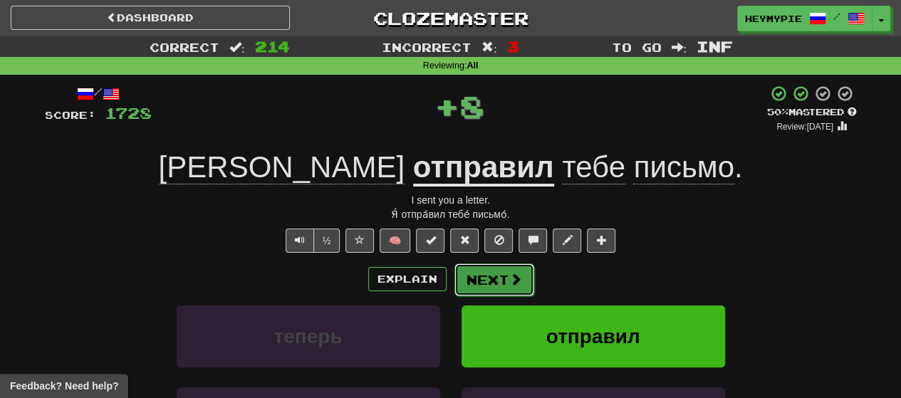
click at [464, 284] on button "Next" at bounding box center [494, 279] width 80 height 33
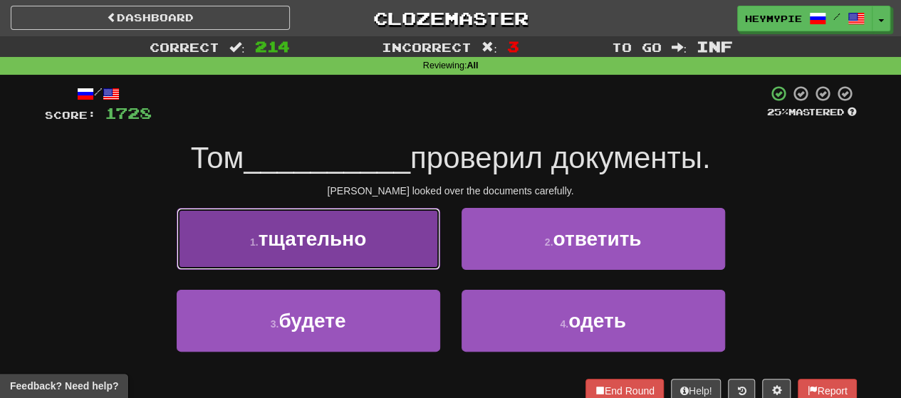
click at [351, 234] on span "тщательно" at bounding box center [312, 239] width 108 height 22
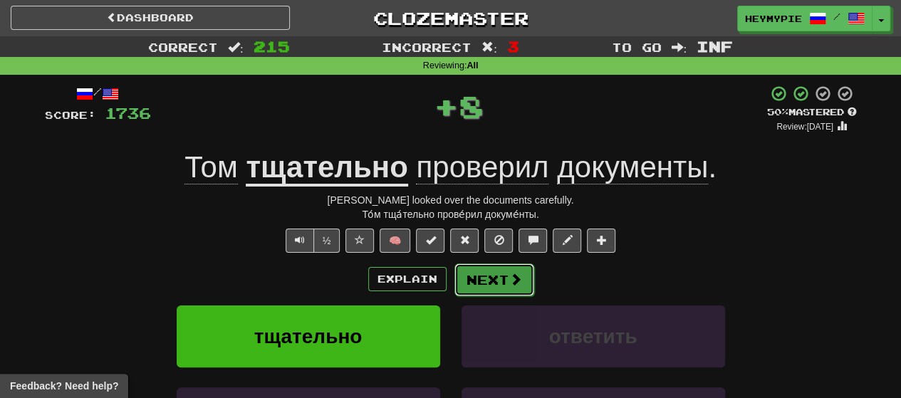
click at [464, 290] on button "Next" at bounding box center [494, 279] width 80 height 33
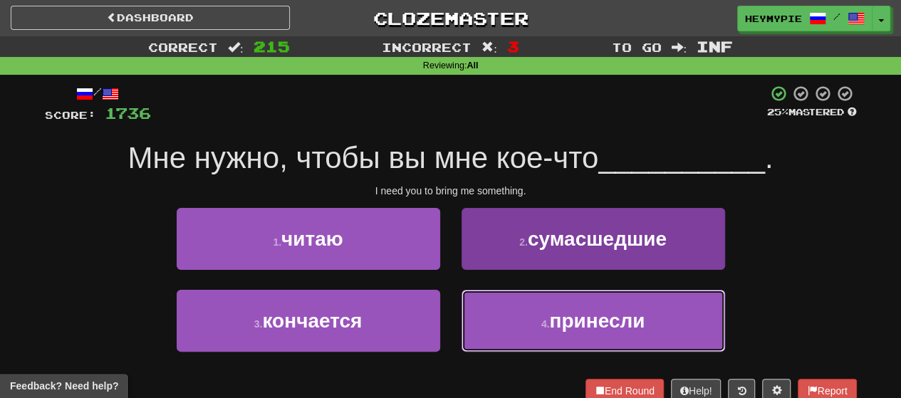
click at [464, 325] on button "4 . принесли" at bounding box center [592, 321] width 263 height 62
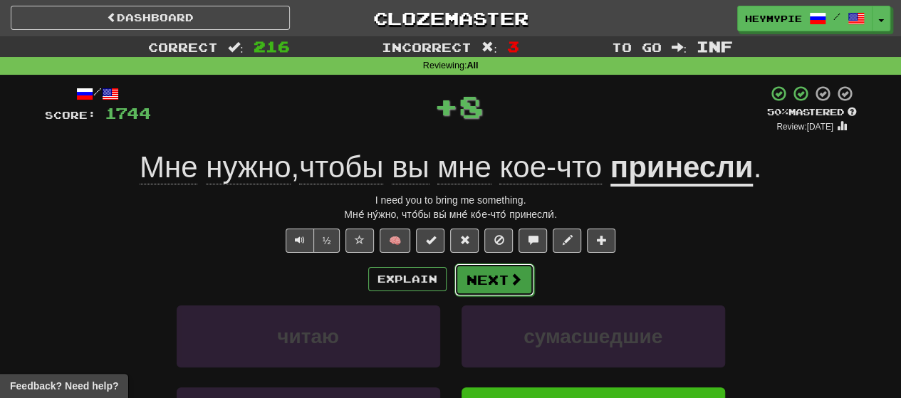
click at [464, 286] on button "Next" at bounding box center [494, 279] width 80 height 33
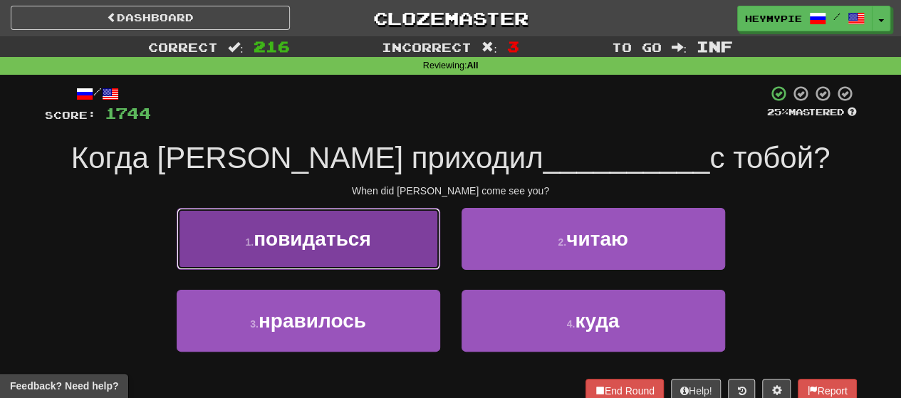
click at [369, 258] on button "1 . повидаться" at bounding box center [308, 239] width 263 height 62
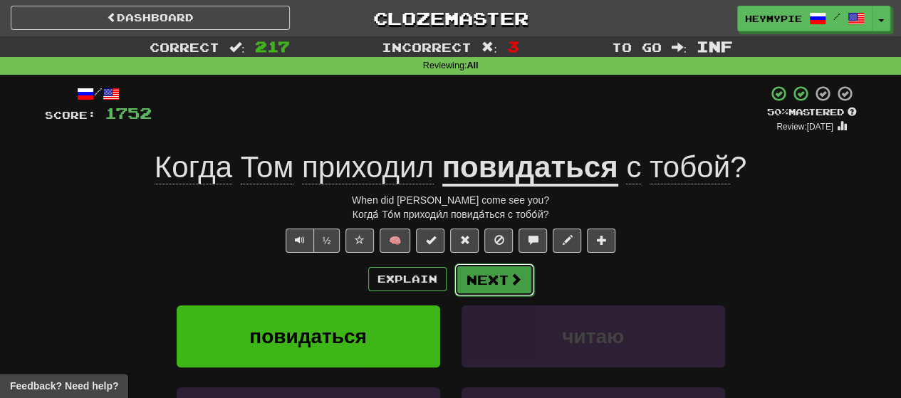
click at [464, 278] on button "Next" at bounding box center [494, 279] width 80 height 33
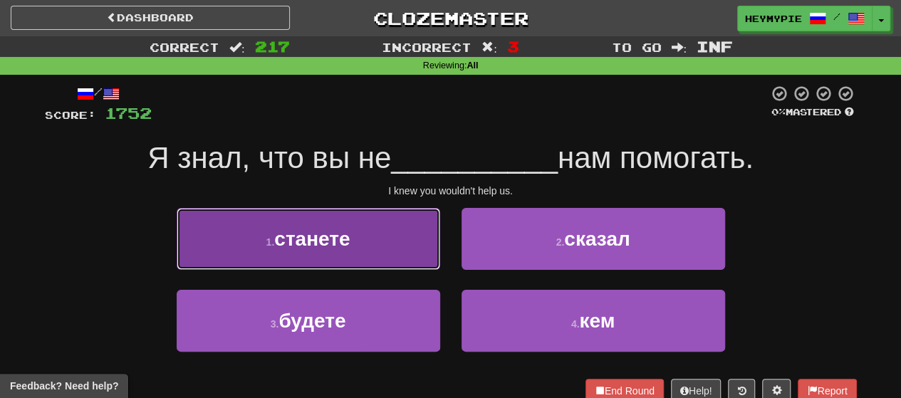
click at [347, 253] on button "1 . станете" at bounding box center [308, 239] width 263 height 62
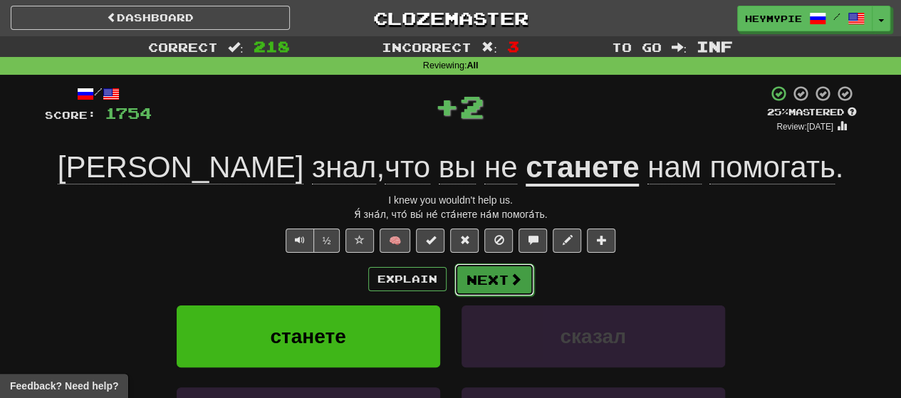
click at [464, 281] on button "Next" at bounding box center [494, 279] width 80 height 33
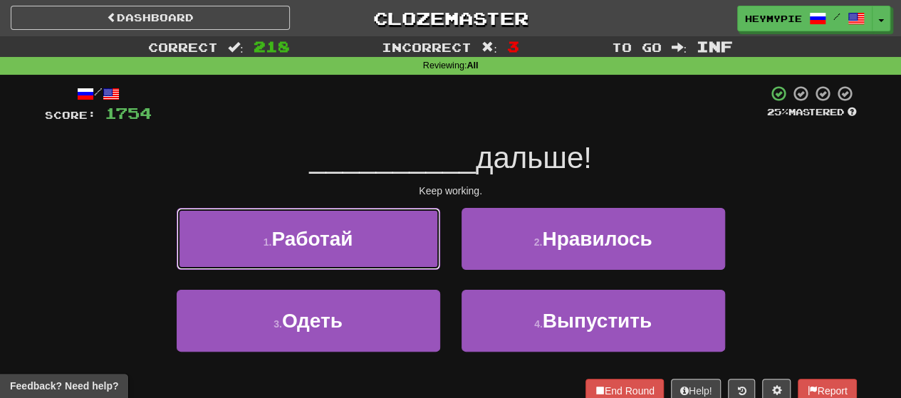
click at [357, 258] on button "1 . Работай" at bounding box center [308, 239] width 263 height 62
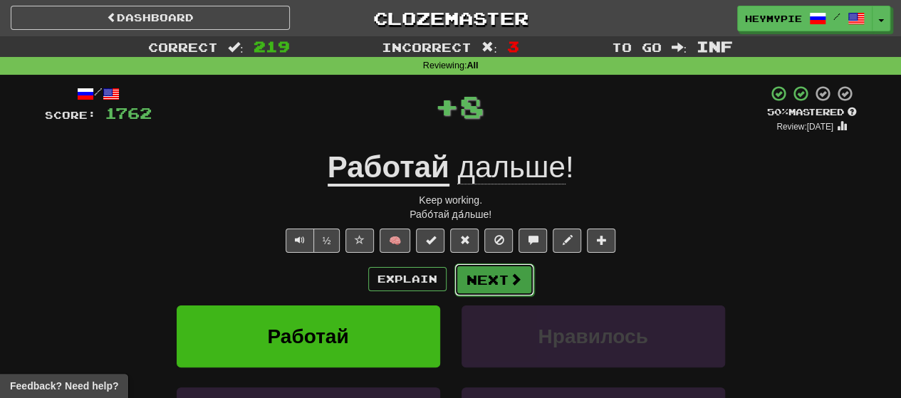
click at [464, 288] on button "Next" at bounding box center [494, 279] width 80 height 33
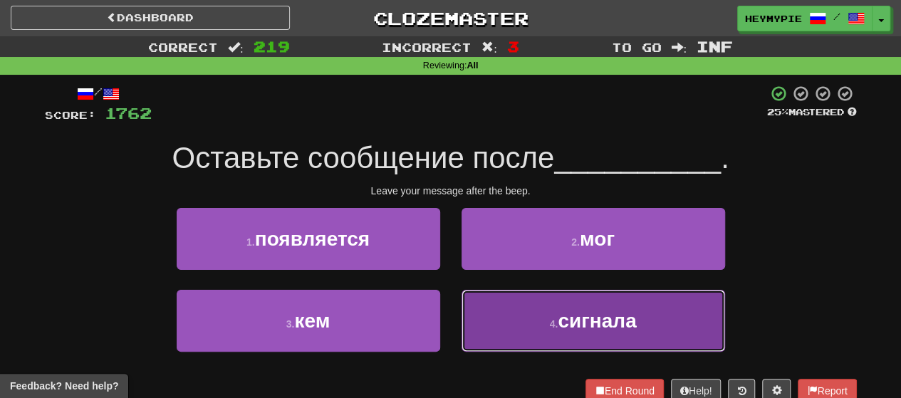
click at [464, 335] on button "4 . сигнала" at bounding box center [592, 321] width 263 height 62
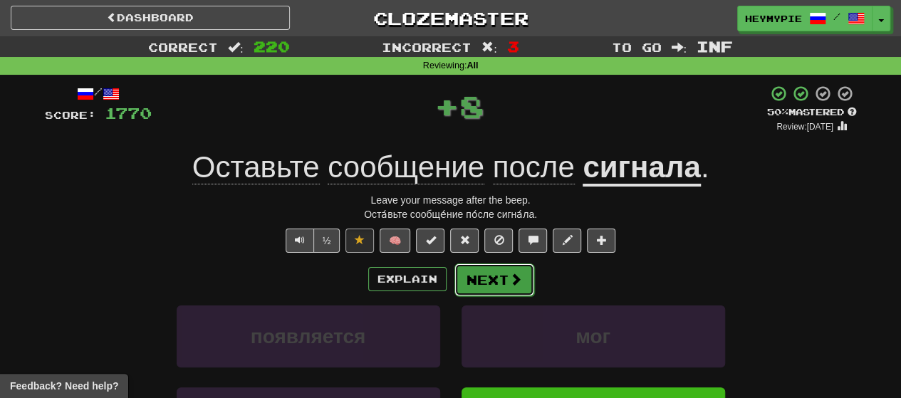
click at [464, 289] on button "Next" at bounding box center [494, 279] width 80 height 33
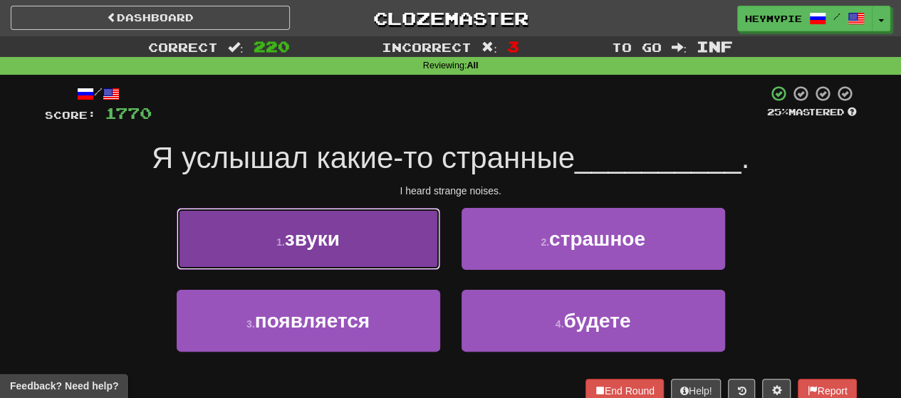
click at [351, 214] on button "1 . звуки" at bounding box center [308, 239] width 263 height 62
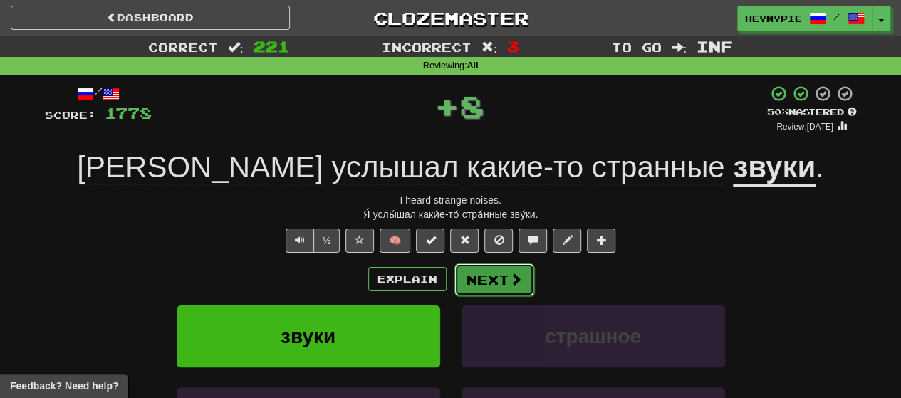
click at [464, 283] on button "Next" at bounding box center [494, 279] width 80 height 33
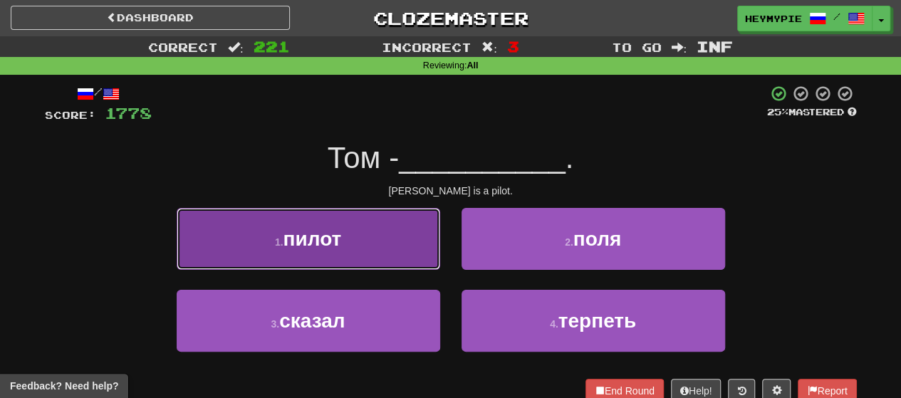
click at [392, 238] on button "1 . пилот" at bounding box center [308, 239] width 263 height 62
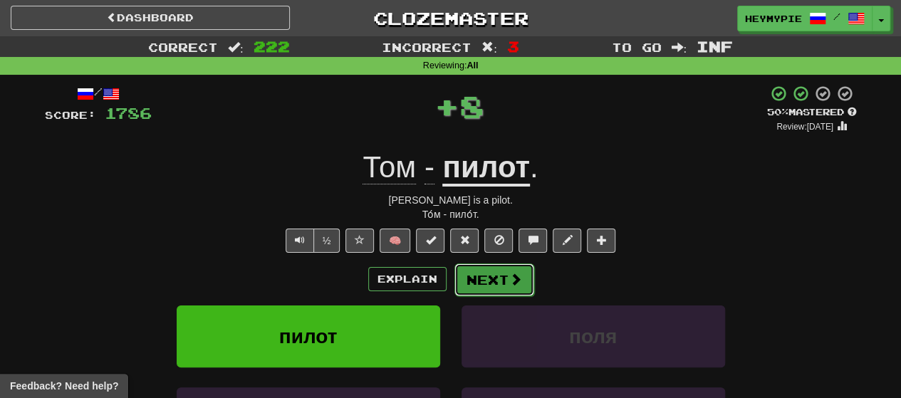
click at [464, 276] on button "Next" at bounding box center [494, 279] width 80 height 33
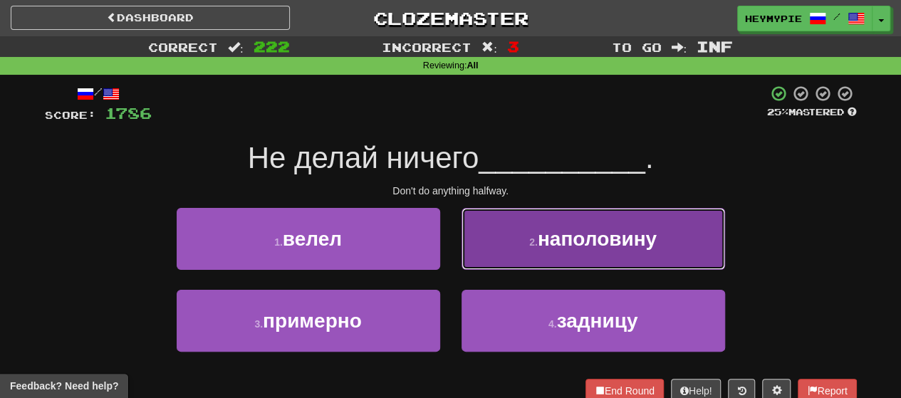
click at [464, 238] on button "2 . наполовину" at bounding box center [592, 239] width 263 height 62
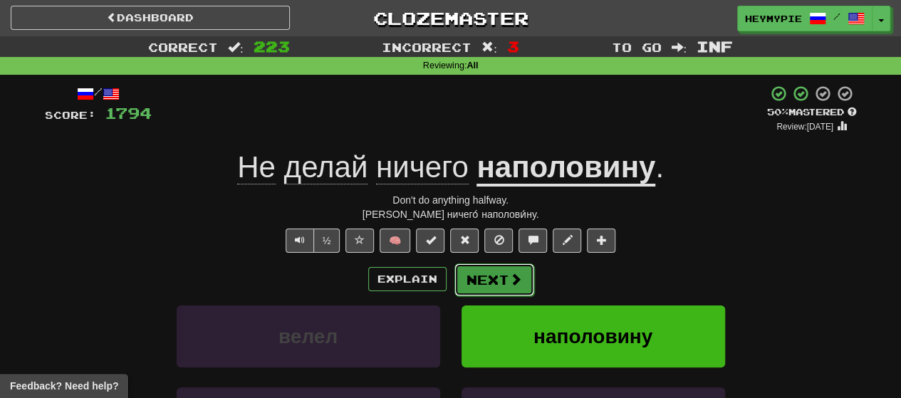
click at [464, 288] on button "Next" at bounding box center [494, 279] width 80 height 33
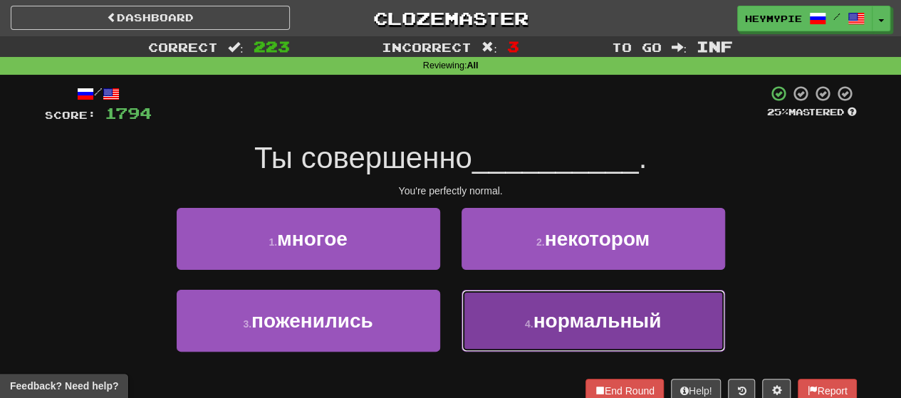
click at [464, 320] on button "4 . нормальный" at bounding box center [592, 321] width 263 height 62
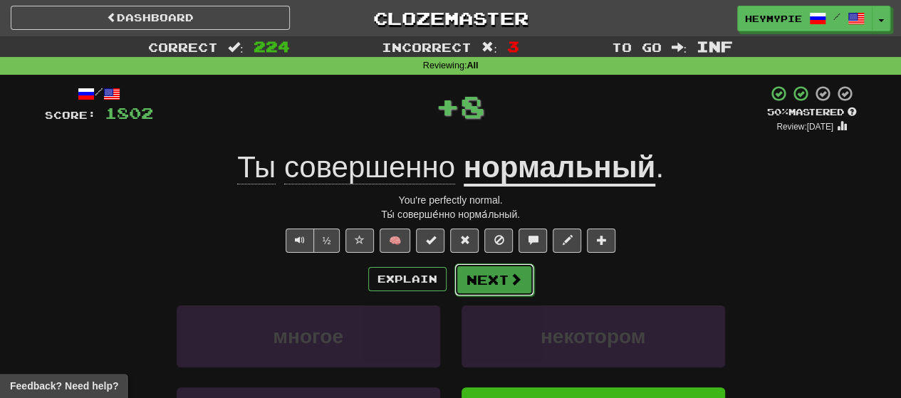
click at [464, 285] on button "Next" at bounding box center [494, 279] width 80 height 33
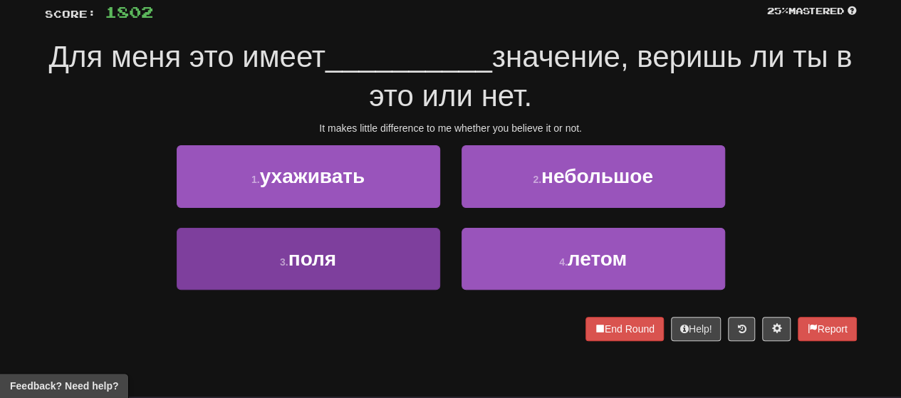
scroll to position [71, 0]
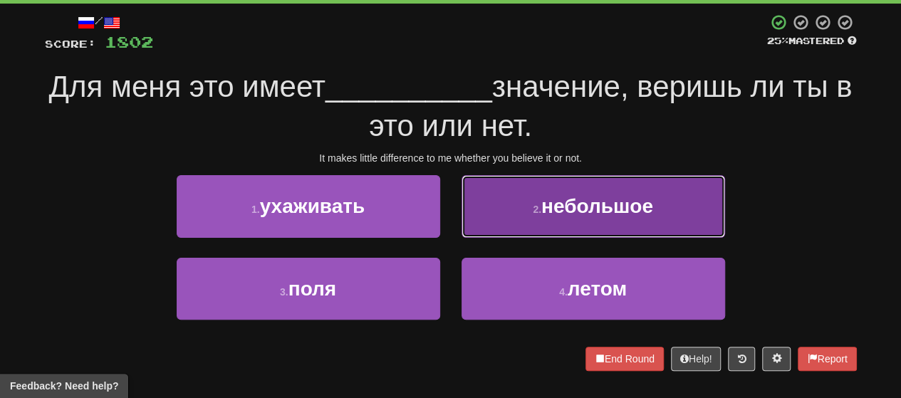
click at [464, 219] on button "2 . небольшое" at bounding box center [592, 206] width 263 height 62
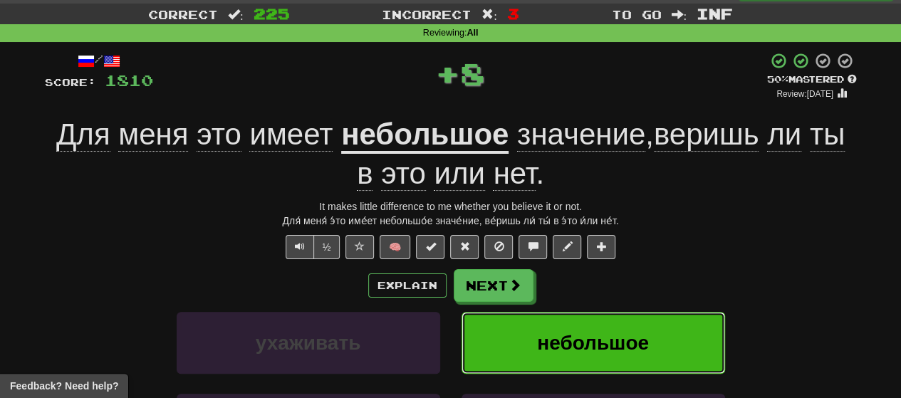
scroll to position [0, 0]
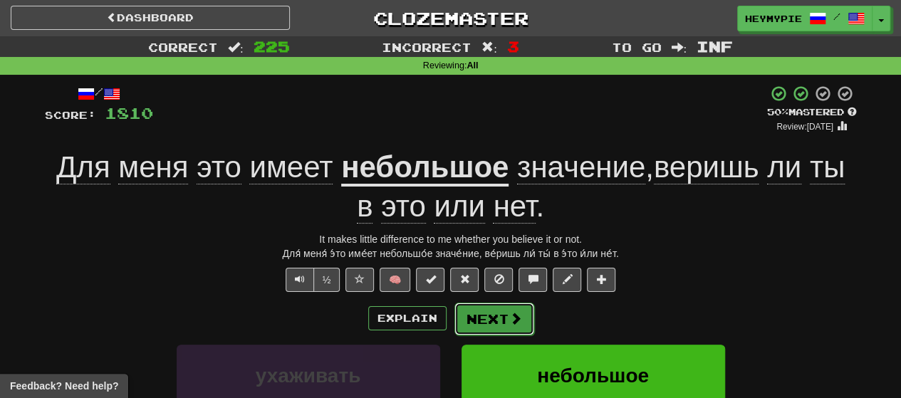
click at [464, 331] on button "Next" at bounding box center [494, 319] width 80 height 33
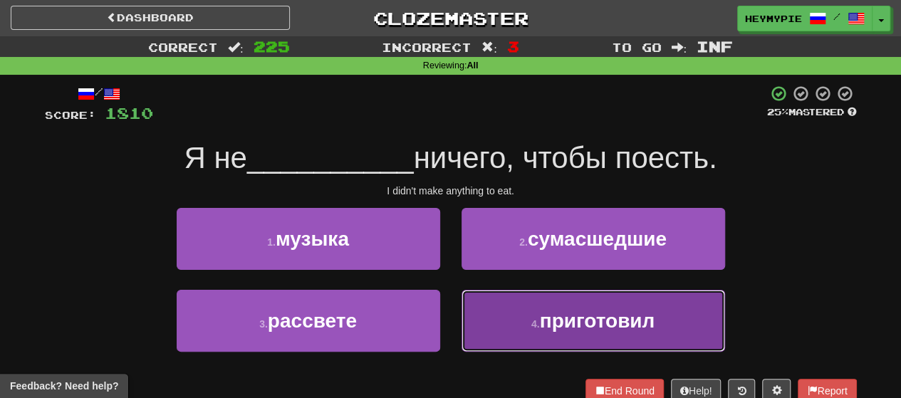
click at [464, 311] on button "4 . приготовил" at bounding box center [592, 321] width 263 height 62
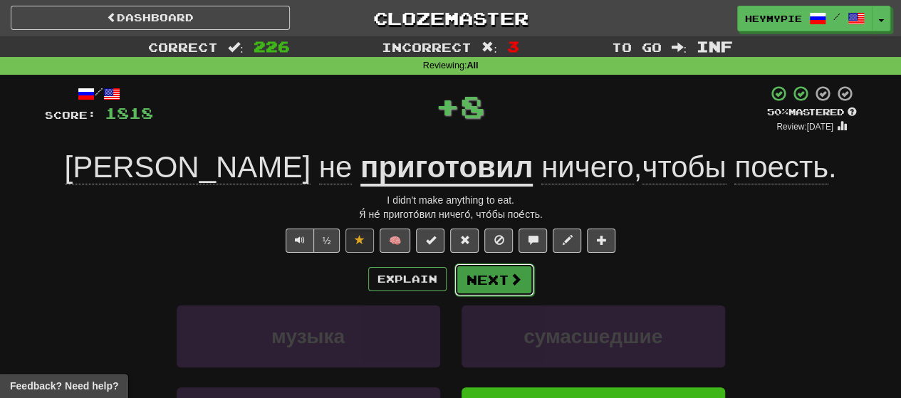
click at [464, 273] on button "Next" at bounding box center [494, 279] width 80 height 33
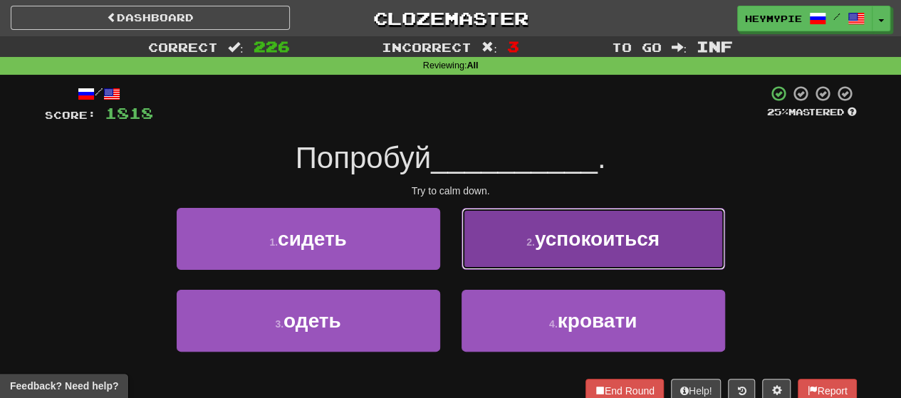
click at [464, 253] on button "2 . успокоиться" at bounding box center [592, 239] width 263 height 62
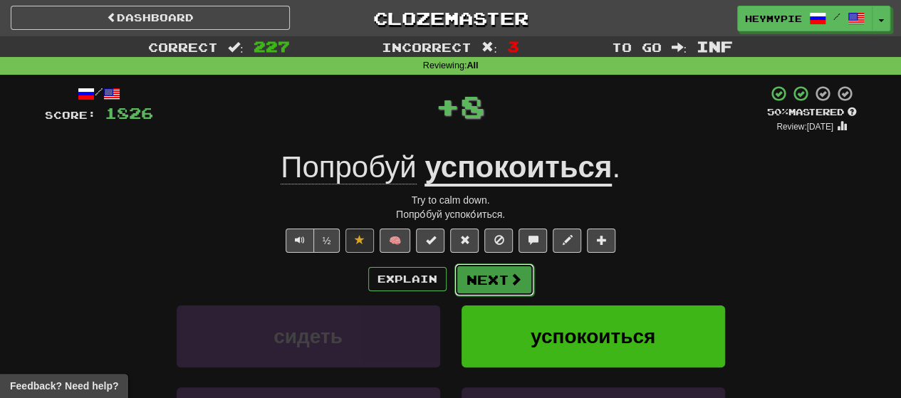
click at [464, 280] on button "Next" at bounding box center [494, 279] width 80 height 33
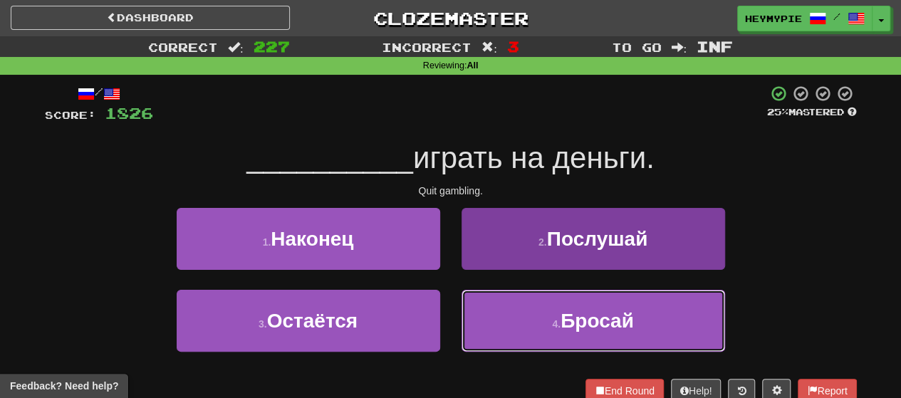
click at [464, 314] on button "4 . Бросай" at bounding box center [592, 321] width 263 height 62
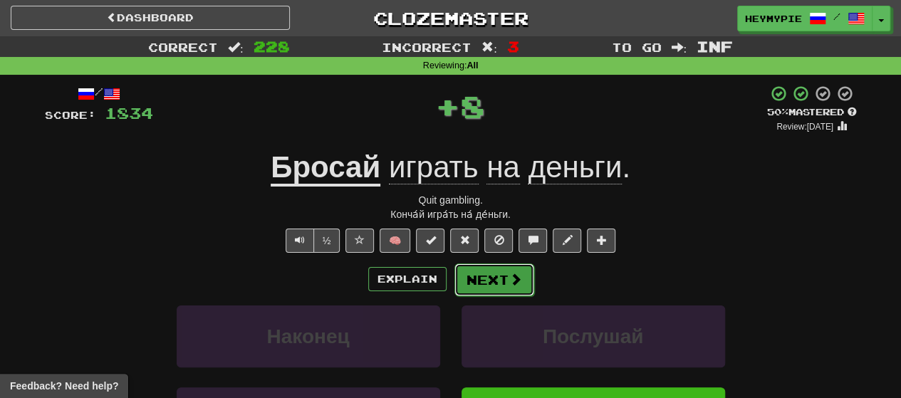
click at [464, 280] on button "Next" at bounding box center [494, 279] width 80 height 33
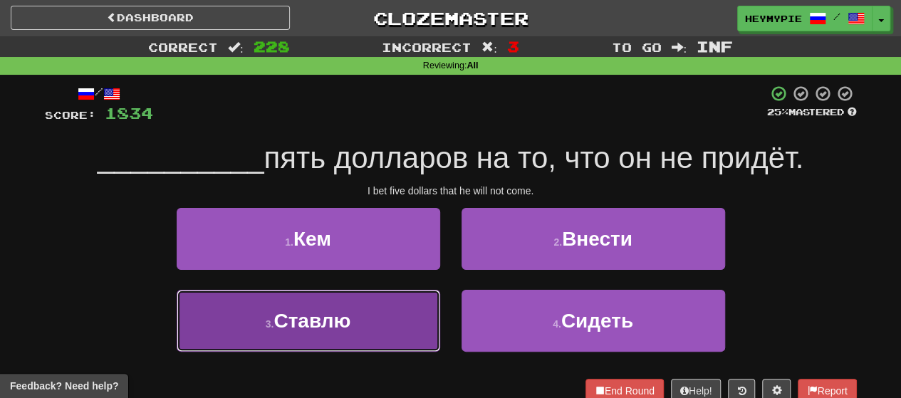
click at [389, 295] on button "3 . Ставлю" at bounding box center [308, 321] width 263 height 62
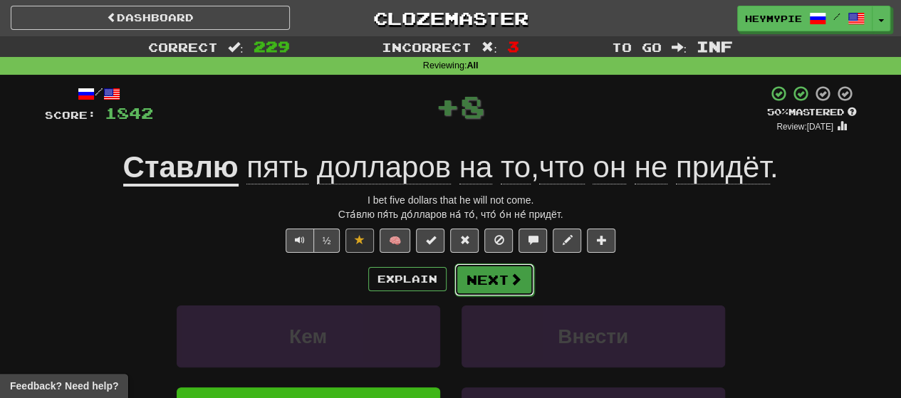
click at [464, 276] on button "Next" at bounding box center [494, 279] width 80 height 33
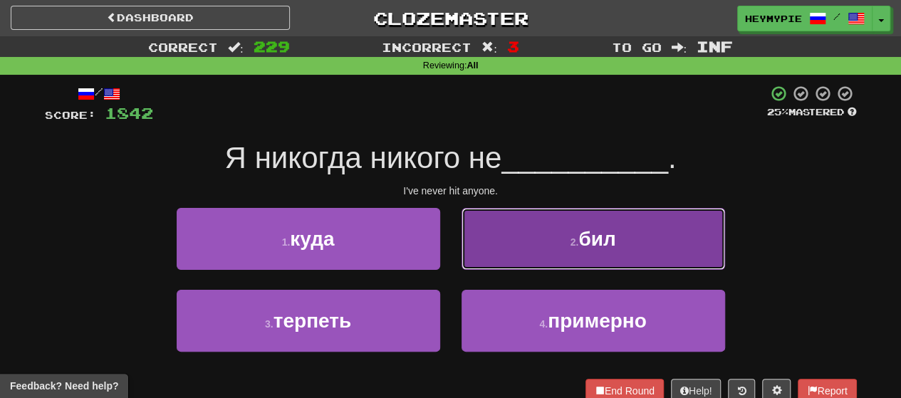
click at [464, 236] on button "2 . бил" at bounding box center [592, 239] width 263 height 62
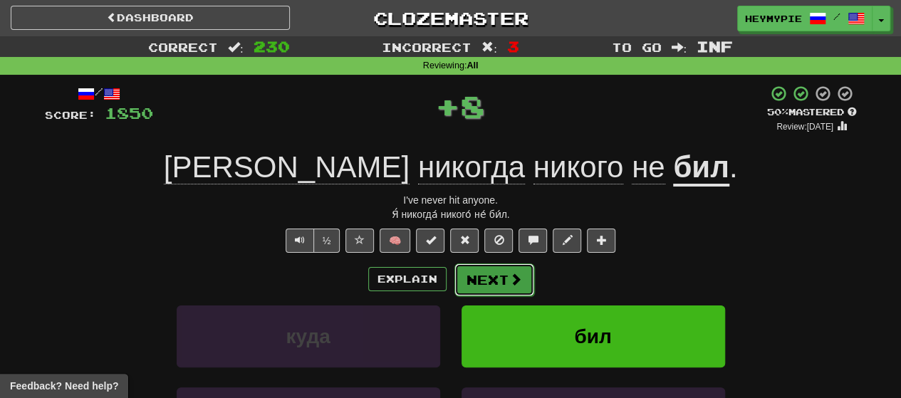
click at [464, 273] on span at bounding box center [515, 279] width 13 height 13
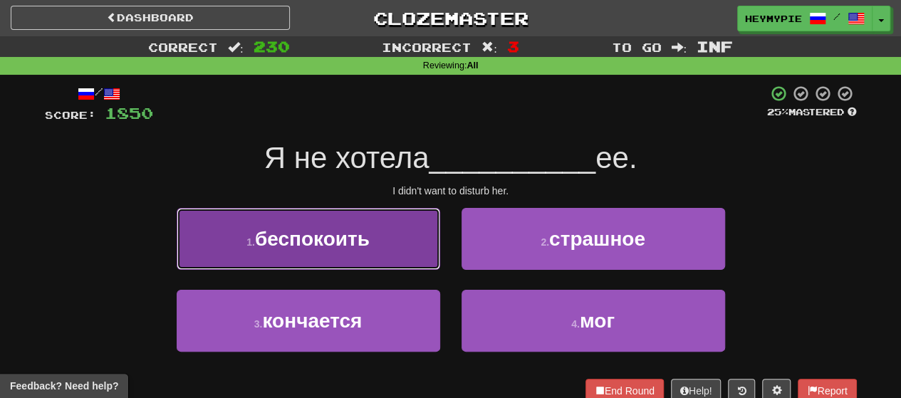
click at [406, 248] on button "1 . беспокоить" at bounding box center [308, 239] width 263 height 62
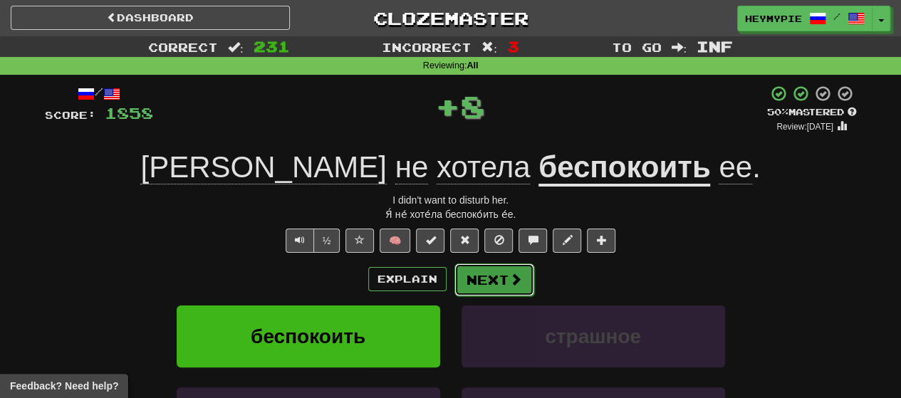
click at [464, 277] on button "Next" at bounding box center [494, 279] width 80 height 33
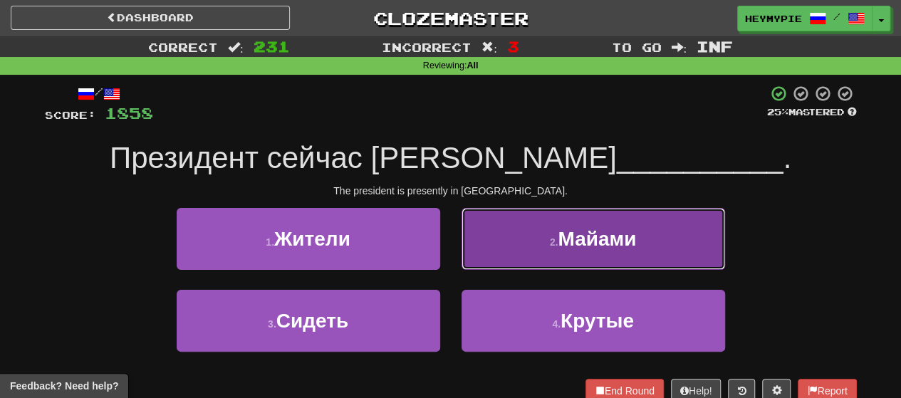
click at [464, 237] on button "2 . Майами" at bounding box center [592, 239] width 263 height 62
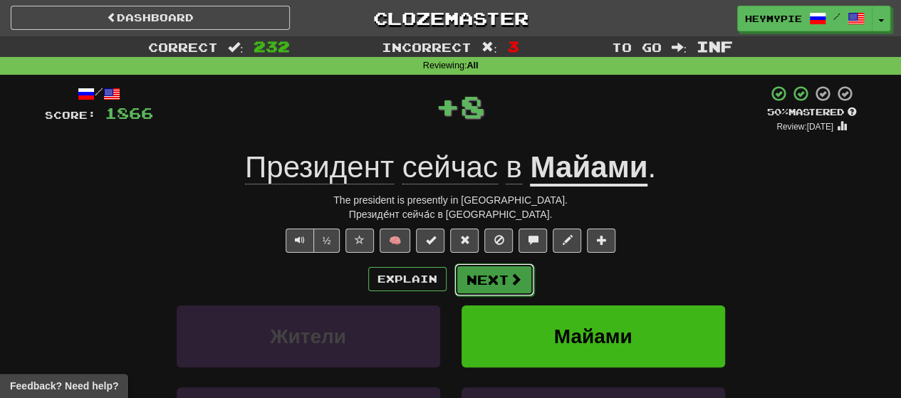
click at [464, 276] on button "Next" at bounding box center [494, 279] width 80 height 33
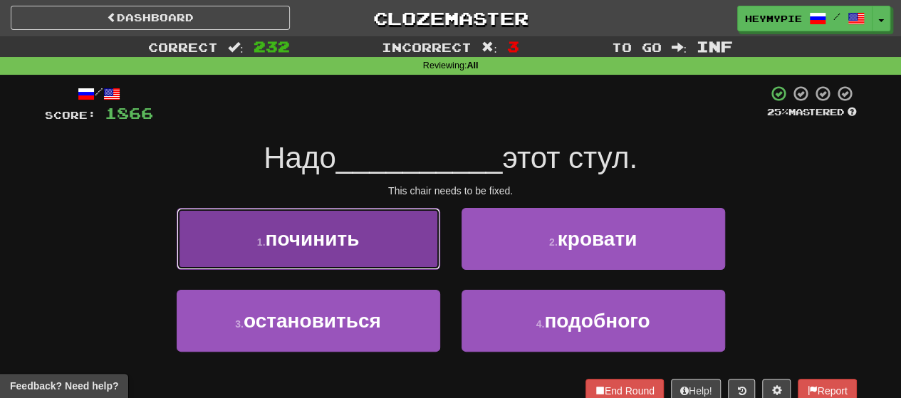
click at [427, 227] on button "1 . починить" at bounding box center [308, 239] width 263 height 62
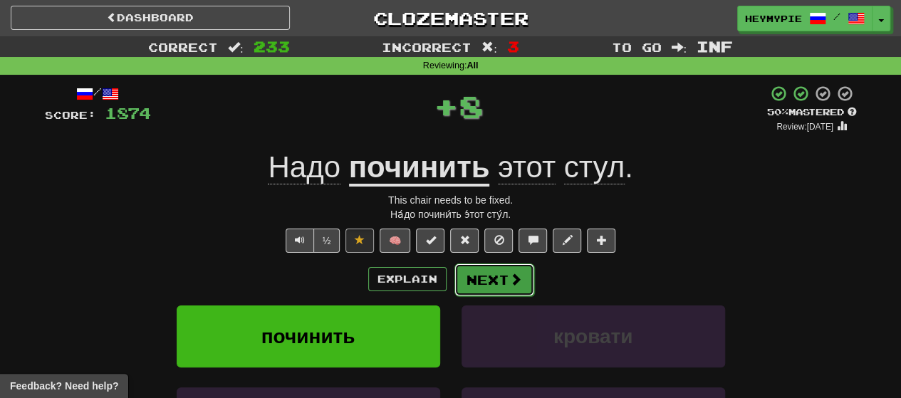
click at [464, 283] on span at bounding box center [515, 279] width 13 height 13
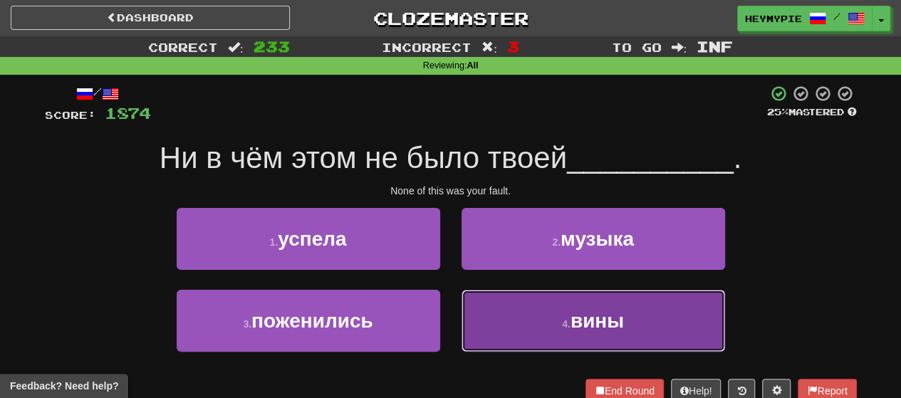
click at [464, 327] on button "4 . вины" at bounding box center [592, 321] width 263 height 62
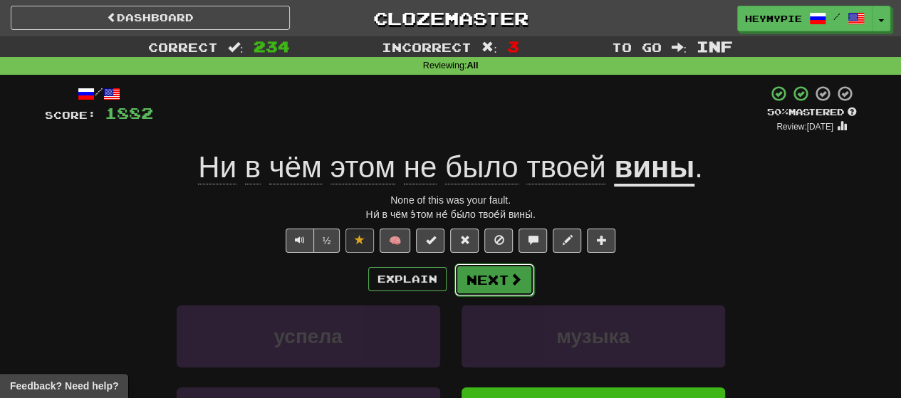
click at [464, 281] on button "Next" at bounding box center [494, 279] width 80 height 33
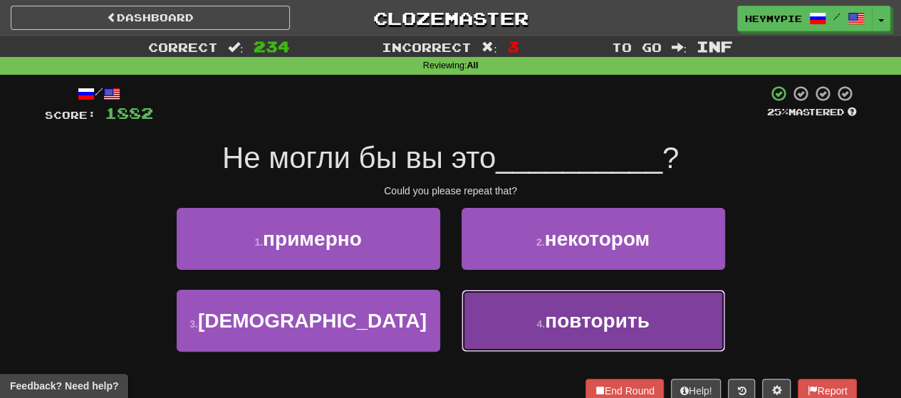
click at [464, 330] on button "4 . повторить" at bounding box center [592, 321] width 263 height 62
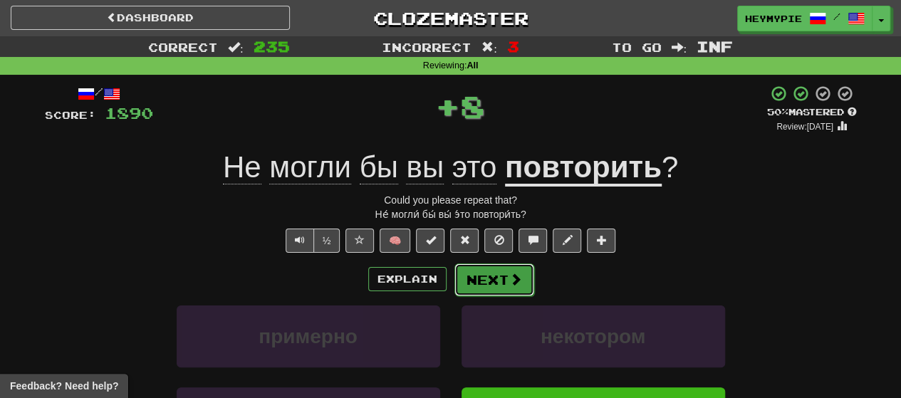
click at [464, 280] on button "Next" at bounding box center [494, 279] width 80 height 33
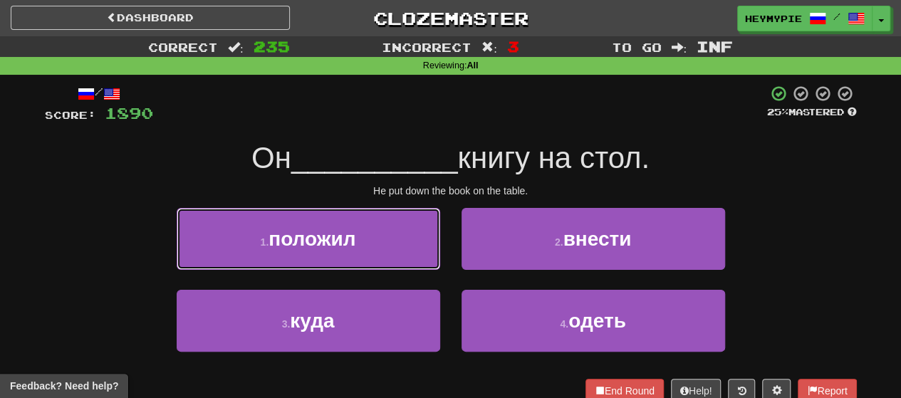
click at [365, 230] on button "1 . положил" at bounding box center [308, 239] width 263 height 62
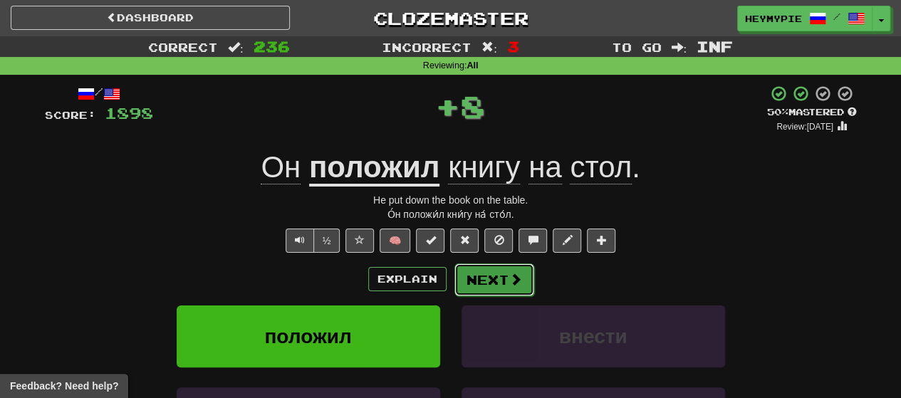
click at [464, 282] on button "Next" at bounding box center [494, 279] width 80 height 33
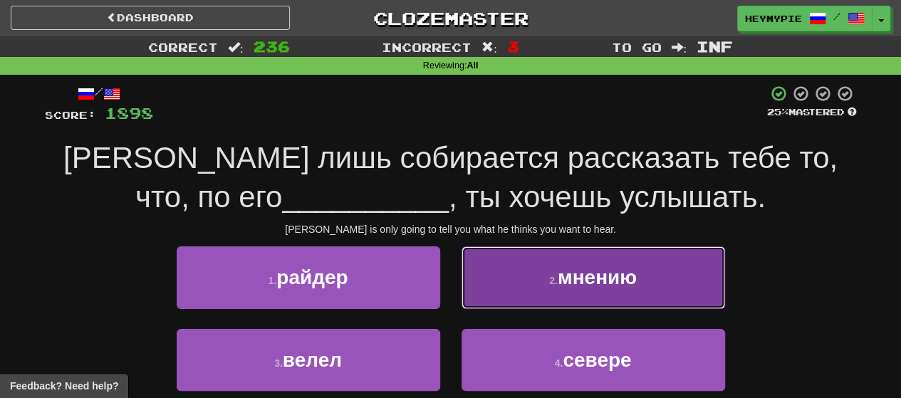
click at [464, 285] on button "2 . мнению" at bounding box center [592, 277] width 263 height 62
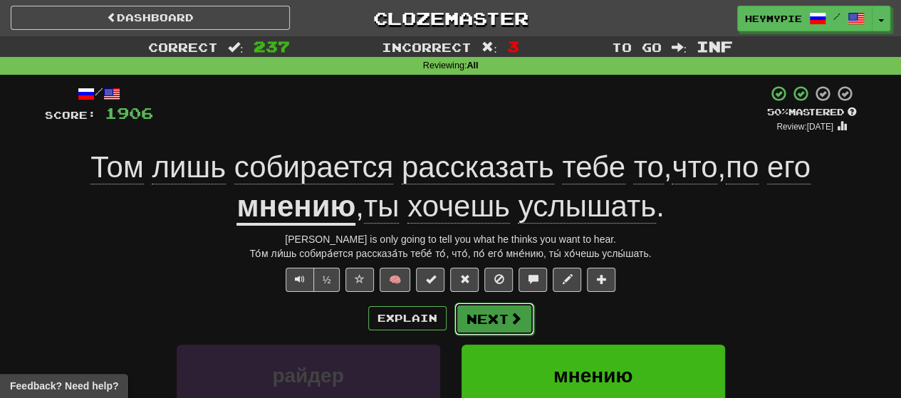
click at [464, 307] on button "Next" at bounding box center [494, 319] width 80 height 33
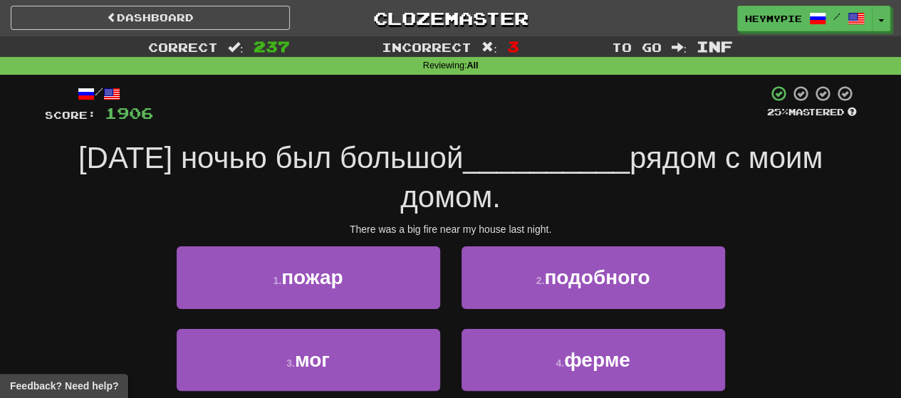
scroll to position [142, 0]
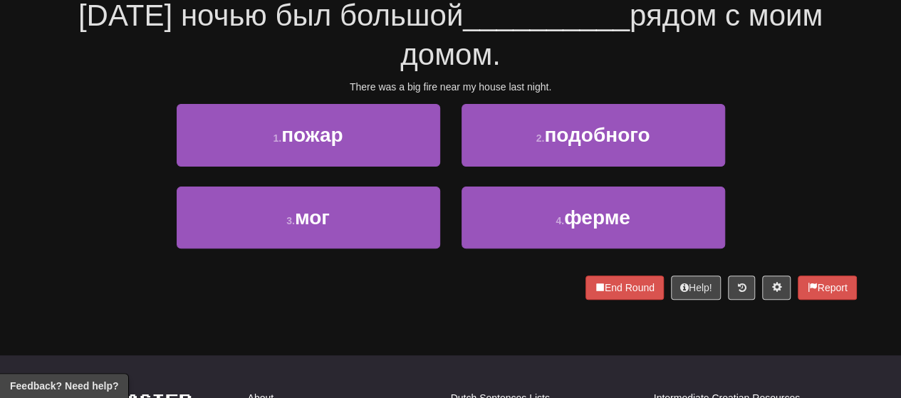
click at [362, 170] on div "1 . пожар" at bounding box center [308, 145] width 285 height 82
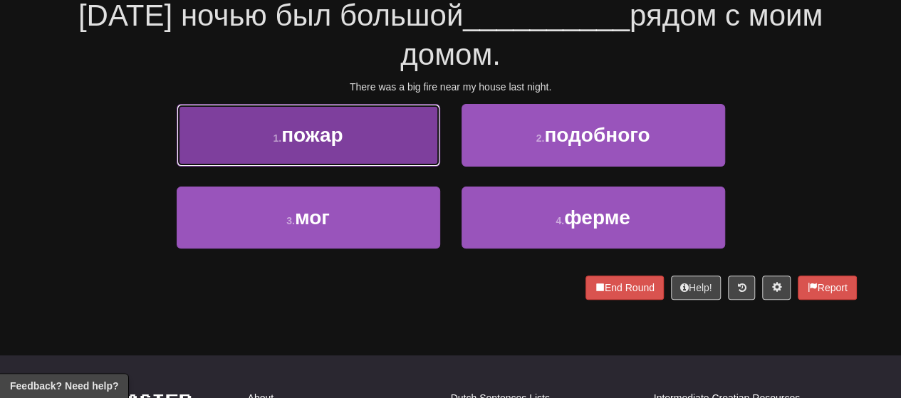
click at [369, 146] on button "1 . пожар" at bounding box center [308, 135] width 263 height 62
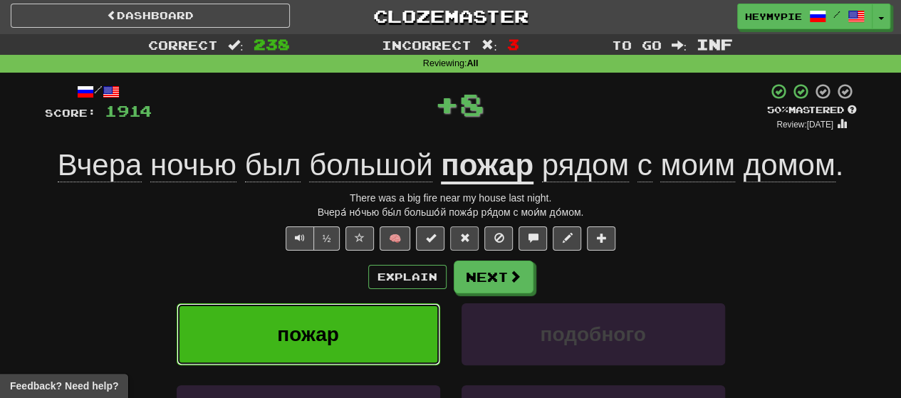
scroll to position [0, 0]
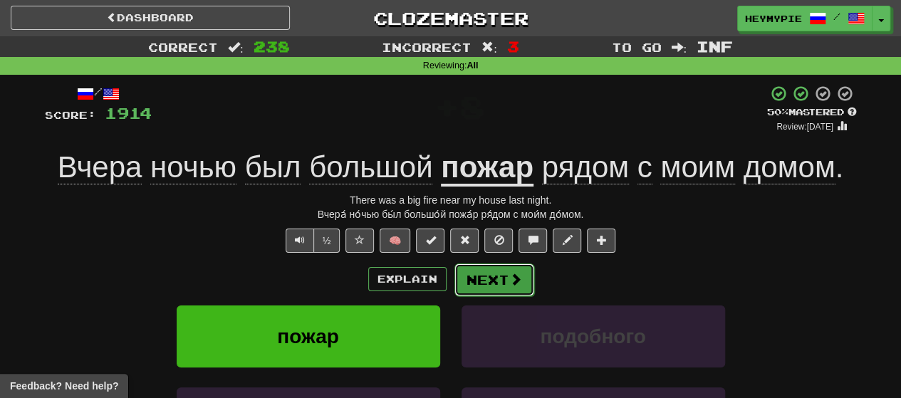
click at [464, 286] on button "Next" at bounding box center [494, 279] width 80 height 33
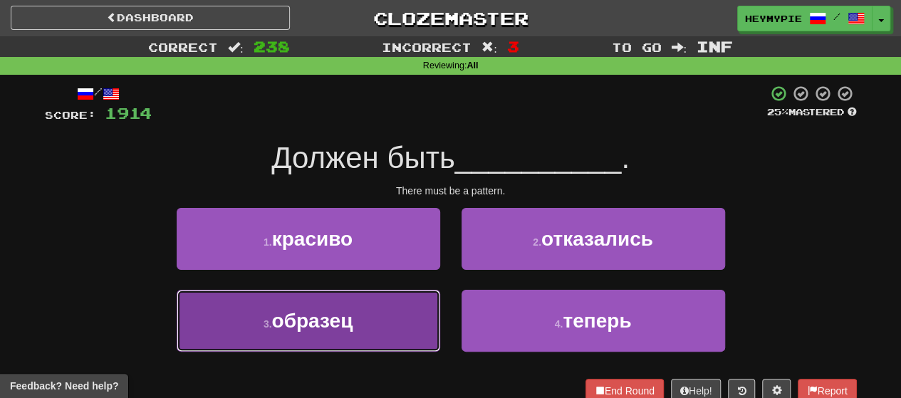
click at [359, 307] on button "3 . образец" at bounding box center [308, 321] width 263 height 62
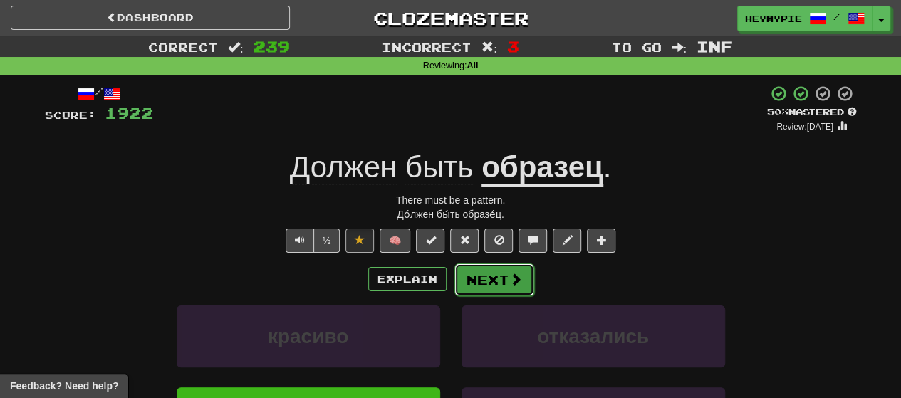
click at [464, 282] on button "Next" at bounding box center [494, 279] width 80 height 33
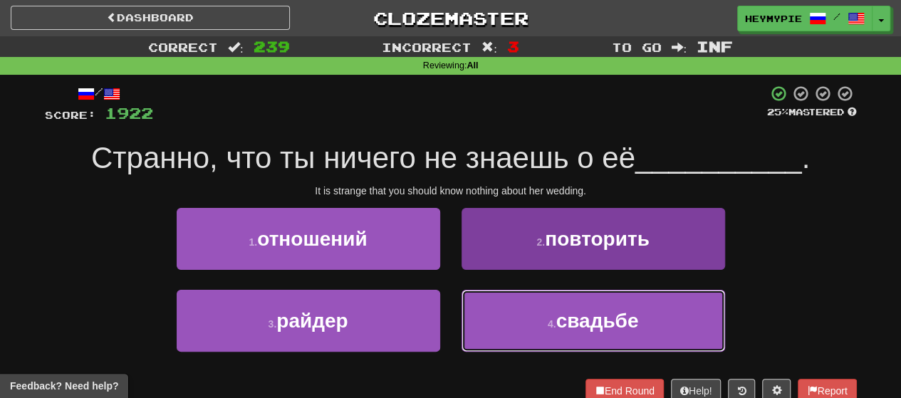
click at [464, 341] on button "4 . свадьбе" at bounding box center [592, 321] width 263 height 62
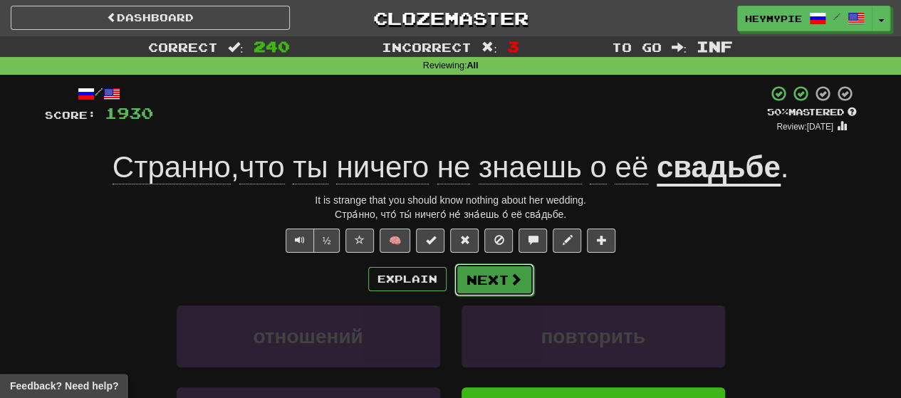
click at [464, 283] on button "Next" at bounding box center [494, 279] width 80 height 33
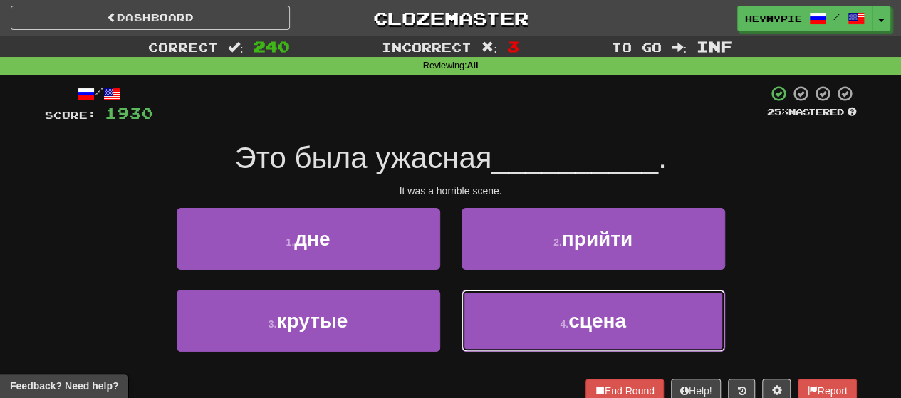
drag, startPoint x: 486, startPoint y: 296, endPoint x: 493, endPoint y: 295, distance: 7.2
click at [464, 296] on button "4 . сцена" at bounding box center [592, 321] width 263 height 62
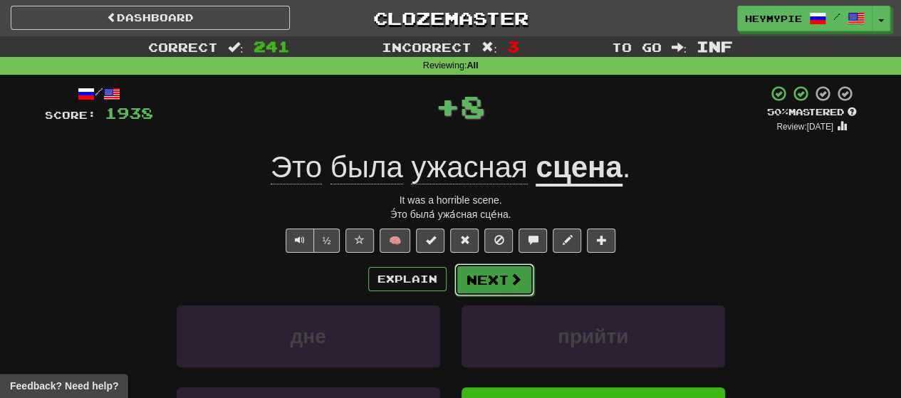
click at [464, 278] on button "Next" at bounding box center [494, 279] width 80 height 33
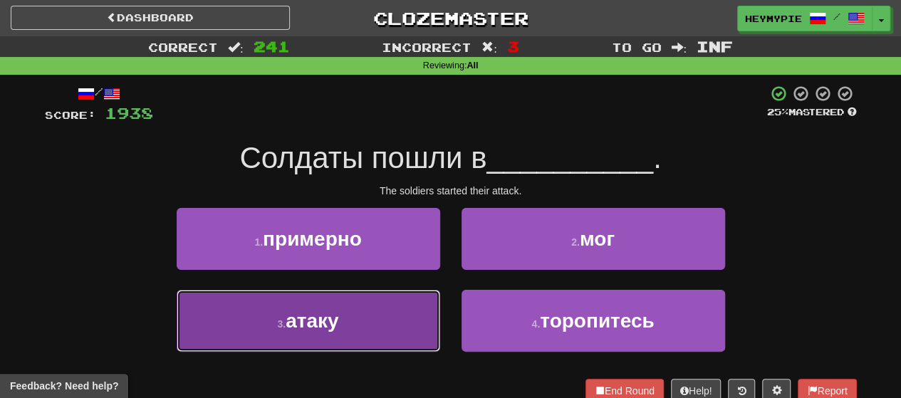
click at [400, 305] on button "3 . атаку" at bounding box center [308, 321] width 263 height 62
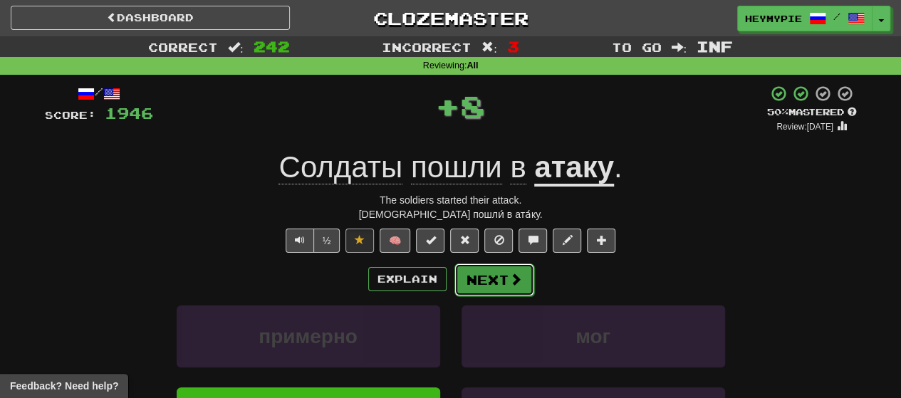
click at [464, 277] on button "Next" at bounding box center [494, 279] width 80 height 33
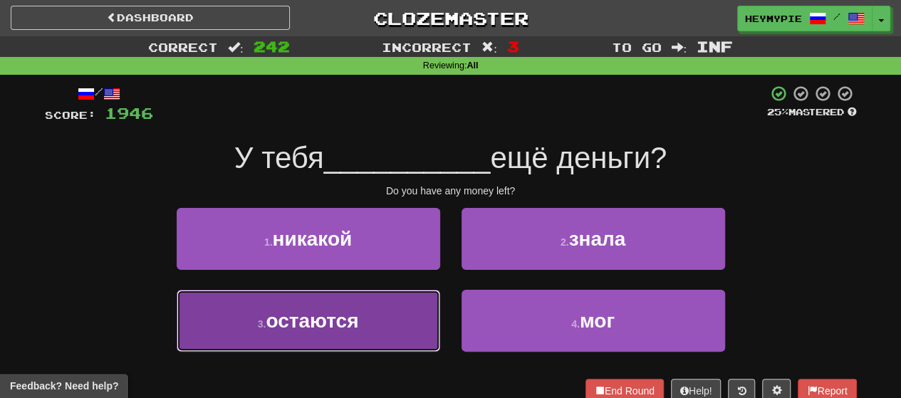
click at [374, 320] on button "3 . остаются" at bounding box center [308, 321] width 263 height 62
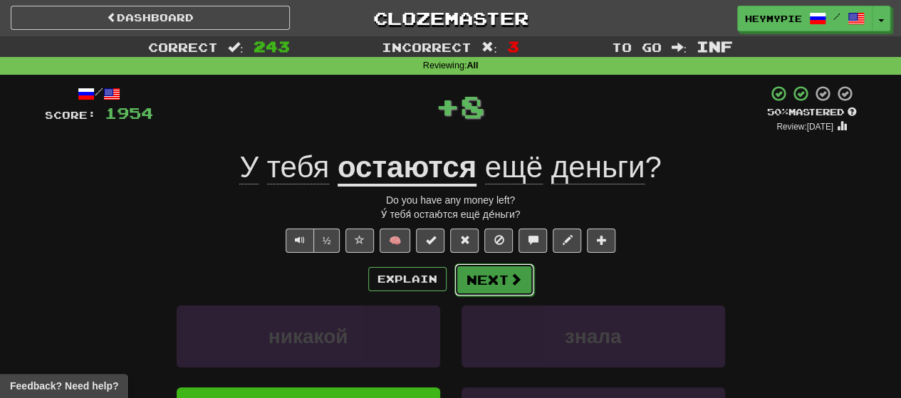
click at [464, 279] on button "Next" at bounding box center [494, 279] width 80 height 33
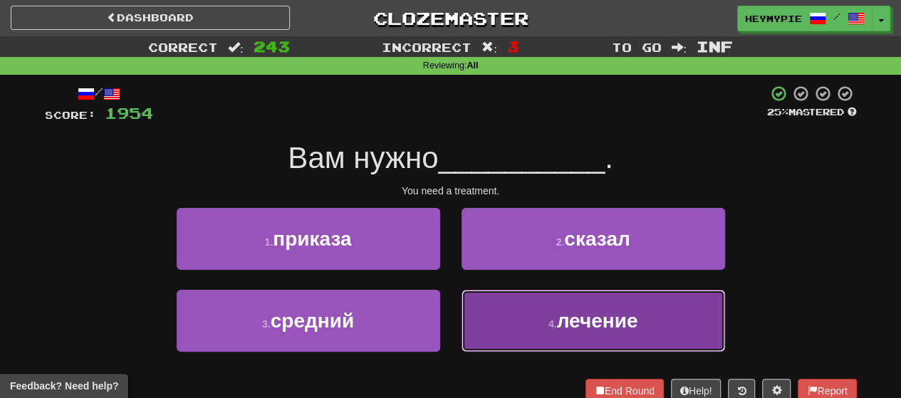
click at [464, 311] on button "4 . лечение" at bounding box center [592, 321] width 263 height 62
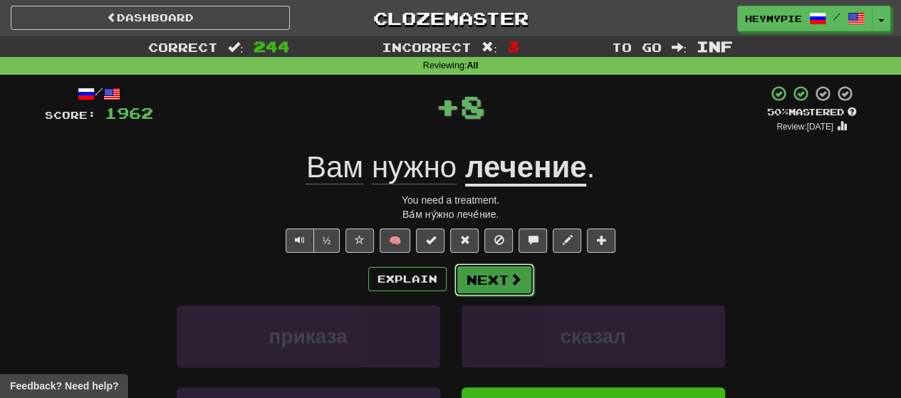
click at [464, 279] on button "Next" at bounding box center [494, 279] width 80 height 33
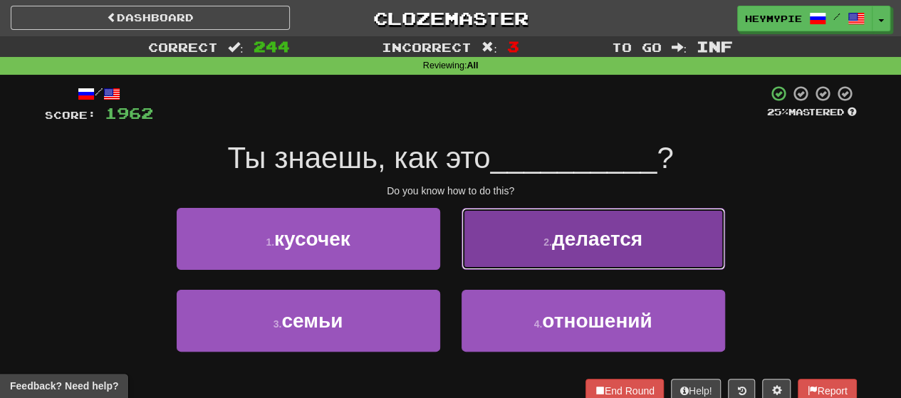
click at [464, 256] on button "2 . делается" at bounding box center [592, 239] width 263 height 62
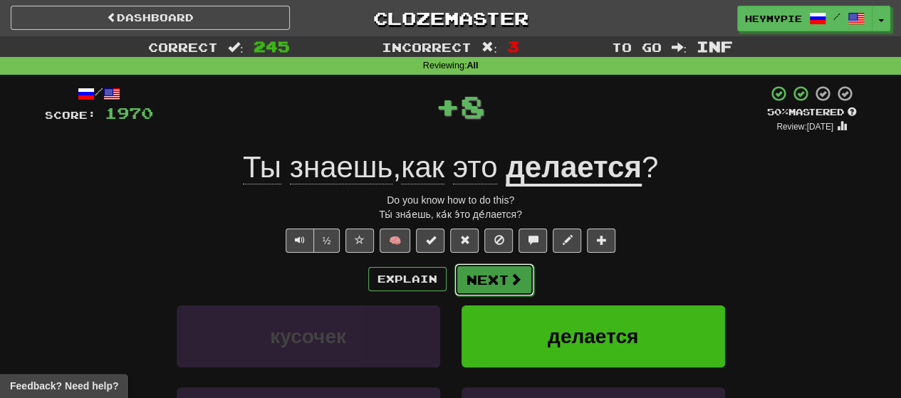
click at [464, 282] on button "Next" at bounding box center [494, 279] width 80 height 33
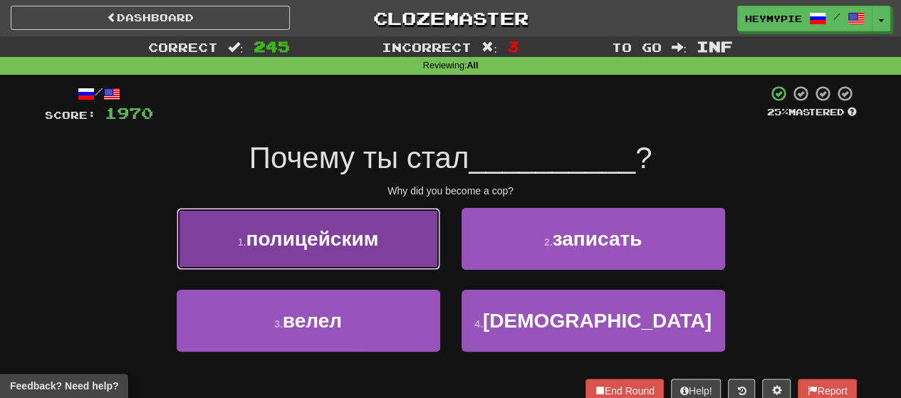
click at [381, 249] on button "1 . полицейским" at bounding box center [308, 239] width 263 height 62
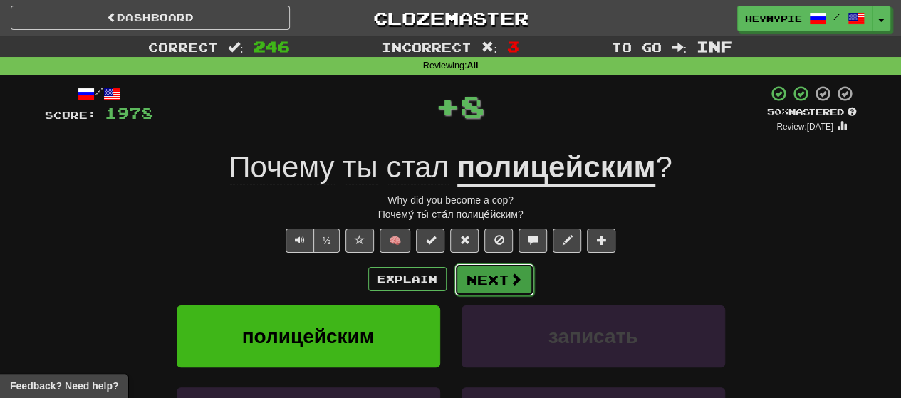
click at [464, 285] on button "Next" at bounding box center [494, 279] width 80 height 33
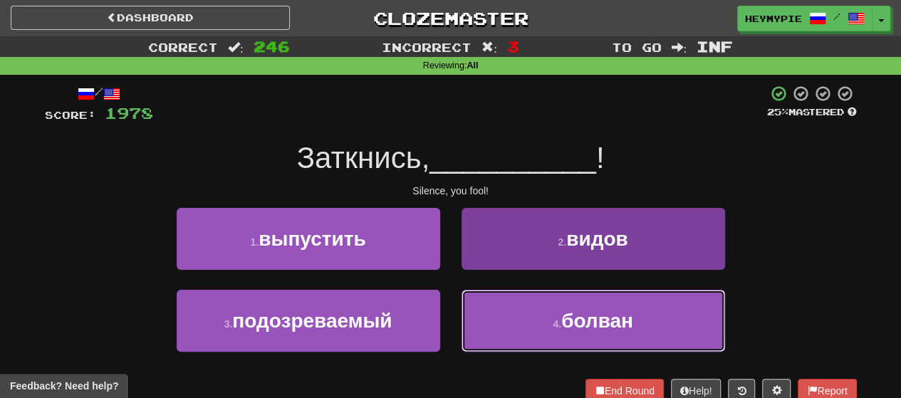
click at [464, 308] on button "4 . болван" at bounding box center [592, 321] width 263 height 62
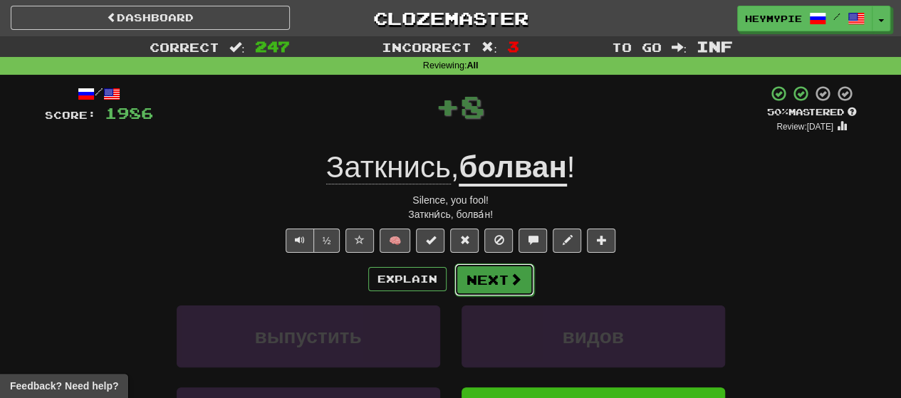
click at [464, 287] on button "Next" at bounding box center [494, 279] width 80 height 33
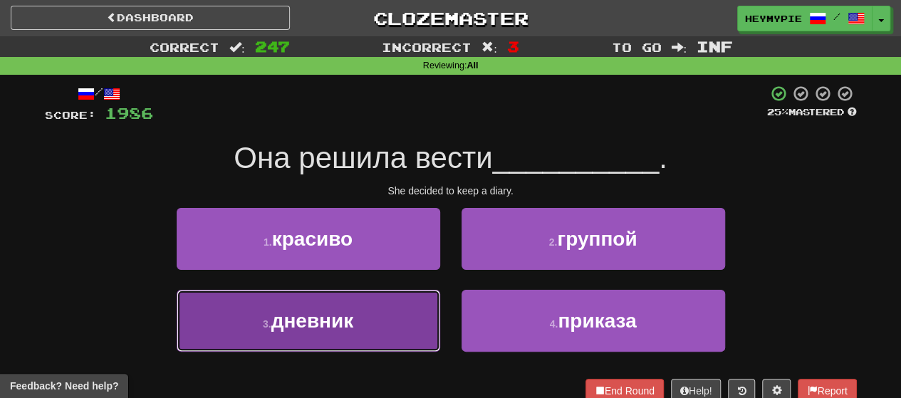
click at [372, 310] on button "3 . дневник" at bounding box center [308, 321] width 263 height 62
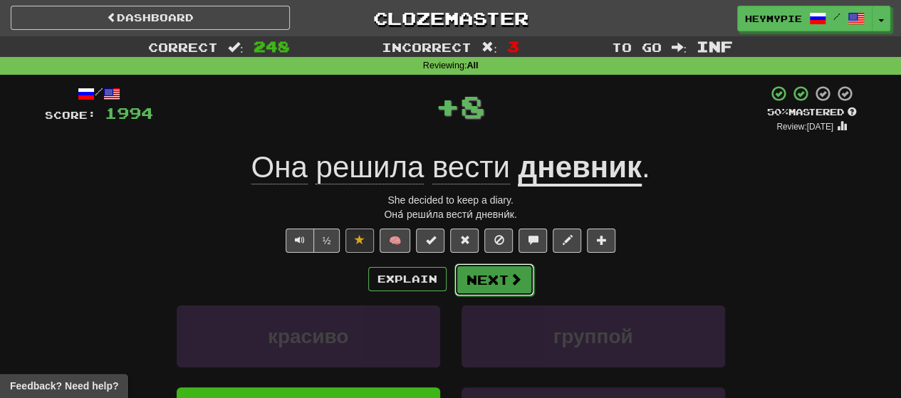
click at [464, 283] on button "Next" at bounding box center [494, 279] width 80 height 33
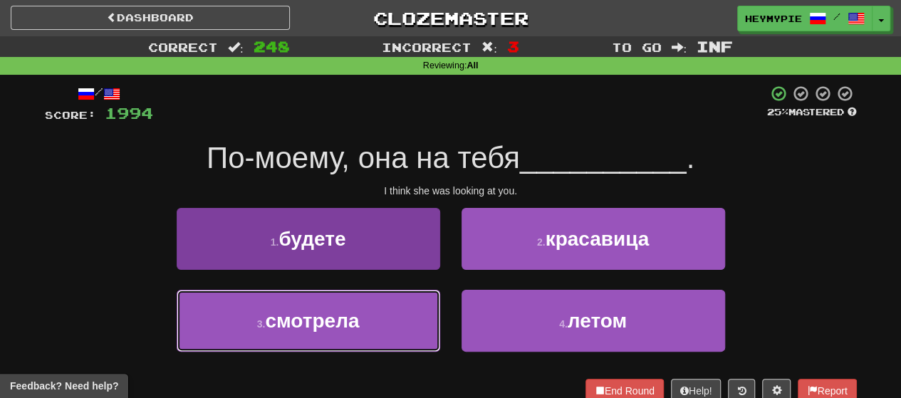
click at [330, 317] on span "смотрела" at bounding box center [312, 321] width 94 height 22
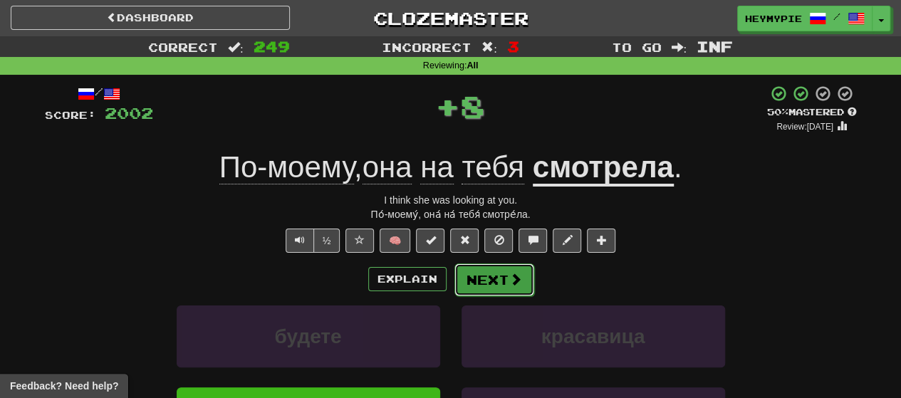
click at [464, 285] on button "Next" at bounding box center [494, 279] width 80 height 33
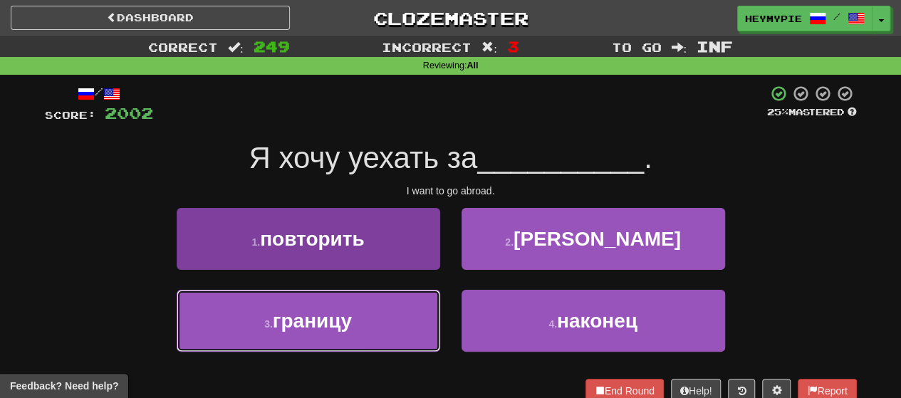
click at [374, 318] on button "3 . границу" at bounding box center [308, 321] width 263 height 62
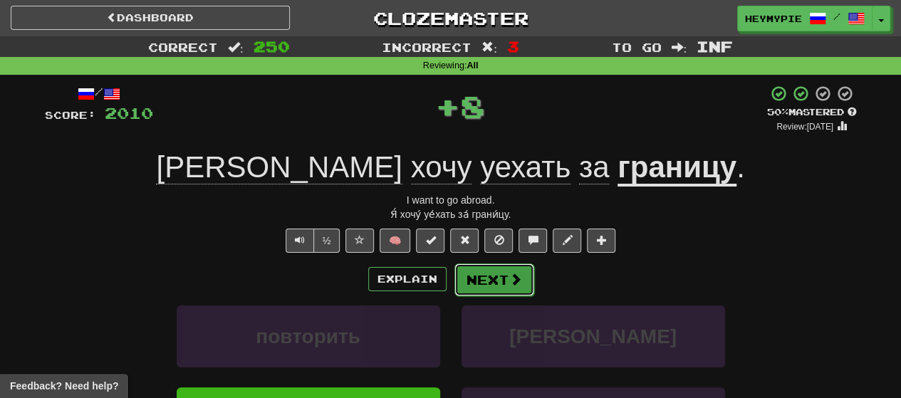
click at [464, 287] on button "Next" at bounding box center [494, 279] width 80 height 33
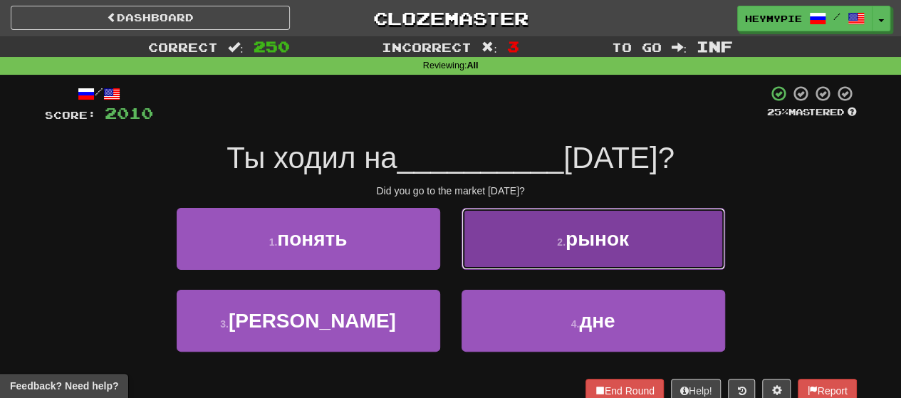
click at [464, 239] on button "2 . рынок" at bounding box center [592, 239] width 263 height 62
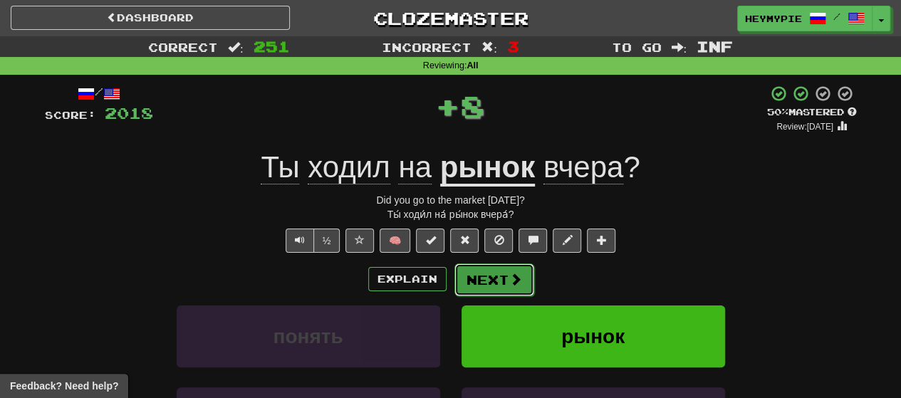
click at [464, 278] on button "Next" at bounding box center [494, 279] width 80 height 33
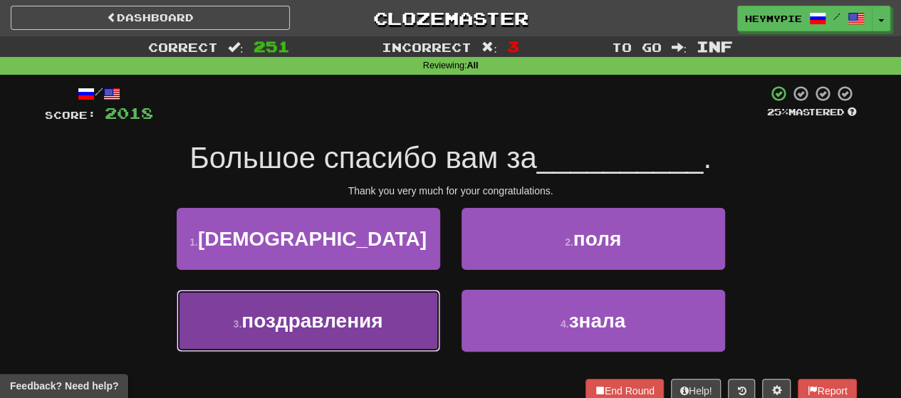
click at [339, 337] on button "3 . поздравления" at bounding box center [308, 321] width 263 height 62
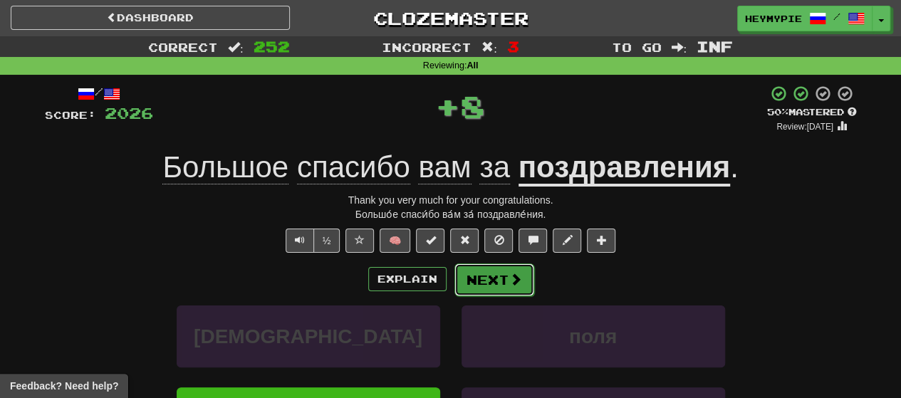
click at [464, 276] on button "Next" at bounding box center [494, 279] width 80 height 33
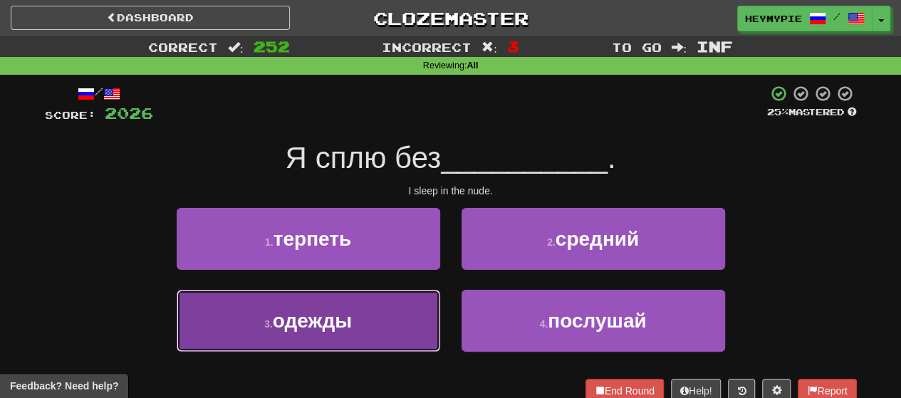
click at [343, 335] on button "3 . одежды" at bounding box center [308, 321] width 263 height 62
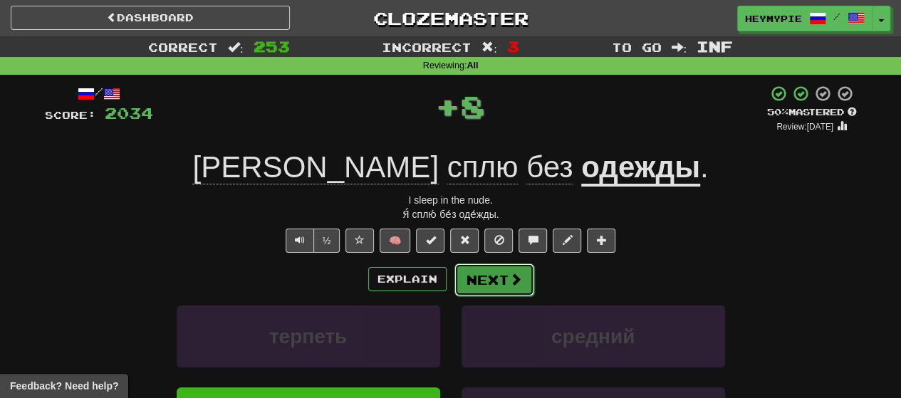
click at [464, 284] on button "Next" at bounding box center [494, 279] width 80 height 33
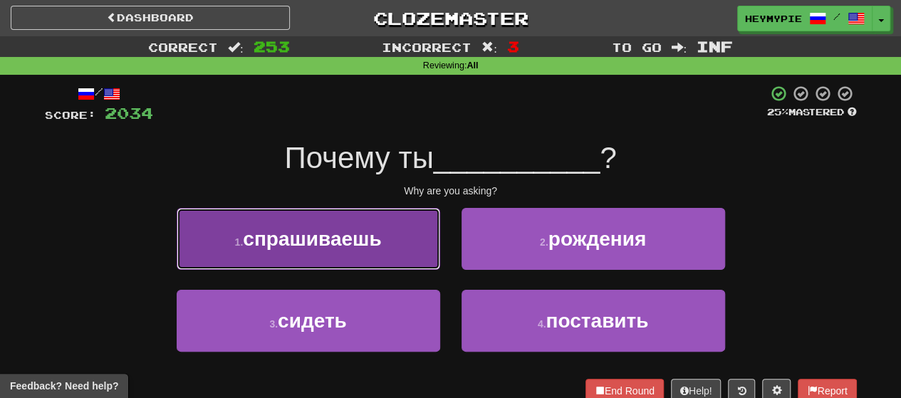
click at [383, 241] on button "1 . спрашиваешь" at bounding box center [308, 239] width 263 height 62
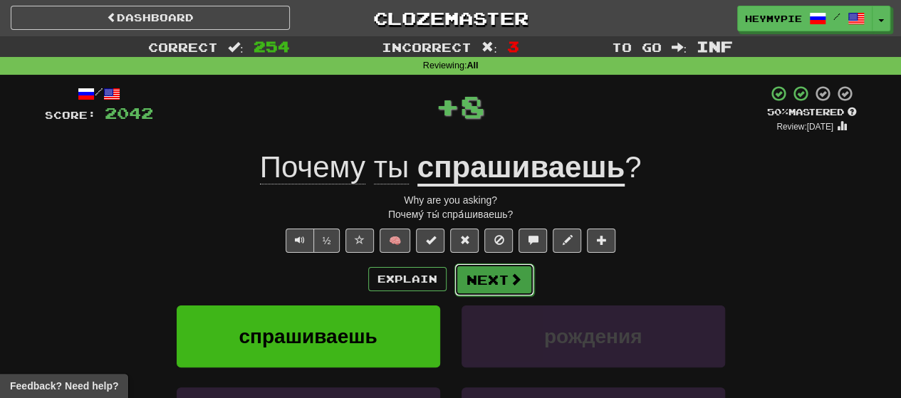
click at [464, 273] on button "Next" at bounding box center [494, 279] width 80 height 33
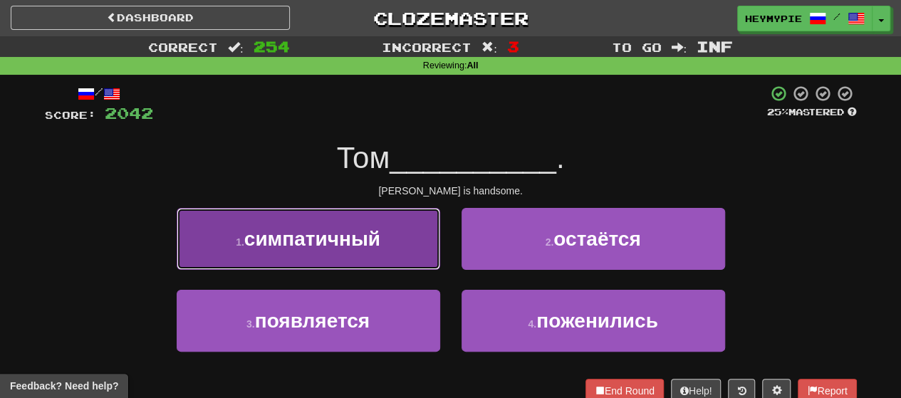
click at [364, 246] on span "симпатичный" at bounding box center [312, 239] width 136 height 22
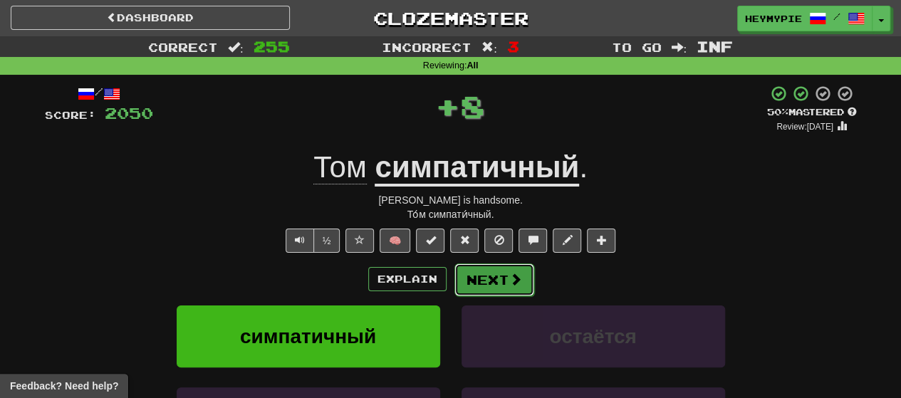
click at [464, 274] on button "Next" at bounding box center [494, 279] width 80 height 33
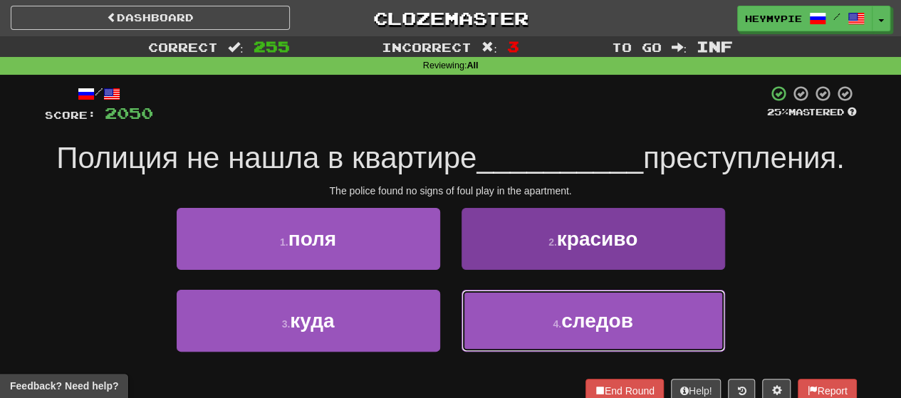
click at [464, 327] on button "4 . следов" at bounding box center [592, 321] width 263 height 62
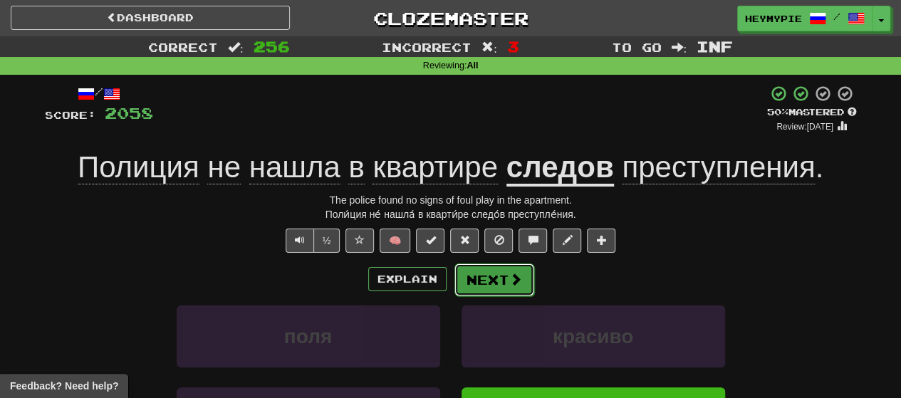
click at [464, 274] on button "Next" at bounding box center [494, 279] width 80 height 33
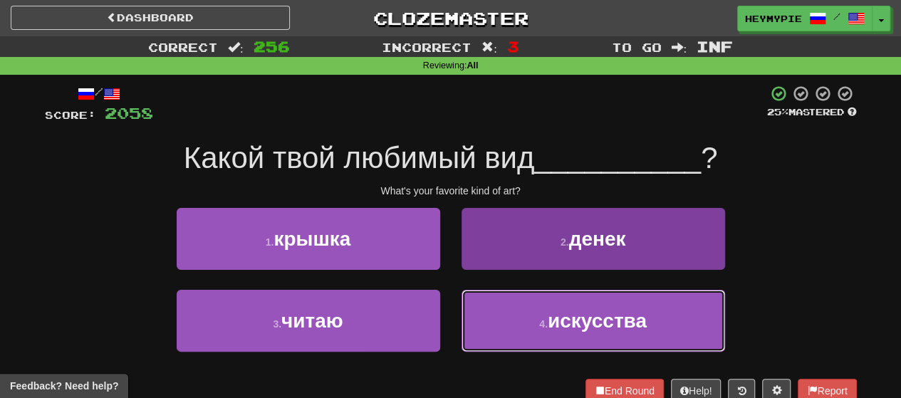
click at [464, 321] on button "4 . искусства" at bounding box center [592, 321] width 263 height 62
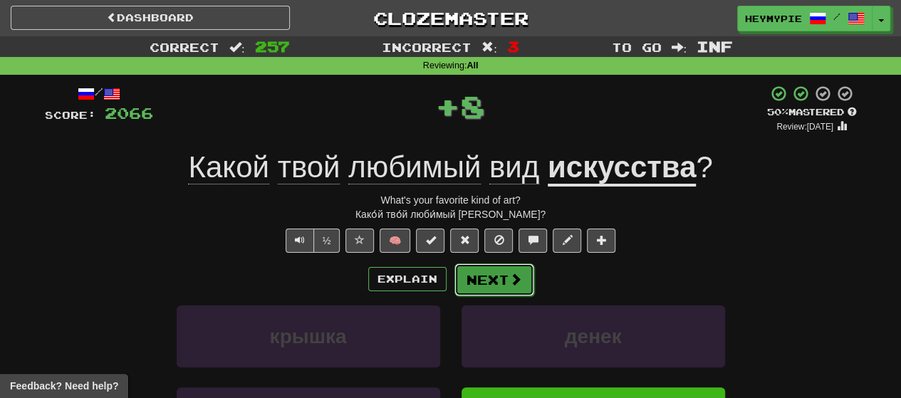
click at [464, 288] on button "Next" at bounding box center [494, 279] width 80 height 33
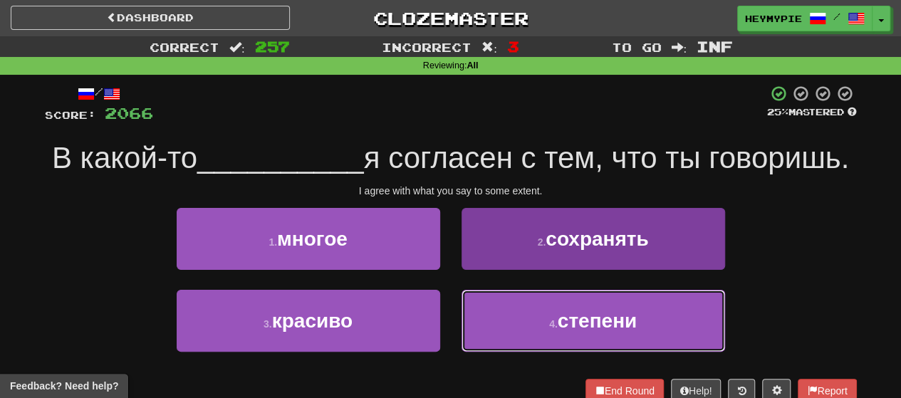
click at [464, 337] on button "4 . степени" at bounding box center [592, 321] width 263 height 62
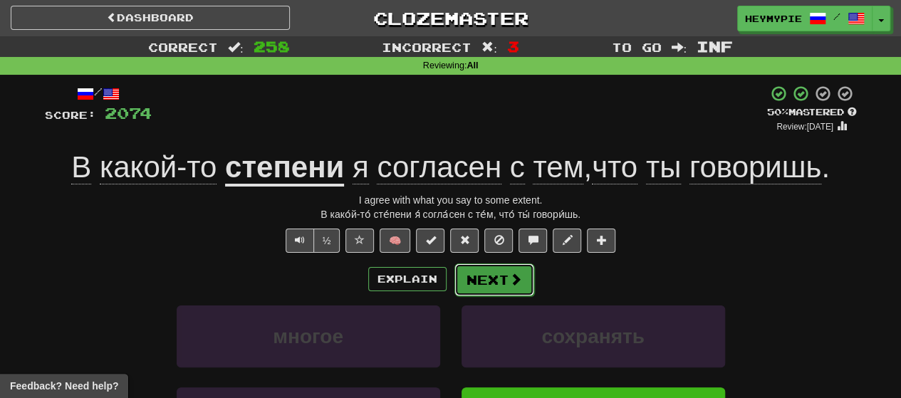
click at [464, 267] on button "Next" at bounding box center [494, 279] width 80 height 33
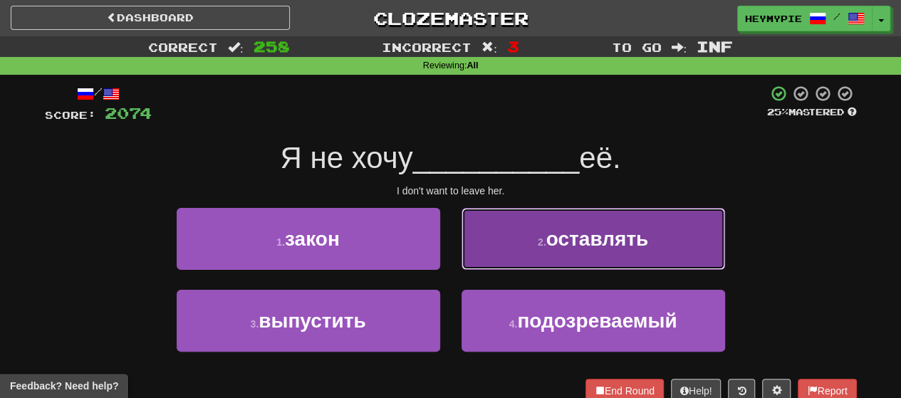
click at [464, 244] on span "оставлять" at bounding box center [597, 239] width 103 height 22
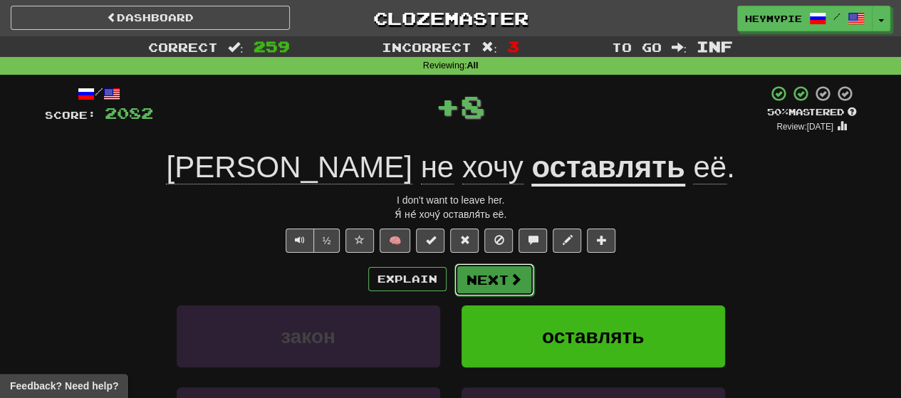
click at [464, 270] on button "Next" at bounding box center [494, 279] width 80 height 33
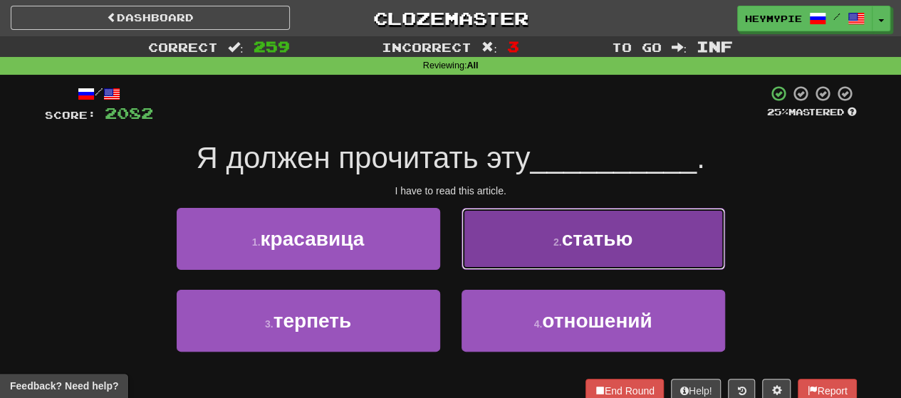
click at [464, 251] on button "2 . статью" at bounding box center [592, 239] width 263 height 62
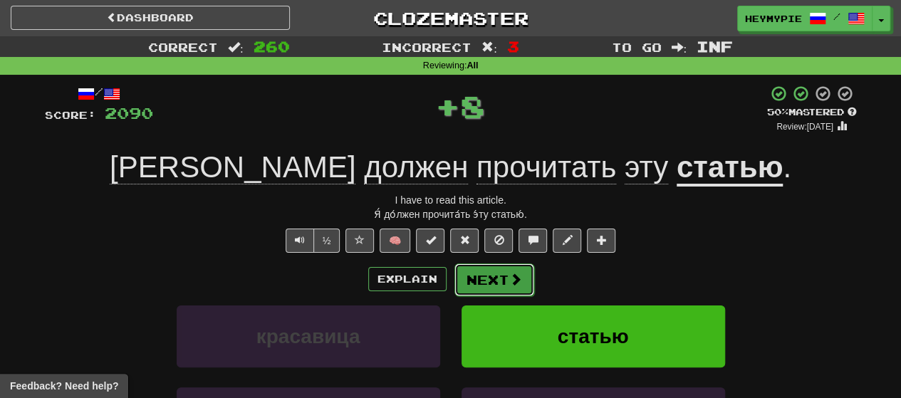
click at [464, 273] on button "Next" at bounding box center [494, 279] width 80 height 33
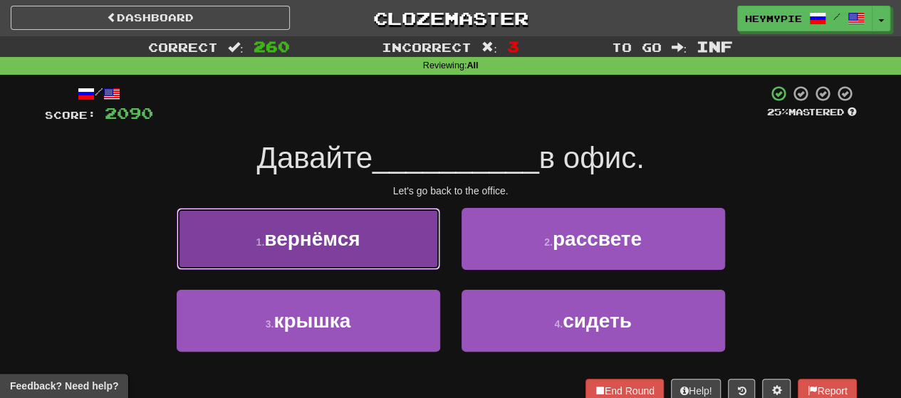
click at [352, 243] on span "вернёмся" at bounding box center [311, 239] width 95 height 22
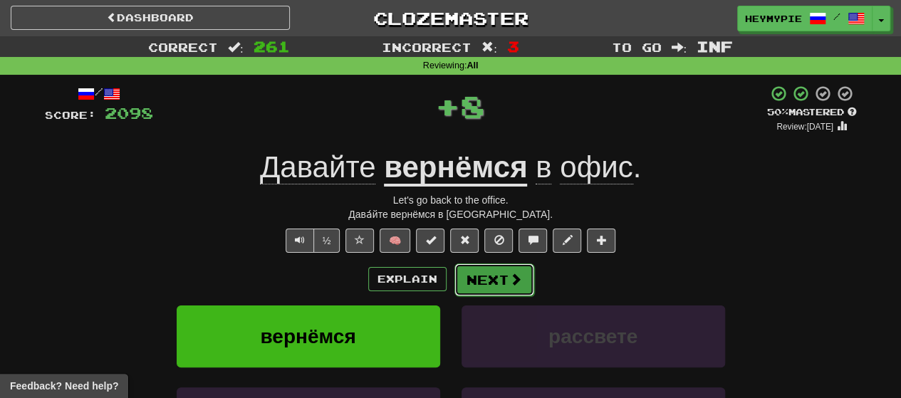
click at [464, 276] on button "Next" at bounding box center [494, 279] width 80 height 33
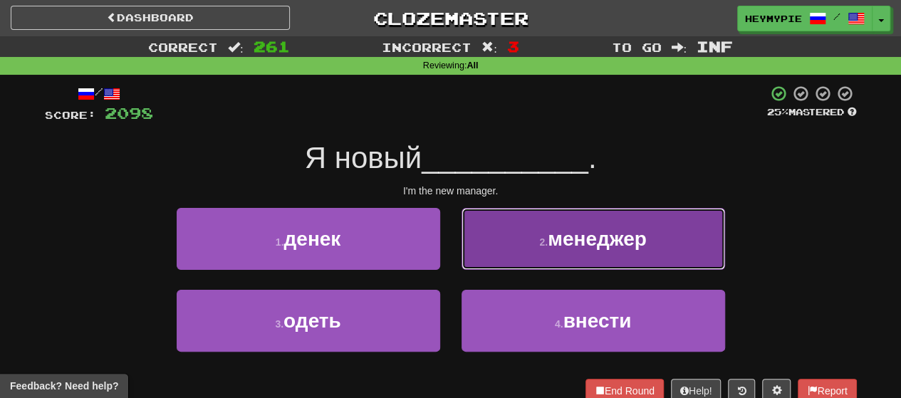
click at [464, 247] on button "2 . менеджер" at bounding box center [592, 239] width 263 height 62
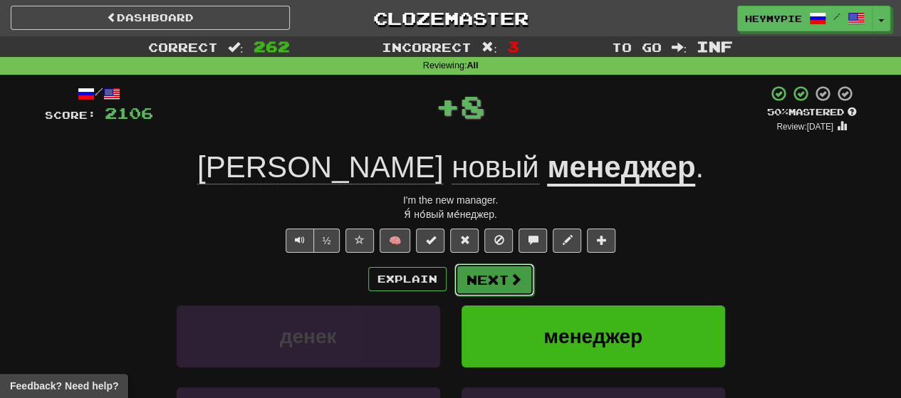
click at [464, 287] on button "Next" at bounding box center [494, 279] width 80 height 33
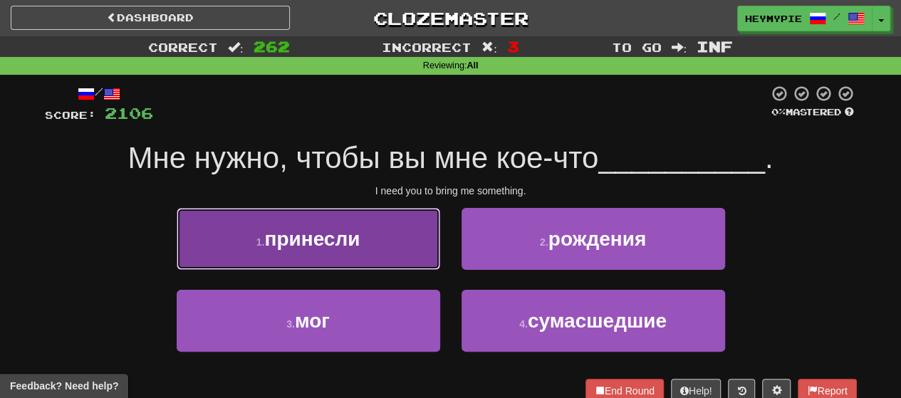
click at [380, 238] on button "1 . принесли" at bounding box center [308, 239] width 263 height 62
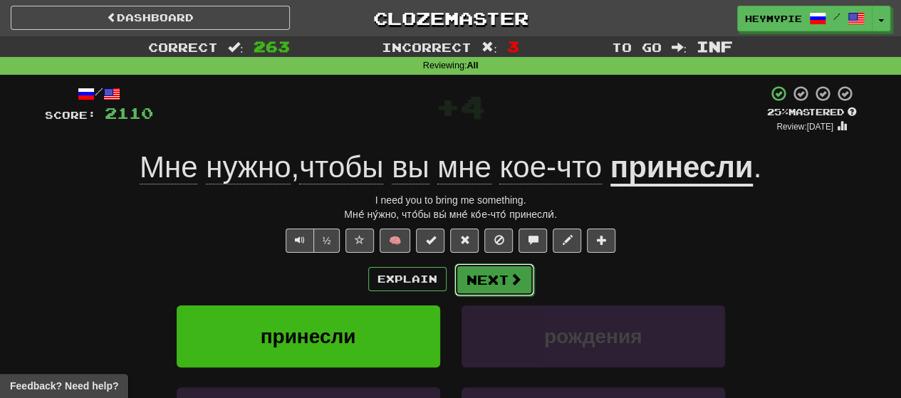
click at [464, 284] on button "Next" at bounding box center [494, 279] width 80 height 33
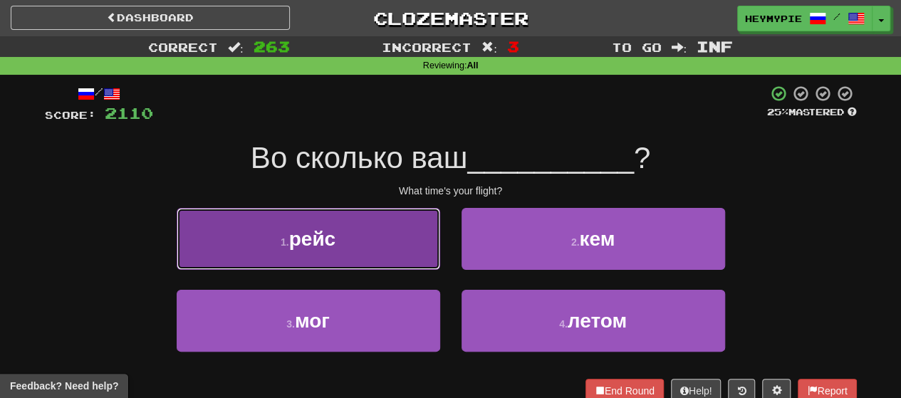
click at [404, 252] on button "1 . рейс" at bounding box center [308, 239] width 263 height 62
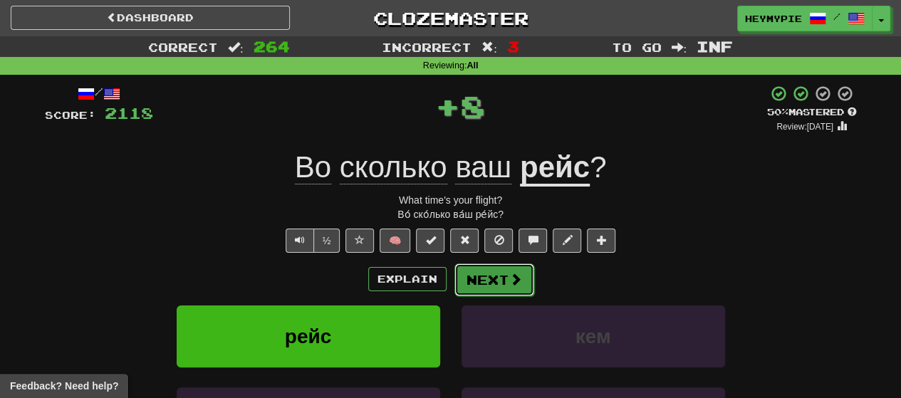
click at [464, 278] on button "Next" at bounding box center [494, 279] width 80 height 33
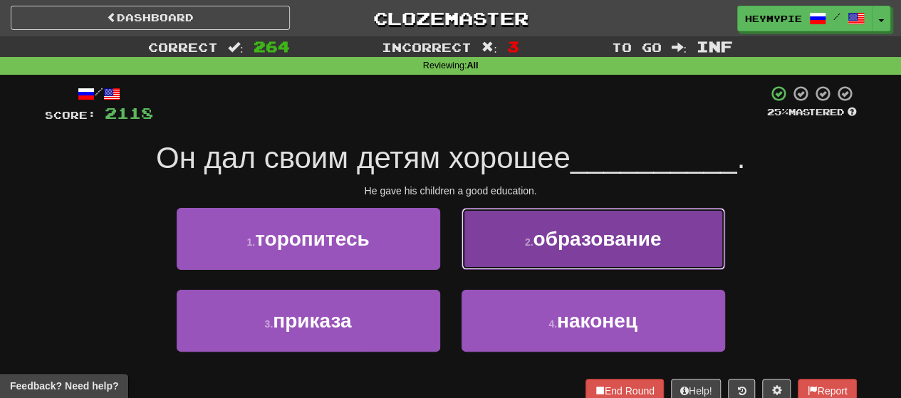
click at [464, 230] on button "2 . образование" at bounding box center [592, 239] width 263 height 62
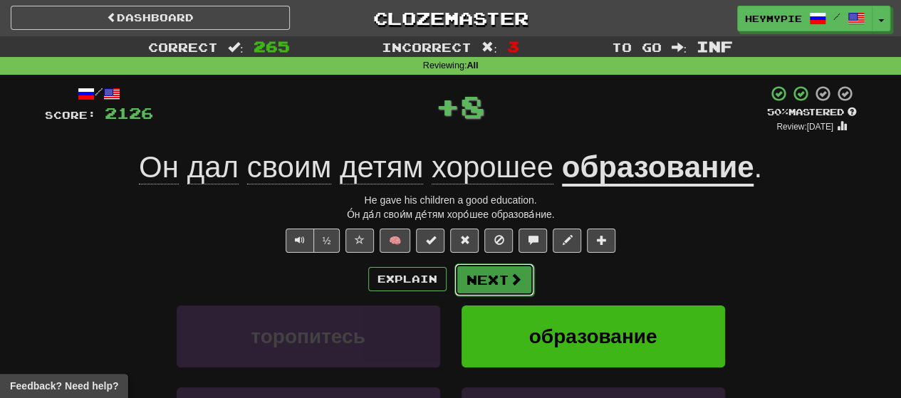
click at [464, 277] on button "Next" at bounding box center [494, 279] width 80 height 33
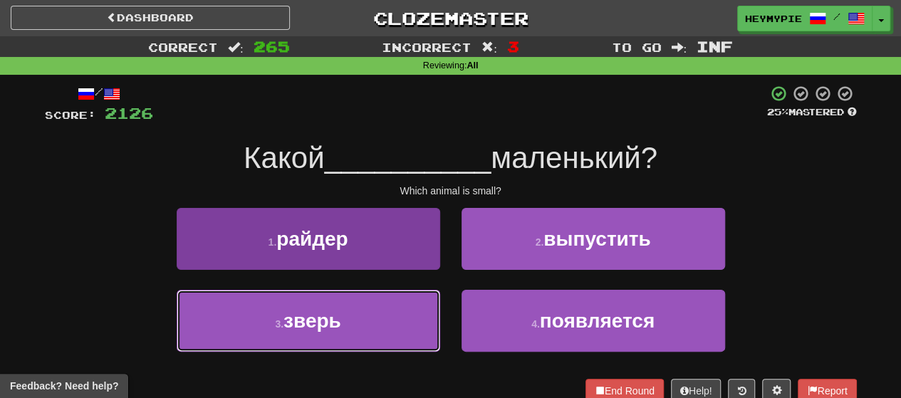
click at [379, 307] on button "3 . зверь" at bounding box center [308, 321] width 263 height 62
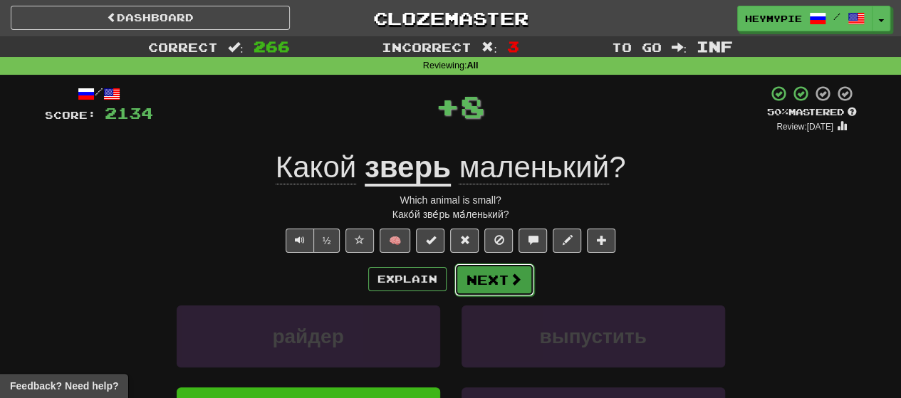
click at [464, 280] on button "Next" at bounding box center [494, 279] width 80 height 33
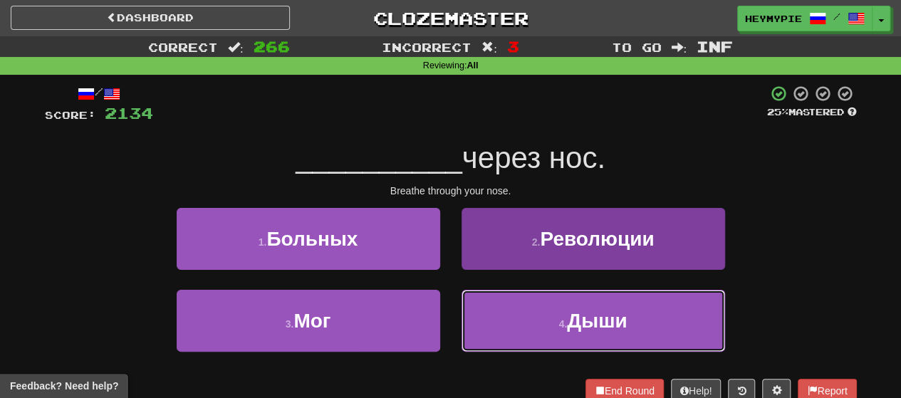
click at [464, 319] on button "4 . Дыши" at bounding box center [592, 321] width 263 height 62
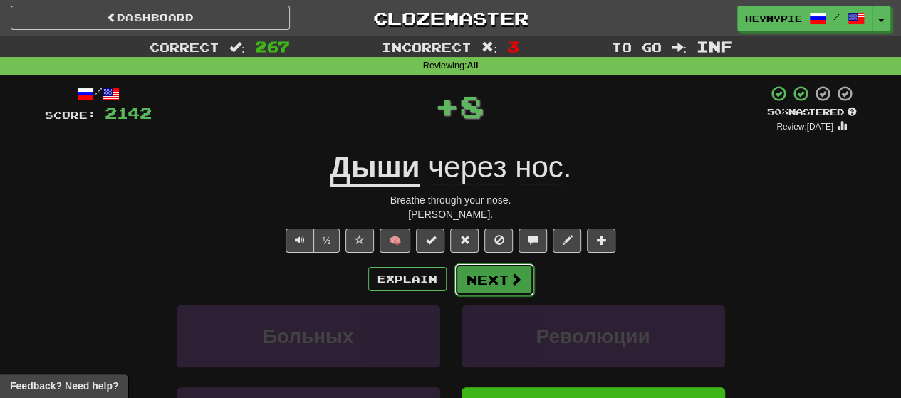
click at [464, 277] on button "Next" at bounding box center [494, 279] width 80 height 33
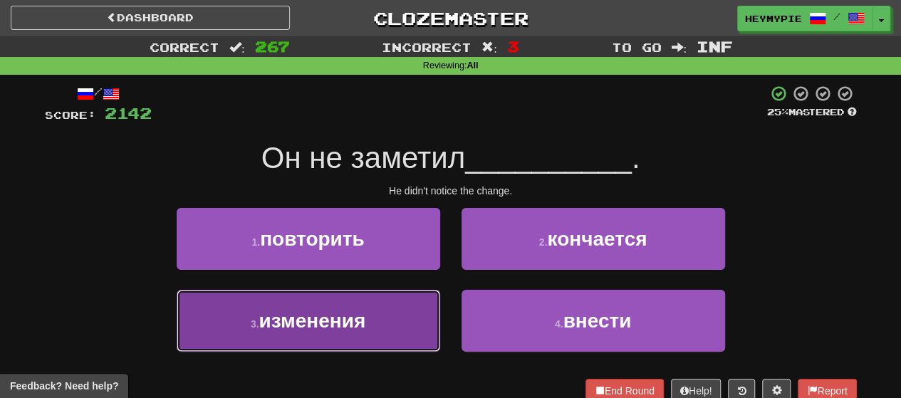
click at [364, 322] on span "изменения" at bounding box center [312, 321] width 107 height 22
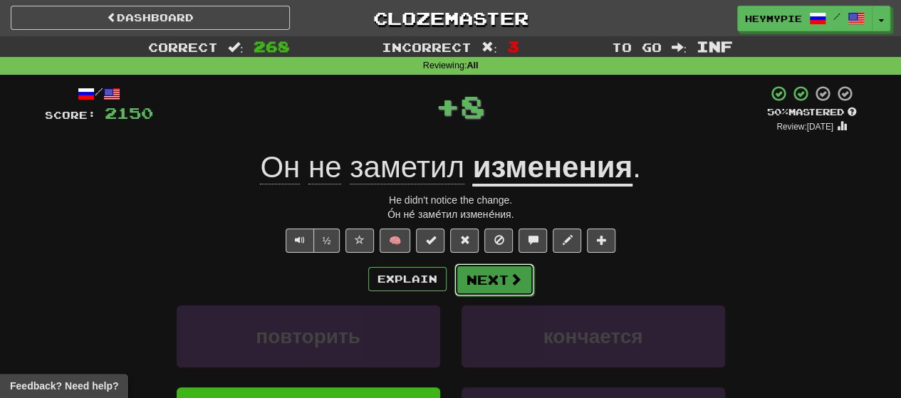
click at [464, 273] on button "Next" at bounding box center [494, 279] width 80 height 33
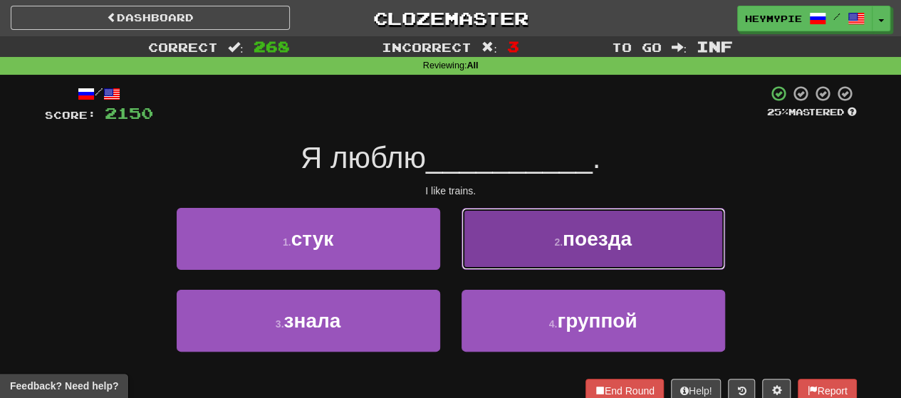
click at [464, 236] on button "2 . поезда" at bounding box center [592, 239] width 263 height 62
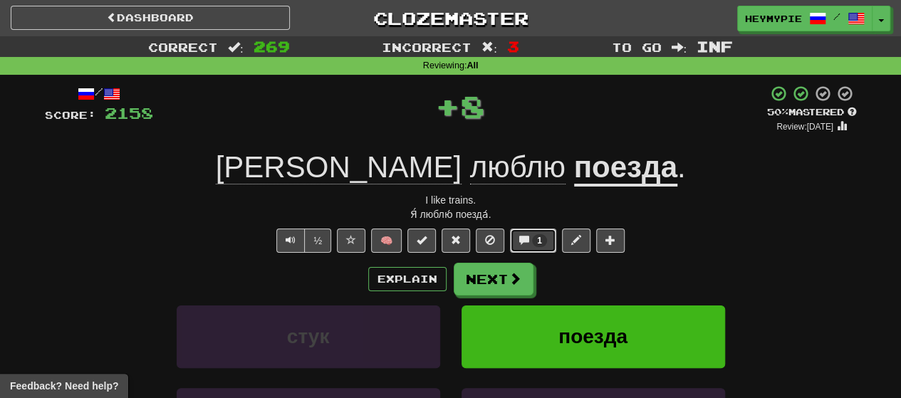
click at [464, 241] on span at bounding box center [524, 240] width 10 height 10
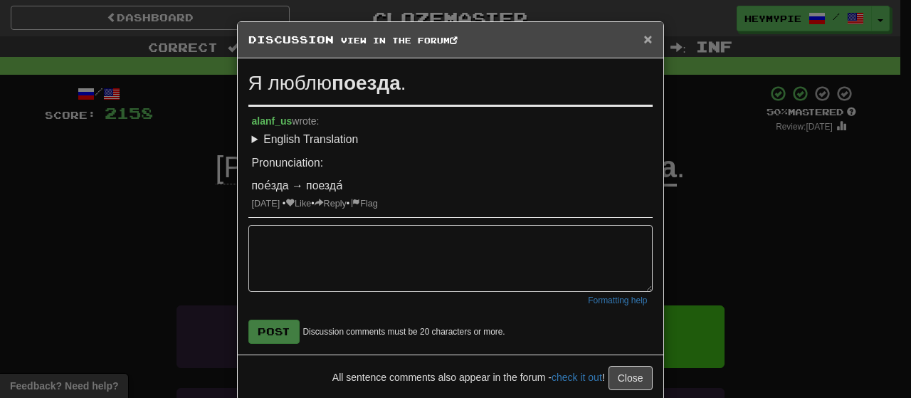
drag, startPoint x: 642, startPoint y: 36, endPoint x: 639, endPoint y: 43, distance: 7.3
click at [464, 36] on span "×" at bounding box center [648, 39] width 9 height 16
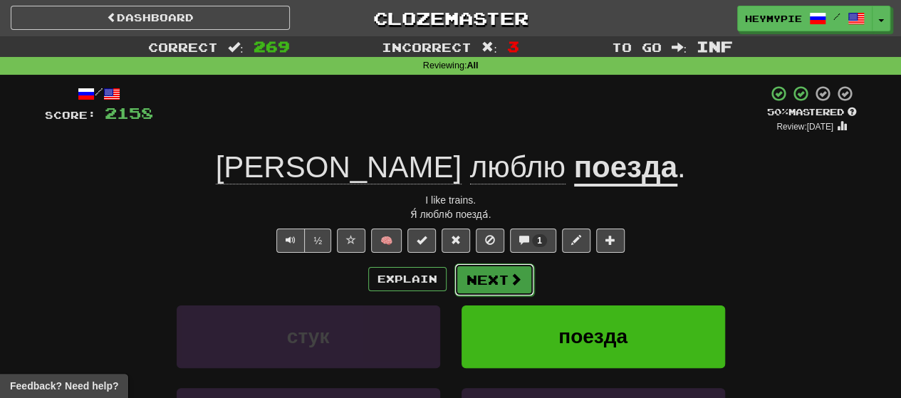
click at [464, 277] on button "Next" at bounding box center [494, 279] width 80 height 33
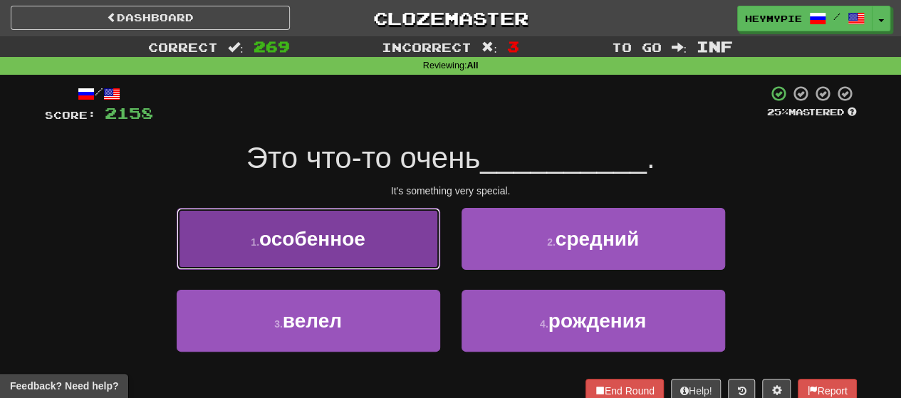
click at [387, 255] on button "1 . особенное" at bounding box center [308, 239] width 263 height 62
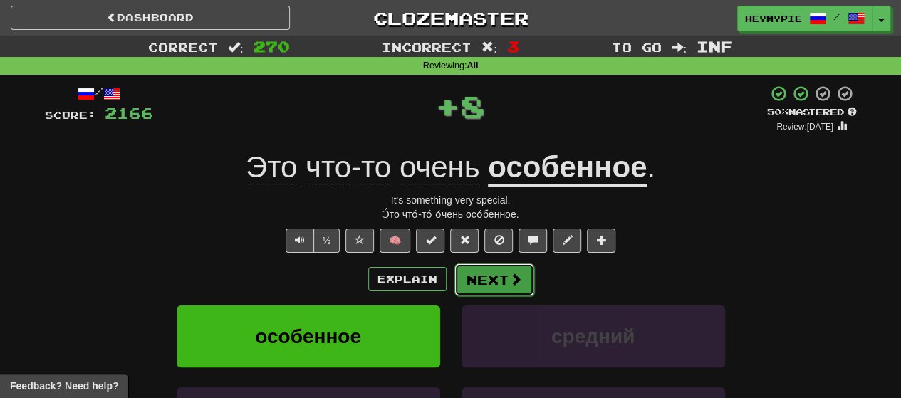
click at [464, 295] on button "Next" at bounding box center [494, 279] width 80 height 33
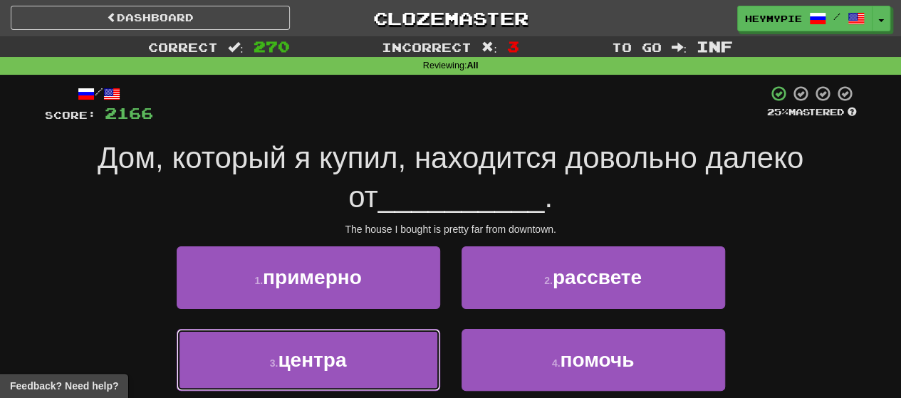
drag, startPoint x: 343, startPoint y: 352, endPoint x: 361, endPoint y: 338, distance: 22.8
click at [343, 352] on span "центра" at bounding box center [312, 360] width 68 height 22
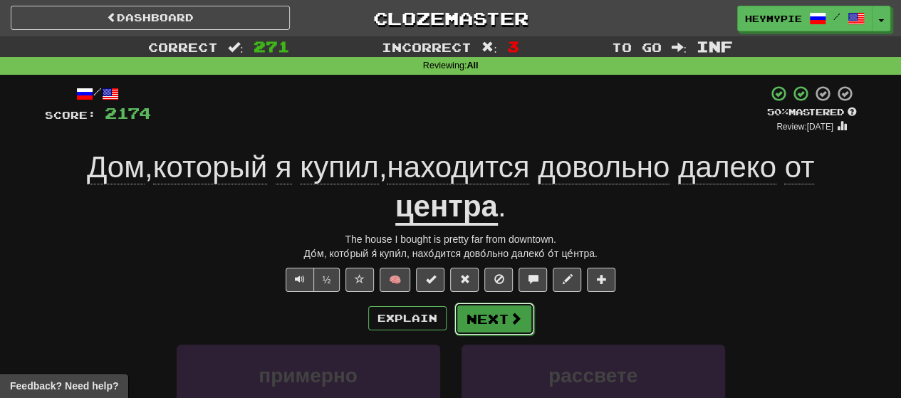
click at [464, 315] on button "Next" at bounding box center [494, 319] width 80 height 33
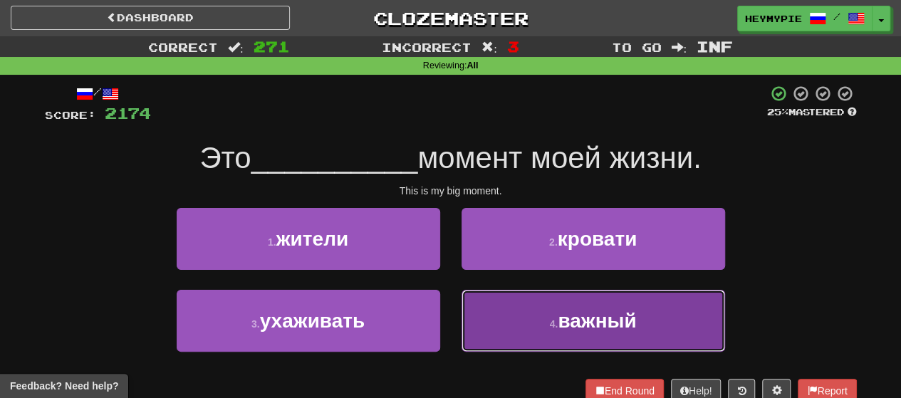
click at [464, 303] on button "4 . важный" at bounding box center [592, 321] width 263 height 62
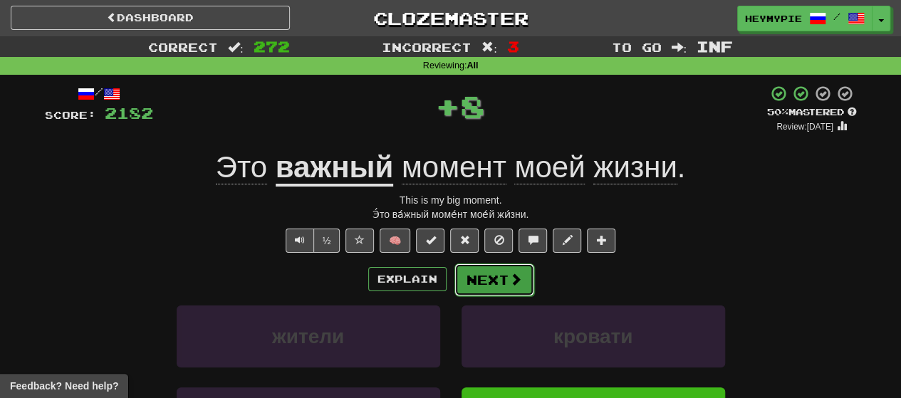
click at [464, 284] on button "Next" at bounding box center [494, 279] width 80 height 33
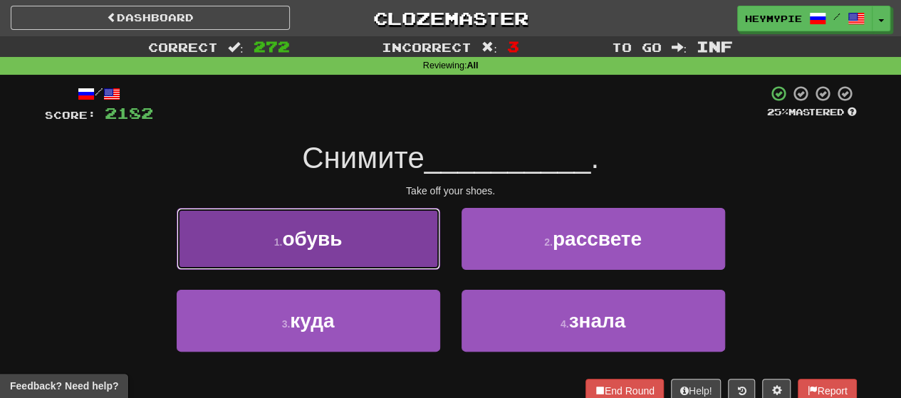
click at [382, 241] on button "1 . обувь" at bounding box center [308, 239] width 263 height 62
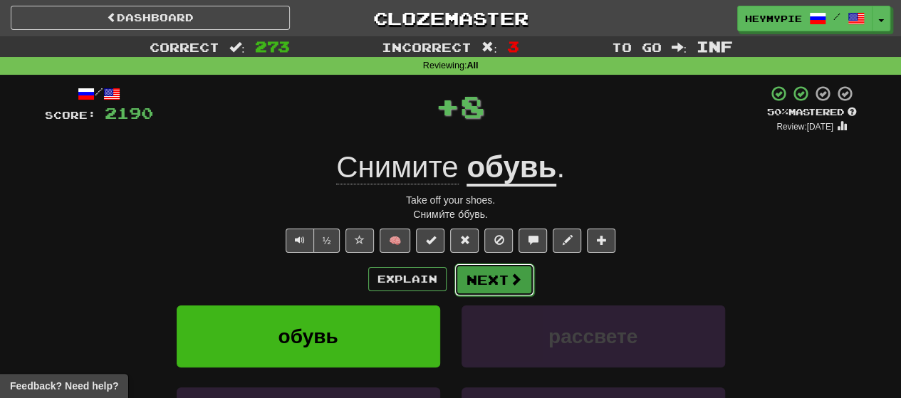
click at [464, 276] on button "Next" at bounding box center [494, 279] width 80 height 33
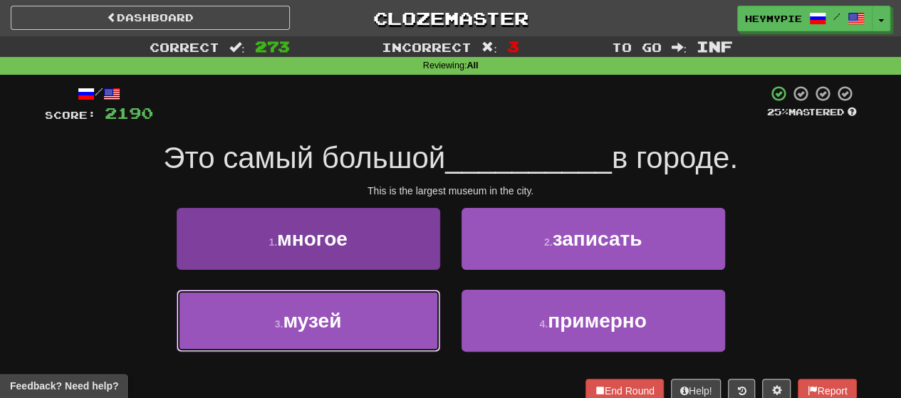
click at [364, 318] on button "3 . музей" at bounding box center [308, 321] width 263 height 62
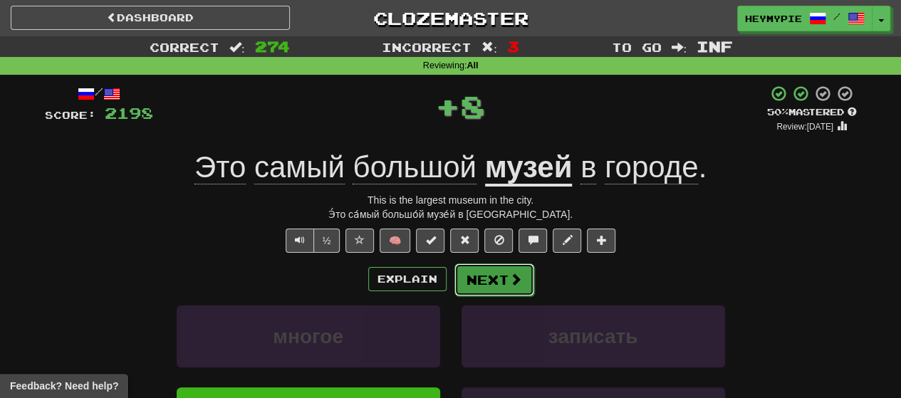
click at [464, 274] on button "Next" at bounding box center [494, 279] width 80 height 33
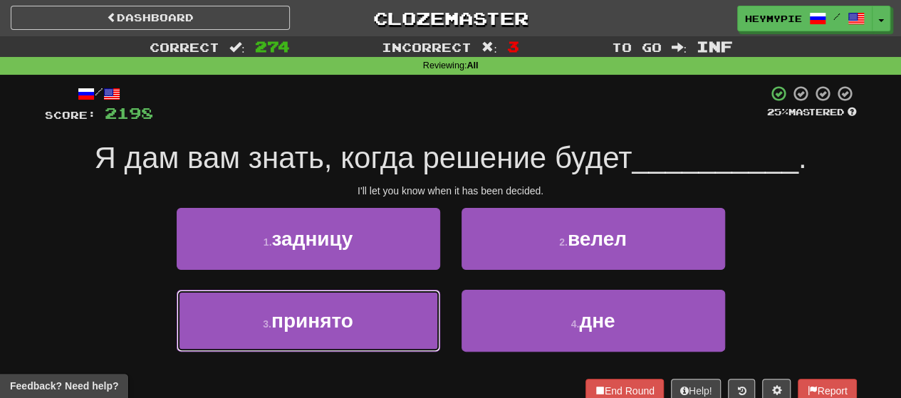
drag, startPoint x: 362, startPoint y: 304, endPoint x: 367, endPoint y: 297, distance: 9.1
click at [362, 304] on button "3 . принято" at bounding box center [308, 321] width 263 height 62
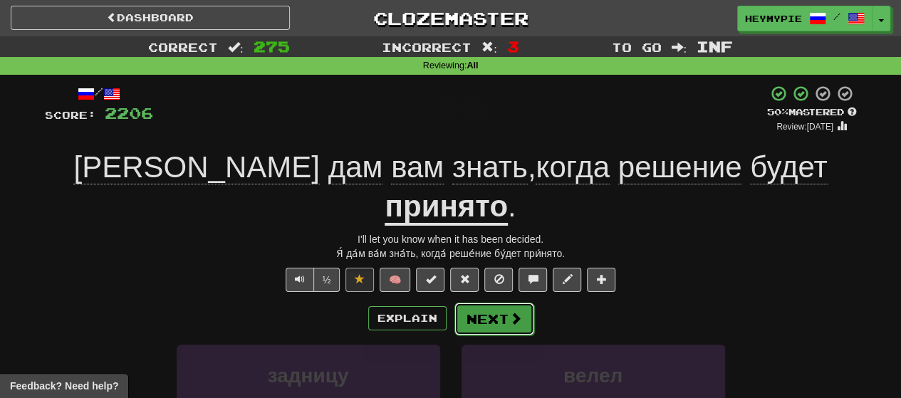
click at [464, 303] on button "Next" at bounding box center [494, 319] width 80 height 33
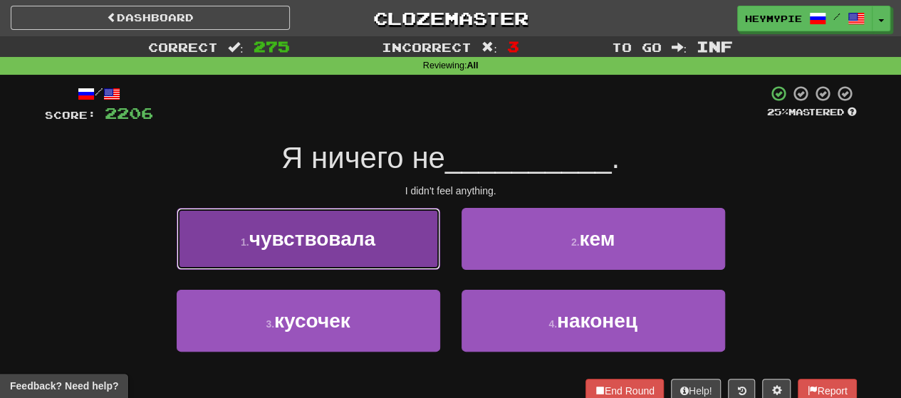
click at [350, 250] on button "1 . чувствовала" at bounding box center [308, 239] width 263 height 62
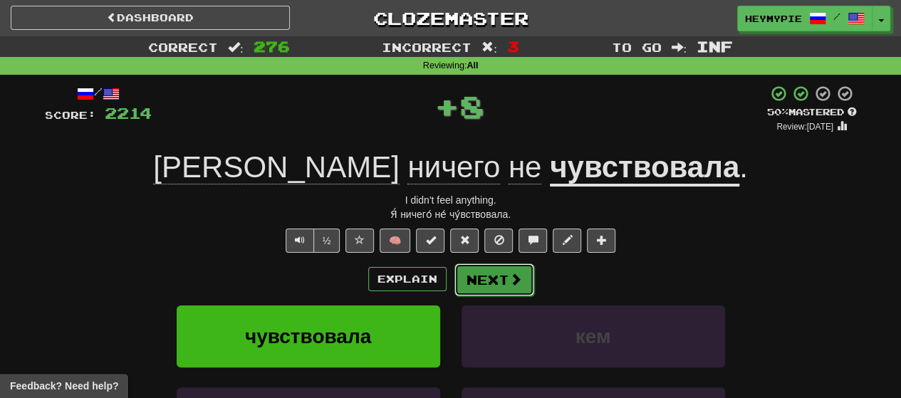
click at [464, 277] on button "Next" at bounding box center [494, 279] width 80 height 33
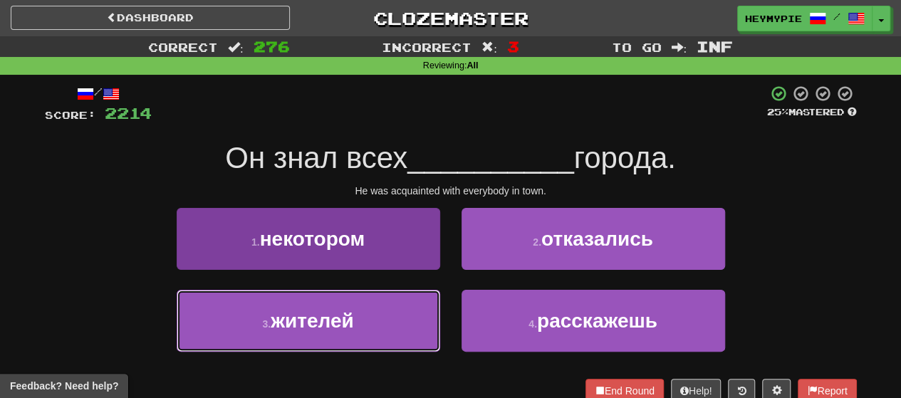
click at [377, 318] on button "3 . жителей" at bounding box center [308, 321] width 263 height 62
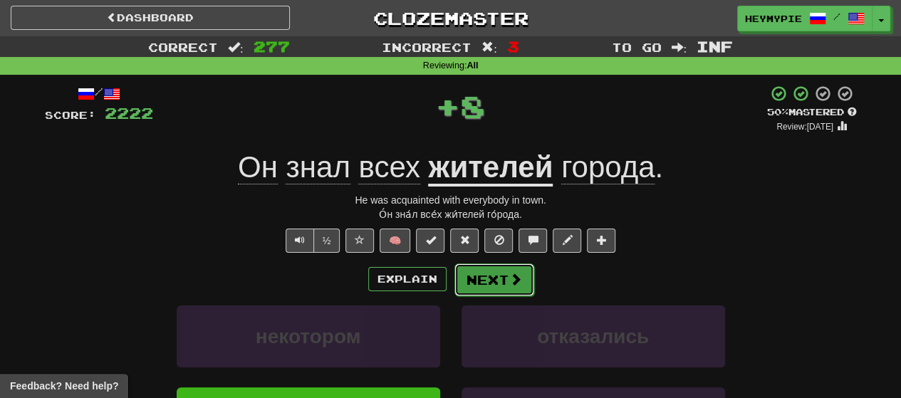
click at [464, 278] on button "Next" at bounding box center [494, 279] width 80 height 33
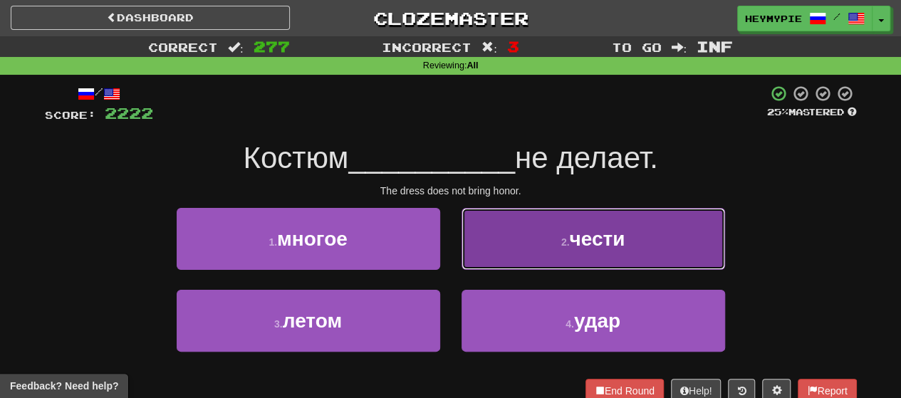
click at [464, 241] on button "2 . чести" at bounding box center [592, 239] width 263 height 62
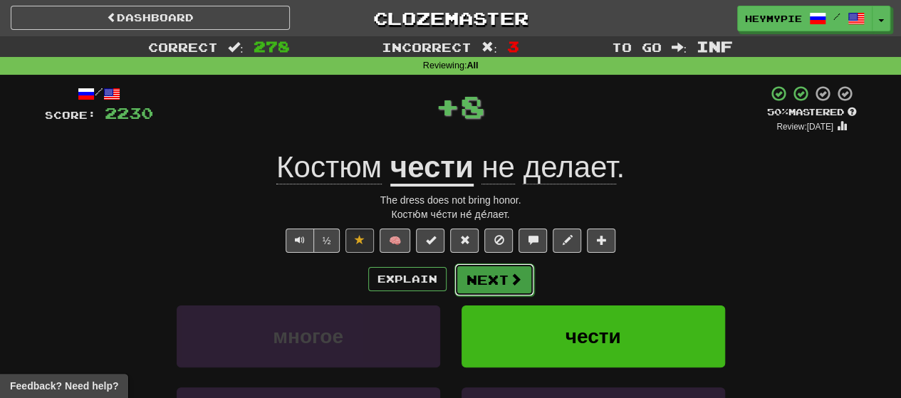
click at [464, 288] on button "Next" at bounding box center [494, 279] width 80 height 33
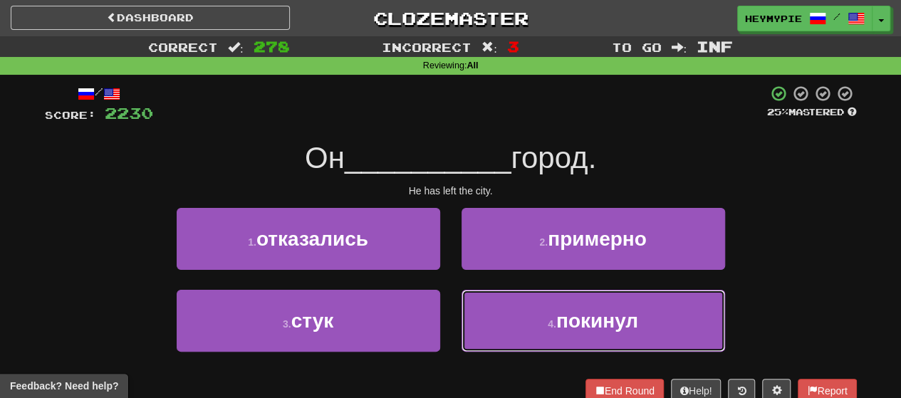
click at [464, 303] on button "4 . покинул" at bounding box center [592, 321] width 263 height 62
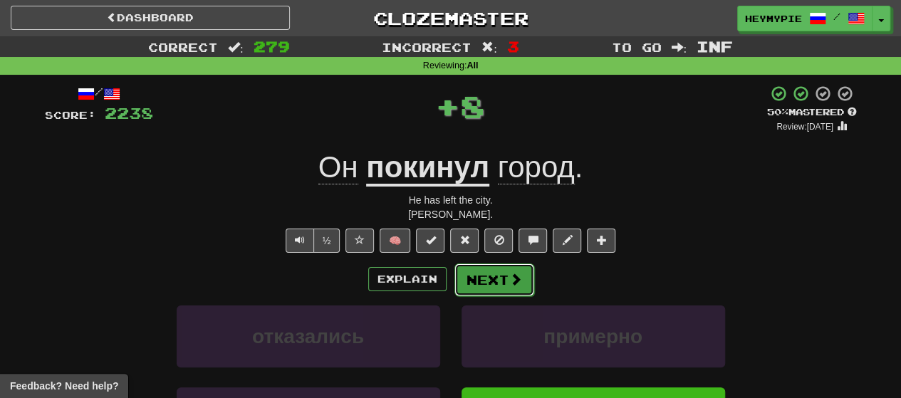
click at [464, 280] on button "Next" at bounding box center [494, 279] width 80 height 33
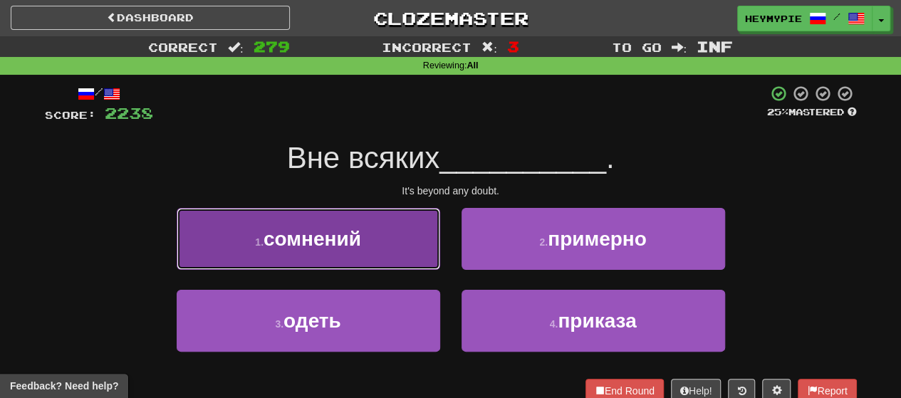
click at [394, 239] on button "1 . сомнений" at bounding box center [308, 239] width 263 height 62
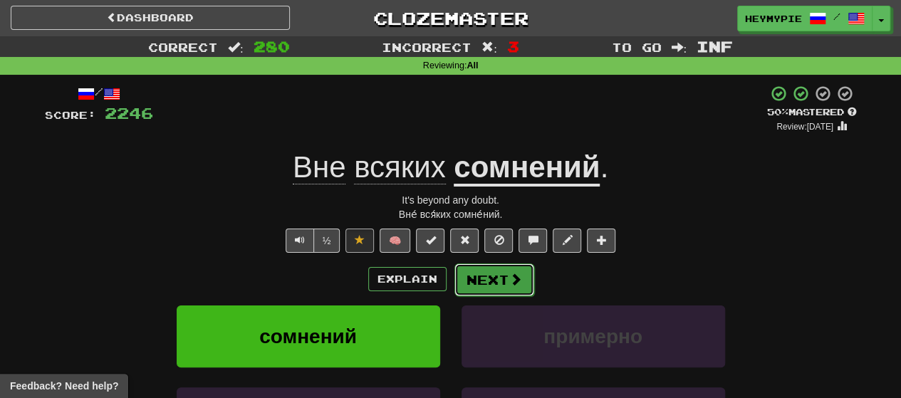
click at [464, 283] on button "Next" at bounding box center [494, 279] width 80 height 33
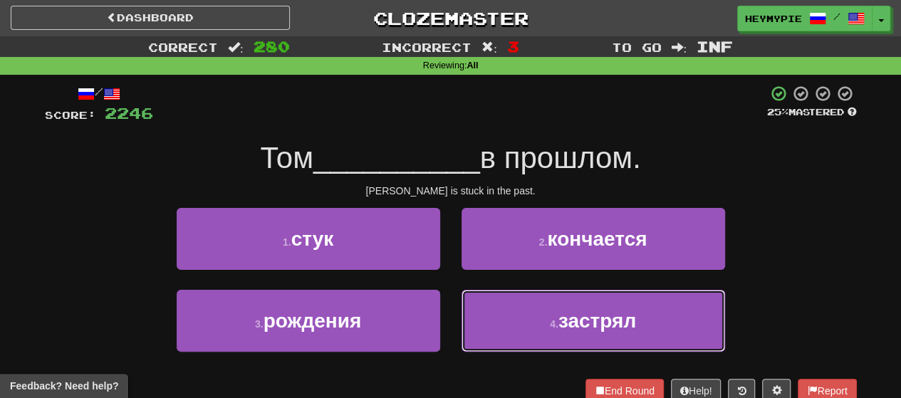
click at [464, 306] on button "4 . застрял" at bounding box center [592, 321] width 263 height 62
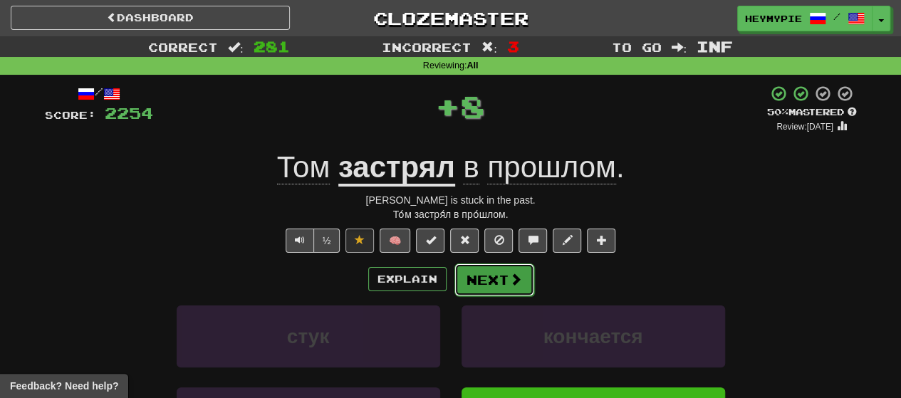
click at [464, 283] on button "Next" at bounding box center [494, 279] width 80 height 33
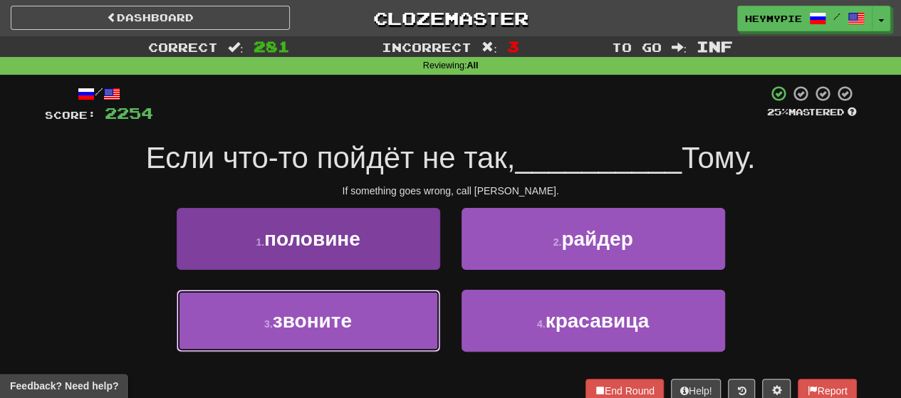
drag, startPoint x: 367, startPoint y: 321, endPoint x: 380, endPoint y: 306, distance: 20.2
click at [364, 322] on button "3 . звоните" at bounding box center [308, 321] width 263 height 62
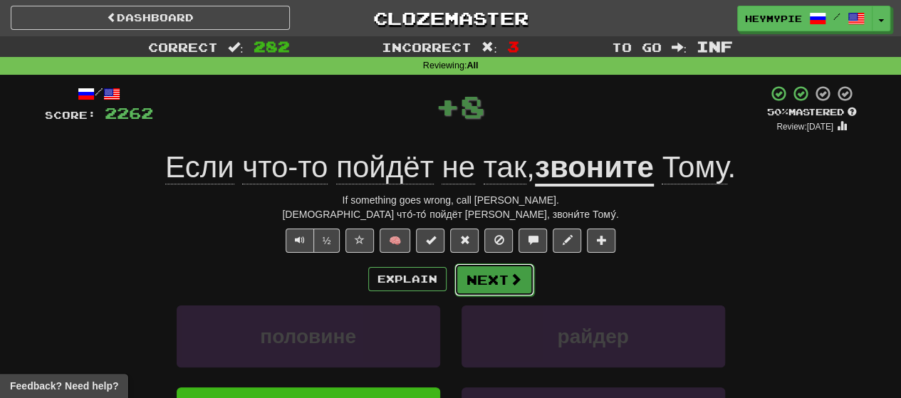
click at [464, 280] on button "Next" at bounding box center [494, 279] width 80 height 33
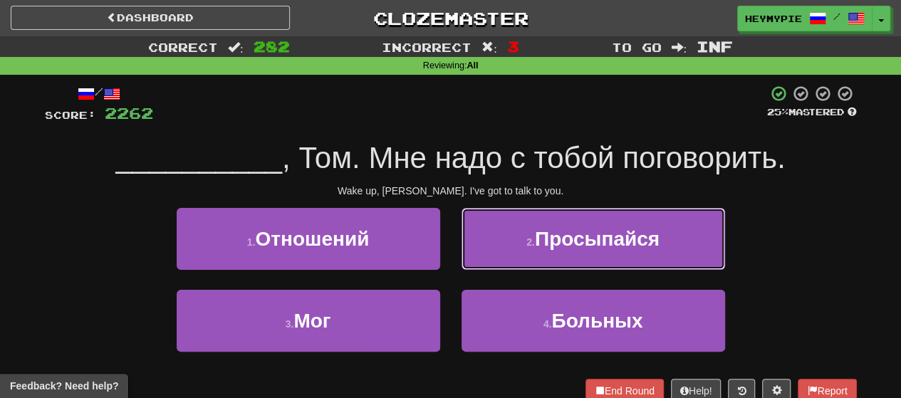
click at [464, 233] on button "2 . [GEOGRAPHIC_DATA]" at bounding box center [592, 239] width 263 height 62
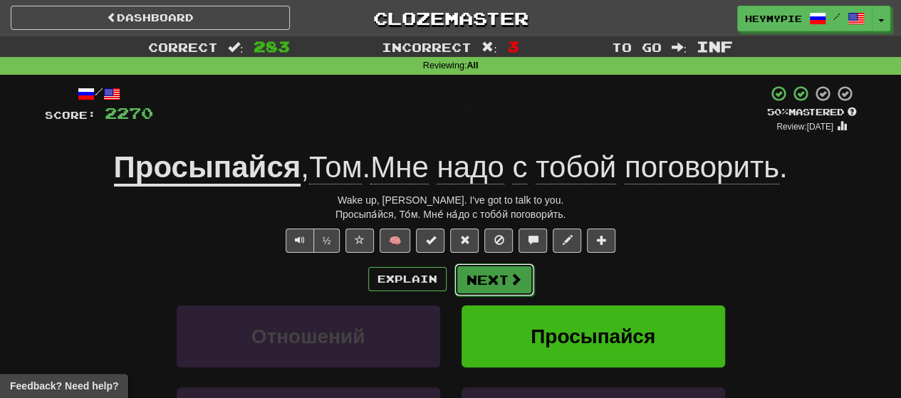
click at [464, 276] on button "Next" at bounding box center [494, 279] width 80 height 33
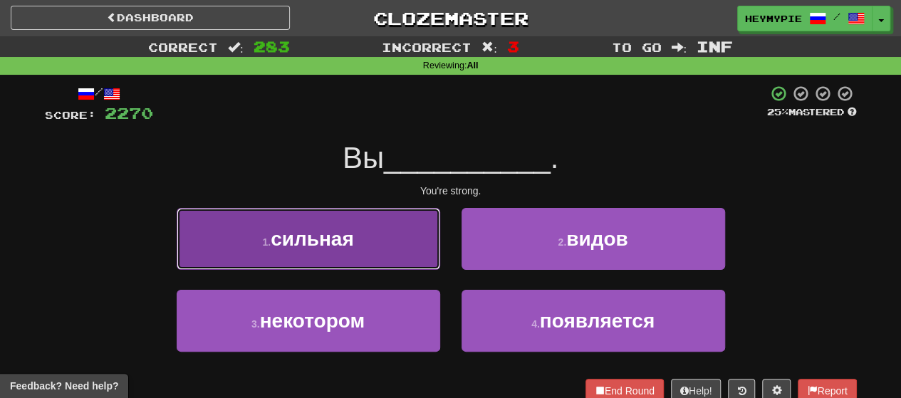
click at [356, 231] on button "1 . сильная" at bounding box center [308, 239] width 263 height 62
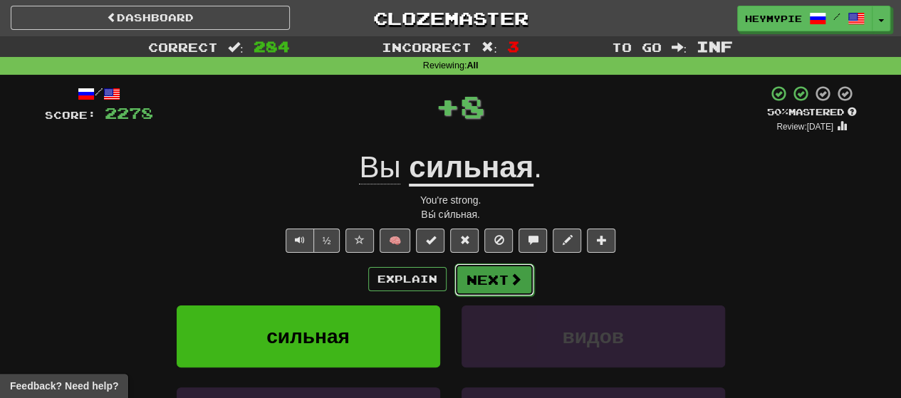
click at [464, 269] on button "Next" at bounding box center [494, 279] width 80 height 33
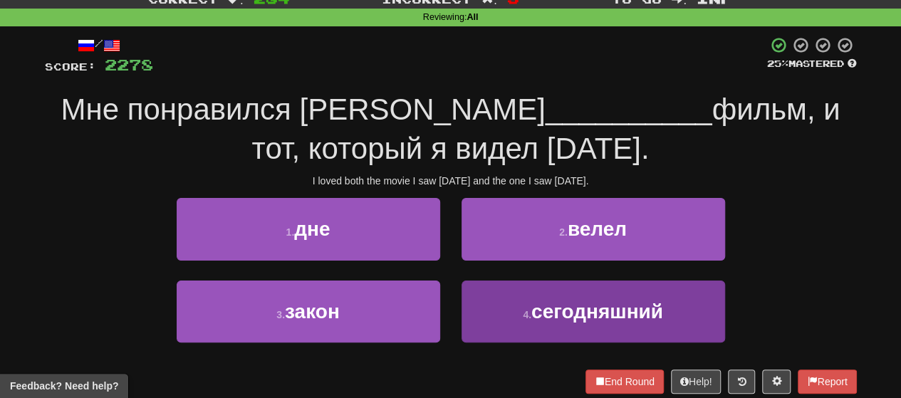
scroll to position [71, 0]
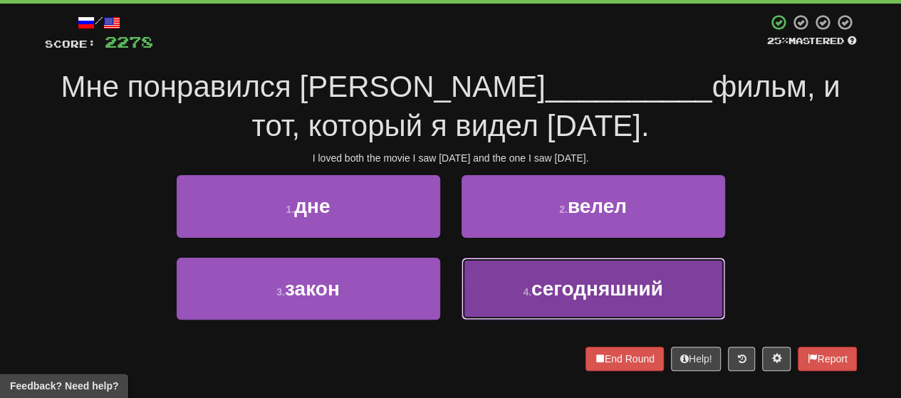
click at [464, 283] on button "4 . сегодняшний" at bounding box center [592, 289] width 263 height 62
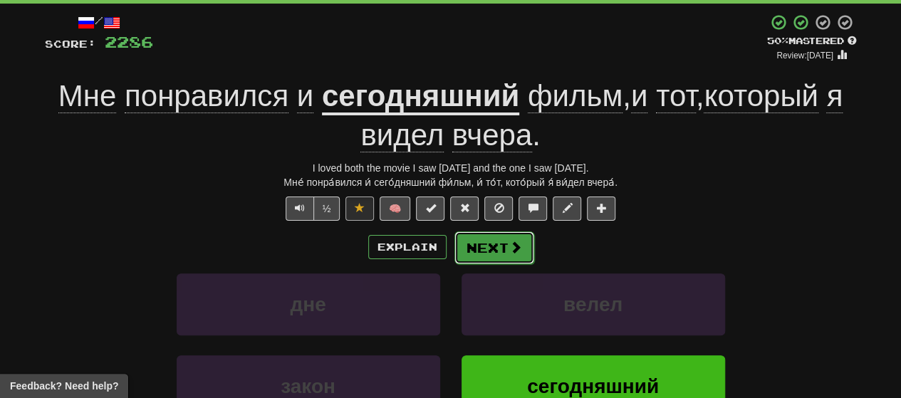
click at [464, 244] on button "Next" at bounding box center [494, 247] width 80 height 33
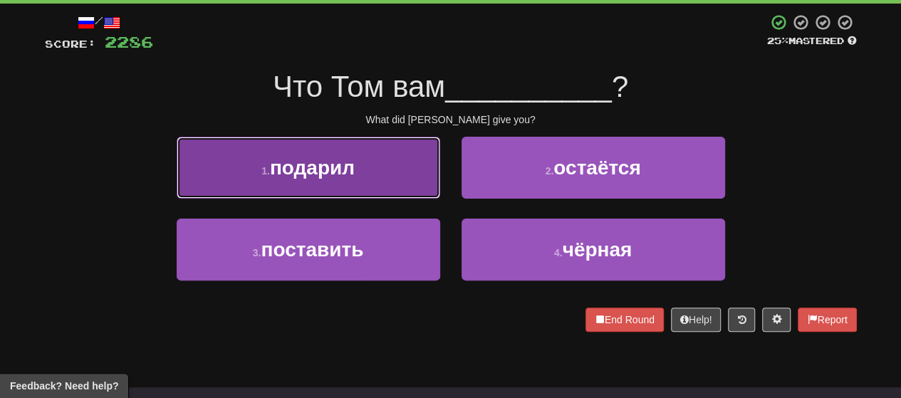
click at [393, 166] on button "1 . подарил" at bounding box center [308, 168] width 263 height 62
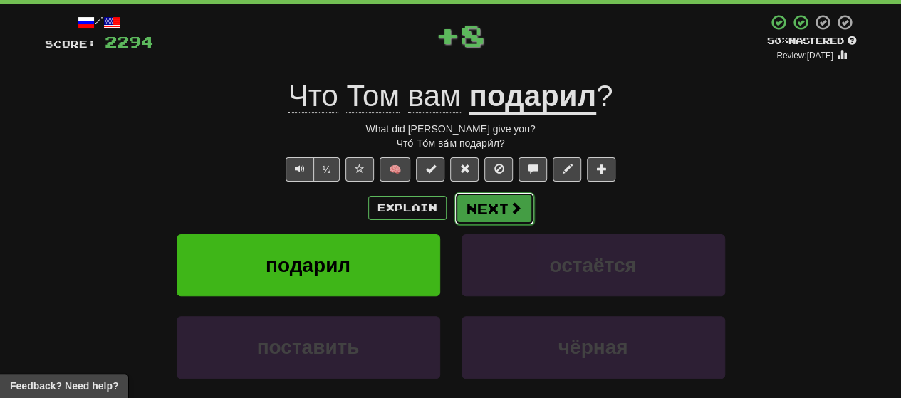
click at [464, 208] on button "Next" at bounding box center [494, 208] width 80 height 33
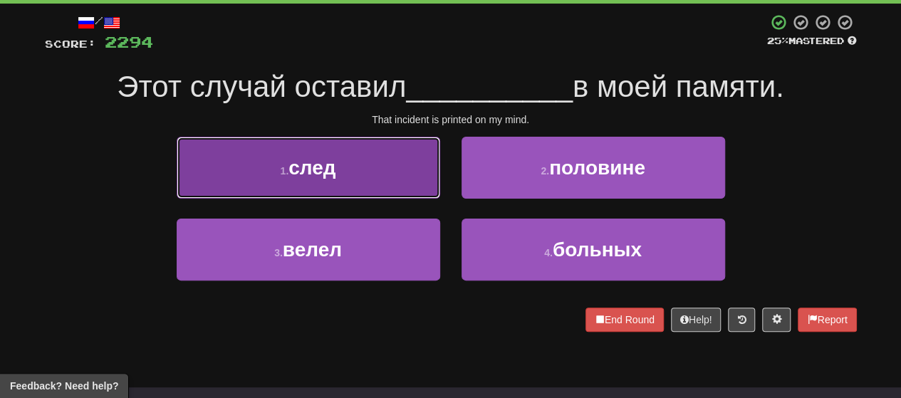
click at [317, 177] on span "след" at bounding box center [311, 168] width 47 height 22
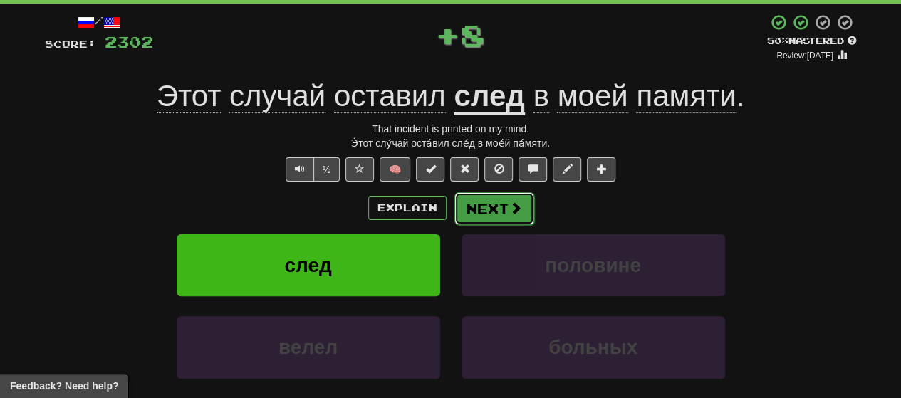
click at [464, 209] on span at bounding box center [515, 207] width 13 height 13
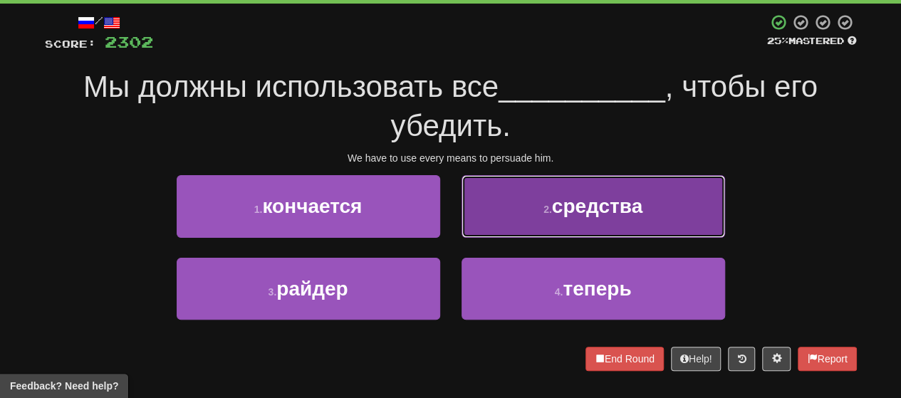
click at [464, 186] on button "2 . средства" at bounding box center [592, 206] width 263 height 62
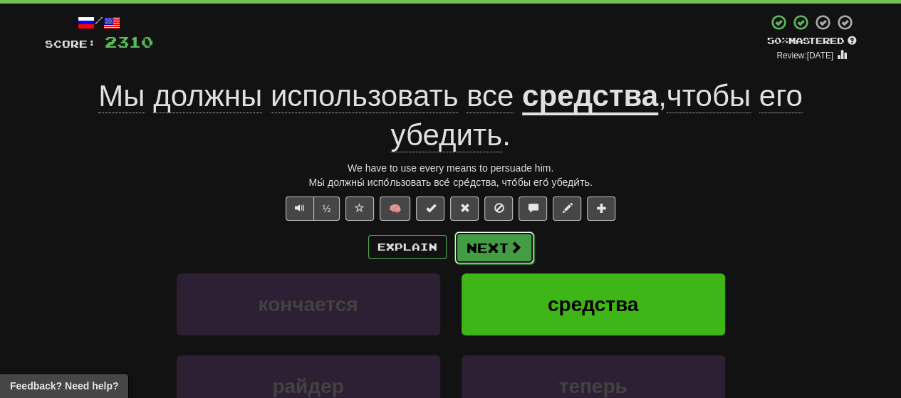
click at [464, 234] on button "Next" at bounding box center [494, 247] width 80 height 33
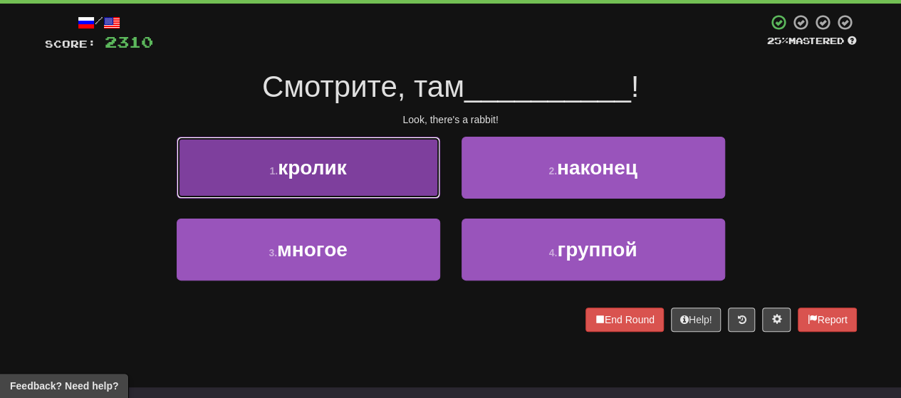
click at [373, 149] on button "1 . кролик" at bounding box center [308, 168] width 263 height 62
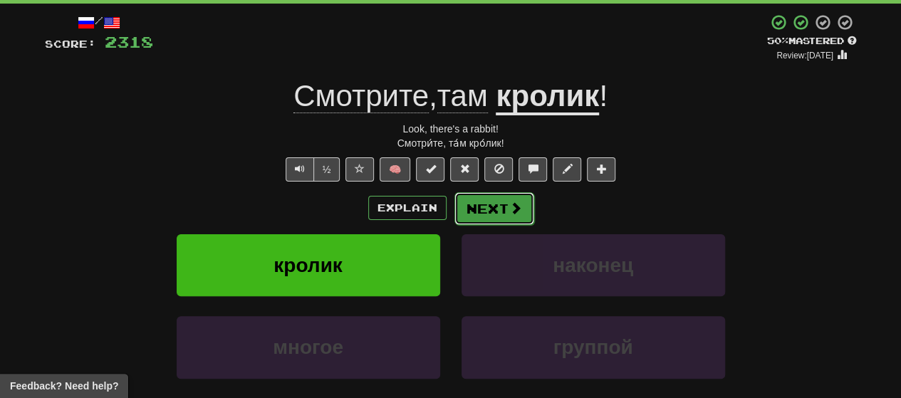
click at [464, 199] on button "Next" at bounding box center [494, 208] width 80 height 33
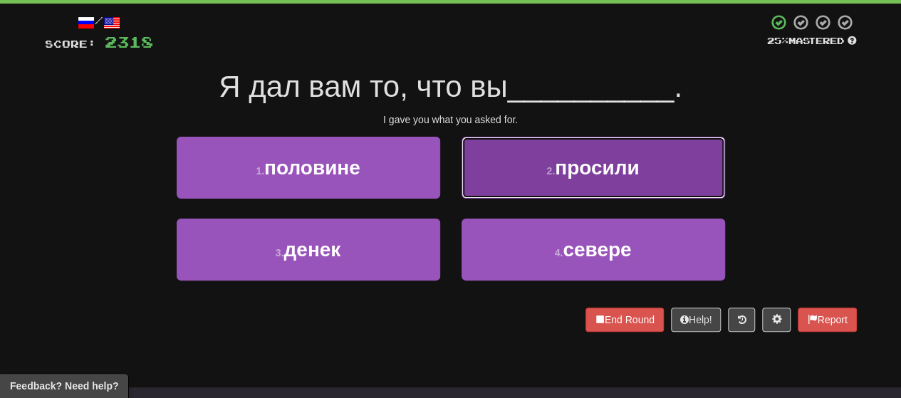
click at [464, 159] on button "2 . просили" at bounding box center [592, 168] width 263 height 62
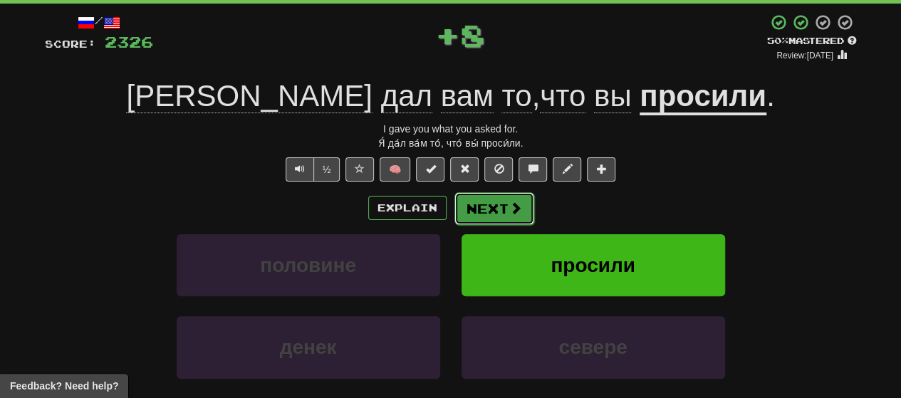
click at [464, 212] on span at bounding box center [515, 207] width 13 height 13
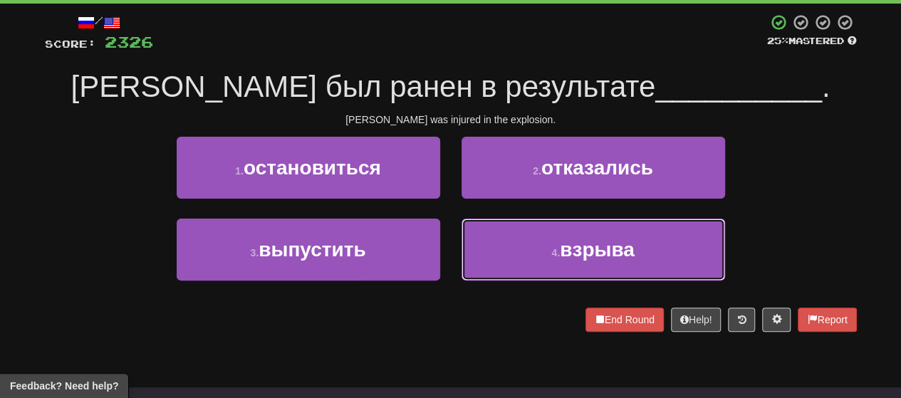
click at [464, 230] on button "4 . взрыва" at bounding box center [592, 250] width 263 height 62
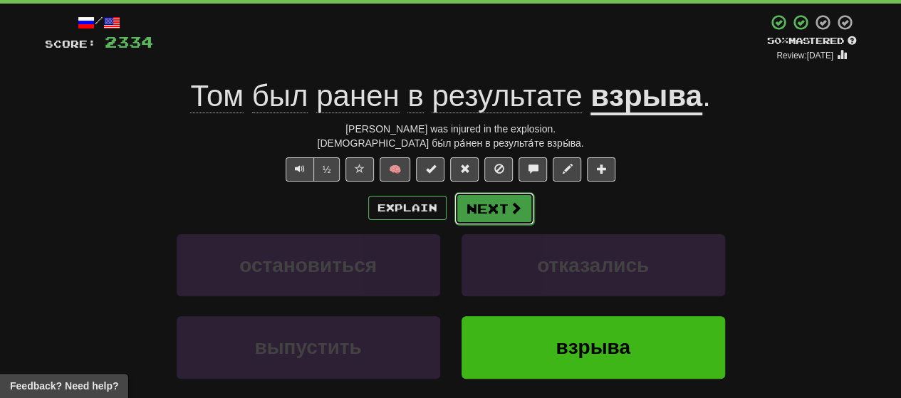
click at [464, 206] on button "Next" at bounding box center [494, 208] width 80 height 33
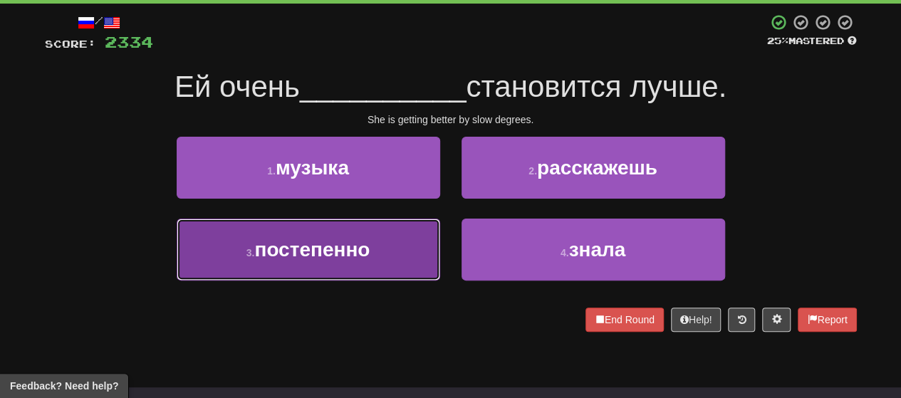
click at [335, 261] on button "3 . постепенно" at bounding box center [308, 250] width 263 height 62
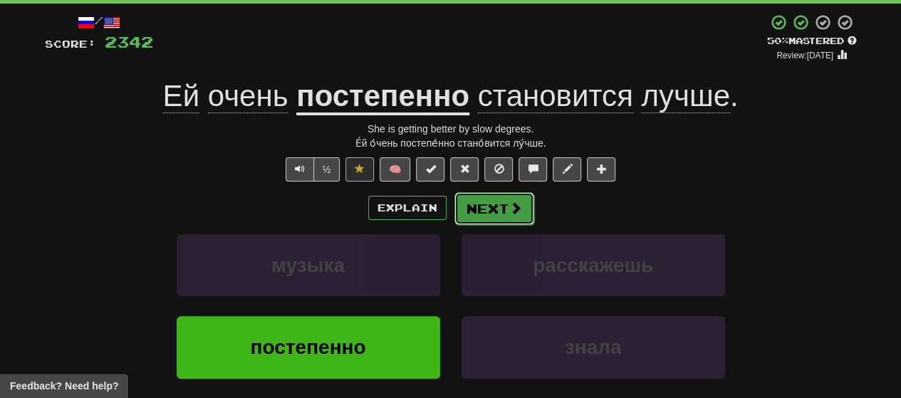
click at [464, 213] on button "Next" at bounding box center [494, 208] width 80 height 33
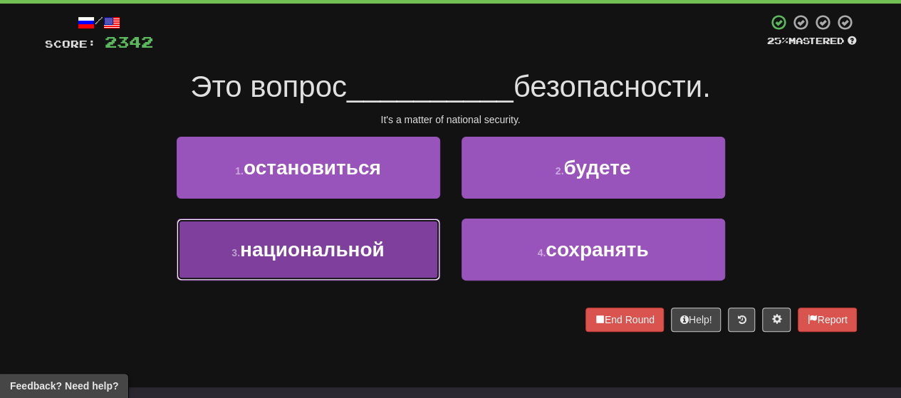
click at [327, 248] on span "национальной" at bounding box center [312, 249] width 145 height 22
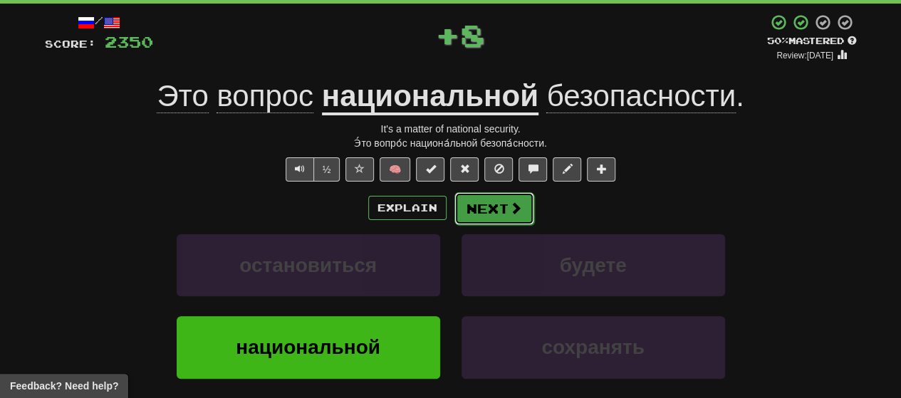
click at [464, 217] on button "Next" at bounding box center [494, 208] width 80 height 33
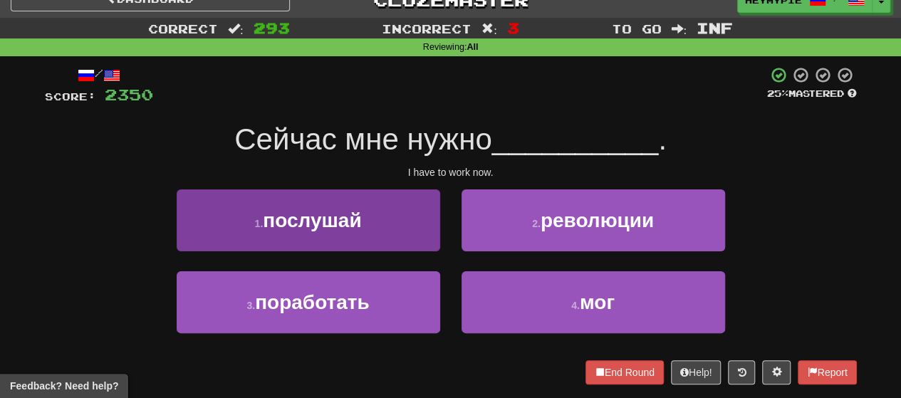
scroll to position [0, 0]
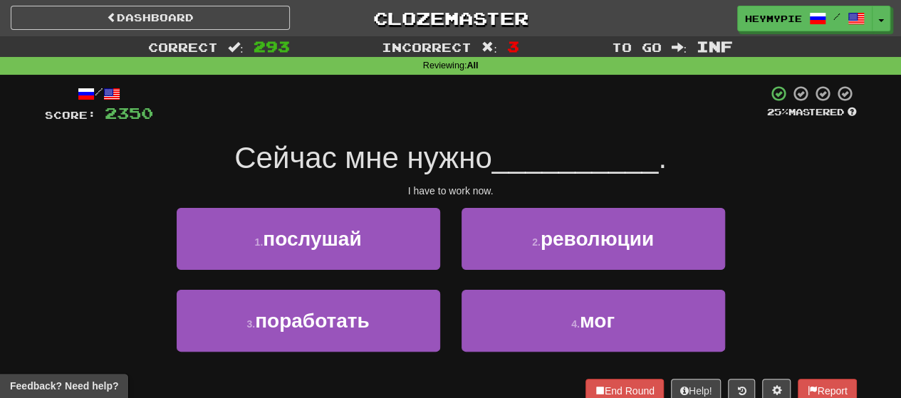
click at [330, 288] on div "1 . послушай" at bounding box center [308, 249] width 285 height 82
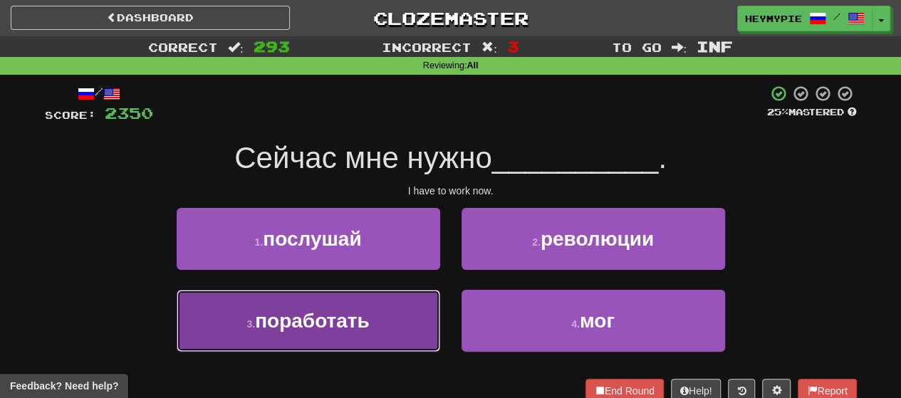
click at [336, 303] on button "3 . поработать" at bounding box center [308, 321] width 263 height 62
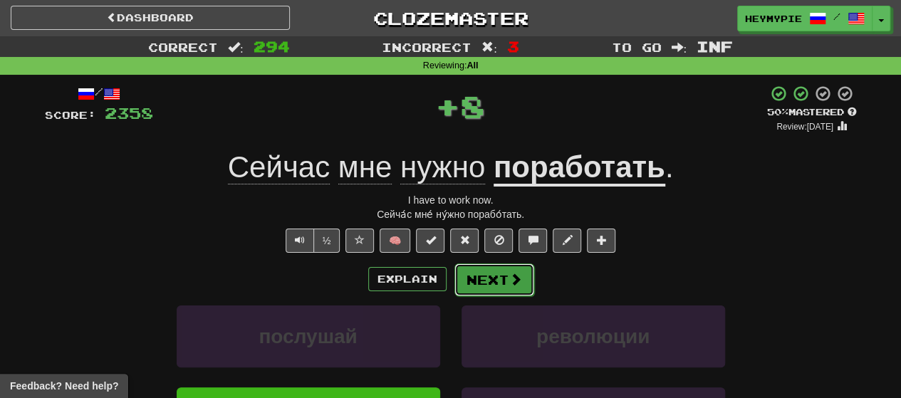
click at [464, 274] on button "Next" at bounding box center [494, 279] width 80 height 33
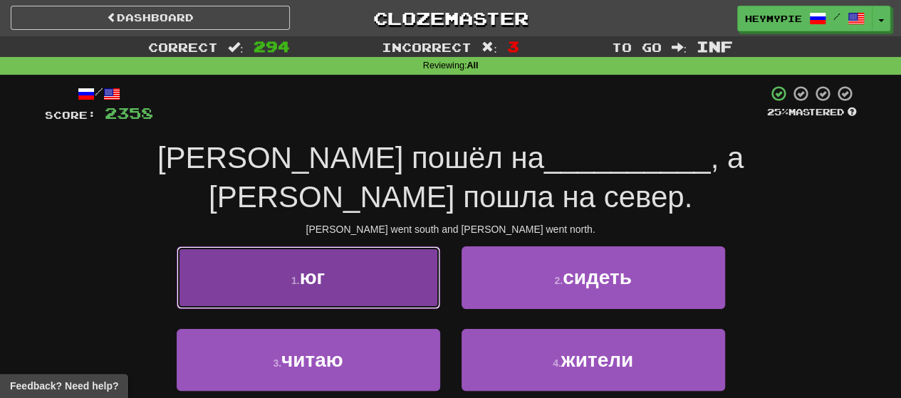
click at [358, 251] on button "1 . юг" at bounding box center [308, 277] width 263 height 62
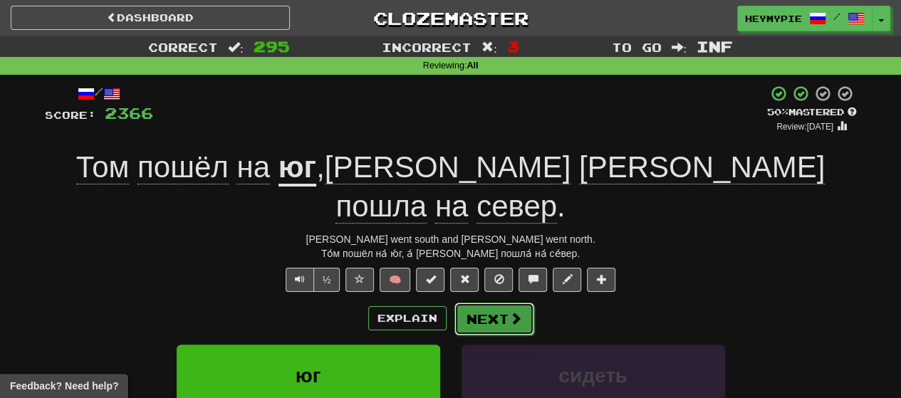
click at [464, 303] on button "Next" at bounding box center [494, 319] width 80 height 33
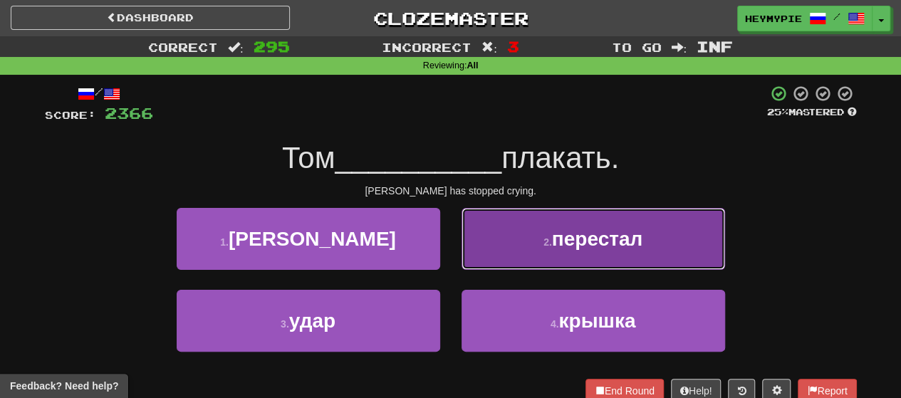
click at [464, 219] on button "2 . перестал" at bounding box center [592, 239] width 263 height 62
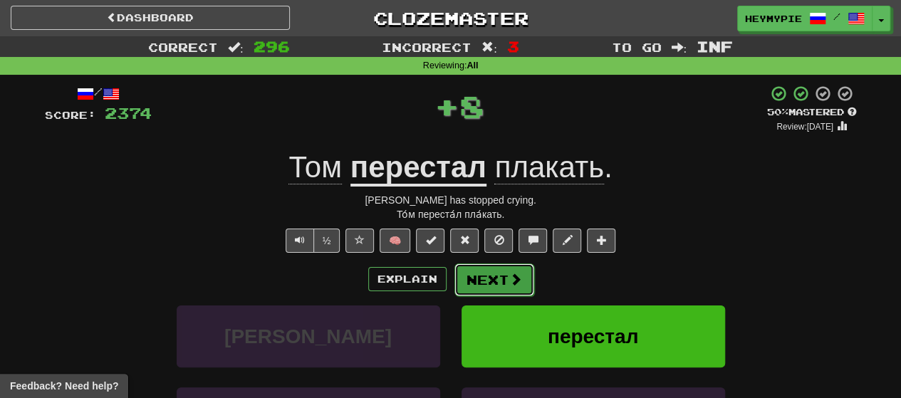
click at [464, 272] on button "Next" at bounding box center [494, 279] width 80 height 33
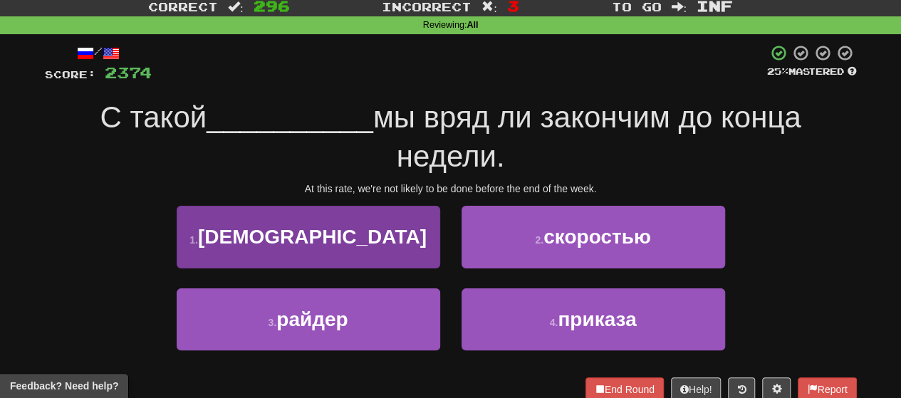
scroll to position [71, 0]
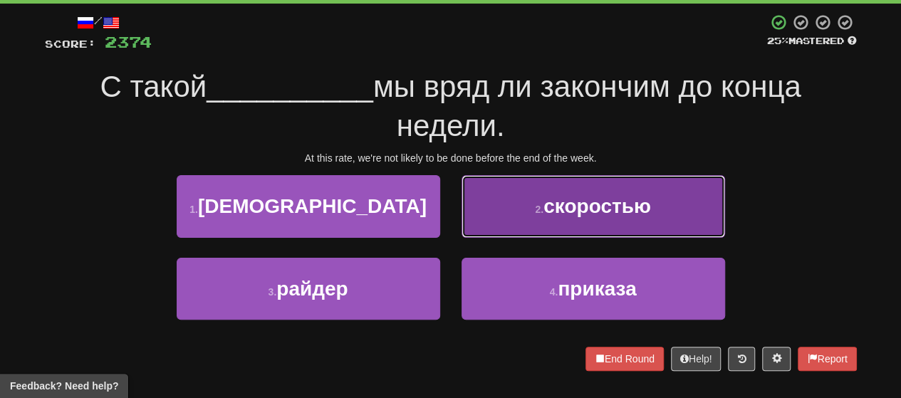
click at [464, 226] on button "2 . скоростью" at bounding box center [592, 206] width 263 height 62
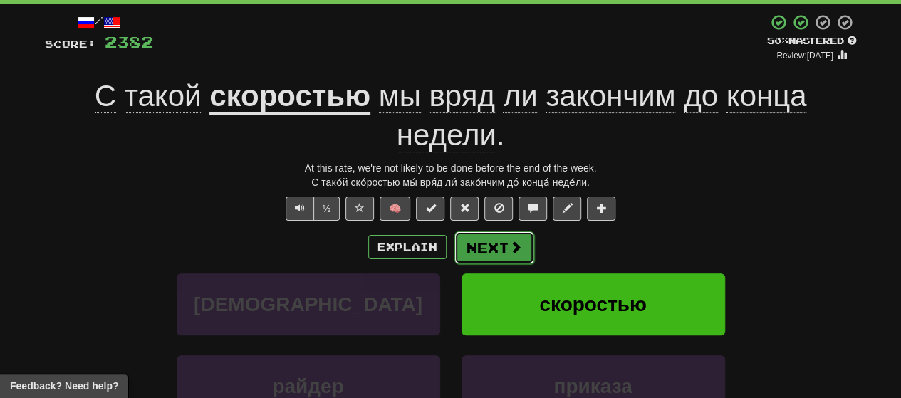
click at [464, 239] on button "Next" at bounding box center [494, 247] width 80 height 33
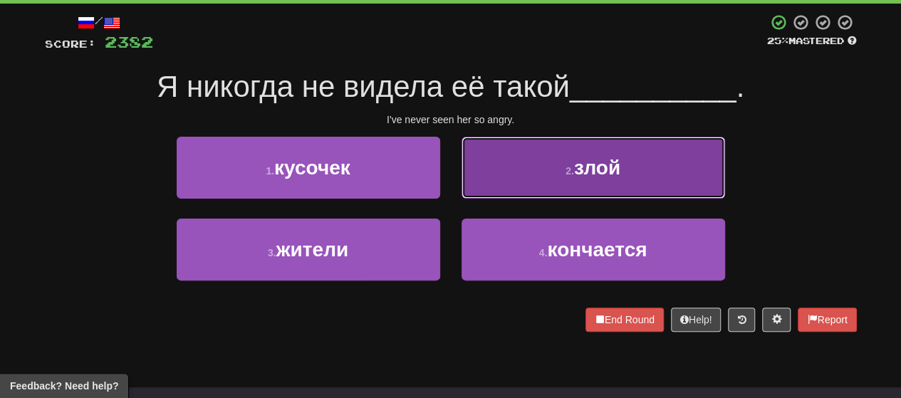
click at [464, 164] on button "2 . злой" at bounding box center [592, 168] width 263 height 62
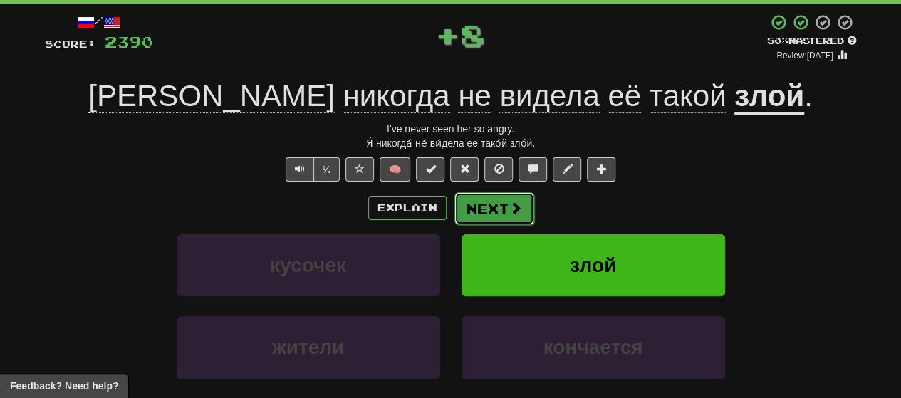
click at [464, 201] on button "Next" at bounding box center [494, 208] width 80 height 33
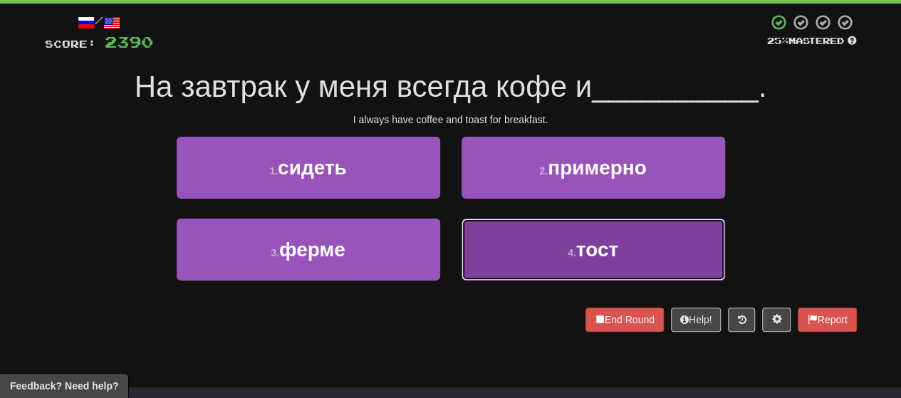
click at [464, 247] on button "4 . тост" at bounding box center [592, 250] width 263 height 62
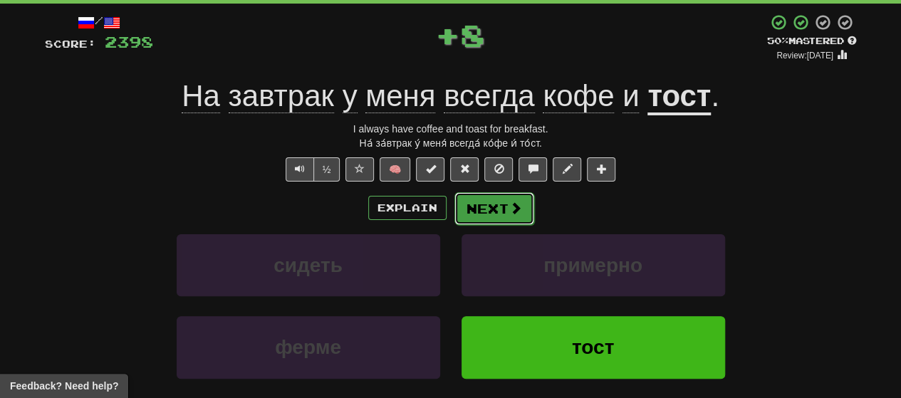
click at [464, 216] on button "Next" at bounding box center [494, 208] width 80 height 33
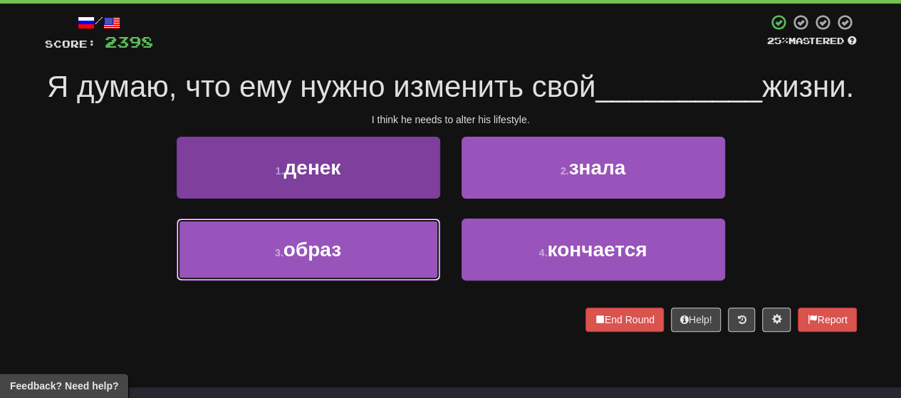
click at [330, 261] on span "образ" at bounding box center [312, 249] width 58 height 22
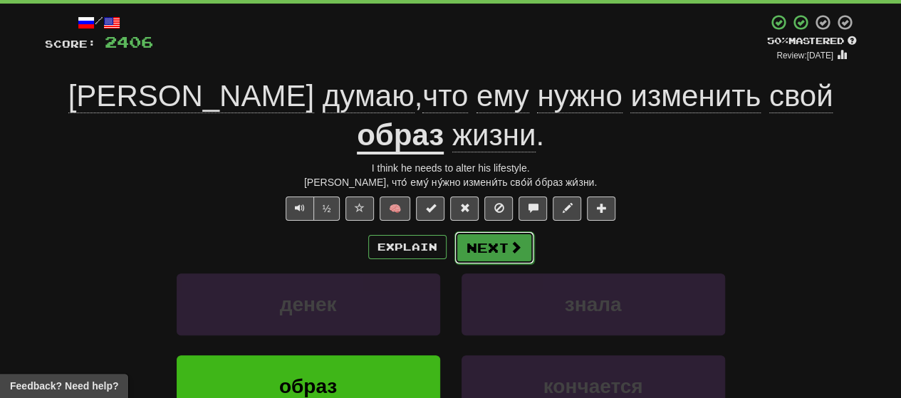
click at [464, 231] on button "Next" at bounding box center [494, 247] width 80 height 33
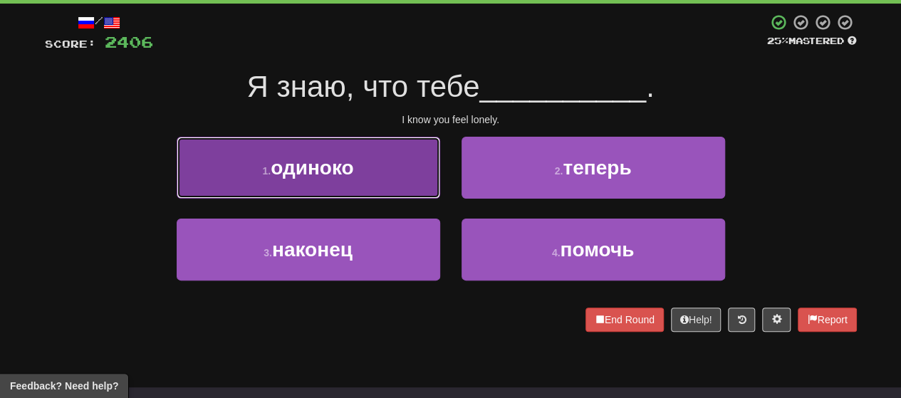
click at [379, 176] on button "1 . одиноко" at bounding box center [308, 168] width 263 height 62
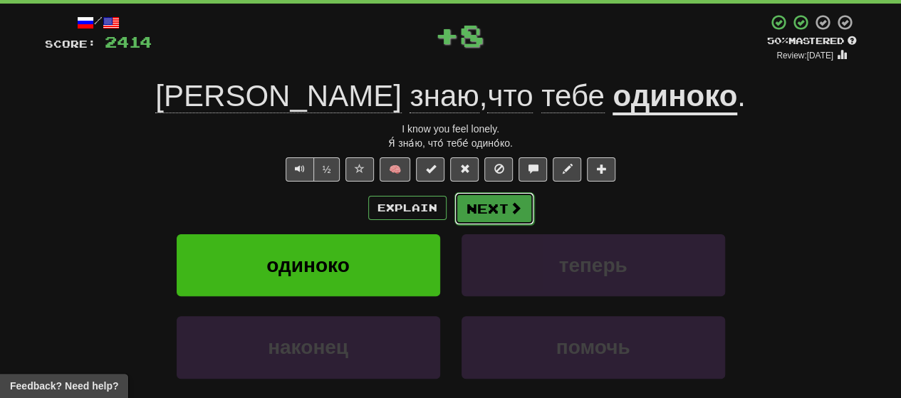
click at [464, 216] on button "Next" at bounding box center [494, 208] width 80 height 33
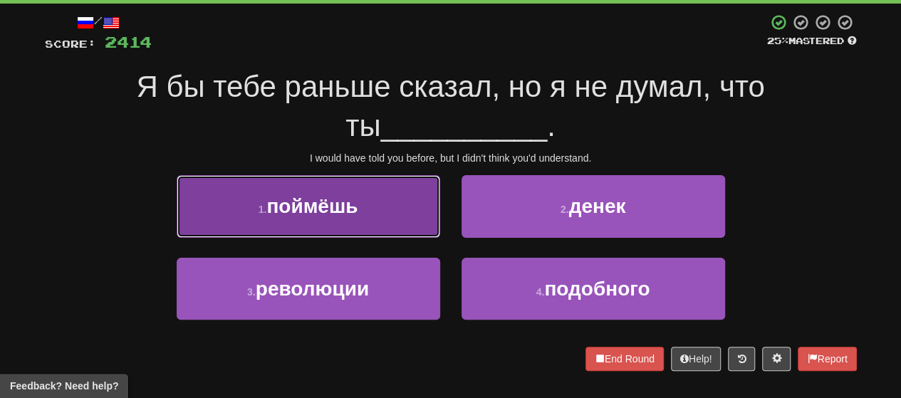
click at [352, 200] on span "поймёшь" at bounding box center [311, 206] width 91 height 22
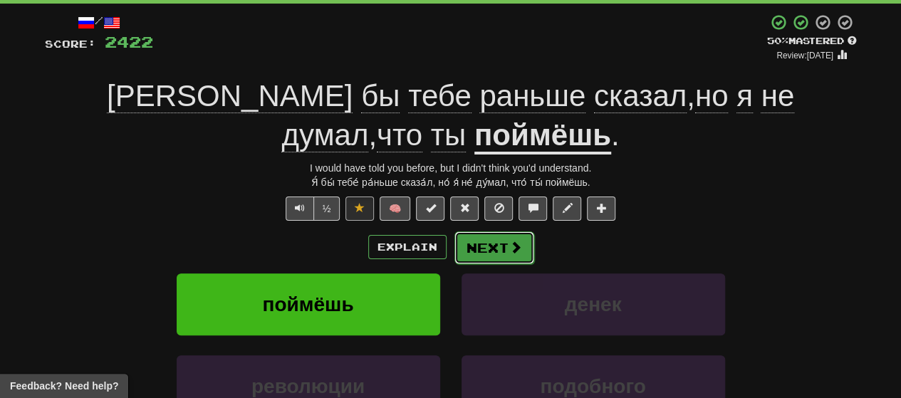
click at [464, 259] on button "Next" at bounding box center [494, 247] width 80 height 33
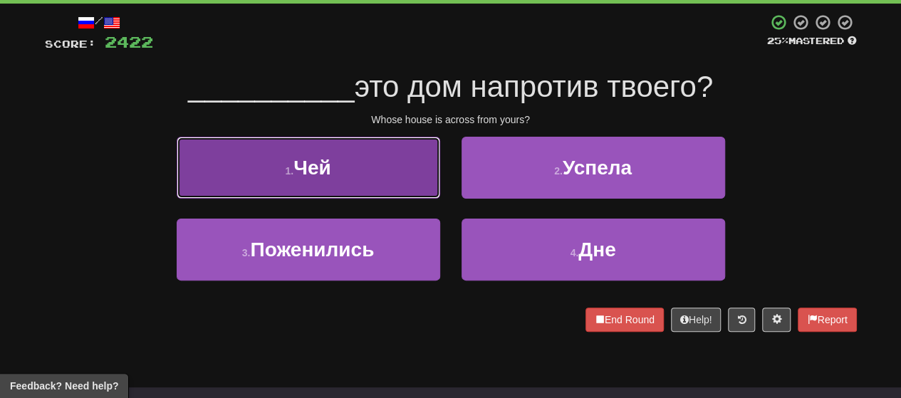
click at [343, 177] on button "1 . Чей" at bounding box center [308, 168] width 263 height 62
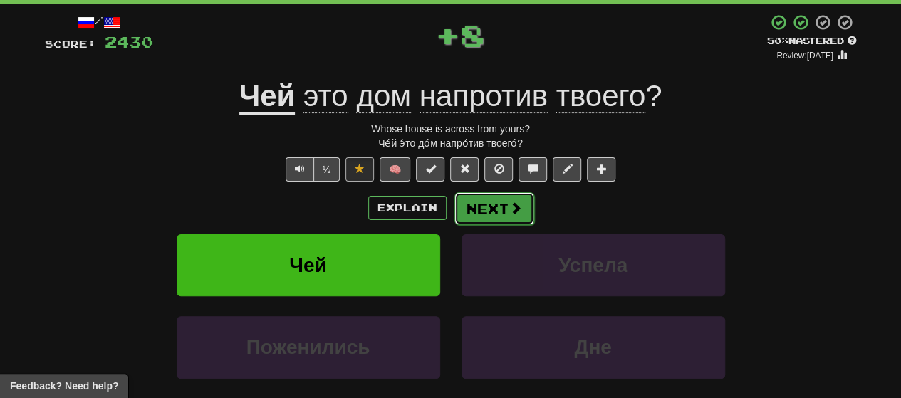
click at [464, 205] on button "Next" at bounding box center [494, 208] width 80 height 33
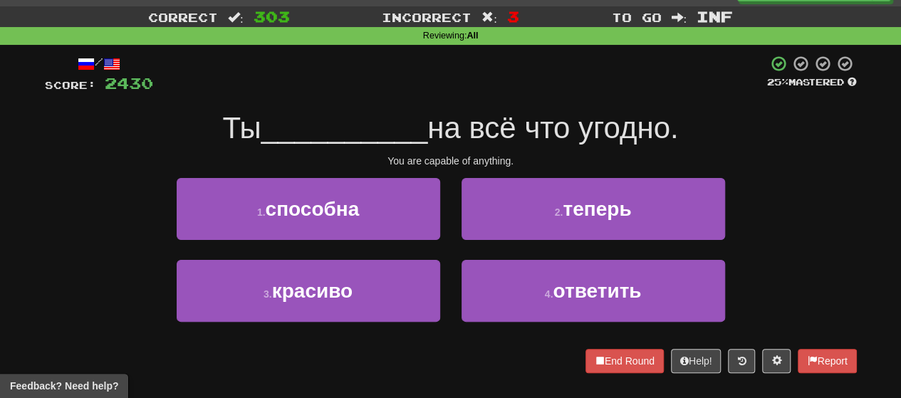
scroll to position [0, 0]
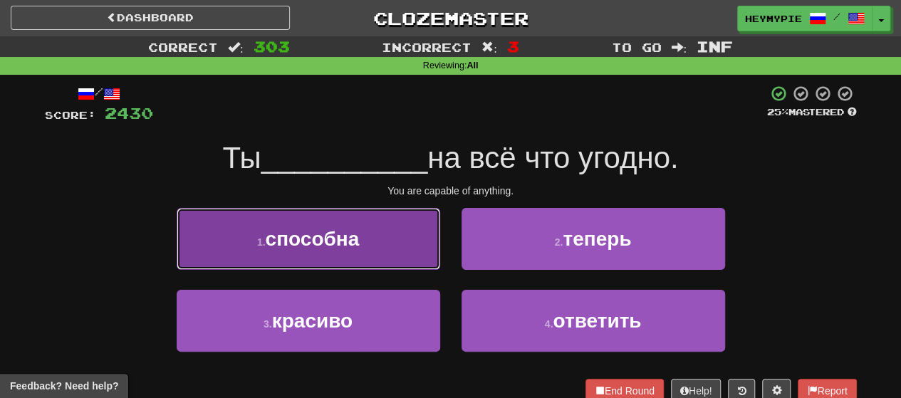
click at [406, 241] on button "1 . способна" at bounding box center [308, 239] width 263 height 62
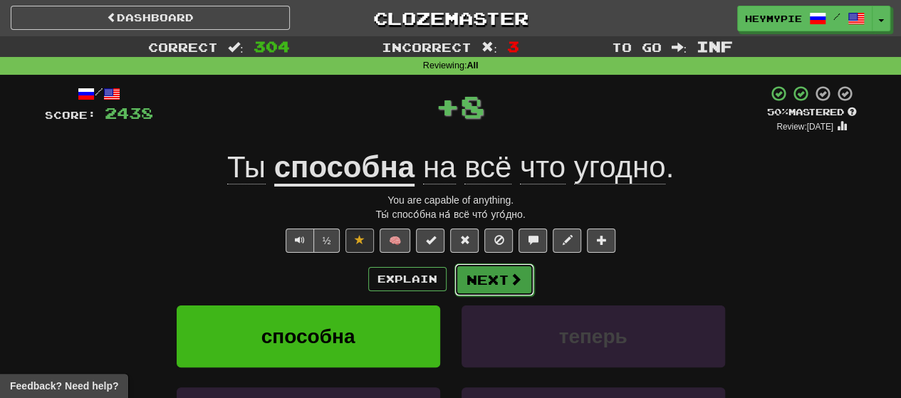
click at [464, 282] on button "Next" at bounding box center [494, 279] width 80 height 33
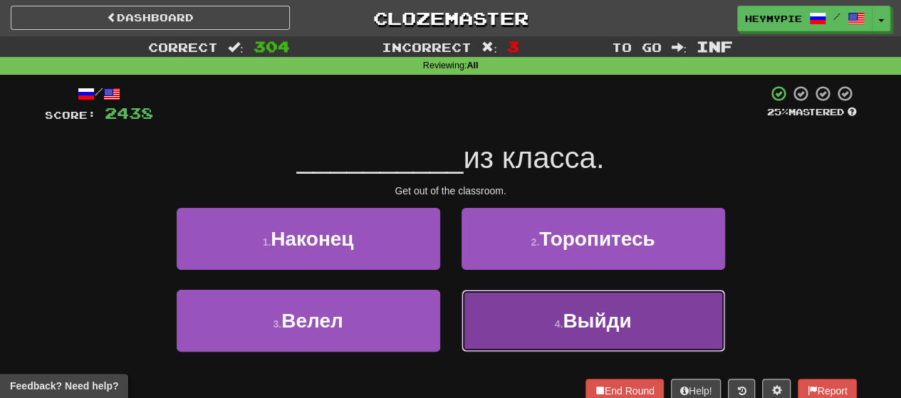
click at [464, 334] on button "4 . Выйди" at bounding box center [592, 321] width 263 height 62
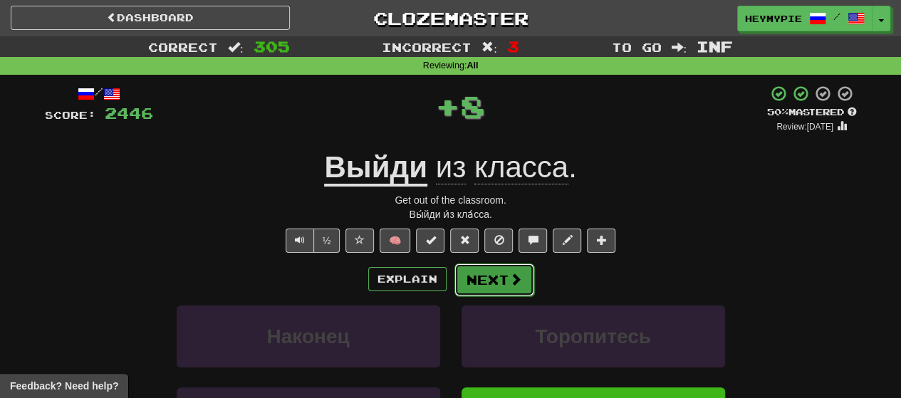
click at [464, 276] on button "Next" at bounding box center [494, 279] width 80 height 33
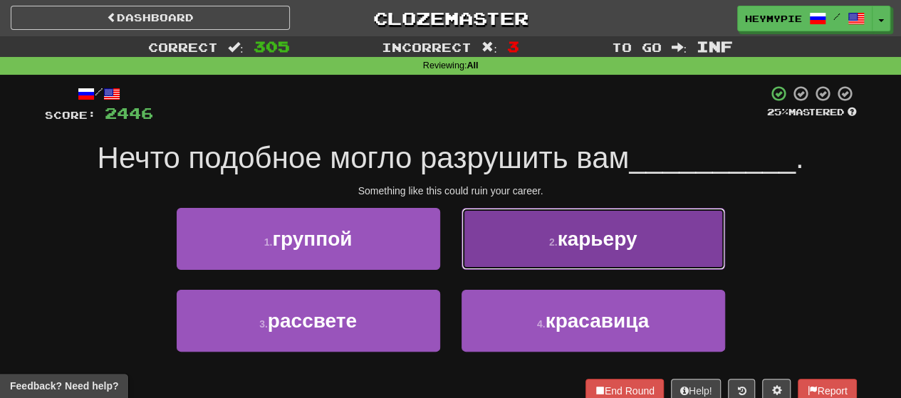
click at [464, 245] on button "2 . карьеру" at bounding box center [592, 239] width 263 height 62
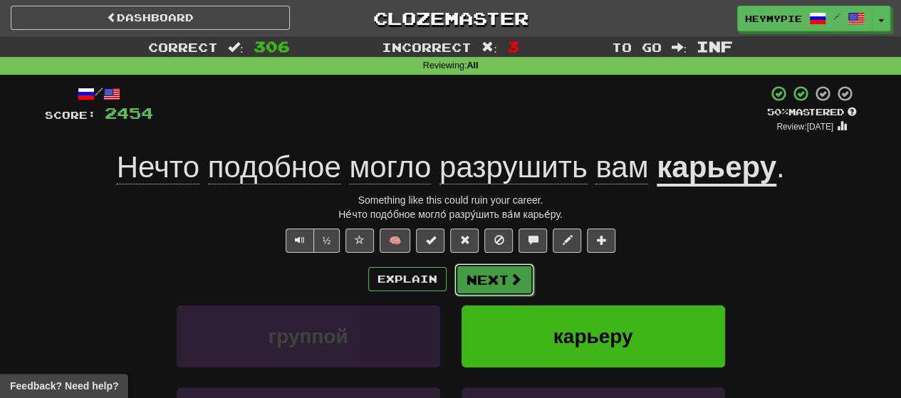
click at [464, 285] on button "Next" at bounding box center [494, 279] width 80 height 33
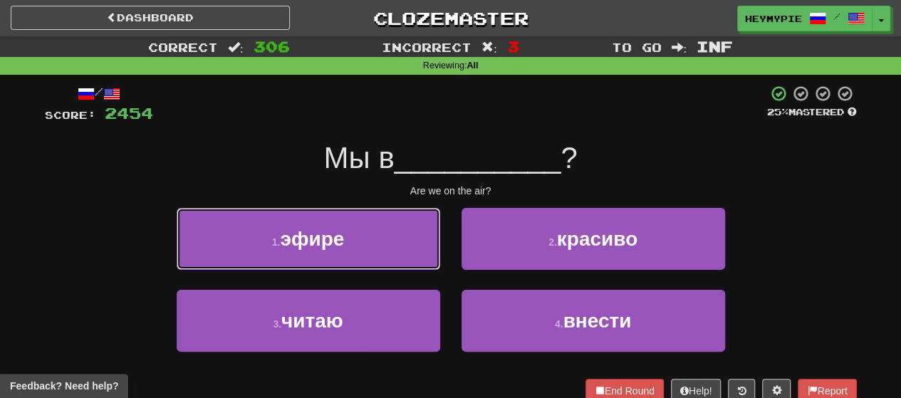
drag, startPoint x: 375, startPoint y: 214, endPoint x: 366, endPoint y: 226, distance: 15.8
click at [367, 226] on button "1 . эфире" at bounding box center [308, 239] width 263 height 62
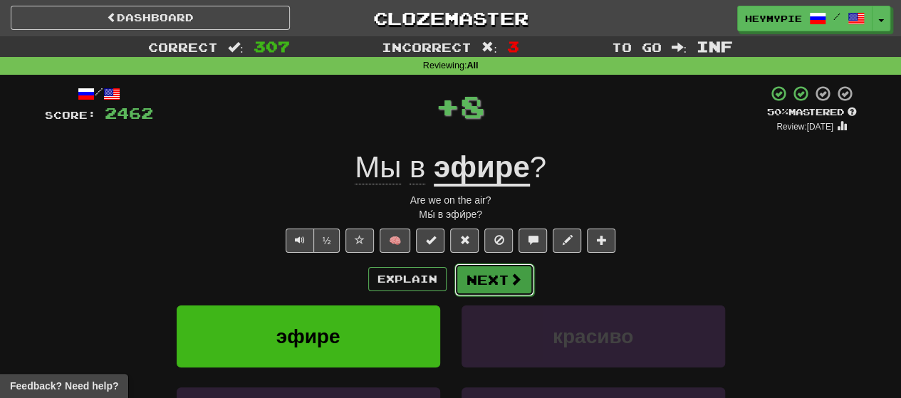
click at [464, 267] on button "Next" at bounding box center [494, 279] width 80 height 33
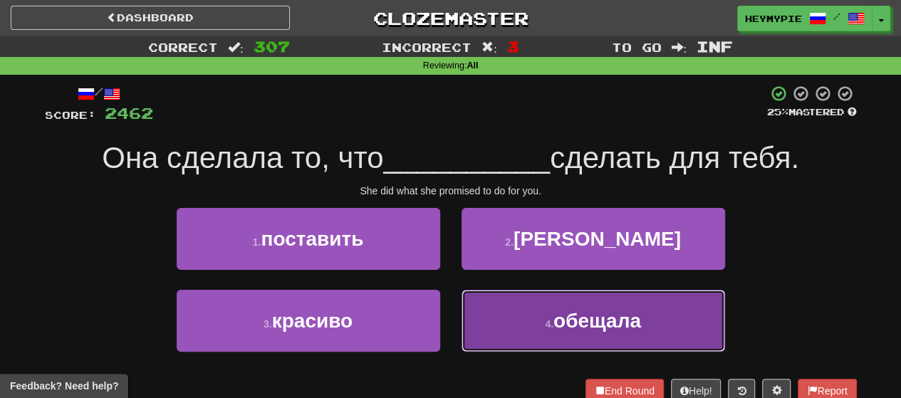
click at [464, 319] on button "4 . обещала" at bounding box center [592, 321] width 263 height 62
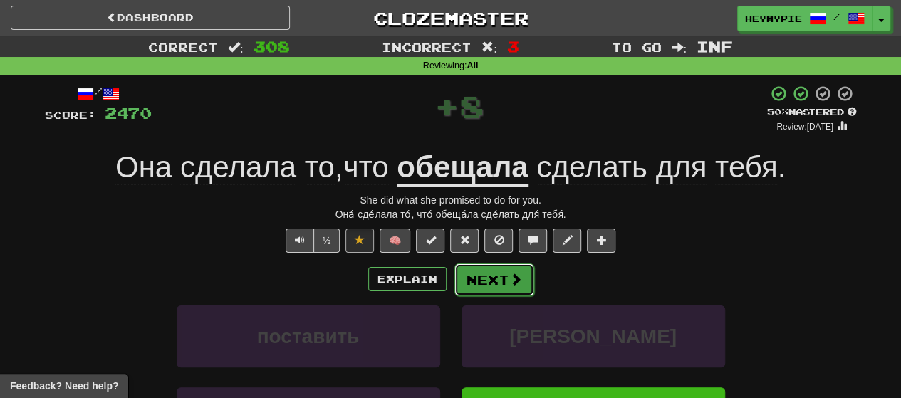
click at [464, 276] on button "Next" at bounding box center [494, 279] width 80 height 33
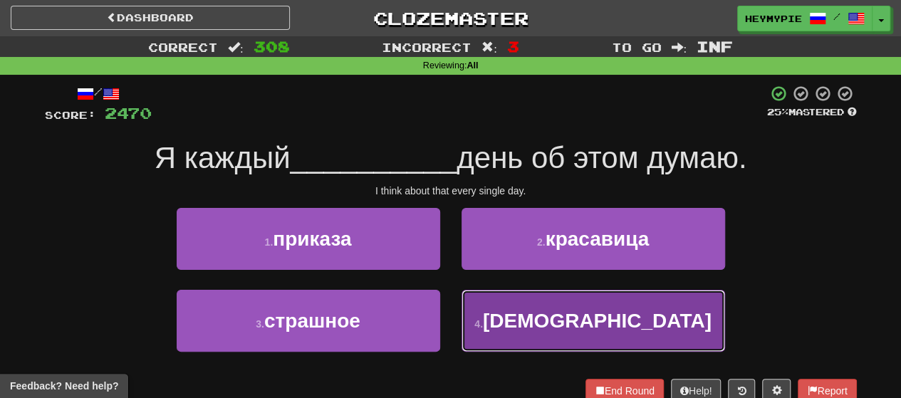
click at [464, 308] on button "4 . [DEMOGRAPHIC_DATA]" at bounding box center [592, 321] width 263 height 62
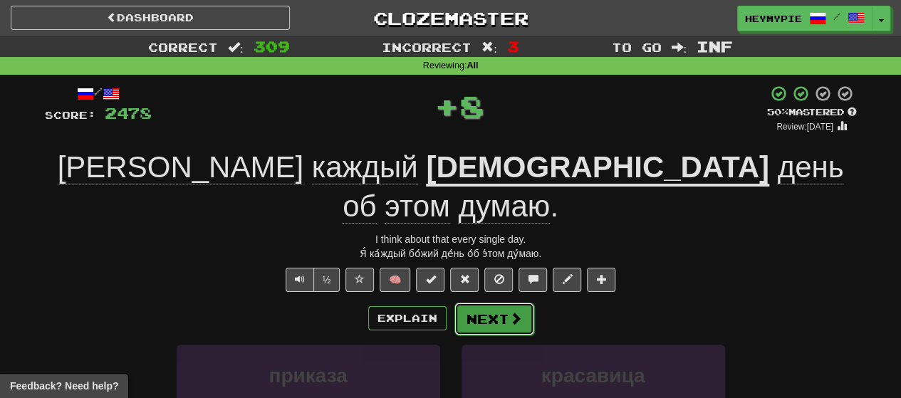
click at [464, 303] on button "Next" at bounding box center [494, 319] width 80 height 33
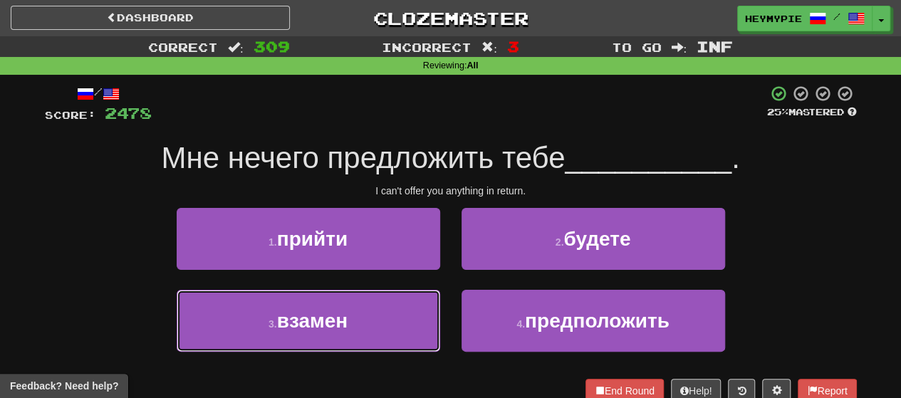
click at [362, 295] on button "3 . взамен" at bounding box center [308, 321] width 263 height 62
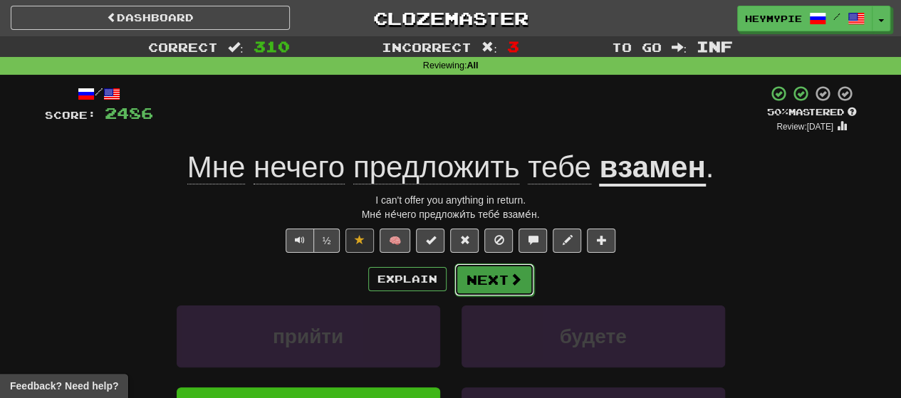
click at [464, 284] on button "Next" at bounding box center [494, 279] width 80 height 33
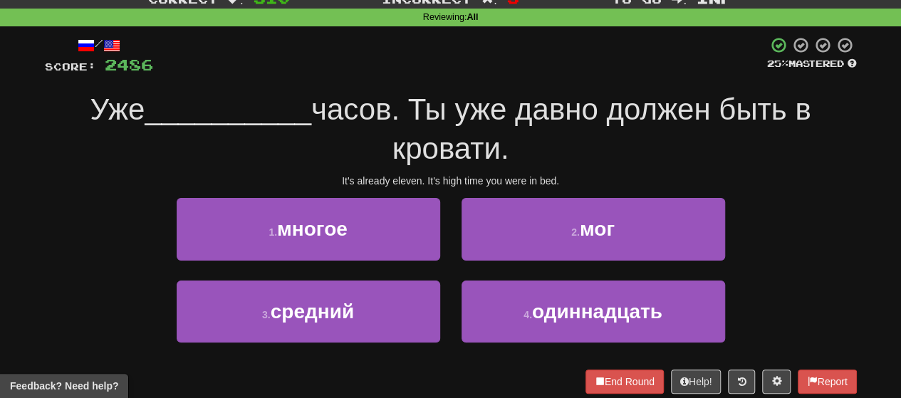
scroll to position [71, 0]
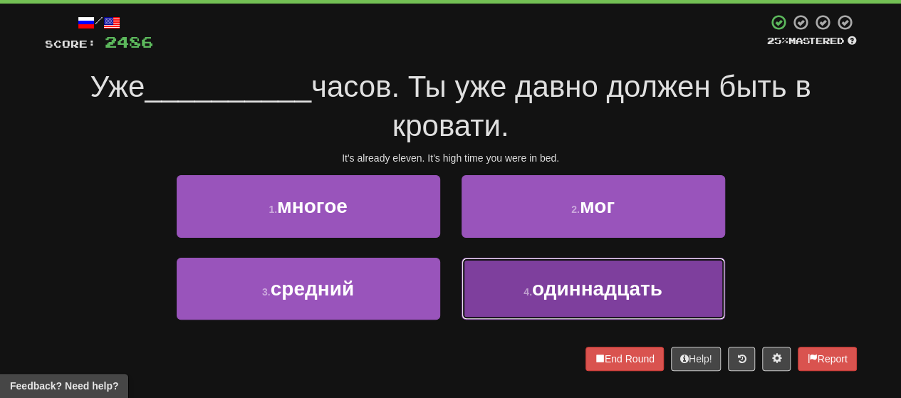
click at [464, 290] on button "4 . одиннадцать" at bounding box center [592, 289] width 263 height 62
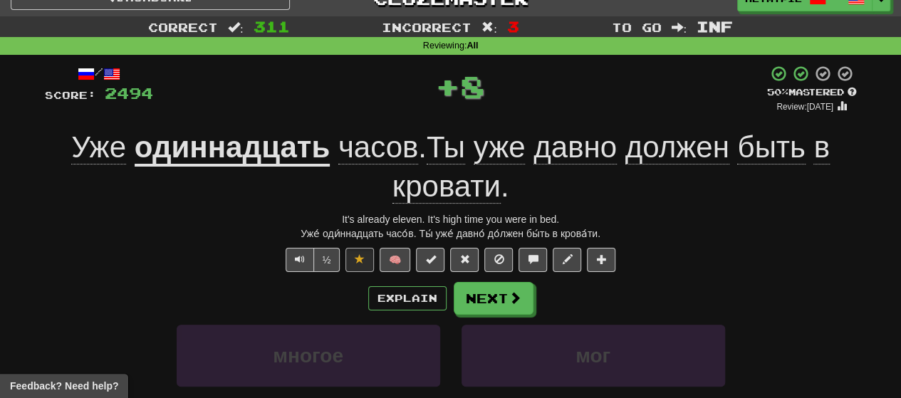
scroll to position [0, 0]
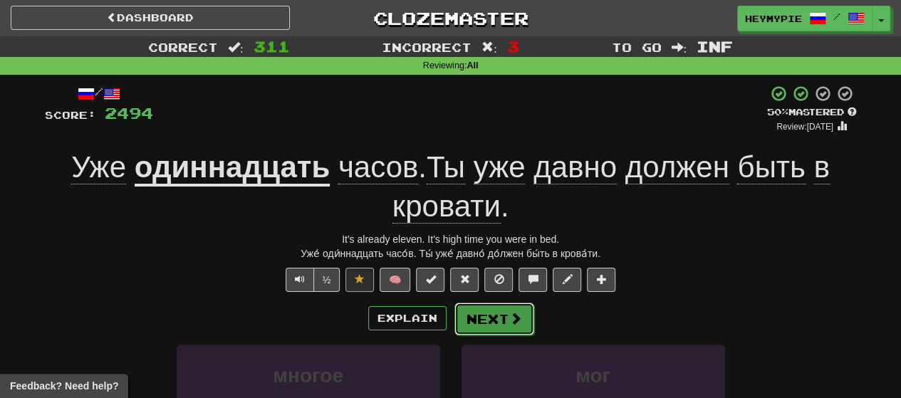
click at [464, 313] on button "Next" at bounding box center [494, 319] width 80 height 33
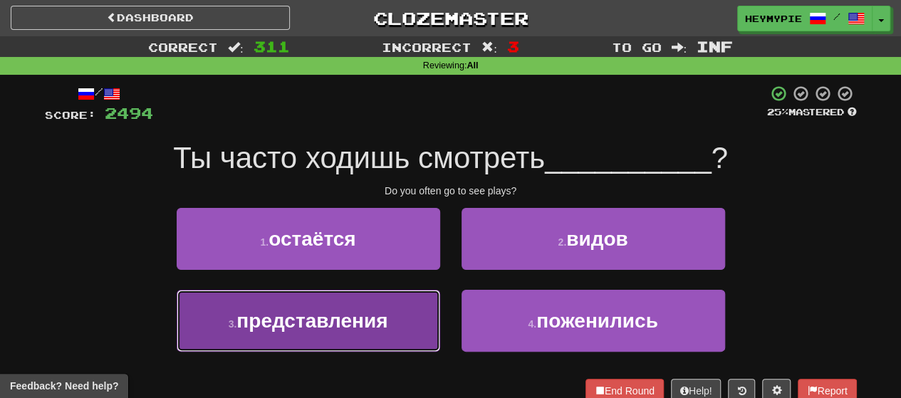
click at [352, 333] on button "3 . представления" at bounding box center [308, 321] width 263 height 62
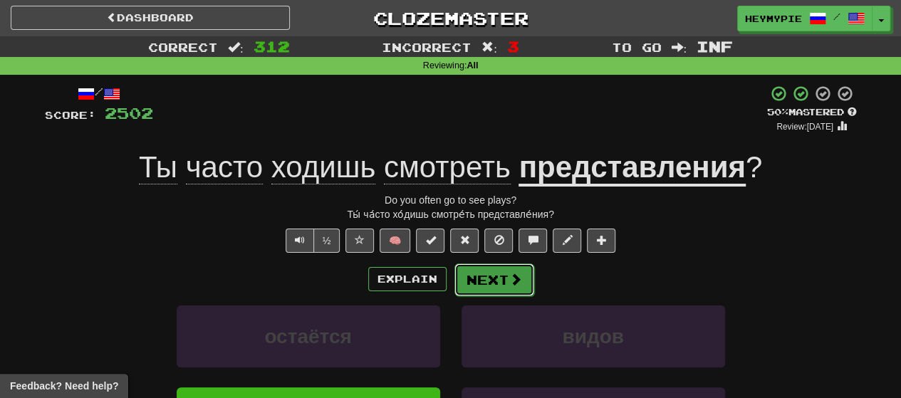
click at [464, 268] on button "Next" at bounding box center [494, 279] width 80 height 33
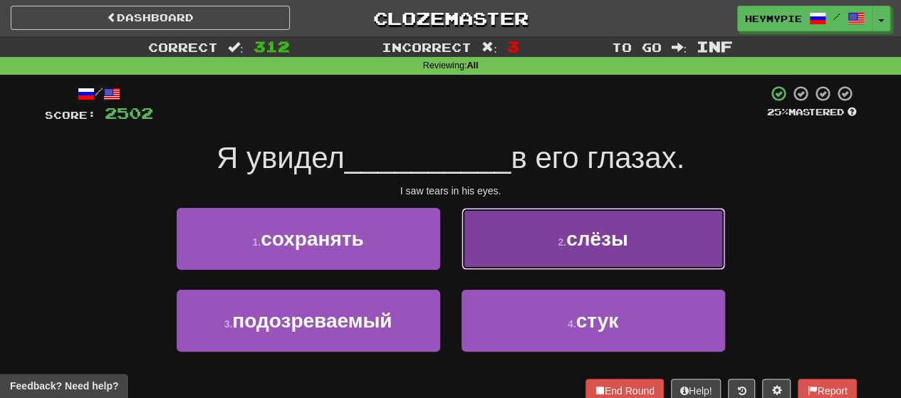
click at [464, 244] on button "2 . слёзы" at bounding box center [592, 239] width 263 height 62
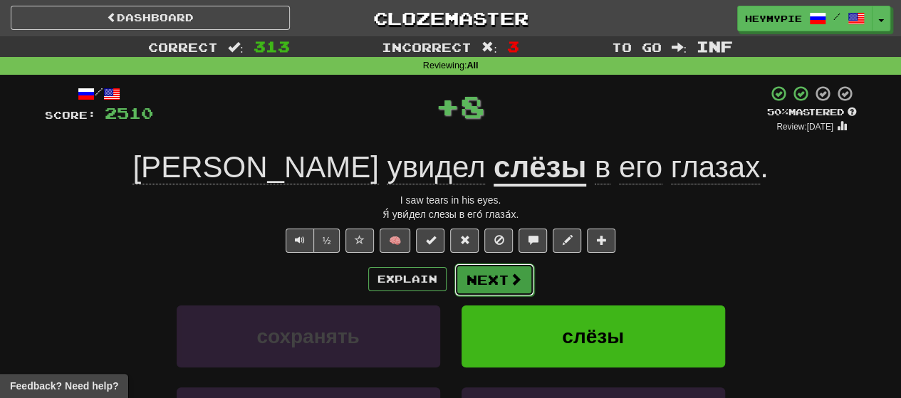
click at [464, 277] on button "Next" at bounding box center [494, 279] width 80 height 33
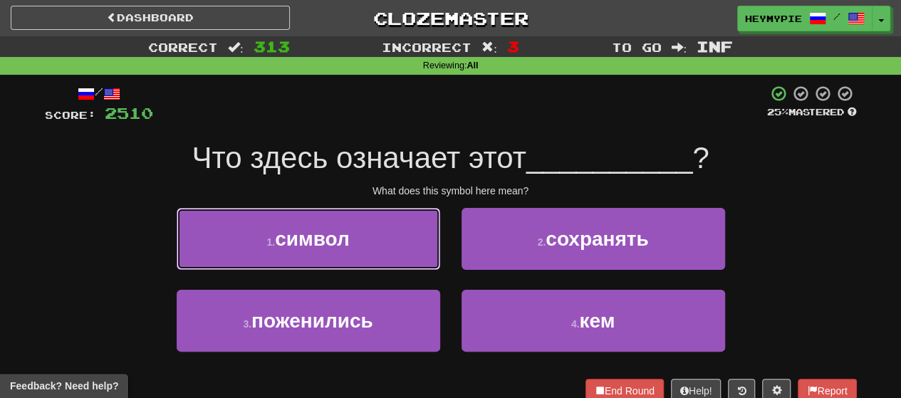
click at [359, 252] on button "1 . символ" at bounding box center [308, 239] width 263 height 62
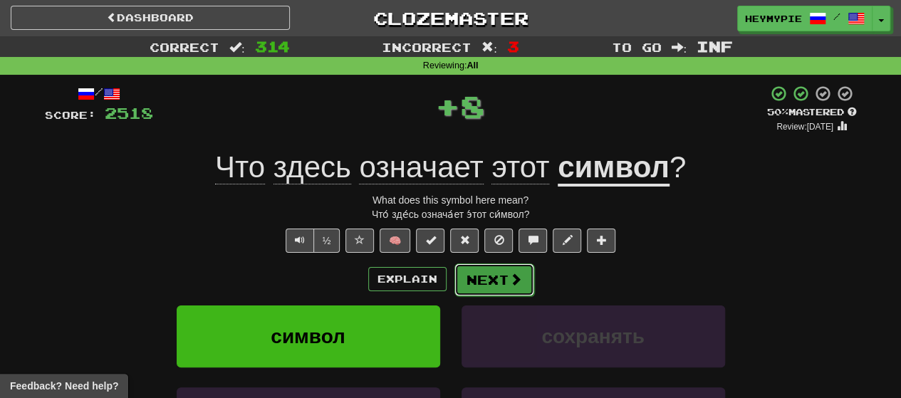
click at [464, 283] on button "Next" at bounding box center [494, 279] width 80 height 33
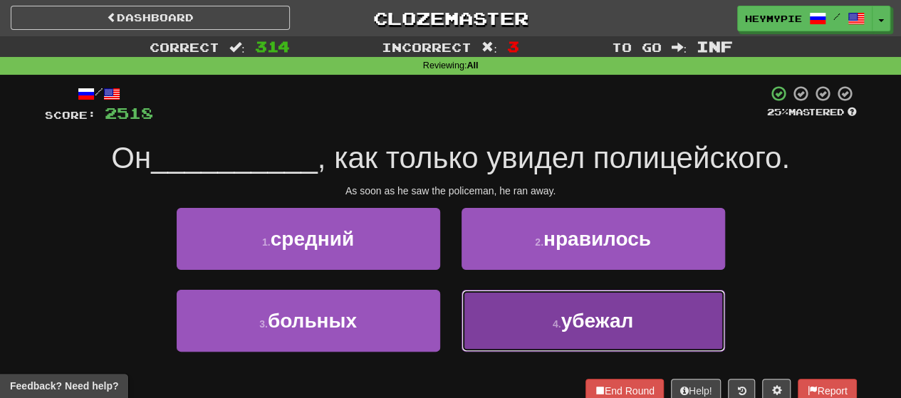
click at [464, 309] on button "4 . убежал" at bounding box center [592, 321] width 263 height 62
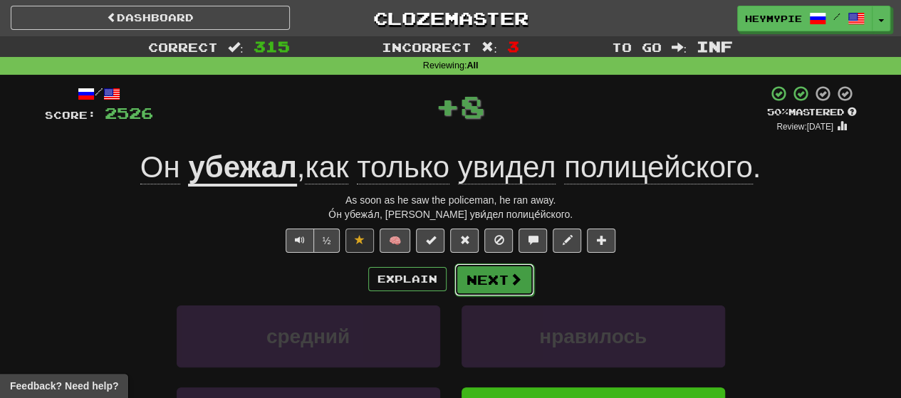
click at [464, 270] on button "Next" at bounding box center [494, 279] width 80 height 33
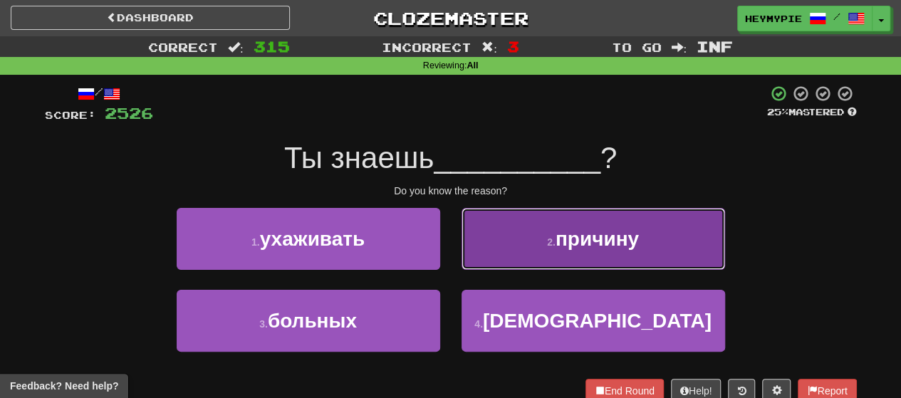
click at [464, 234] on button "2 . причину" at bounding box center [592, 239] width 263 height 62
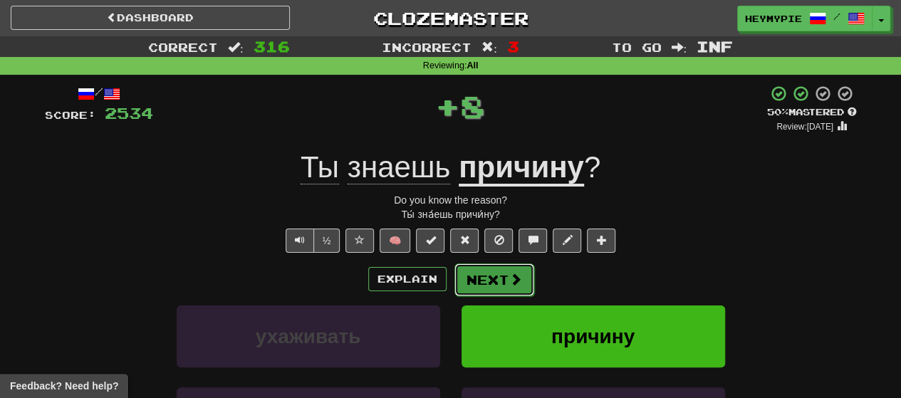
click at [464, 270] on button "Next" at bounding box center [494, 279] width 80 height 33
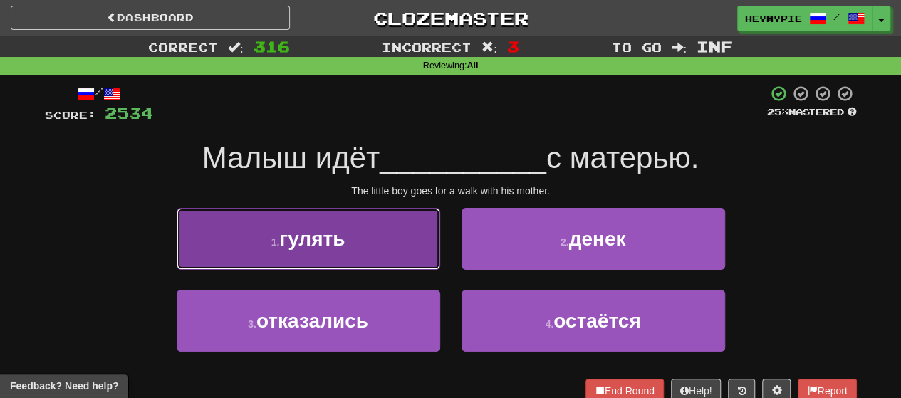
click at [364, 253] on button "1 . гулять" at bounding box center [308, 239] width 263 height 62
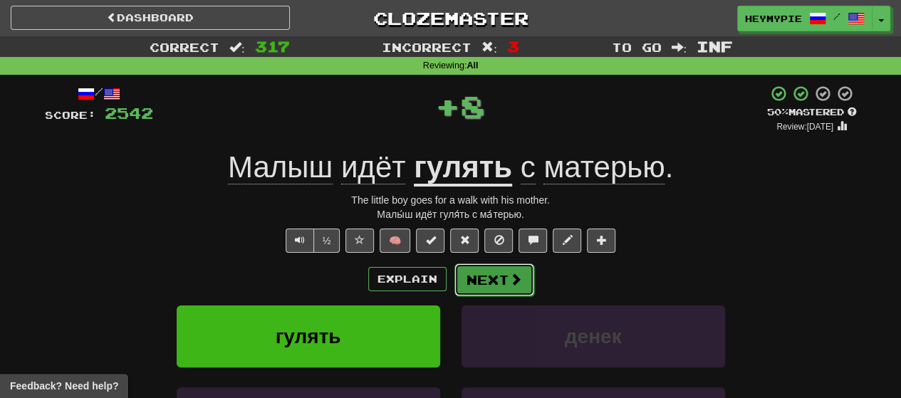
click at [464, 286] on button "Next" at bounding box center [494, 279] width 80 height 33
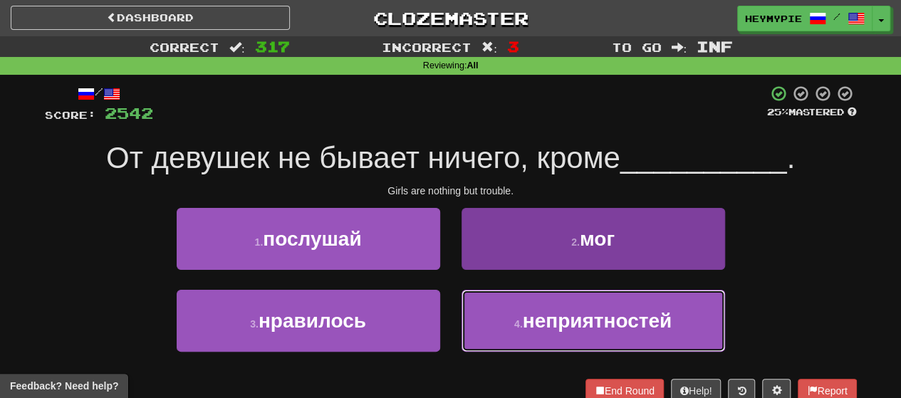
click at [464, 334] on button "4 . неприятностей" at bounding box center [592, 321] width 263 height 62
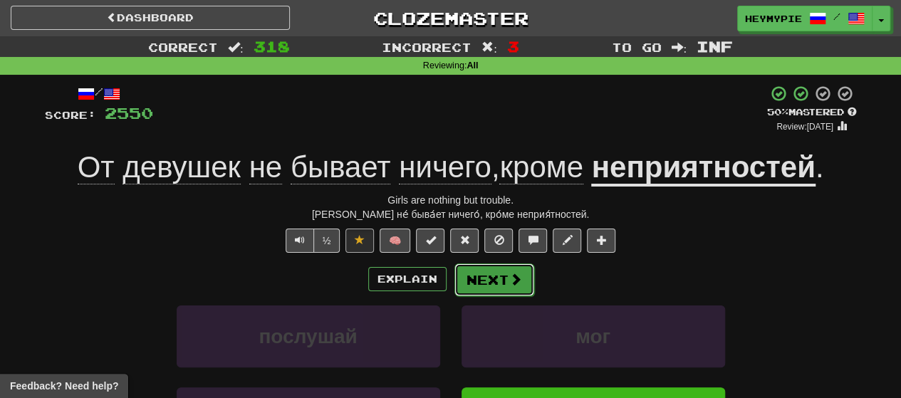
click at [464, 281] on button "Next" at bounding box center [494, 279] width 80 height 33
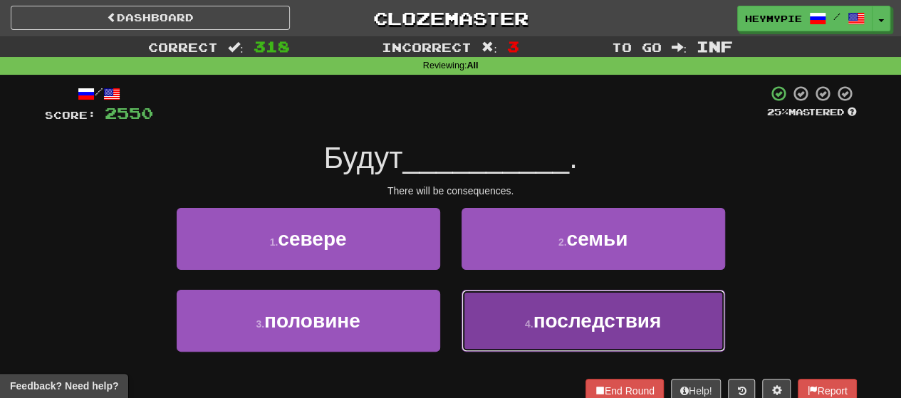
click at [464, 318] on small "4 ." at bounding box center [529, 323] width 9 height 11
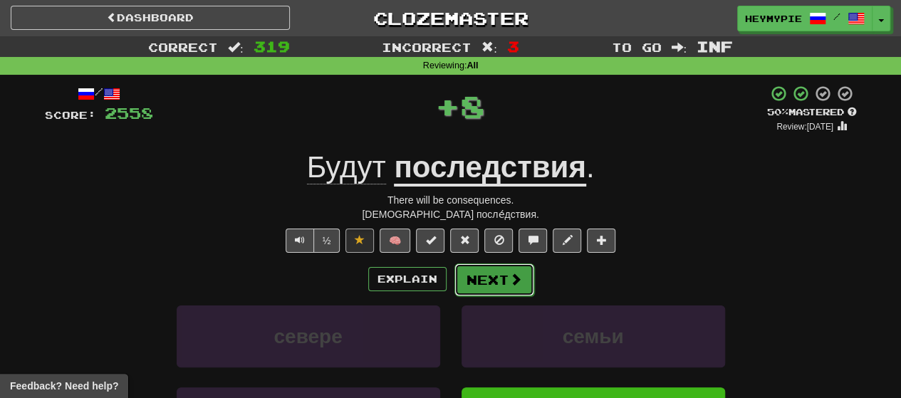
click at [464, 275] on button "Next" at bounding box center [494, 279] width 80 height 33
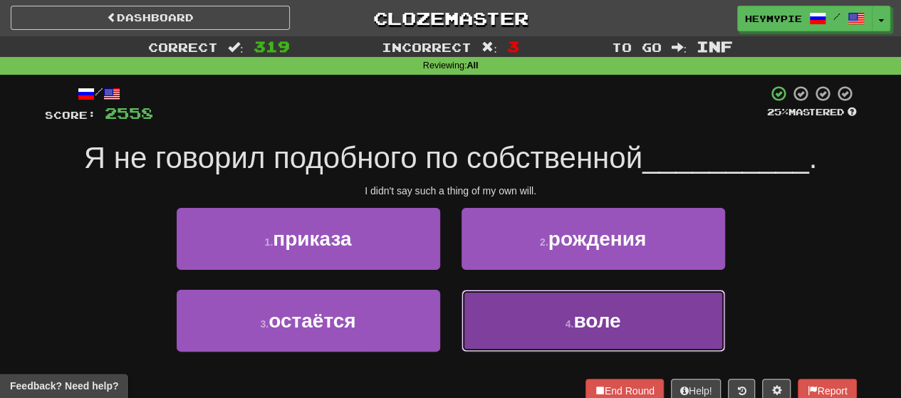
click at [464, 311] on button "4 . воле" at bounding box center [592, 321] width 263 height 62
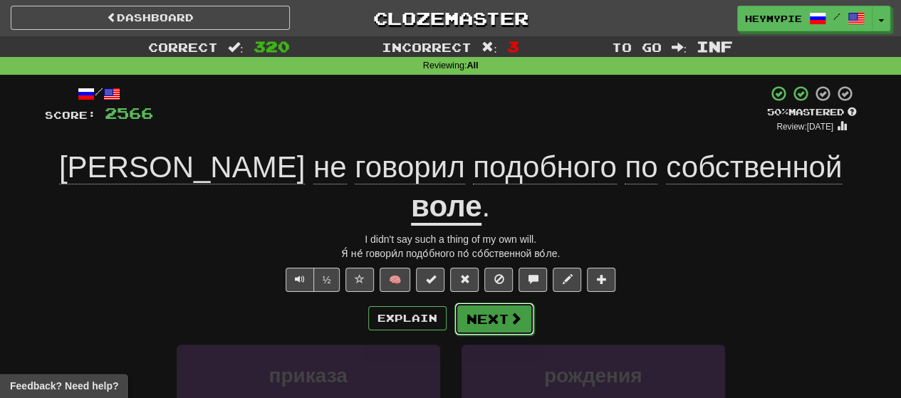
click at [464, 303] on button "Next" at bounding box center [494, 319] width 80 height 33
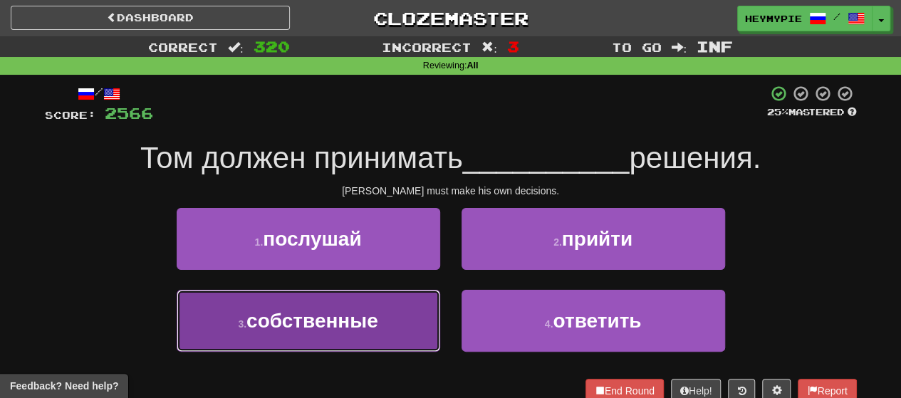
click at [387, 301] on button "3 . собственные" at bounding box center [308, 321] width 263 height 62
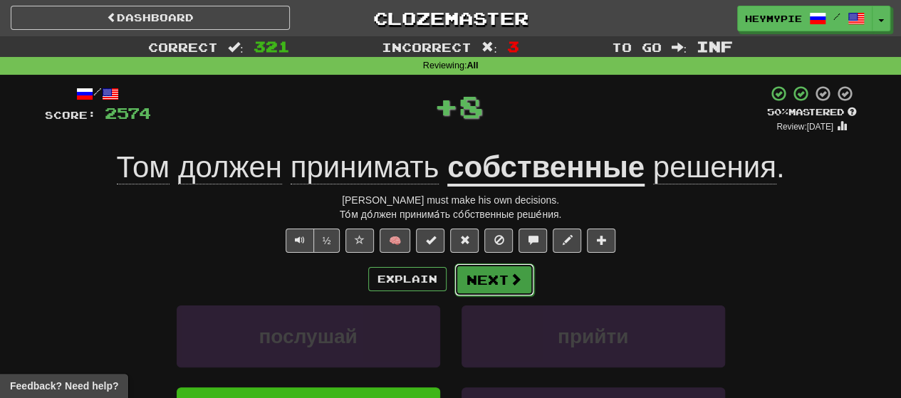
click at [464, 264] on button "Next" at bounding box center [494, 279] width 80 height 33
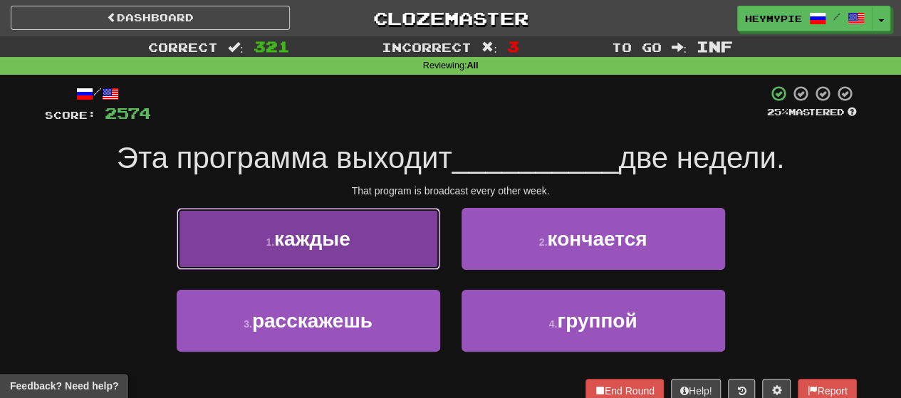
click at [355, 250] on button "1 . каждые" at bounding box center [308, 239] width 263 height 62
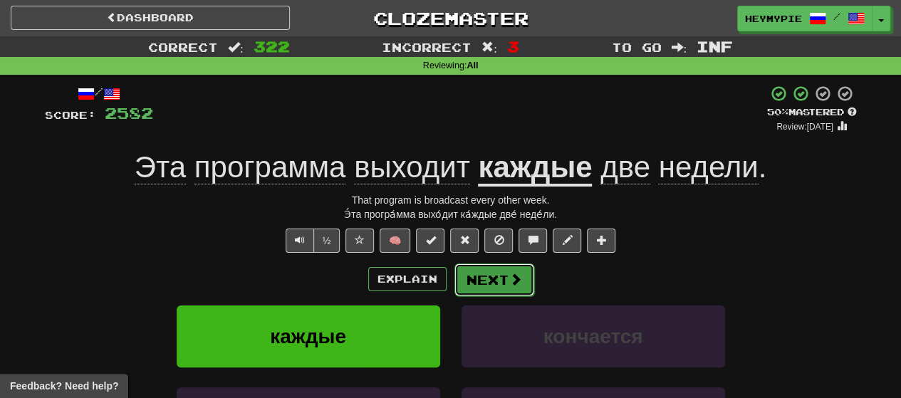
click at [464, 280] on button "Next" at bounding box center [494, 279] width 80 height 33
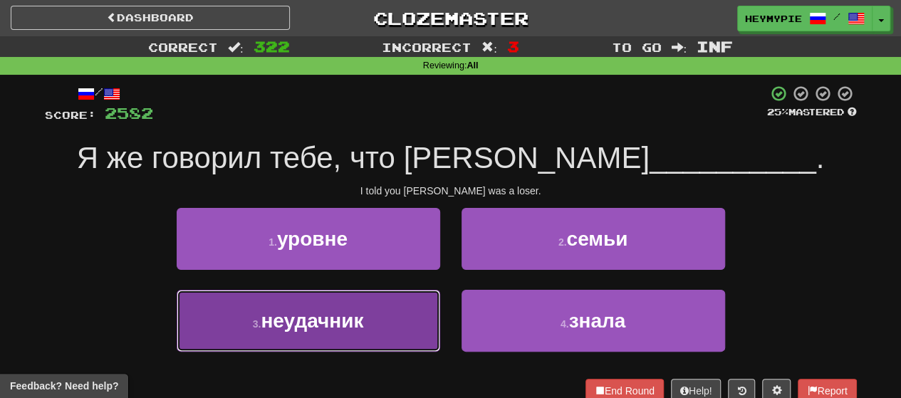
click at [335, 300] on button "3 . неудачник" at bounding box center [308, 321] width 263 height 62
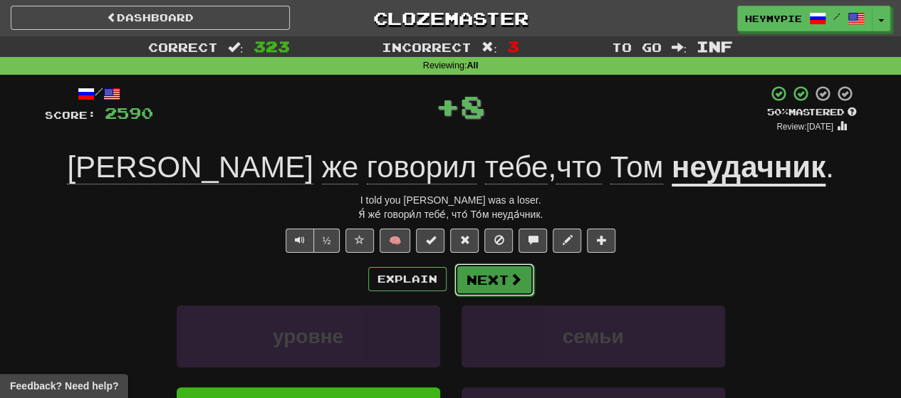
click at [464, 277] on button "Next" at bounding box center [494, 279] width 80 height 33
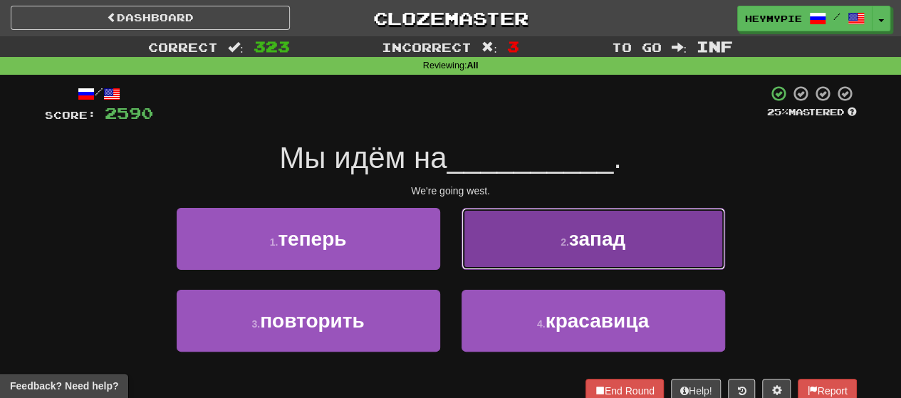
click at [464, 248] on button "2 . запад" at bounding box center [592, 239] width 263 height 62
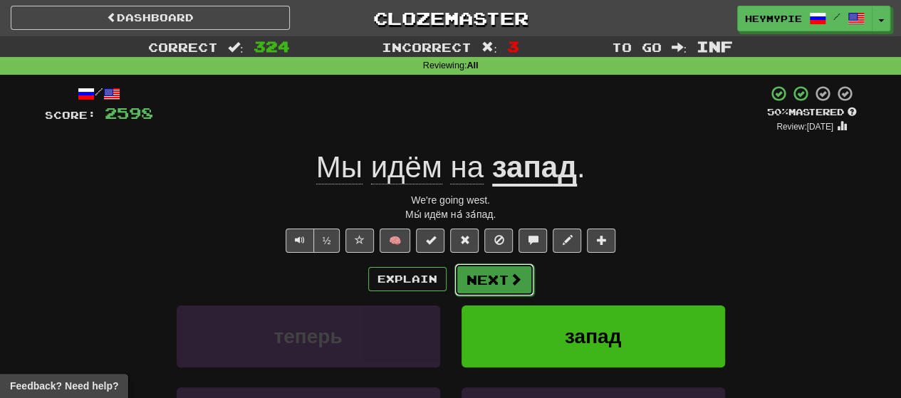
click at [464, 269] on button "Next" at bounding box center [494, 279] width 80 height 33
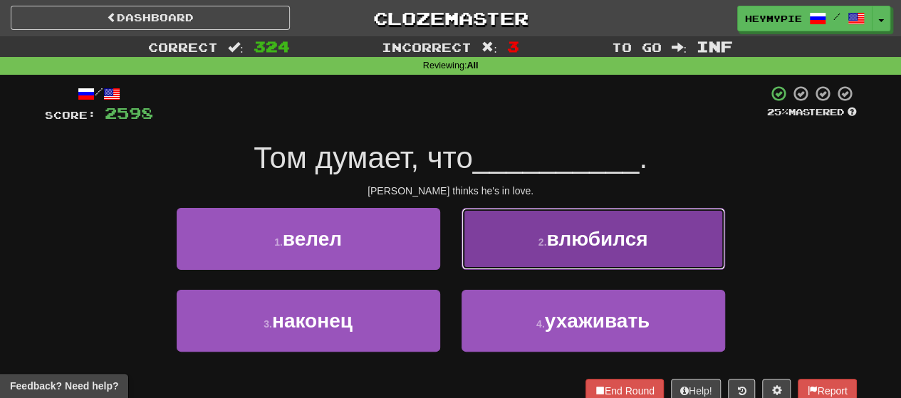
click at [464, 242] on button "2 . влюбился" at bounding box center [592, 239] width 263 height 62
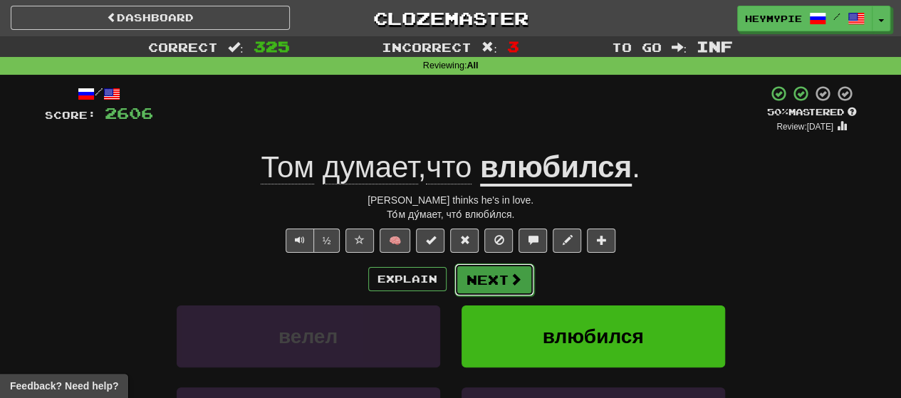
click at [464, 270] on button "Next" at bounding box center [494, 279] width 80 height 33
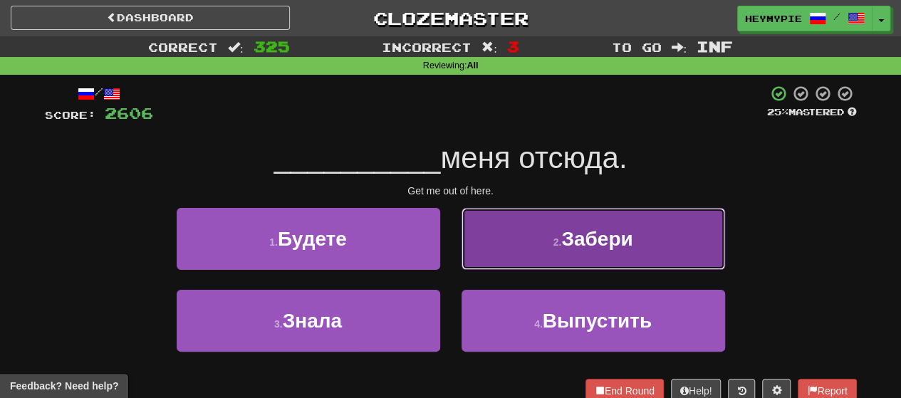
click at [464, 211] on button "2 . [GEOGRAPHIC_DATA]" at bounding box center [592, 239] width 263 height 62
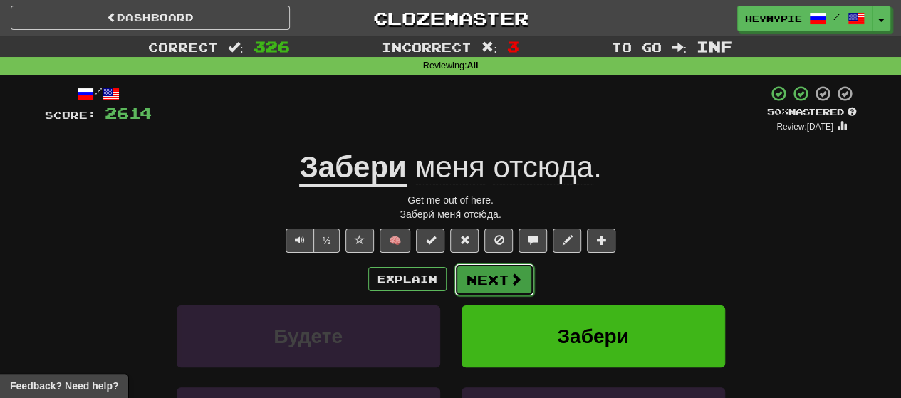
click at [464, 266] on button "Next" at bounding box center [494, 279] width 80 height 33
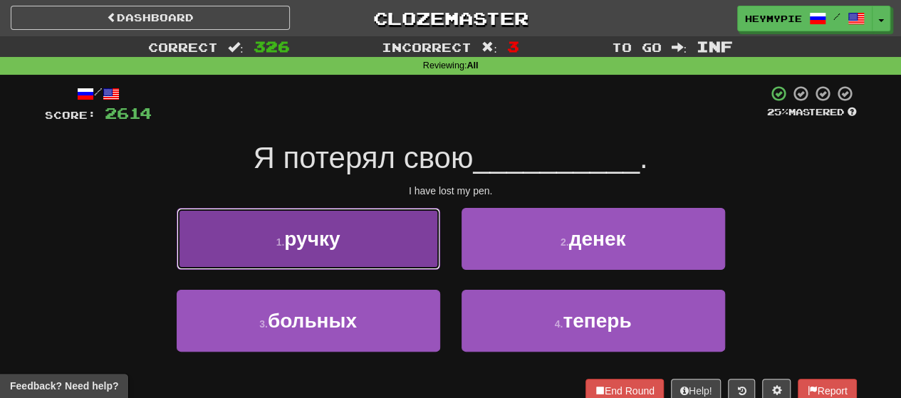
click at [352, 230] on button "1 . ручку" at bounding box center [308, 239] width 263 height 62
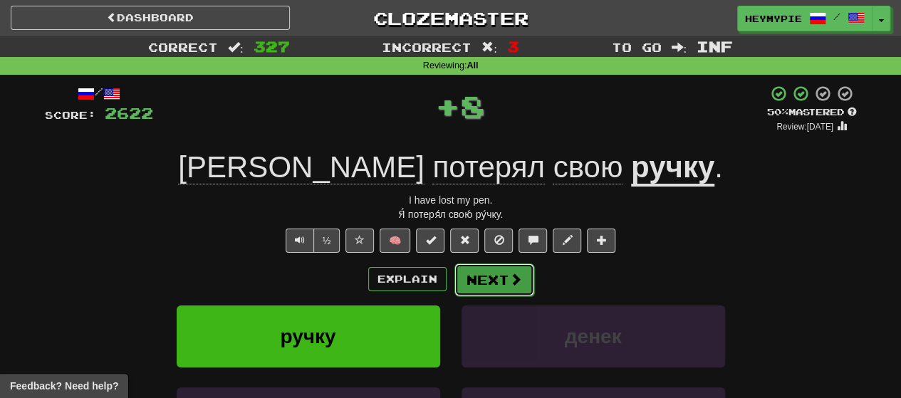
click at [464, 280] on button "Next" at bounding box center [494, 279] width 80 height 33
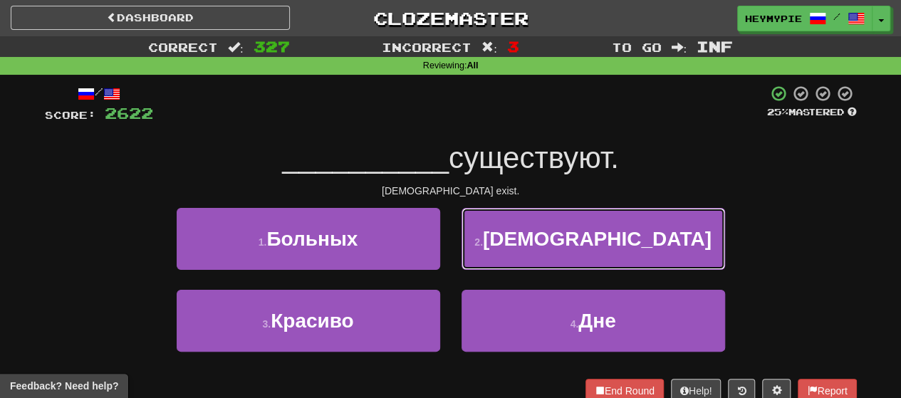
drag, startPoint x: 557, startPoint y: 231, endPoint x: 565, endPoint y: 224, distance: 11.1
click at [464, 231] on button "2 . [DEMOGRAPHIC_DATA]" at bounding box center [592, 239] width 263 height 62
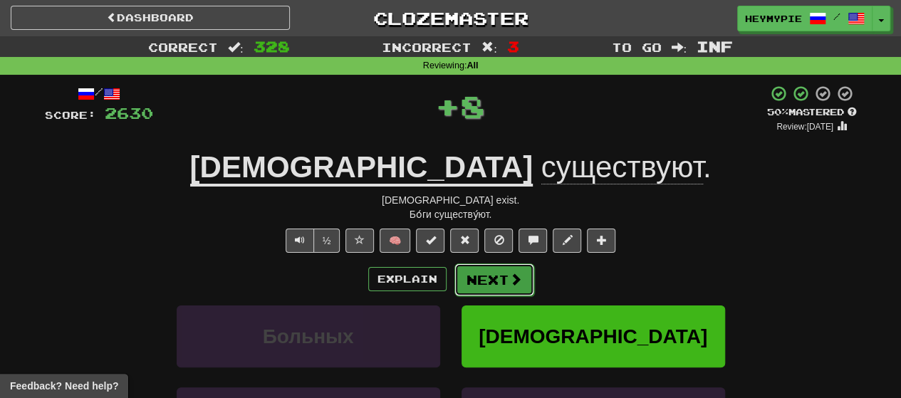
click at [464, 282] on button "Next" at bounding box center [494, 279] width 80 height 33
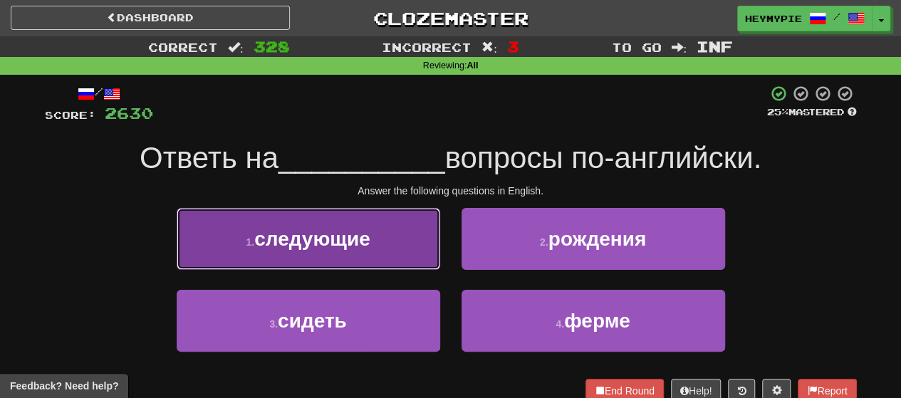
click at [370, 240] on span "следующие" at bounding box center [312, 239] width 116 height 22
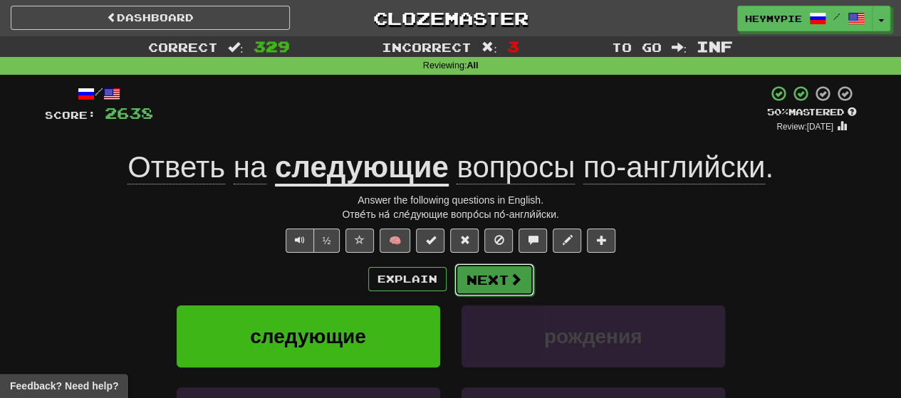
click at [464, 280] on button "Next" at bounding box center [494, 279] width 80 height 33
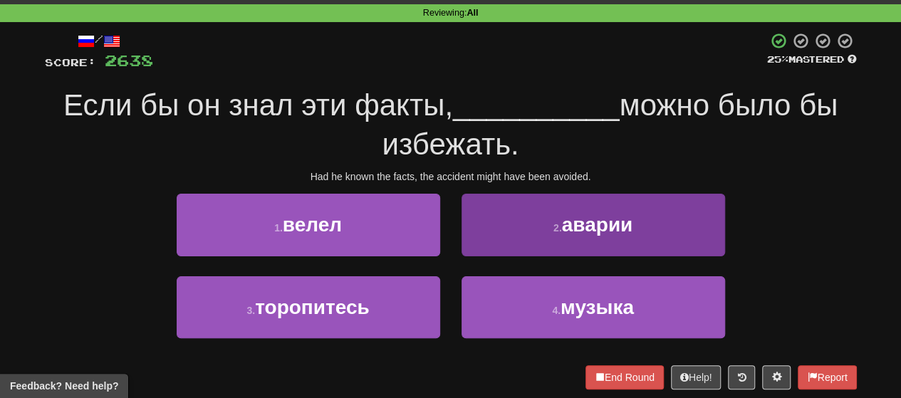
scroll to position [71, 0]
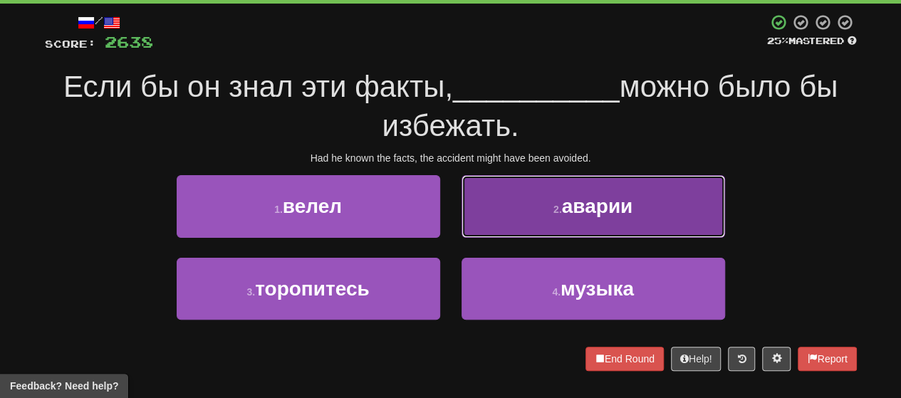
click at [464, 194] on button "2 . аварии" at bounding box center [592, 206] width 263 height 62
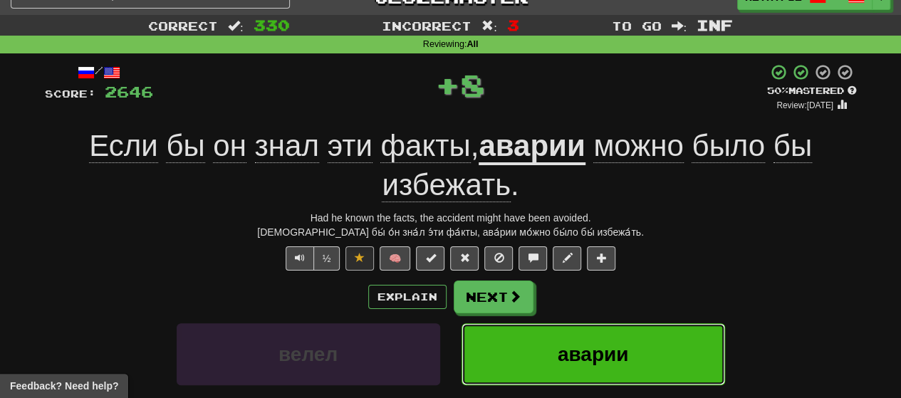
scroll to position [0, 0]
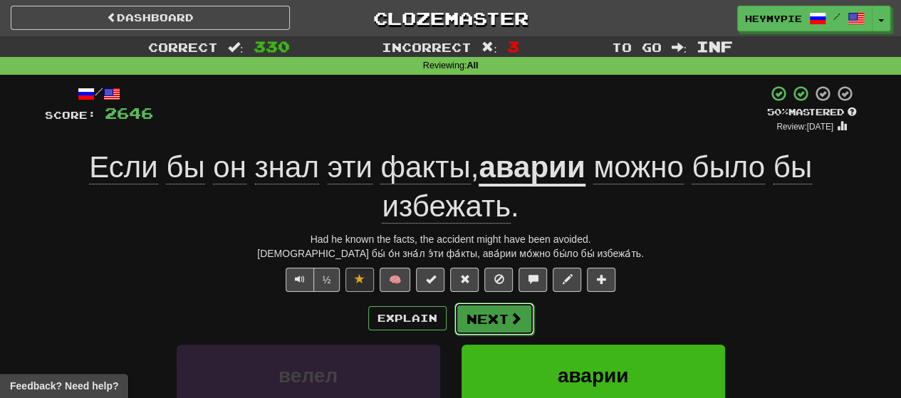
click at [464, 305] on button "Next" at bounding box center [494, 319] width 80 height 33
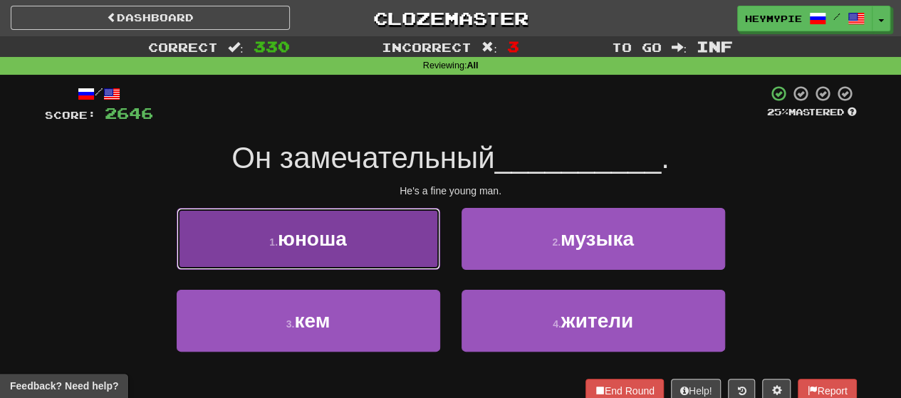
click at [349, 234] on button "1 . юноша" at bounding box center [308, 239] width 263 height 62
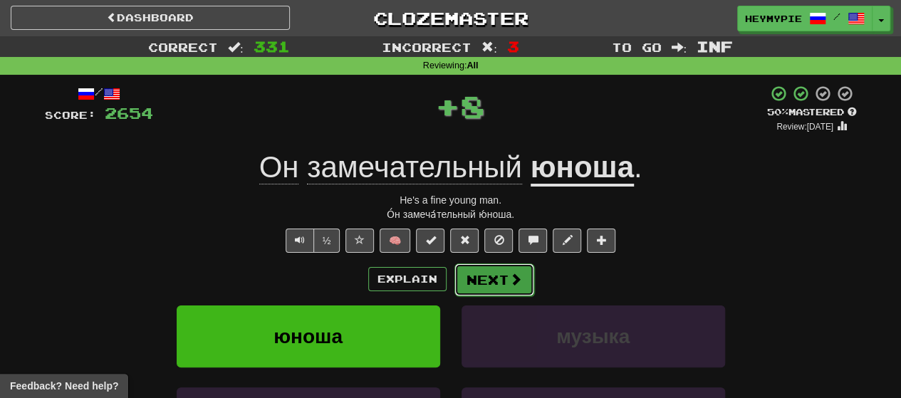
click at [464, 289] on button "Next" at bounding box center [494, 279] width 80 height 33
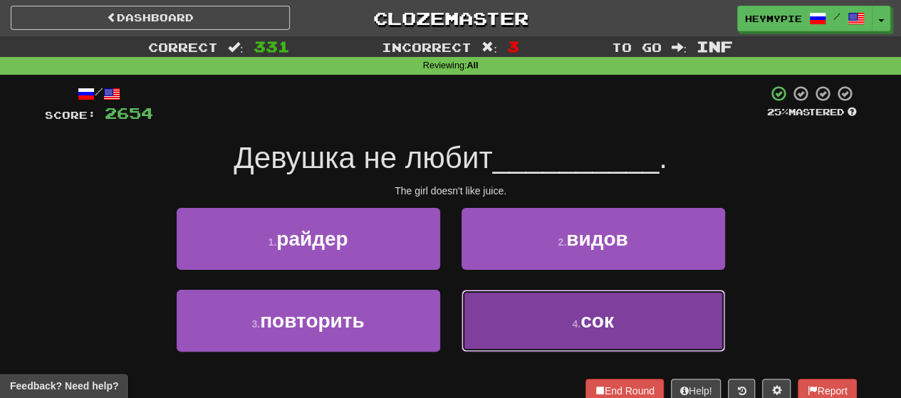
click at [464, 313] on button "4 . сок" at bounding box center [592, 321] width 263 height 62
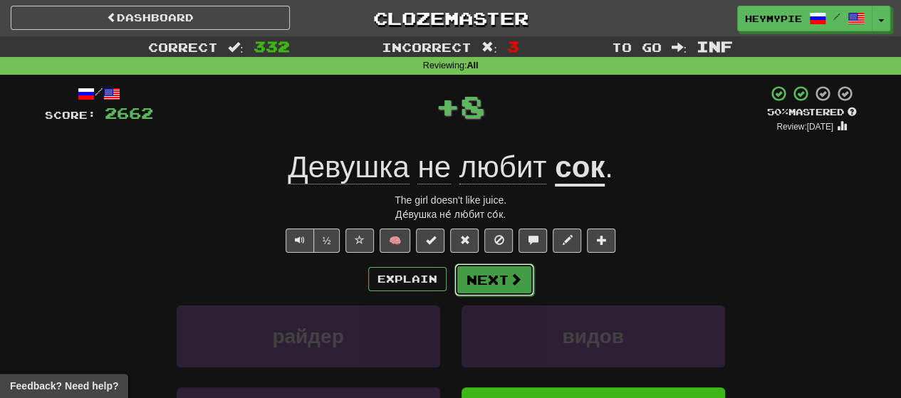
click at [464, 274] on button "Next" at bounding box center [494, 279] width 80 height 33
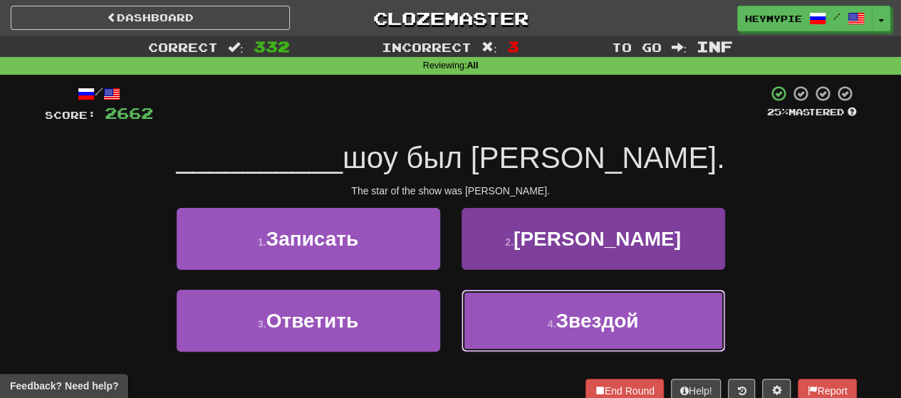
click at [464, 306] on button "4 . Звездой" at bounding box center [592, 321] width 263 height 62
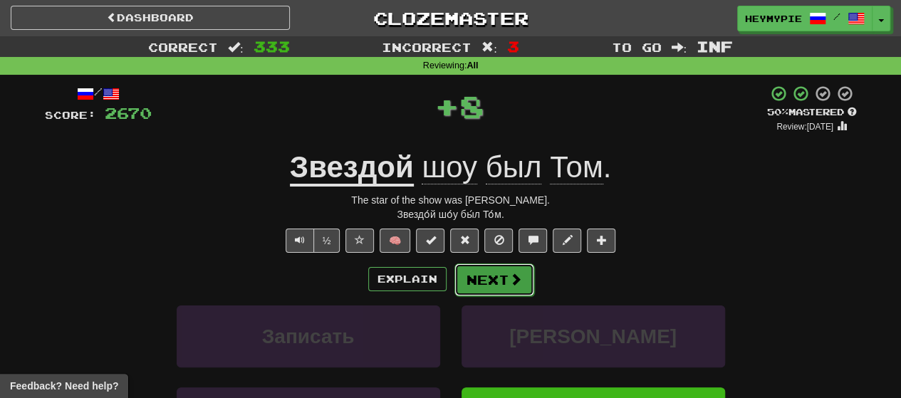
click at [464, 276] on button "Next" at bounding box center [494, 279] width 80 height 33
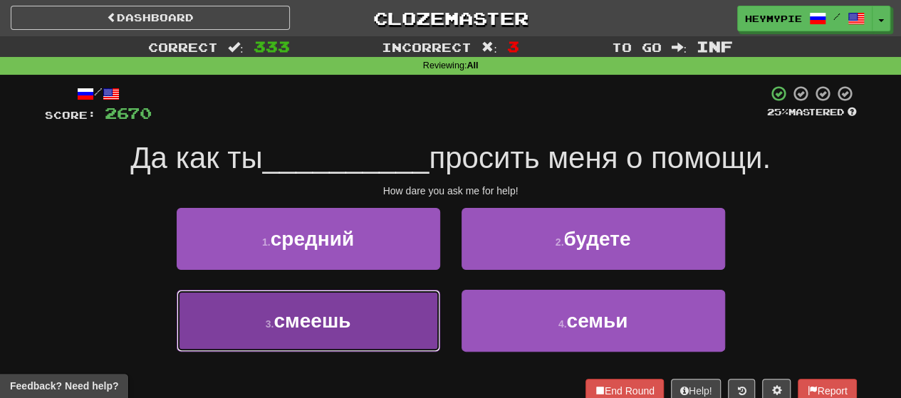
click at [363, 318] on button "3 . смеешь" at bounding box center [308, 321] width 263 height 62
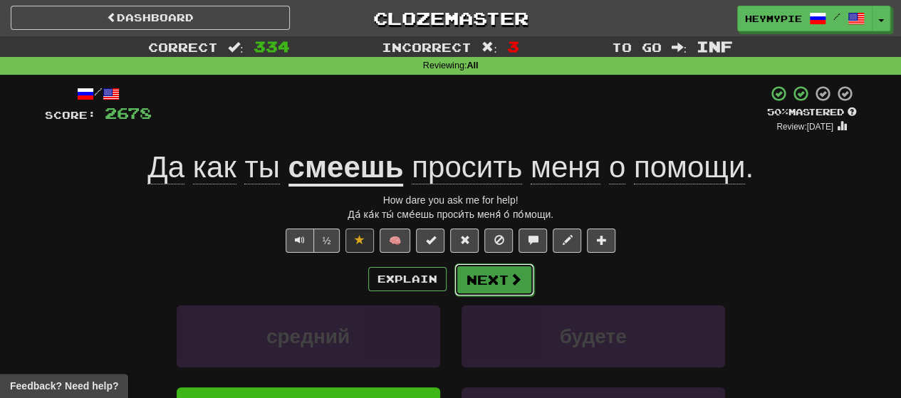
click at [464, 278] on button "Next" at bounding box center [494, 279] width 80 height 33
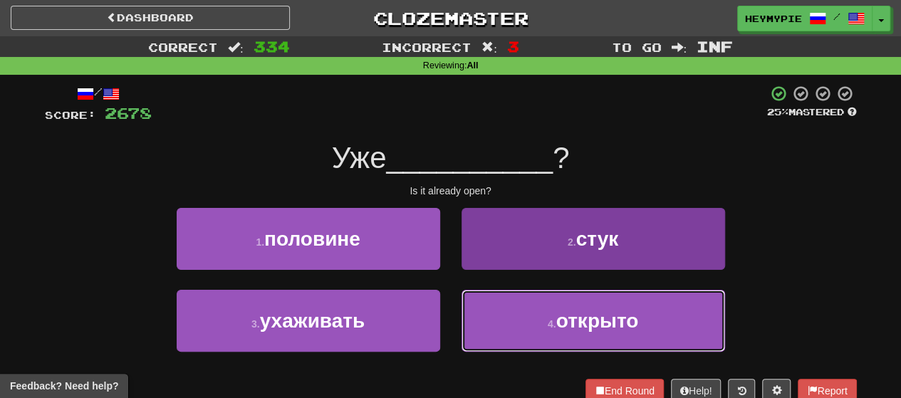
click at [464, 322] on small "4 ." at bounding box center [551, 323] width 9 height 11
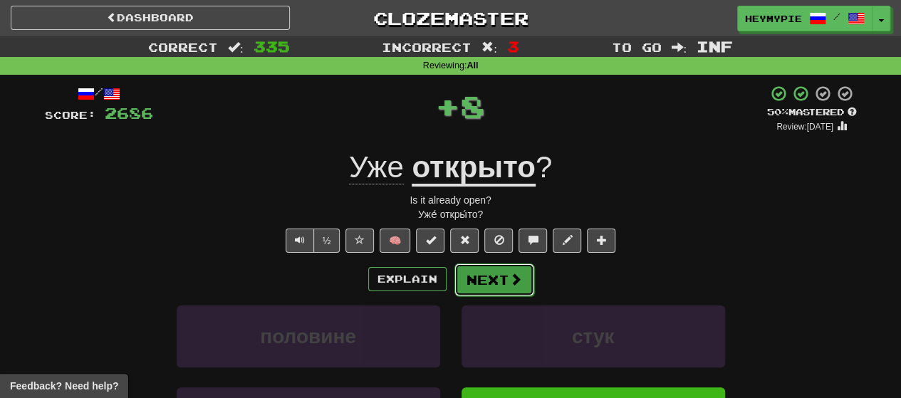
click at [464, 273] on button "Next" at bounding box center [494, 279] width 80 height 33
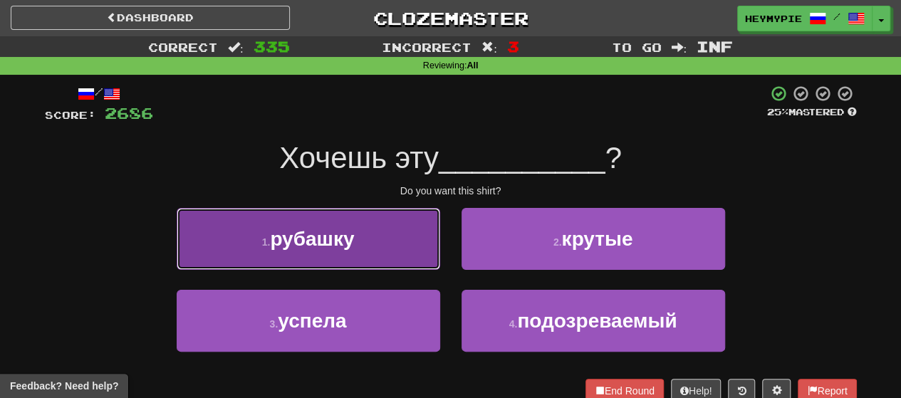
click at [348, 241] on span "рубашку" at bounding box center [312, 239] width 84 height 22
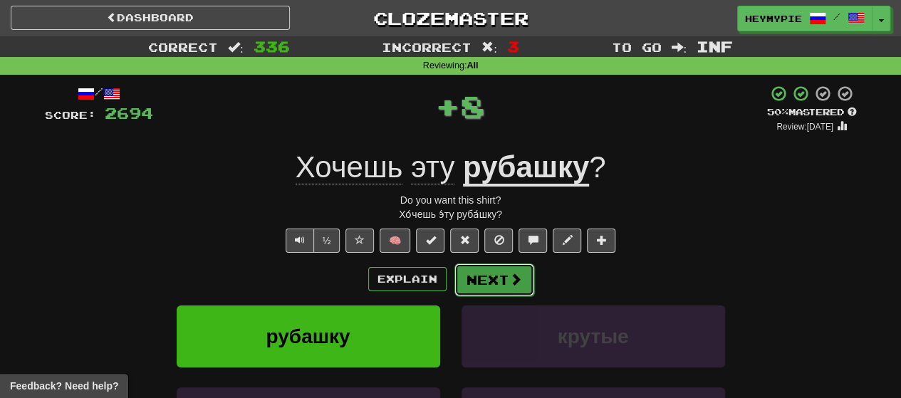
click at [464, 278] on button "Next" at bounding box center [494, 279] width 80 height 33
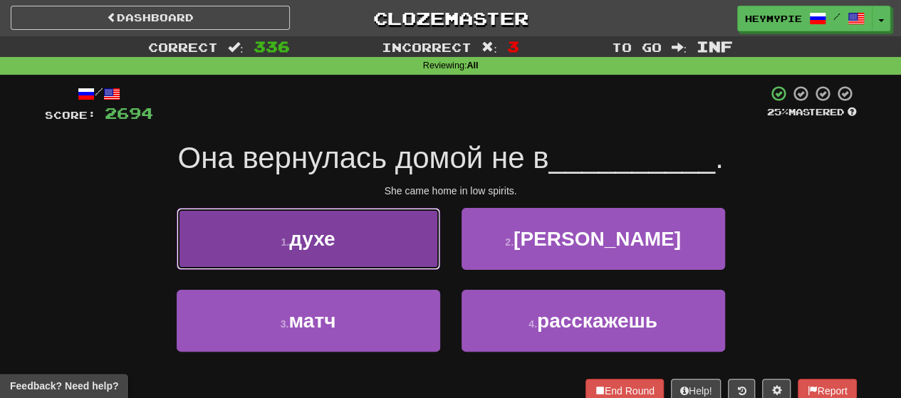
click at [361, 238] on button "1 . духе" at bounding box center [308, 239] width 263 height 62
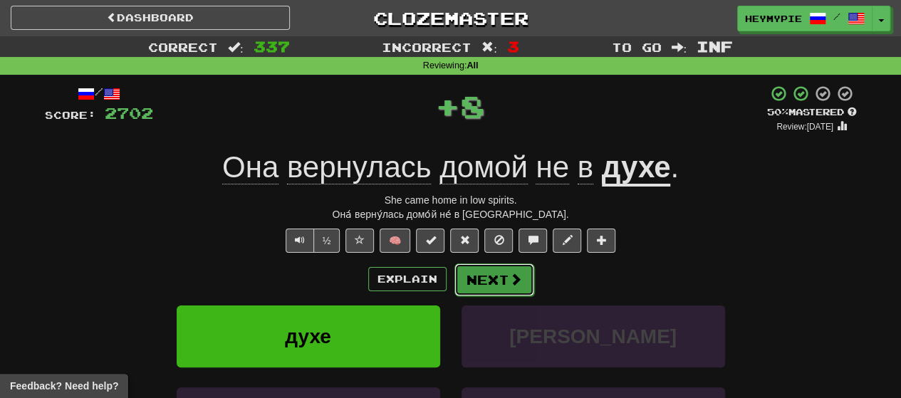
click at [464, 282] on button "Next" at bounding box center [494, 279] width 80 height 33
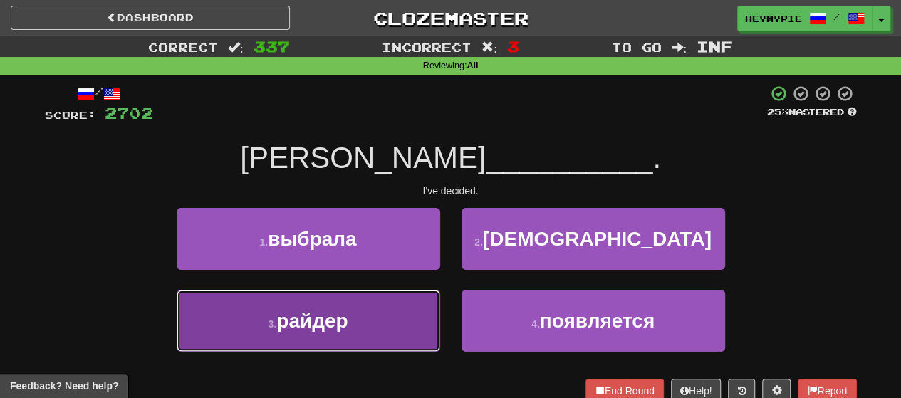
click at [350, 310] on button "3 . райдер" at bounding box center [308, 321] width 263 height 62
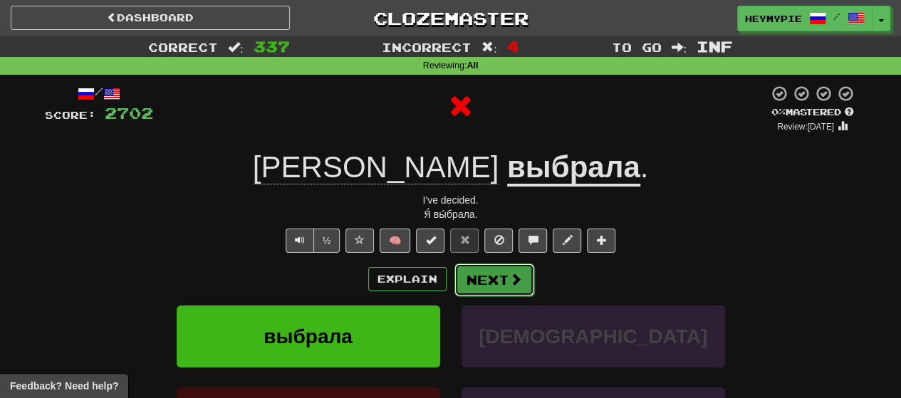
click at [464, 283] on button "Next" at bounding box center [494, 279] width 80 height 33
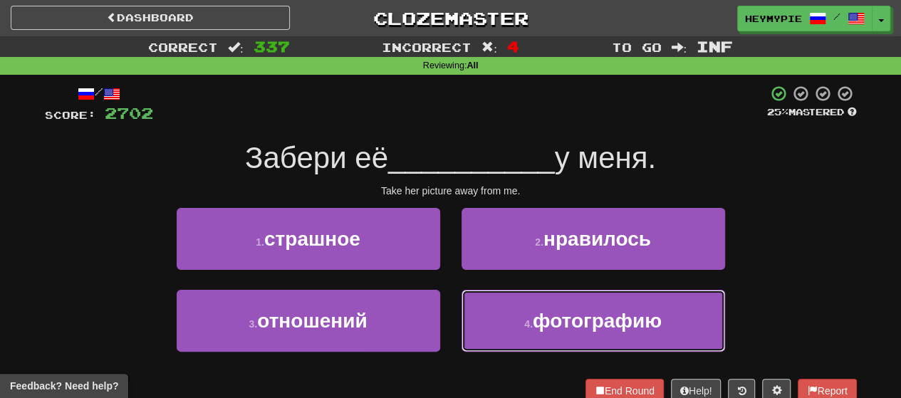
drag, startPoint x: 510, startPoint y: 306, endPoint x: 532, endPoint y: 295, distance: 25.5
click at [464, 307] on button "4 . фотографию" at bounding box center [592, 321] width 263 height 62
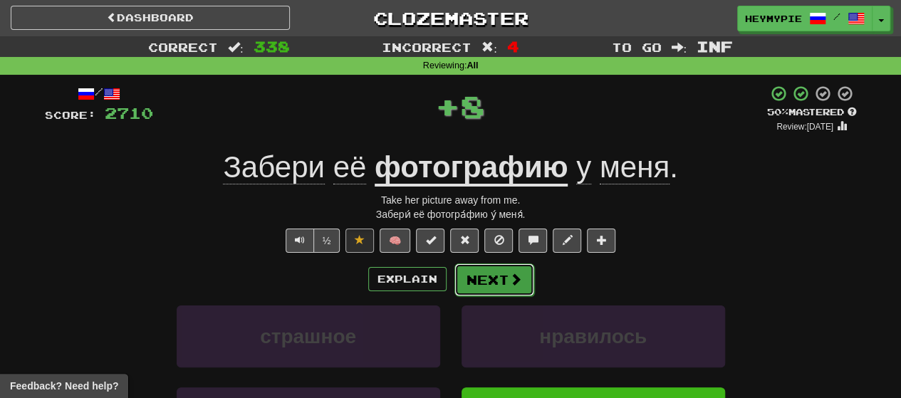
click at [464, 280] on button "Next" at bounding box center [494, 279] width 80 height 33
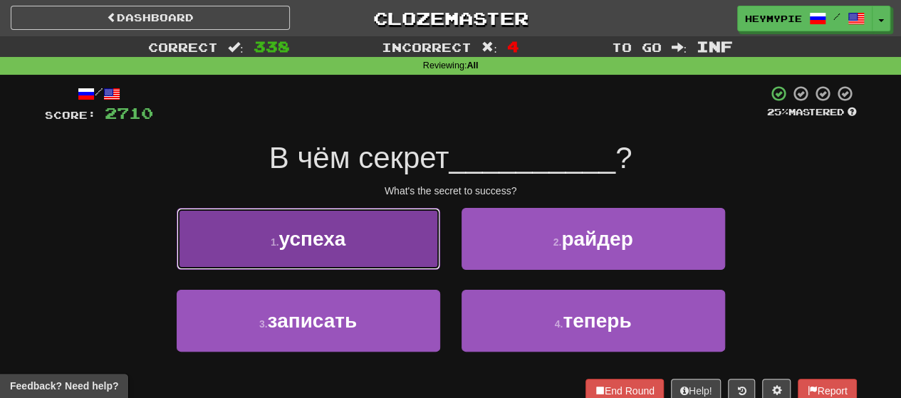
click at [361, 236] on button "1 . успеха" at bounding box center [308, 239] width 263 height 62
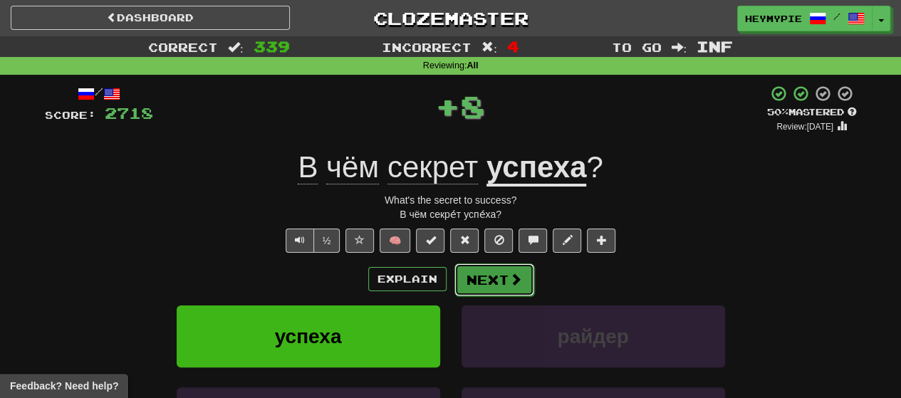
click at [464, 283] on button "Next" at bounding box center [494, 279] width 80 height 33
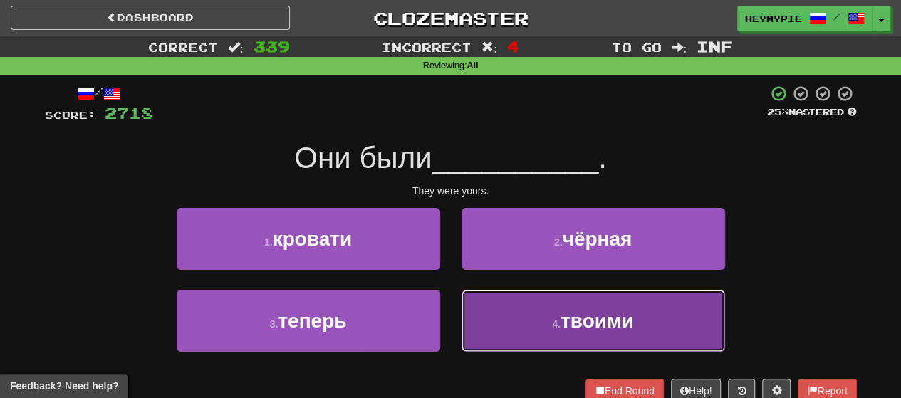
click at [464, 310] on button "4 . твоими" at bounding box center [592, 321] width 263 height 62
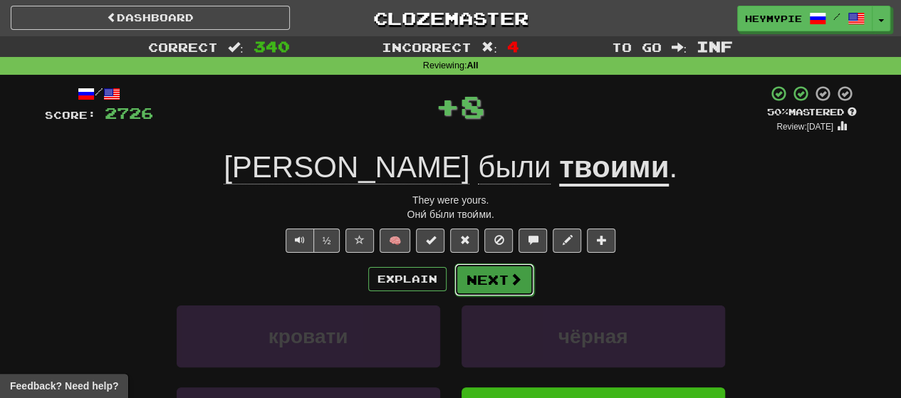
click at [464, 280] on button "Next" at bounding box center [494, 279] width 80 height 33
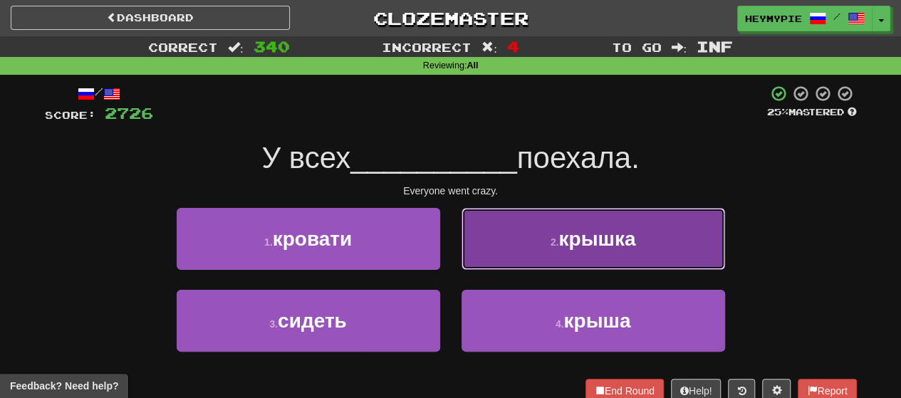
click at [464, 246] on button "2 . крышка" at bounding box center [592, 239] width 263 height 62
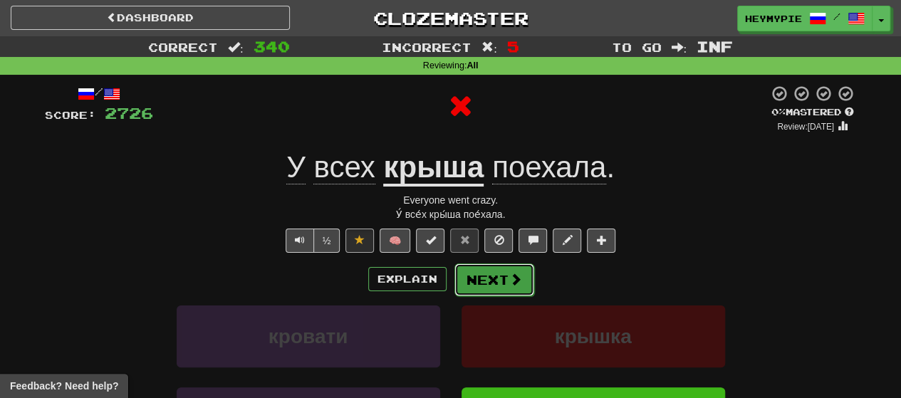
click at [464, 283] on button "Next" at bounding box center [494, 279] width 80 height 33
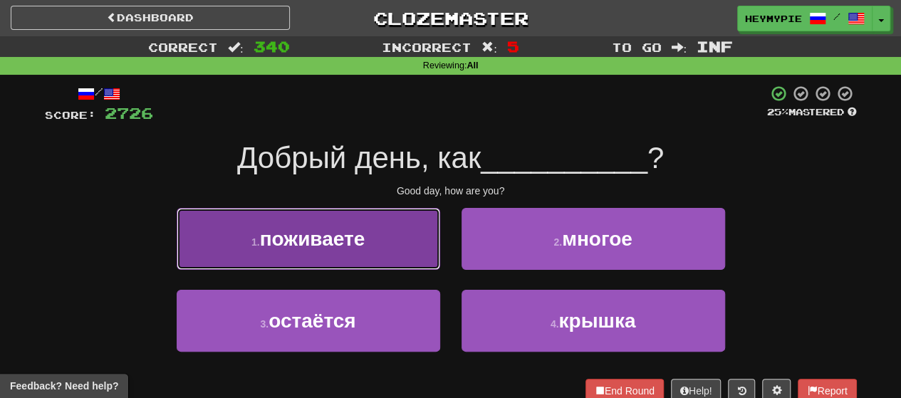
click at [409, 221] on button "1 . поживаете" at bounding box center [308, 239] width 263 height 62
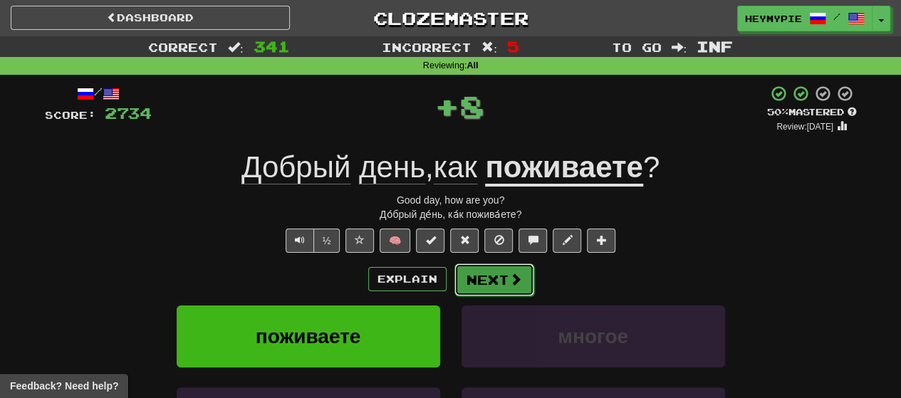
click at [464, 282] on button "Next" at bounding box center [494, 279] width 80 height 33
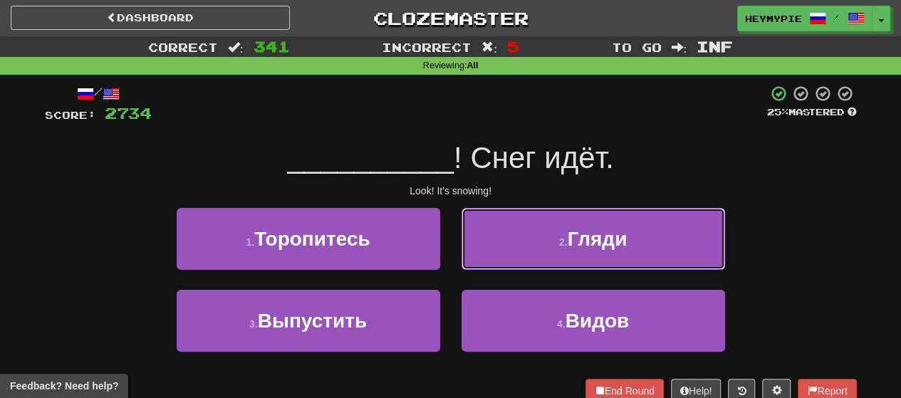
click at [464, 236] on button "2 . Гляди" at bounding box center [592, 239] width 263 height 62
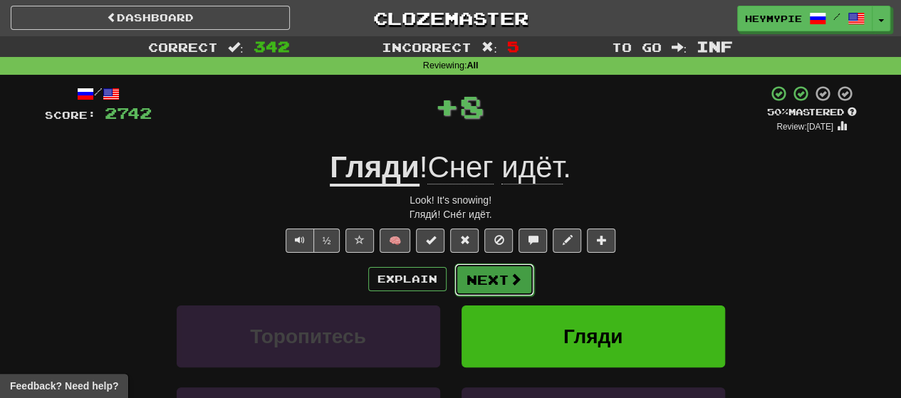
click at [464, 281] on span at bounding box center [515, 279] width 13 height 13
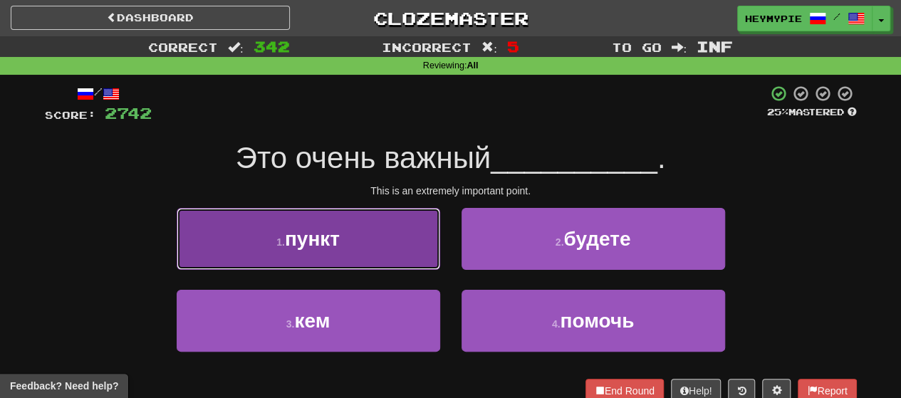
click at [364, 243] on button "1 . пункт" at bounding box center [308, 239] width 263 height 62
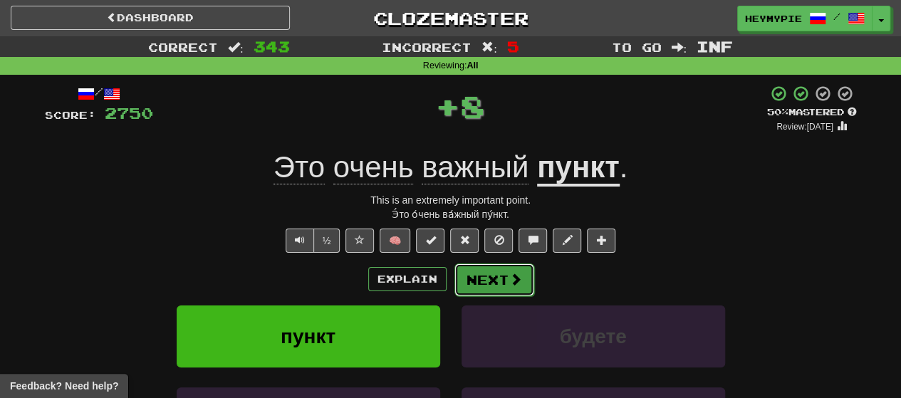
click at [464, 277] on button "Next" at bounding box center [494, 279] width 80 height 33
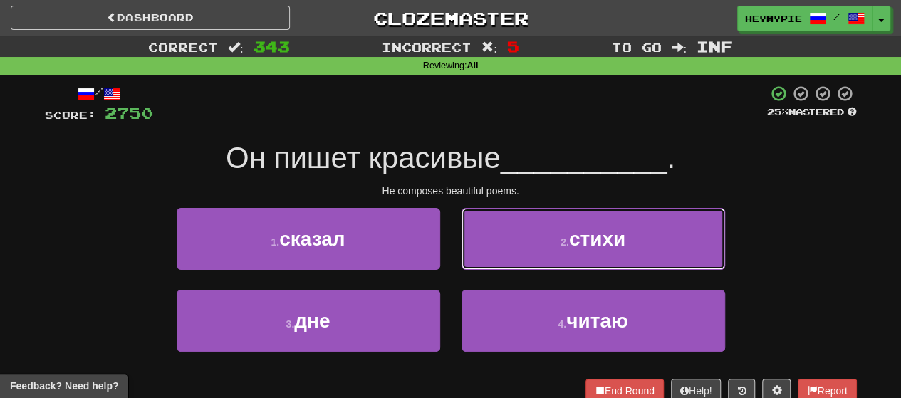
click at [464, 223] on button "2 . стихи" at bounding box center [592, 239] width 263 height 62
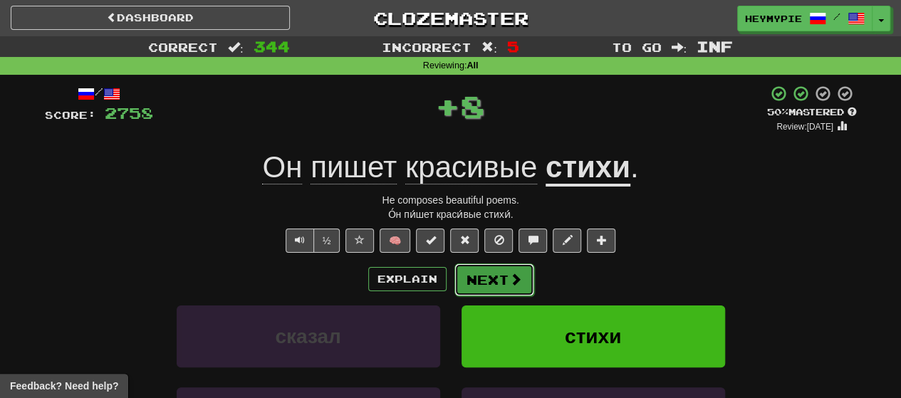
click at [464, 271] on button "Next" at bounding box center [494, 279] width 80 height 33
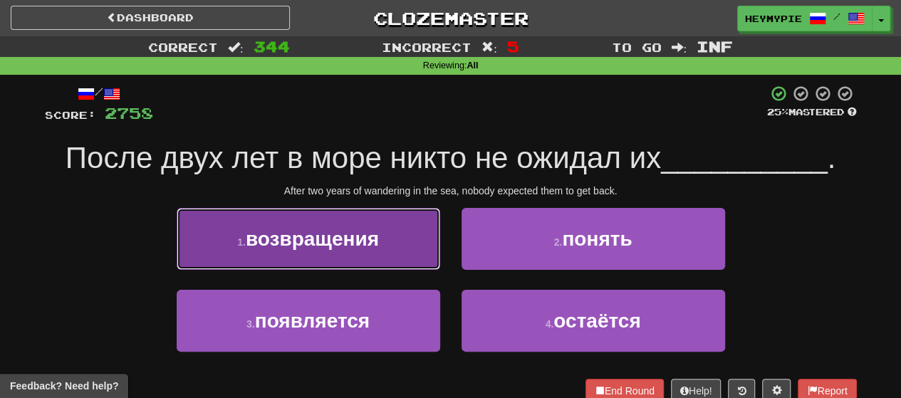
click at [389, 248] on button "1 . возвращения" at bounding box center [308, 239] width 263 height 62
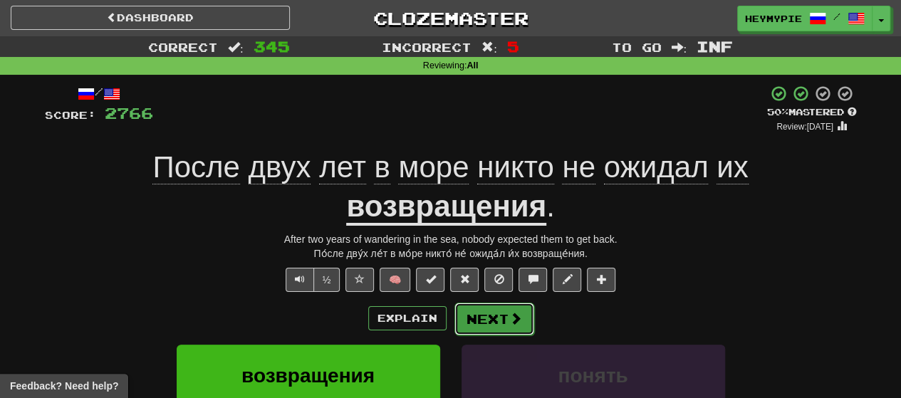
click at [464, 303] on button "Next" at bounding box center [494, 319] width 80 height 33
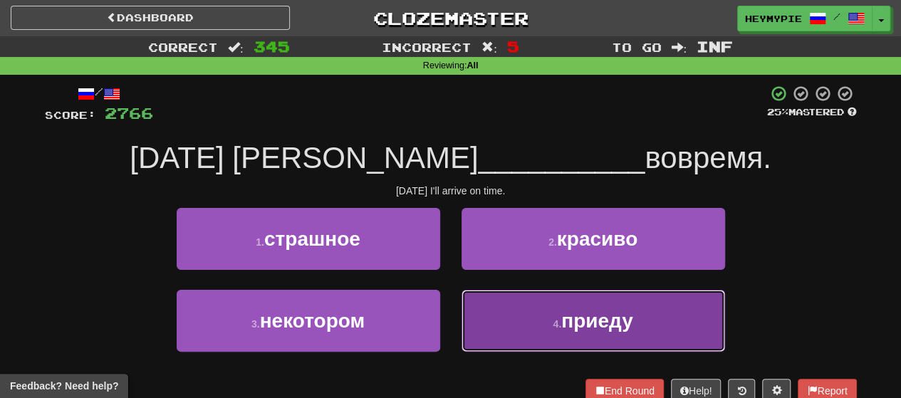
click at [464, 304] on button "4 . приеду" at bounding box center [592, 321] width 263 height 62
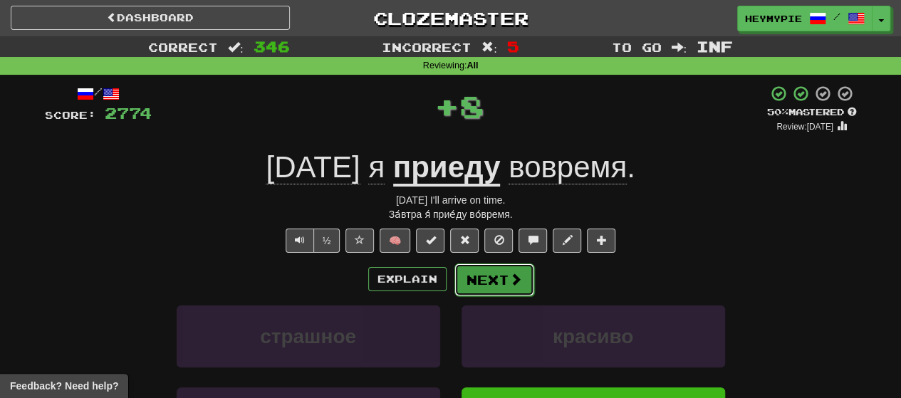
click at [464, 280] on button "Next" at bounding box center [494, 279] width 80 height 33
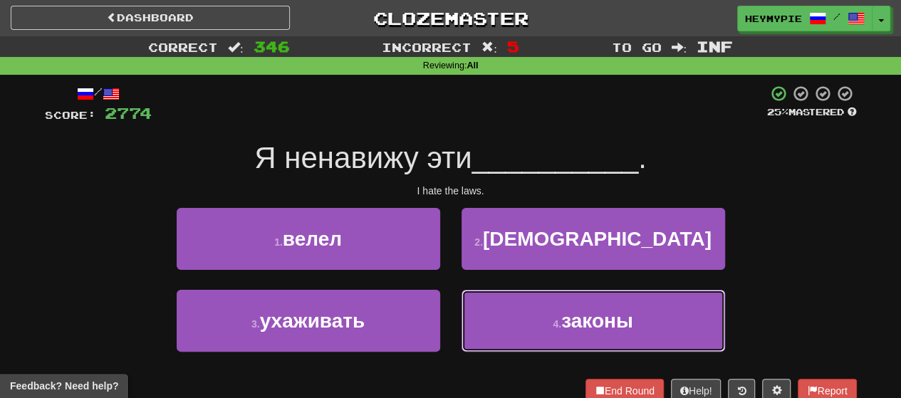
click at [464, 315] on button "4 . законы" at bounding box center [592, 321] width 263 height 62
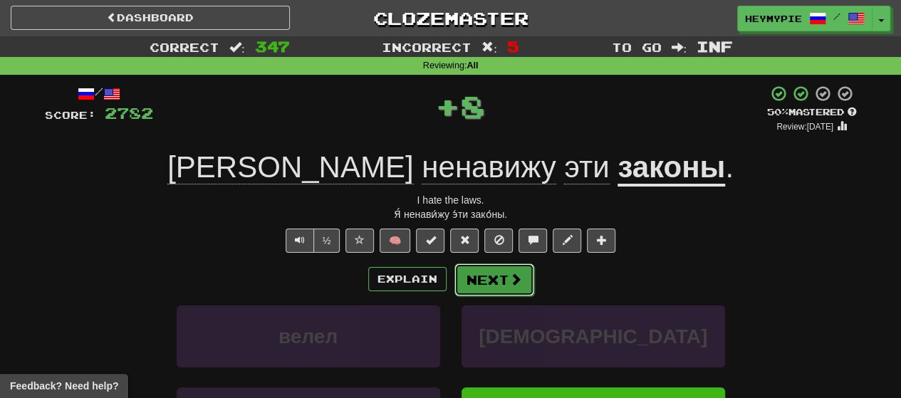
click at [464, 279] on button "Next" at bounding box center [494, 279] width 80 height 33
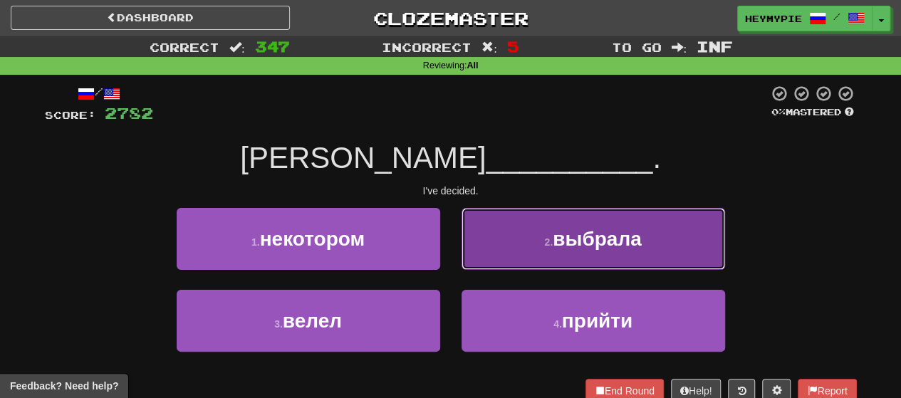
click at [464, 220] on button "2 . выбрала" at bounding box center [592, 239] width 263 height 62
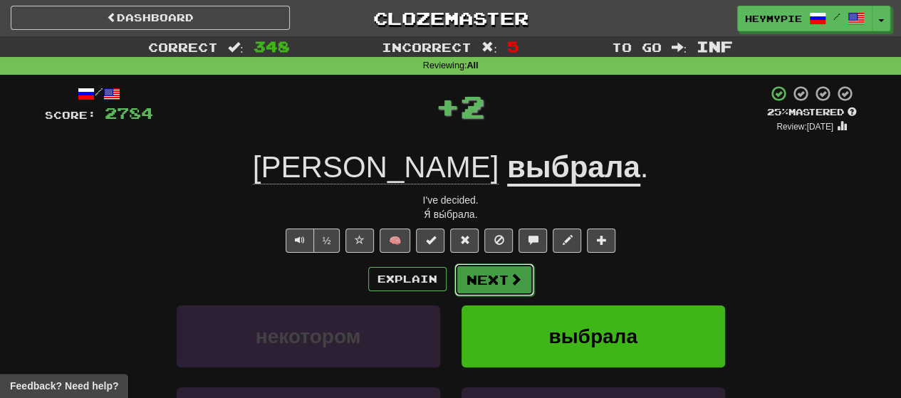
click at [464, 276] on button "Next" at bounding box center [494, 279] width 80 height 33
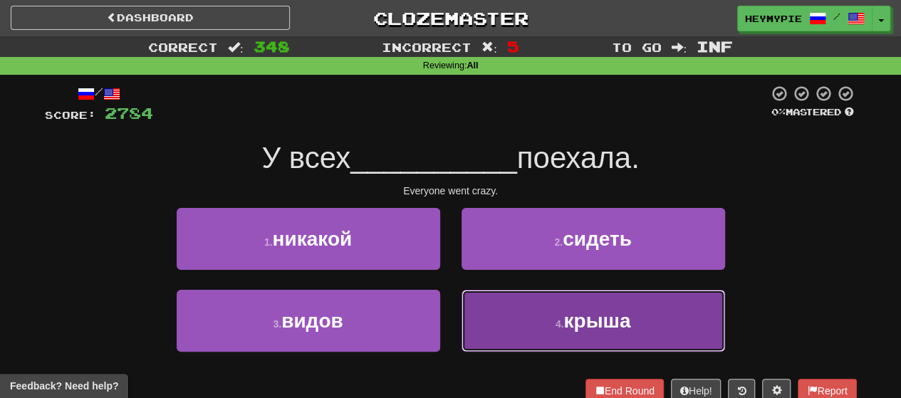
click at [464, 305] on button "4 . крыша" at bounding box center [592, 321] width 263 height 62
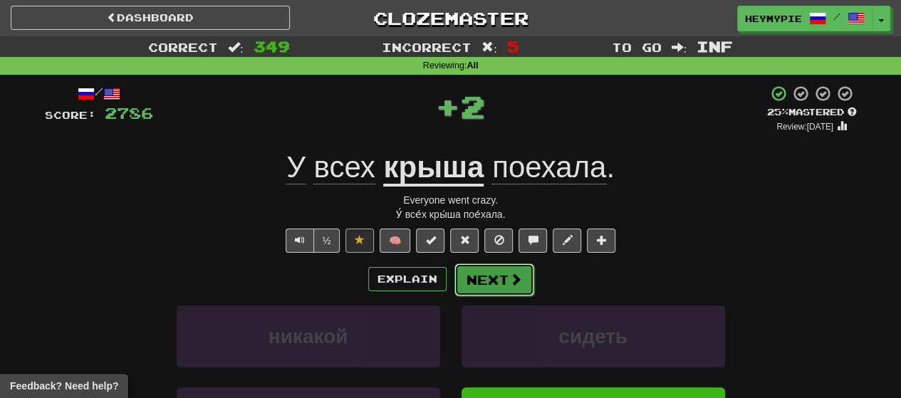
click at [464, 280] on button "Next" at bounding box center [494, 279] width 80 height 33
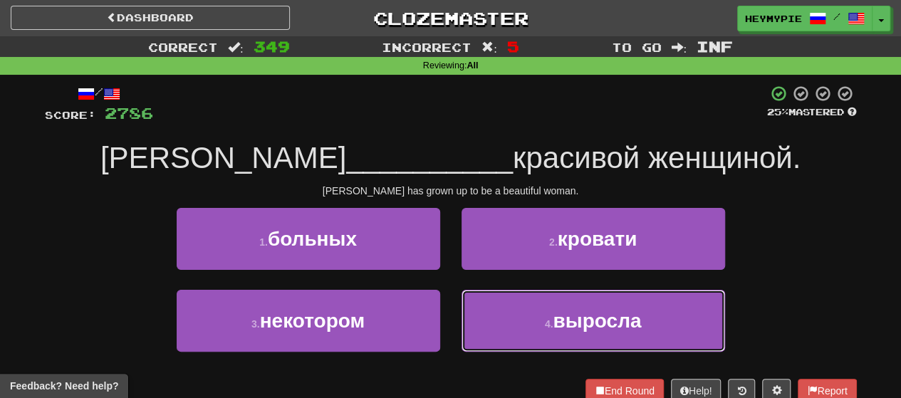
click at [464, 301] on button "4 . выросла" at bounding box center [592, 321] width 263 height 62
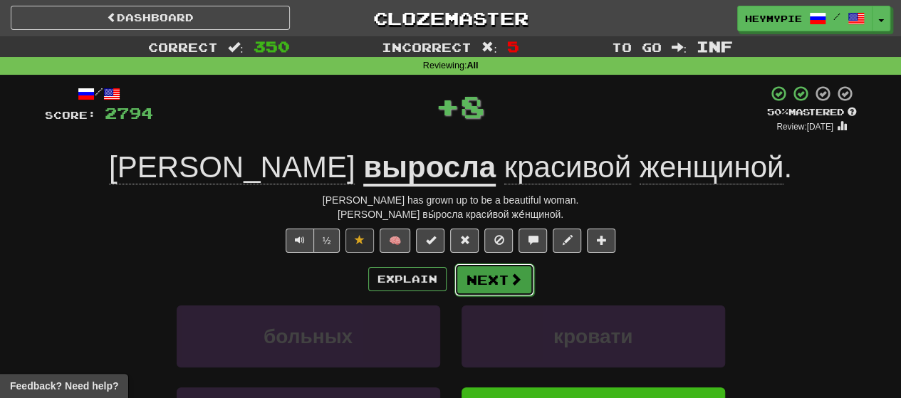
click at [454, 270] on button "Next" at bounding box center [494, 279] width 80 height 33
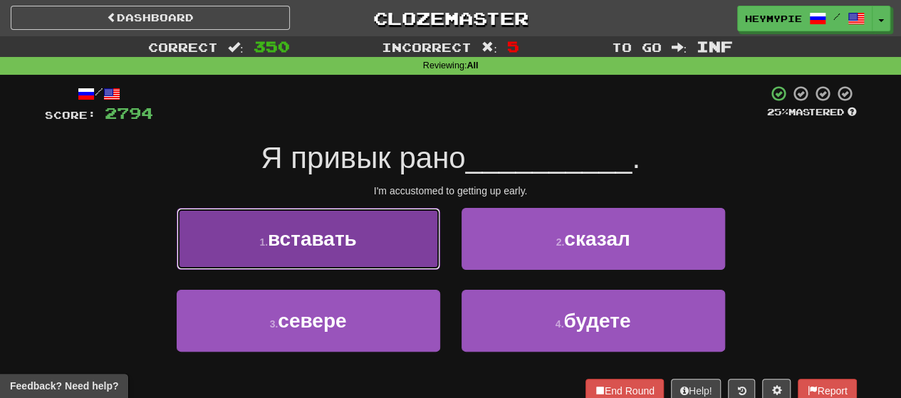
click at [399, 233] on button "1 . вставать" at bounding box center [308, 239] width 263 height 62
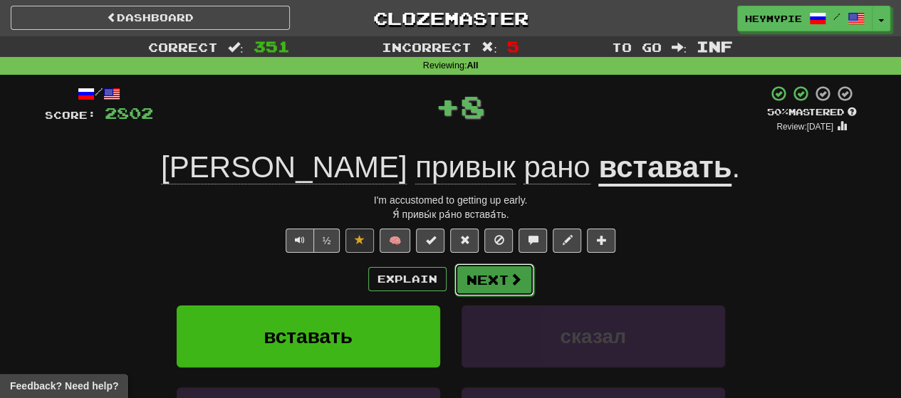
click at [464, 280] on button "Next" at bounding box center [494, 279] width 80 height 33
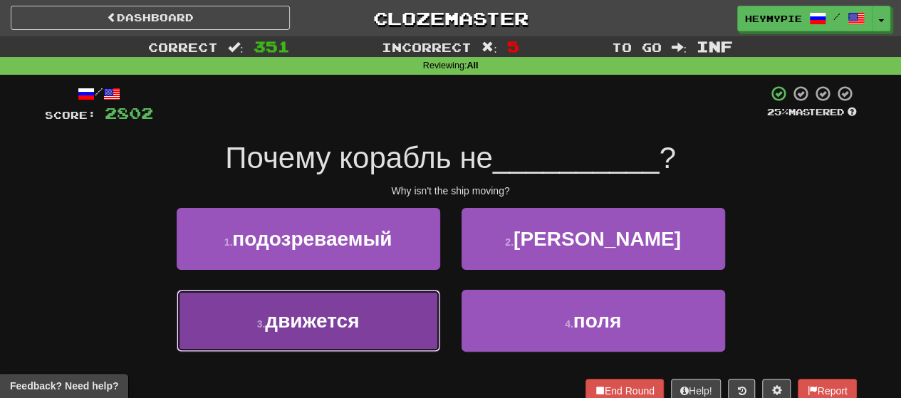
click at [386, 293] on button "3 . движется" at bounding box center [308, 321] width 263 height 62
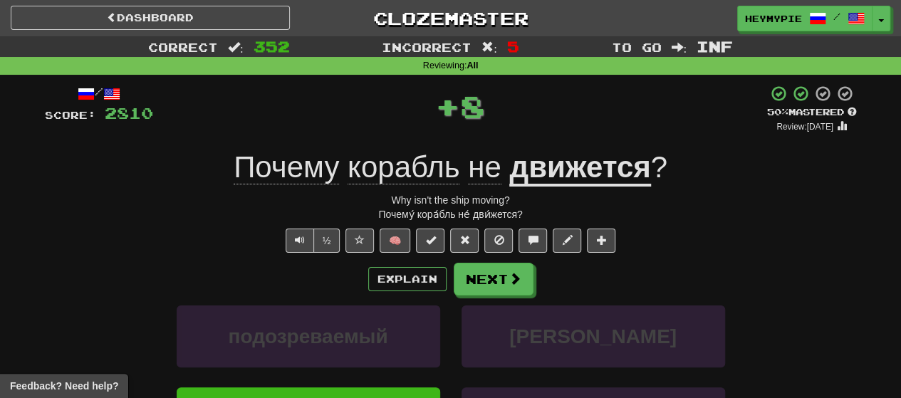
click at [464, 258] on div "/ Score: 2810 + 8 50 % Mastered Review: [DATE] Почему корабль не движется ? Why…" at bounding box center [451, 315] width 812 height 461
click at [464, 262] on div "/ Score: 2810 + 8 50 % Mastered Review: [DATE] Почему корабль не движется ? Why…" at bounding box center [451, 315] width 812 height 461
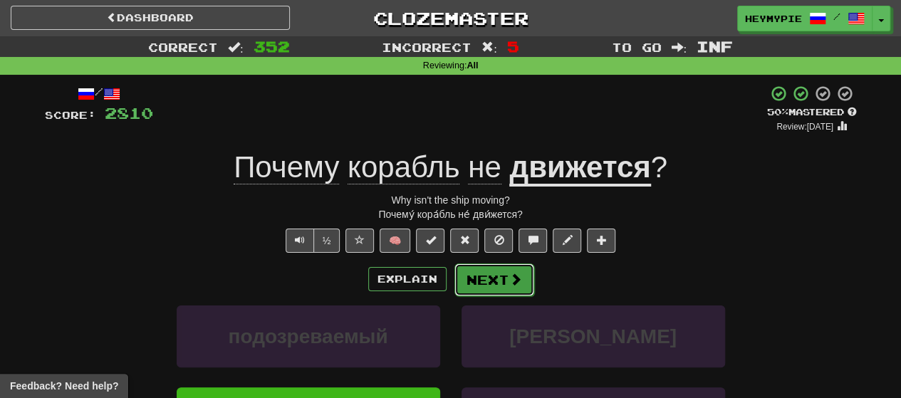
click at [464, 268] on button "Next" at bounding box center [494, 279] width 80 height 33
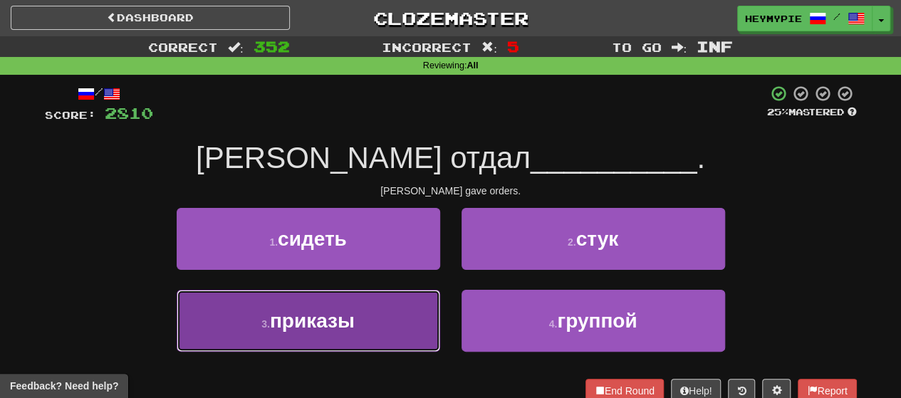
click at [347, 295] on button "3 . приказы" at bounding box center [308, 321] width 263 height 62
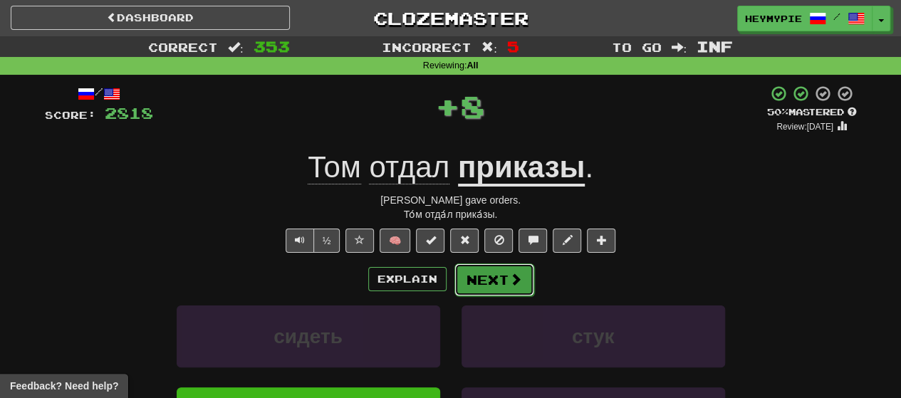
click at [464, 287] on button "Next" at bounding box center [494, 279] width 80 height 33
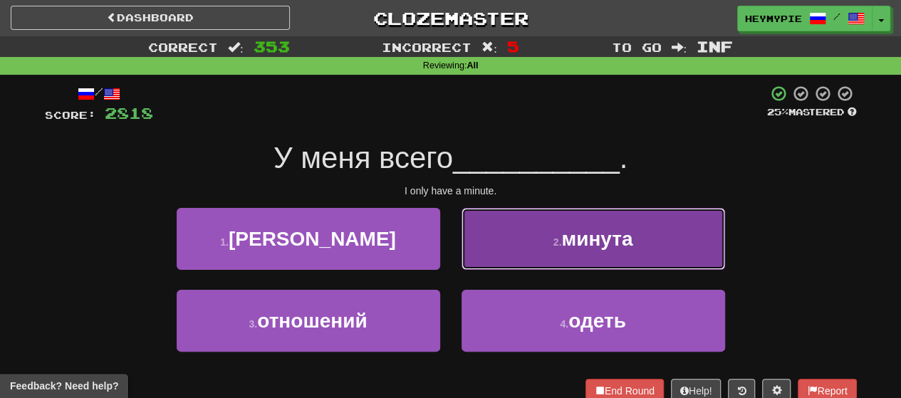
click at [464, 244] on button "2 . минута" at bounding box center [592, 239] width 263 height 62
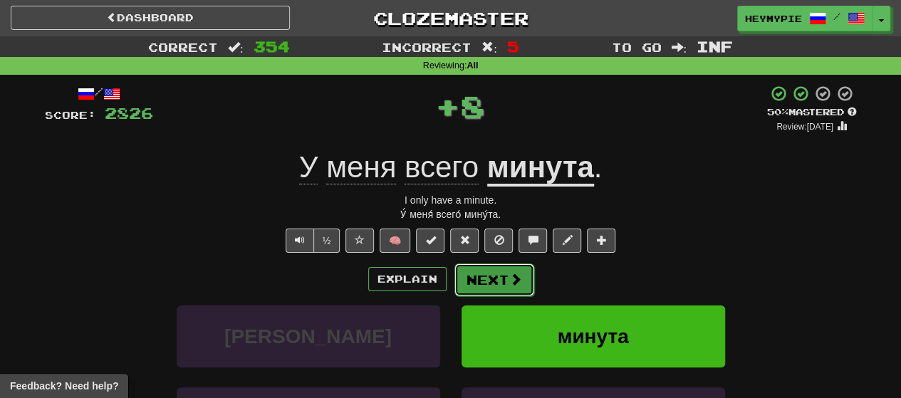
click at [464, 287] on button "Next" at bounding box center [494, 279] width 80 height 33
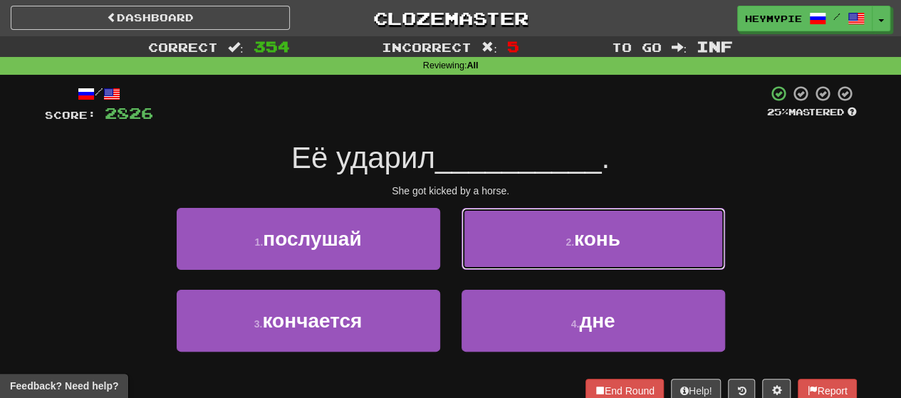
click at [464, 255] on button "2 . конь" at bounding box center [592, 239] width 263 height 62
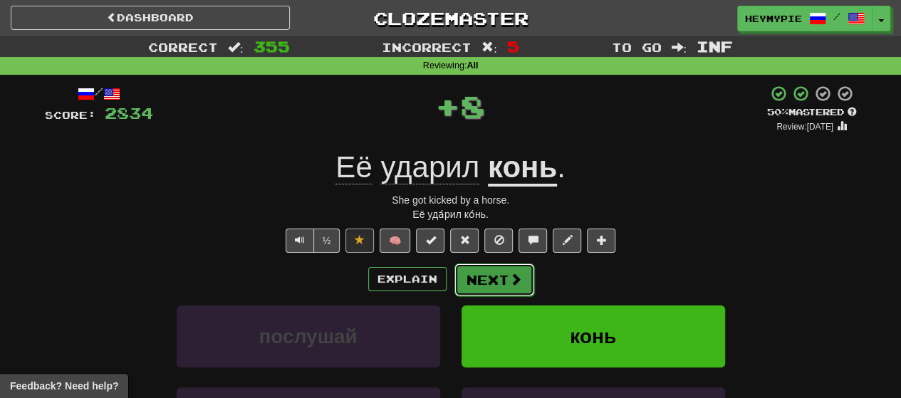
click at [464, 283] on button "Next" at bounding box center [494, 279] width 80 height 33
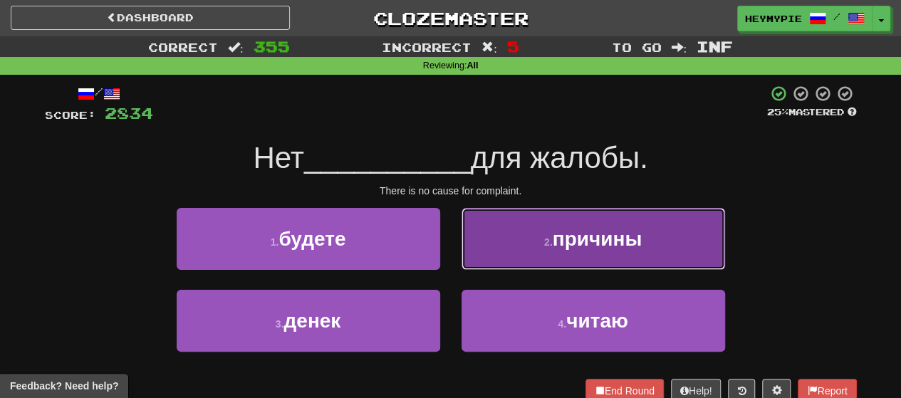
click at [464, 233] on button "2 . причины" at bounding box center [592, 239] width 263 height 62
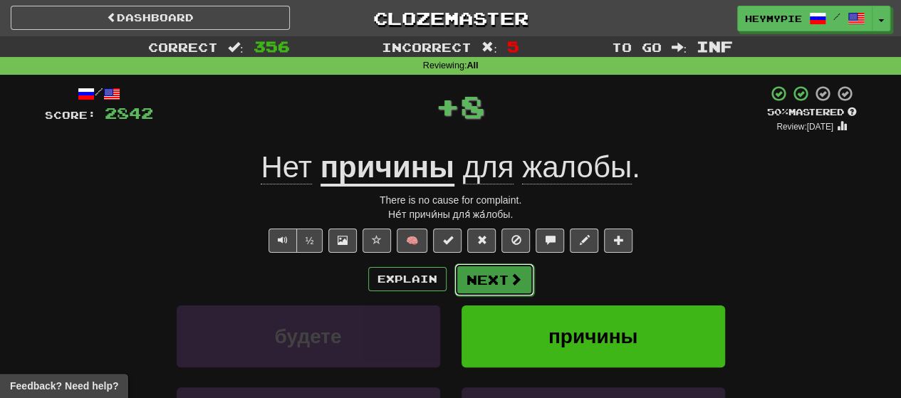
click at [464, 285] on button "Next" at bounding box center [494, 279] width 80 height 33
